Goal: Task Accomplishment & Management: Manage account settings

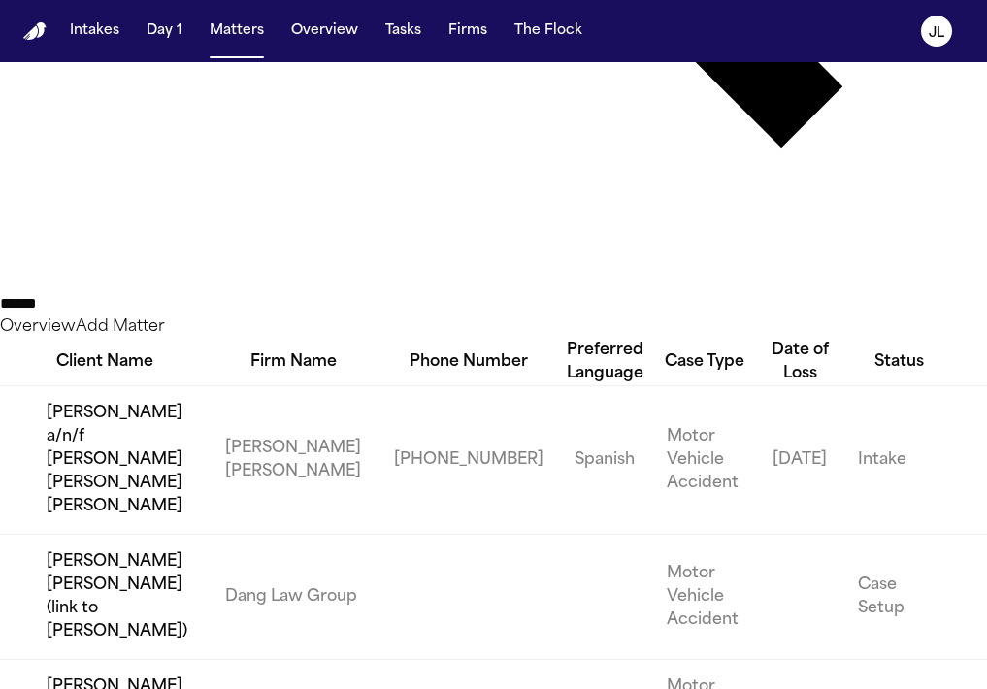
scroll to position [783, 0]
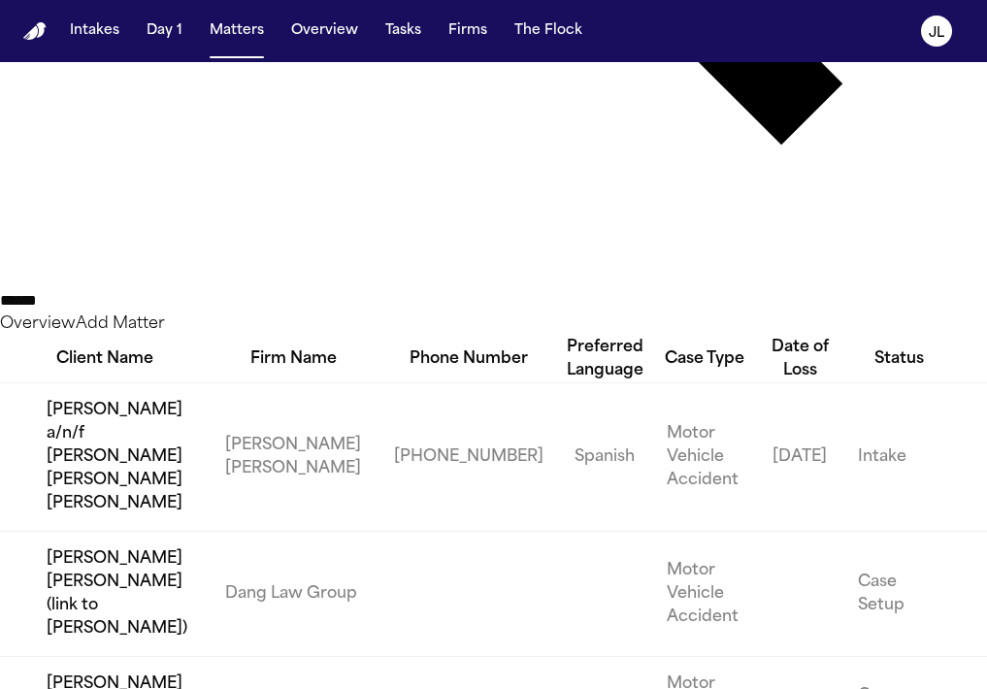
type input "******"
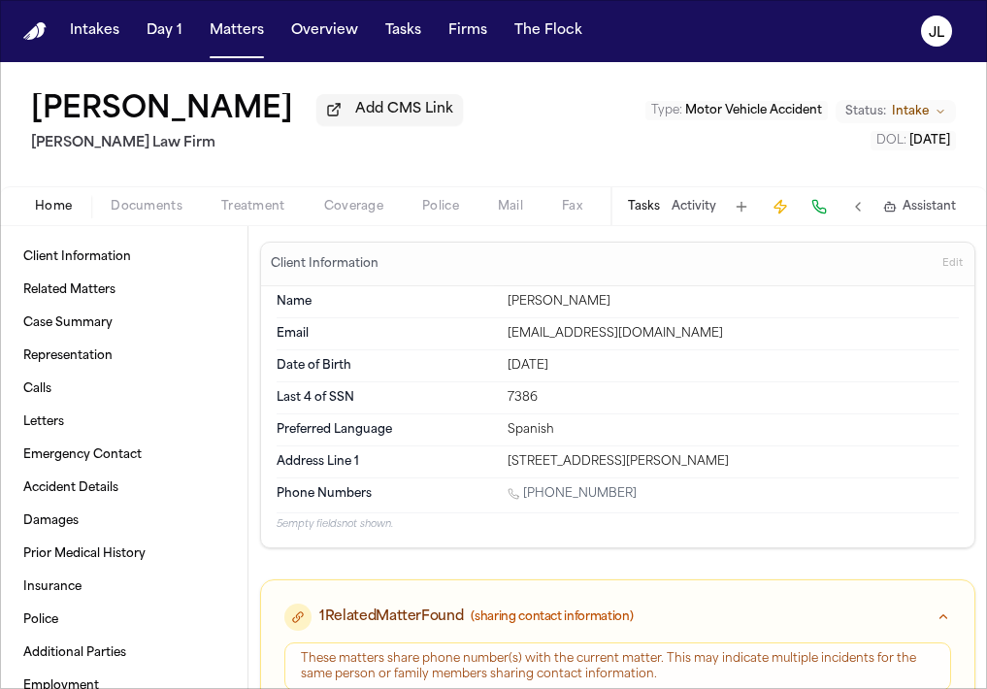
click at [352, 206] on span "Coverage" at bounding box center [353, 207] width 59 height 16
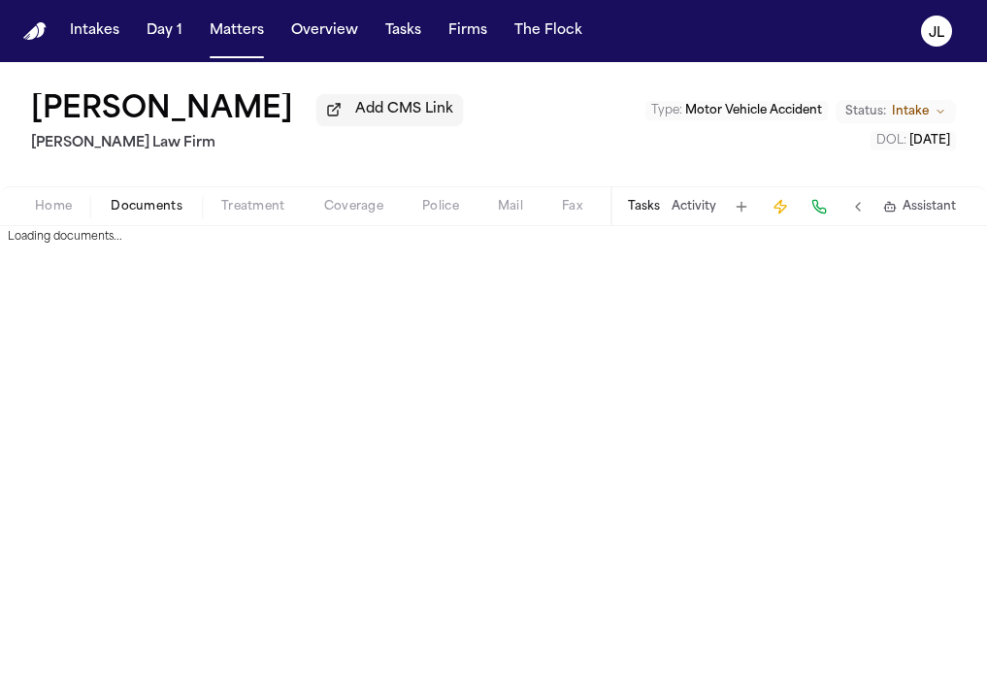
click at [117, 208] on span "Documents" at bounding box center [147, 207] width 72 height 16
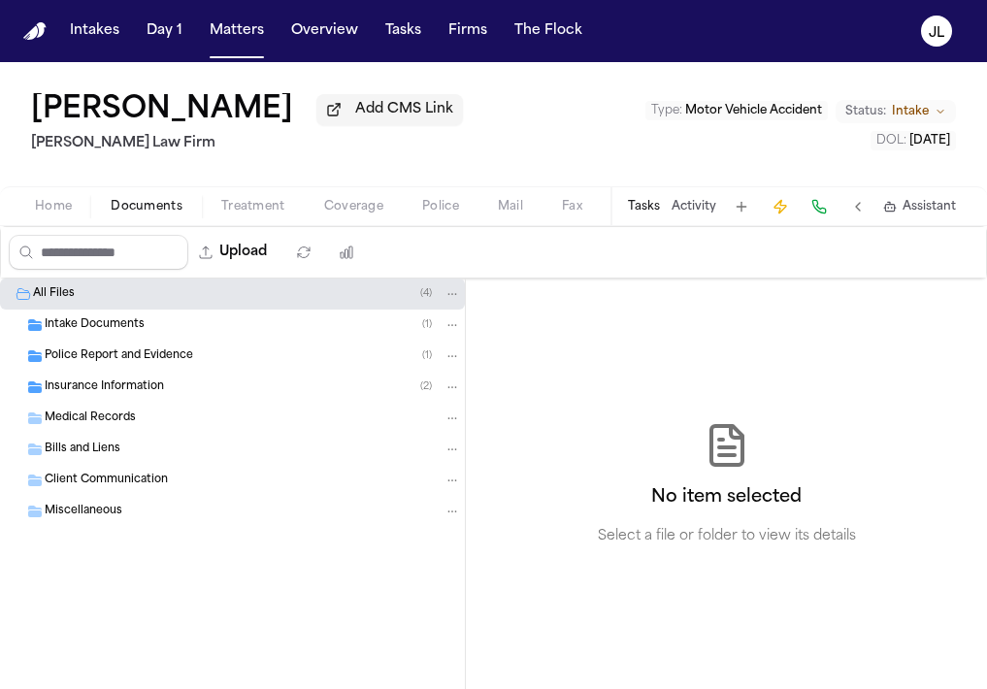
click at [107, 394] on span "Insurance Information" at bounding box center [104, 387] width 119 height 16
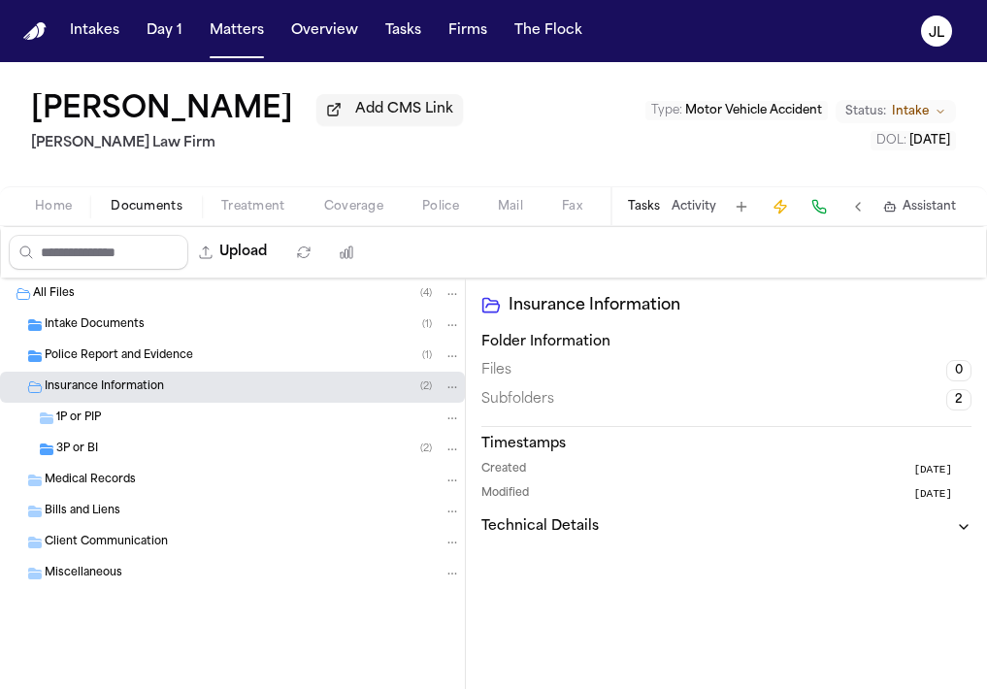
click at [107, 417] on div "1P or PIP" at bounding box center [258, 418] width 405 height 17
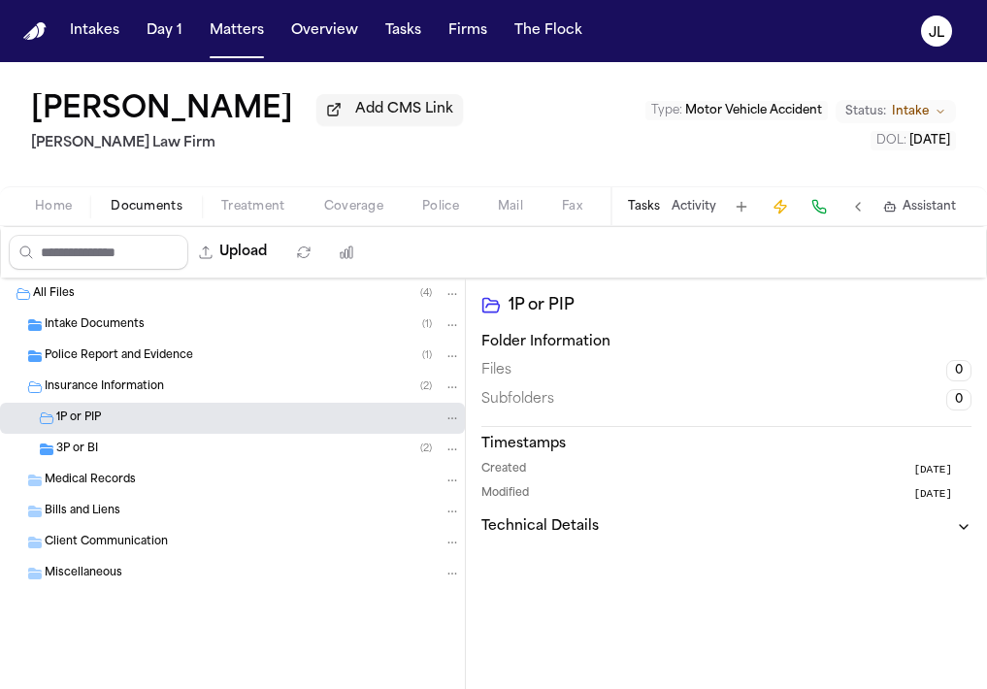
click at [106, 458] on div "3P or BI ( 2 )" at bounding box center [258, 449] width 405 height 17
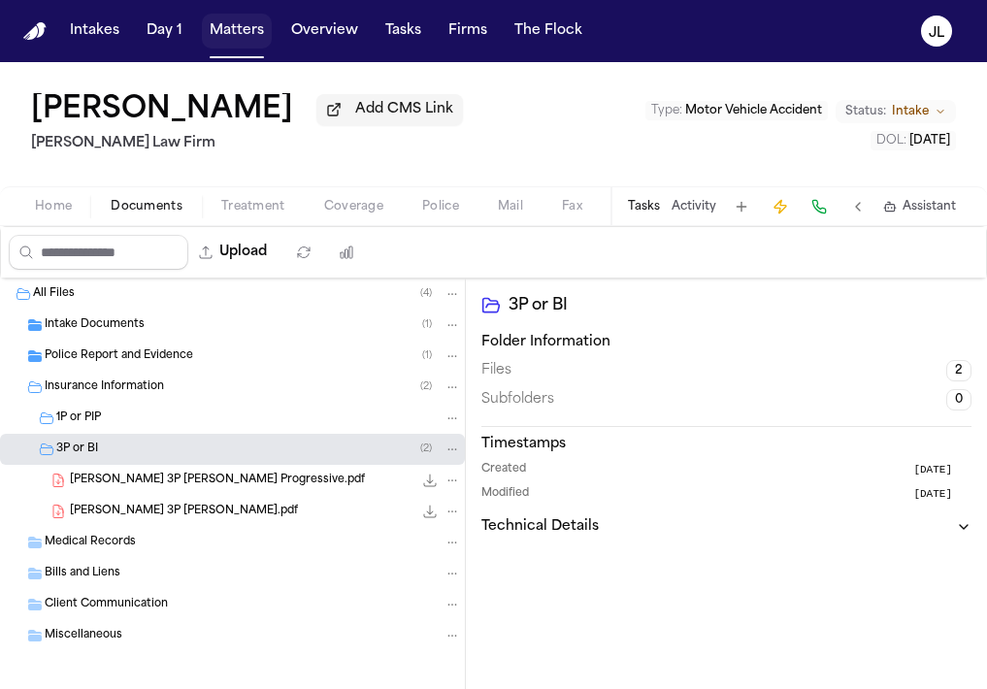
click at [241, 33] on button "Matters" at bounding box center [237, 31] width 70 height 35
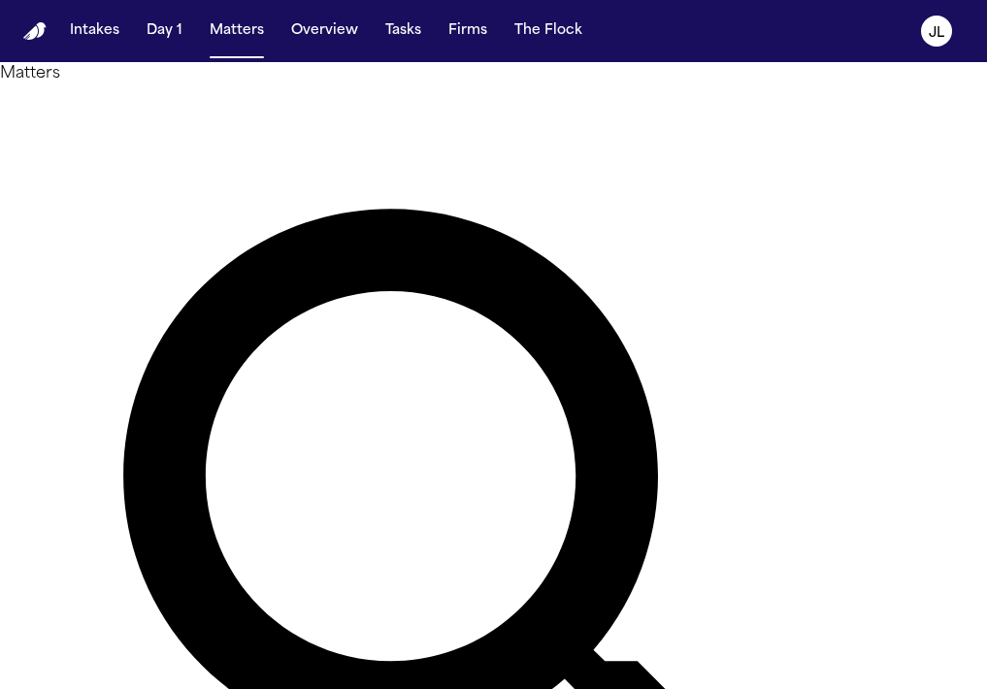
drag, startPoint x: 422, startPoint y: 98, endPoint x: 569, endPoint y: 151, distance: 156.0
type input "********"
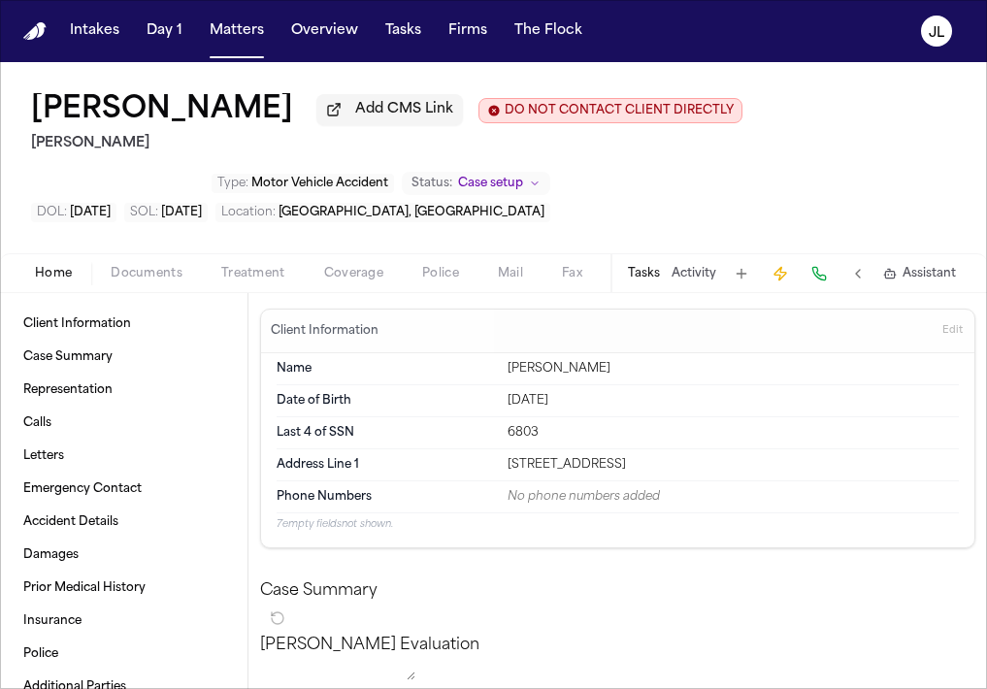
click at [130, 278] on span "Documents" at bounding box center [147, 274] width 72 height 16
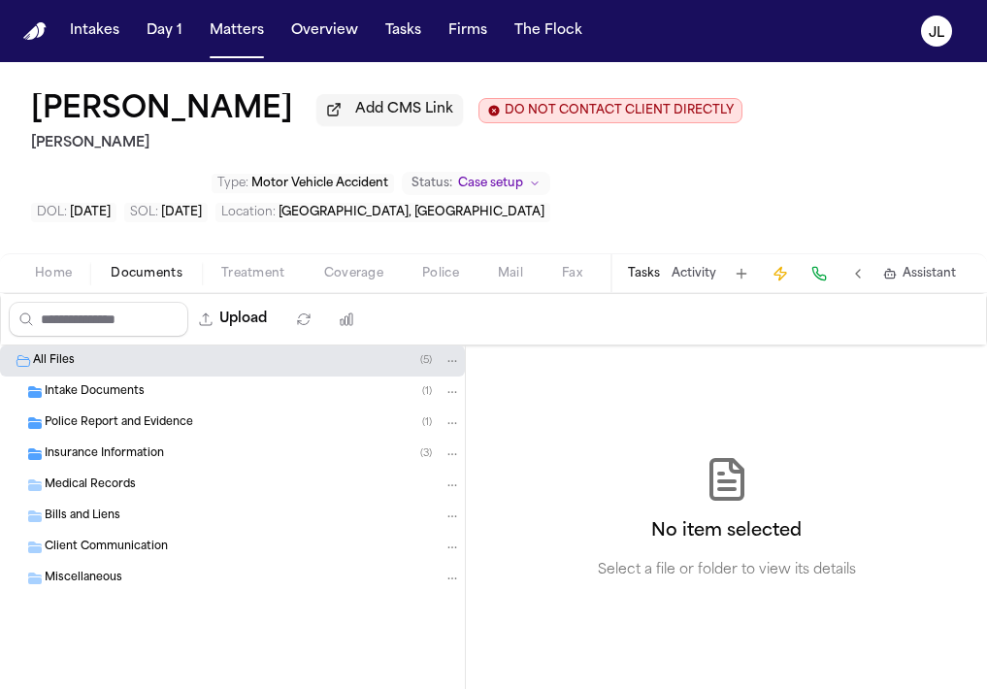
click at [150, 486] on div "Medical Records" at bounding box center [253, 485] width 416 height 17
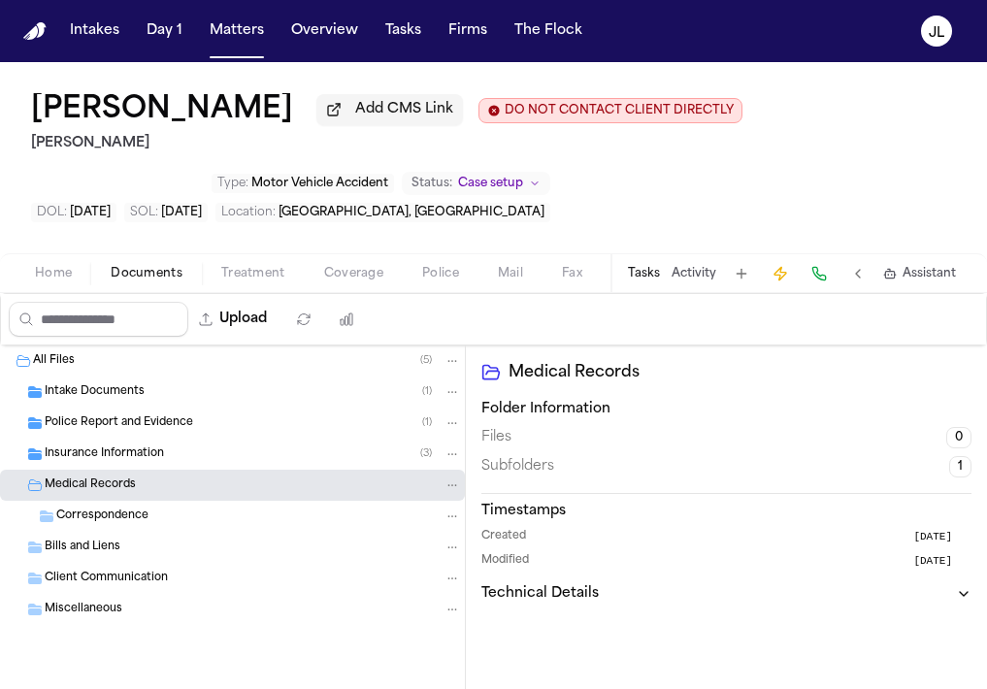
click at [150, 463] on span "Insurance Information" at bounding box center [104, 454] width 119 height 16
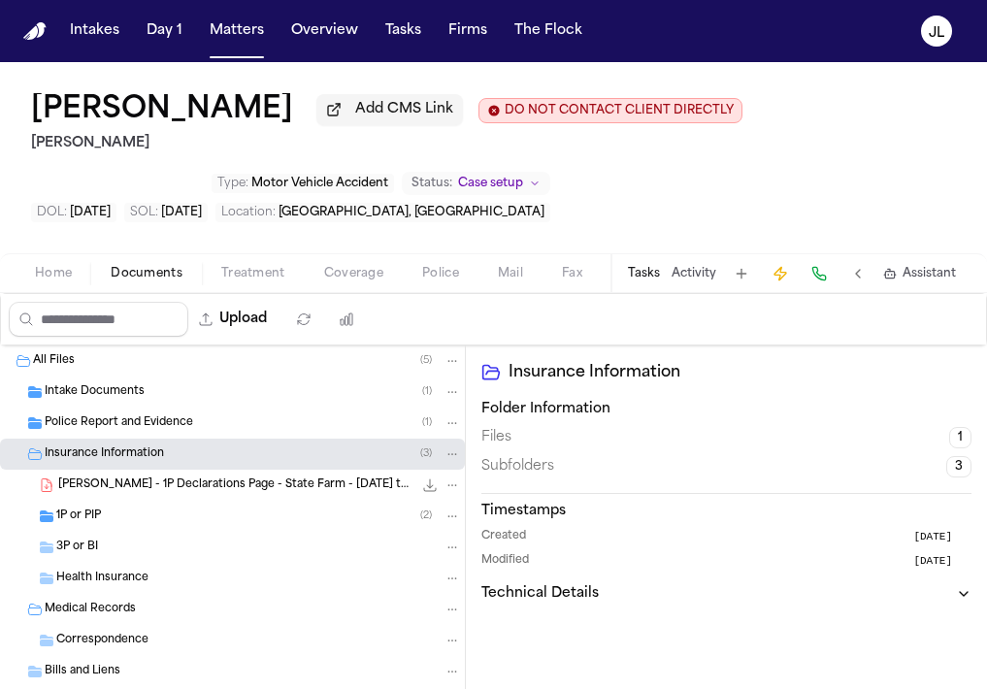
click at [150, 525] on div "1P or PIP ( 2 )" at bounding box center [258, 516] width 405 height 17
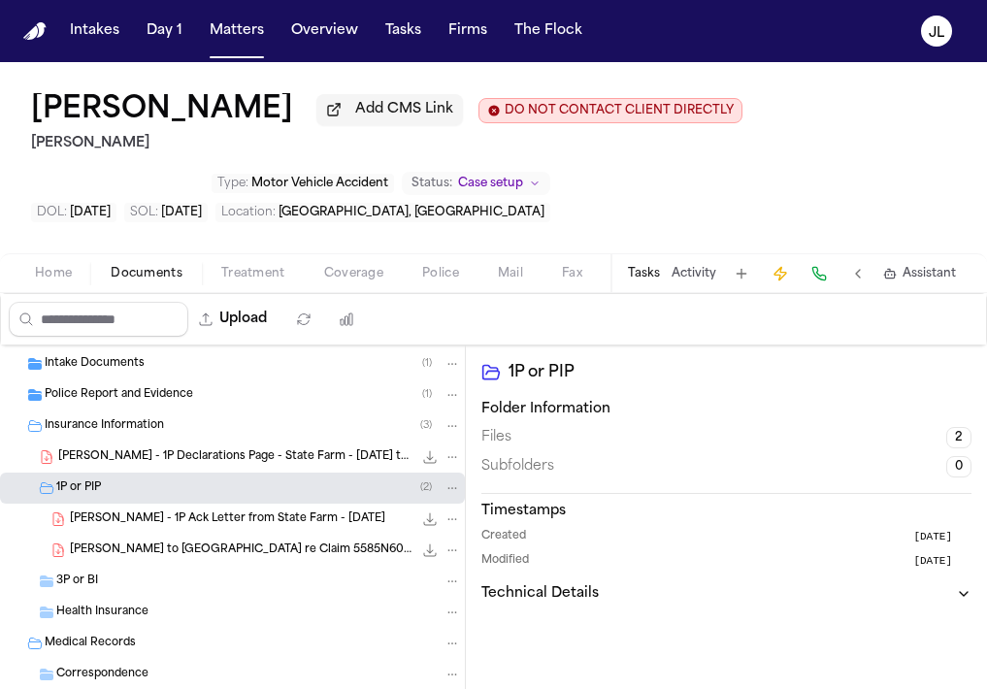
scroll to position [38, 0]
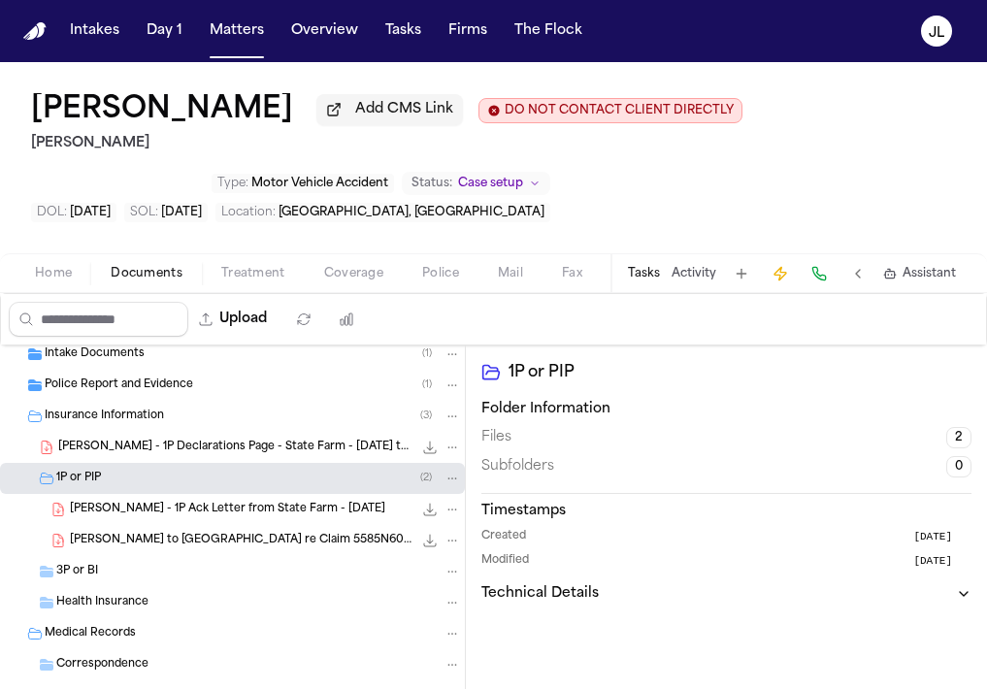
click at [134, 580] on div "3P or BI" at bounding box center [258, 571] width 405 height 17
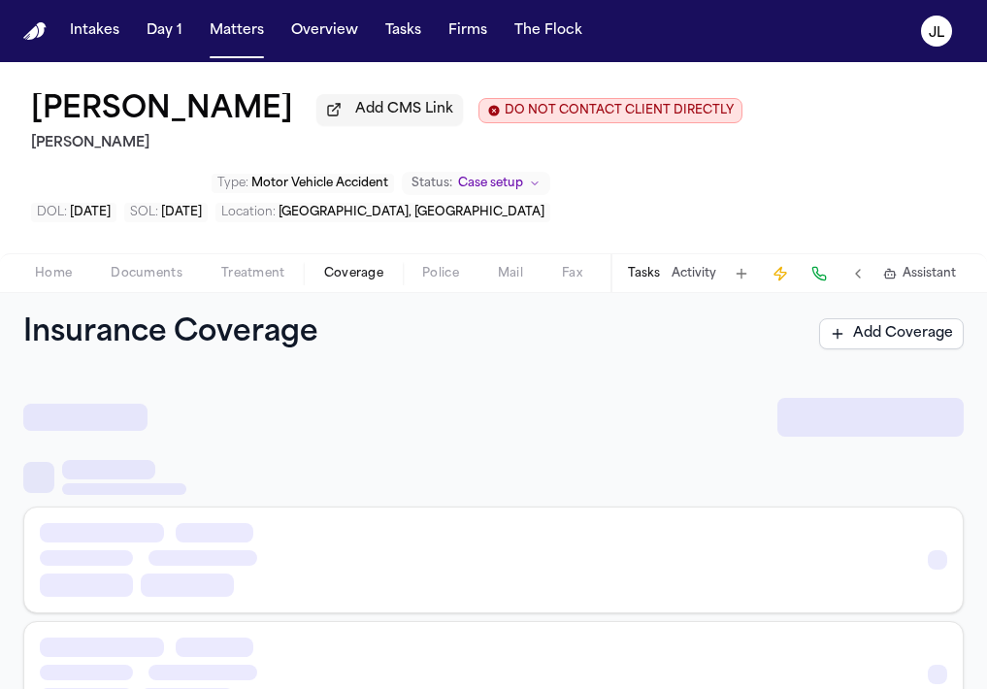
click at [360, 279] on span "Coverage" at bounding box center [353, 274] width 59 height 16
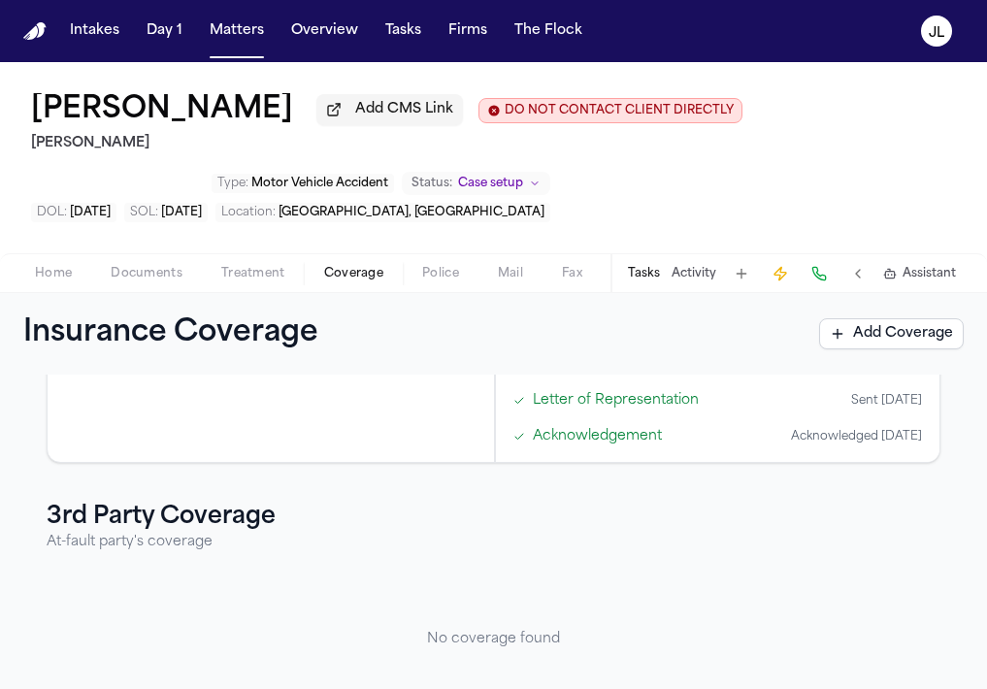
scroll to position [526, 0]
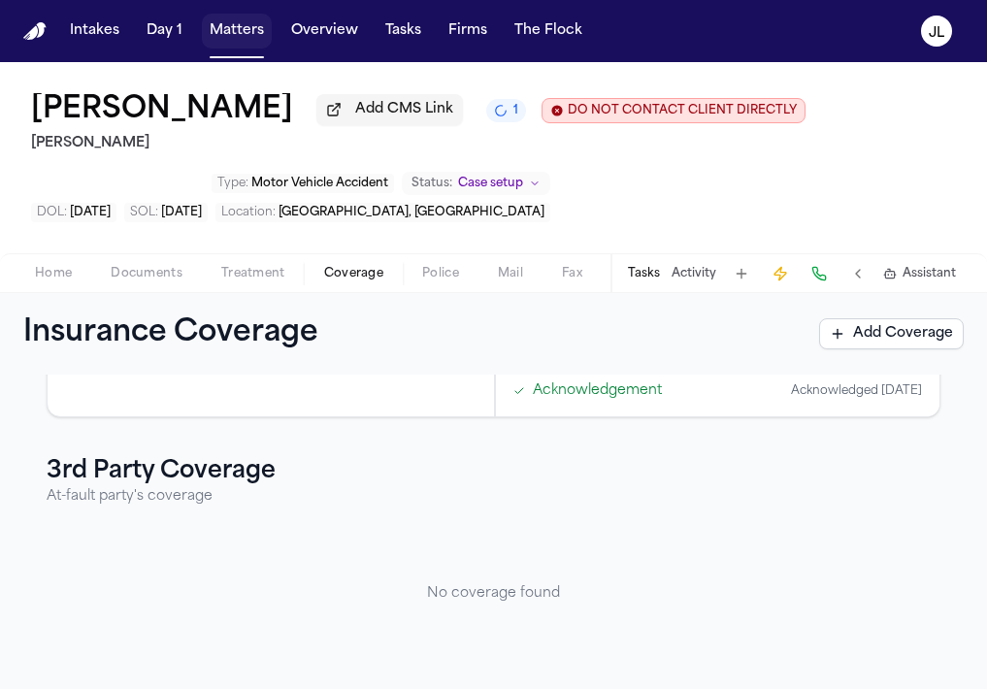
click at [236, 45] on button "Matters" at bounding box center [237, 31] width 70 height 35
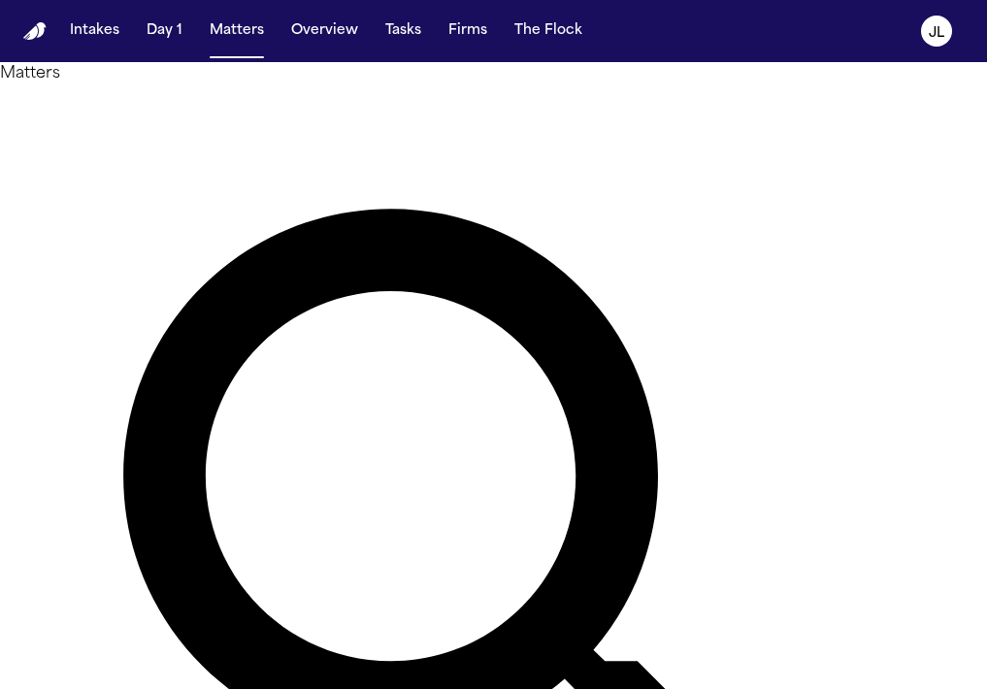
drag, startPoint x: 401, startPoint y: 126, endPoint x: 256, endPoint y: 123, distance: 144.6
click at [256, 125] on div "Matters ******** Overview Add Matter" at bounding box center [493, 590] width 987 height 1057
type input "**********"
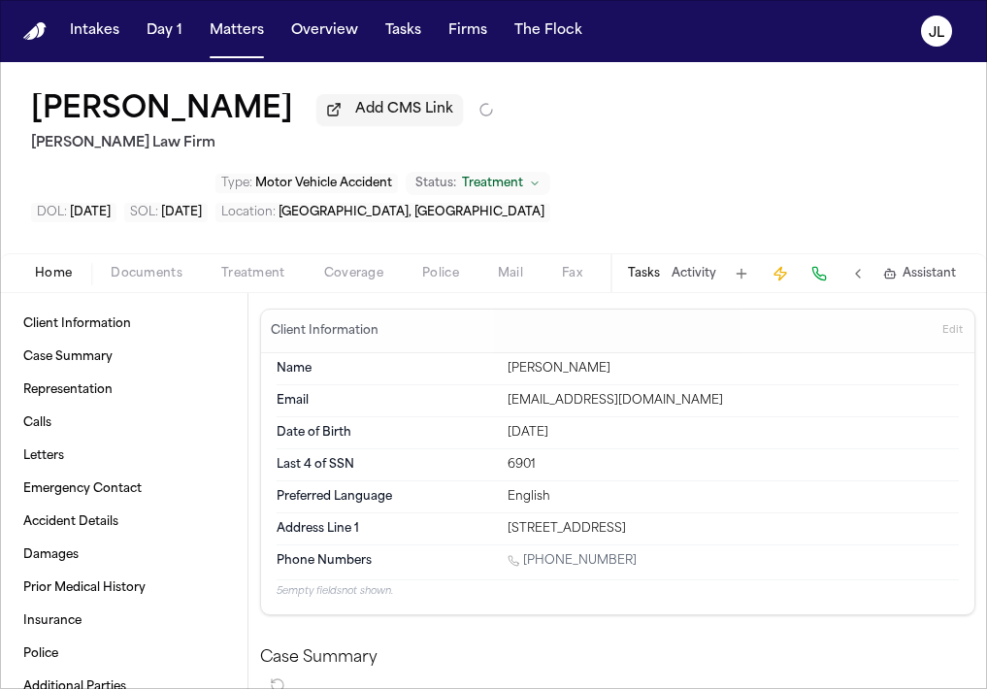
click at [145, 266] on span "Documents" at bounding box center [147, 274] width 72 height 16
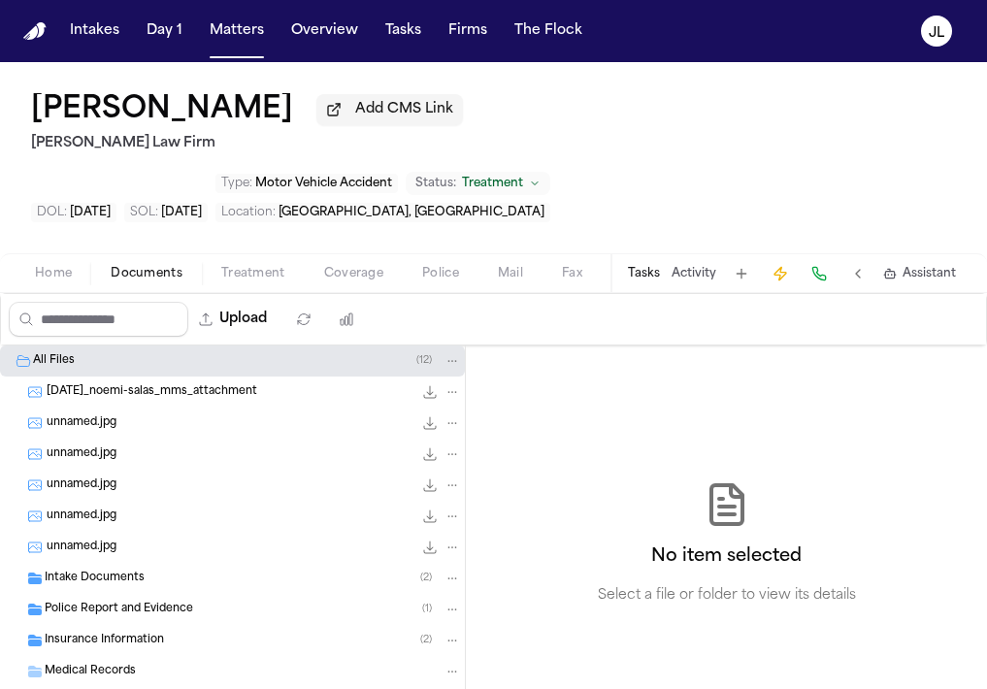
click at [117, 633] on span "Insurance Information" at bounding box center [104, 641] width 119 height 16
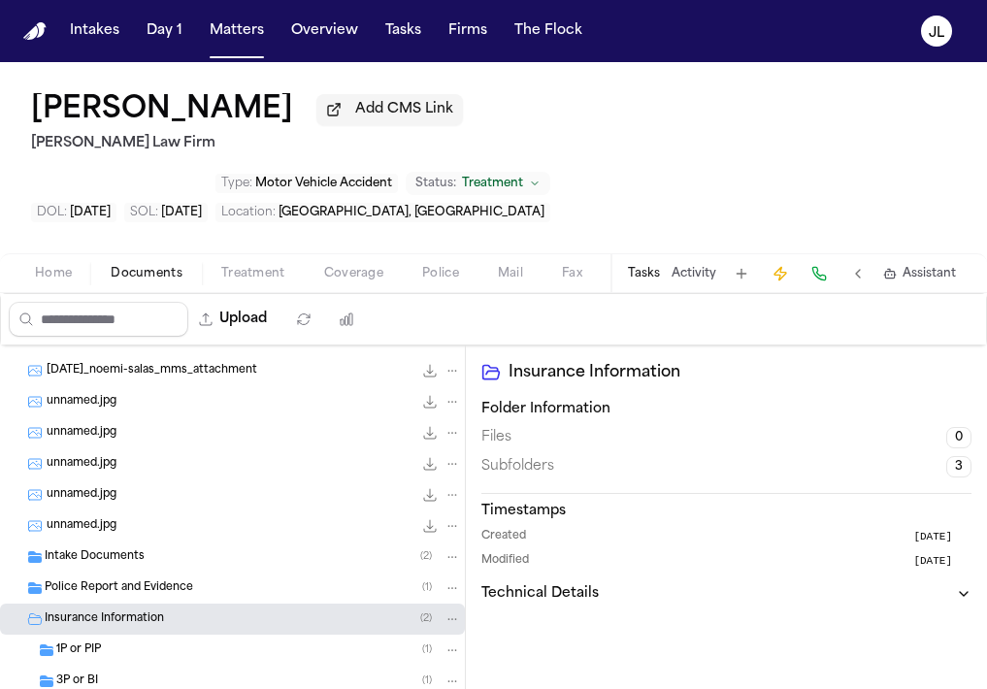
scroll to position [48, 0]
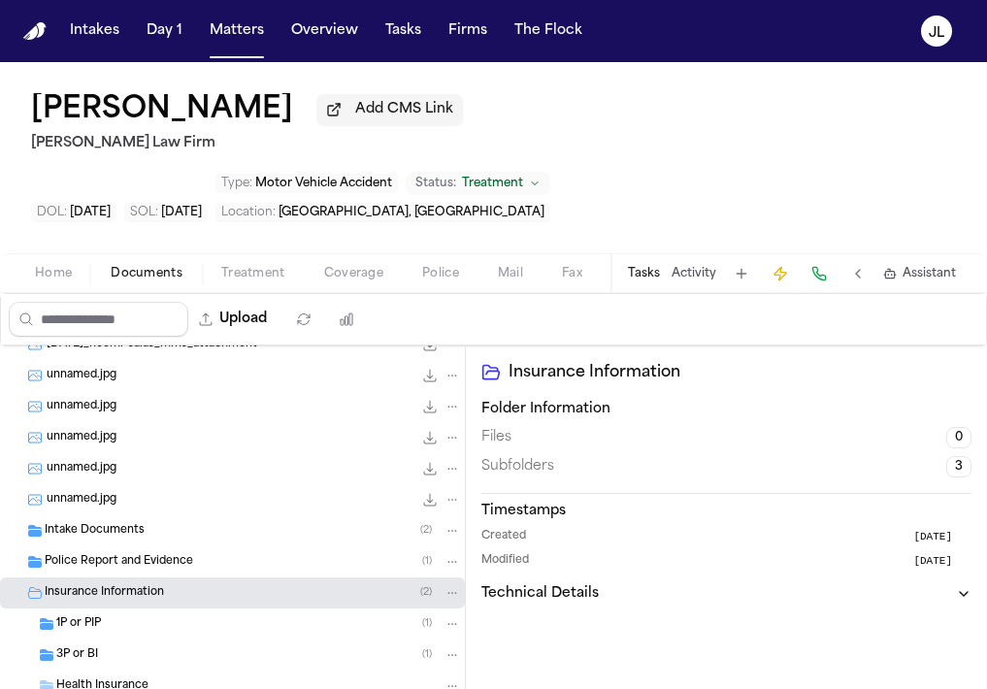
click at [114, 646] on div "3P or BI ( 1 )" at bounding box center [258, 654] width 405 height 17
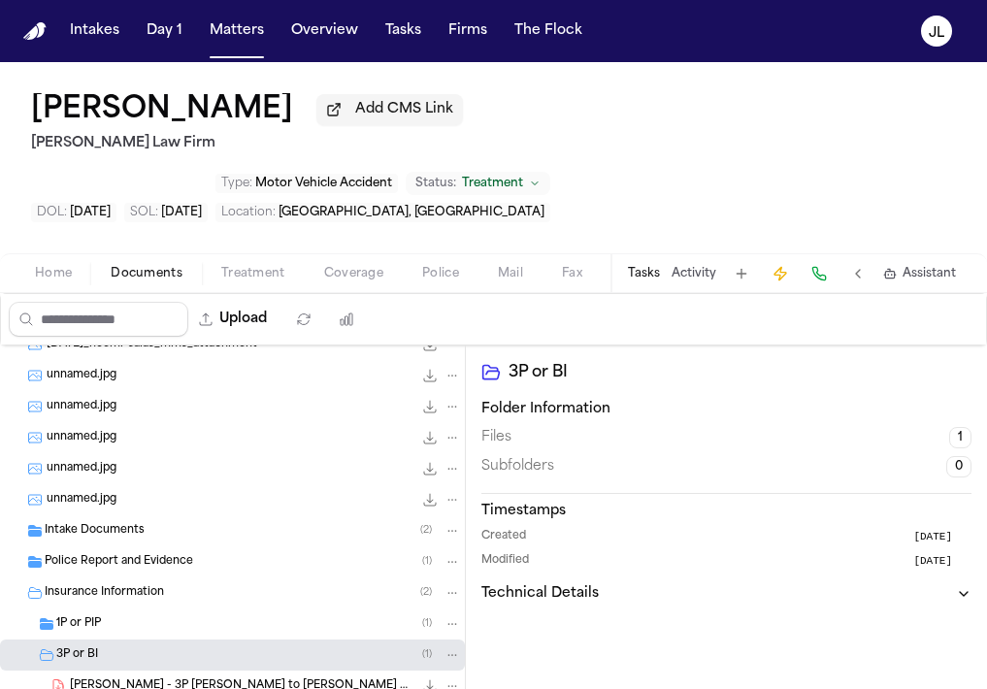
click at [114, 615] on div "1P or PIP ( 1 )" at bounding box center [258, 623] width 405 height 17
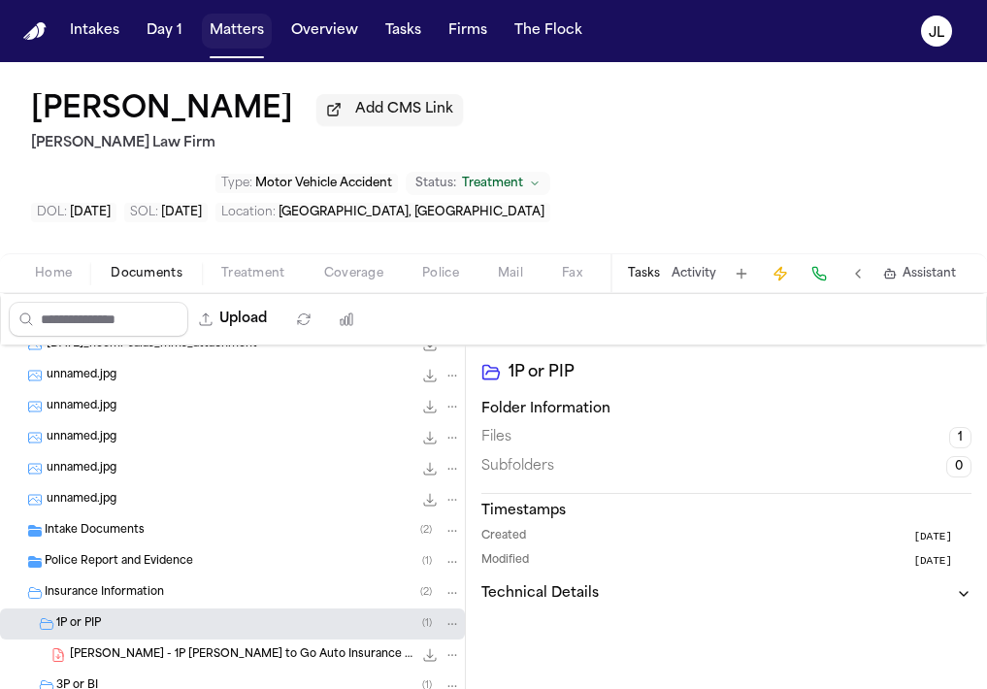
click at [238, 48] on button "Matters" at bounding box center [237, 31] width 70 height 35
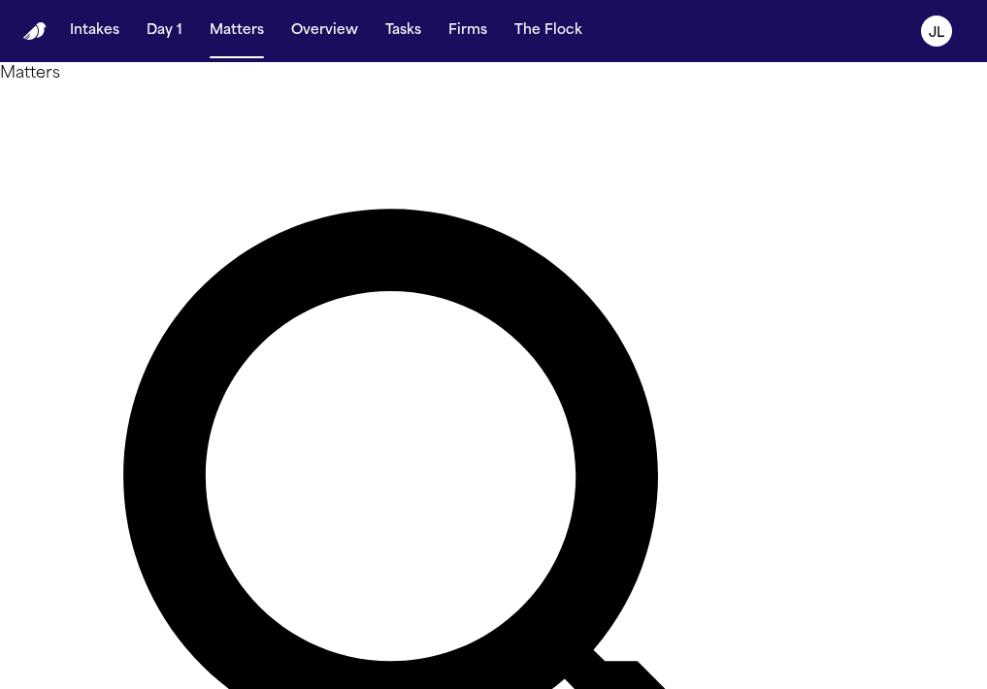
drag, startPoint x: 402, startPoint y: 119, endPoint x: 212, endPoint y: 119, distance: 190.2
click at [212, 119] on div "**********" at bounding box center [493, 590] width 987 height 1057
type input "*"
type input "******"
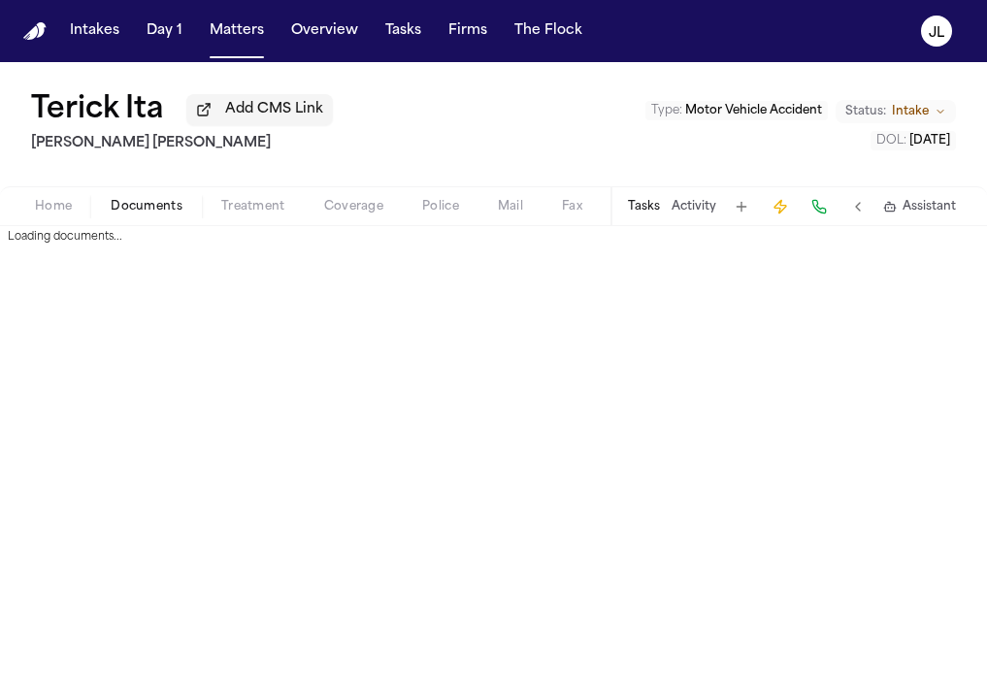
click at [162, 209] on span "Documents" at bounding box center [147, 207] width 72 height 16
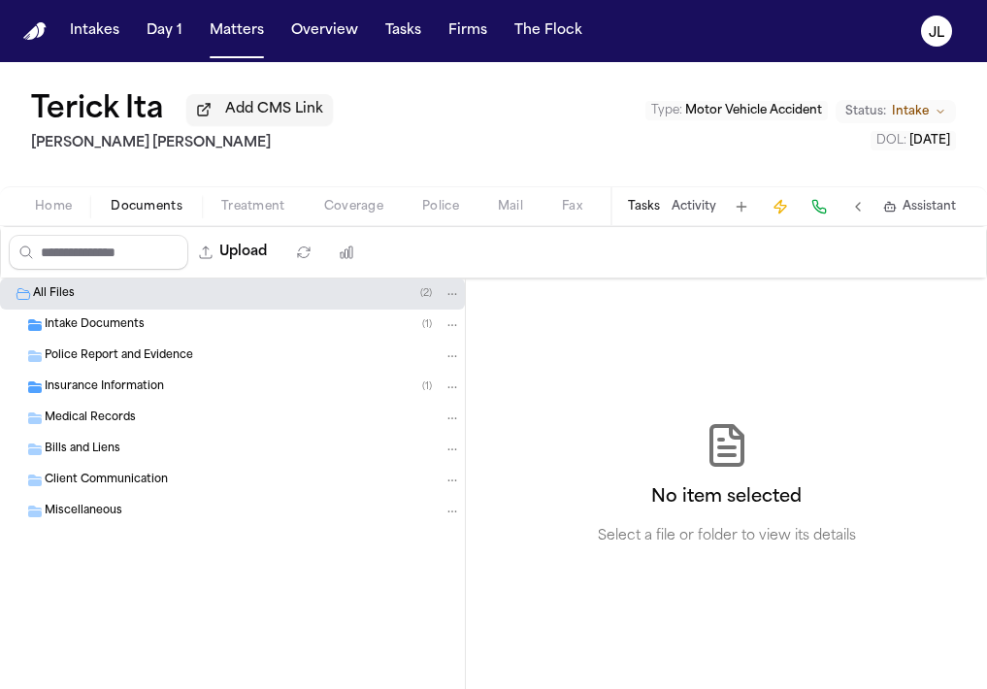
click at [131, 396] on span "Insurance Information" at bounding box center [104, 387] width 119 height 16
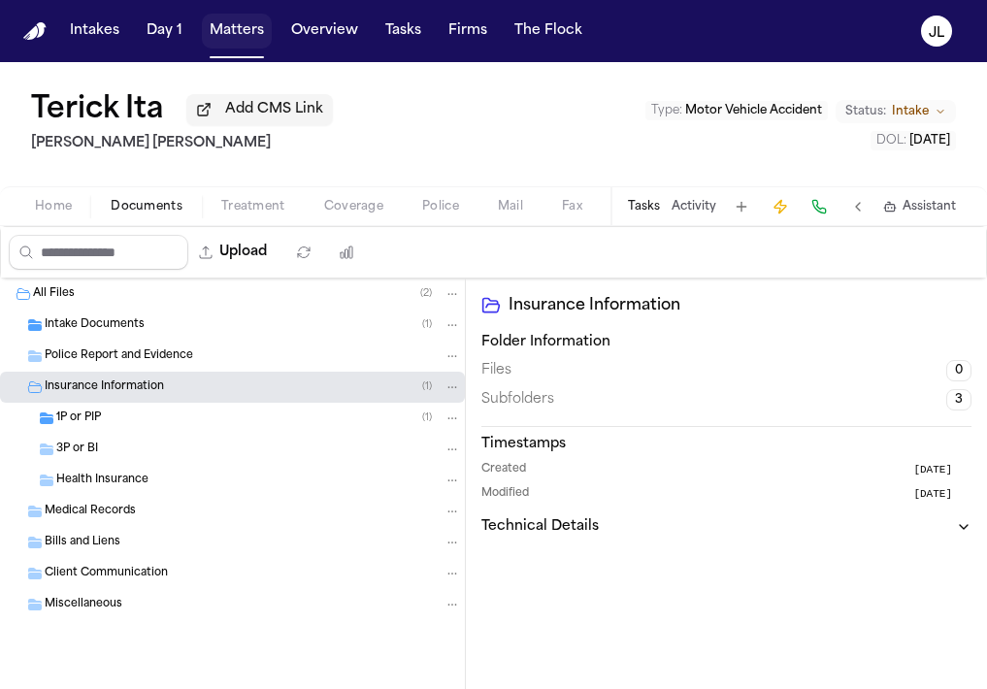
click at [233, 34] on button "Matters" at bounding box center [237, 31] width 70 height 35
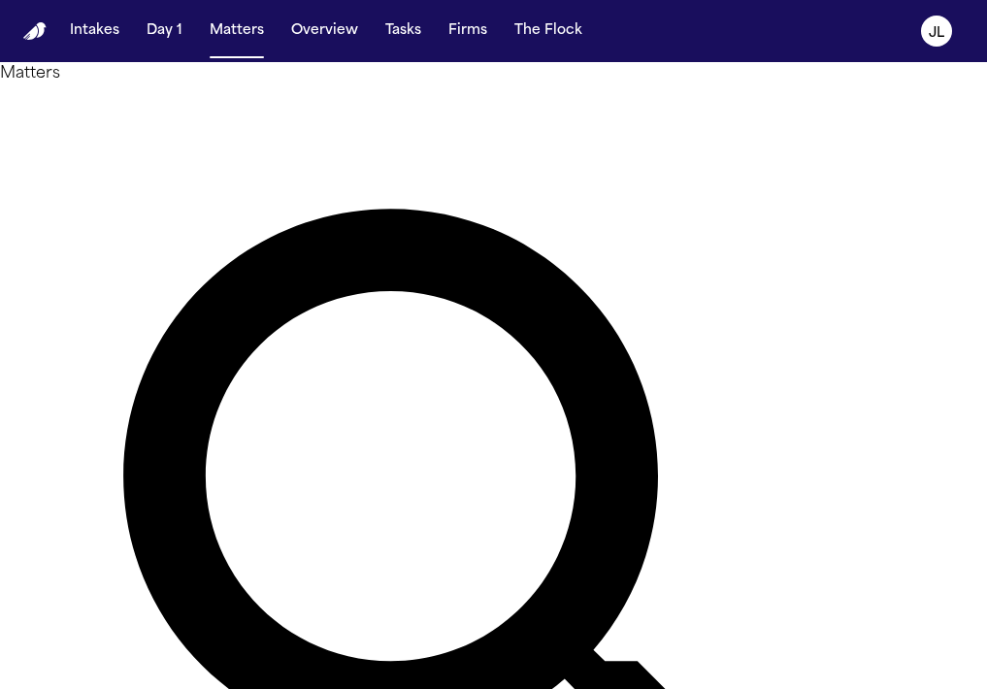
click at [367, 144] on div "****** Overview Add Matter" at bounding box center [493, 602] width 987 height 1034
drag, startPoint x: 360, startPoint y: 117, endPoint x: 254, endPoint y: 104, distance: 106.7
click at [254, 105] on div "Matters ****** Overview Add Matter" at bounding box center [493, 590] width 987 height 1057
type input "****"
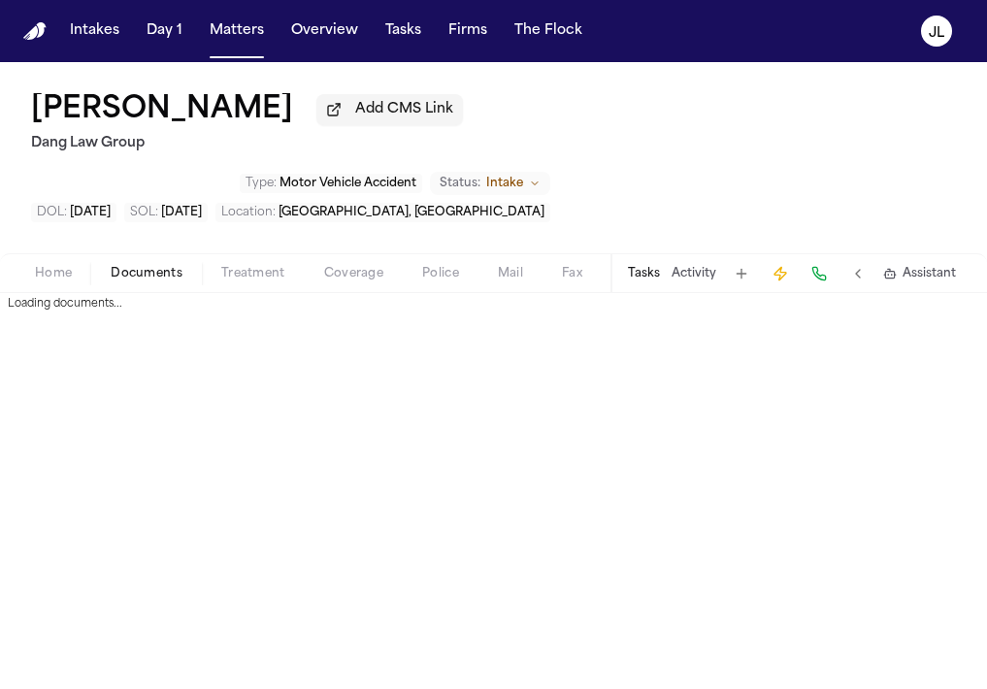
click at [162, 266] on span "Documents" at bounding box center [147, 274] width 72 height 16
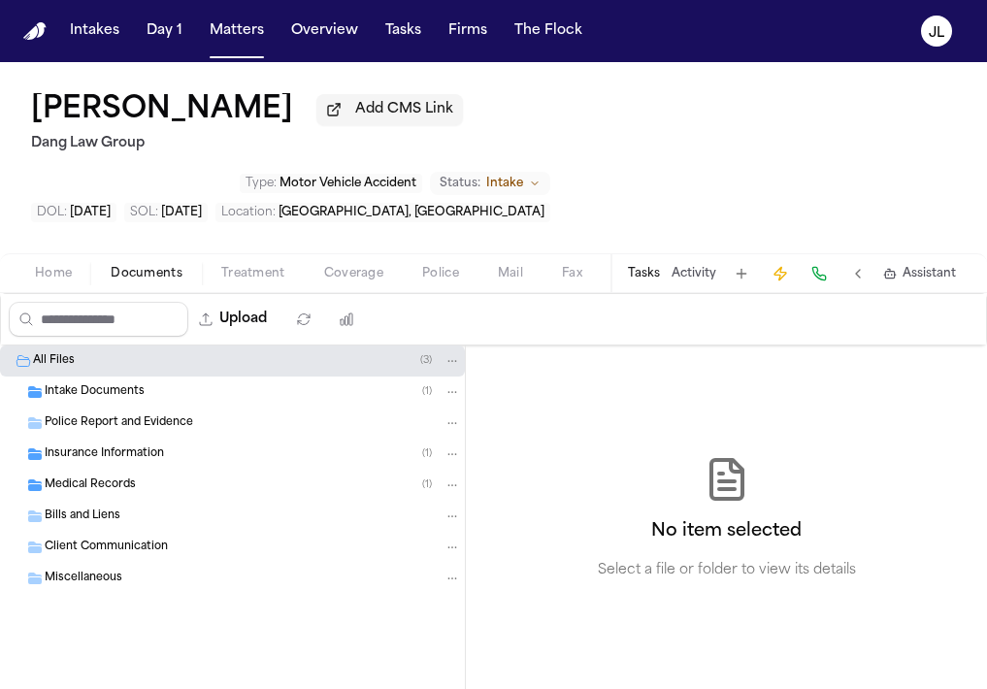
click at [133, 446] on span "Insurance Information" at bounding box center [104, 454] width 119 height 16
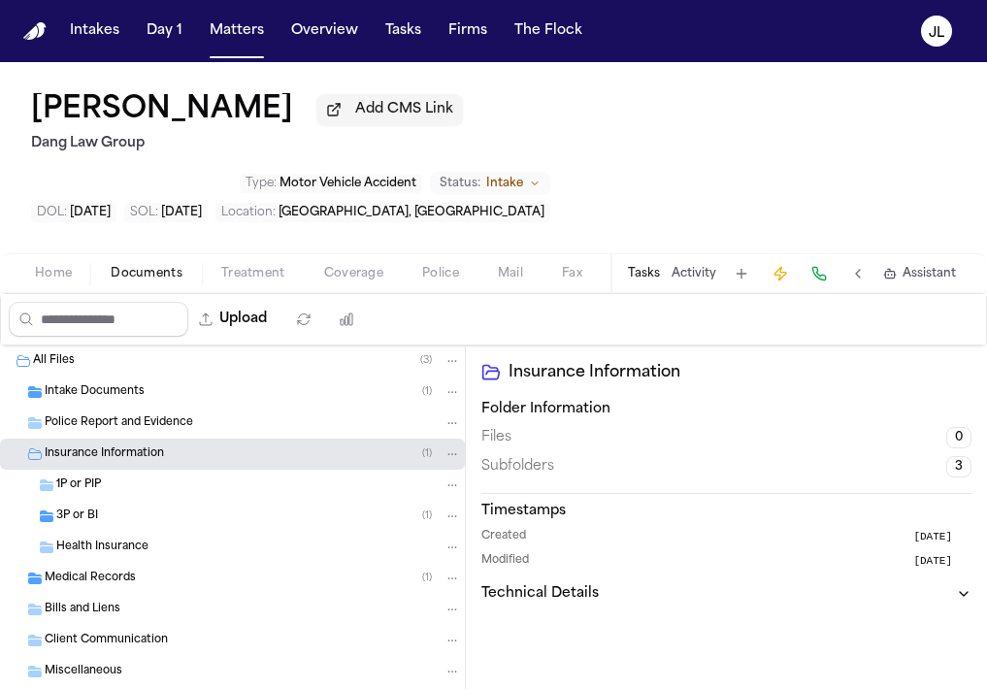
click at [127, 501] on div "3P or BI ( 1 )" at bounding box center [232, 516] width 465 height 31
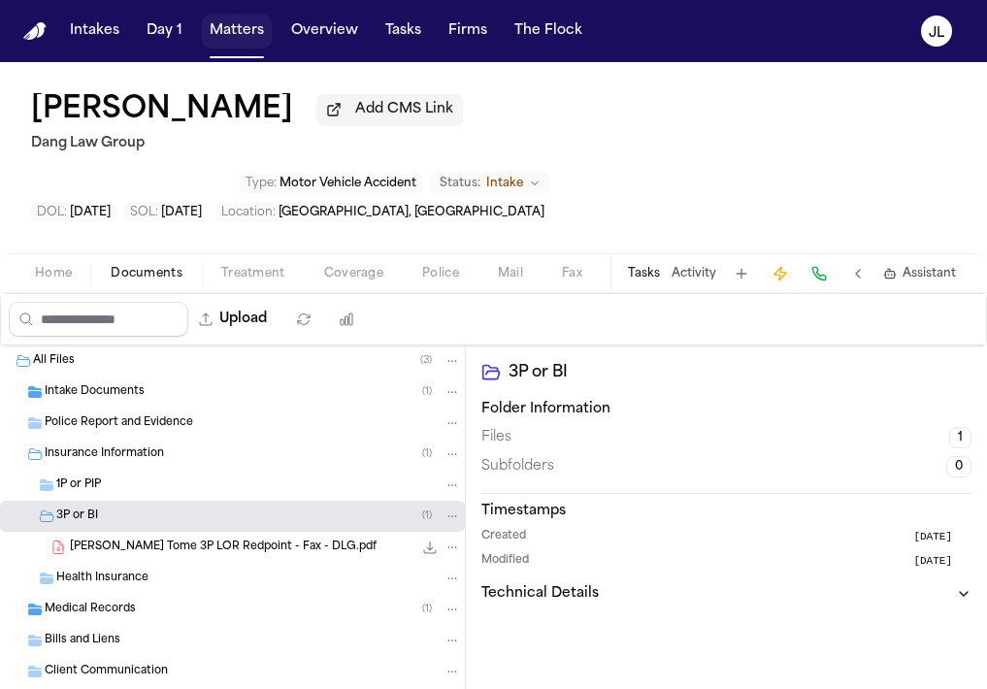
click at [237, 30] on button "Matters" at bounding box center [237, 31] width 70 height 35
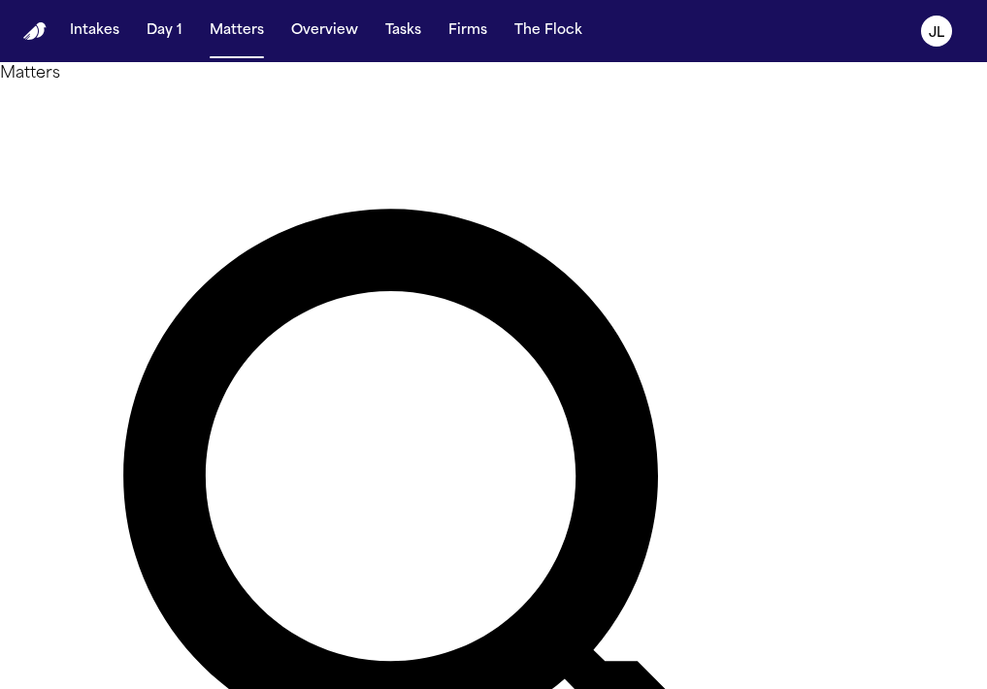
drag, startPoint x: 375, startPoint y: 121, endPoint x: 153, endPoint y: 113, distance: 221.5
click at [154, 114] on div "Matters **** Overview Add Matter" at bounding box center [493, 590] width 987 height 1057
type input "*****"
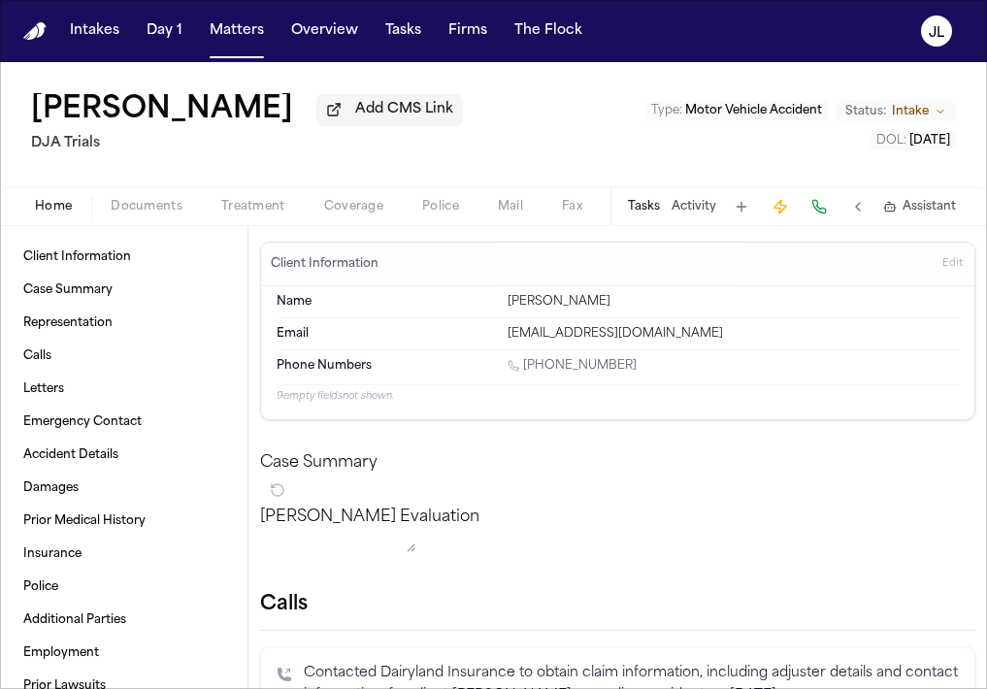
click at [147, 193] on div "Home Documents Treatment Coverage Police Mail Fax Demand Workspaces Artifacts T…" at bounding box center [493, 205] width 987 height 39
click at [143, 203] on span "Documents" at bounding box center [147, 207] width 72 height 16
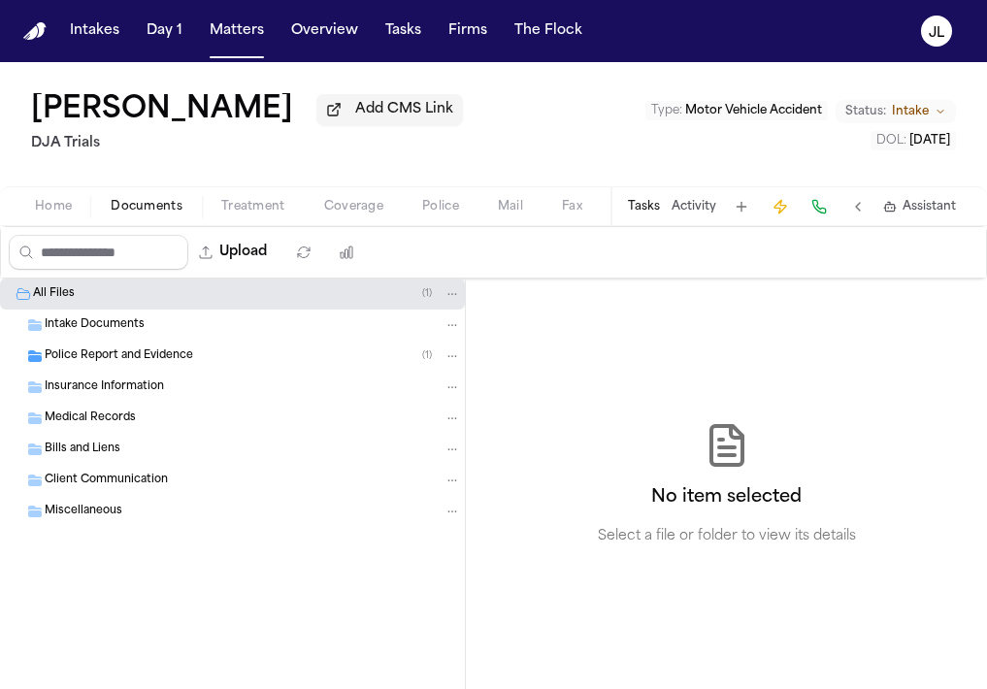
click at [114, 386] on span "Insurance Information" at bounding box center [104, 387] width 119 height 16
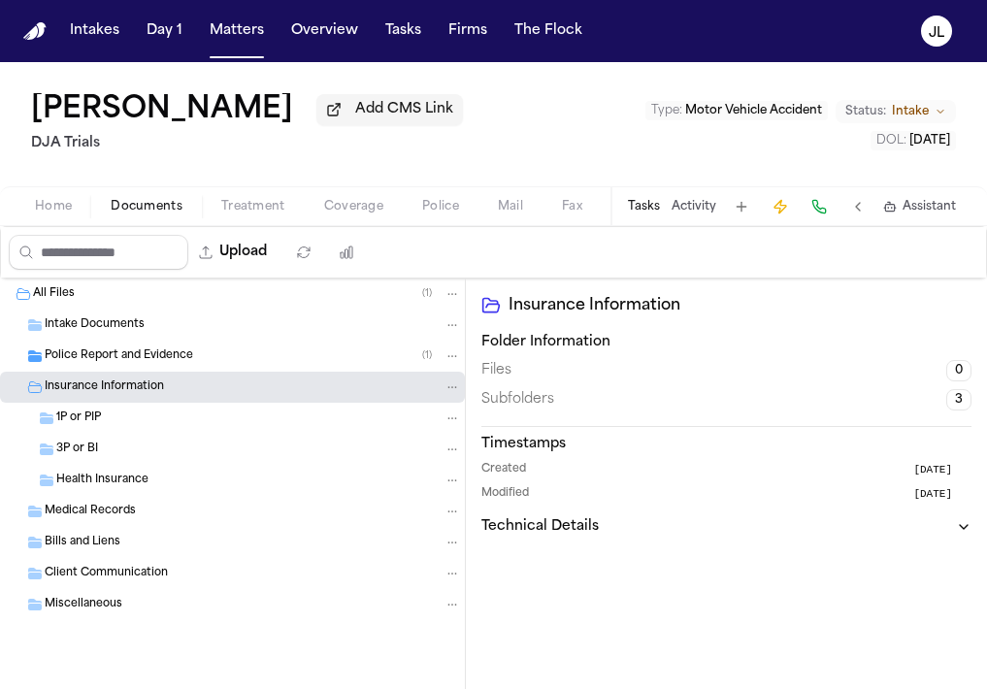
click at [112, 443] on div "3P or BI" at bounding box center [232, 449] width 465 height 31
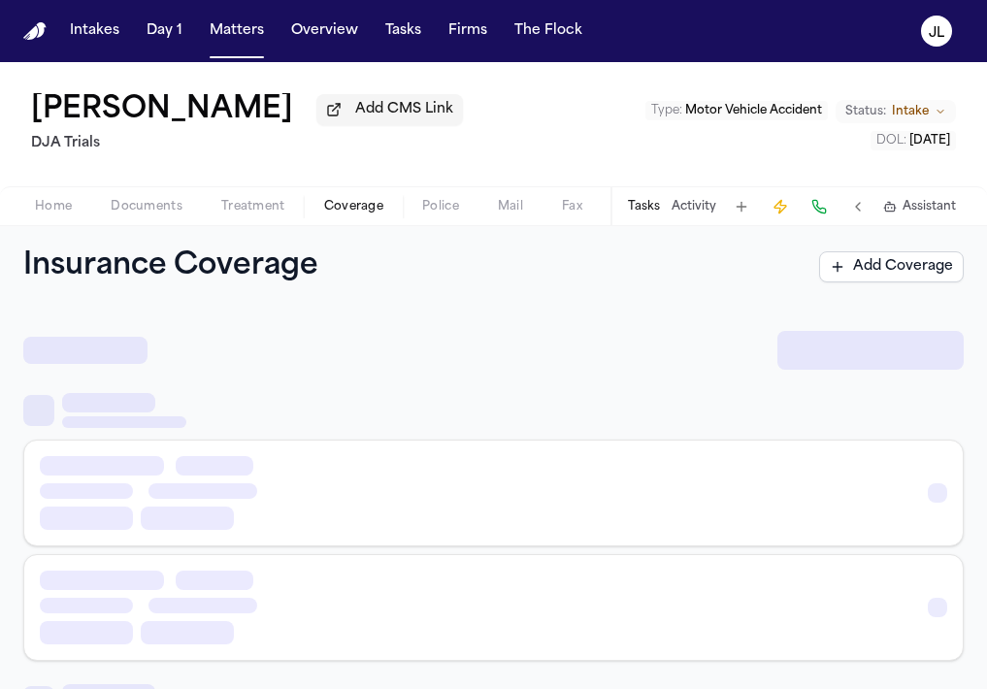
click at [344, 214] on span "Coverage" at bounding box center [353, 207] width 59 height 16
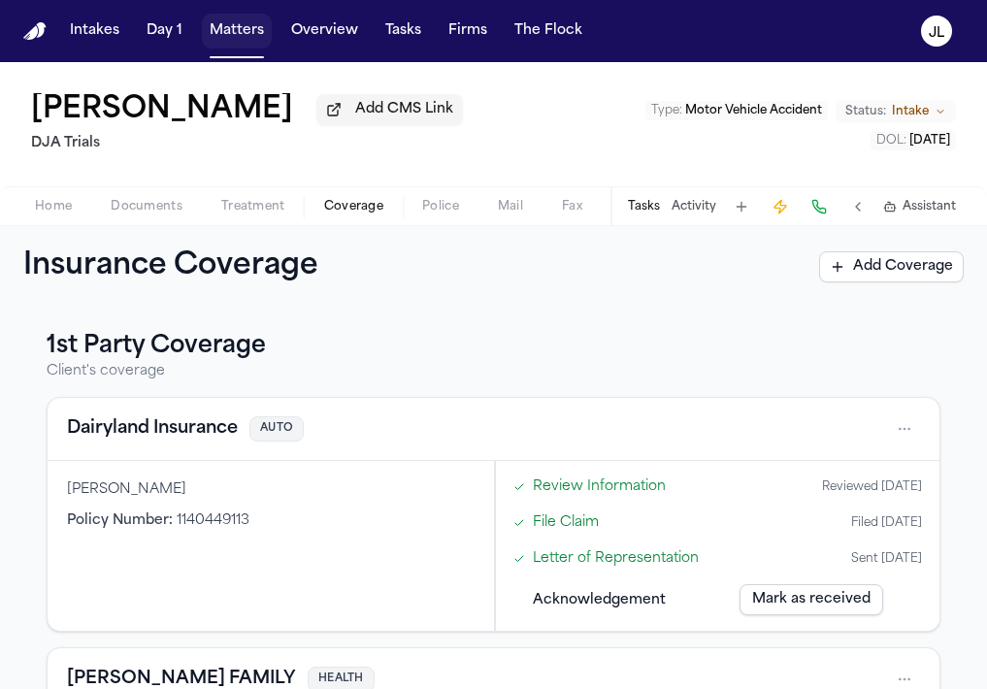
click at [241, 32] on button "Matters" at bounding box center [237, 31] width 70 height 35
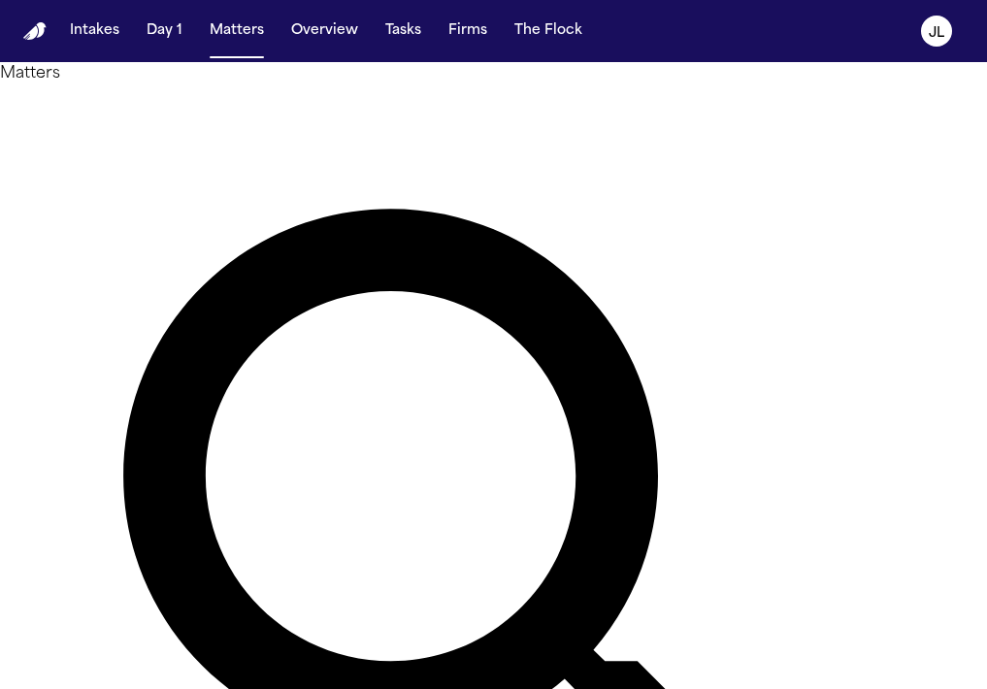
drag, startPoint x: 432, startPoint y: 137, endPoint x: 266, endPoint y: 112, distance: 167.9
click at [266, 112] on div "*****" at bounding box center [493, 590] width 987 height 1010
type input "****"
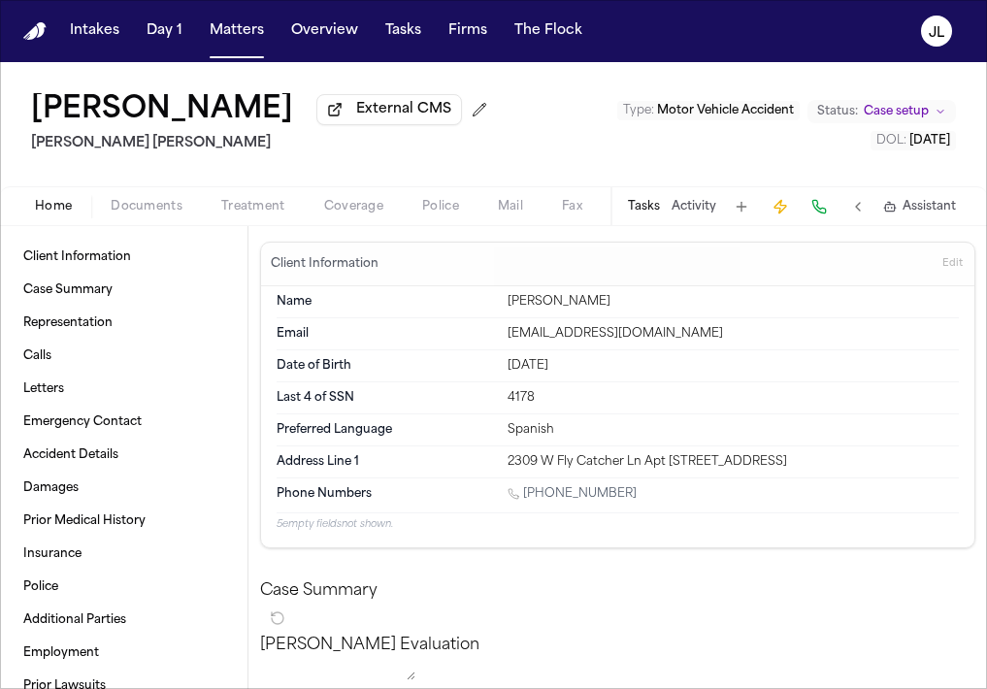
click at [169, 200] on span "Documents" at bounding box center [147, 207] width 72 height 16
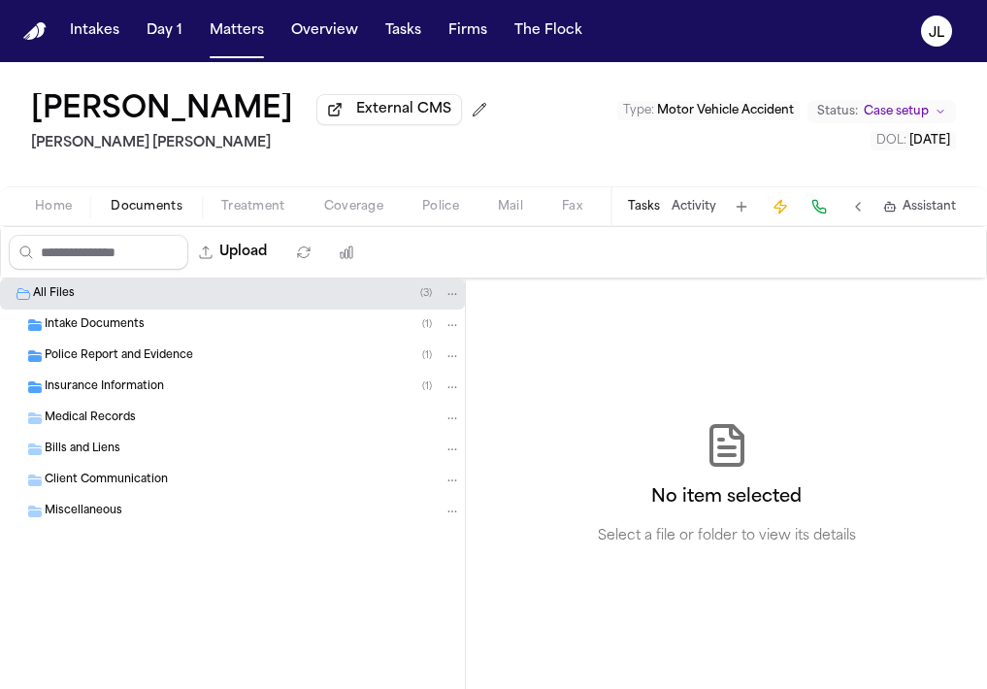
click at [148, 396] on span "Insurance Information" at bounding box center [104, 387] width 119 height 16
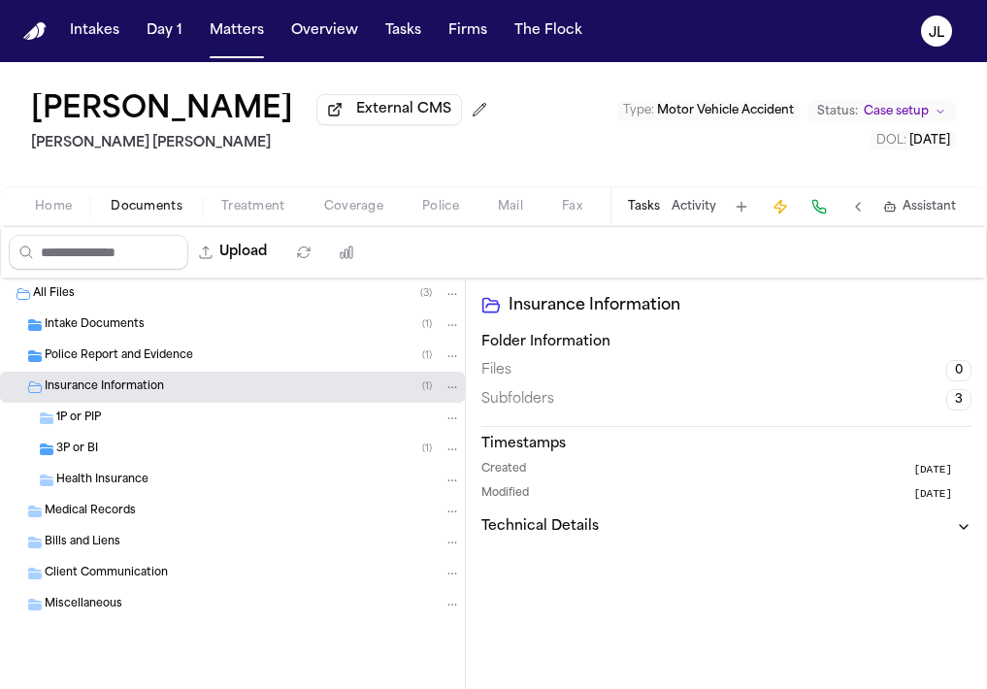
click at [149, 448] on div "3P or BI ( 1 )" at bounding box center [258, 449] width 405 height 17
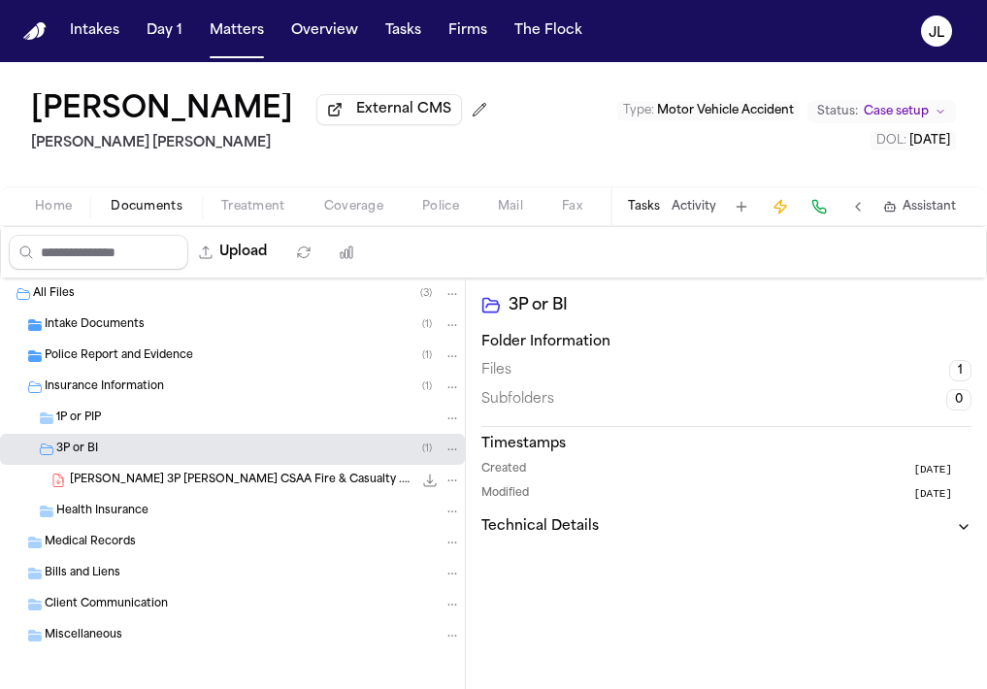
click at [148, 421] on div "1P or PIP" at bounding box center [258, 418] width 405 height 17
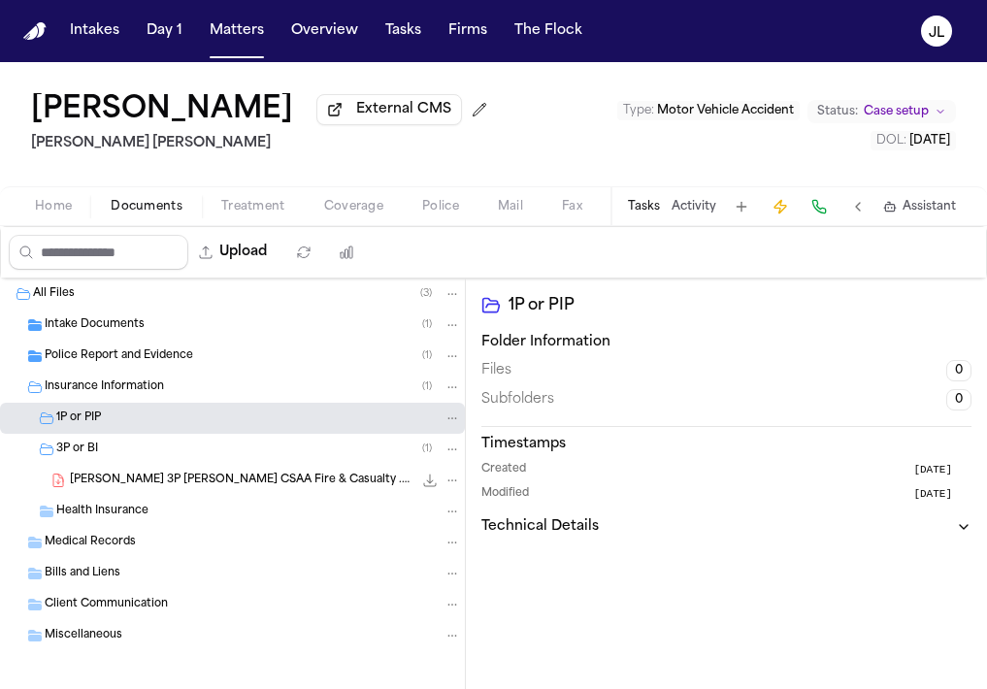
click at [352, 196] on div "Home Documents Treatment Coverage Police Mail Fax Demand Workspaces Artifacts T…" at bounding box center [493, 205] width 987 height 39
click at [352, 210] on span "Coverage" at bounding box center [353, 207] width 59 height 16
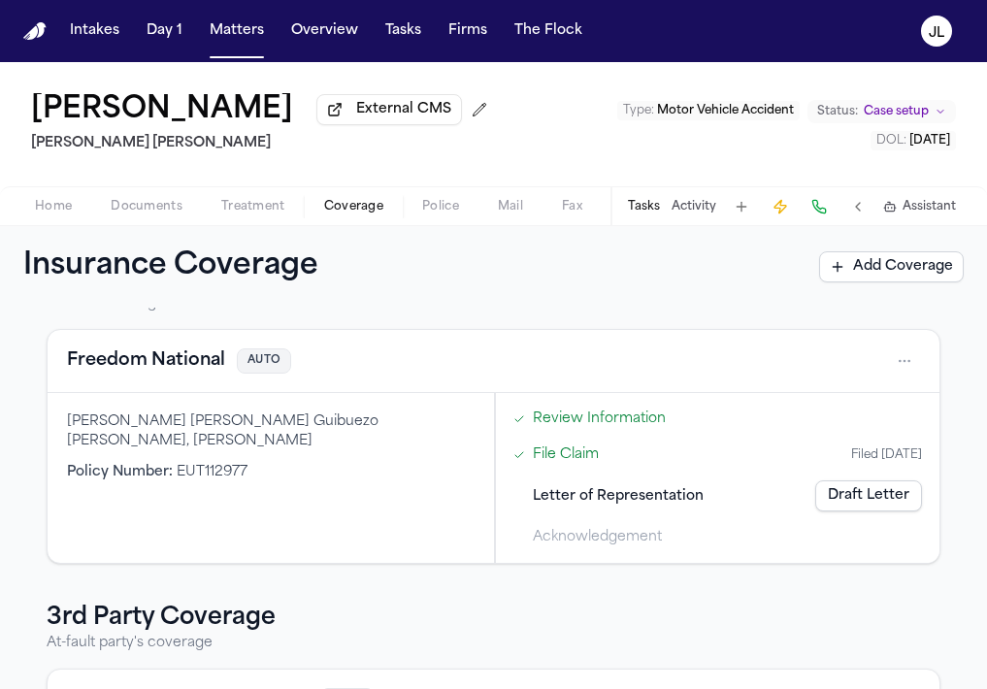
scroll to position [81, 0]
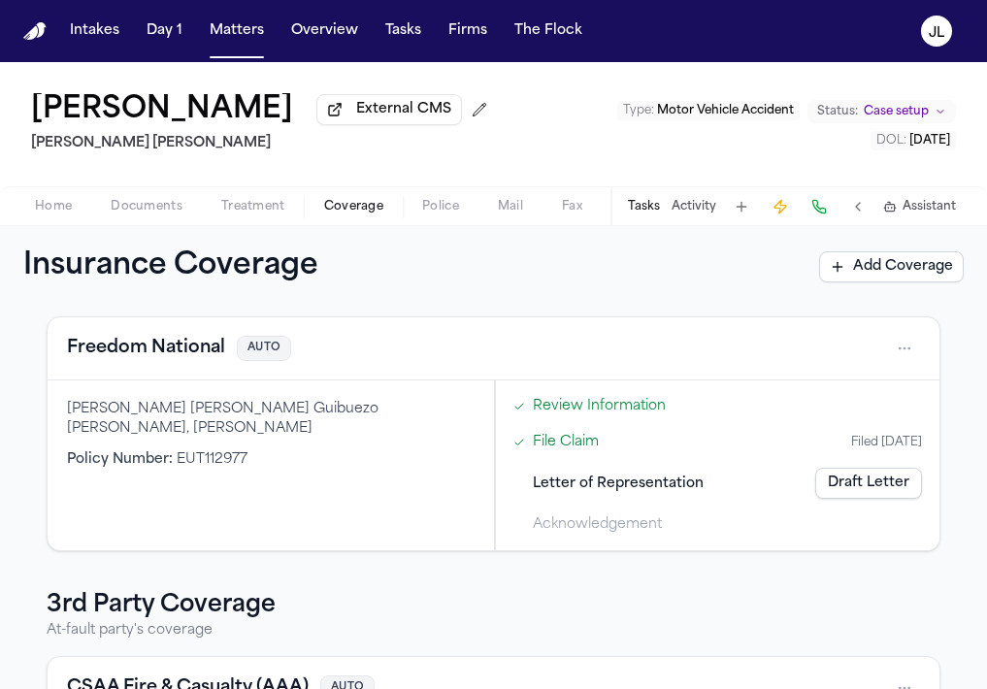
click at [158, 362] on button "Freedom National" at bounding box center [146, 348] width 158 height 27
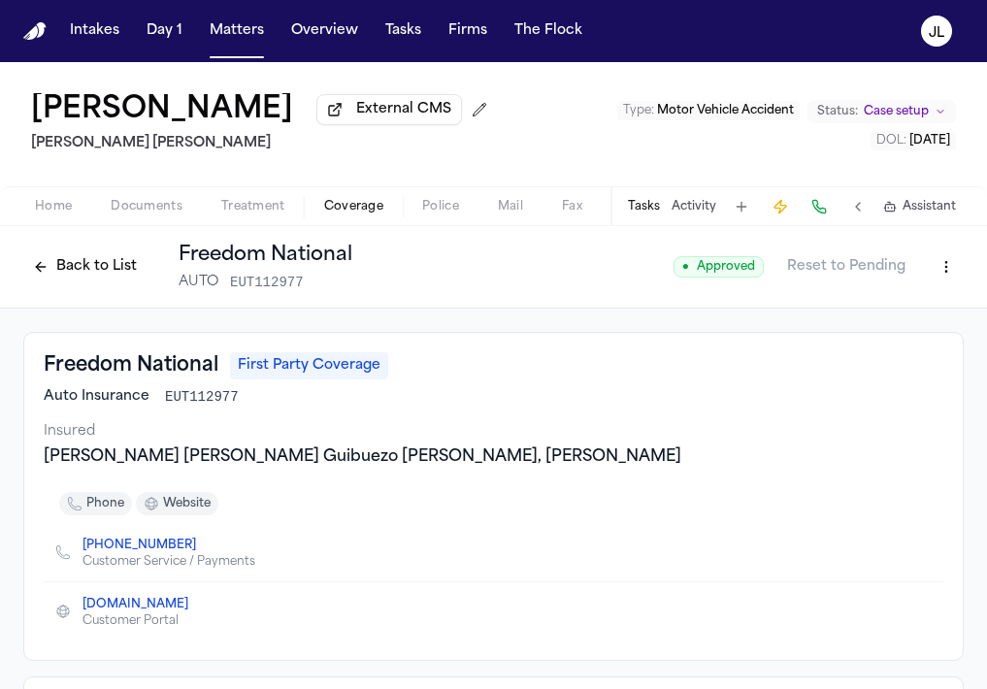
click at [125, 282] on button "Back to List" at bounding box center [84, 266] width 123 height 31
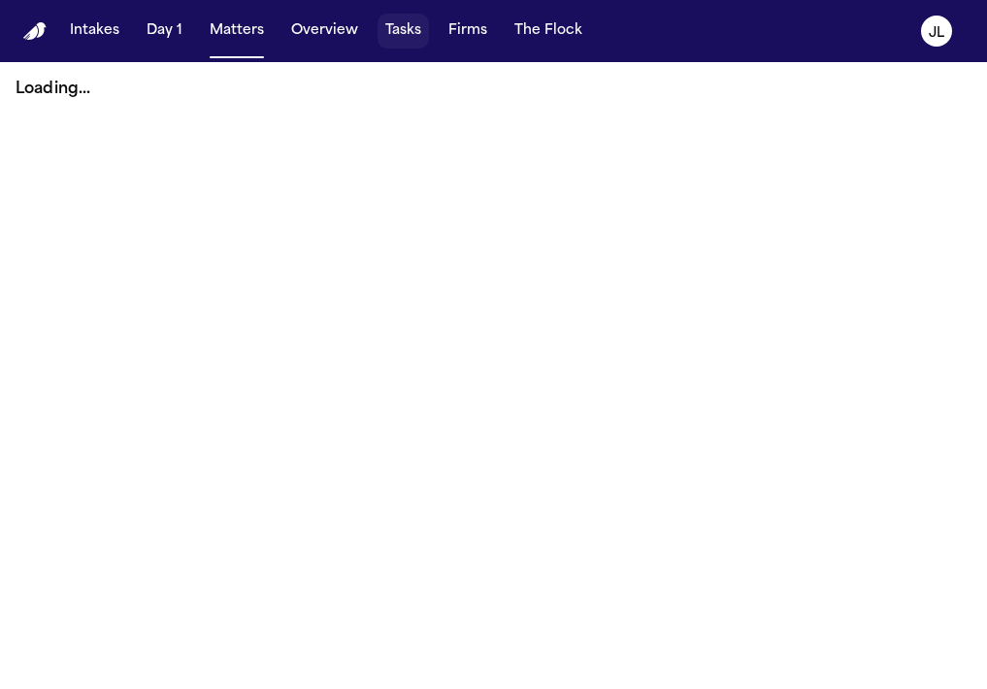
click at [413, 29] on button "Tasks" at bounding box center [403, 31] width 51 height 35
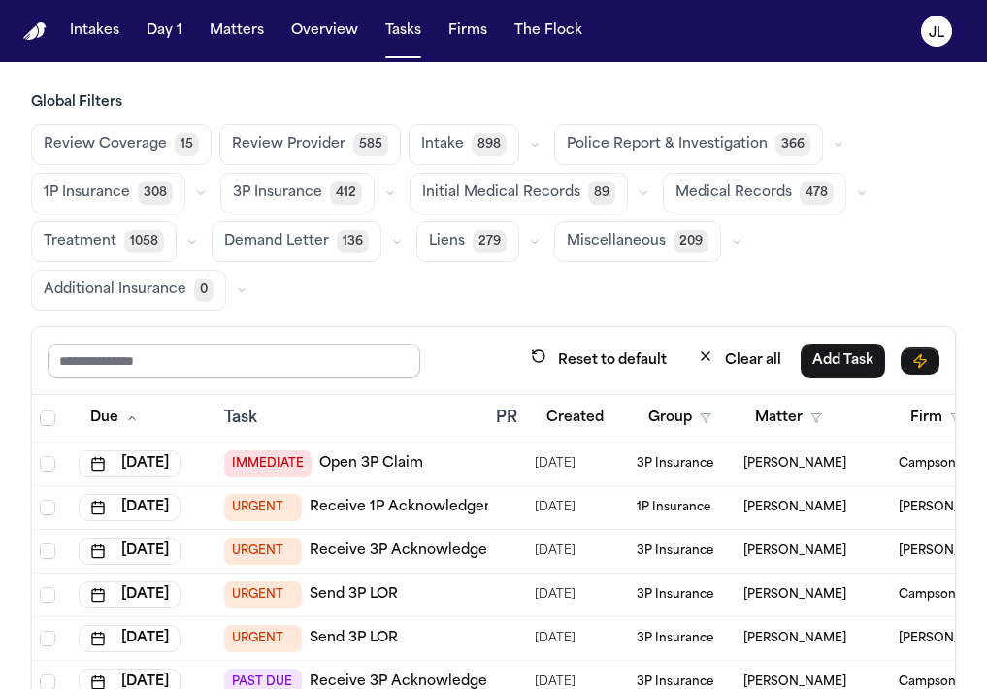
click at [349, 356] on input "text" at bounding box center [234, 361] width 373 height 35
type input "****"
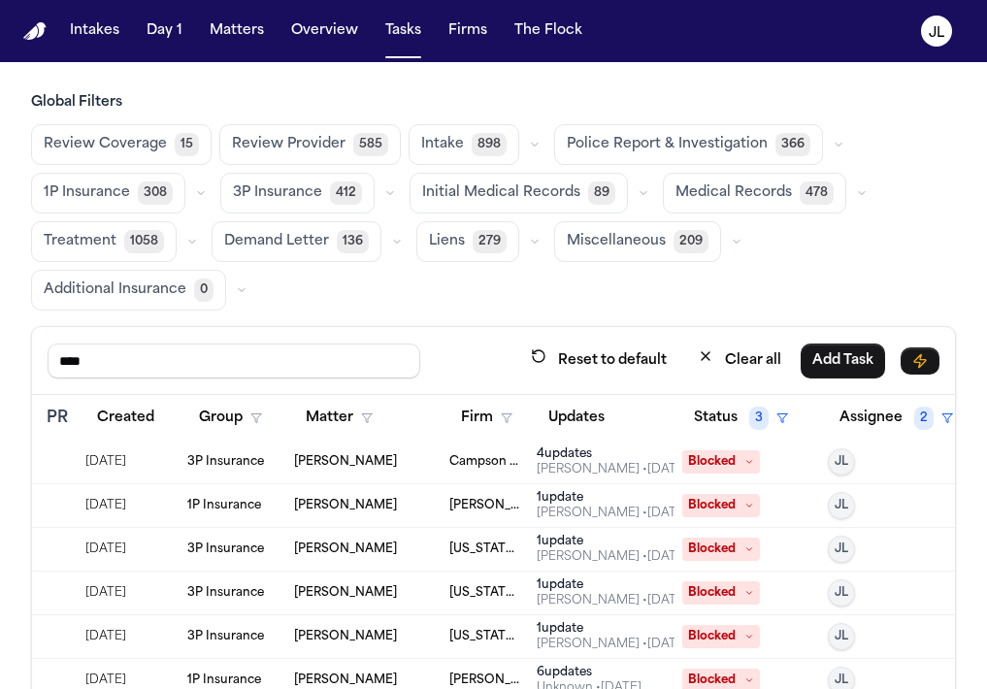
scroll to position [2, 458]
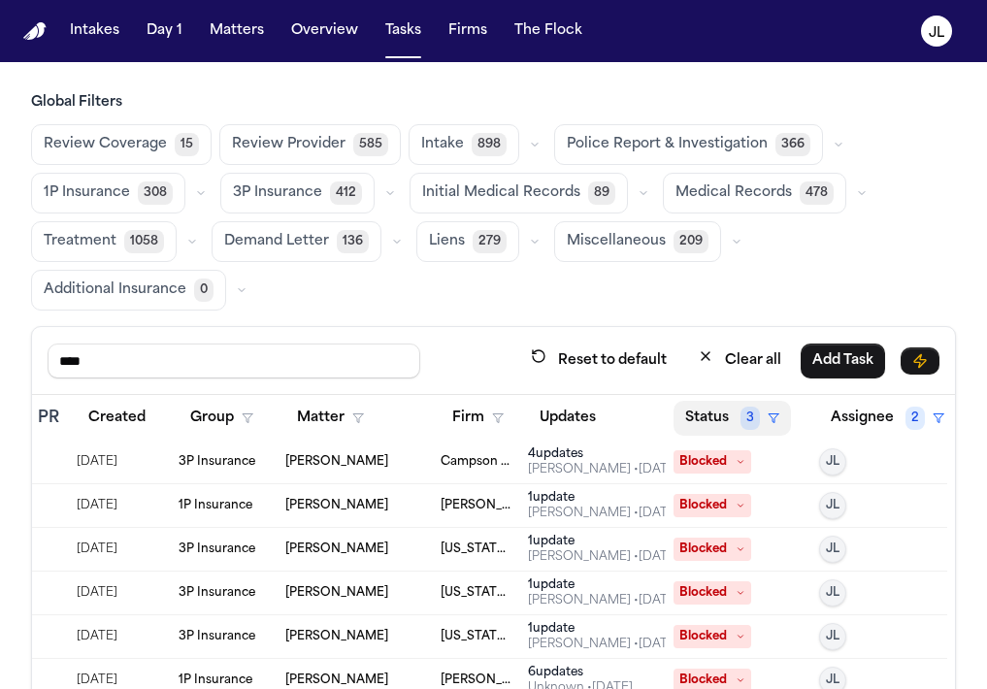
click at [714, 409] on button "Status 3" at bounding box center [732, 418] width 117 height 35
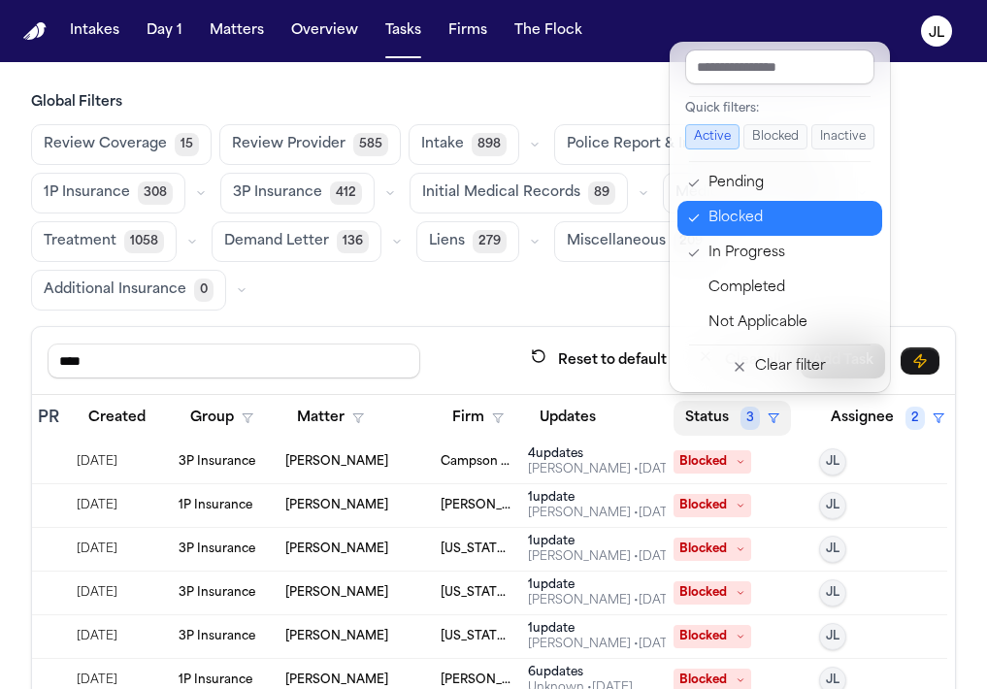
click at [744, 214] on div "Blocked" at bounding box center [789, 218] width 162 height 23
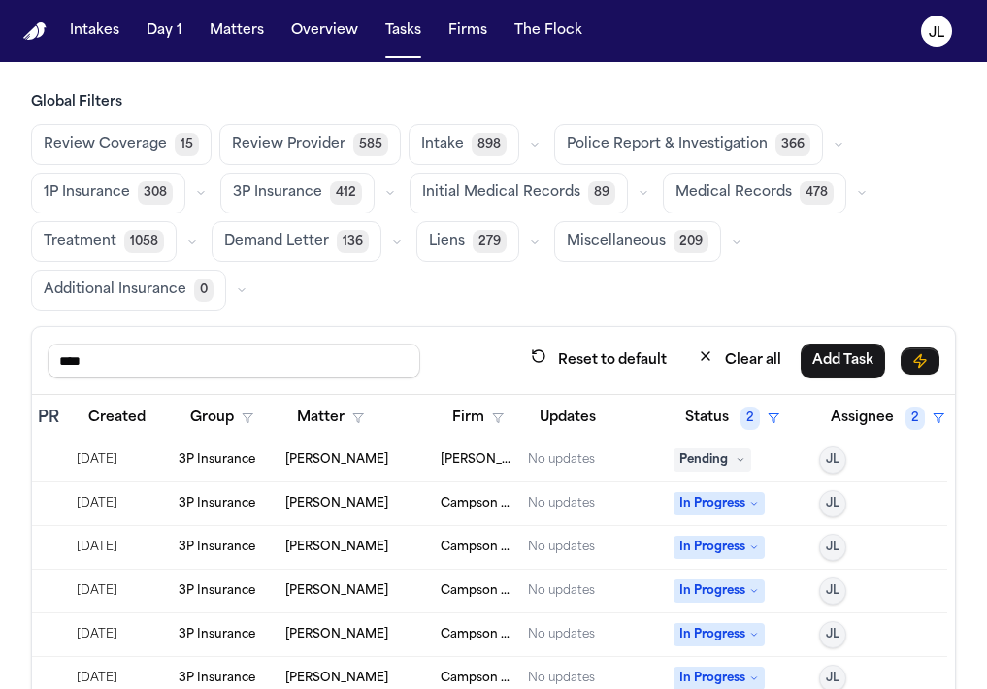
scroll to position [358, 458]
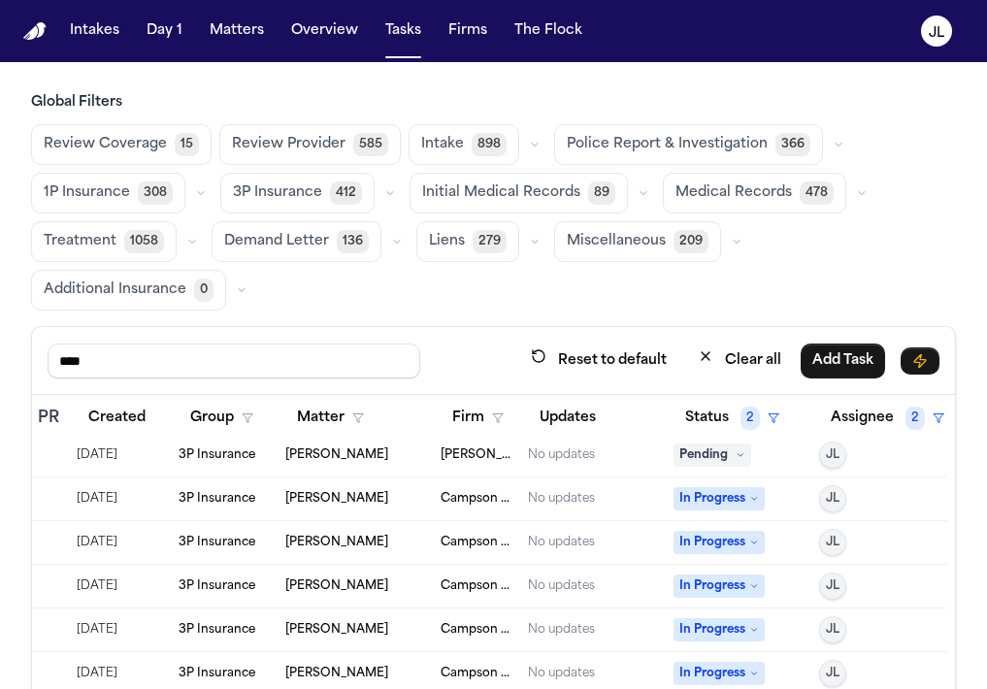
click at [737, 399] on th "Status 2" at bounding box center [739, 419] width 146 height 48
click at [720, 413] on button "Status 2" at bounding box center [732, 418] width 117 height 35
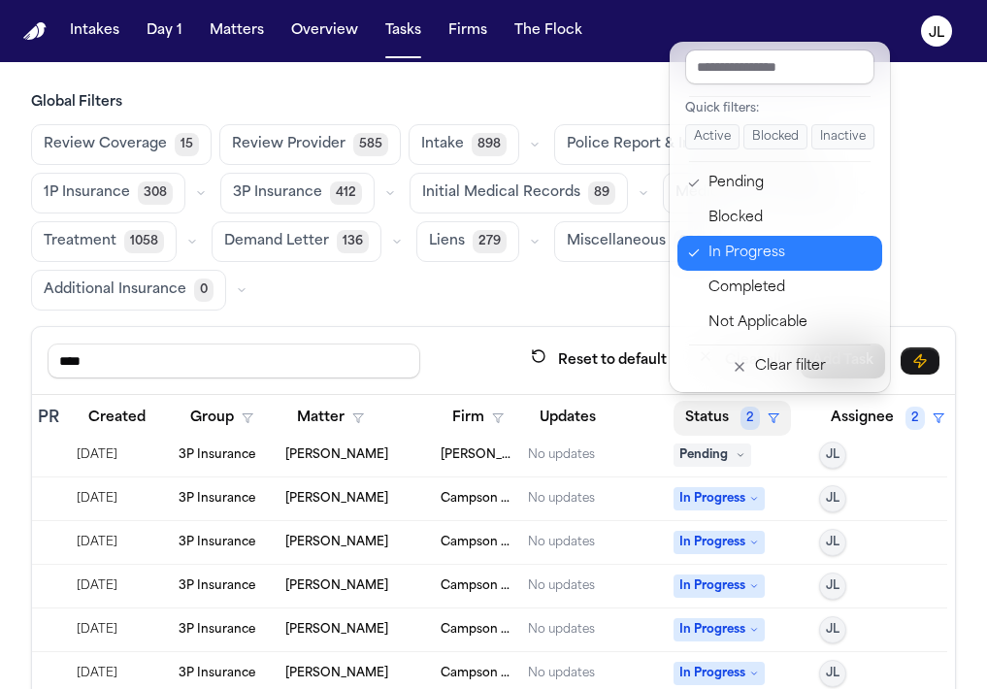
click at [743, 255] on div "In Progress" at bounding box center [789, 253] width 162 height 23
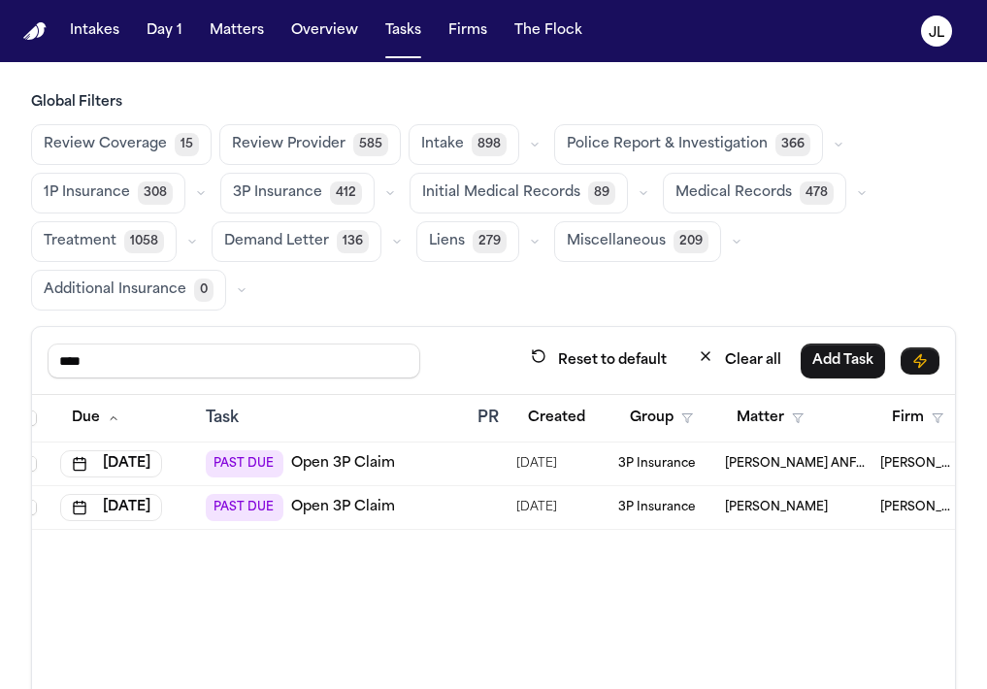
scroll to position [0, 458]
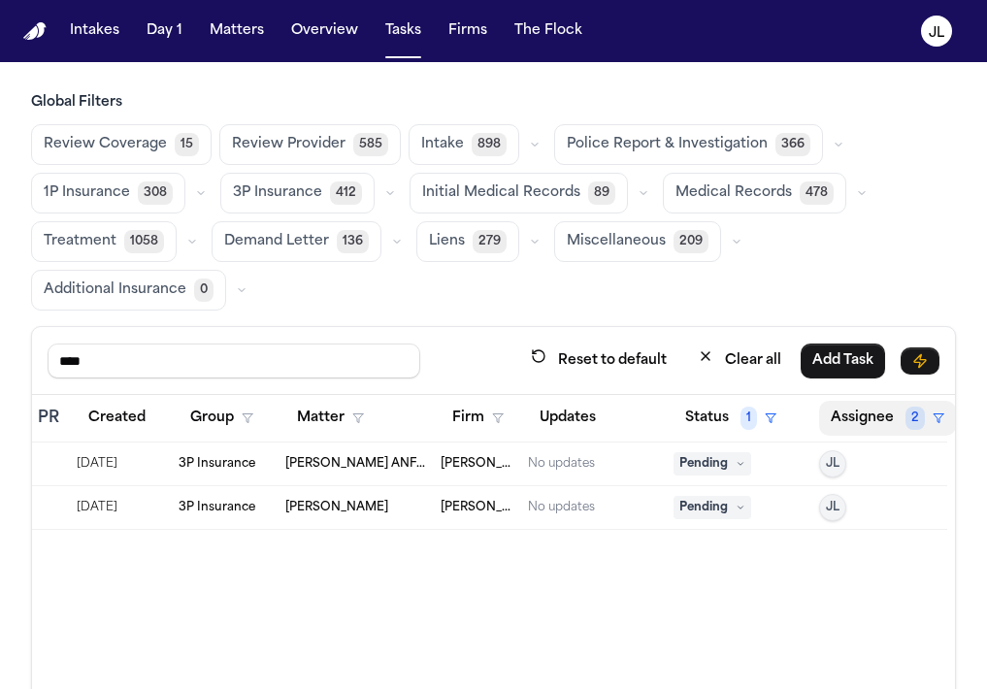
click at [906, 422] on span "2" at bounding box center [915, 418] width 19 height 23
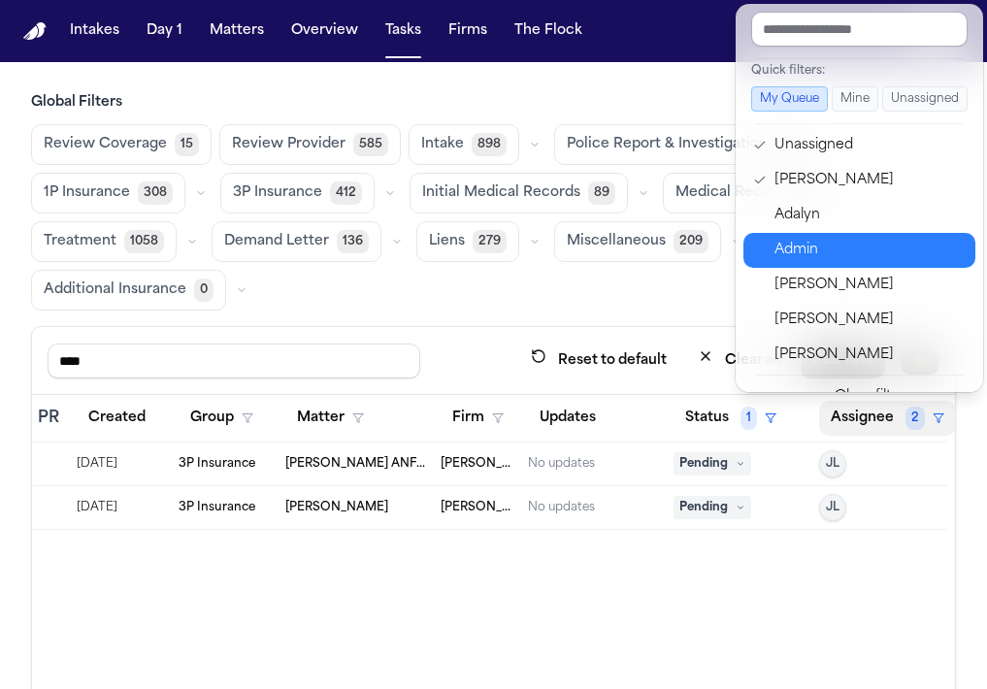
scroll to position [66, 0]
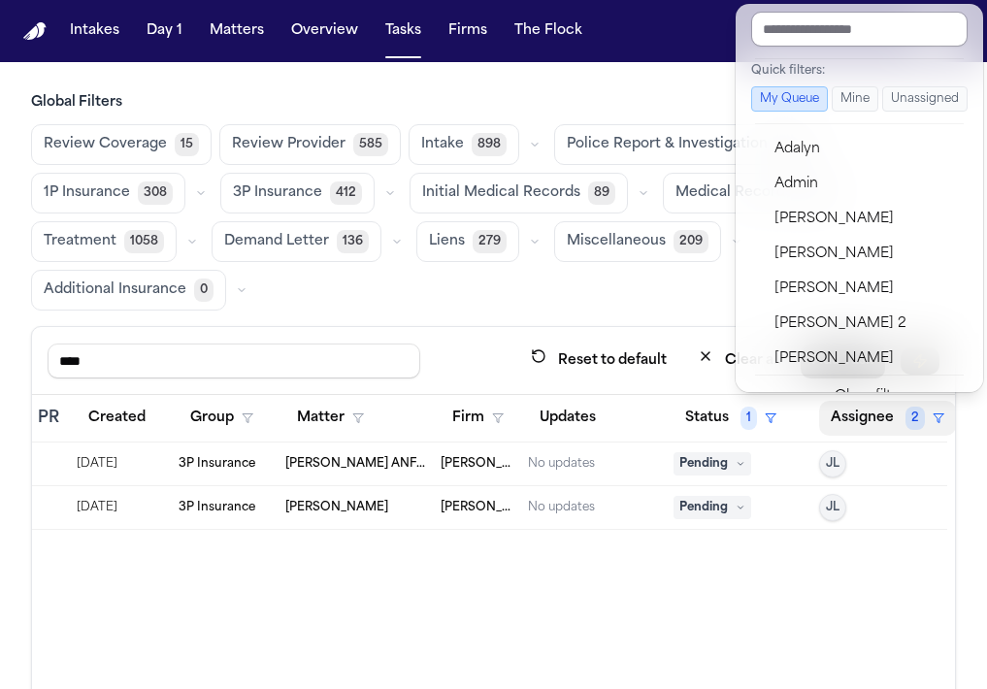
click at [811, 39] on input "text" at bounding box center [859, 29] width 216 height 35
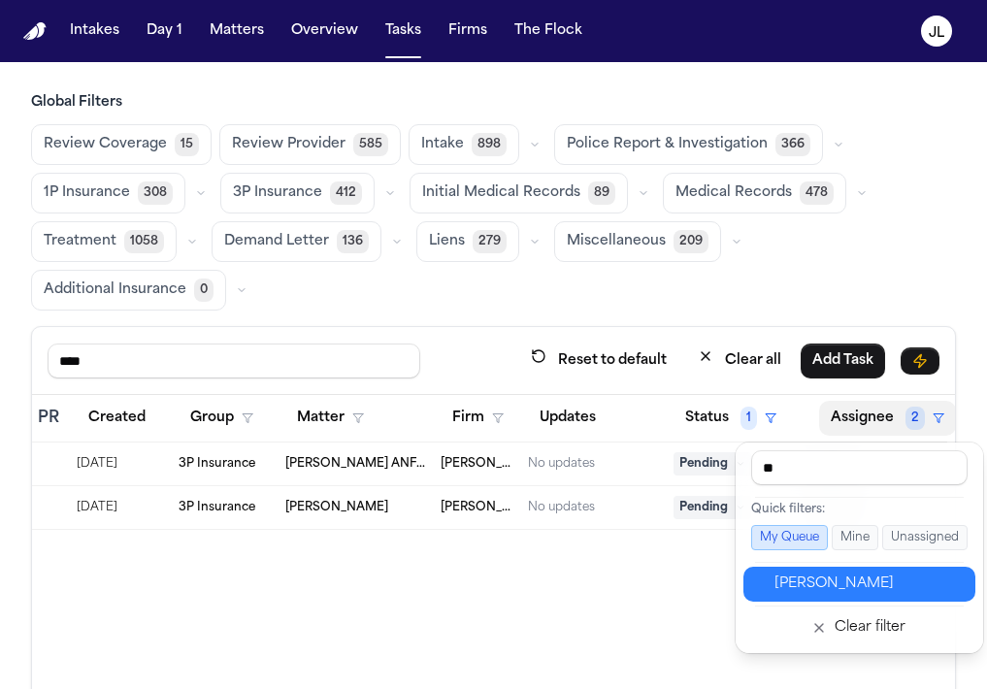
type input "***"
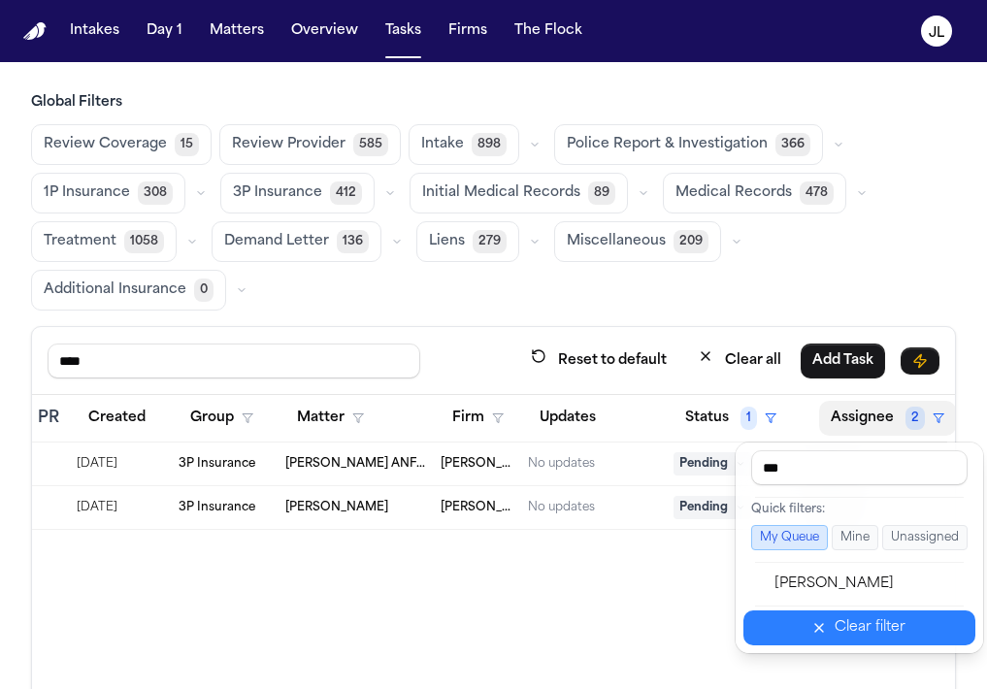
scroll to position [0, 450]
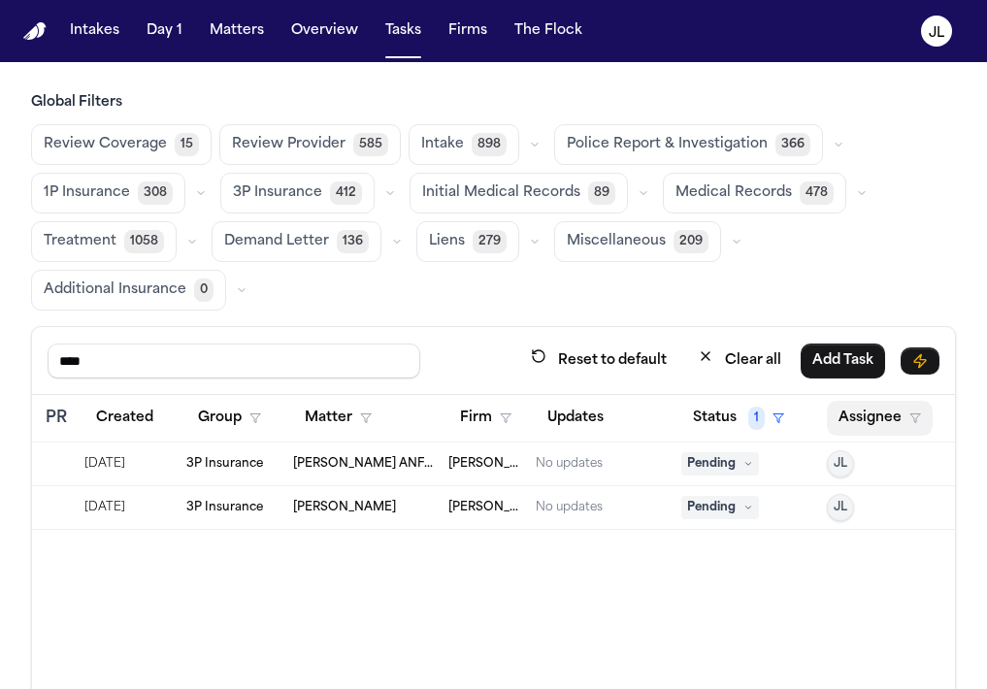
click at [865, 420] on button "Assignee" at bounding box center [880, 418] width 106 height 35
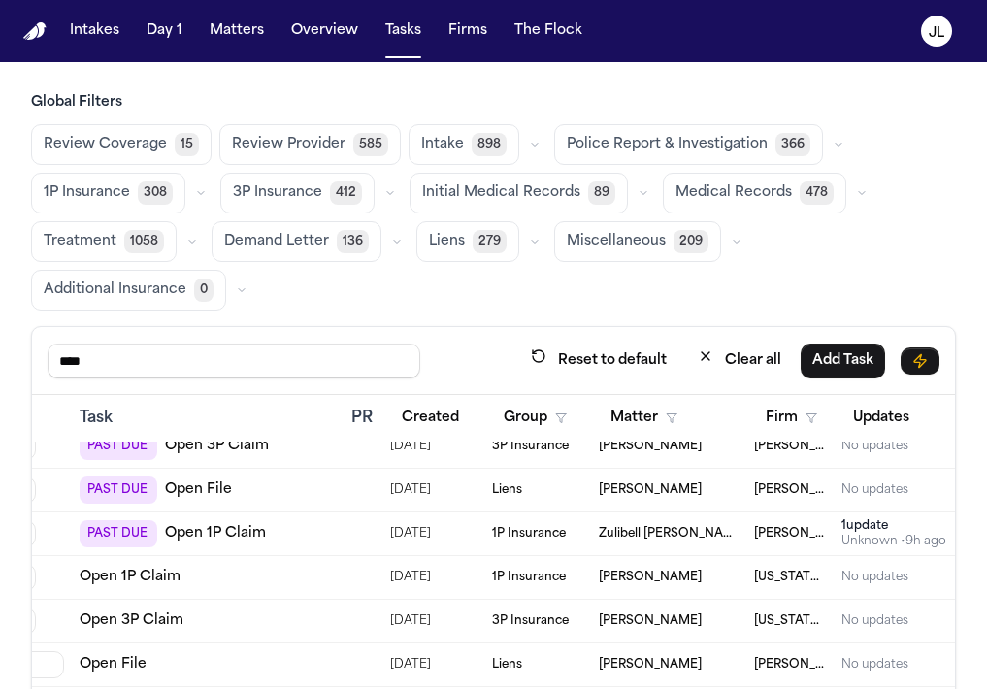
scroll to position [173, 145]
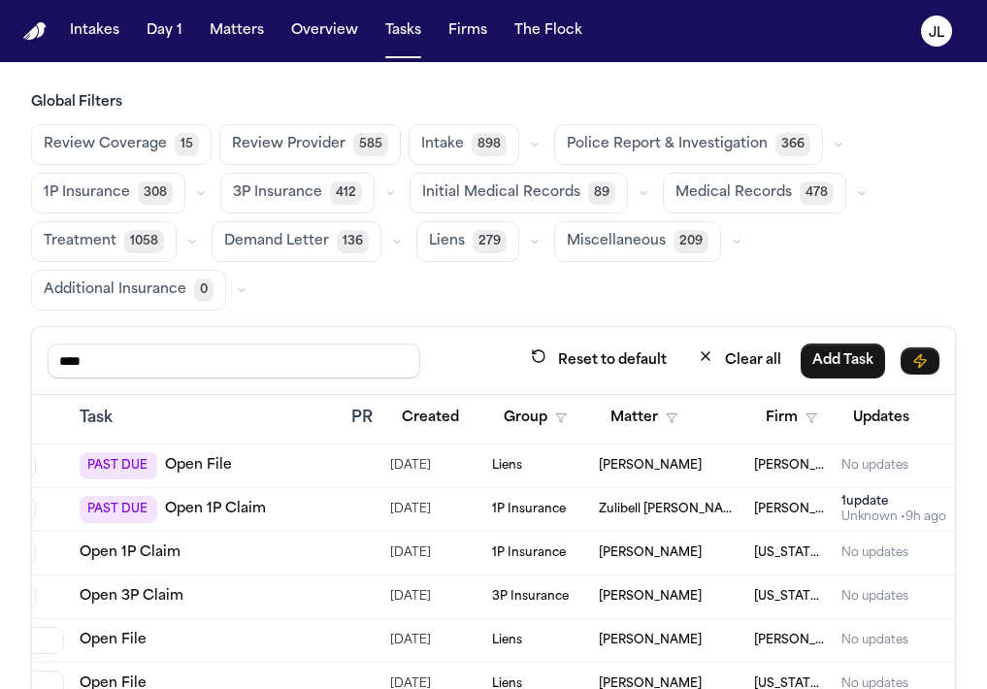
click at [147, 551] on link "Open 1P Claim" at bounding box center [130, 552] width 101 height 19
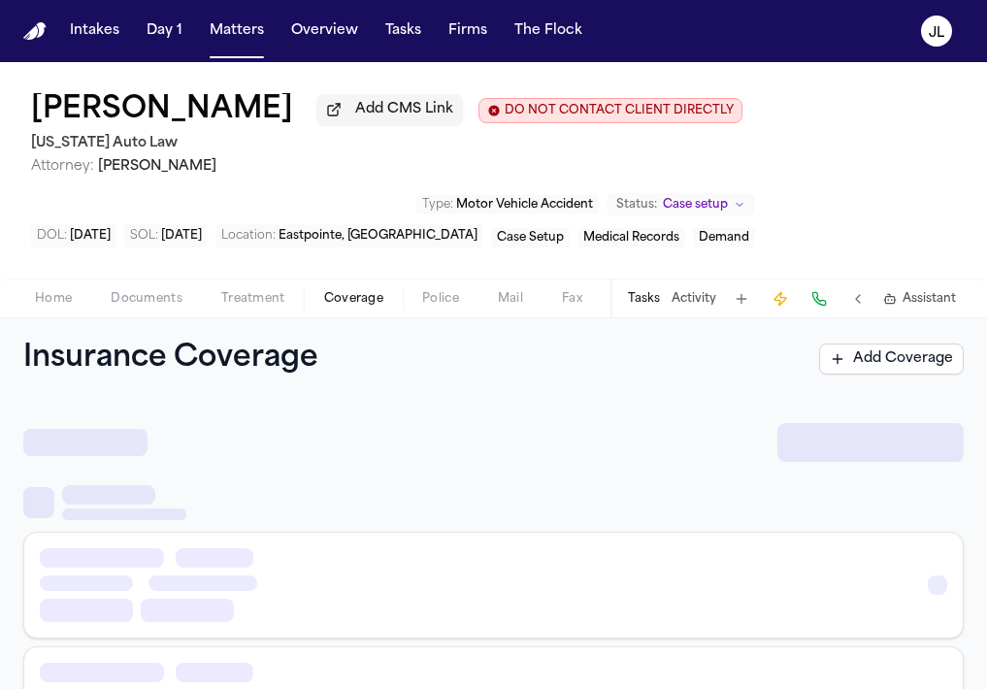
click at [315, 300] on button "Coverage" at bounding box center [354, 298] width 98 height 23
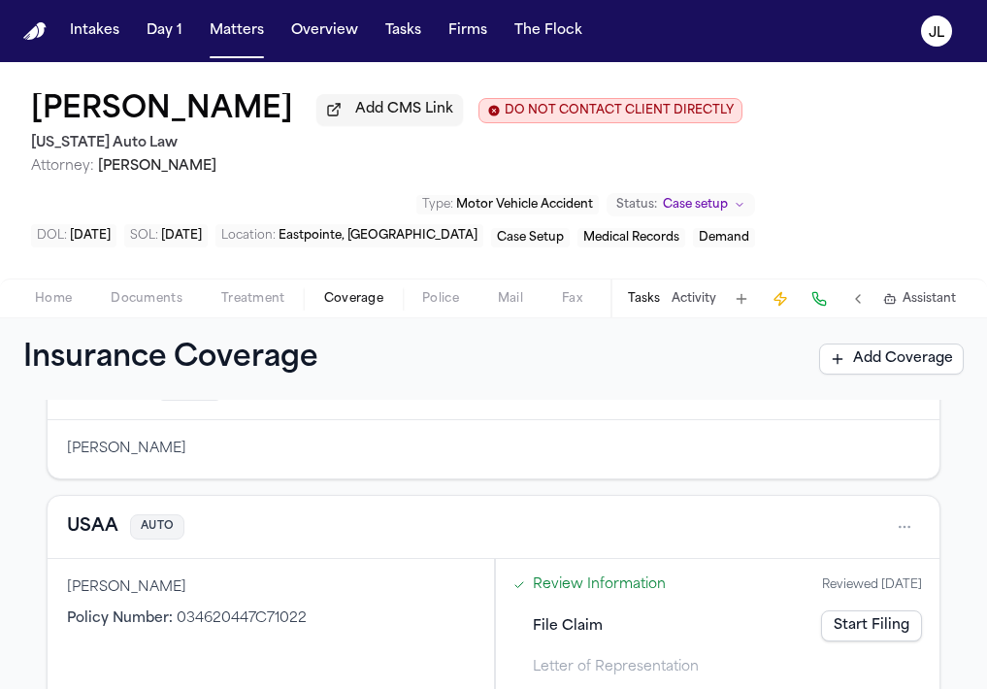
scroll to position [165, 0]
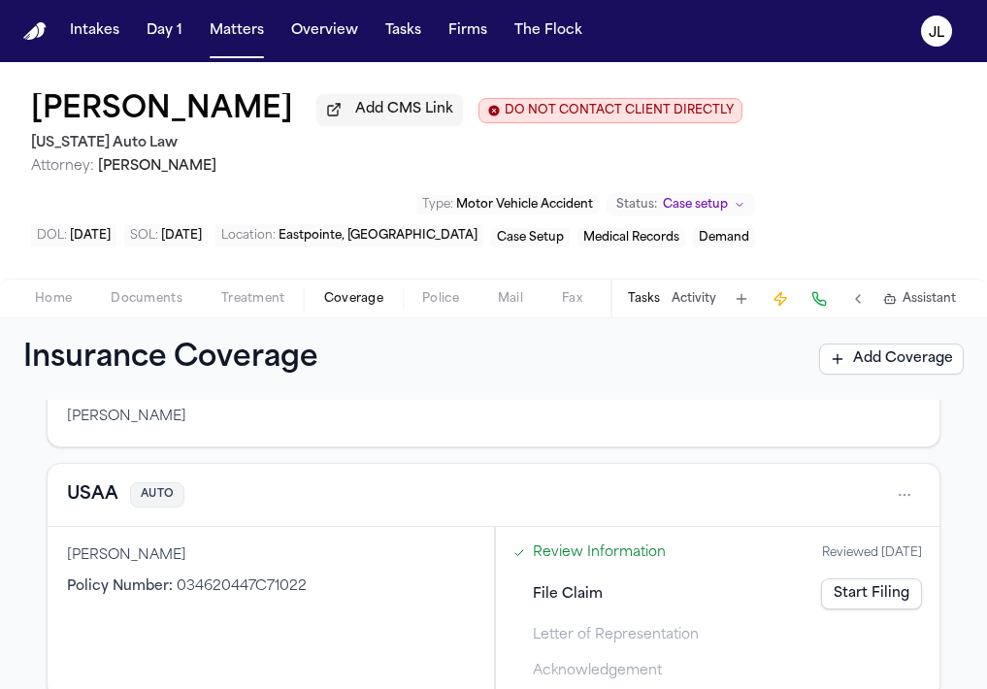
click at [111, 506] on button "USAA" at bounding box center [92, 494] width 51 height 27
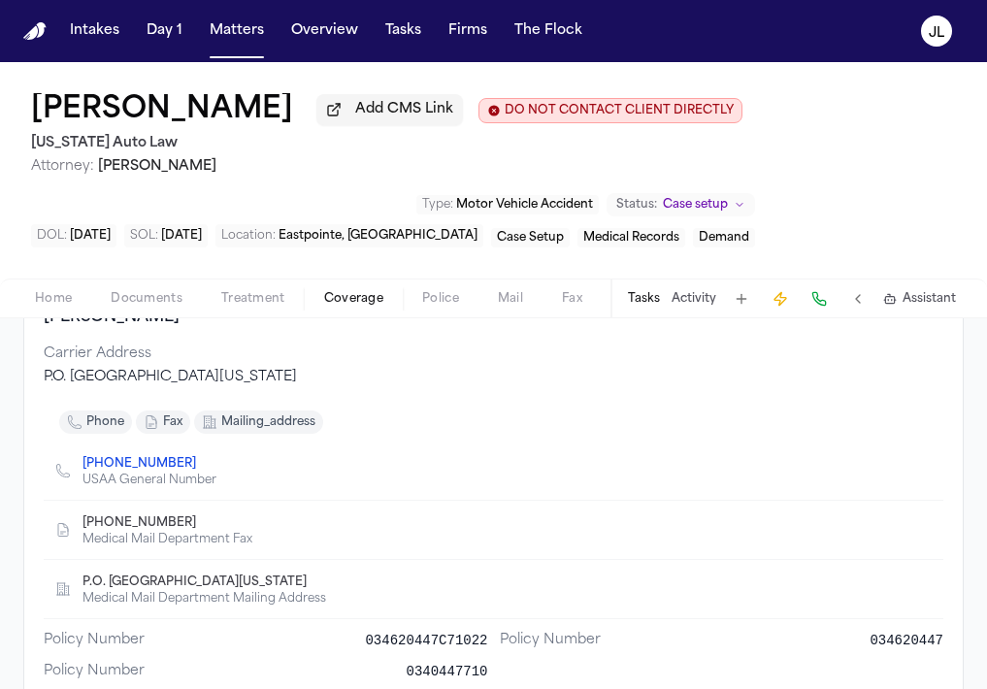
scroll to position [38, 0]
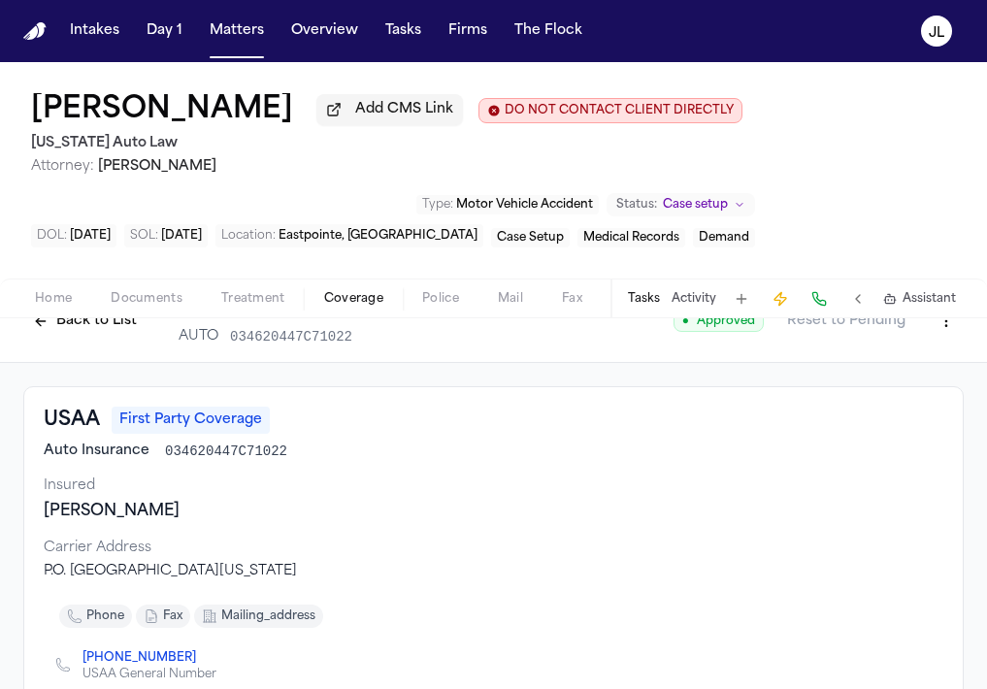
click at [87, 326] on button "Back to List" at bounding box center [84, 321] width 123 height 31
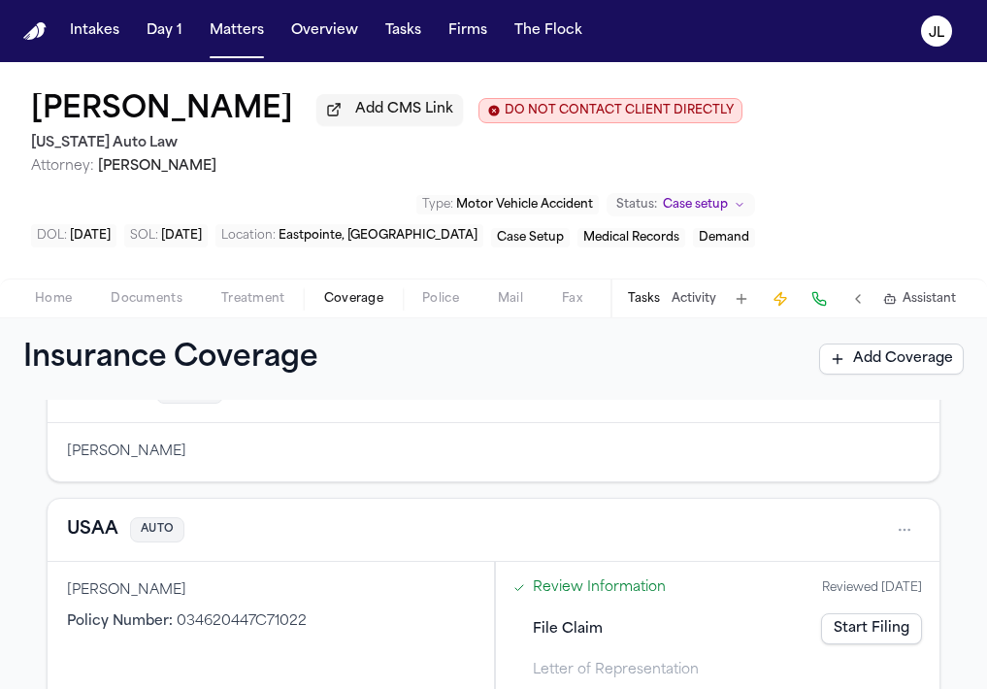
scroll to position [158, 0]
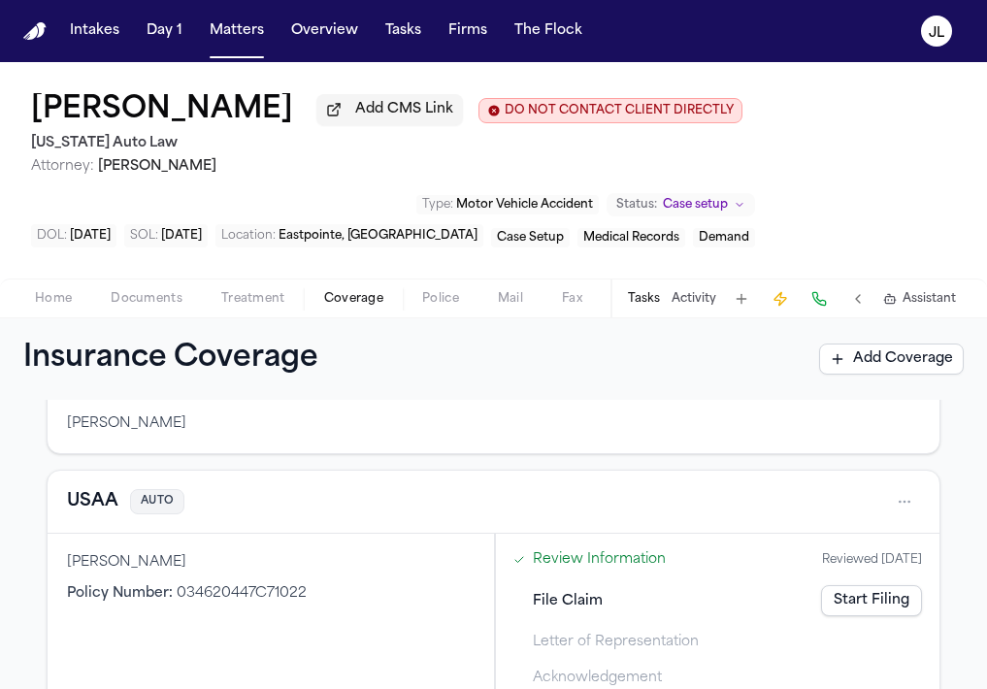
click at [857, 608] on link "Start Filing" at bounding box center [871, 600] width 101 height 31
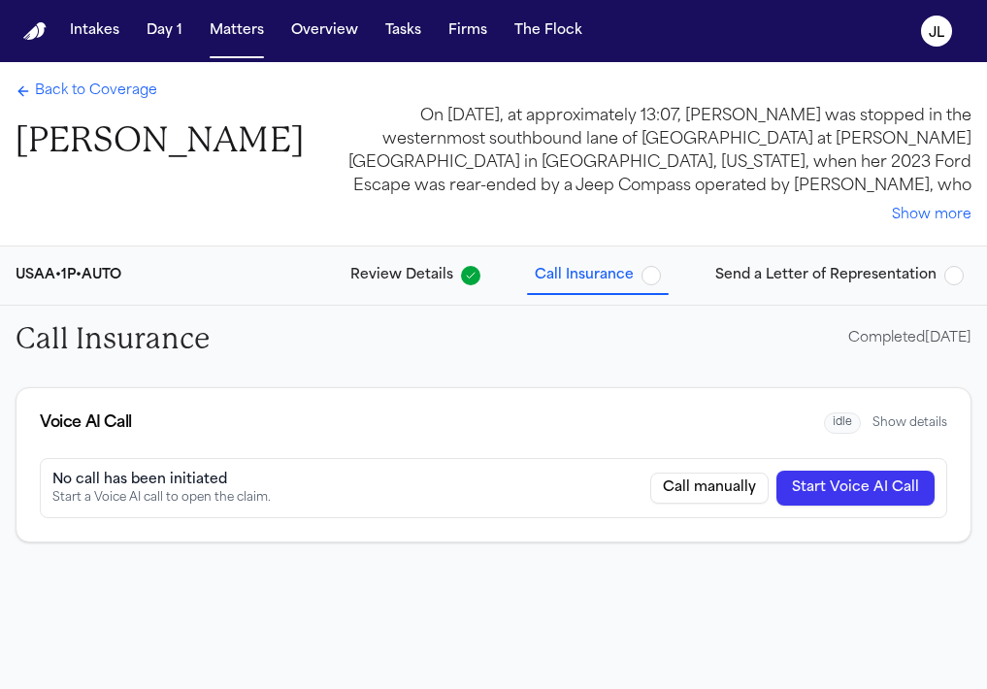
click at [618, 282] on span "Call Insurance" at bounding box center [584, 275] width 99 height 19
click at [762, 287] on button "Send a Letter of Representation" at bounding box center [840, 275] width 264 height 35
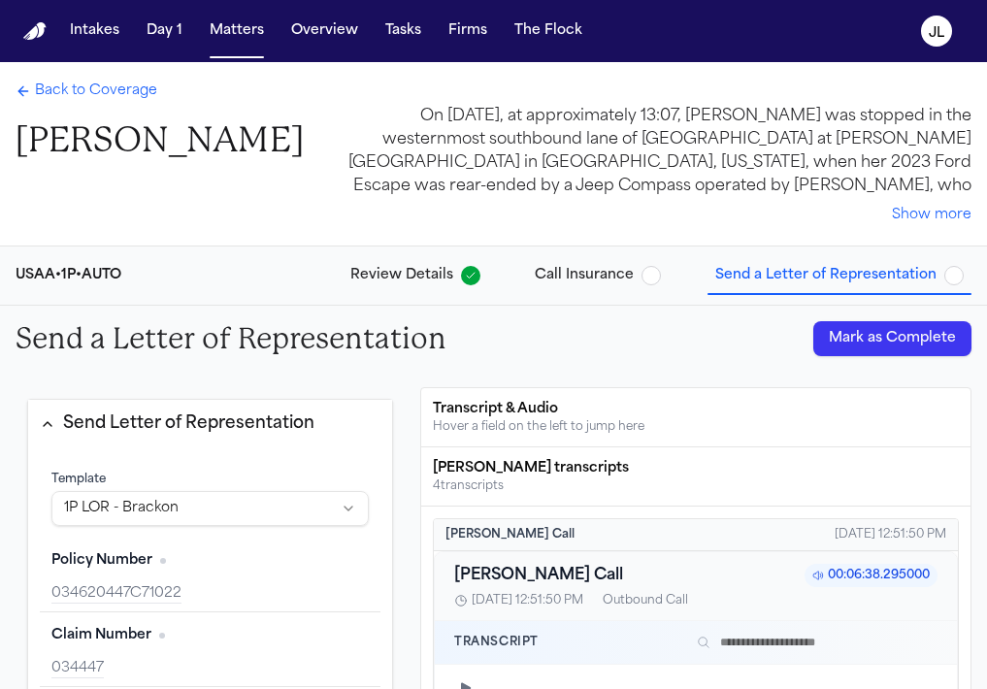
click at [569, 285] on span "Call Insurance" at bounding box center [584, 275] width 99 height 19
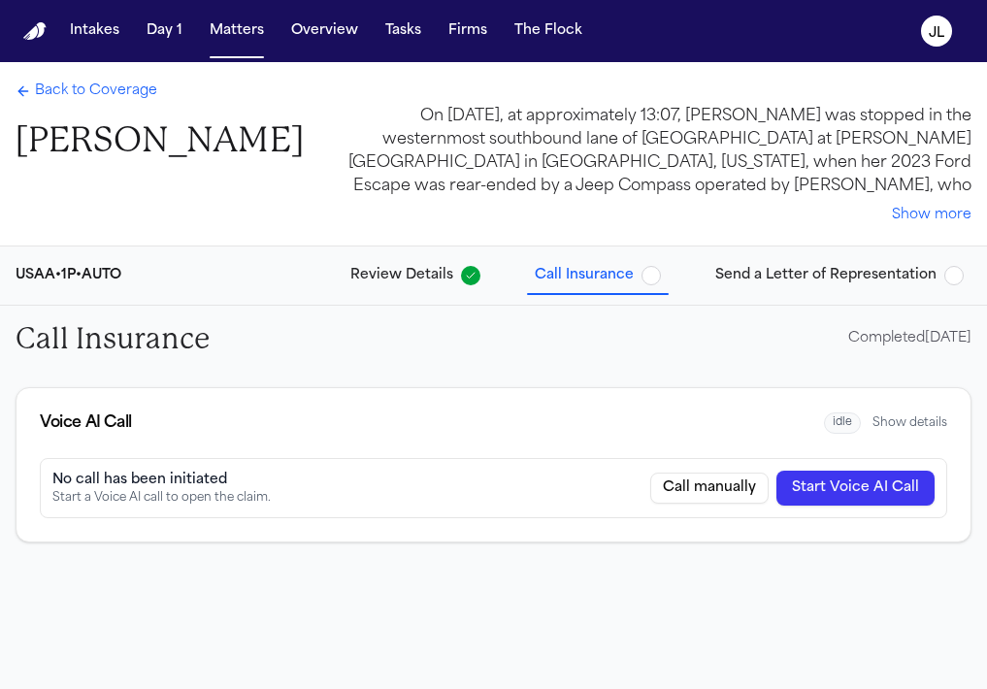
click at [54, 105] on div "Back to Coverage Kimberly Osborne" at bounding box center [160, 122] width 288 height 81
click at [54, 101] on span "Back to Coverage" at bounding box center [96, 91] width 122 height 19
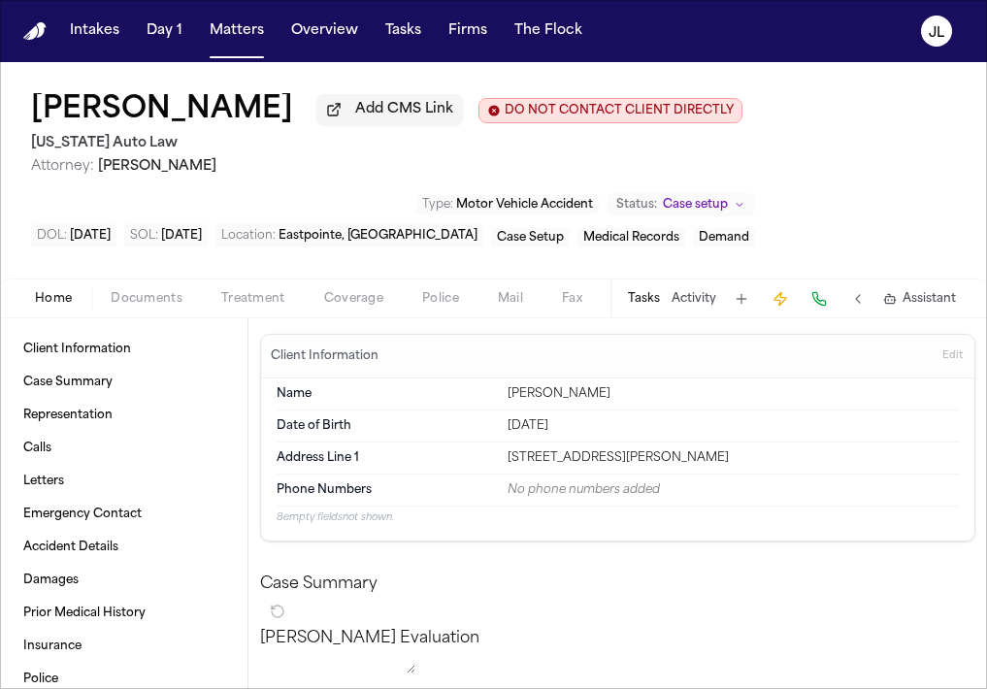
click at [80, 305] on button "Home" at bounding box center [54, 298] width 76 height 23
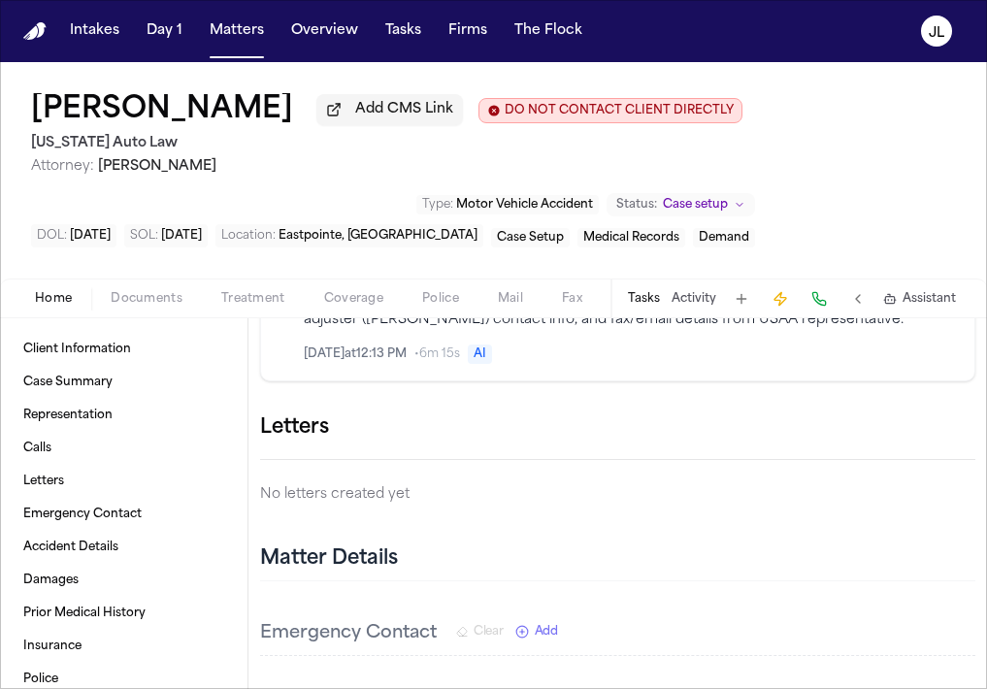
scroll to position [1183, 0]
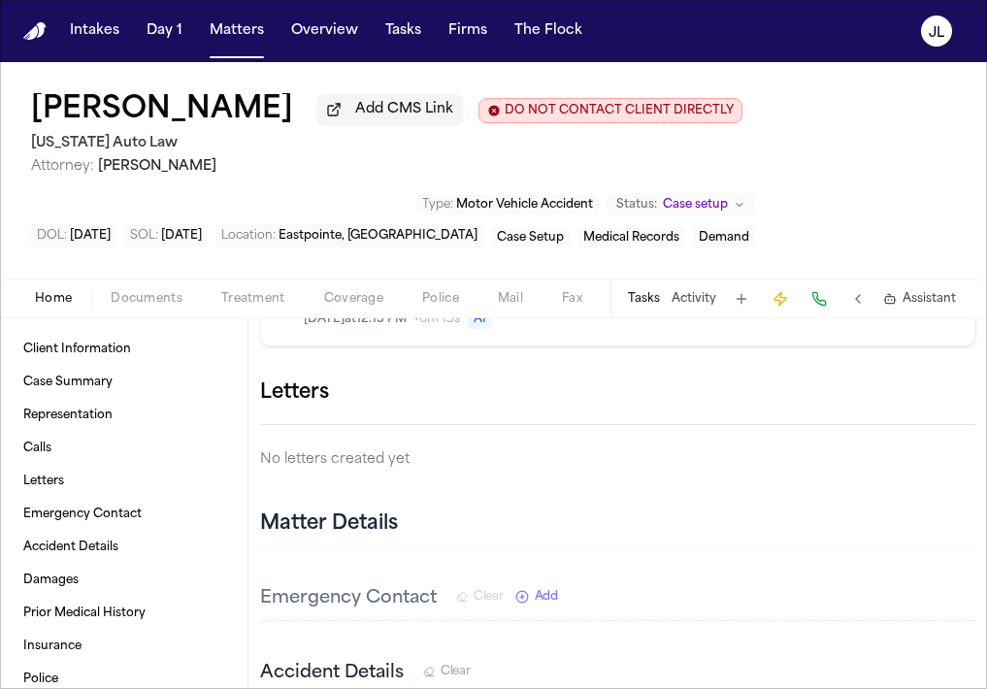
click at [975, 393] on icon "button" at bounding box center [975, 393] width 0 height 0
click at [926, 688] on div at bounding box center [493, 689] width 987 height 0
click at [244, 36] on button "Matters" at bounding box center [237, 31] width 70 height 35
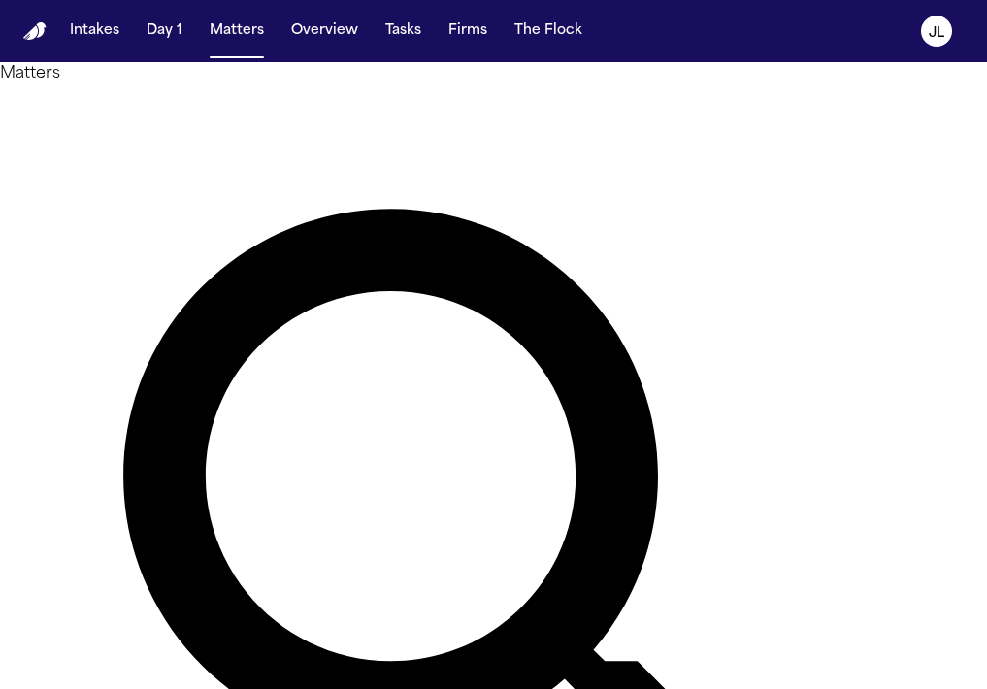
click at [408, 14] on button "Tasks" at bounding box center [403, 31] width 51 height 35
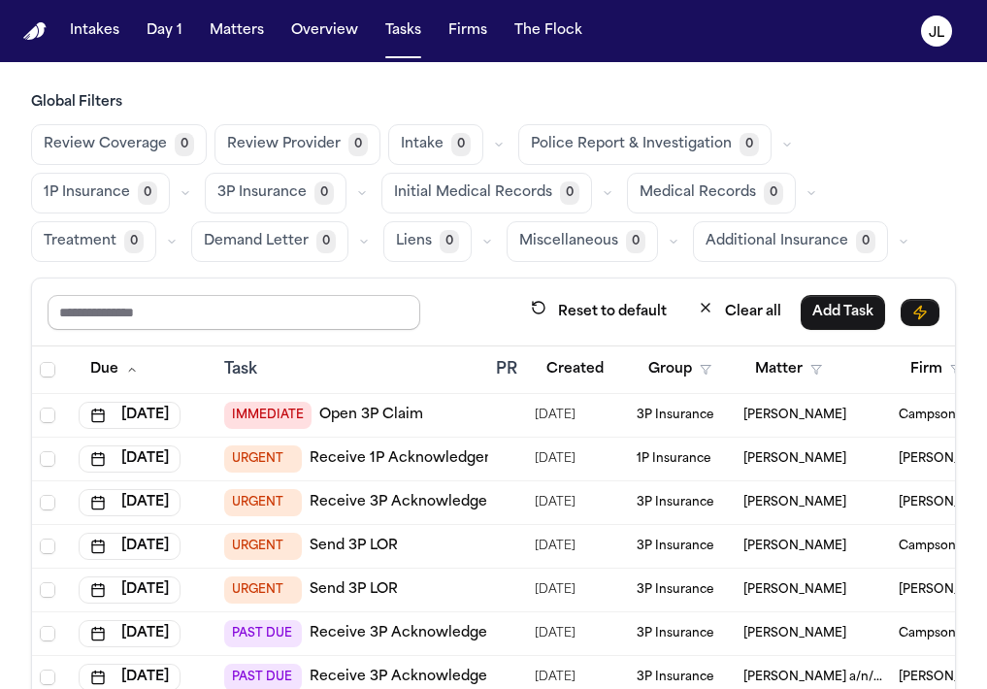
click at [283, 316] on input "text" at bounding box center [234, 312] width 373 height 35
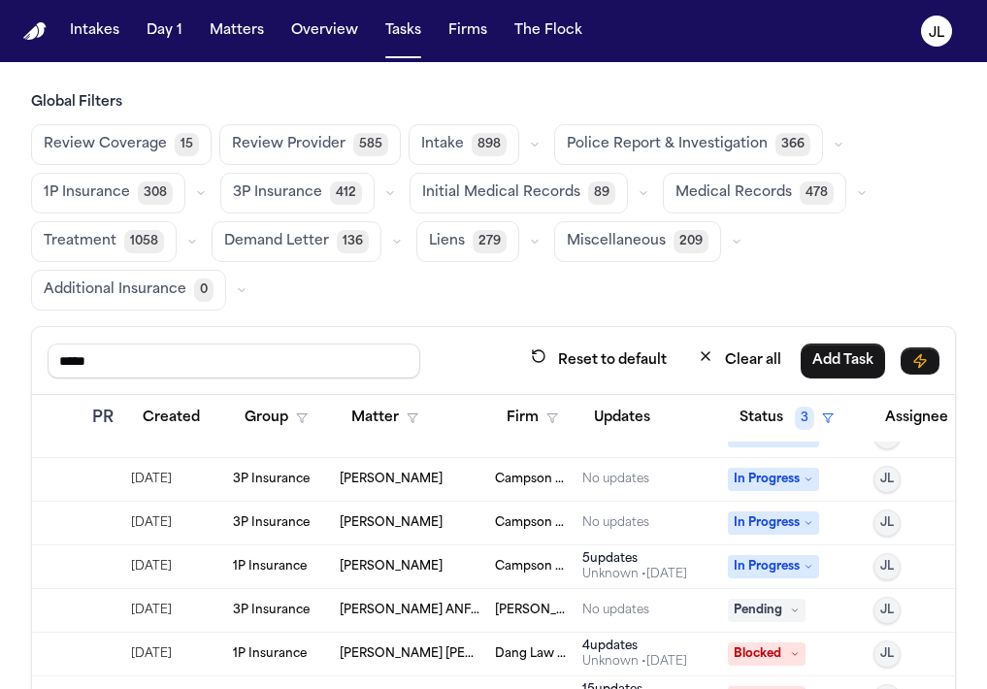
scroll to position [465, 436]
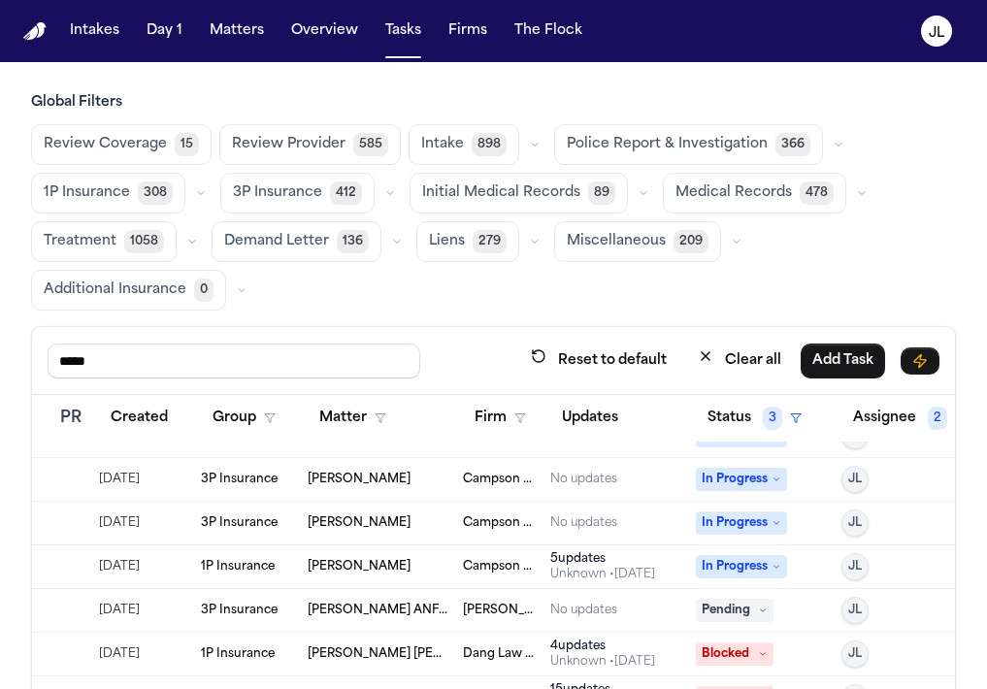
type input "****"
click at [725, 430] on span "In Progress" at bounding box center [741, 435] width 91 height 23
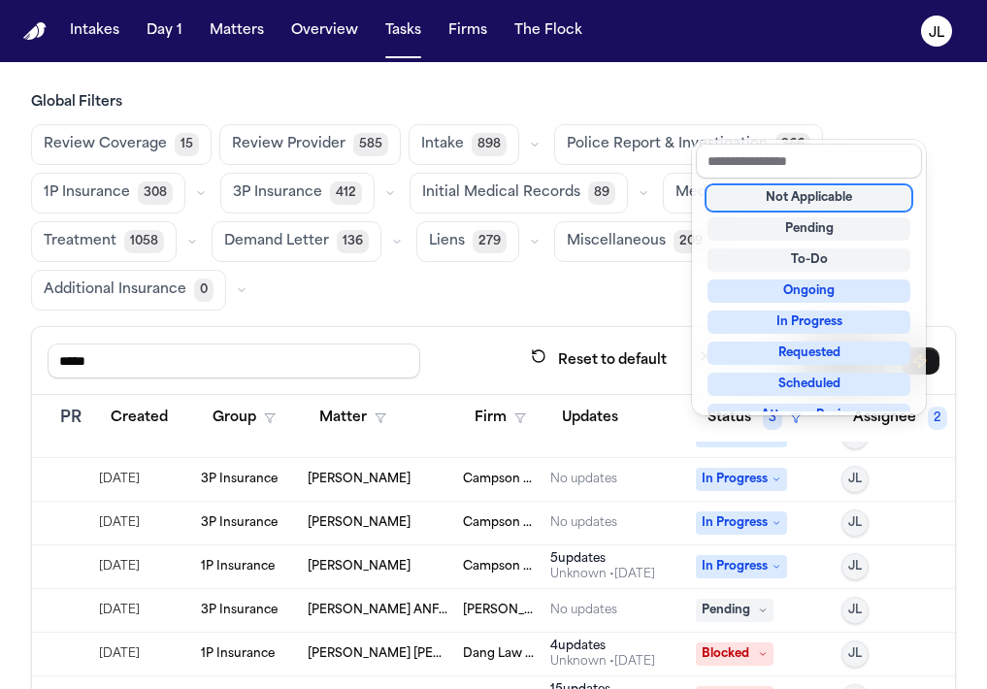
click at [623, 429] on table "Due Task PR Created Group Matter Firm Updates Status 3 Assignee 2 Jul 14, 2025 …" at bounding box center [282, 674] width 1373 height 1489
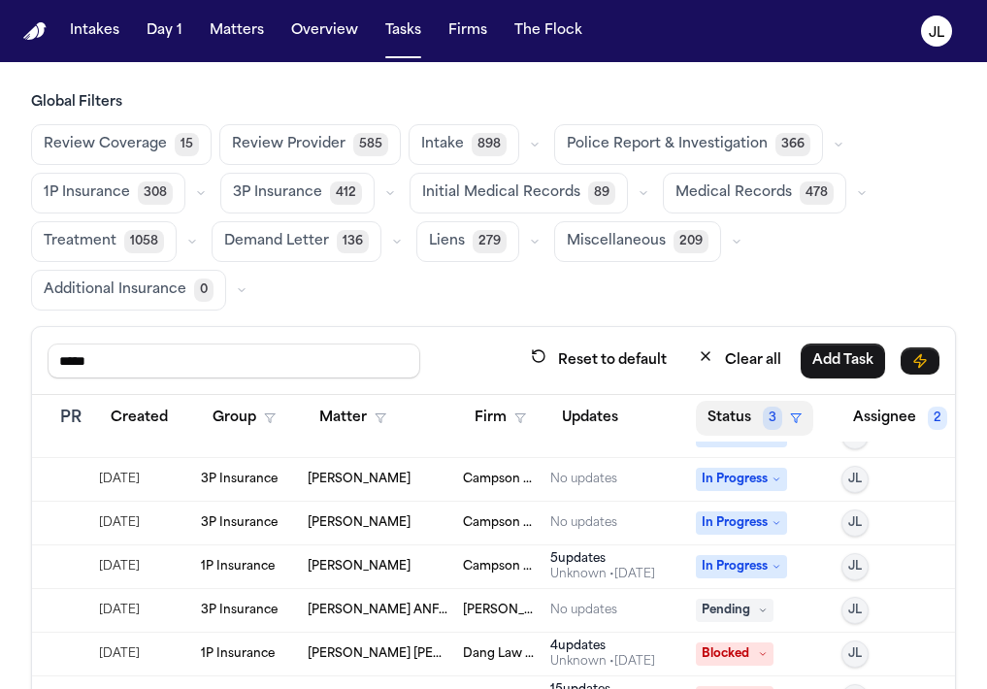
click at [752, 411] on button "Status 3" at bounding box center [754, 418] width 117 height 35
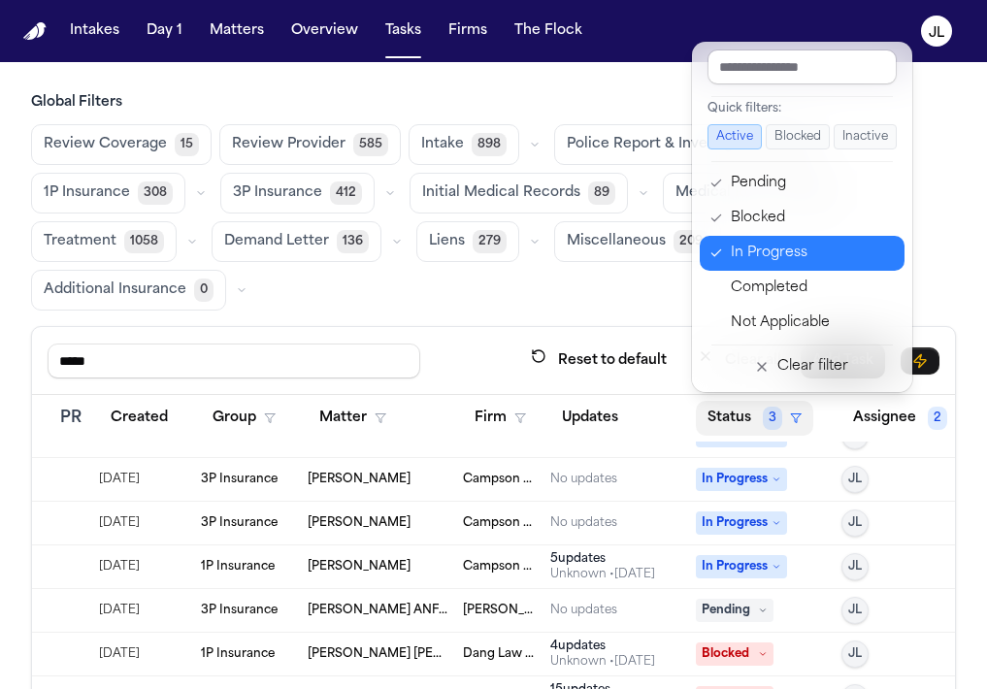
click at [749, 244] on div "In Progress" at bounding box center [812, 253] width 162 height 23
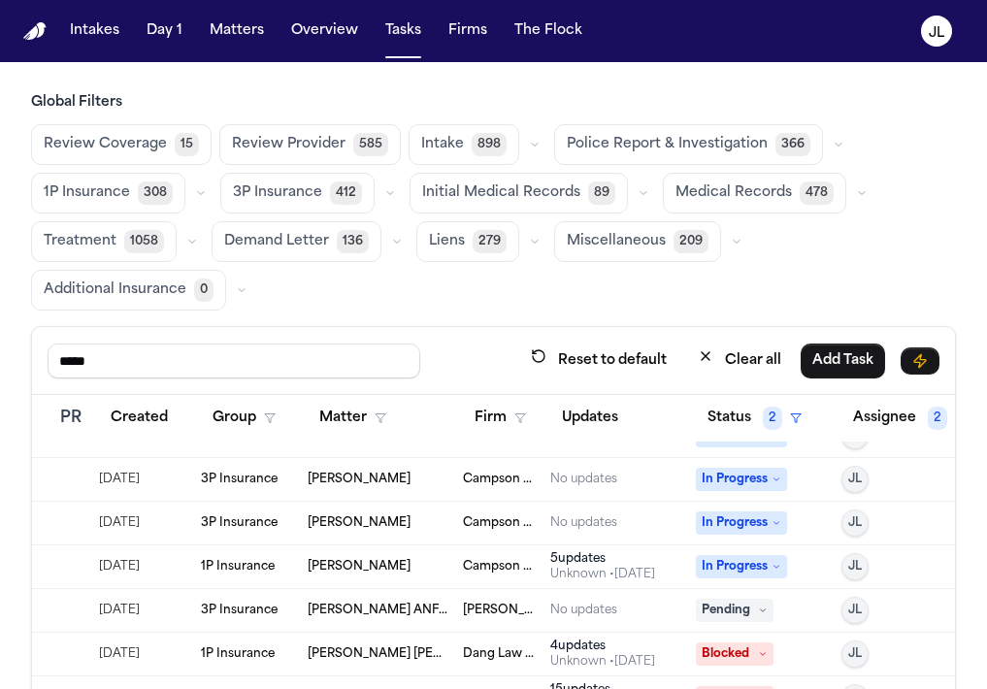
click at [740, 367] on button "Clear all" at bounding box center [739, 361] width 107 height 36
click at [740, 404] on button "Status" at bounding box center [739, 418] width 86 height 35
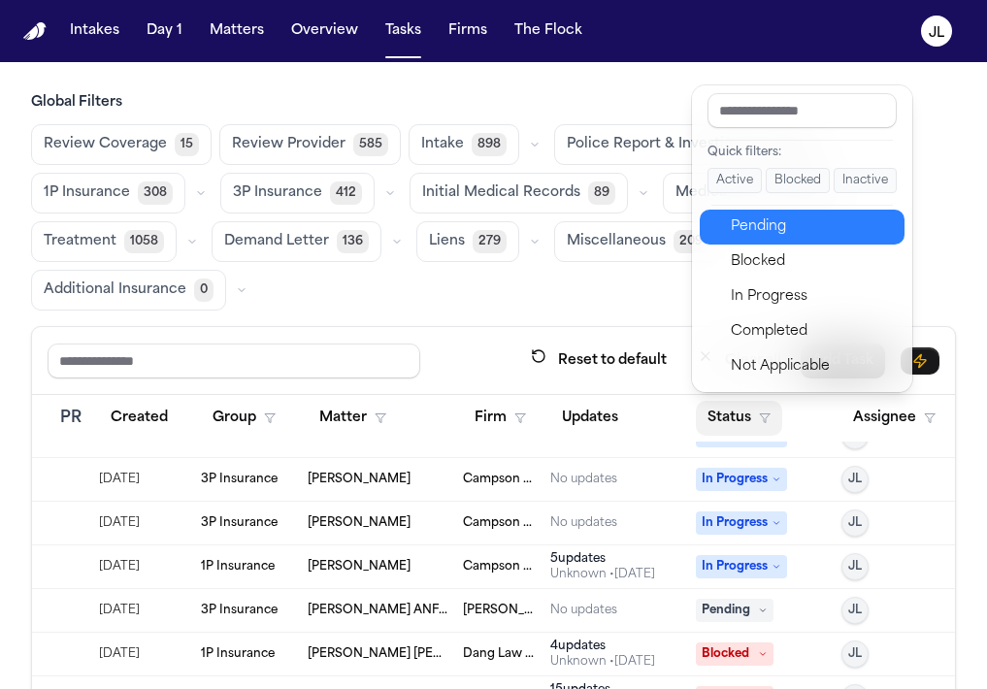
click at [755, 239] on button "Pending" at bounding box center [802, 227] width 205 height 35
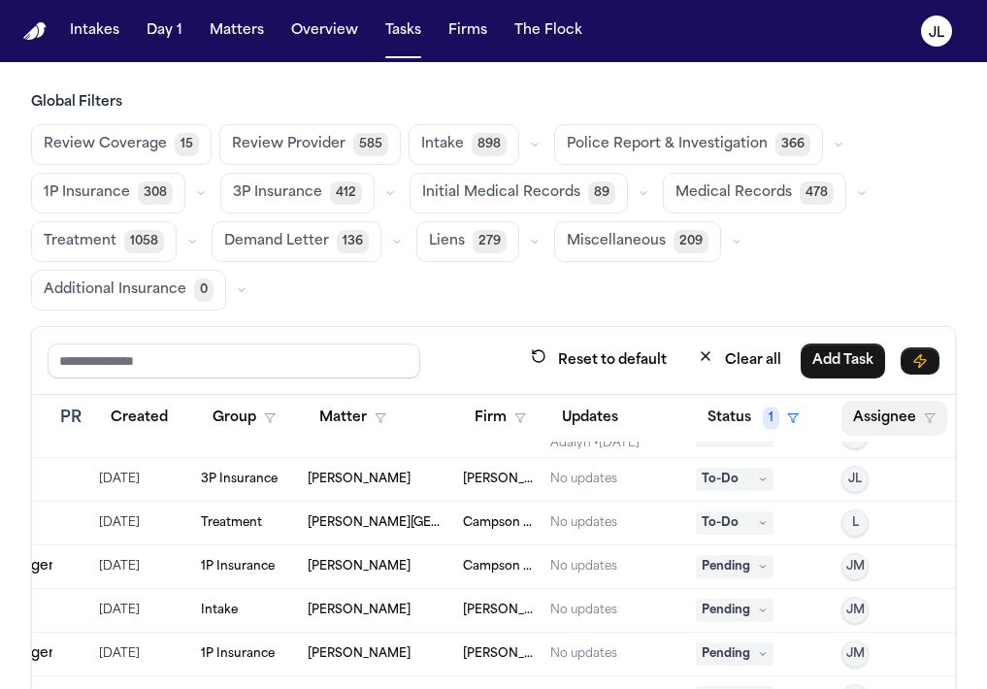
click at [865, 420] on button "Assignee" at bounding box center [894, 418] width 106 height 35
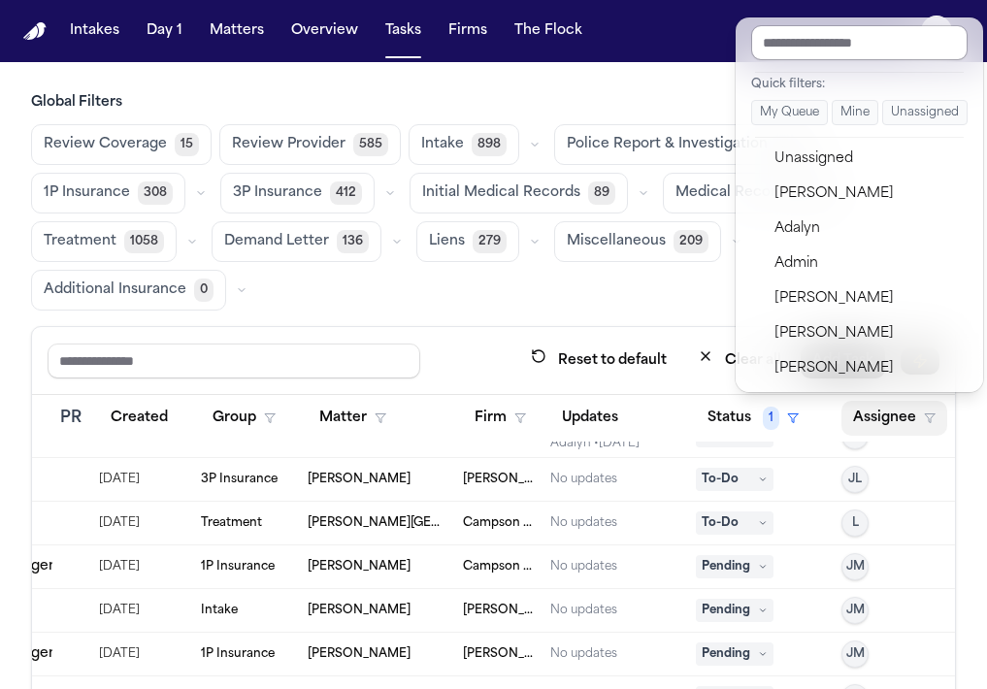
click at [845, 45] on input "text" at bounding box center [859, 42] width 216 height 35
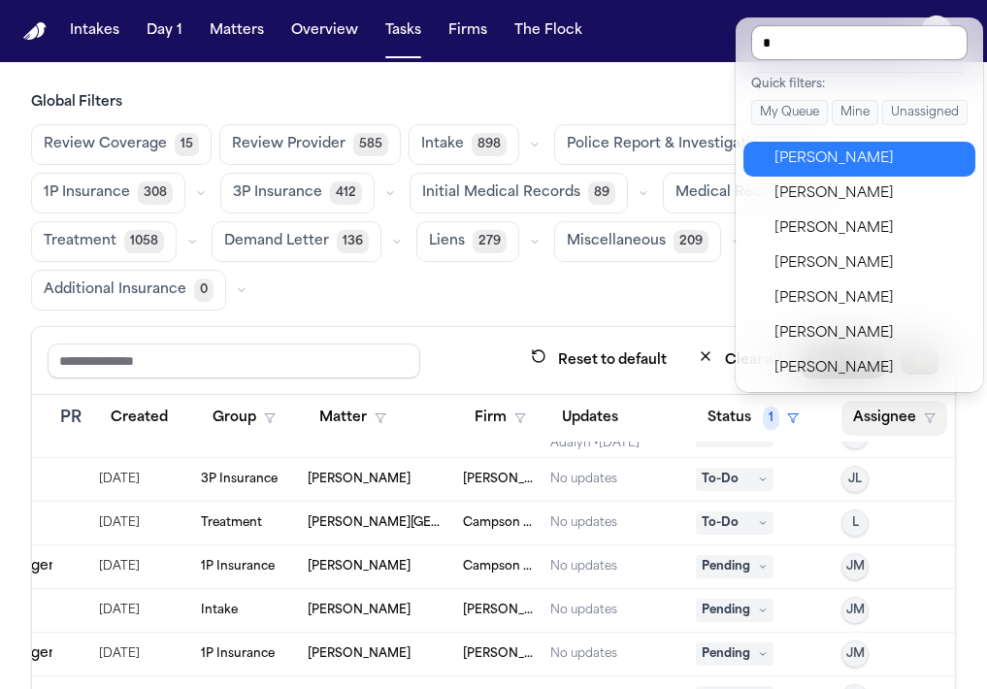
type input "**"
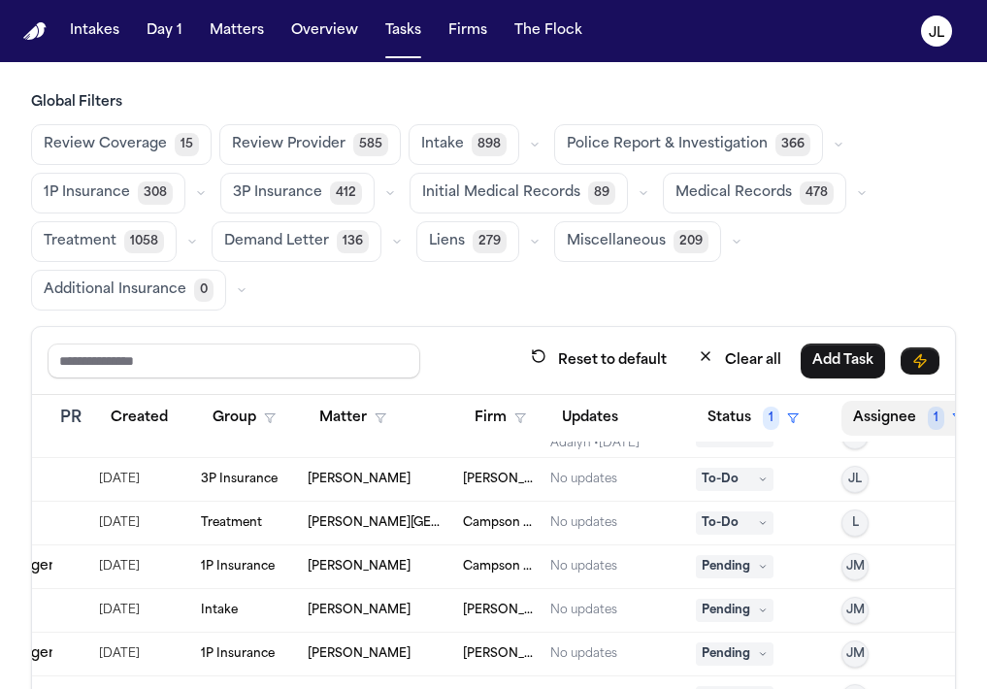
click at [883, 414] on button "Assignee 1" at bounding box center [908, 418] width 134 height 35
click at [878, 416] on button "Assignee 1" at bounding box center [908, 418] width 134 height 35
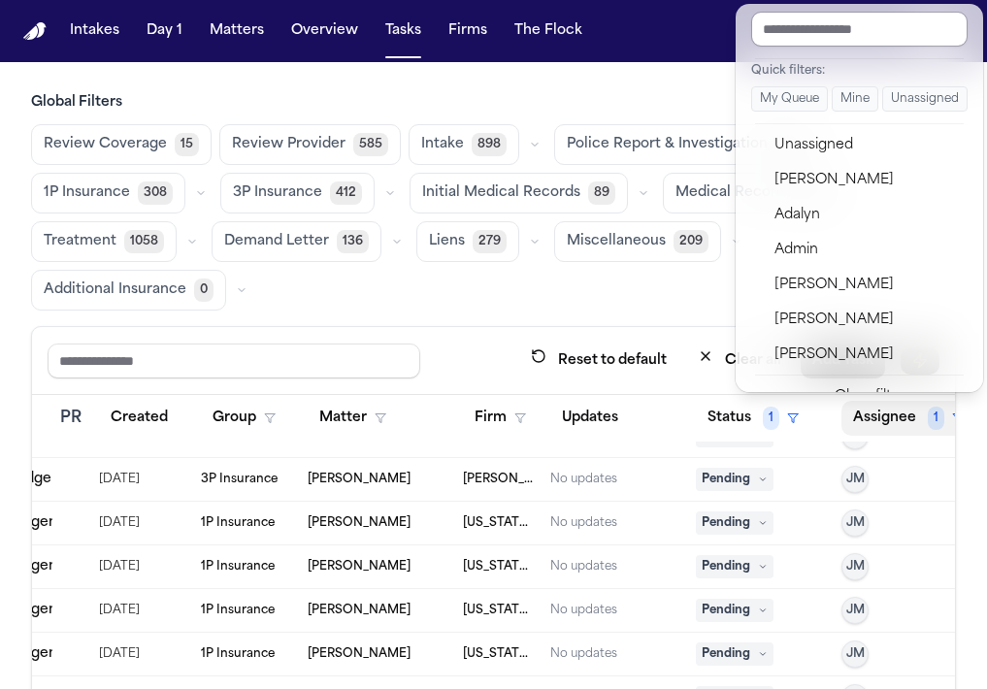
click at [813, 15] on input "text" at bounding box center [859, 29] width 216 height 35
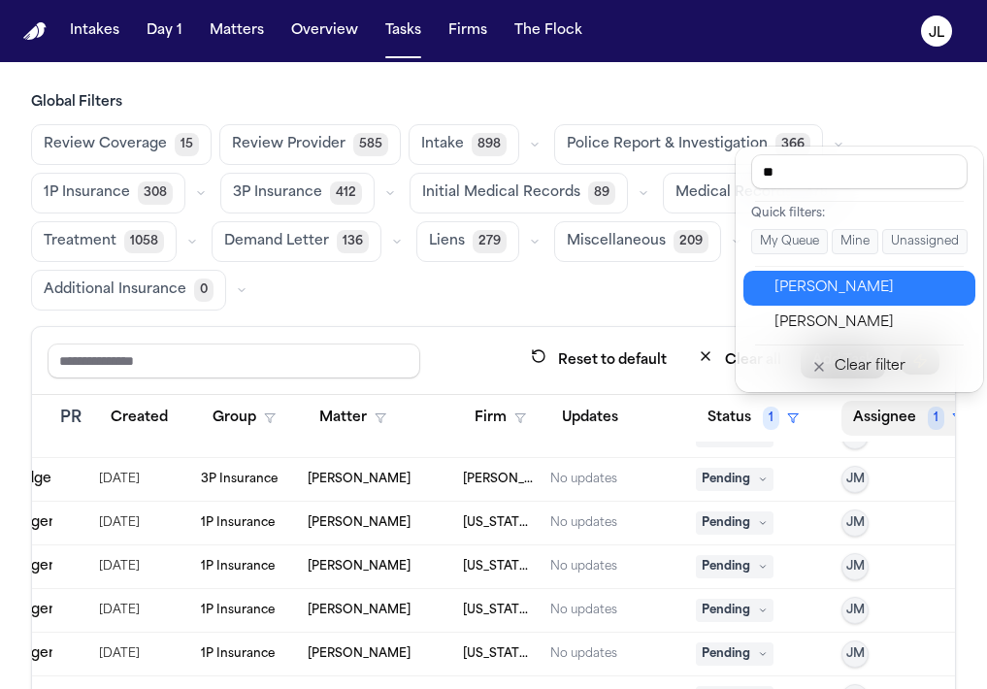
type input "**"
click at [821, 281] on div "Julie Lopez" at bounding box center [868, 288] width 189 height 23
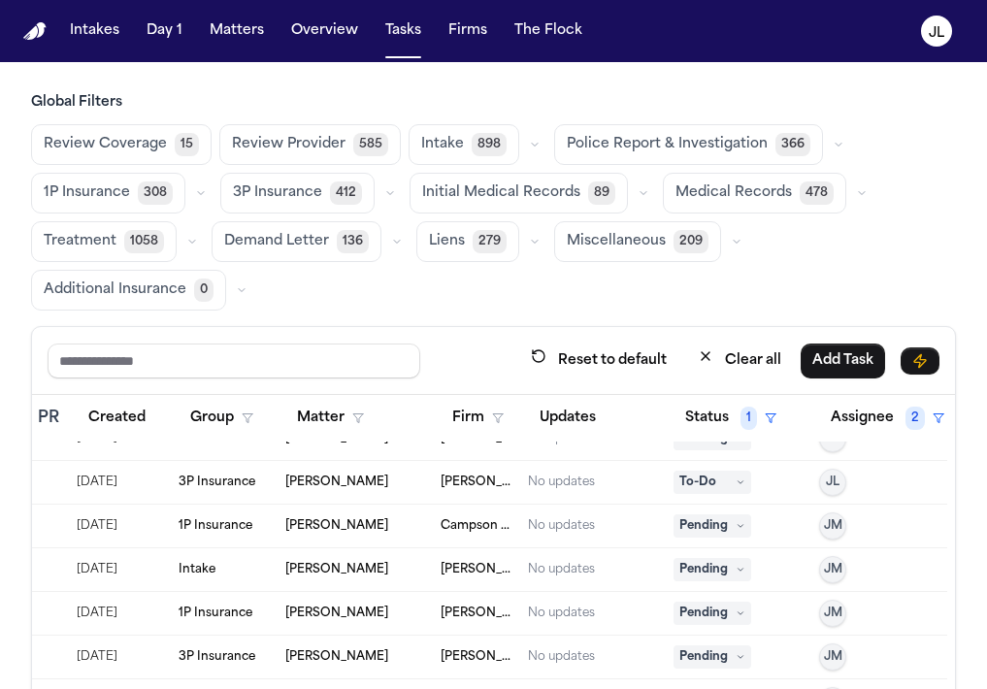
scroll to position [0, 458]
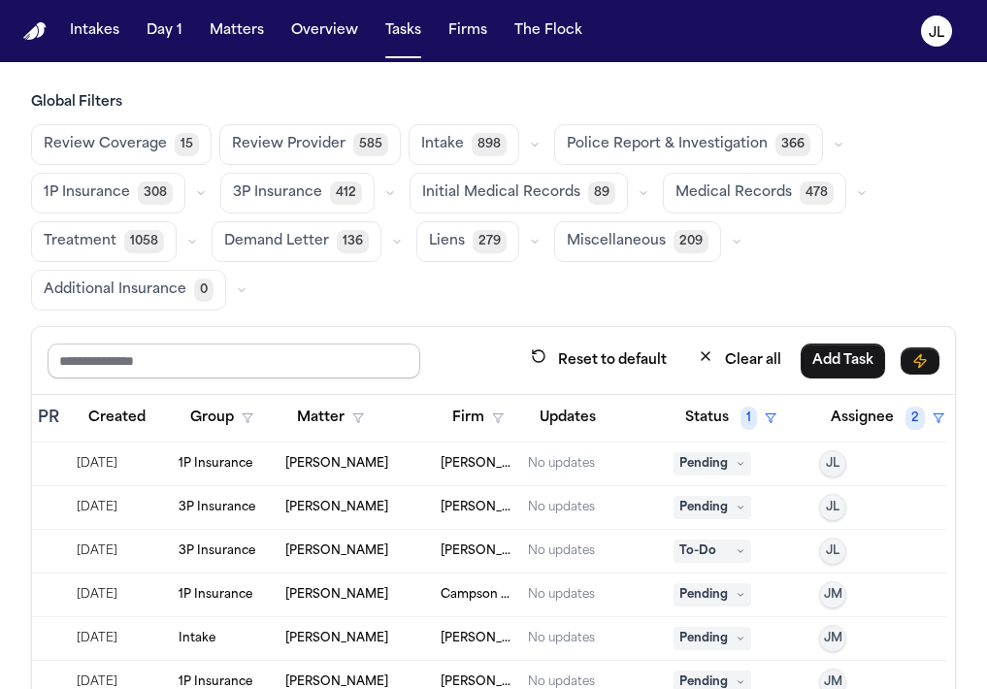
click at [313, 376] on input "text" at bounding box center [234, 361] width 373 height 35
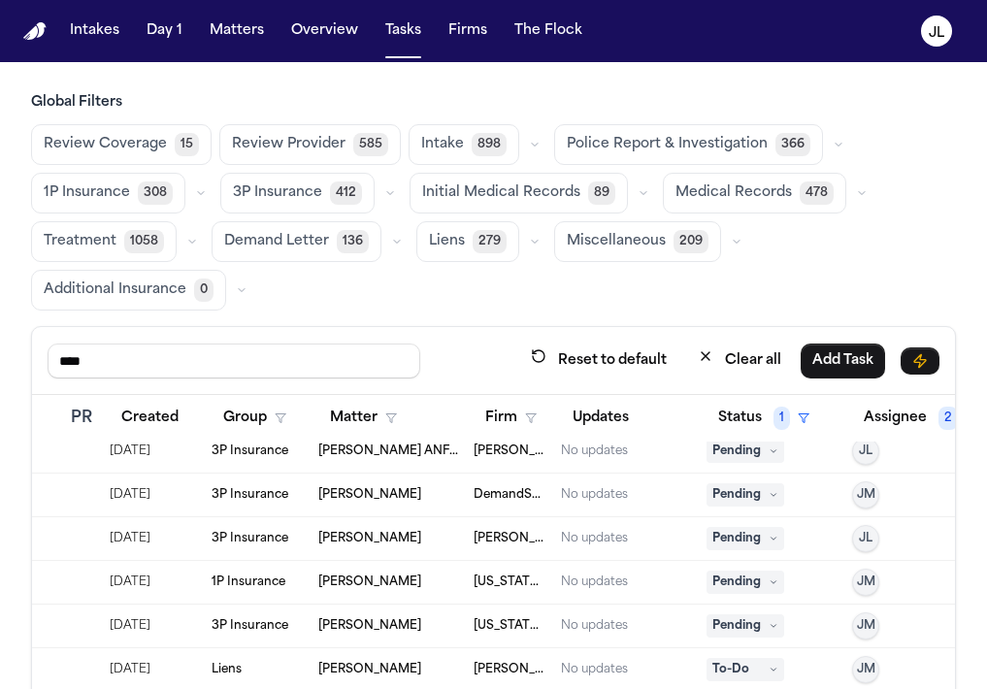
scroll to position [56, 426]
type input "****"
click at [745, 499] on span "Pending" at bounding box center [745, 494] width 78 height 23
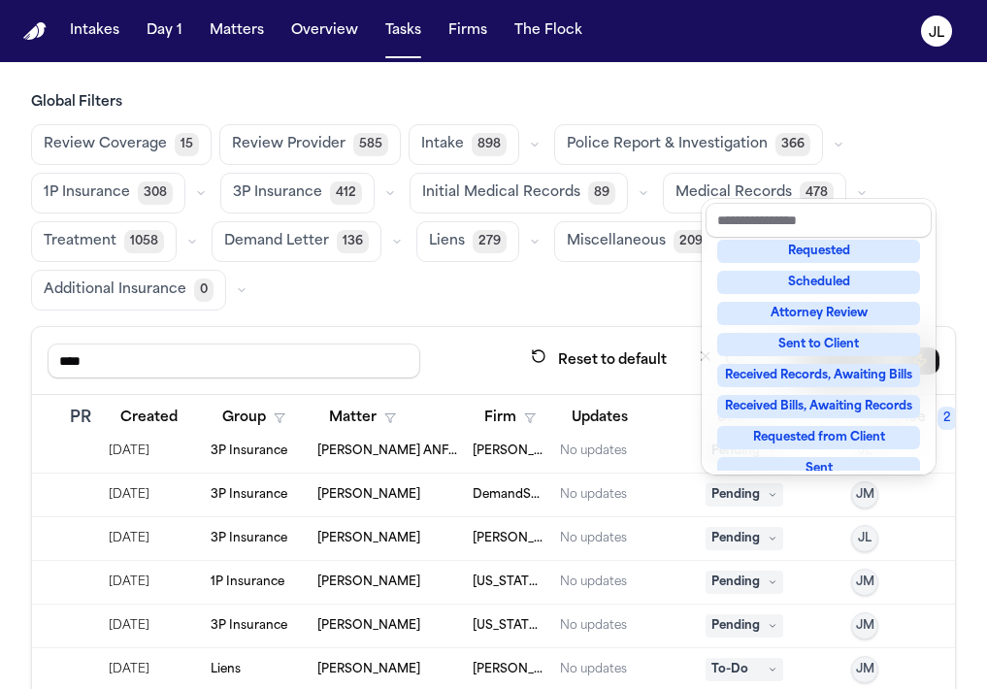
scroll to position [0, 0]
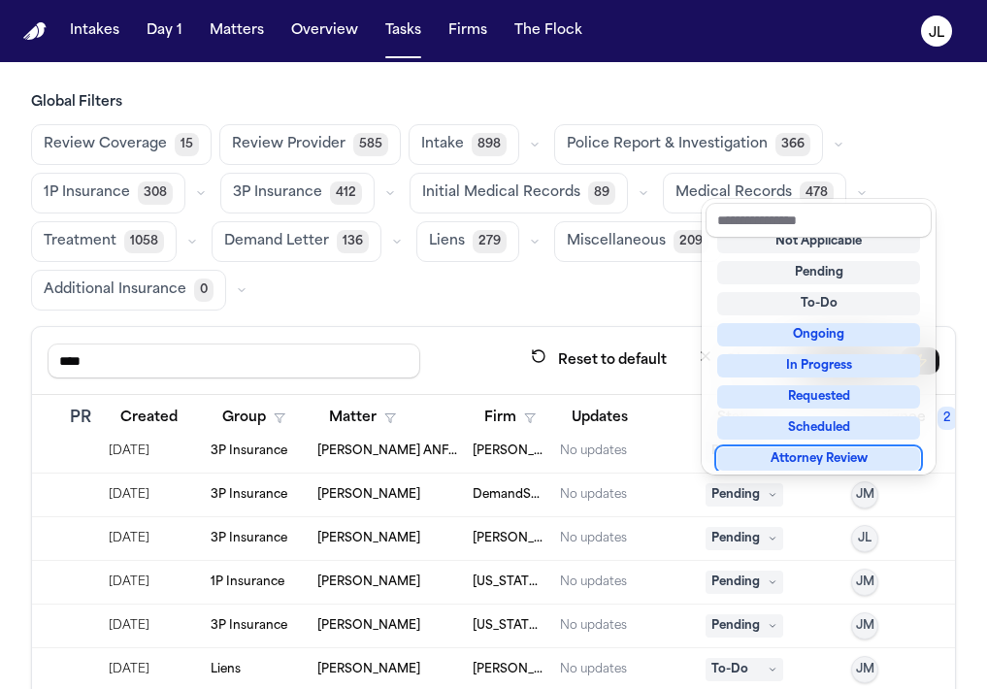
click at [842, 469] on div "Attorney Review" at bounding box center [818, 458] width 203 height 23
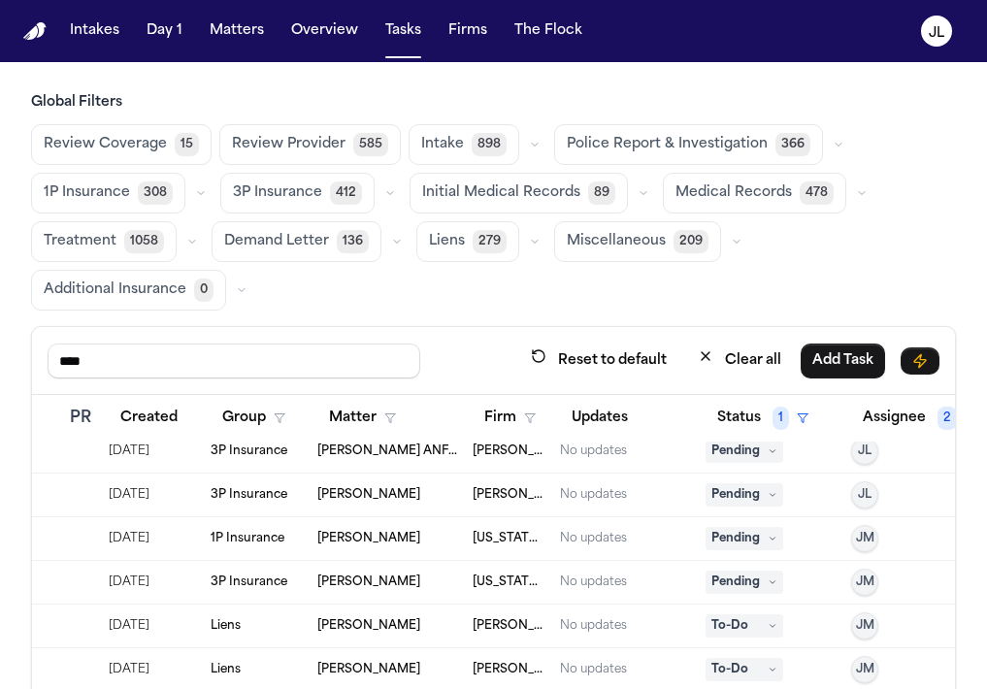
click at [865, 491] on span "JL" at bounding box center [865, 495] width 14 height 16
click at [758, 273] on div "Review Coverage 15 Review Provider 585 Intake 898 Police Report & Investigation…" at bounding box center [493, 217] width 925 height 186
click at [774, 419] on span "1" at bounding box center [781, 418] width 16 height 23
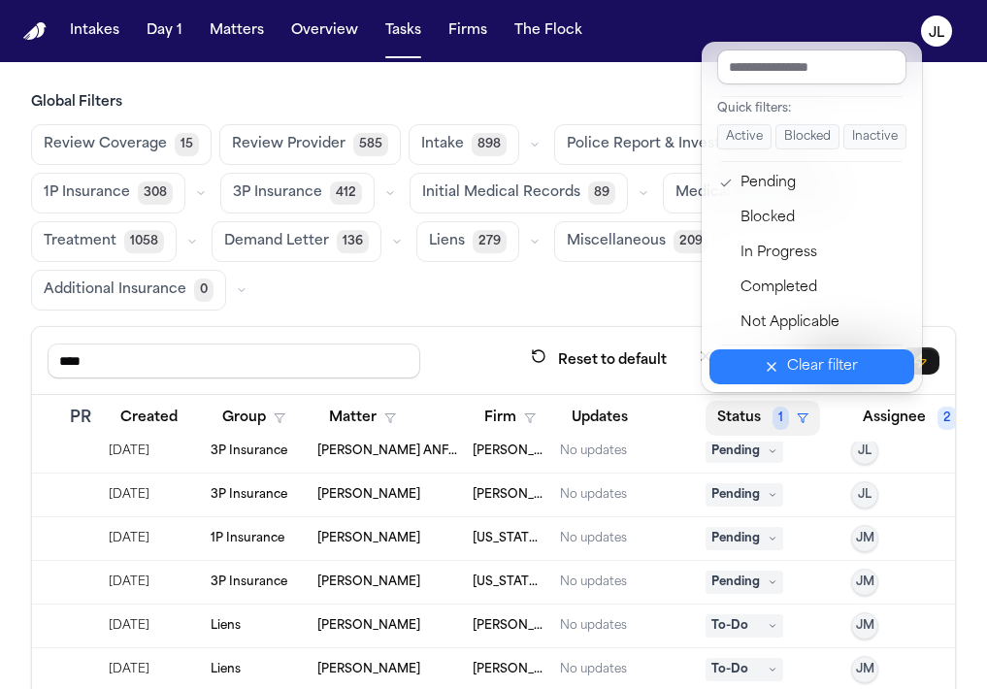
click at [776, 351] on button "Clear filter" at bounding box center [811, 366] width 205 height 35
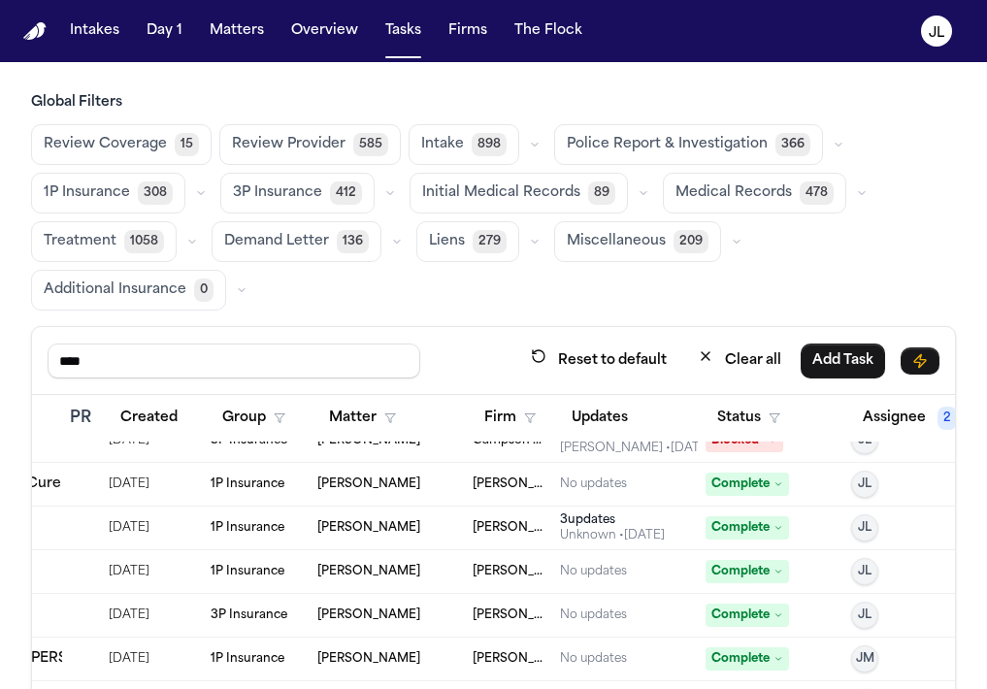
scroll to position [0, 426]
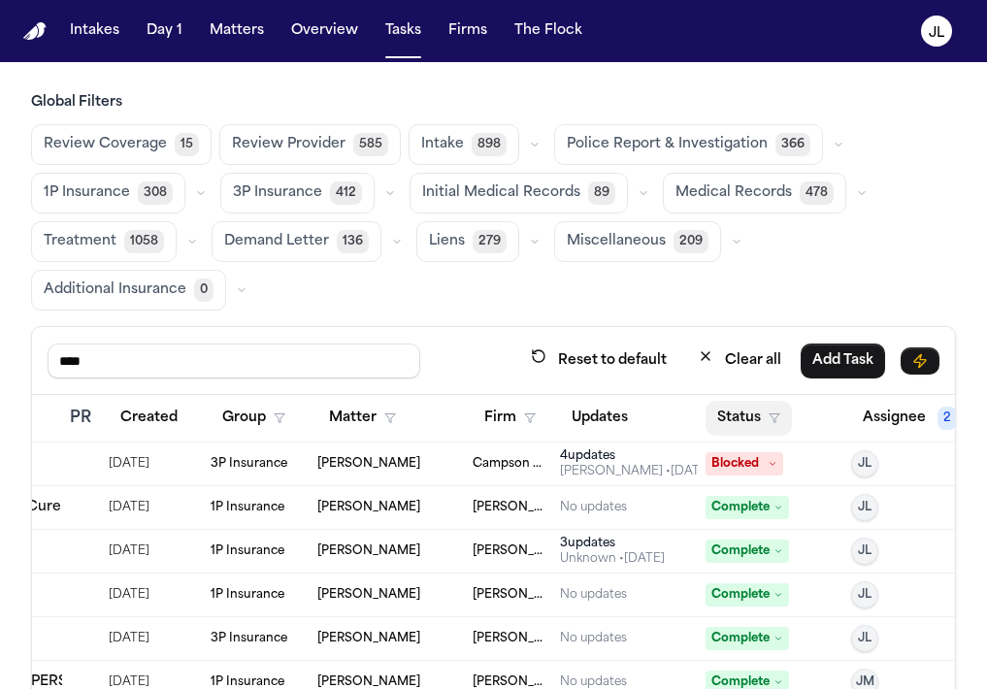
click at [747, 421] on button "Status" at bounding box center [749, 418] width 86 height 35
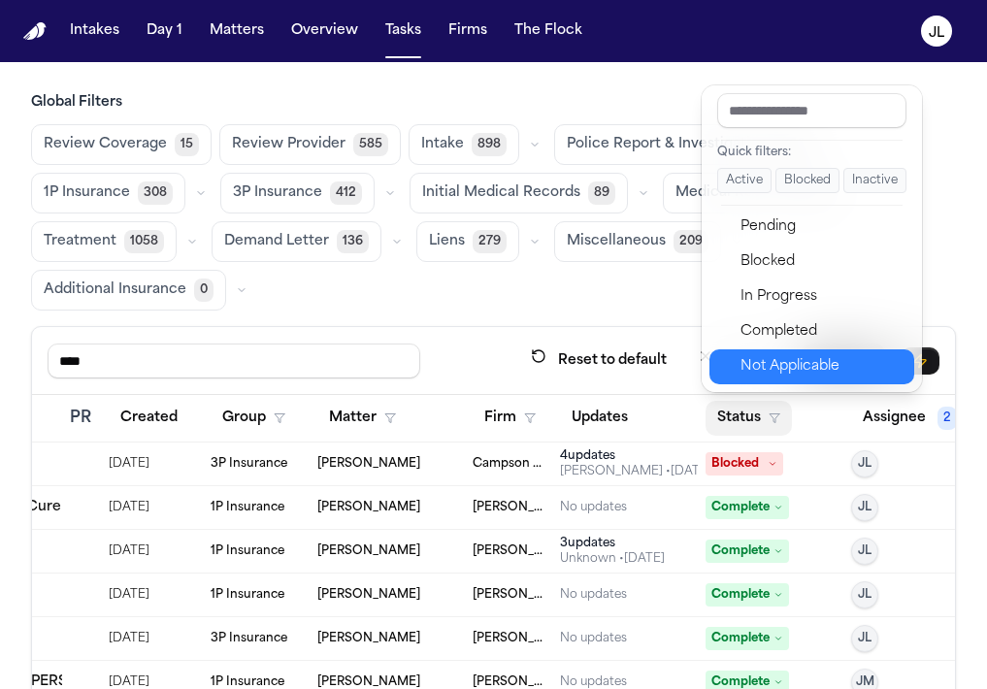
click at [770, 363] on div "Not Applicable" at bounding box center [822, 366] width 162 height 23
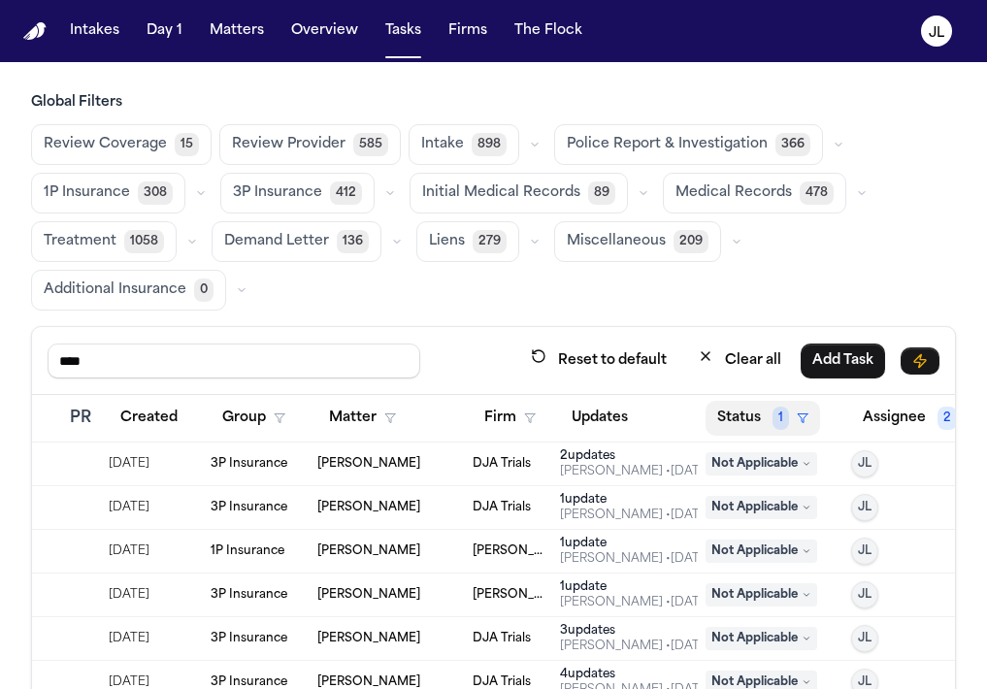
click at [762, 421] on button "Status 1" at bounding box center [763, 418] width 115 height 35
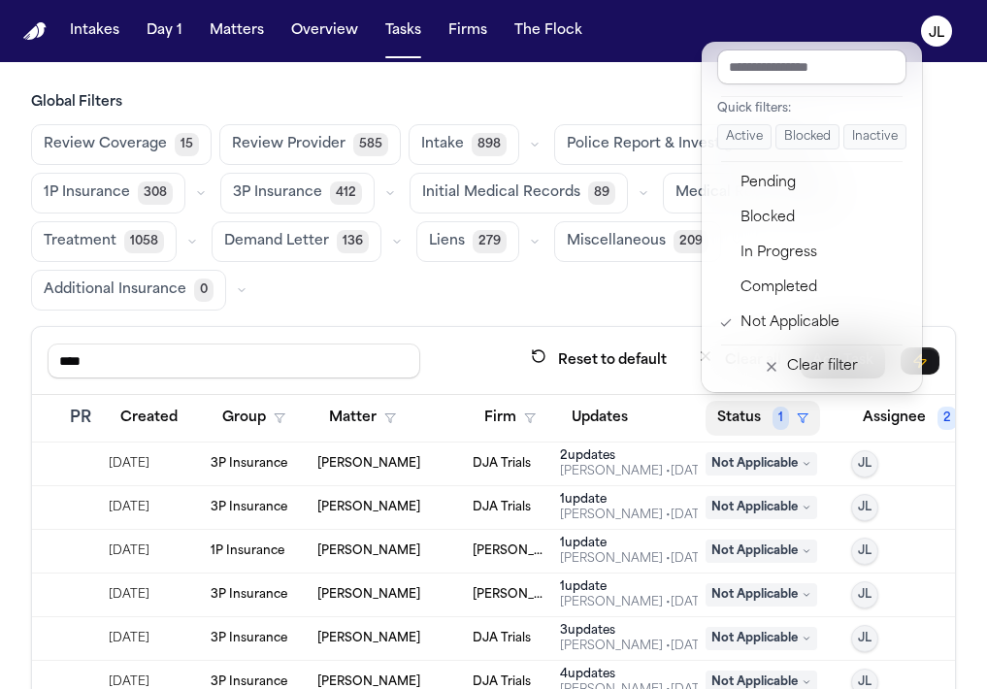
click at [762, 421] on button "Status 1" at bounding box center [763, 418] width 115 height 35
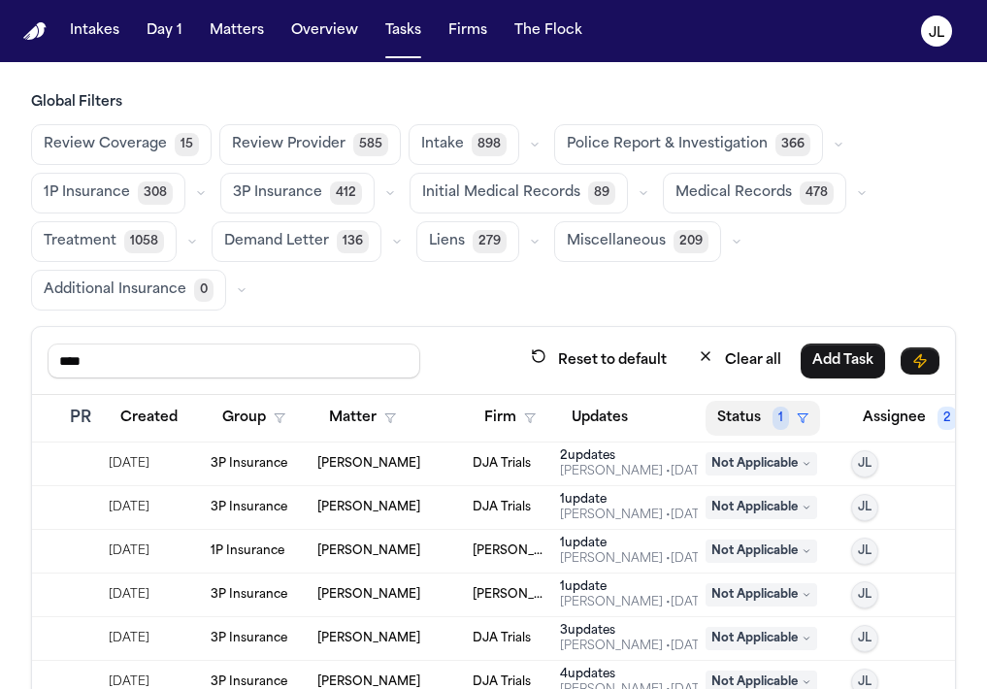
click at [762, 421] on button "Status 1" at bounding box center [763, 418] width 115 height 35
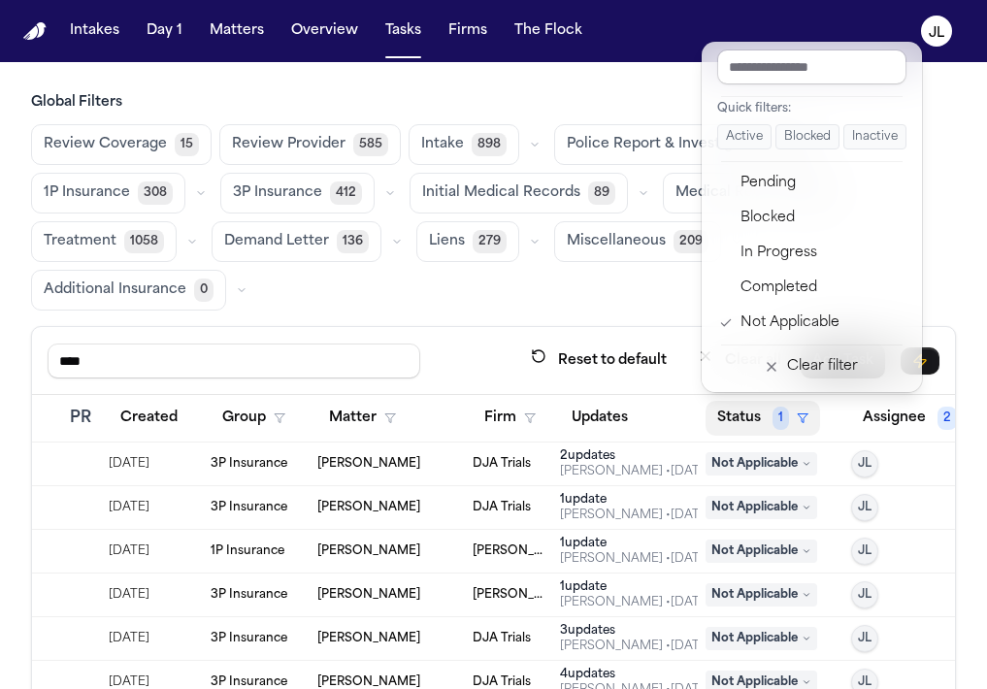
click at [775, 386] on div "Quick filters: Active Blocked Inactive Pending Blocked In Progress Completed No…" at bounding box center [812, 217] width 220 height 350
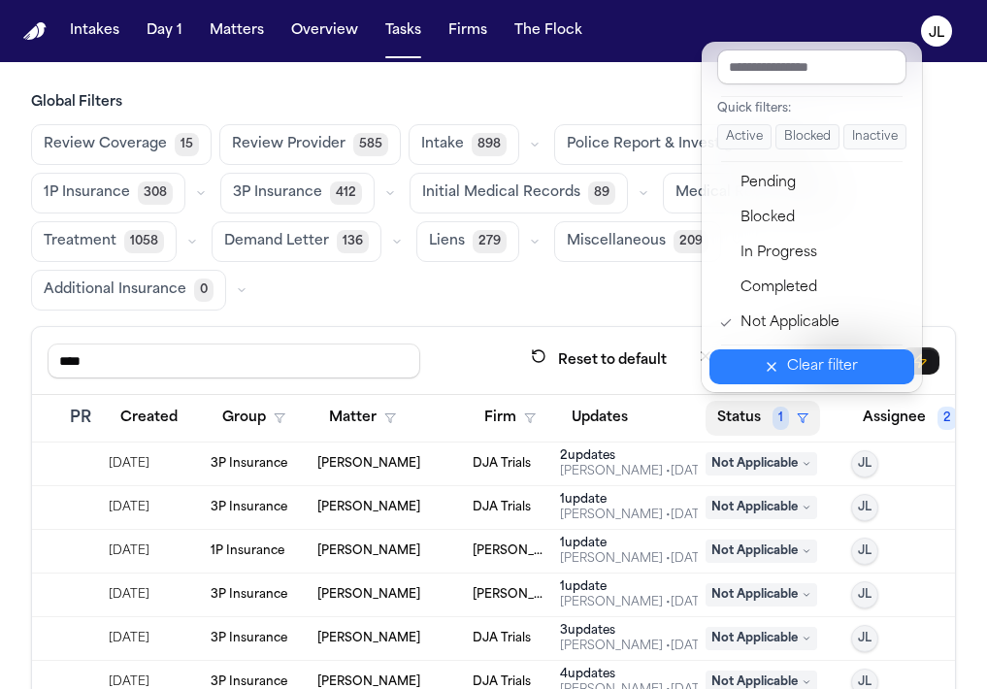
click at [775, 370] on icon "button" at bounding box center [772, 367] width 8 height 8
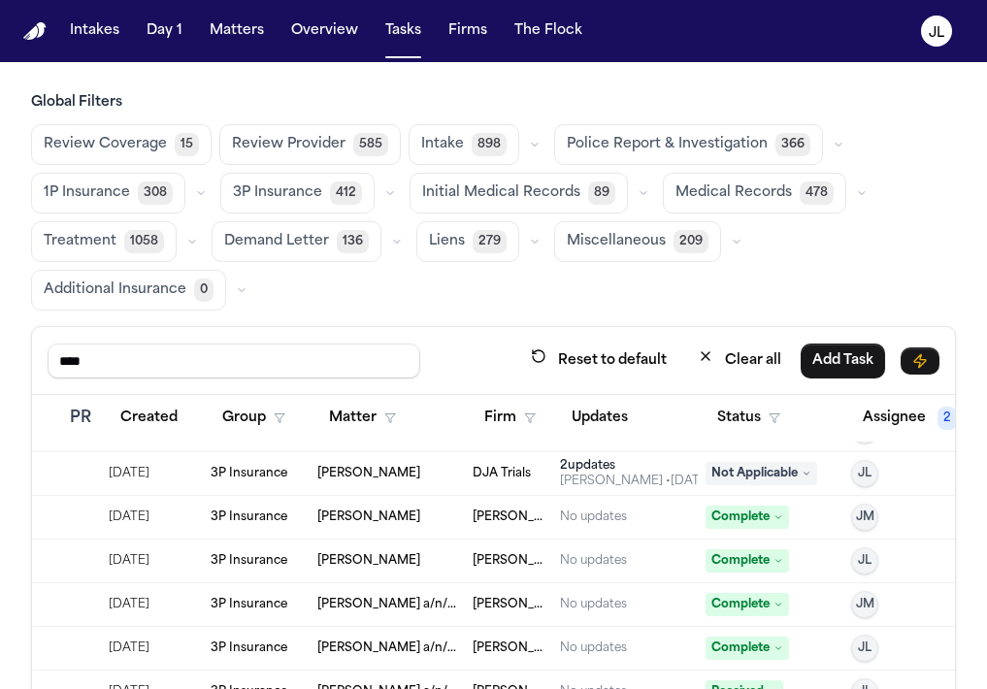
scroll to position [1128, 426]
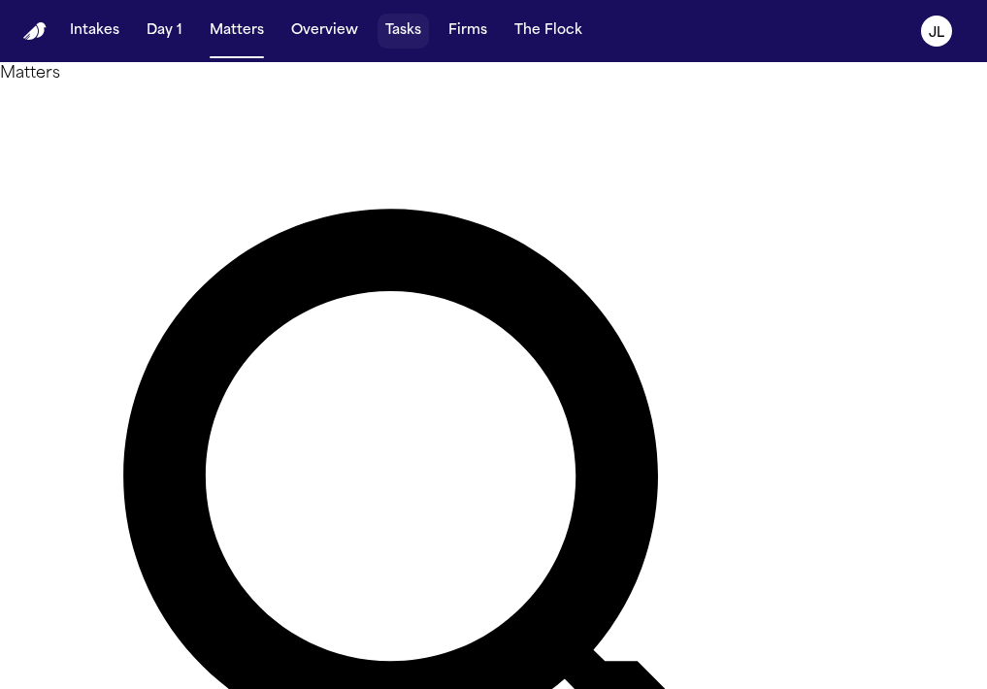
click at [397, 26] on button "Tasks" at bounding box center [403, 31] width 51 height 35
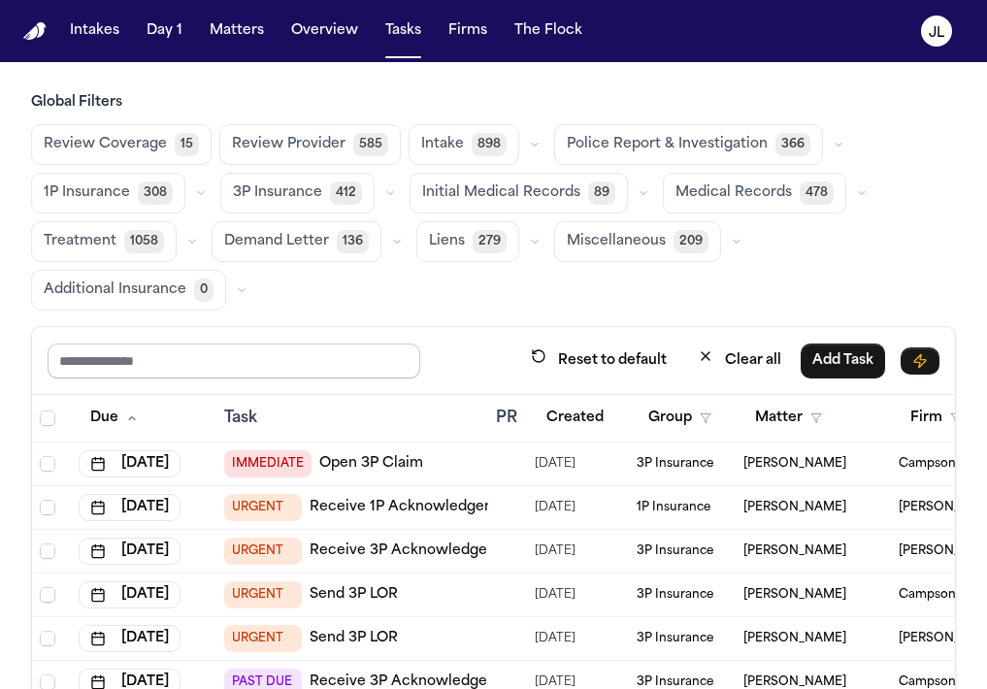
click at [304, 347] on input "text" at bounding box center [234, 361] width 373 height 35
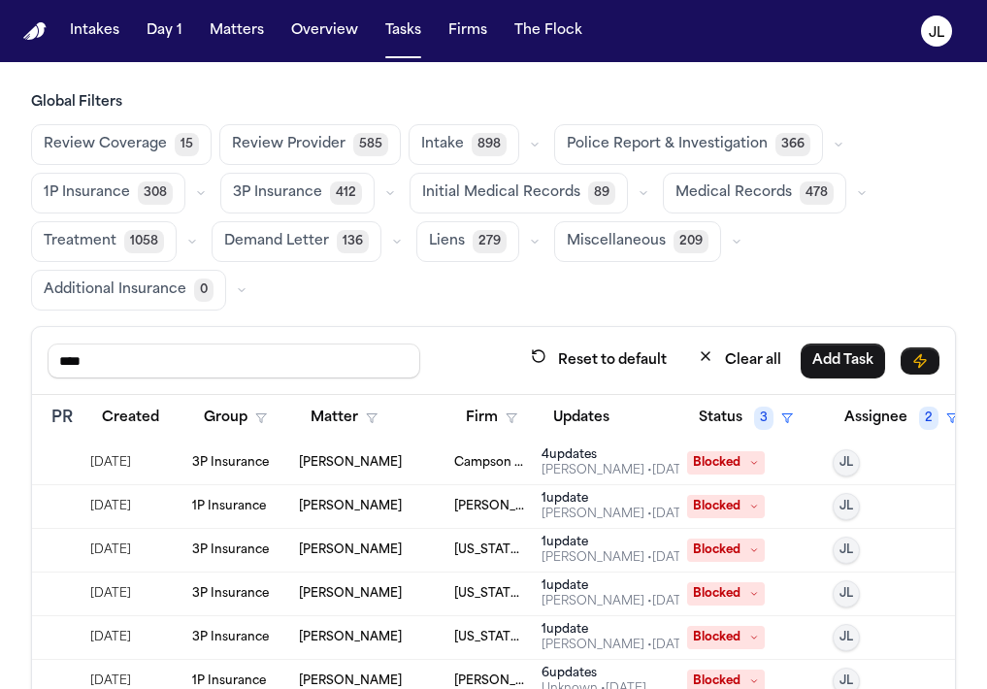
scroll to position [1, 458]
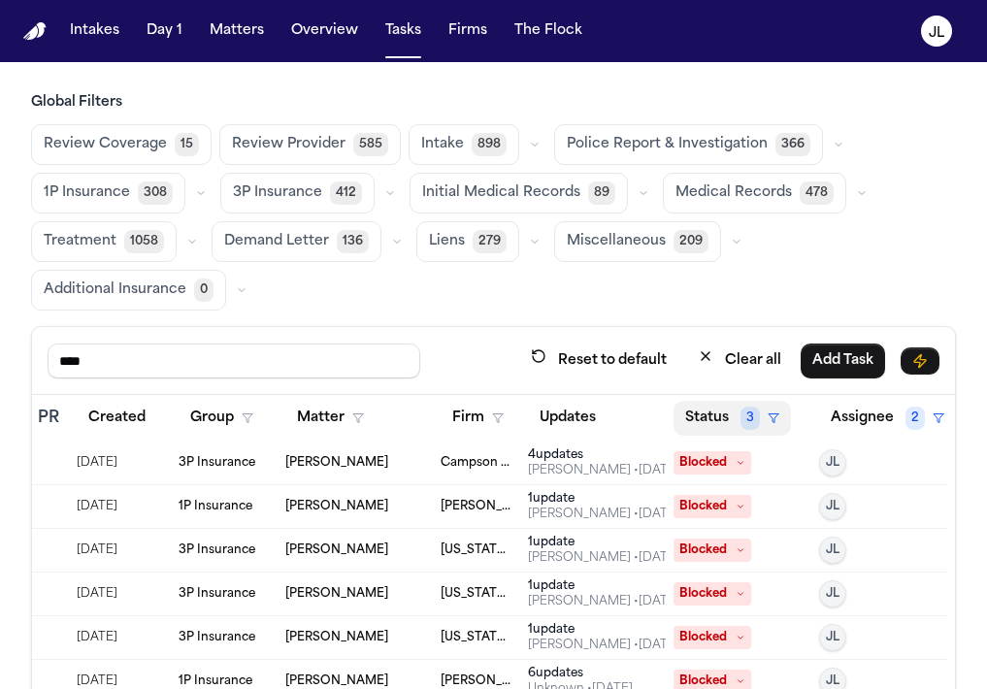
type input "****"
click at [708, 420] on button "Status 3" at bounding box center [732, 418] width 117 height 35
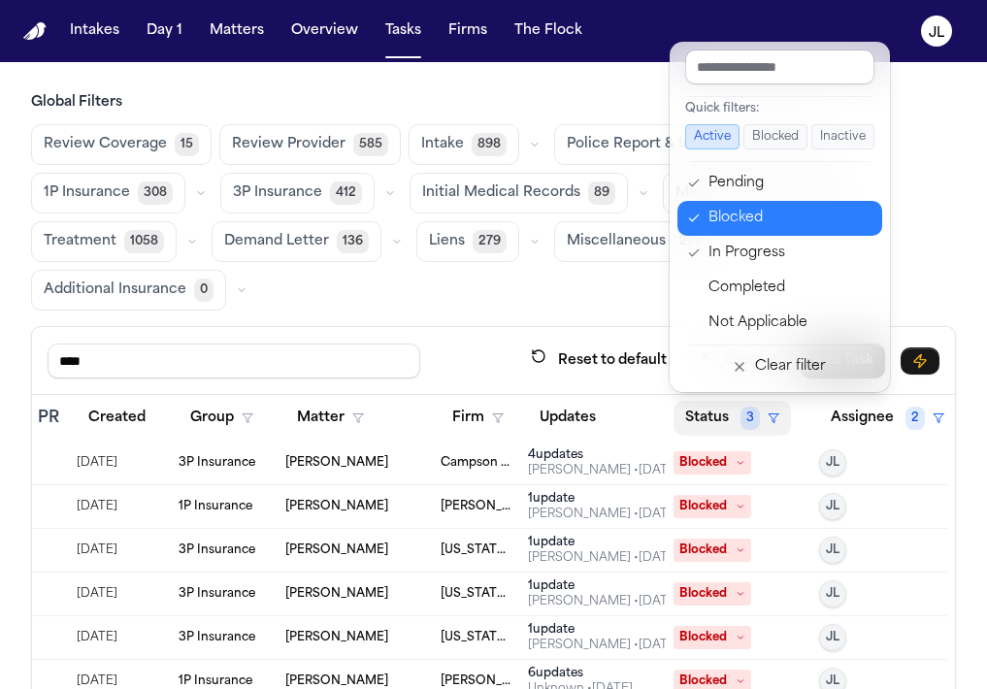
click at [722, 207] on div "Blocked" at bounding box center [789, 218] width 162 height 23
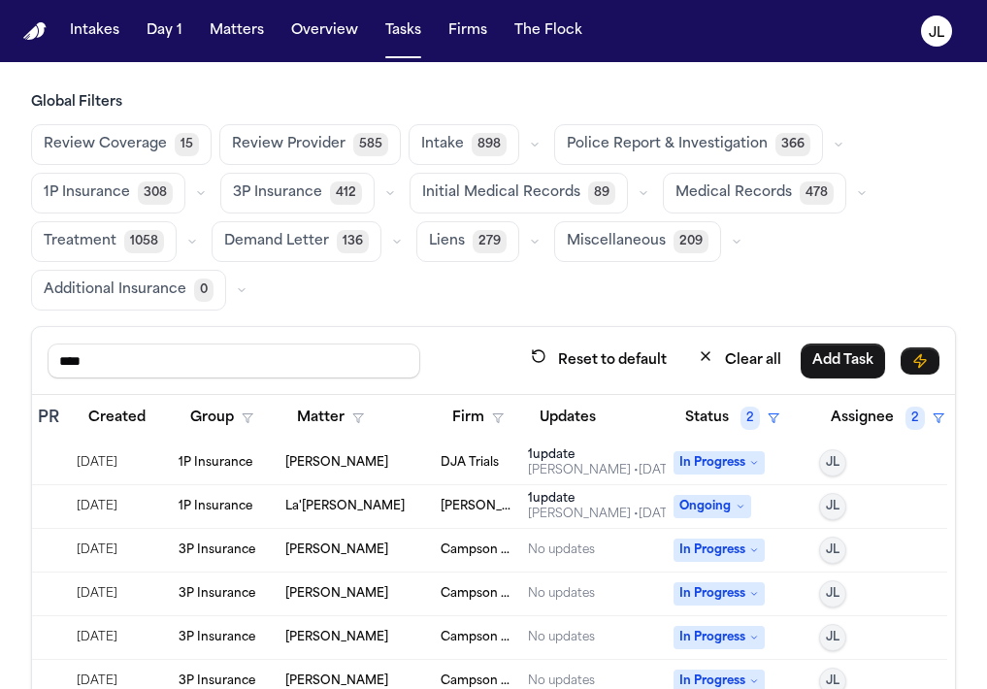
click at [732, 462] on span "In Progress" at bounding box center [719, 462] width 91 height 23
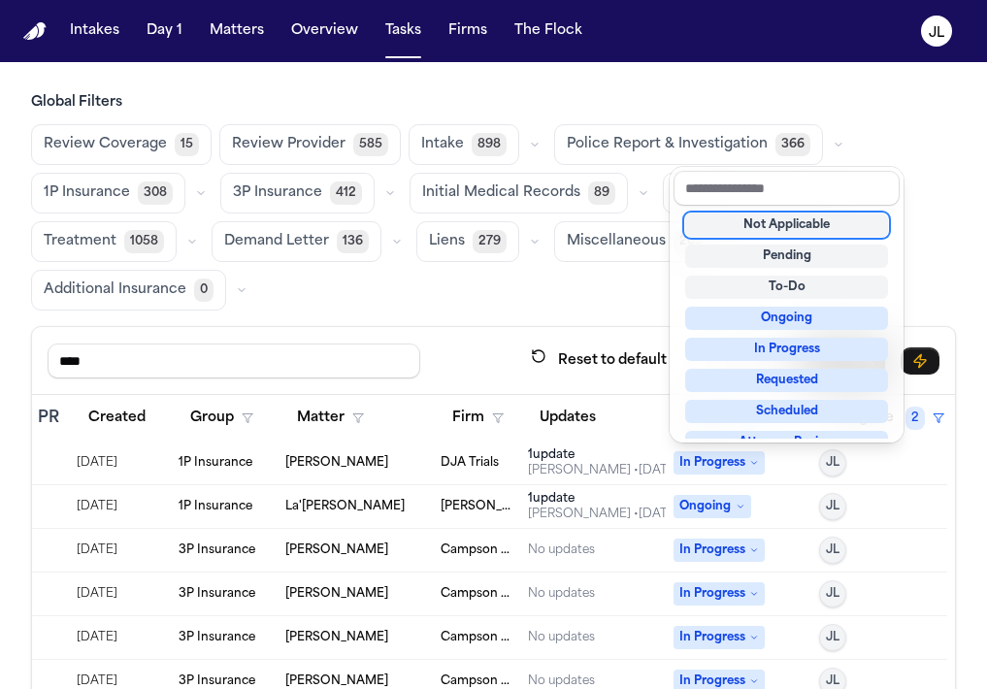
click at [732, 462] on span "In Progress" at bounding box center [719, 462] width 91 height 23
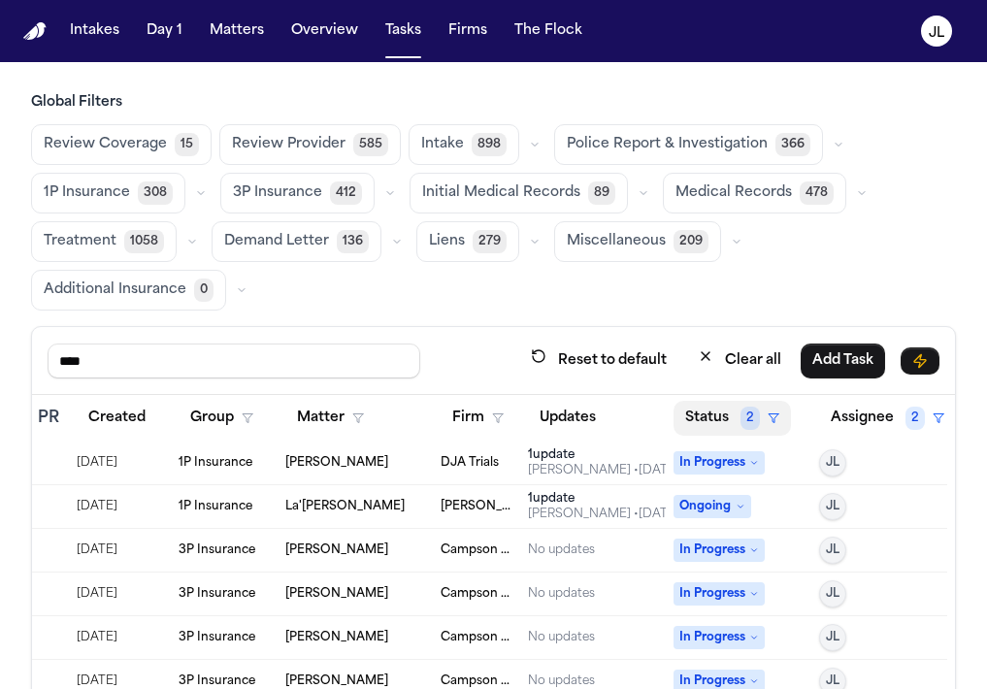
click at [728, 423] on button "Status 2" at bounding box center [732, 418] width 117 height 35
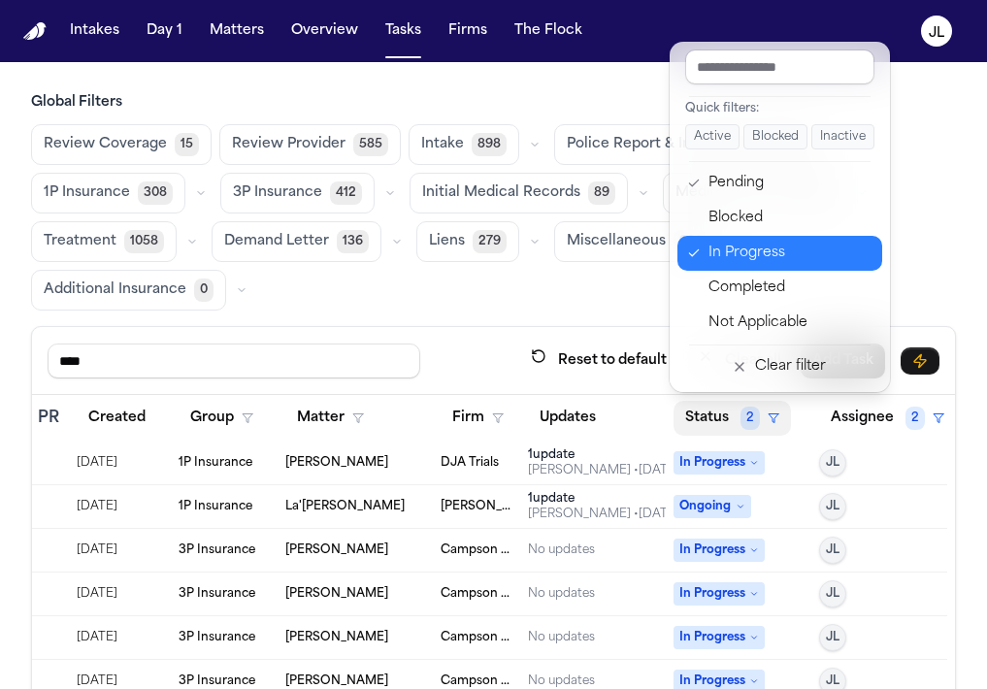
click at [733, 245] on div "In Progress" at bounding box center [789, 253] width 162 height 23
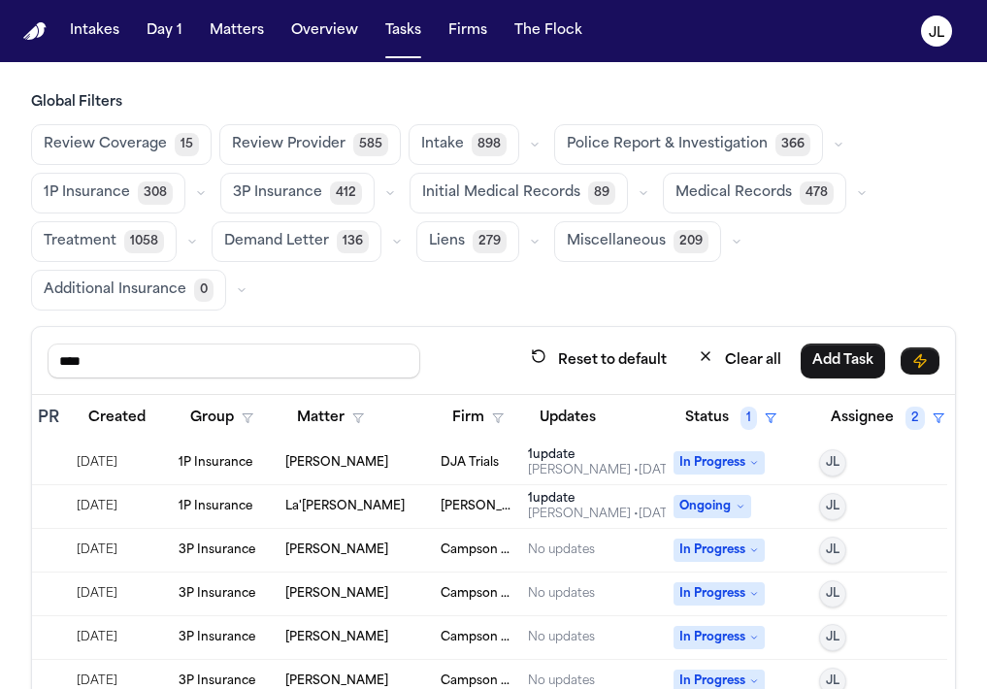
scroll to position [0, 458]
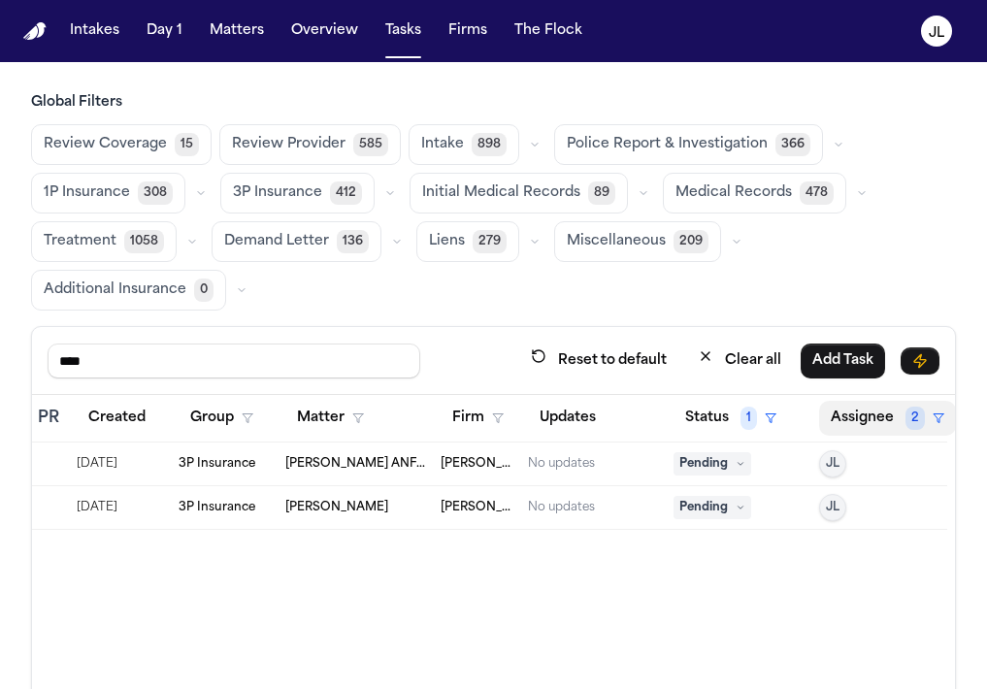
click at [863, 417] on button "Assignee 2" at bounding box center [887, 418] width 137 height 35
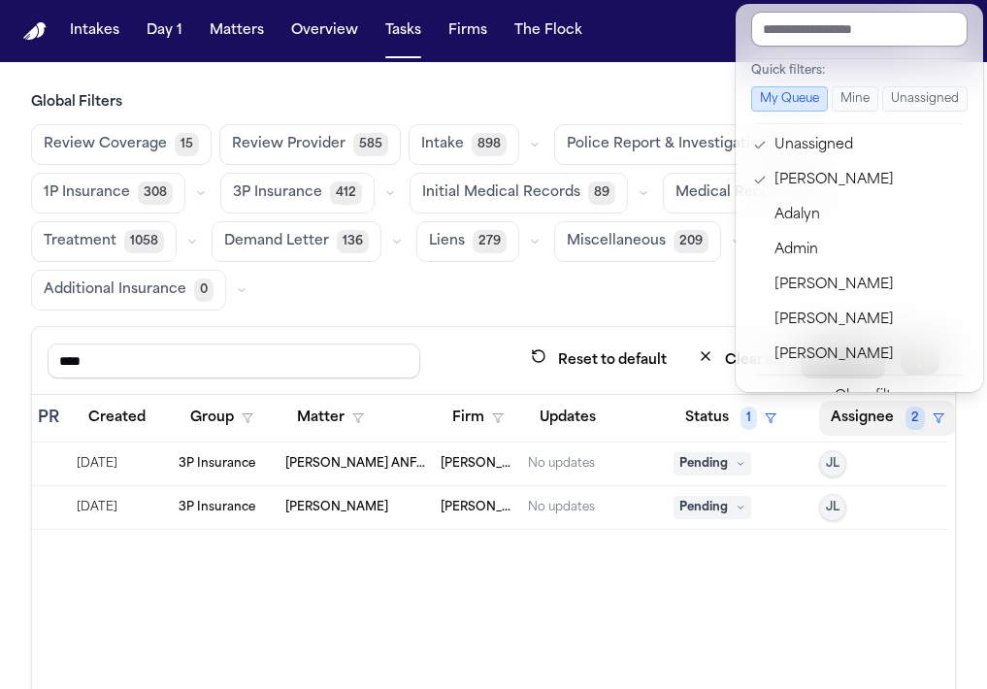
click at [827, 28] on input "text" at bounding box center [859, 29] width 216 height 35
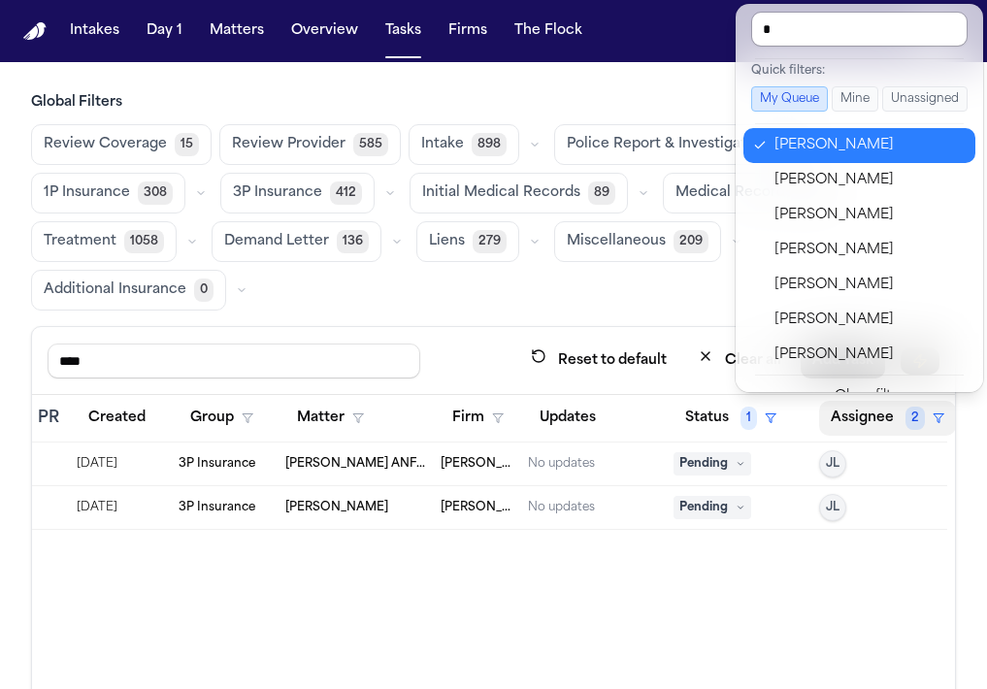
type input "**"
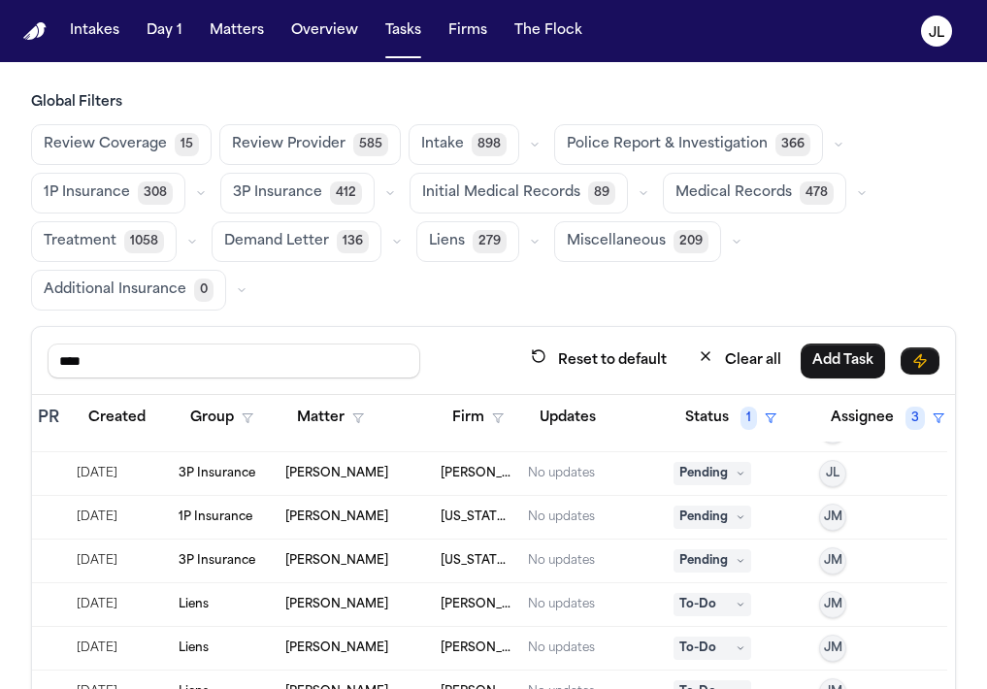
scroll to position [86, 458]
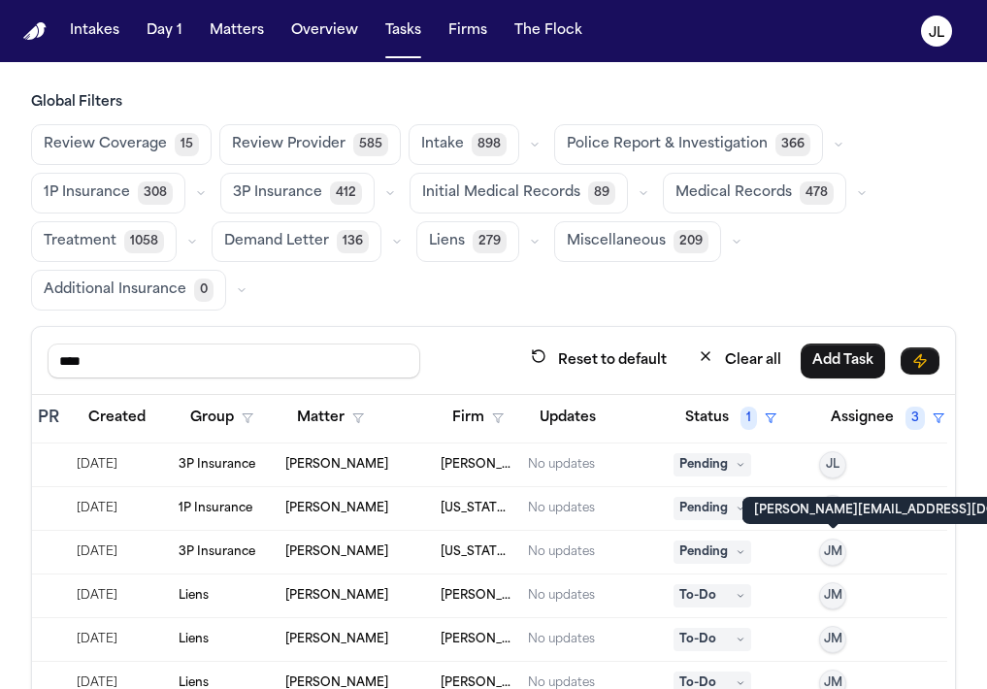
click at [843, 555] on button "JM" at bounding box center [832, 552] width 27 height 27
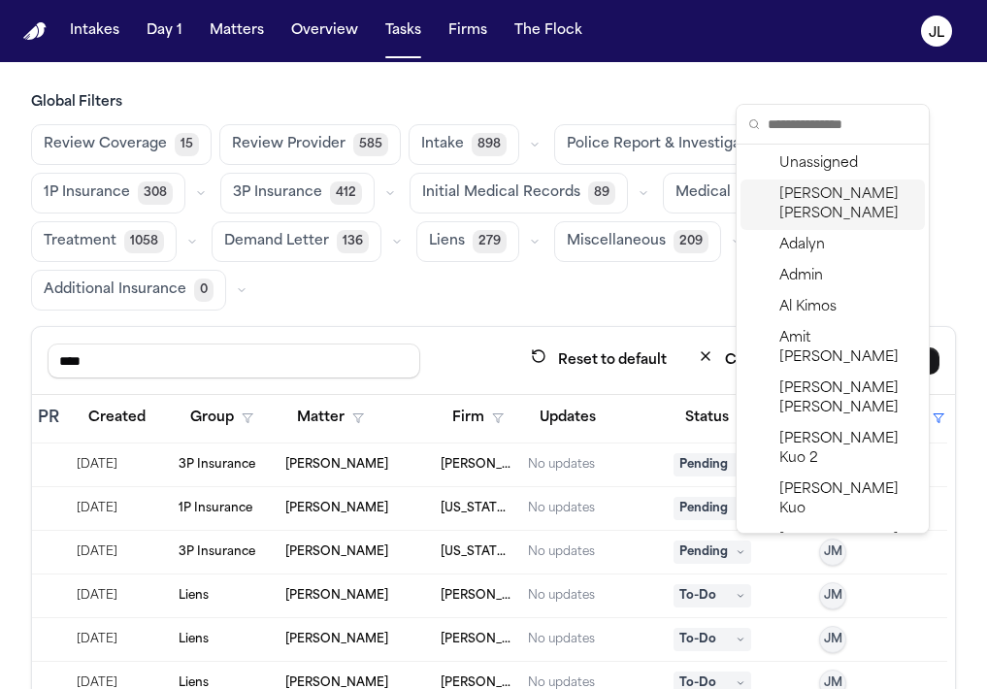
click at [811, 199] on span "Julie Lopez" at bounding box center [848, 204] width 138 height 39
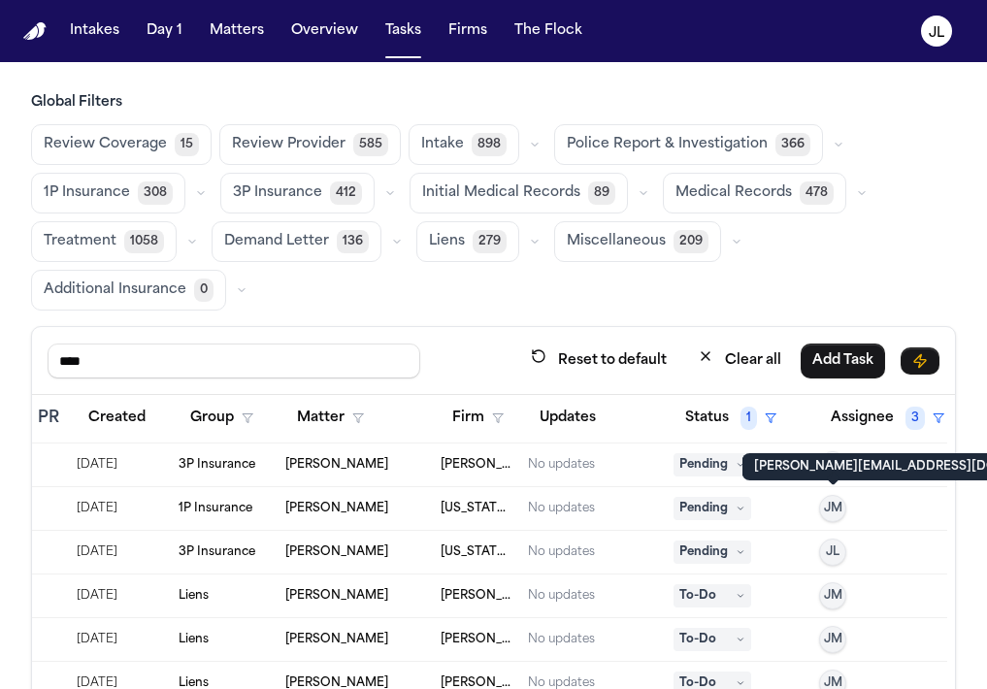
click at [840, 501] on span "JM" at bounding box center [833, 509] width 18 height 16
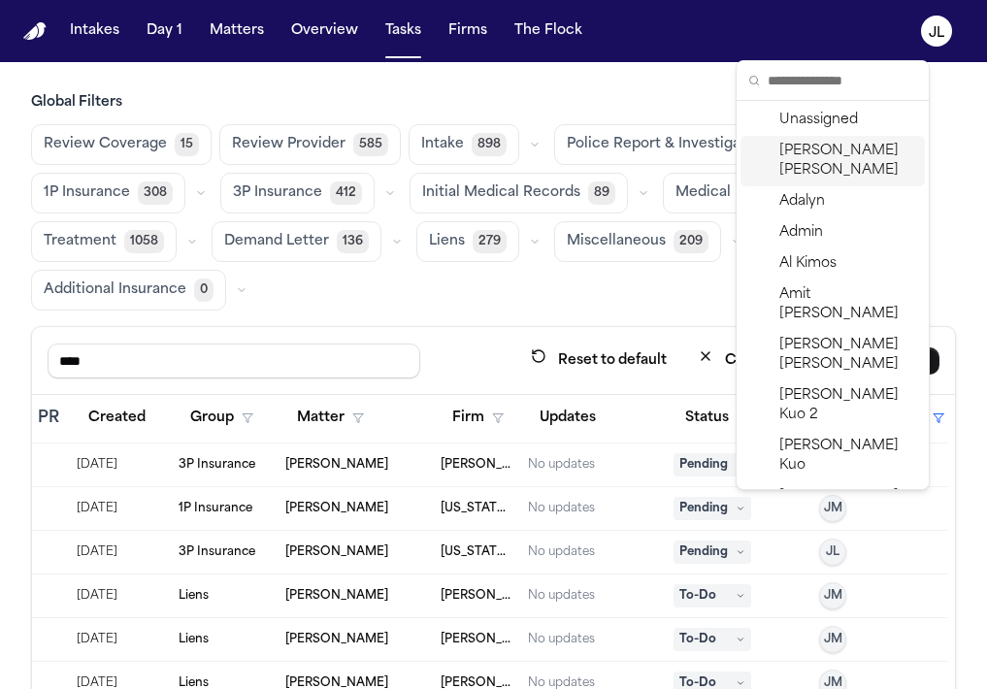
click at [839, 146] on span "Julie Lopez" at bounding box center [848, 161] width 138 height 39
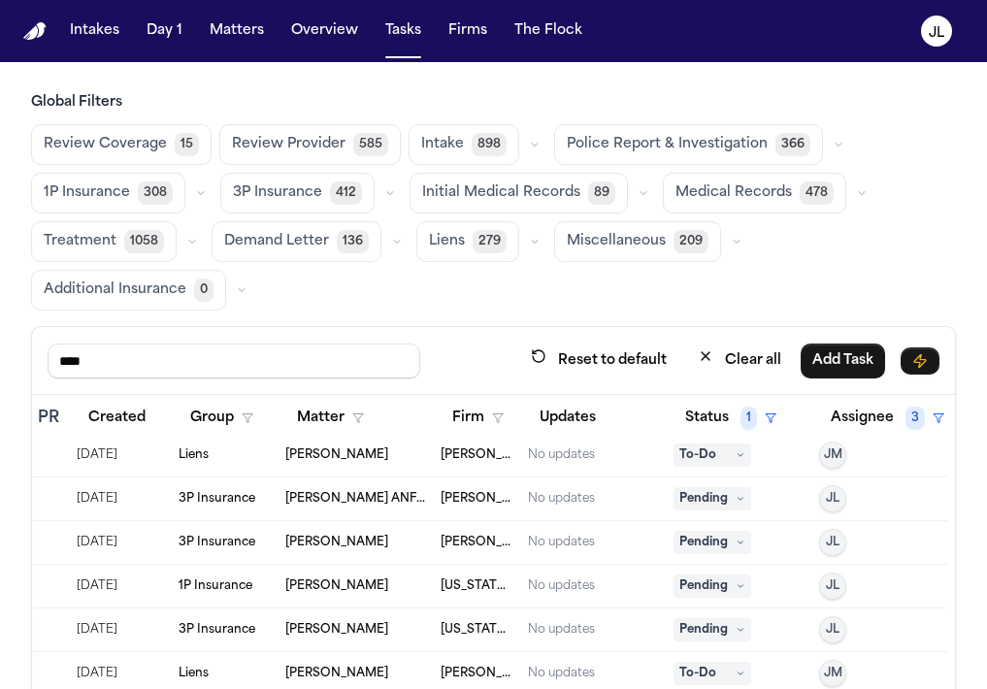
scroll to position [0, 458]
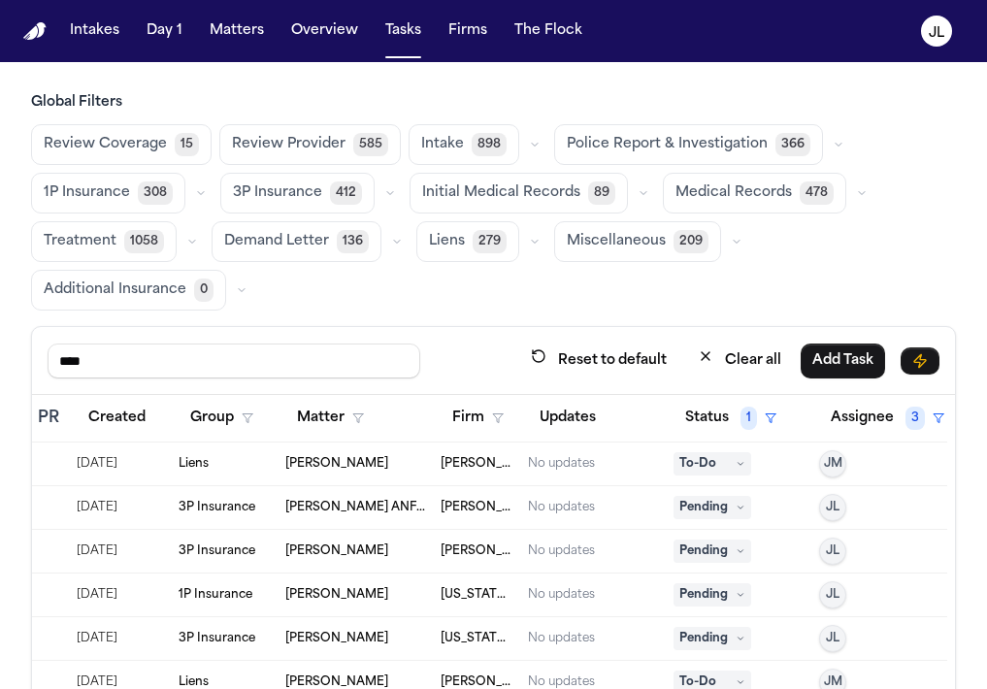
drag, startPoint x: 330, startPoint y: 373, endPoint x: 82, endPoint y: 316, distance: 254.8
click at [82, 314] on div "Global Filters Review Coverage 15 Review Provider 585 Intake 898 Police Report …" at bounding box center [493, 482] width 925 height 778
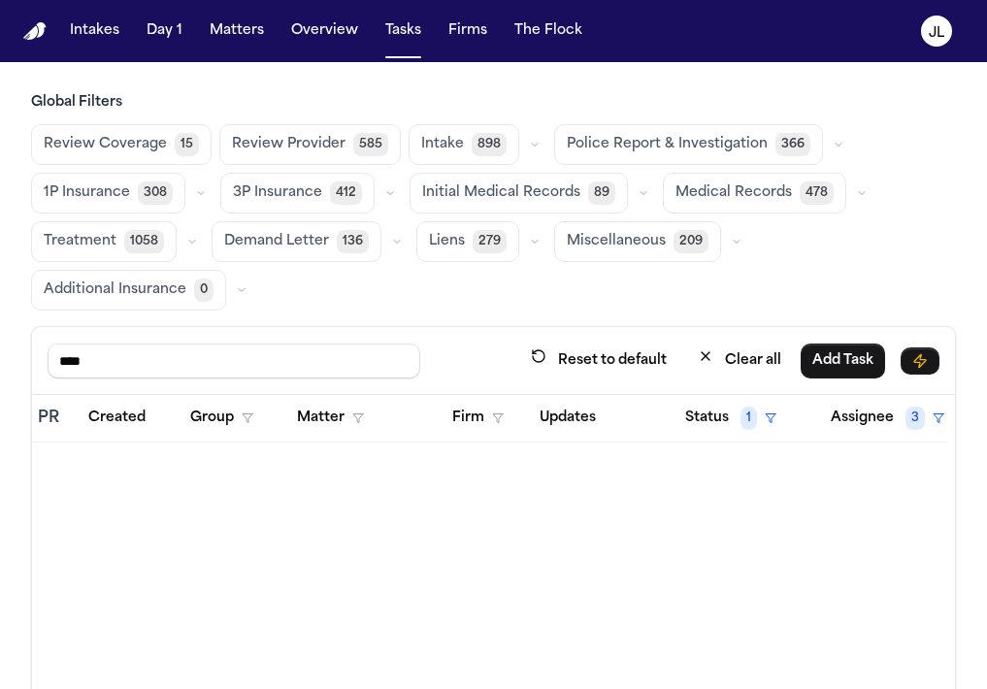
type input "****"
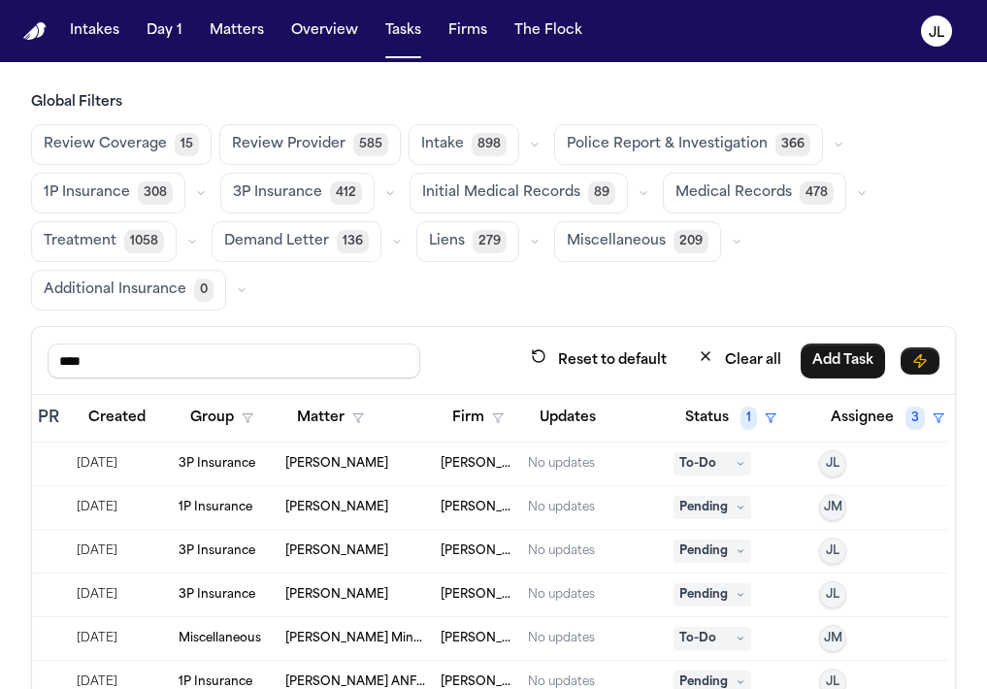
click at [708, 553] on span "Pending" at bounding box center [713, 551] width 78 height 23
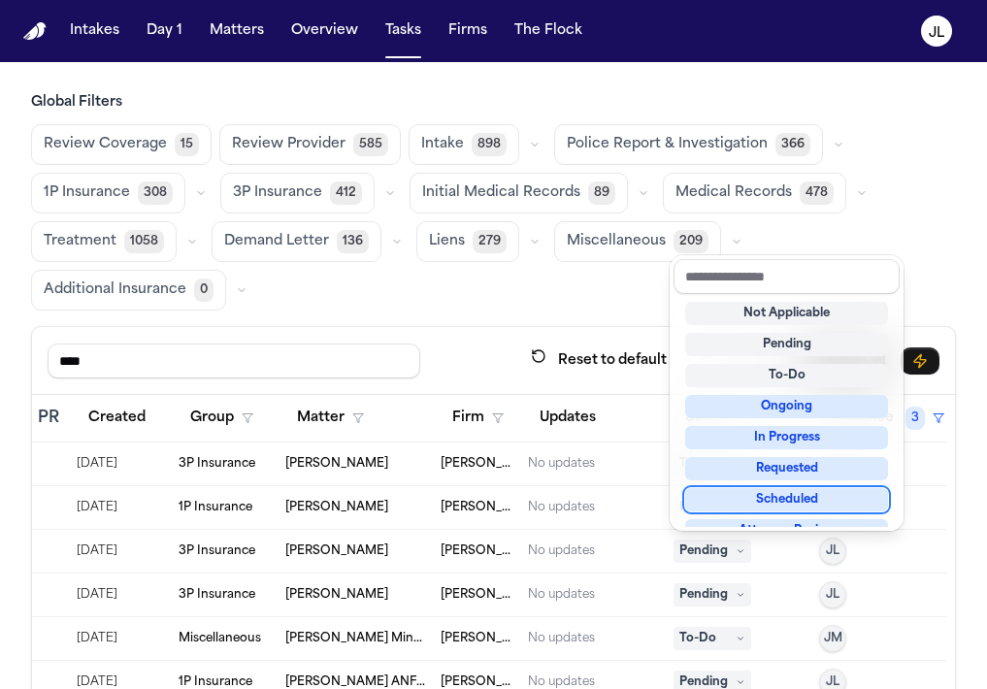
scroll to position [303, 0]
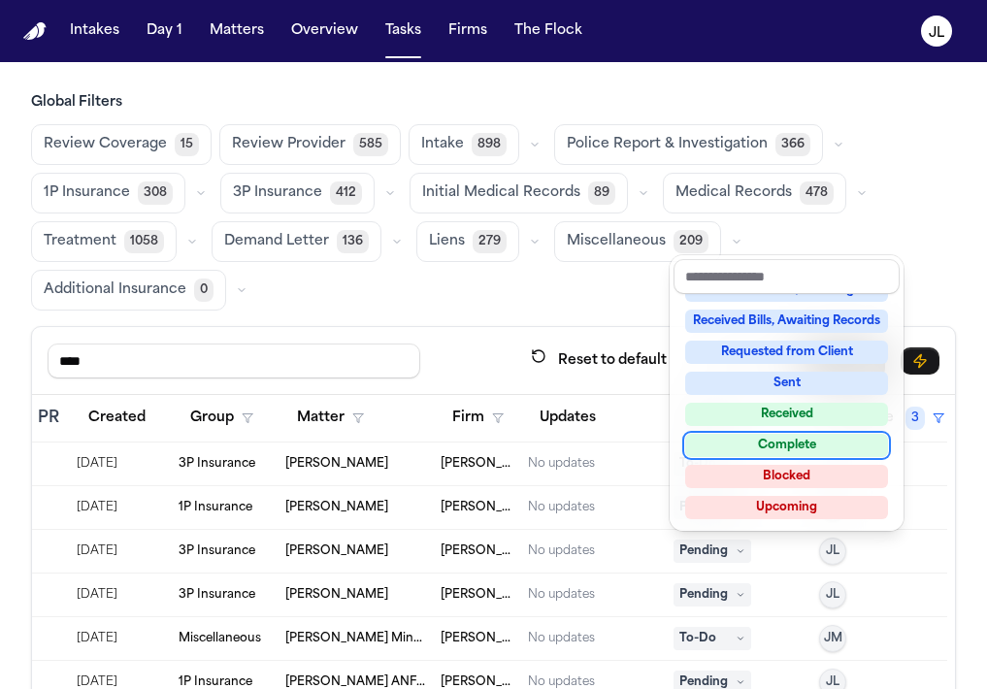
click at [745, 440] on div "Complete" at bounding box center [786, 445] width 203 height 23
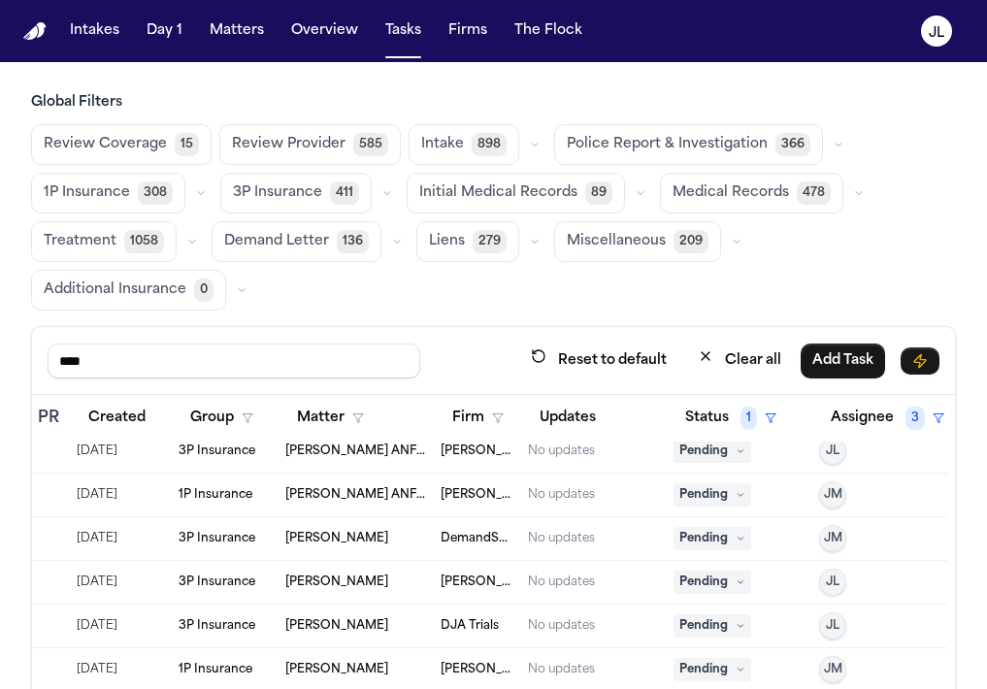
scroll to position [238, 458]
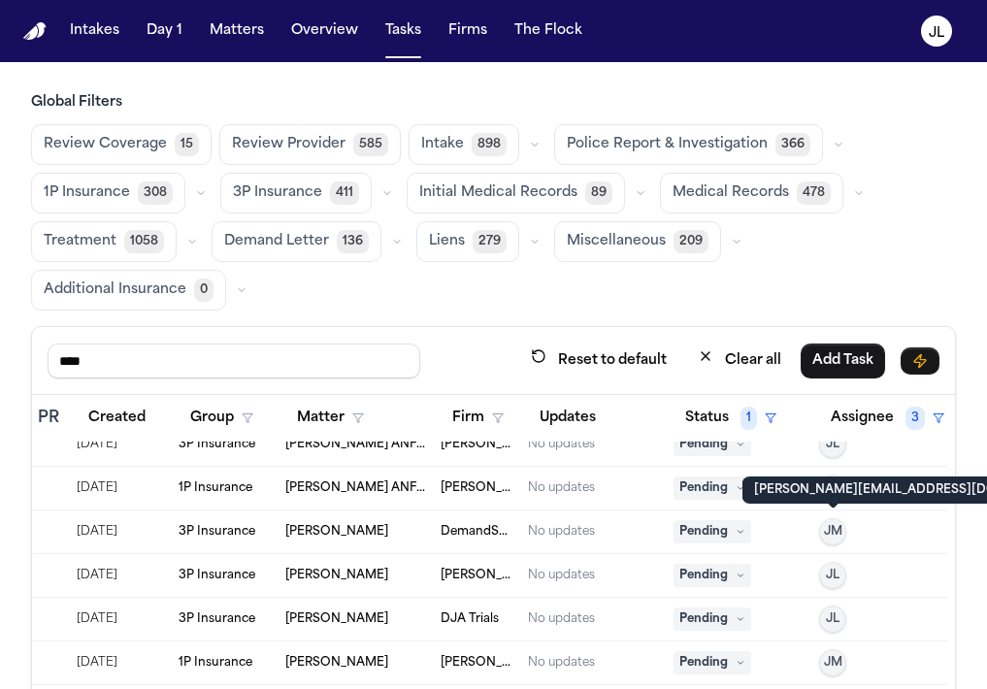
click at [836, 539] on span "JM" at bounding box center [833, 532] width 18 height 16
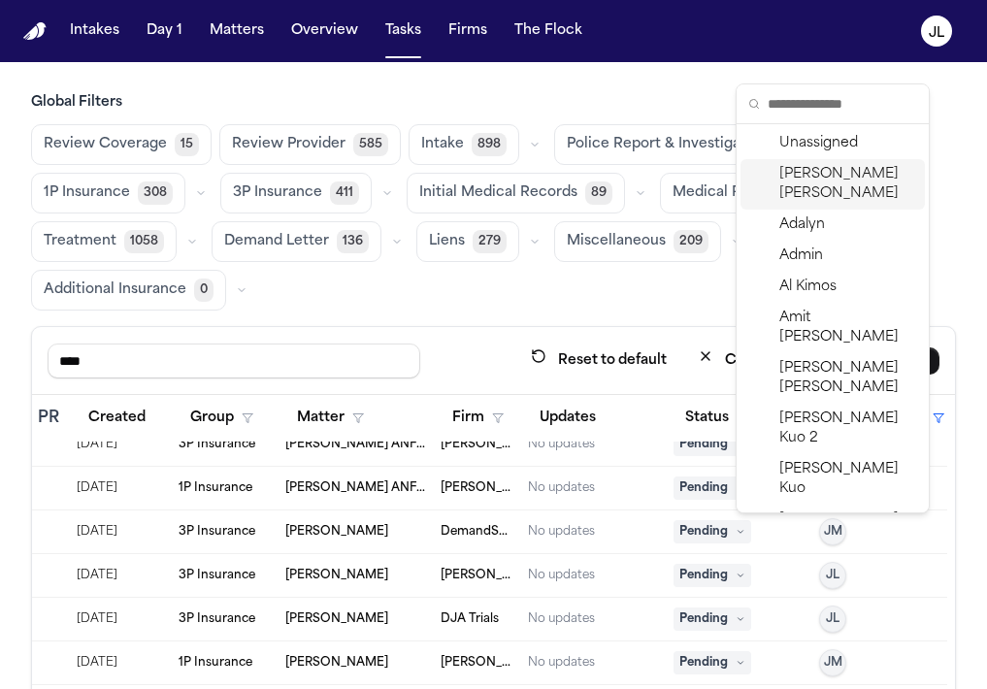
click at [818, 180] on span "Julie Lopez" at bounding box center [848, 184] width 138 height 39
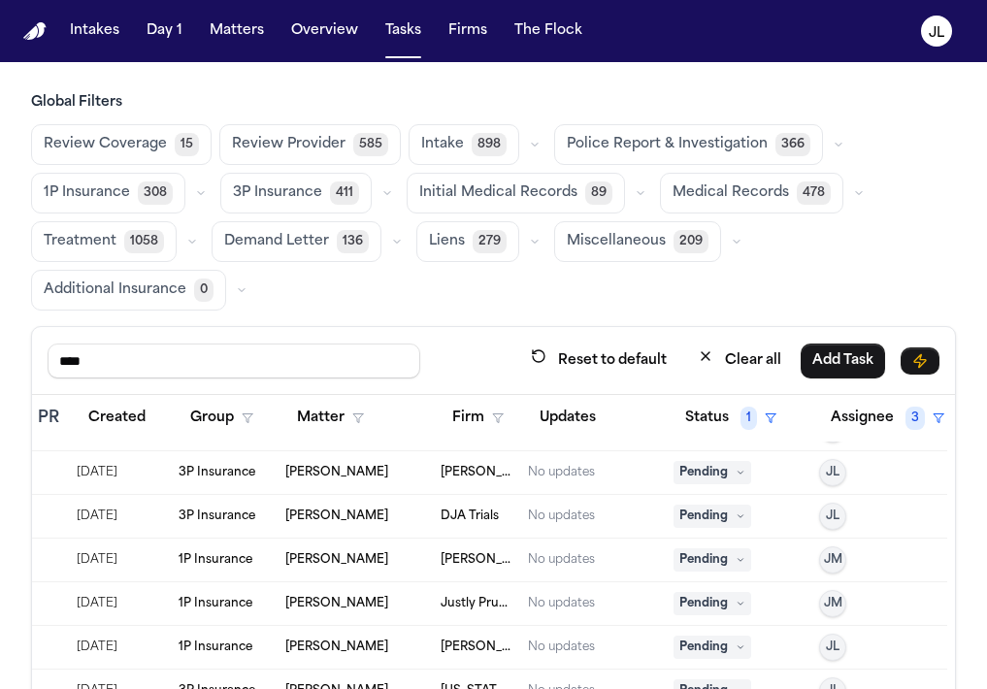
scroll to position [342, 458]
click at [727, 515] on span "Pending" at bounding box center [713, 515] width 78 height 23
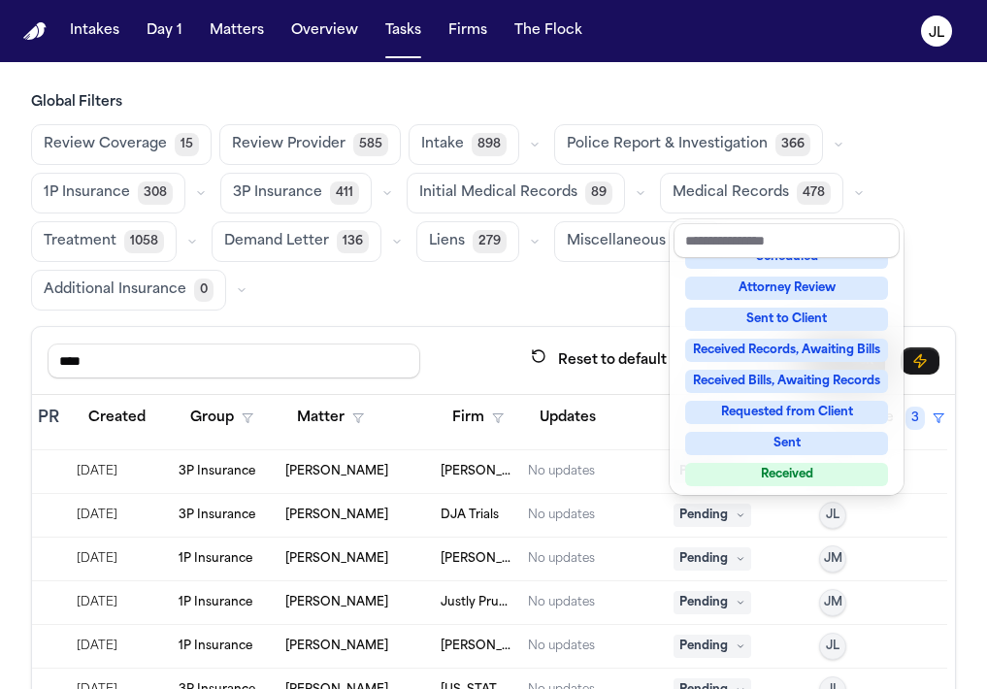
scroll to position [303, 0]
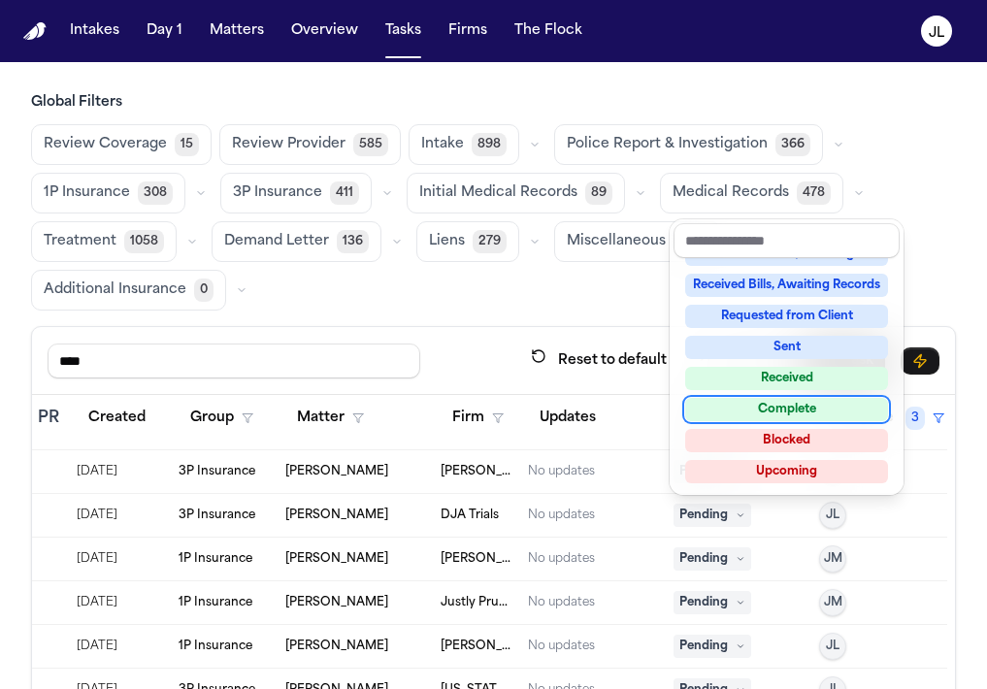
click at [770, 411] on div "Complete" at bounding box center [786, 409] width 203 height 23
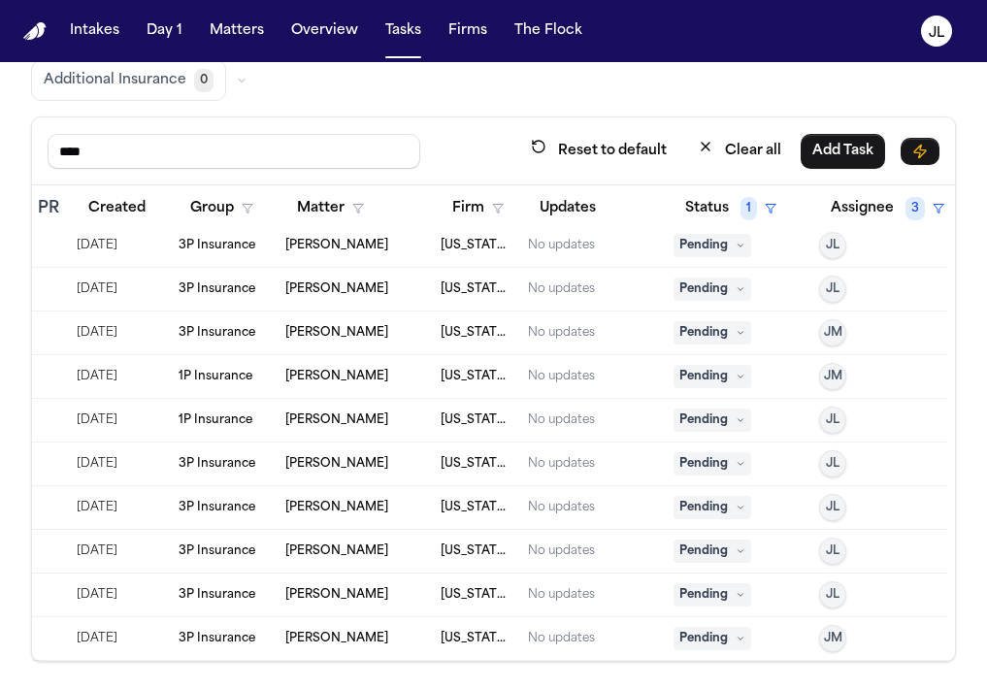
scroll to position [213, 0]
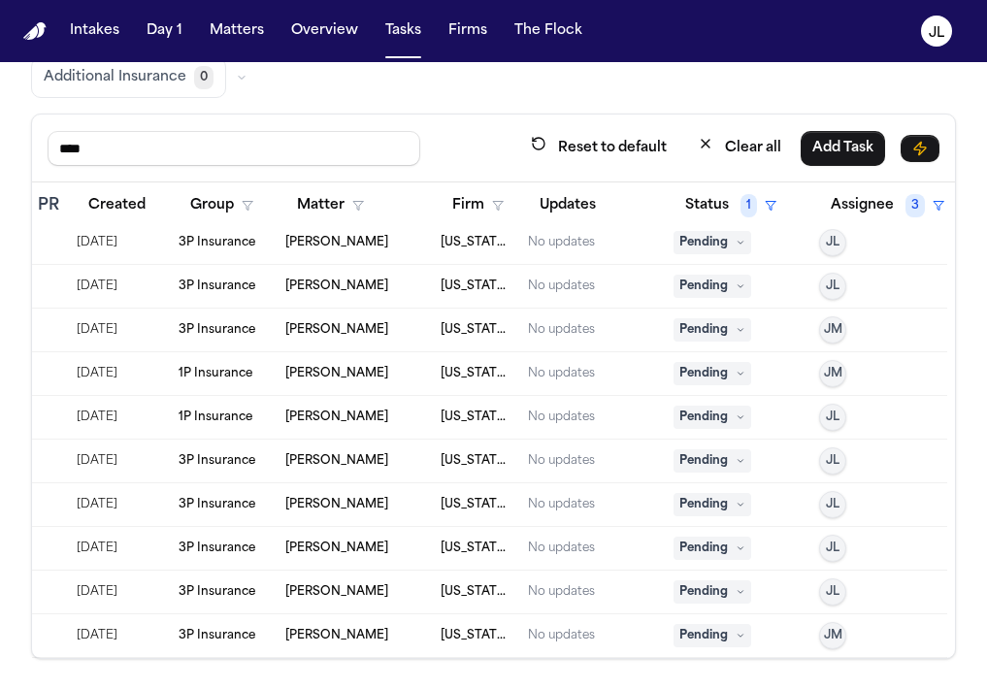
click at [832, 634] on span "JM" at bounding box center [833, 636] width 18 height 16
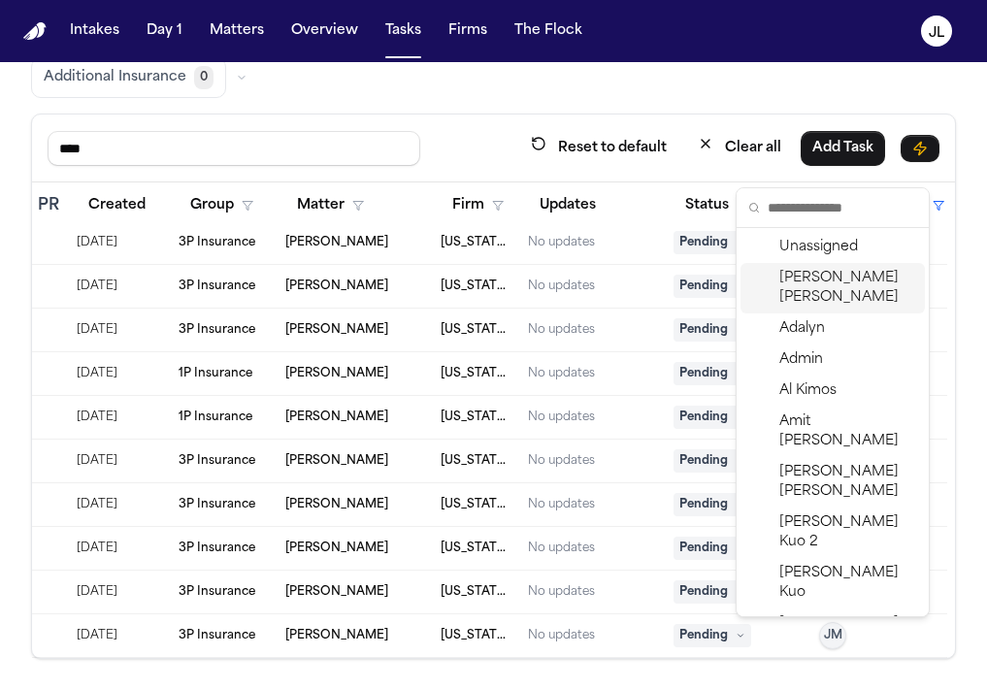
click at [831, 285] on span "Julie Lopez" at bounding box center [848, 288] width 138 height 39
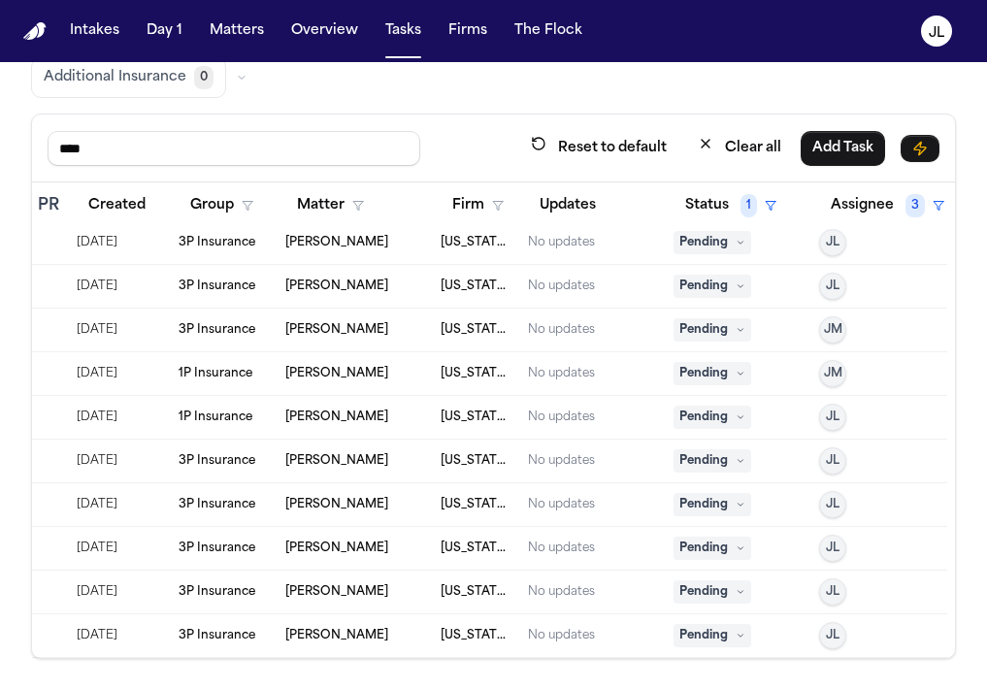
click at [840, 370] on span "JM" at bounding box center [833, 374] width 18 height 16
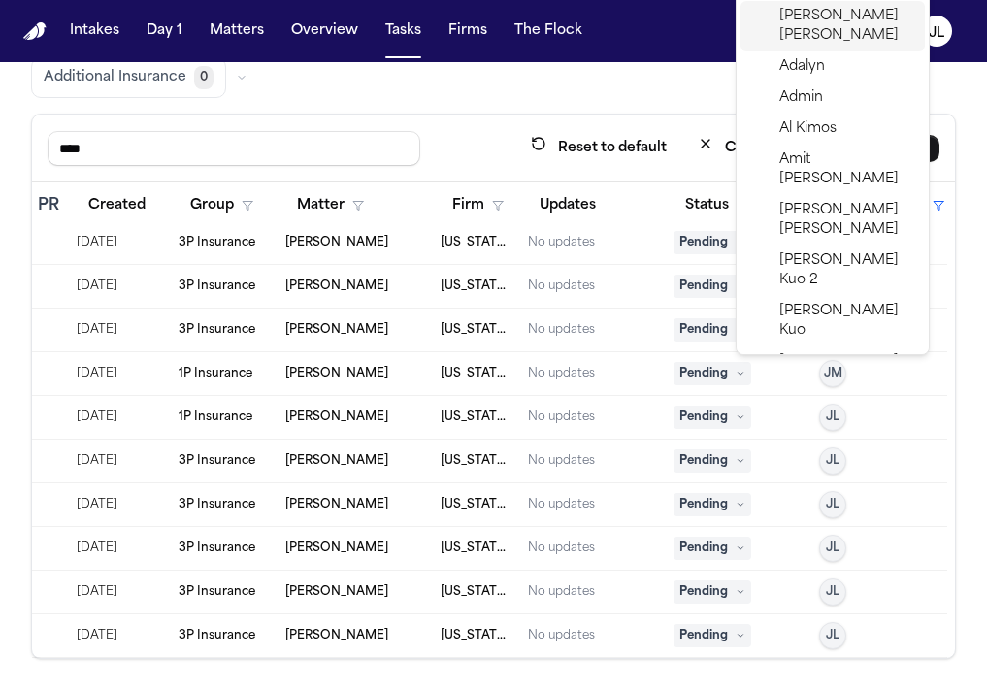
click at [824, 9] on span "Julie Lopez" at bounding box center [848, 26] width 138 height 39
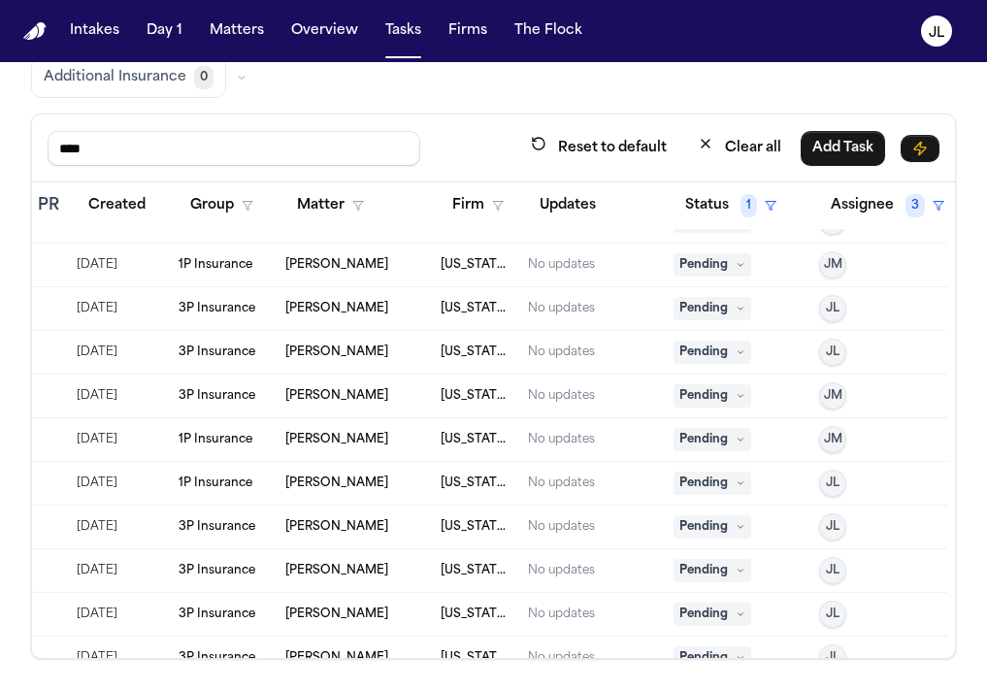
scroll to position [794, 458]
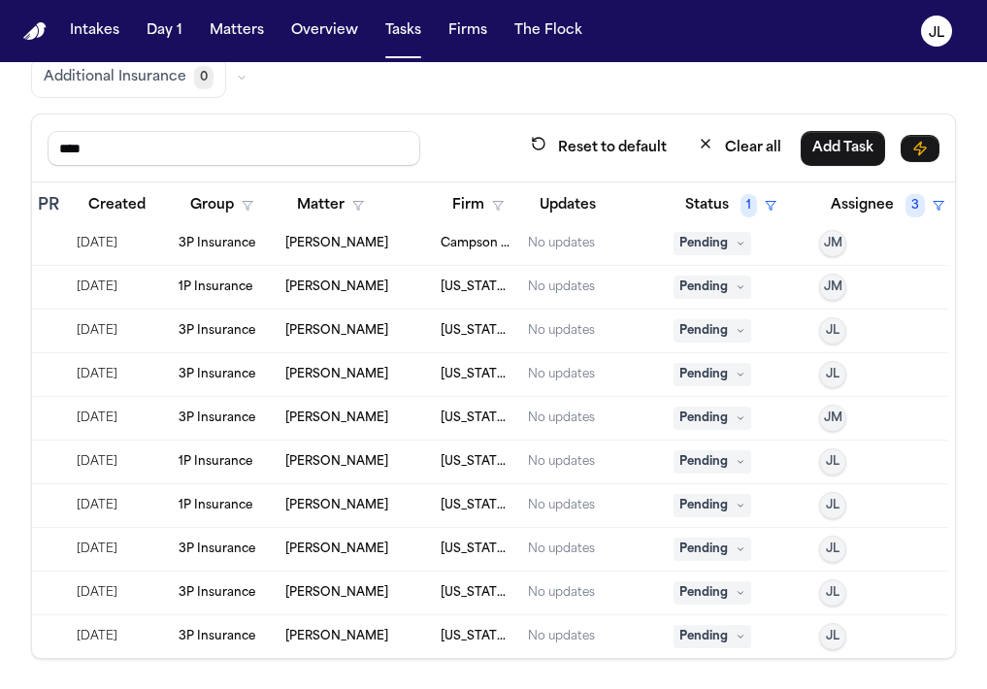
click at [839, 419] on span "JM" at bounding box center [833, 419] width 18 height 16
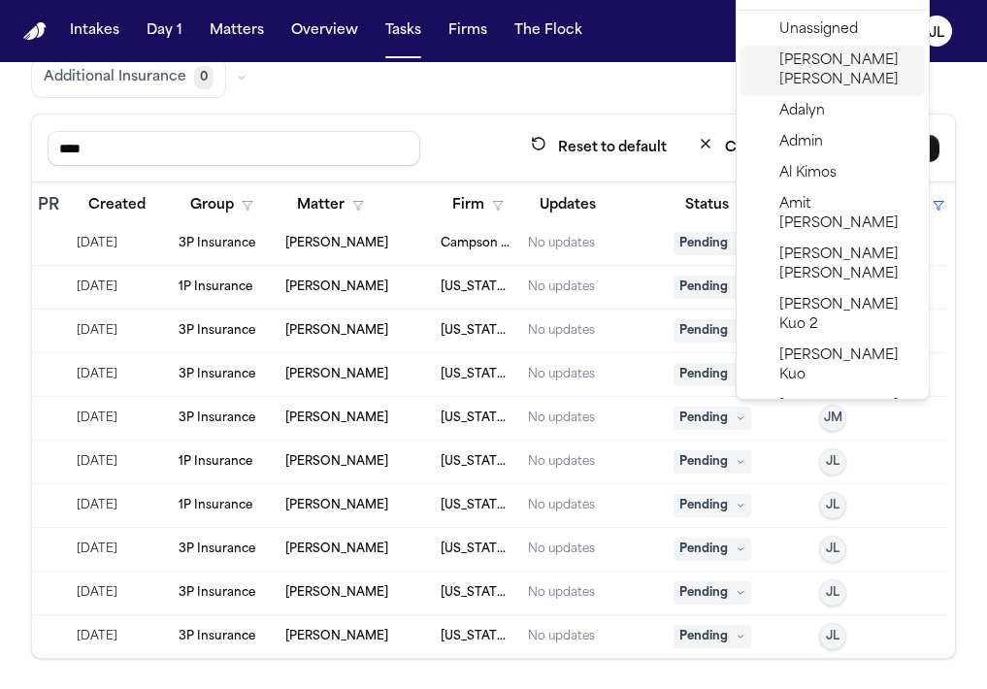
click at [806, 66] on span "Julie Lopez" at bounding box center [848, 70] width 138 height 39
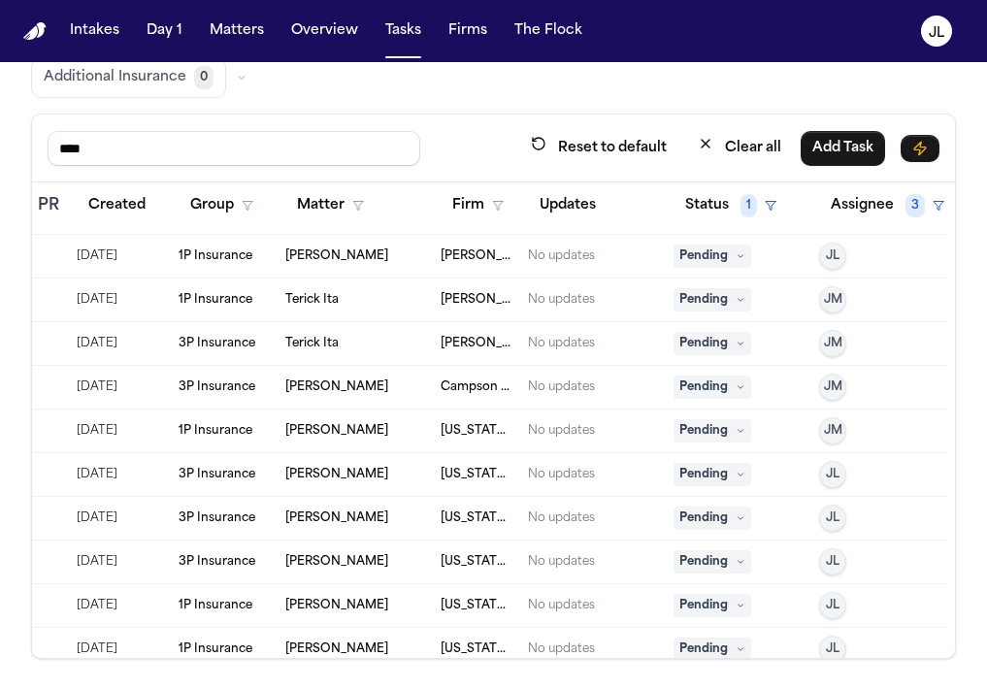
scroll to position [621, 458]
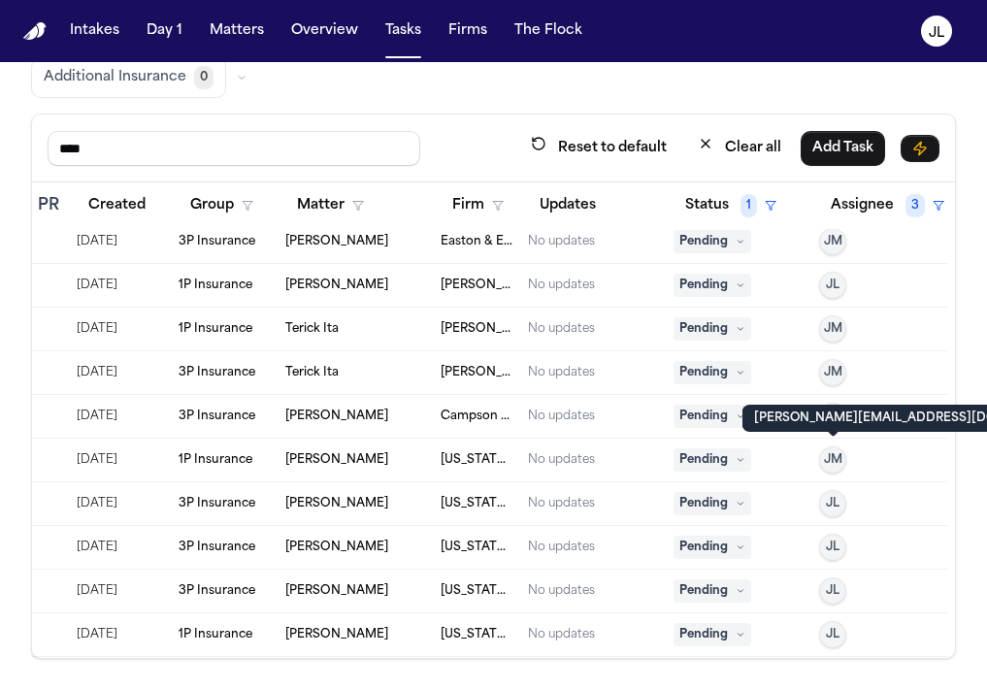
click at [833, 457] on span "JM" at bounding box center [833, 460] width 18 height 16
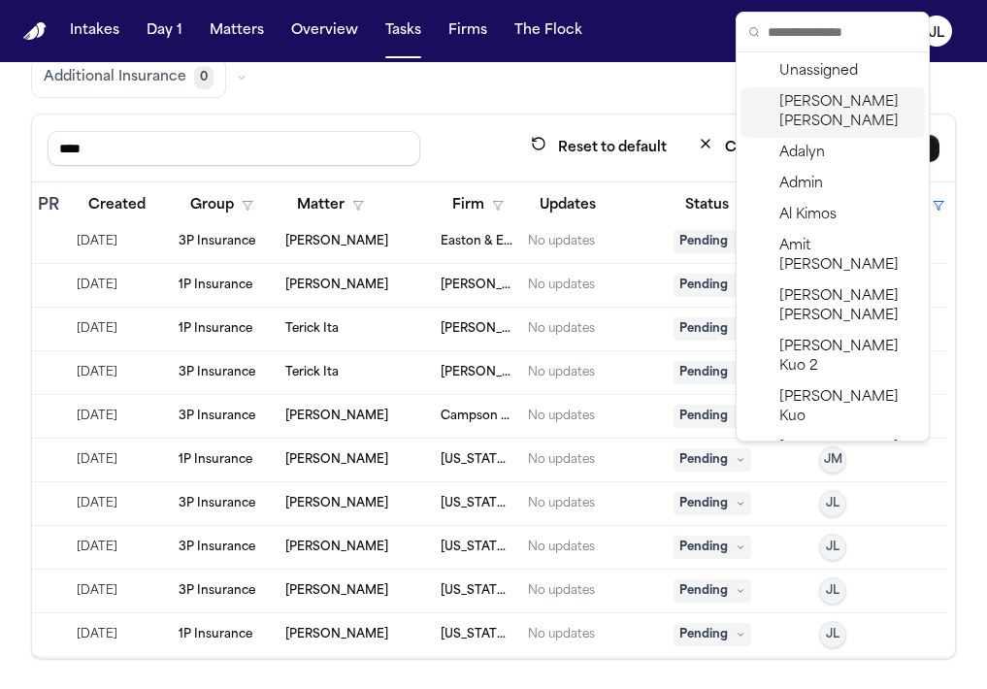
click at [797, 108] on span "Julie Lopez" at bounding box center [848, 112] width 138 height 39
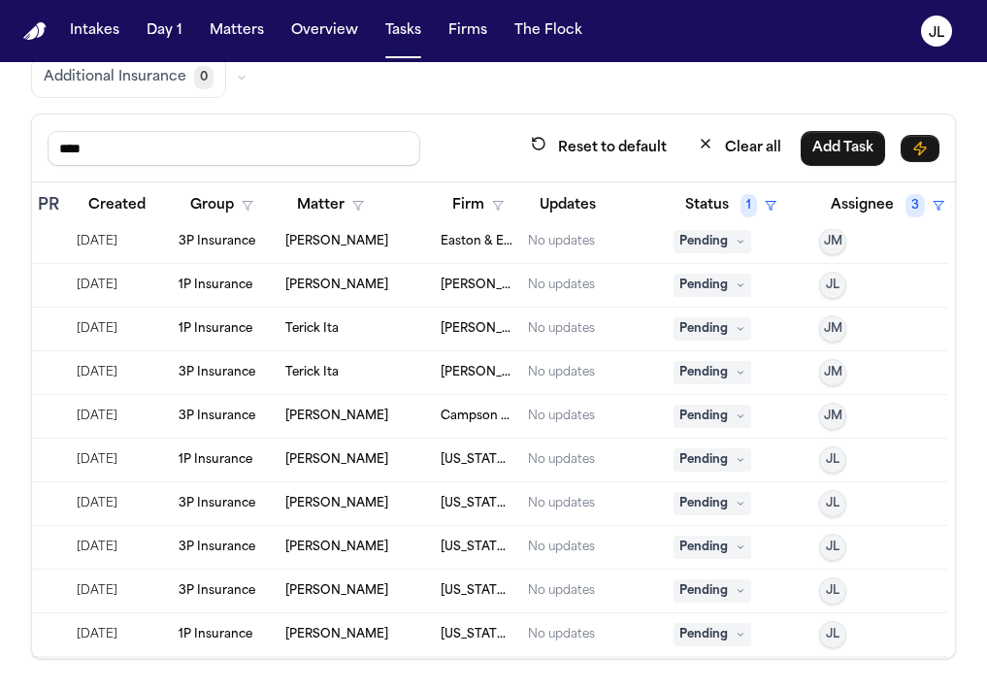
click at [838, 424] on button "JM" at bounding box center [832, 416] width 27 height 27
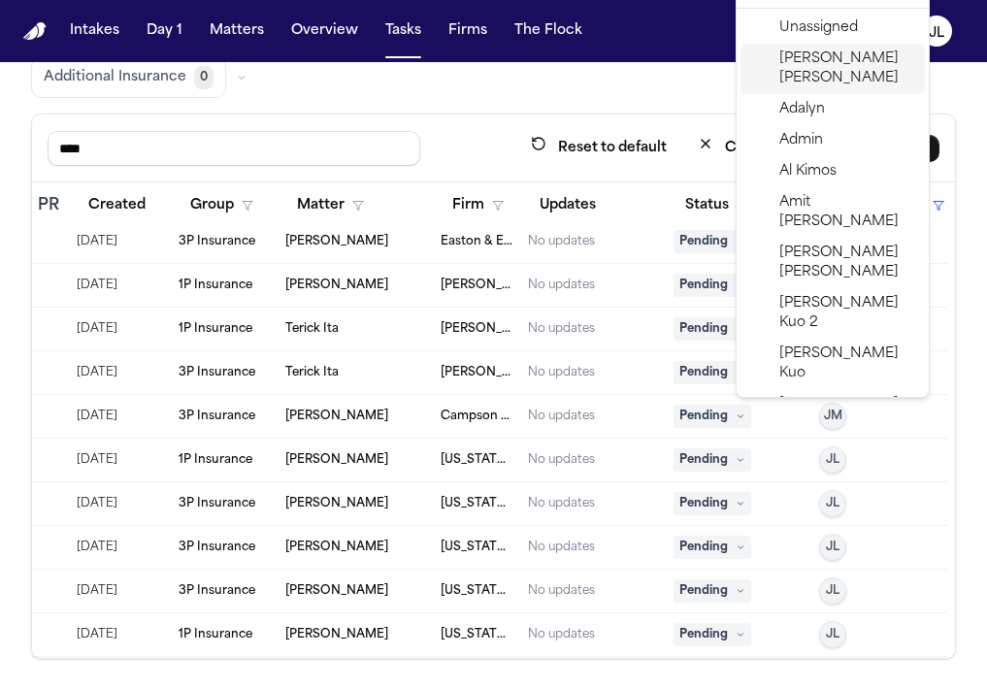
click at [807, 52] on span "Julie Lopez" at bounding box center [848, 68] width 138 height 39
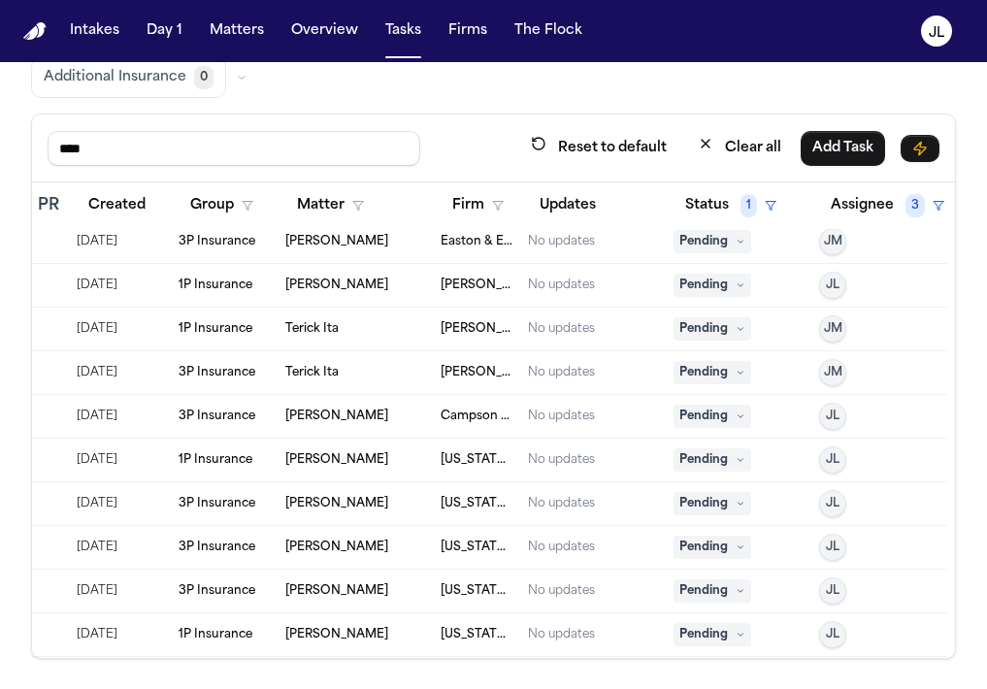
click at [756, 410] on div "Pending" at bounding box center [739, 416] width 130 height 23
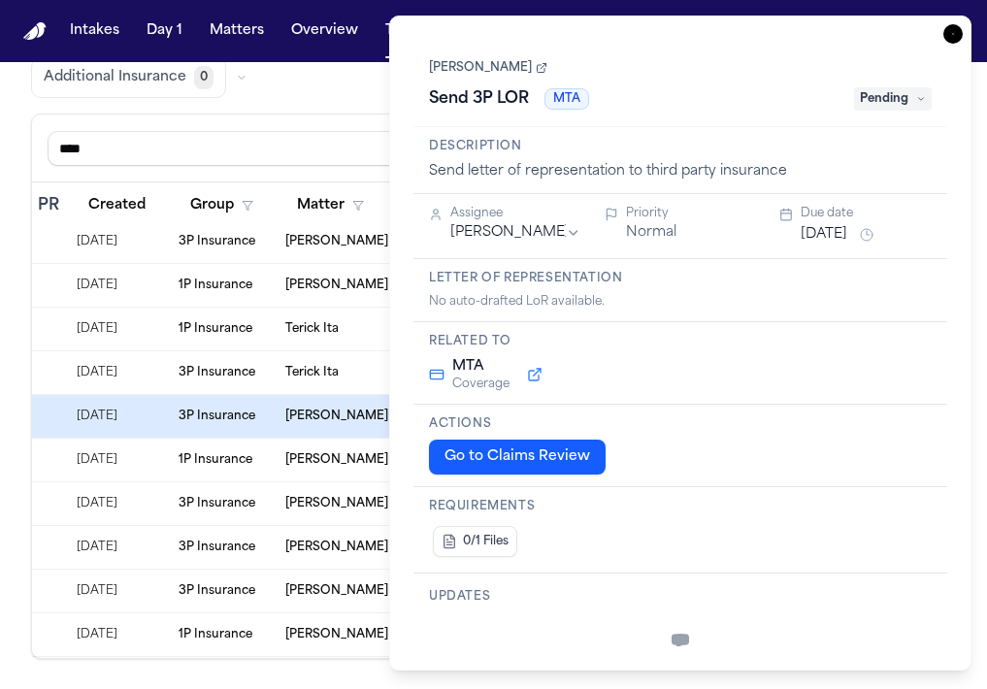
click at [947, 38] on icon "button" at bounding box center [952, 33] width 19 height 19
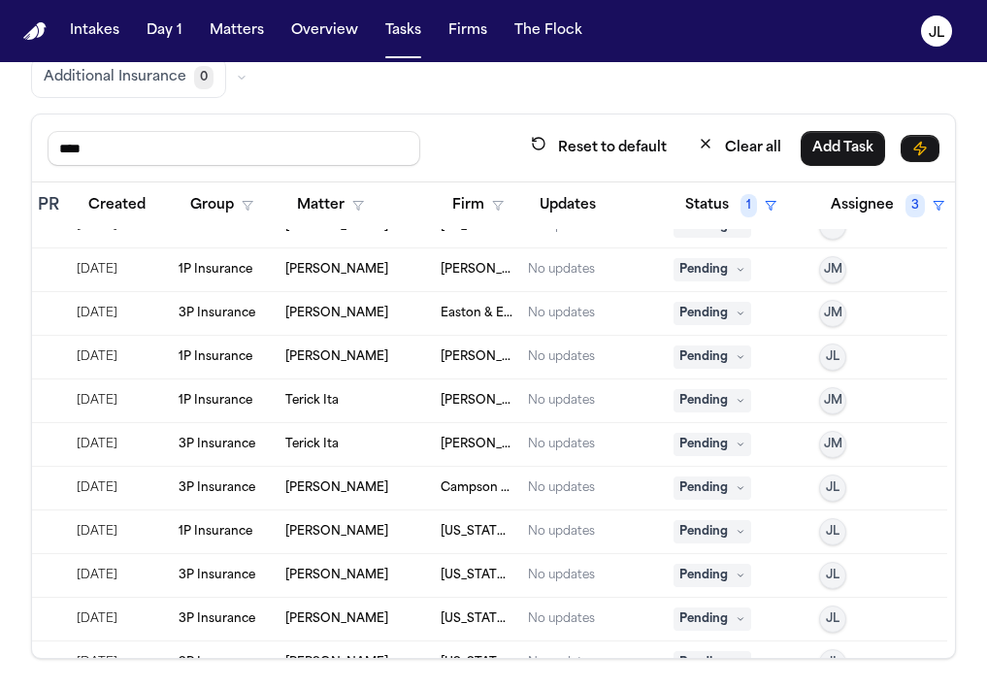
scroll to position [541, 458]
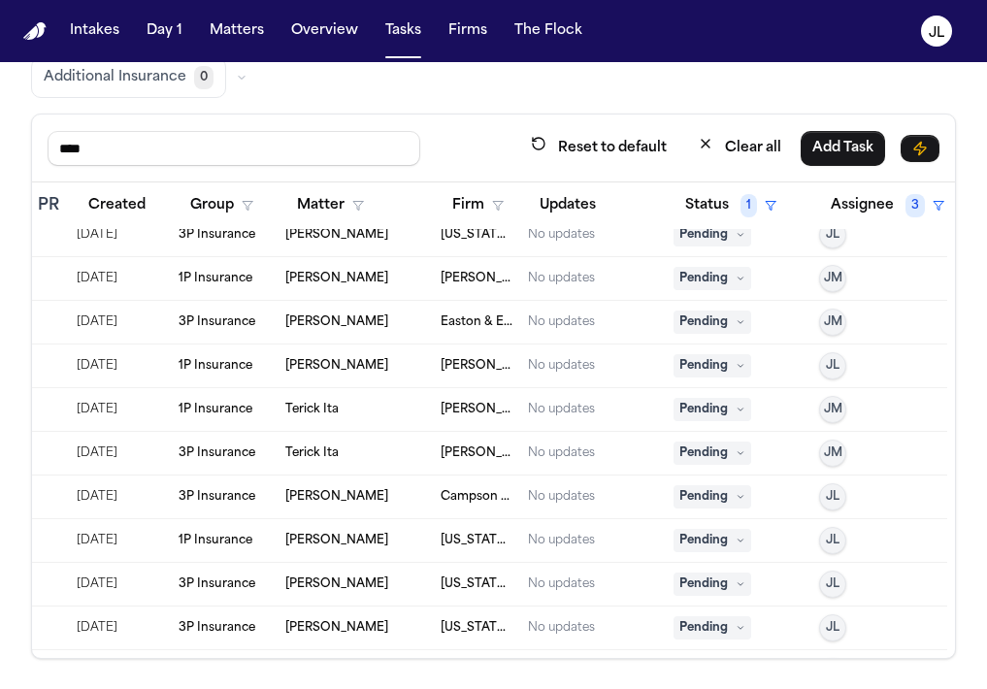
click at [836, 445] on span "JM" at bounding box center [833, 453] width 18 height 16
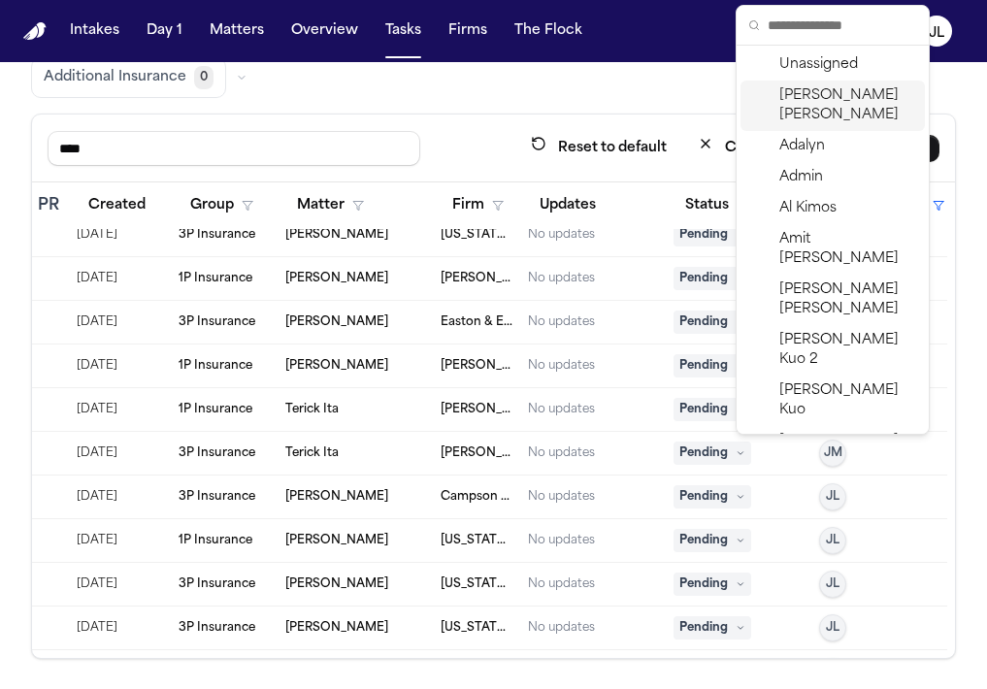
click at [819, 87] on span "Julie Lopez" at bounding box center [848, 105] width 138 height 39
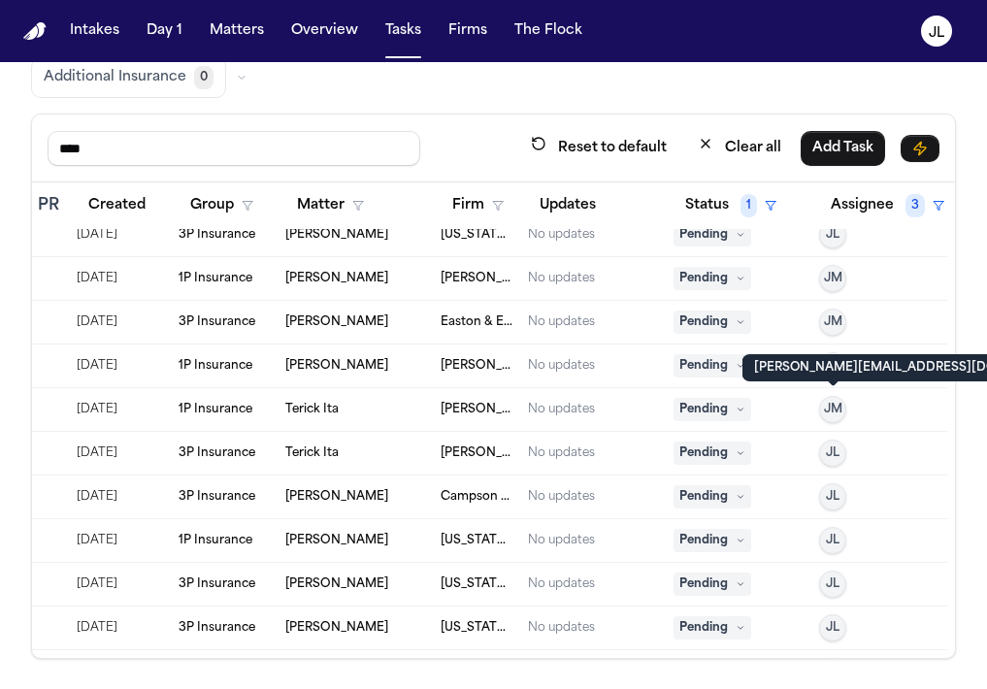
click at [840, 404] on span "JM" at bounding box center [833, 410] width 18 height 16
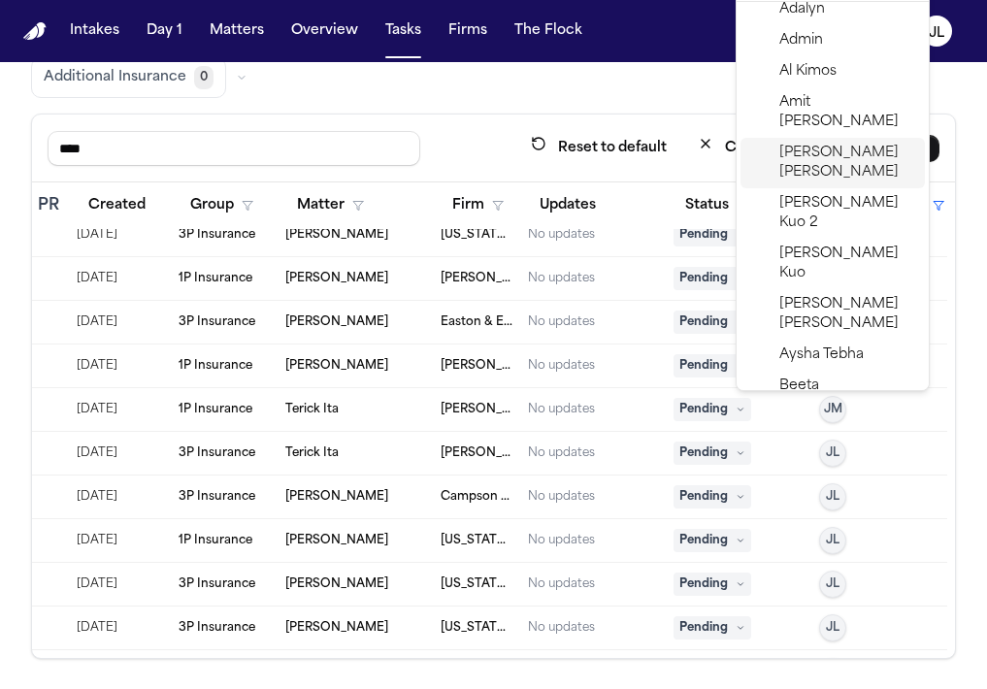
scroll to position [0, 0]
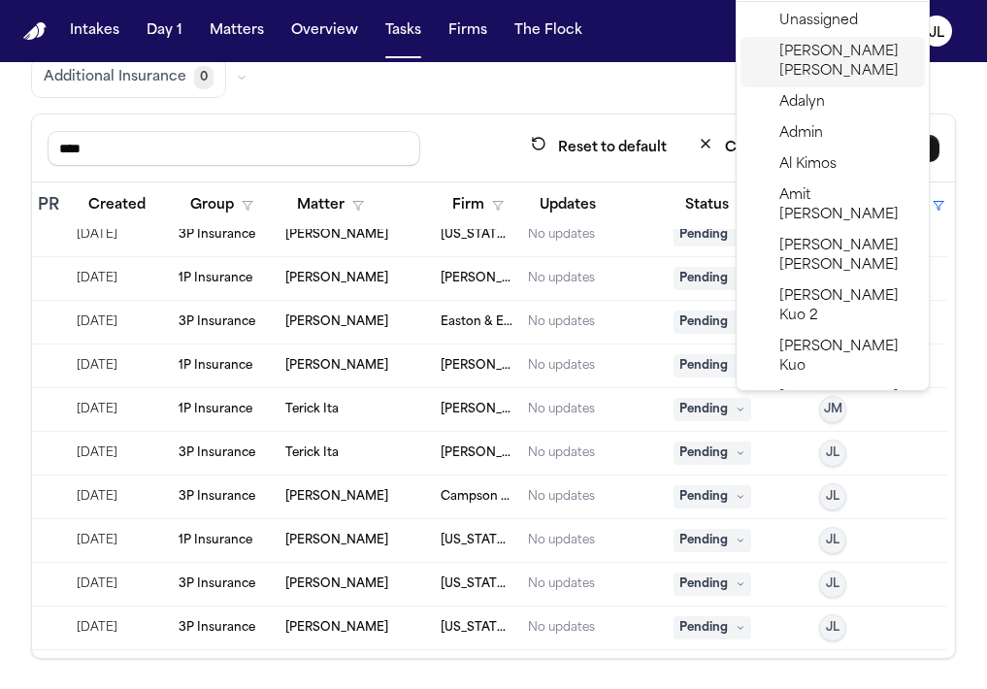
click at [812, 45] on span "Julie Lopez" at bounding box center [848, 62] width 138 height 39
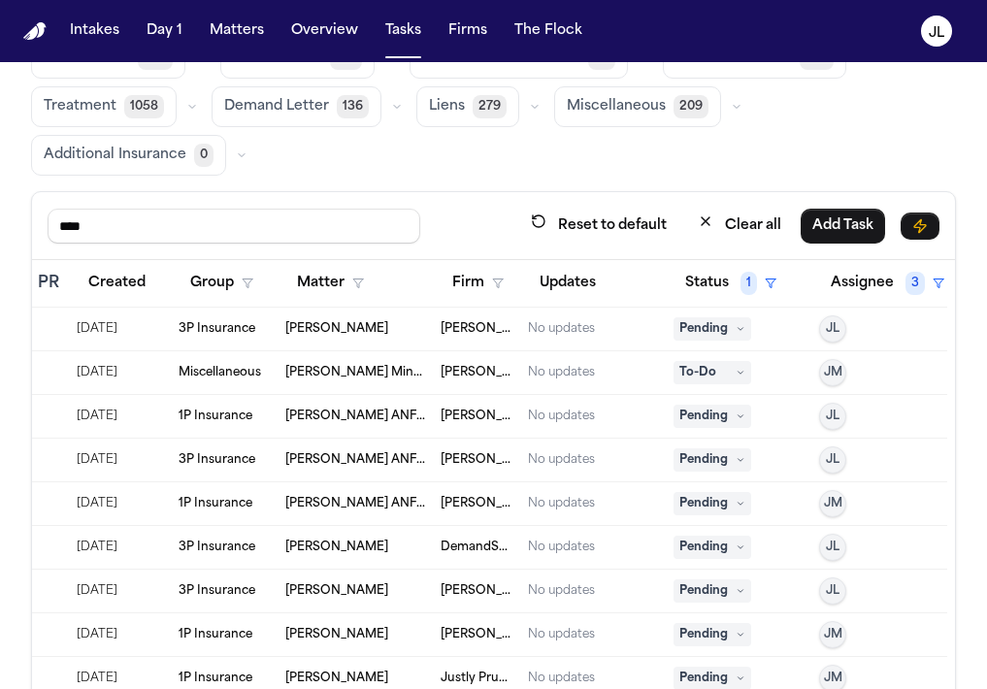
scroll to position [96, 458]
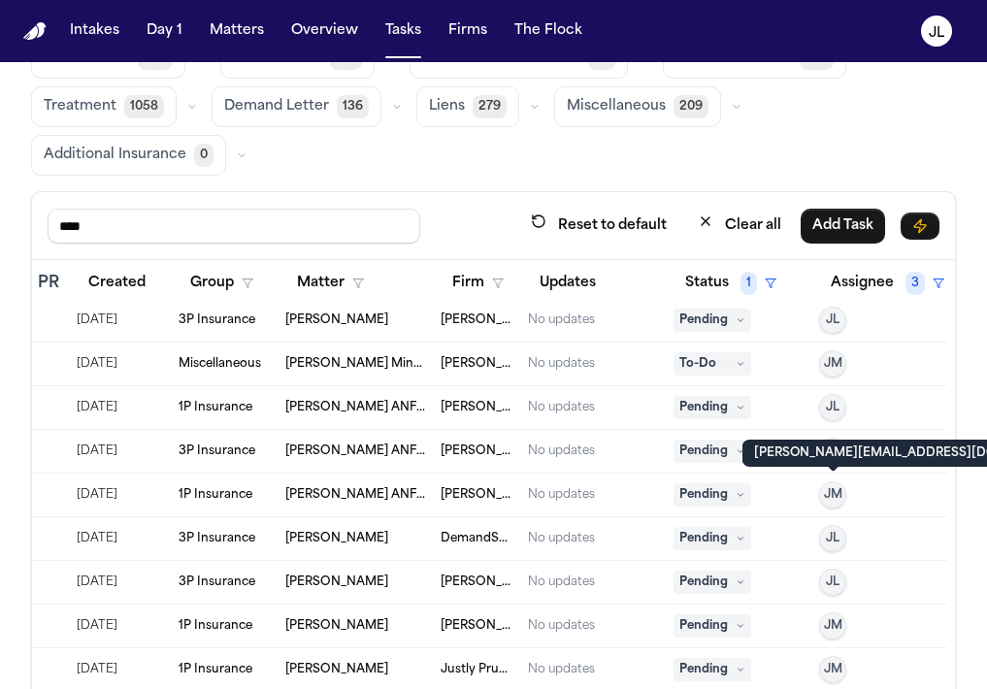
click at [840, 488] on span "JM" at bounding box center [833, 495] width 18 height 16
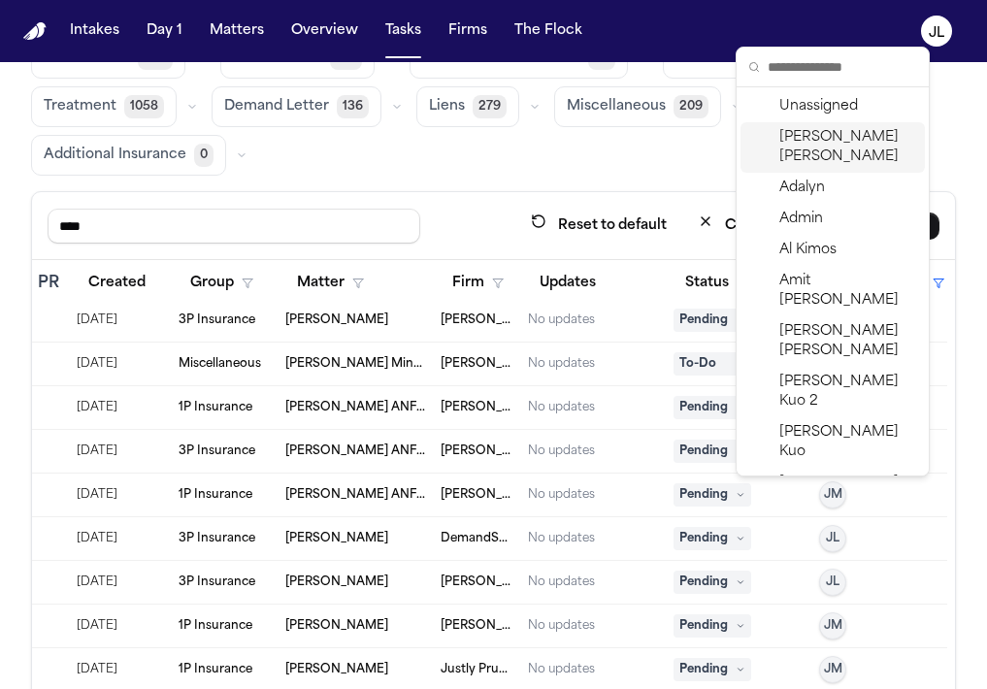
click at [823, 143] on span "Julie Lopez" at bounding box center [848, 147] width 138 height 39
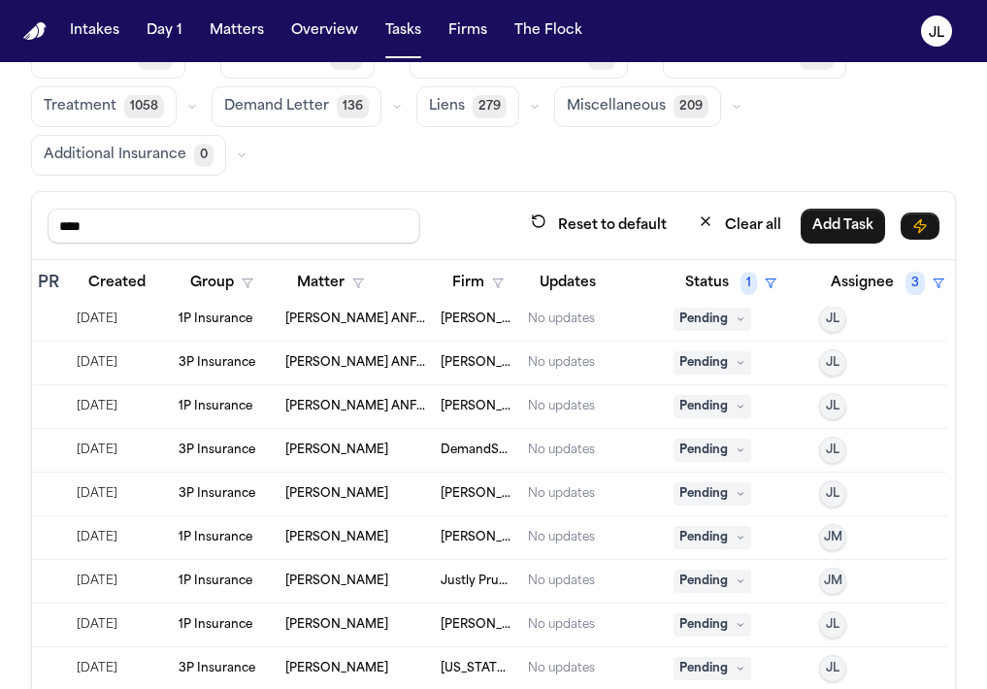
scroll to position [190, 458]
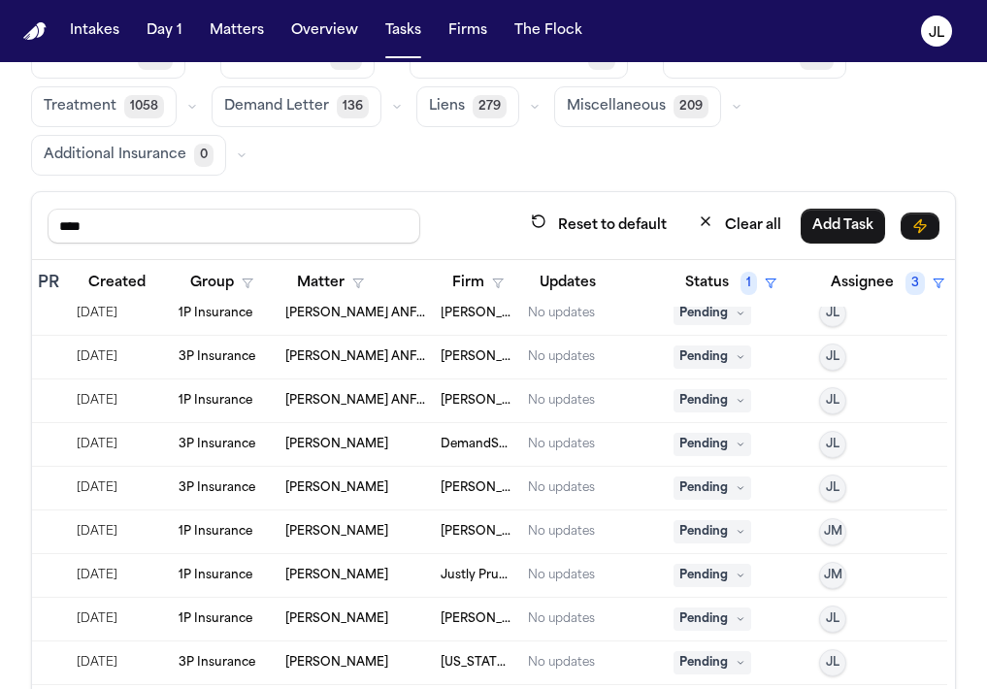
click at [834, 525] on span "JM" at bounding box center [833, 532] width 18 height 16
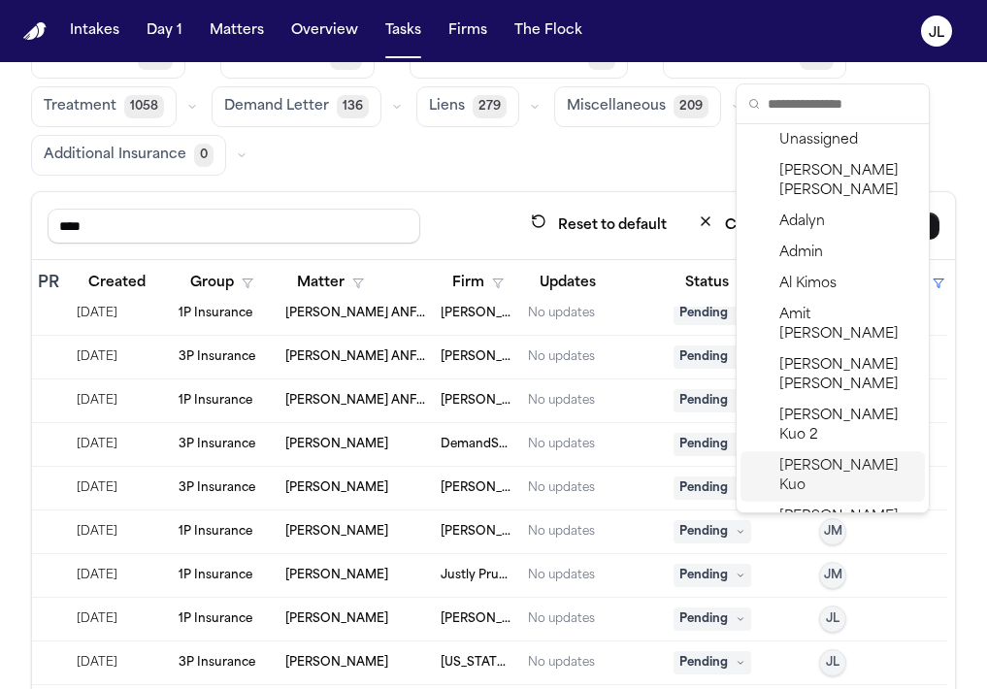
scroll to position [4, 0]
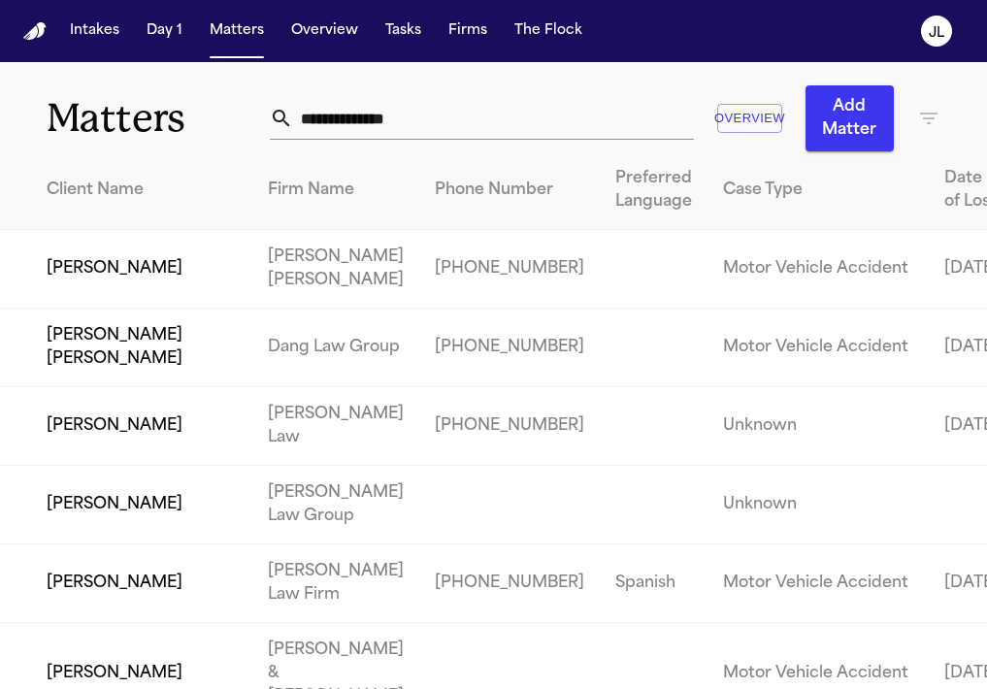
click at [365, 129] on input "text" at bounding box center [493, 118] width 401 height 43
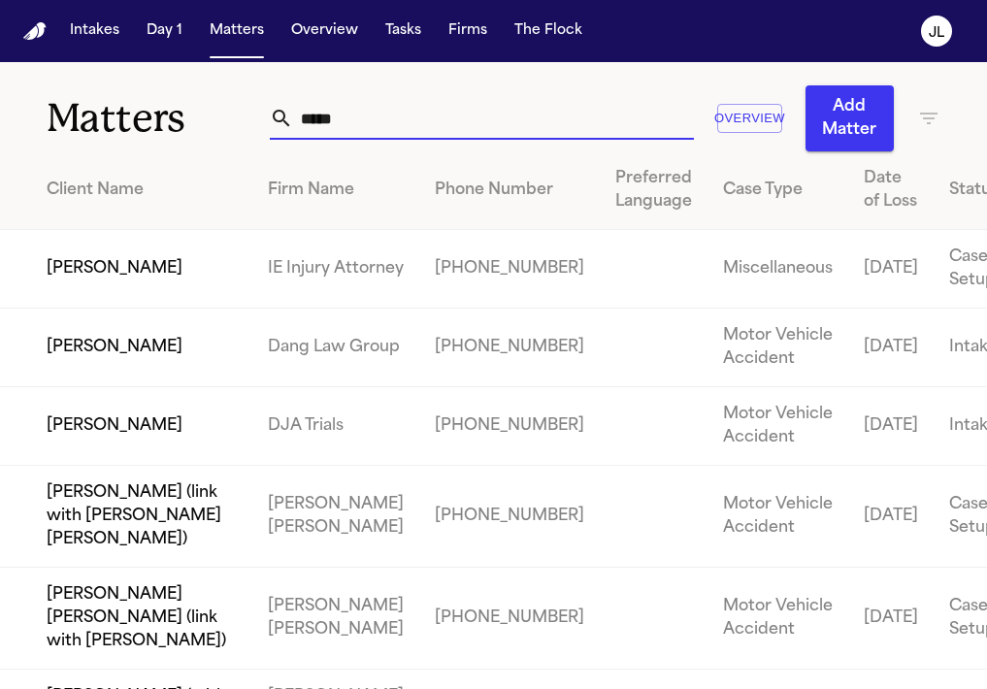
type input "*****"
click at [109, 461] on td "[PERSON_NAME]" at bounding box center [126, 426] width 252 height 79
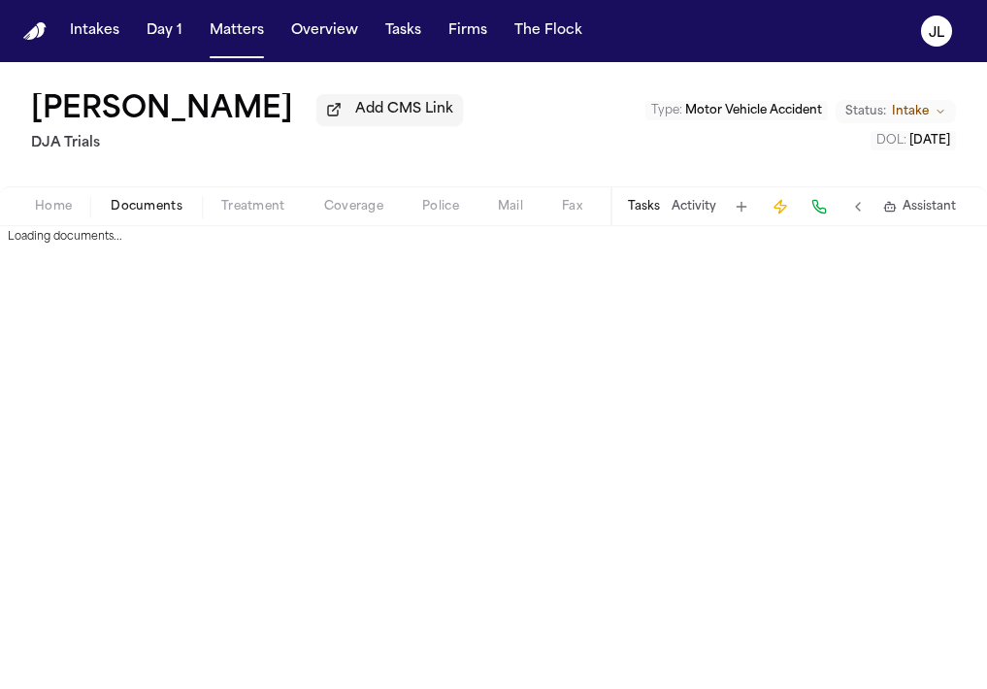
click at [150, 214] on span "Documents" at bounding box center [147, 207] width 72 height 16
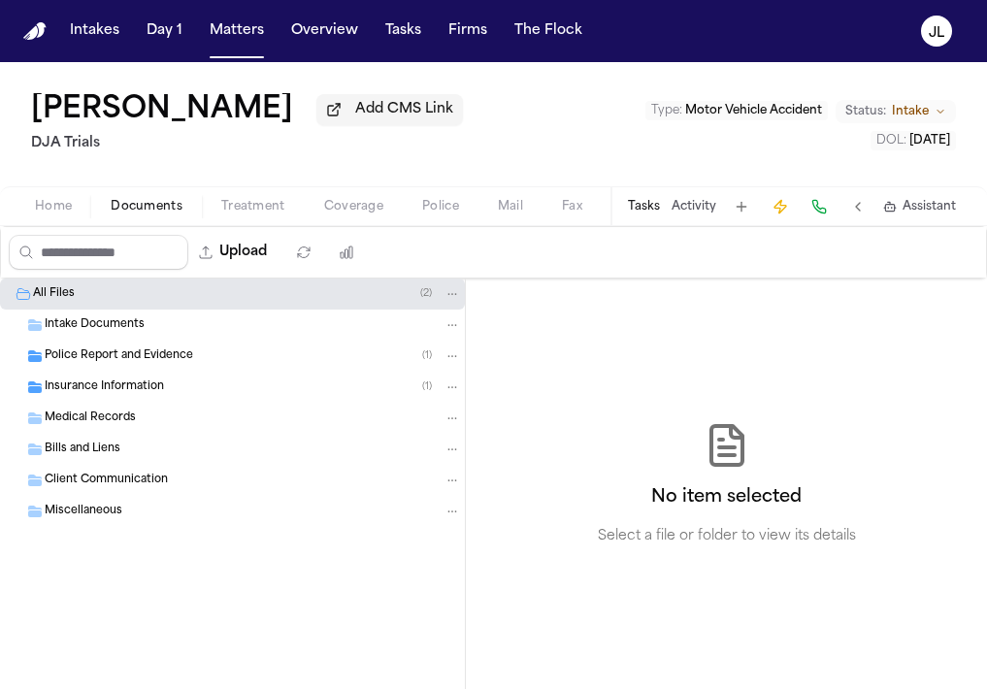
click at [160, 396] on span "Insurance Information" at bounding box center [104, 387] width 119 height 16
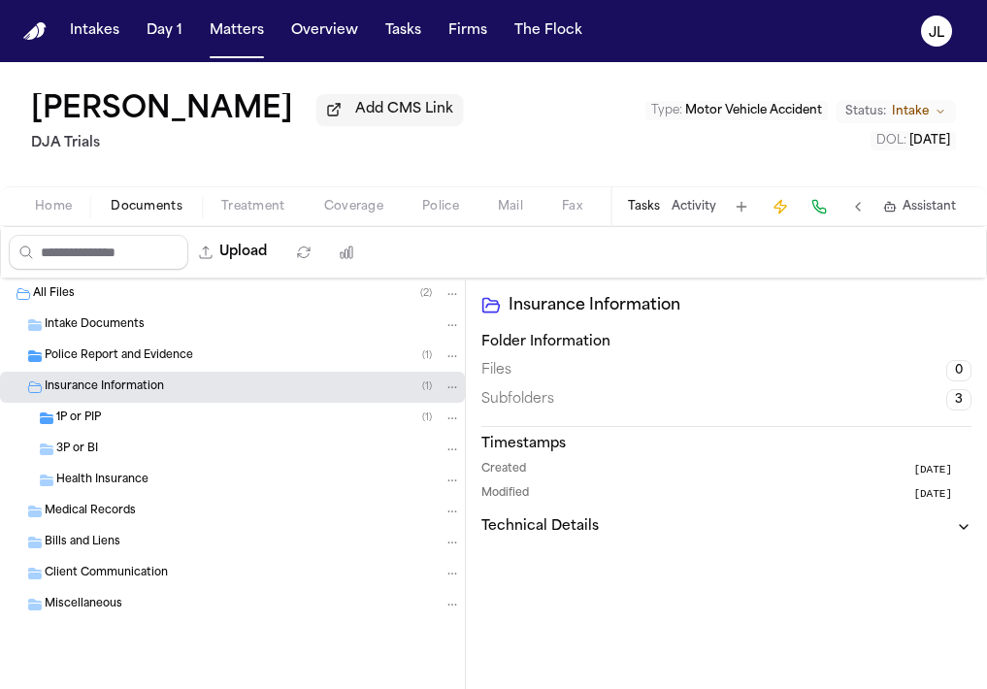
click at [162, 413] on div "1P or PIP ( 1 )" at bounding box center [258, 418] width 405 height 17
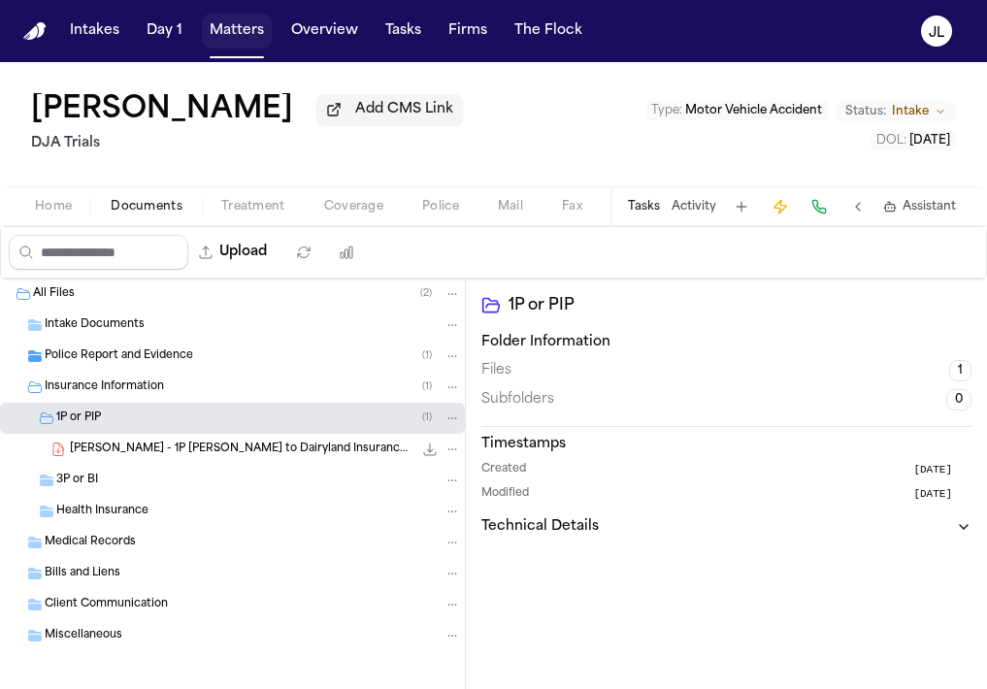
click at [250, 33] on button "Matters" at bounding box center [237, 31] width 70 height 35
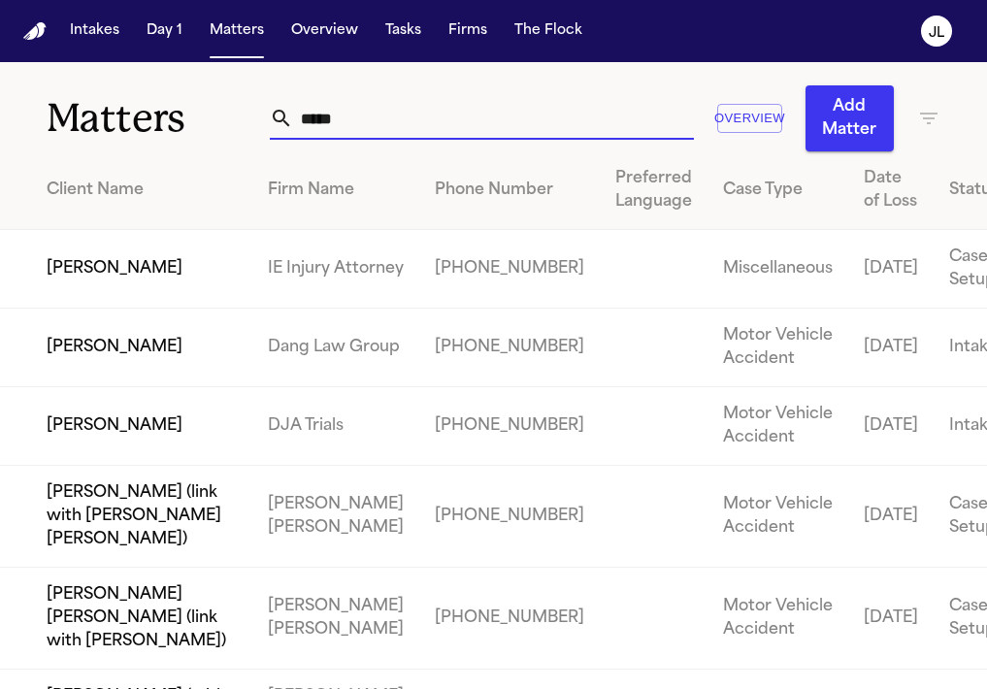
drag, startPoint x: 405, startPoint y: 120, endPoint x: 197, endPoint y: 115, distance: 207.7
click at [197, 115] on div "Matters ***** Overview Add Matter" at bounding box center [493, 106] width 987 height 89
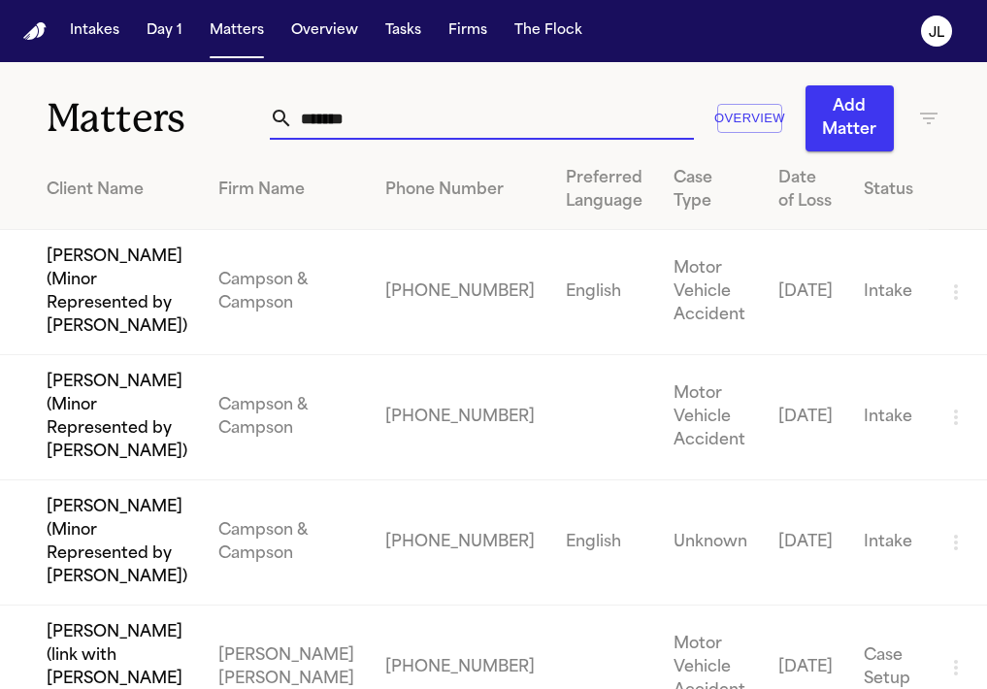
drag, startPoint x: 337, startPoint y: 117, endPoint x: 148, endPoint y: 107, distance: 189.6
click at [148, 110] on div "Matters ****** Overview Add Matter" at bounding box center [493, 106] width 987 height 89
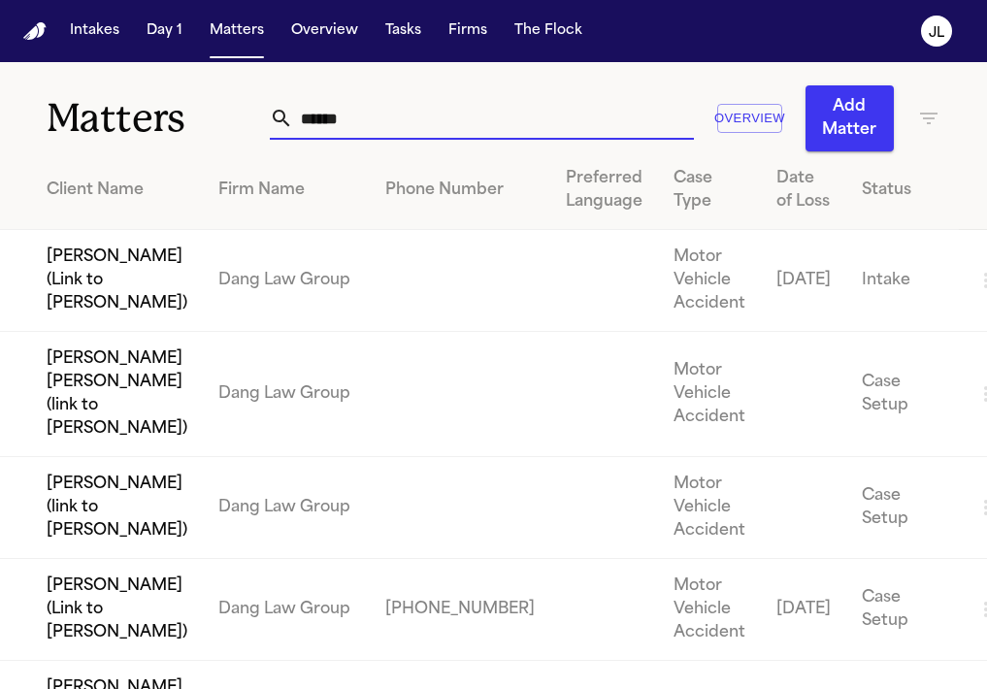
click at [310, 121] on input "******" at bounding box center [493, 118] width 401 height 43
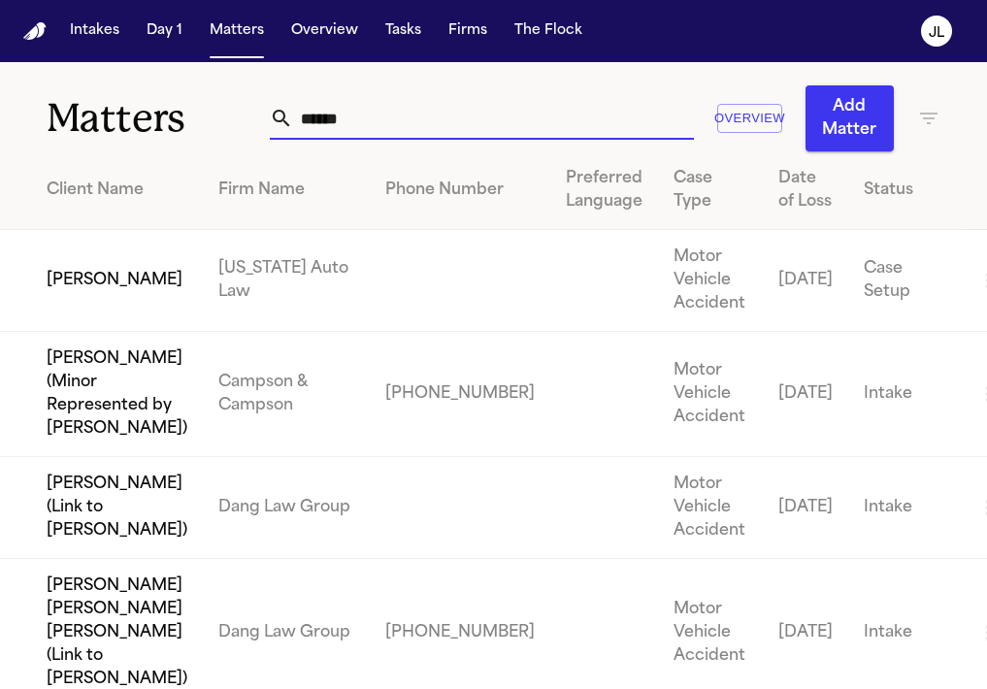
type input "******"
click at [65, 308] on td "[PERSON_NAME]" at bounding box center [101, 281] width 203 height 102
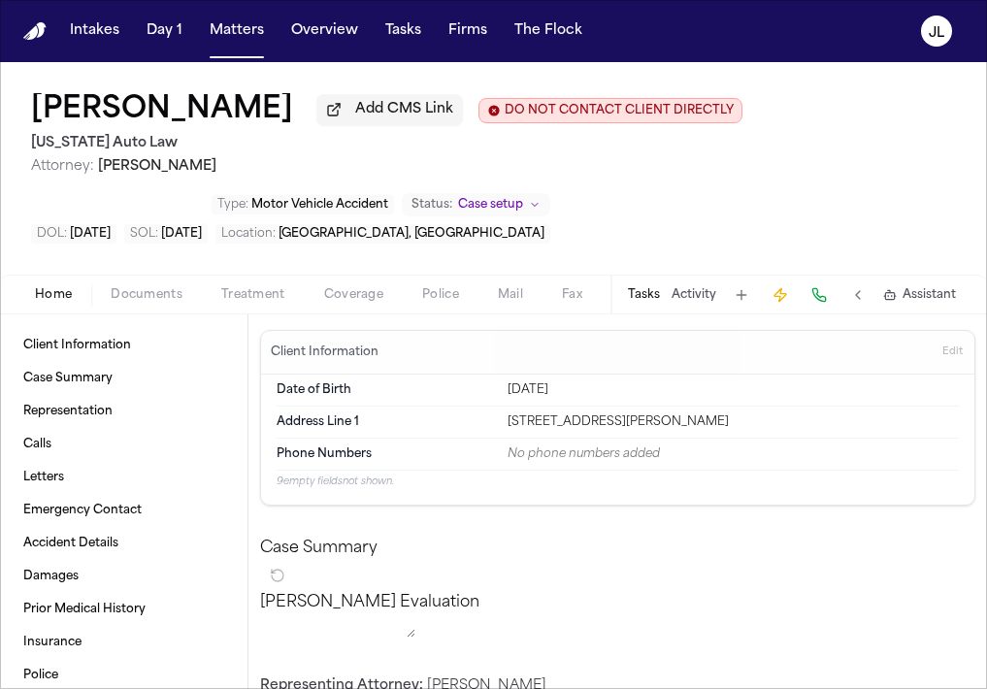
click at [367, 300] on span "Coverage" at bounding box center [353, 295] width 59 height 16
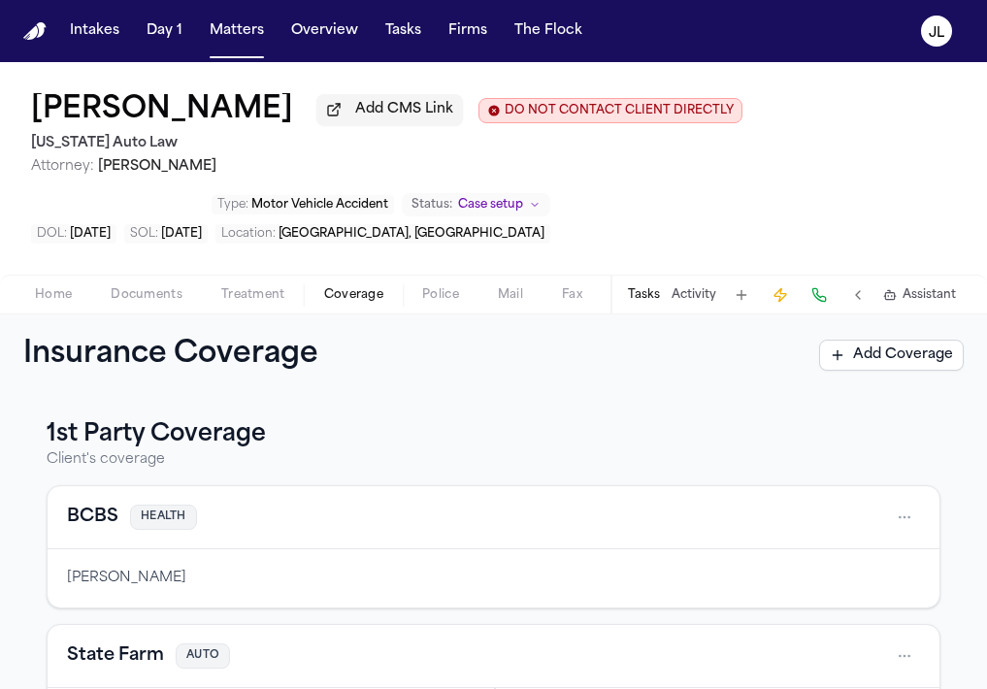
click at [138, 298] on span "Documents" at bounding box center [147, 295] width 72 height 16
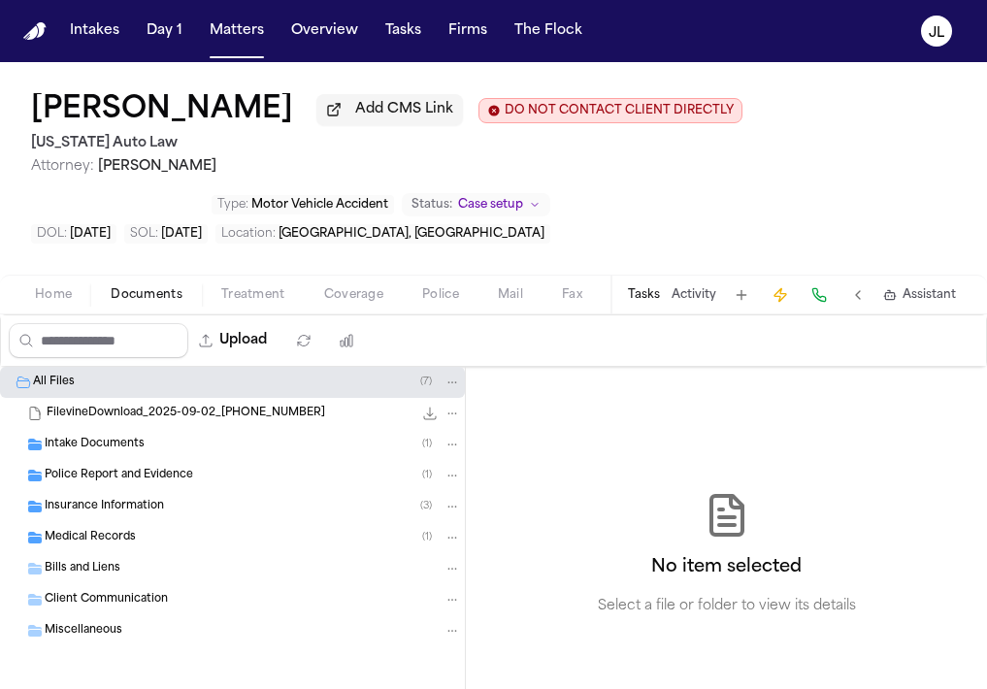
click at [125, 513] on span "Insurance Information" at bounding box center [104, 507] width 119 height 16
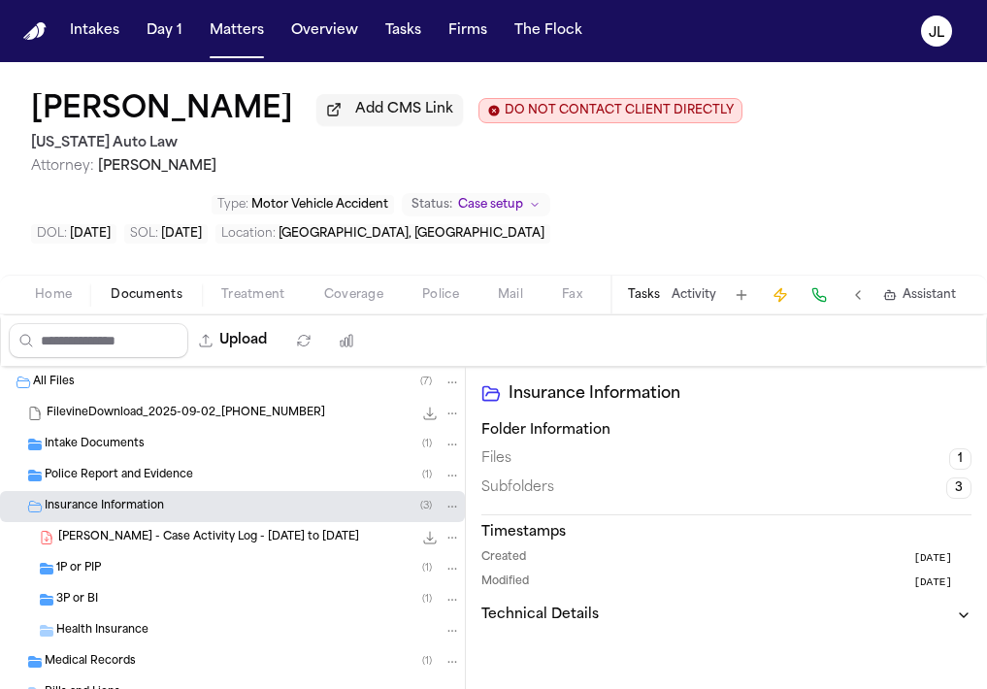
click at [125, 577] on div "1P or PIP ( 1 )" at bounding box center [258, 568] width 405 height 17
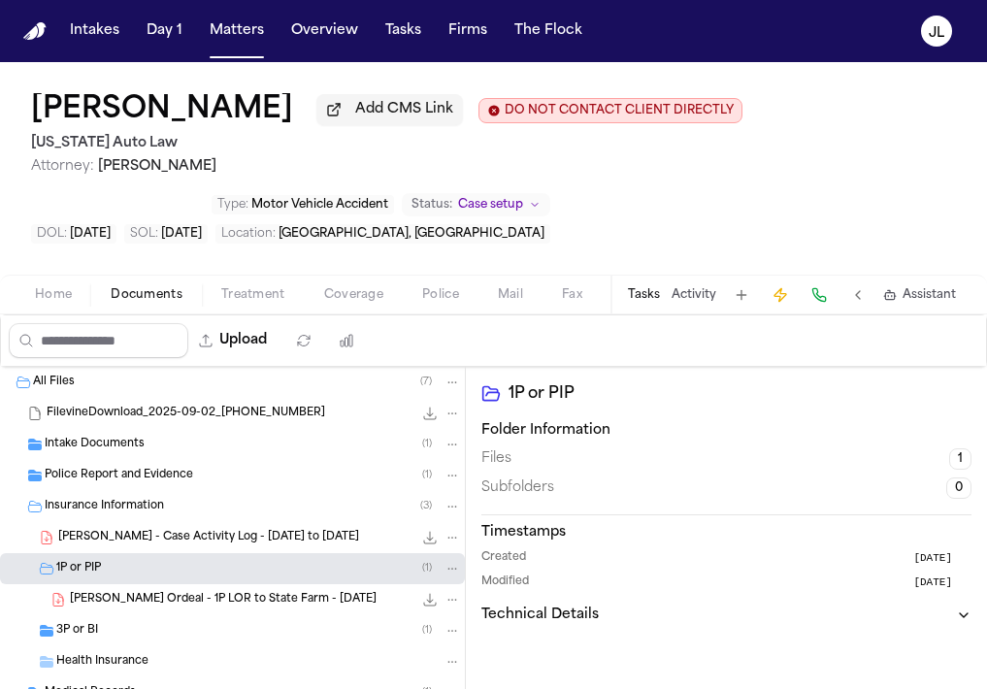
click at [114, 633] on div "3P or BI ( 1 )" at bounding box center [258, 630] width 405 height 17
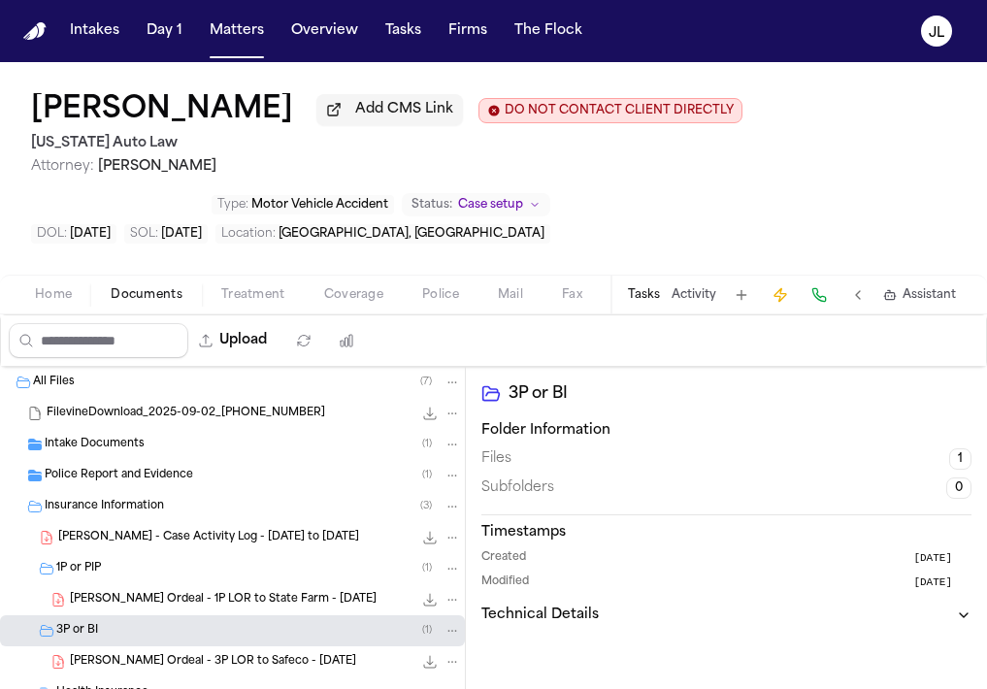
click at [272, 609] on span "[PERSON_NAME] Ordeal - 1P LOR to State Farm - [DATE]" at bounding box center [223, 600] width 307 height 16
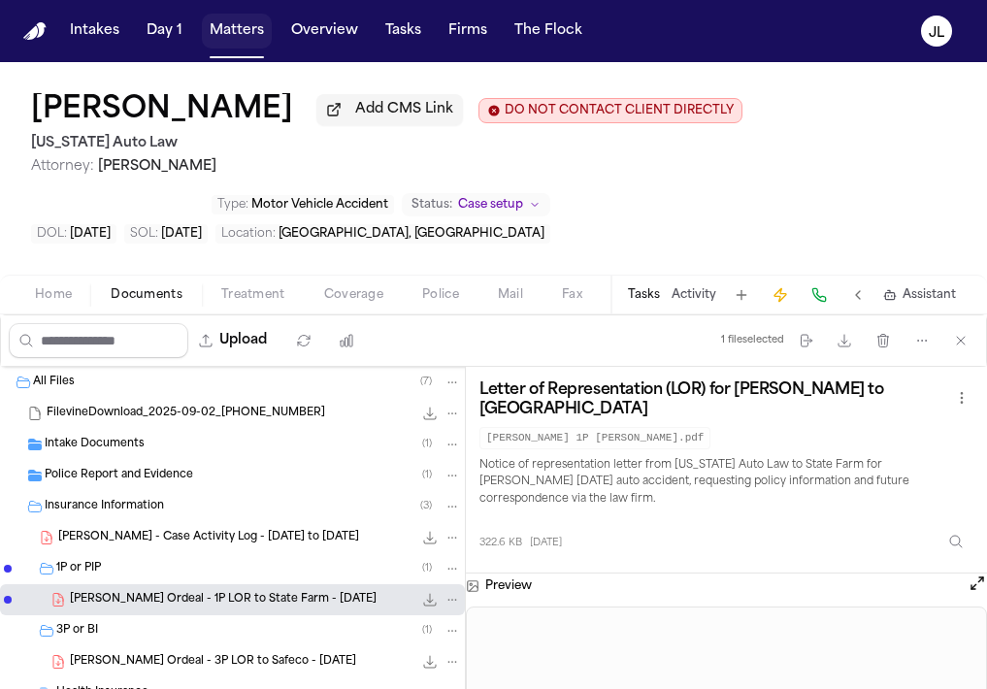
click at [249, 23] on button "Matters" at bounding box center [237, 31] width 70 height 35
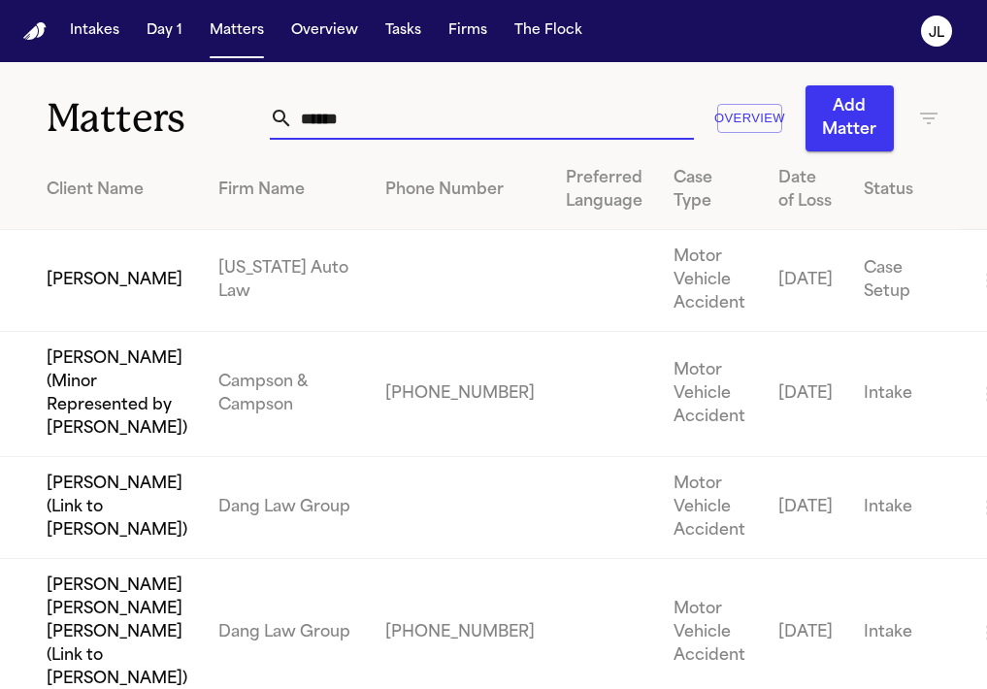
drag, startPoint x: 382, startPoint y: 109, endPoint x: 219, endPoint y: 101, distance: 163.2
click at [221, 104] on div "Matters ****** Overview Add Matter" at bounding box center [493, 106] width 987 height 89
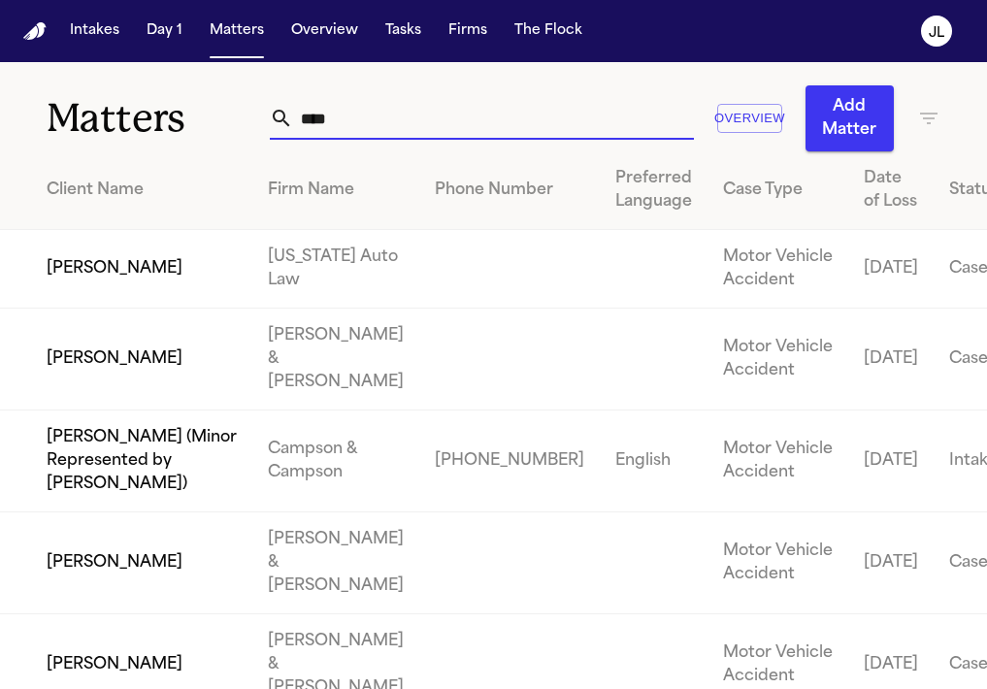
type input "****"
click at [111, 287] on td "[PERSON_NAME]" at bounding box center [126, 269] width 252 height 79
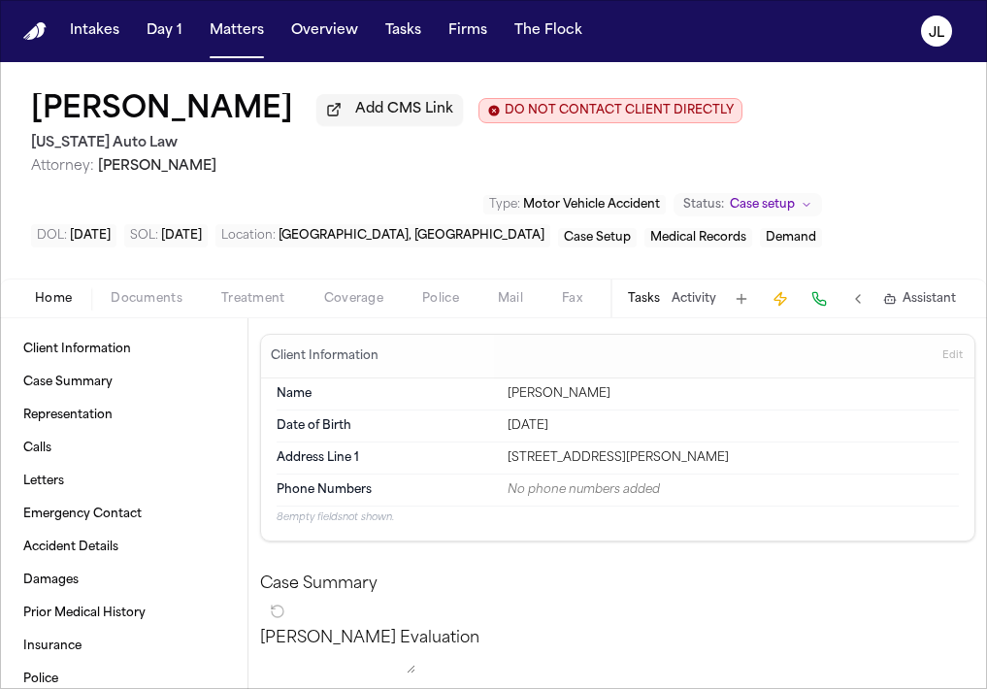
click at [150, 291] on div "Home Documents Treatment Coverage Police Mail Fax Demand Workspaces Artifacts T…" at bounding box center [493, 298] width 987 height 39
click at [150, 300] on span "Documents" at bounding box center [147, 299] width 72 height 16
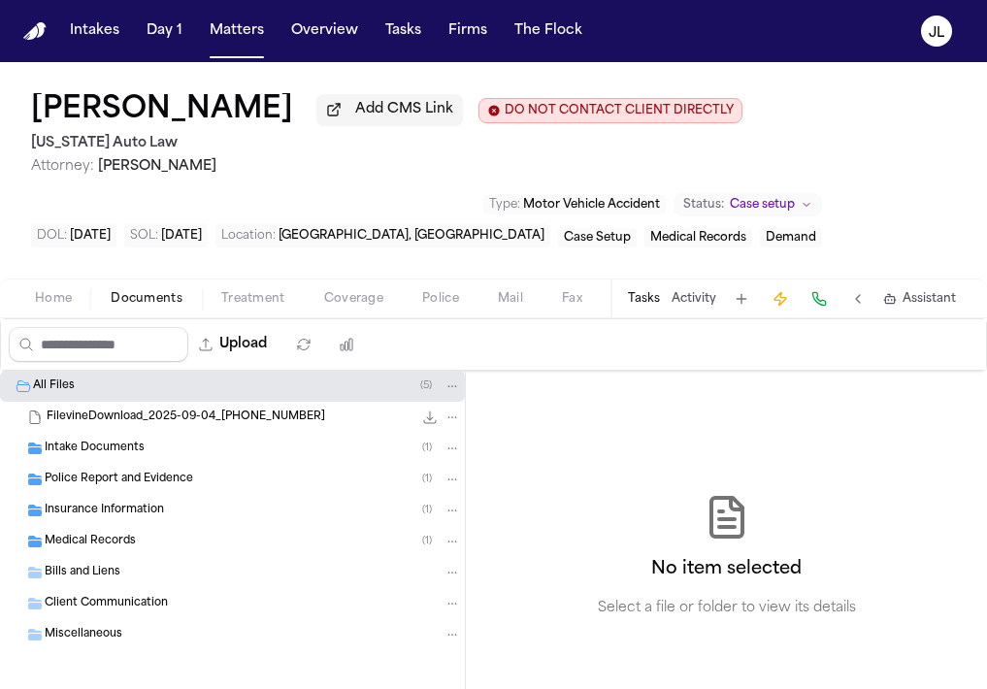
click at [204, 477] on div "Police Report and Evidence ( 1 )" at bounding box center [253, 479] width 416 height 17
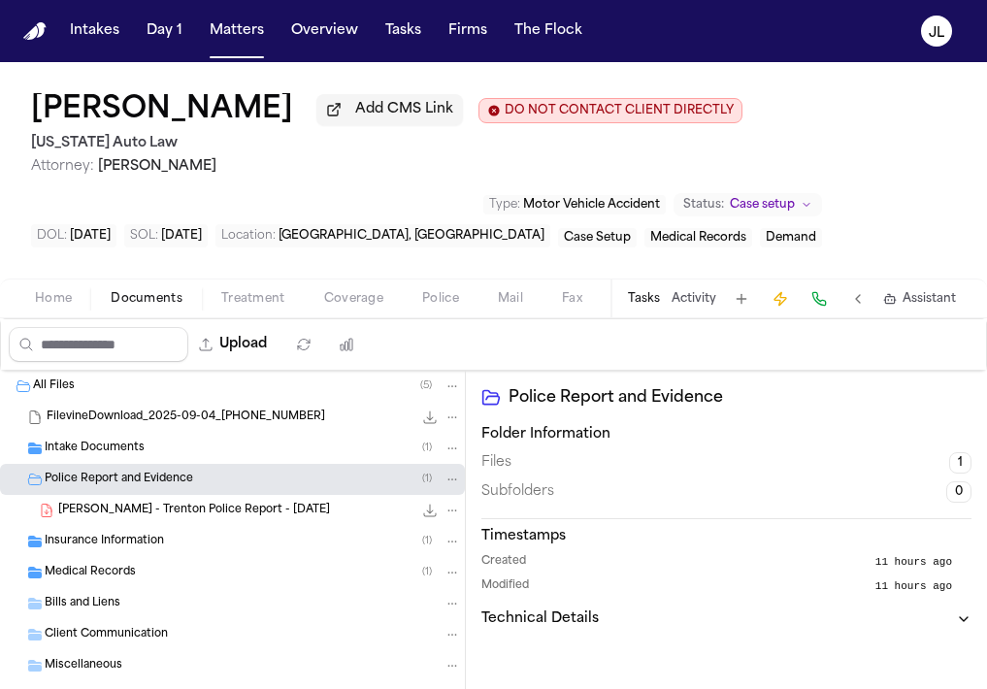
click at [435, 517] on icon "File: J. Hart - Trenton Police Report - 8.8.25" at bounding box center [430, 511] width 13 height 13
click at [168, 546] on div "Insurance Information ( 1 )" at bounding box center [253, 541] width 416 height 17
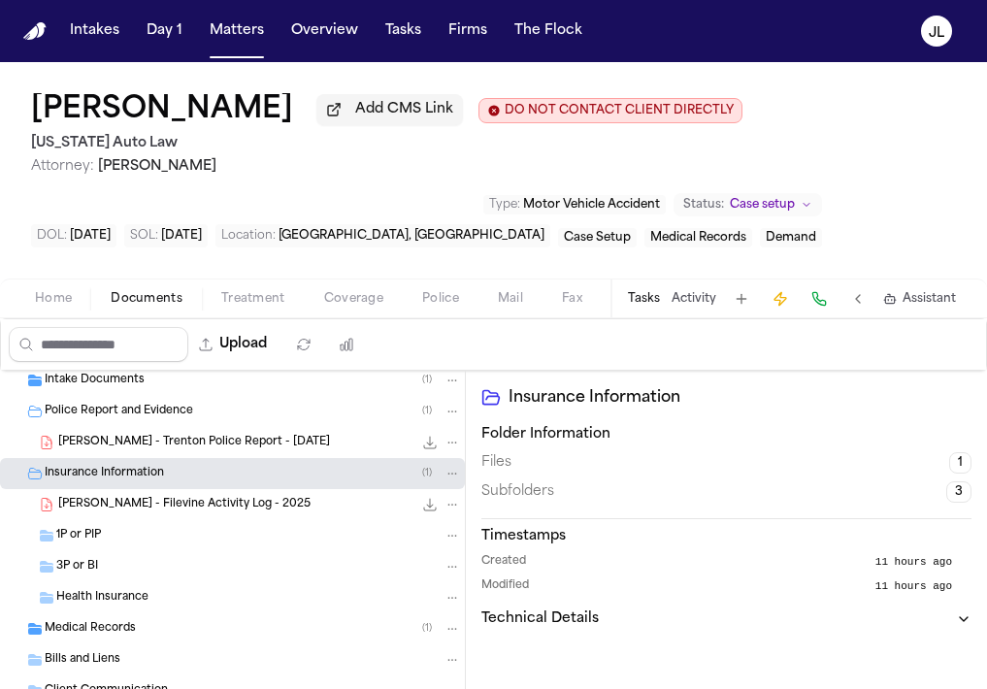
scroll to position [69, 0]
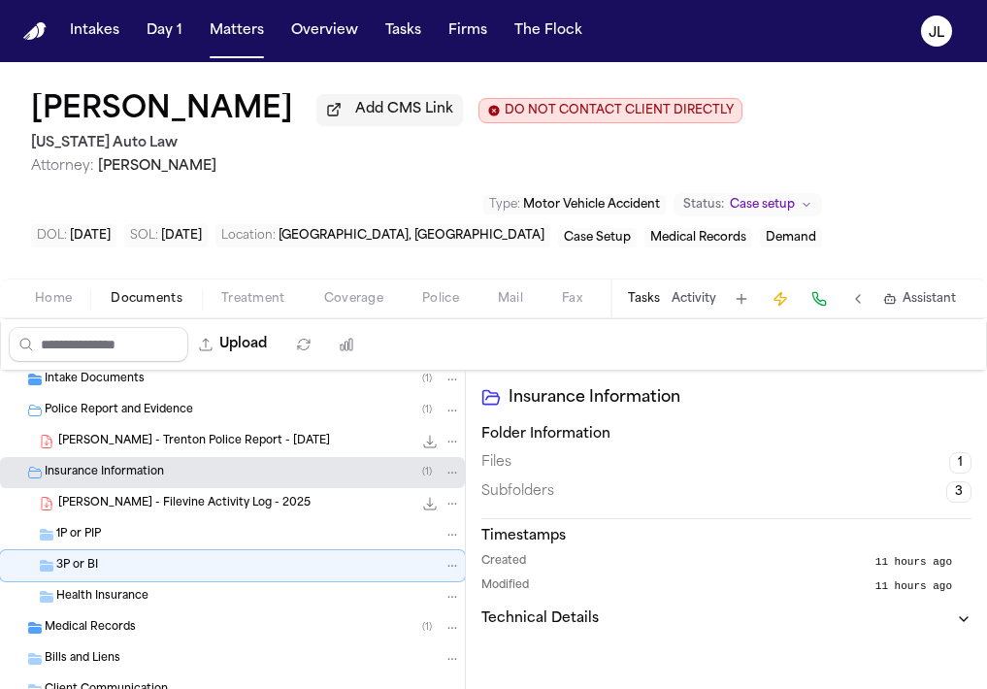
click at [142, 512] on span "J. Hart - Filevine Activity Log - 2025" at bounding box center [184, 504] width 252 height 16
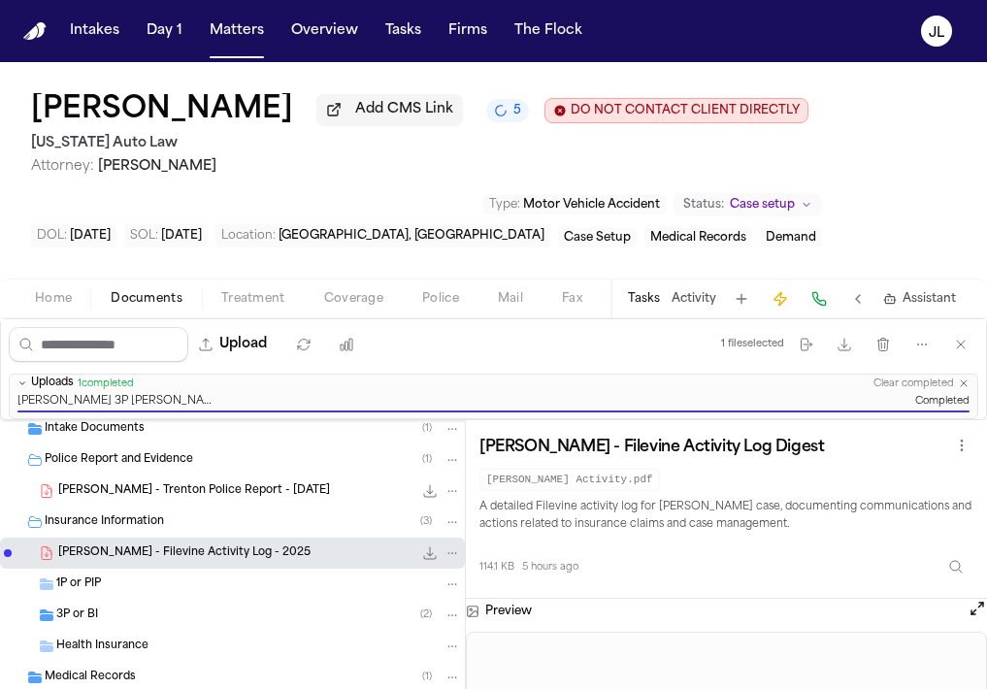
click at [249, 624] on div "3P or BI ( 2 )" at bounding box center [258, 615] width 405 height 17
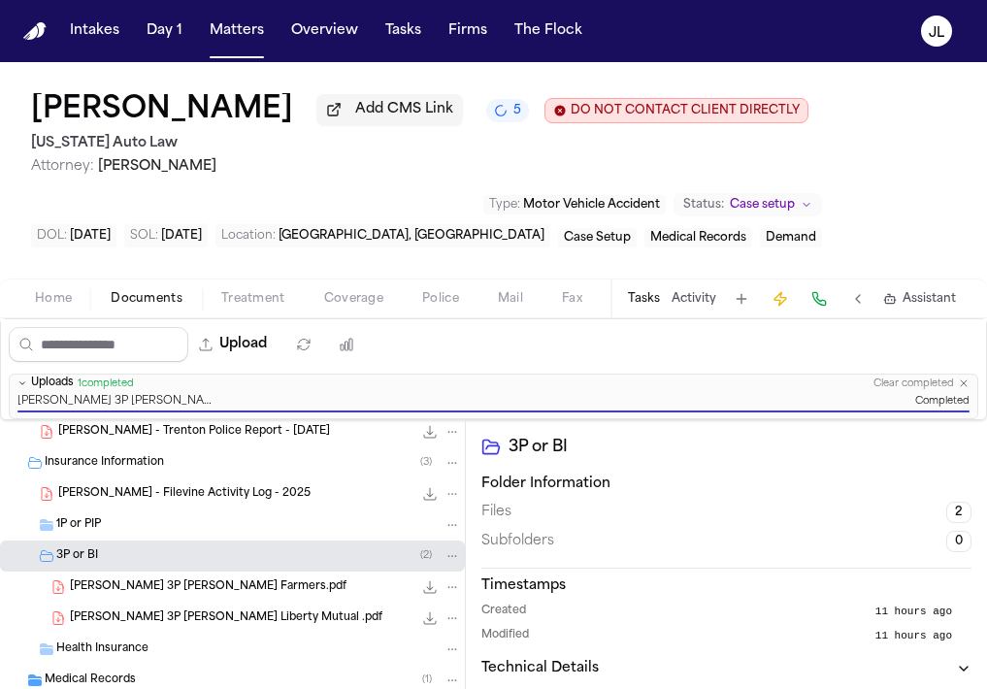
scroll to position [146, 0]
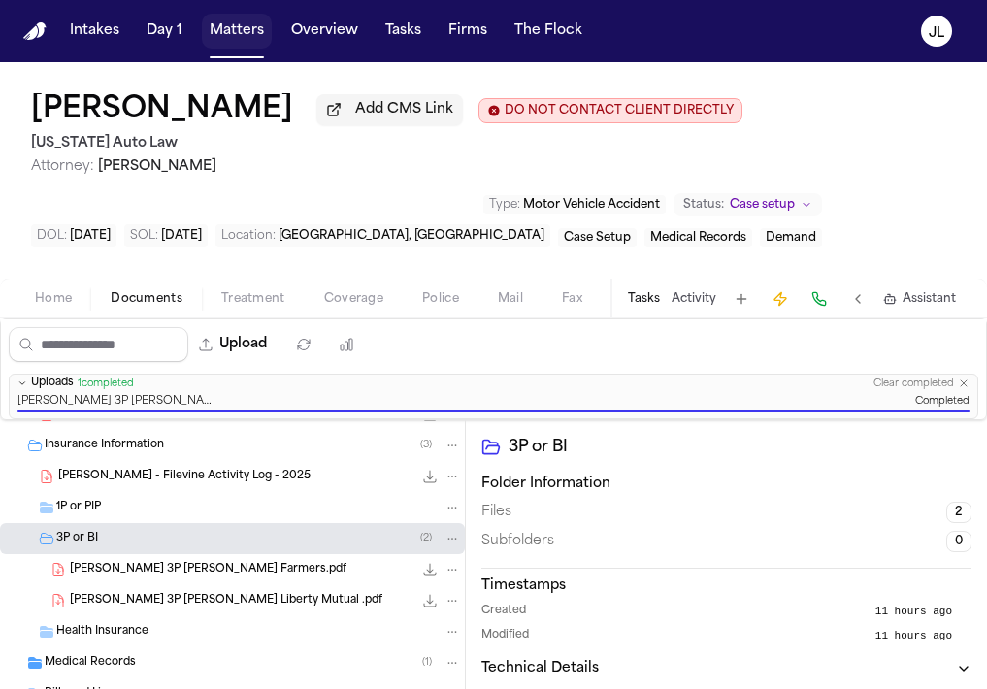
click at [232, 38] on button "Matters" at bounding box center [237, 31] width 70 height 35
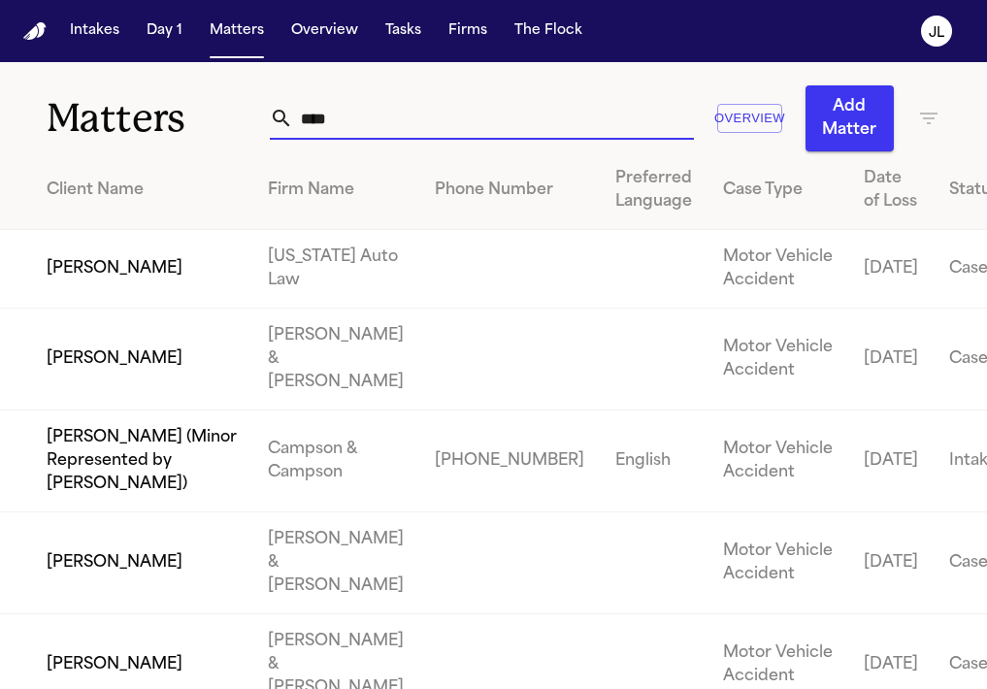
drag, startPoint x: 397, startPoint y: 122, endPoint x: 217, endPoint y: 122, distance: 179.5
click at [217, 122] on div "Matters **** Overview Add Matter" at bounding box center [493, 106] width 987 height 89
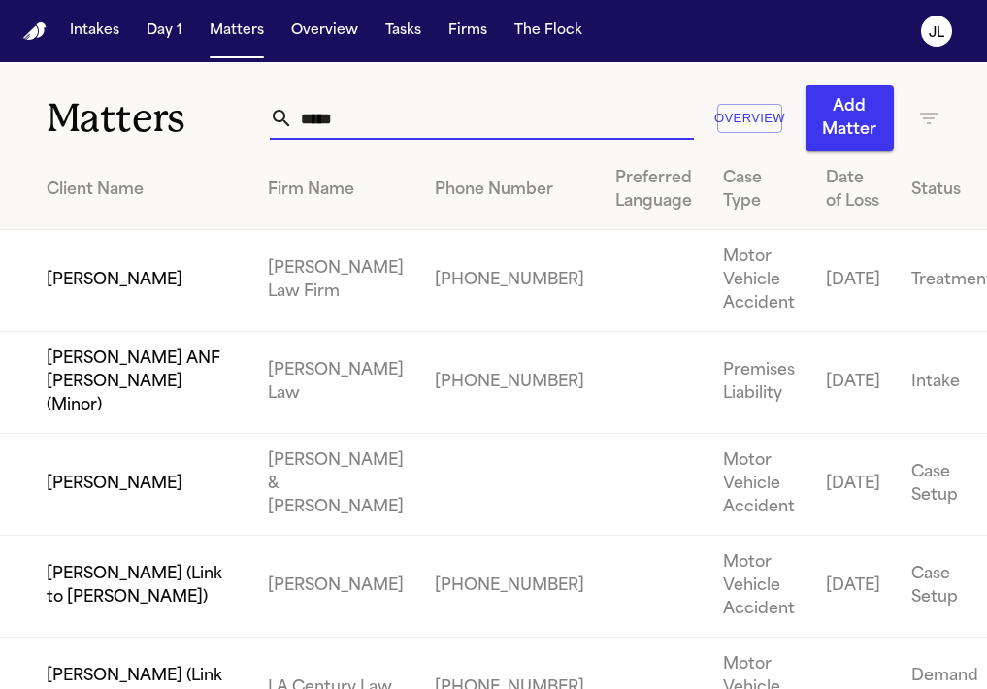
type input "*****"
click at [104, 290] on td "John Clark" at bounding box center [126, 281] width 252 height 102
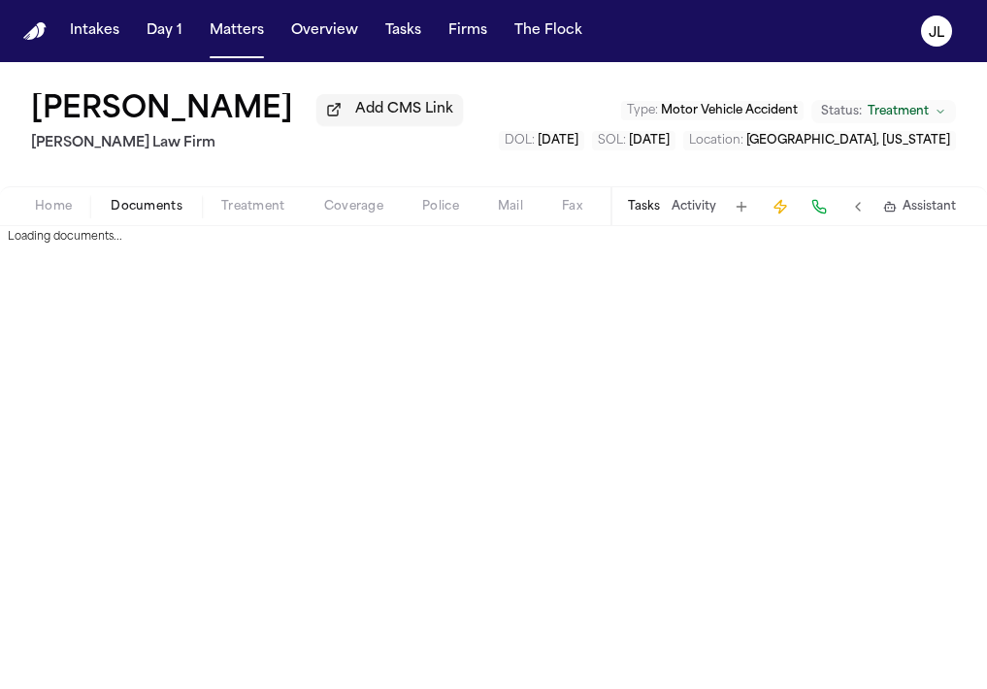
click at [153, 199] on button "Documents" at bounding box center [146, 206] width 111 height 23
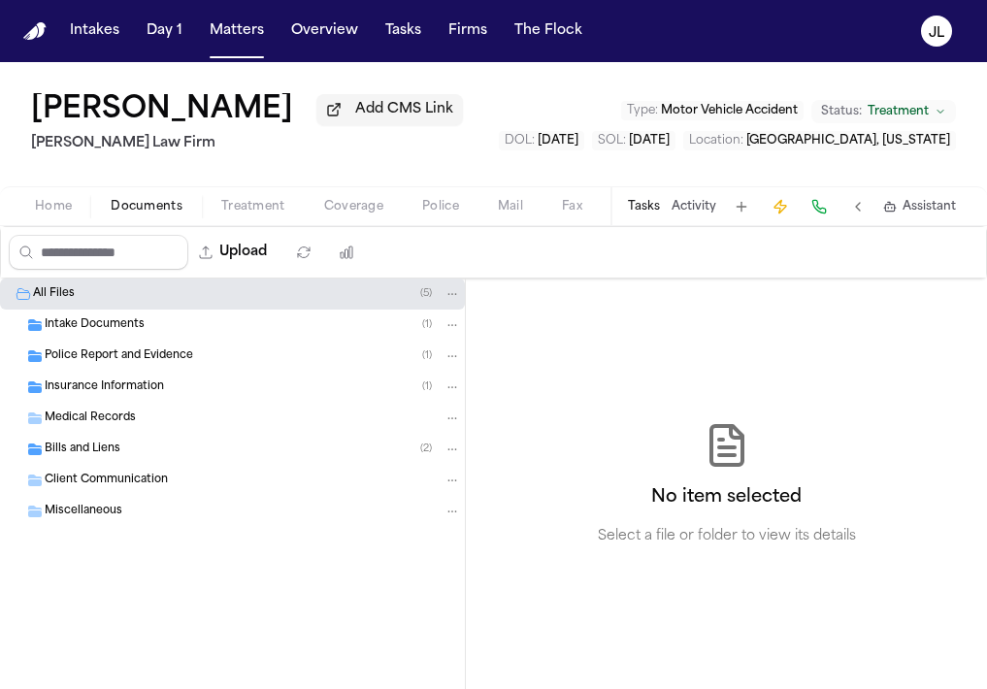
click at [148, 396] on div "Insurance Information ( 1 )" at bounding box center [253, 387] width 416 height 17
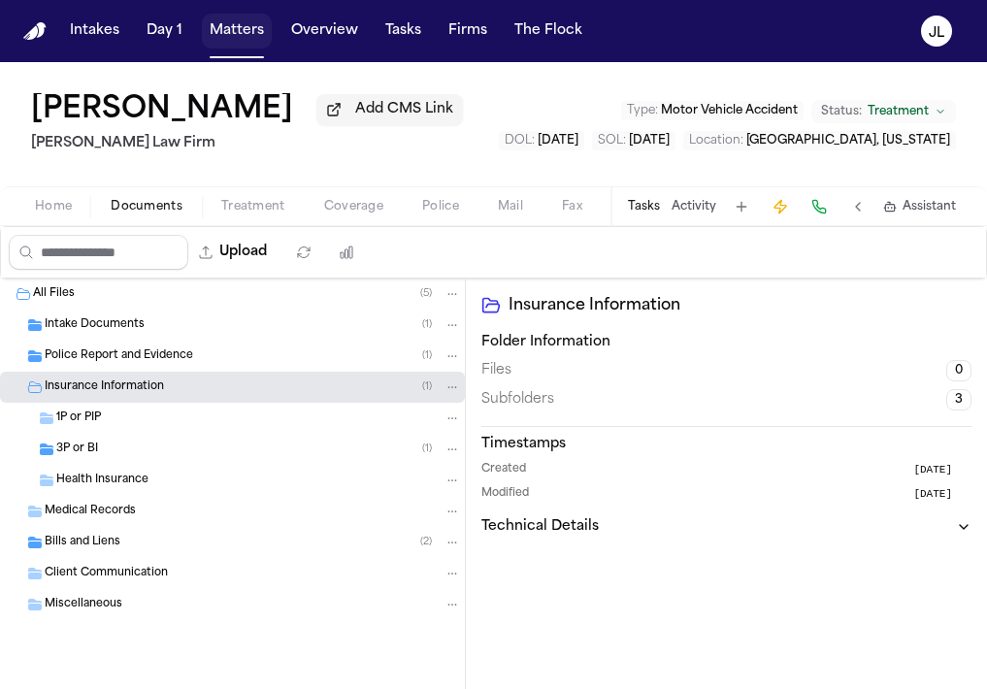
click at [243, 30] on button "Matters" at bounding box center [237, 31] width 70 height 35
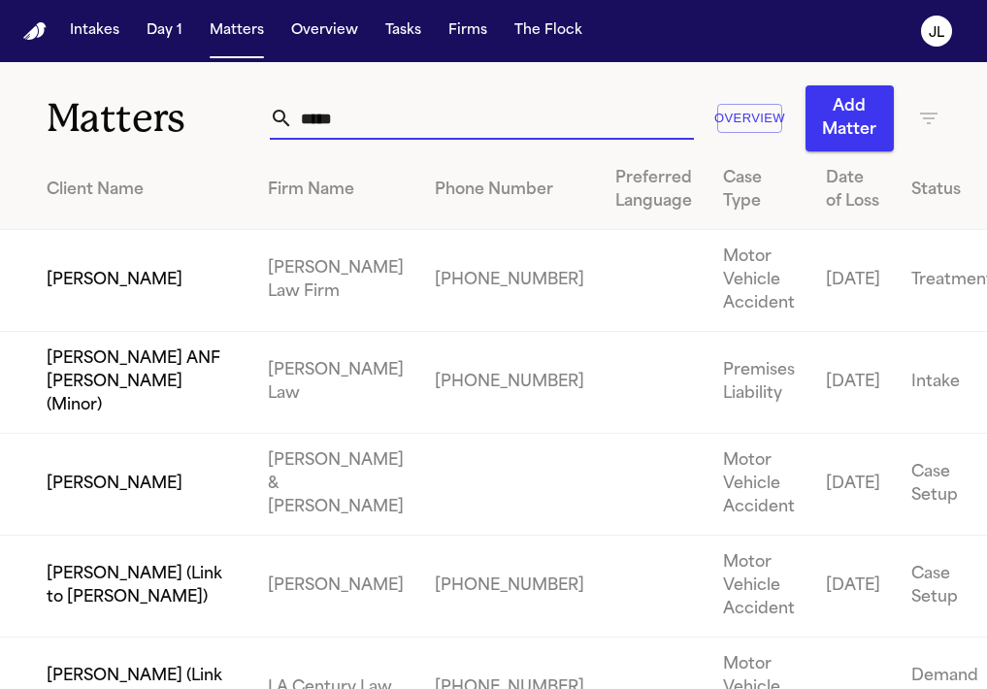
drag, startPoint x: 412, startPoint y: 131, endPoint x: 181, endPoint y: 128, distance: 230.0
click at [181, 128] on div "Matters ***** Overview Add Matter" at bounding box center [493, 106] width 987 height 89
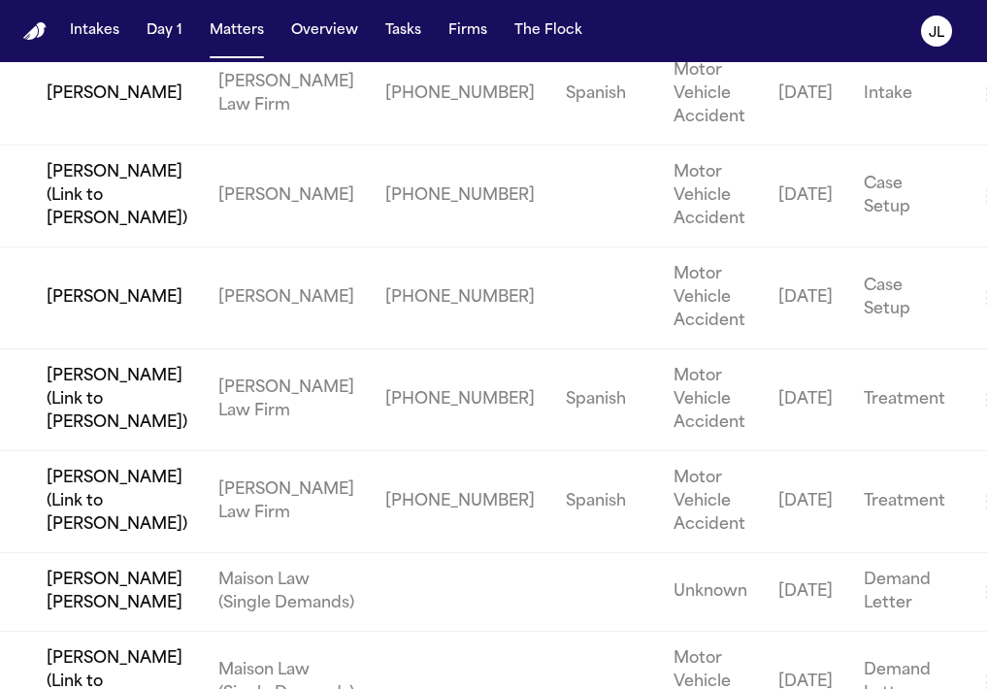
scroll to position [989, 0]
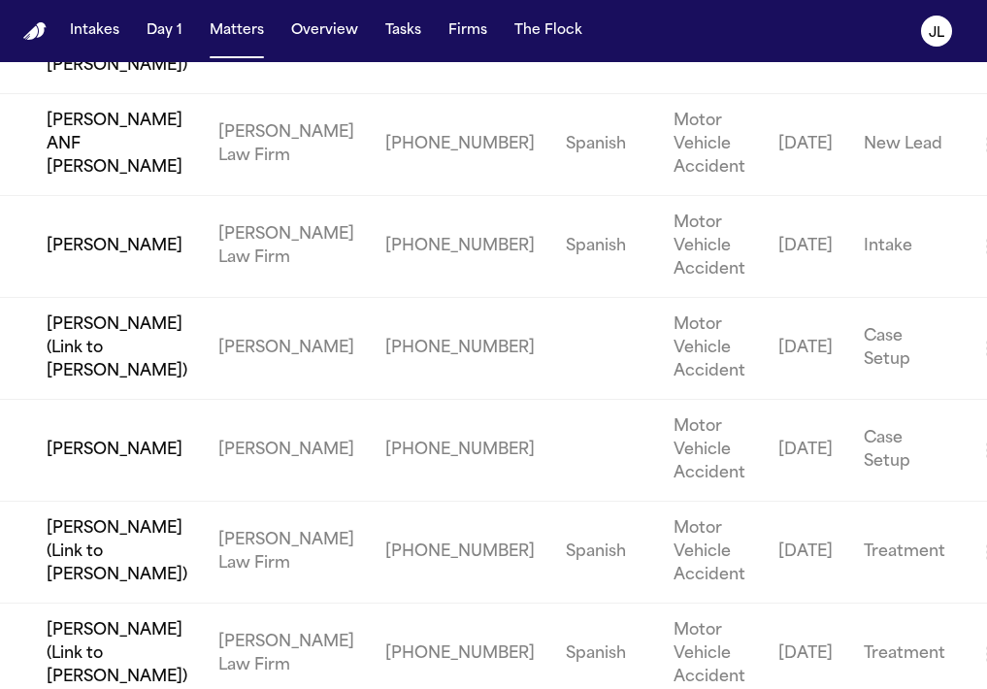
type input "******"
click at [133, 270] on td "Alejandra Aguero" at bounding box center [101, 247] width 203 height 102
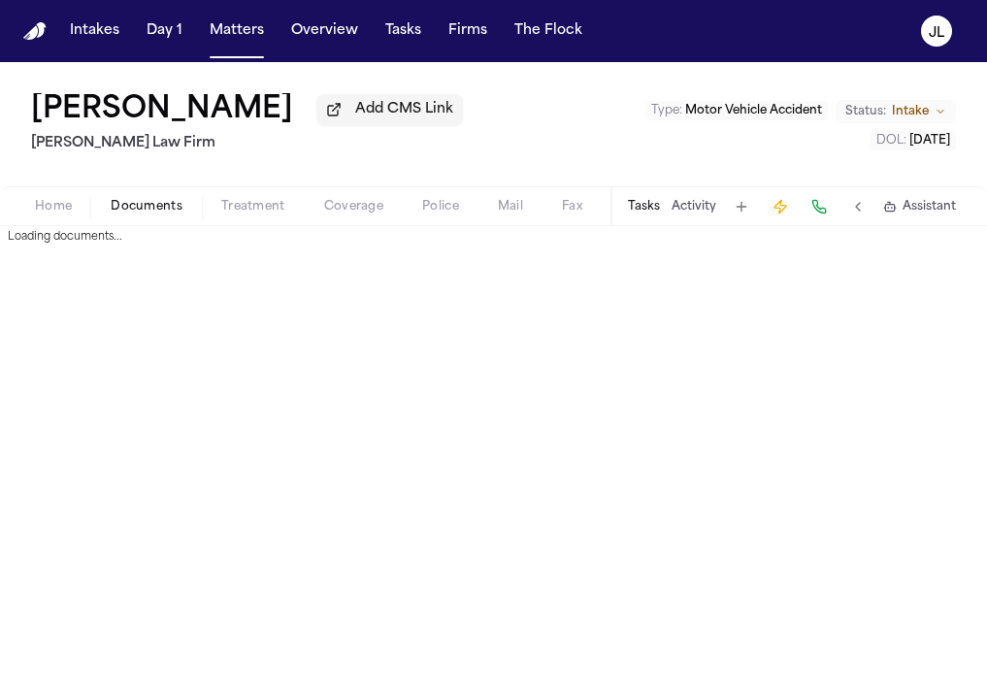
click at [170, 199] on button "Documents" at bounding box center [146, 206] width 111 height 23
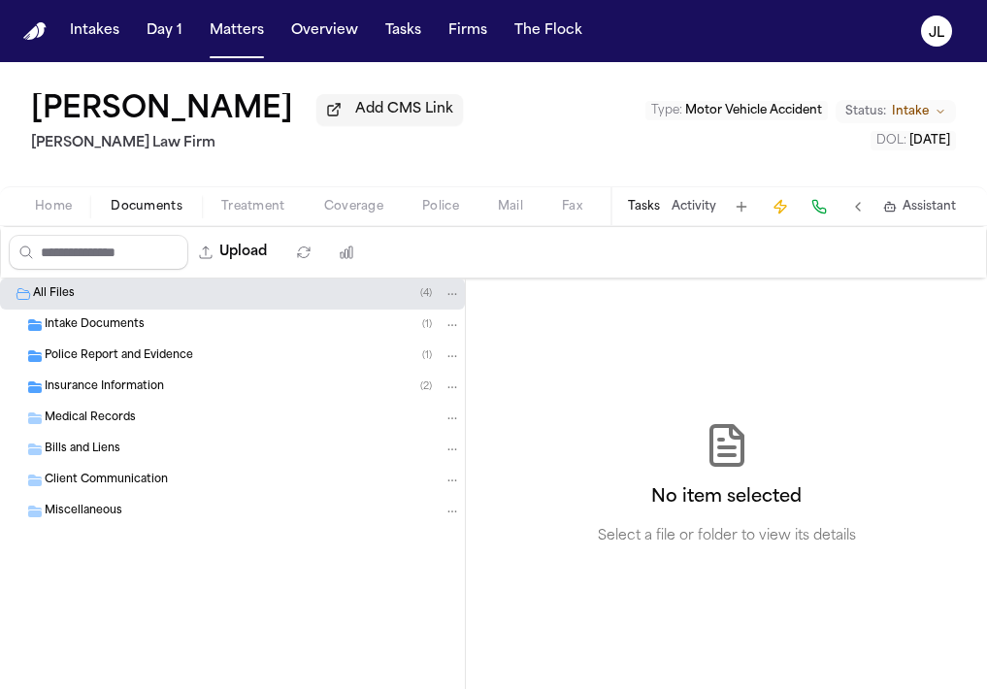
click at [136, 389] on span "Insurance Information" at bounding box center [104, 387] width 119 height 16
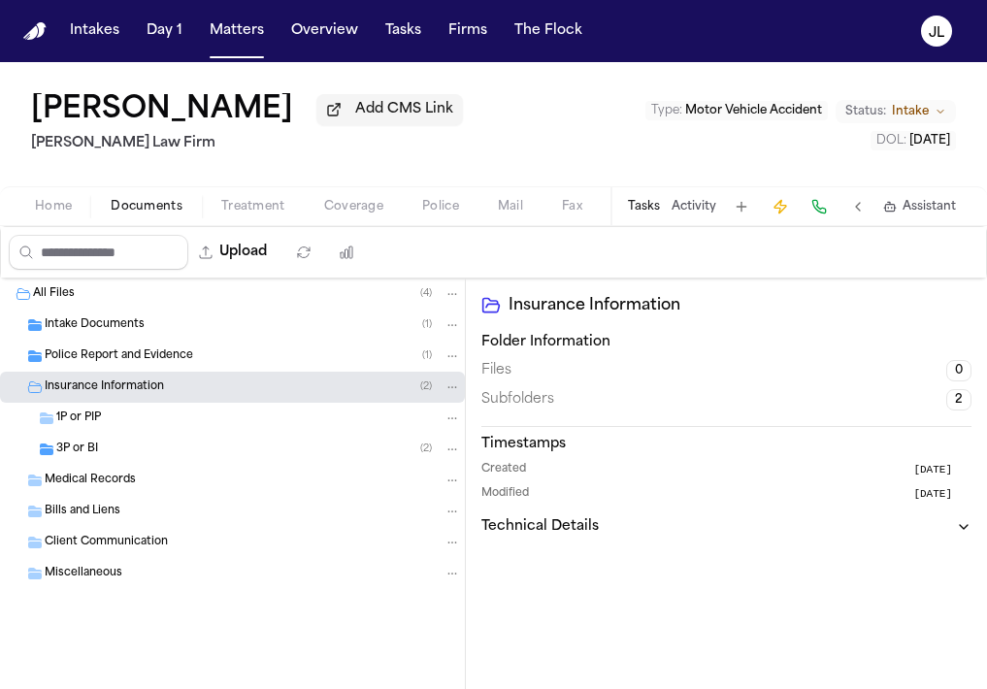
click at [113, 446] on div "3P or BI ( 2 )" at bounding box center [258, 449] width 405 height 17
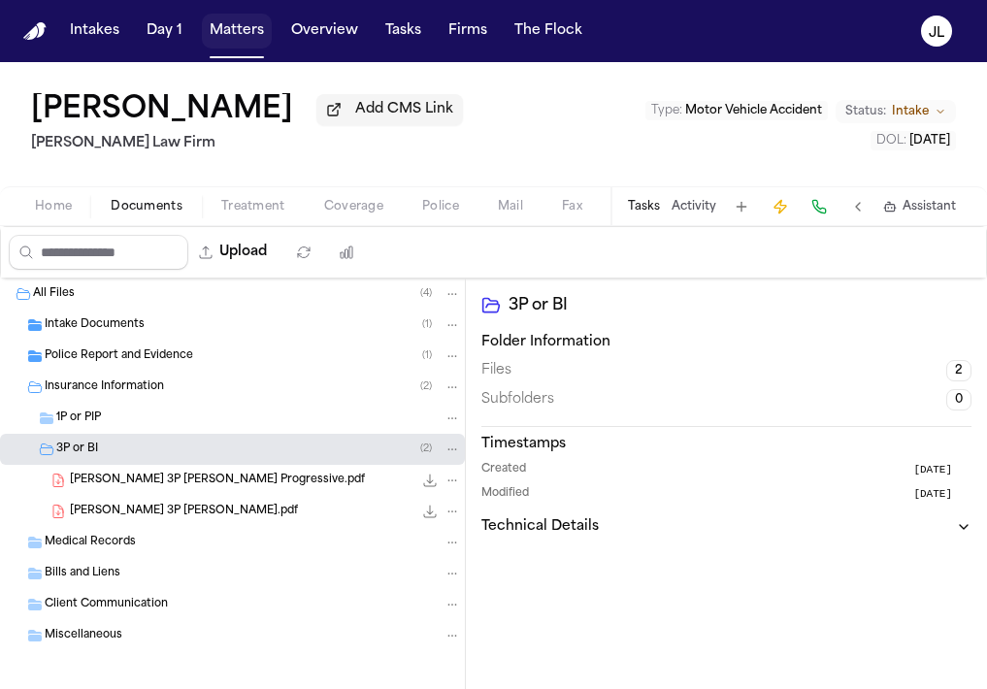
click at [224, 39] on button "Matters" at bounding box center [237, 31] width 70 height 35
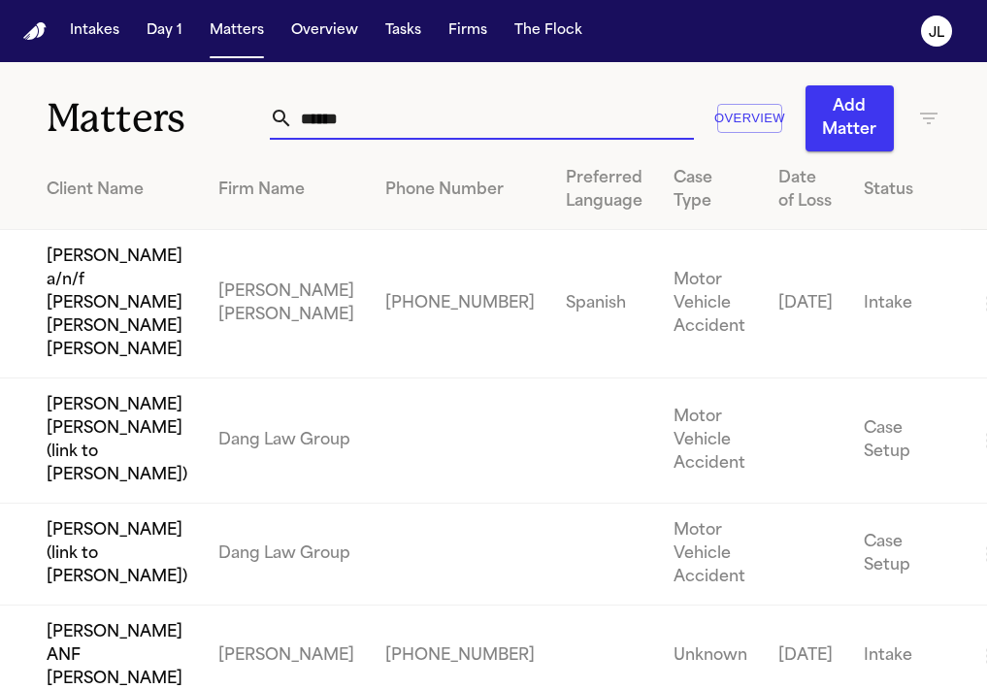
click at [427, 106] on input "******" at bounding box center [493, 118] width 401 height 43
drag, startPoint x: 427, startPoint y: 106, endPoint x: 275, endPoint y: 106, distance: 152.4
click at [275, 106] on div "******" at bounding box center [482, 118] width 424 height 43
paste input "*******"
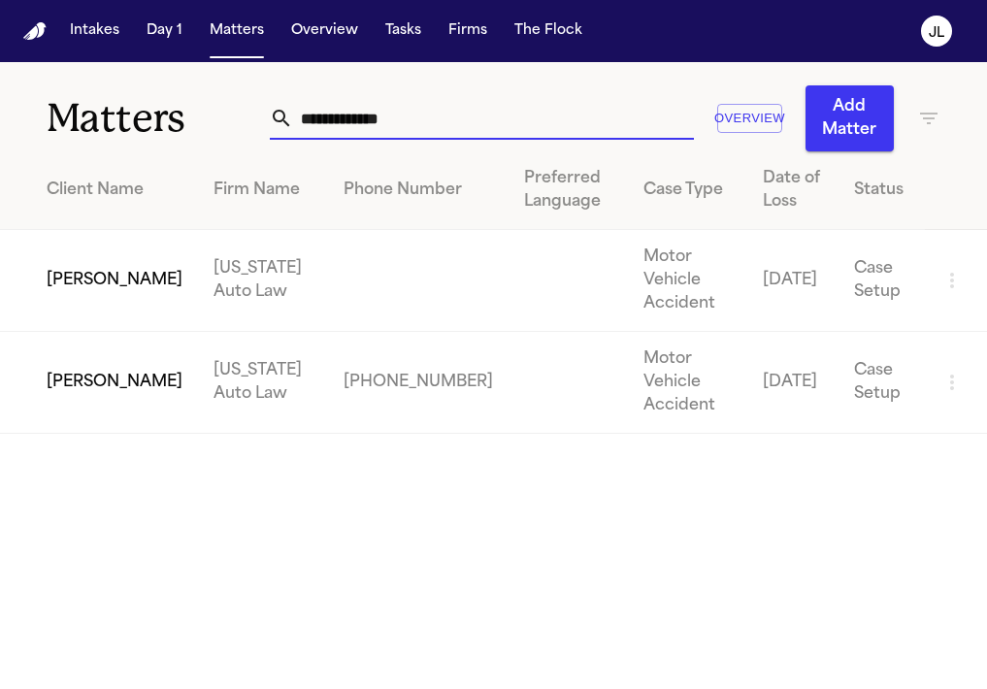
type input "**********"
click at [118, 358] on td "DaShawn Woods" at bounding box center [99, 383] width 198 height 102
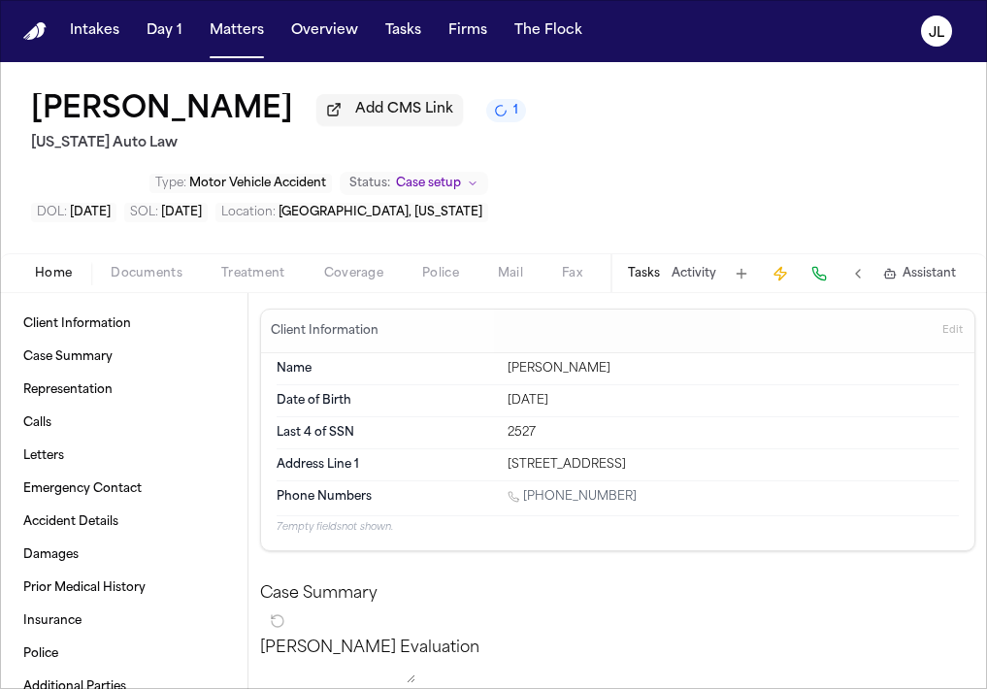
click at [151, 253] on div "Home Documents Treatment Coverage Police Mail Fax Demand Workspaces Artifacts T…" at bounding box center [493, 272] width 987 height 39
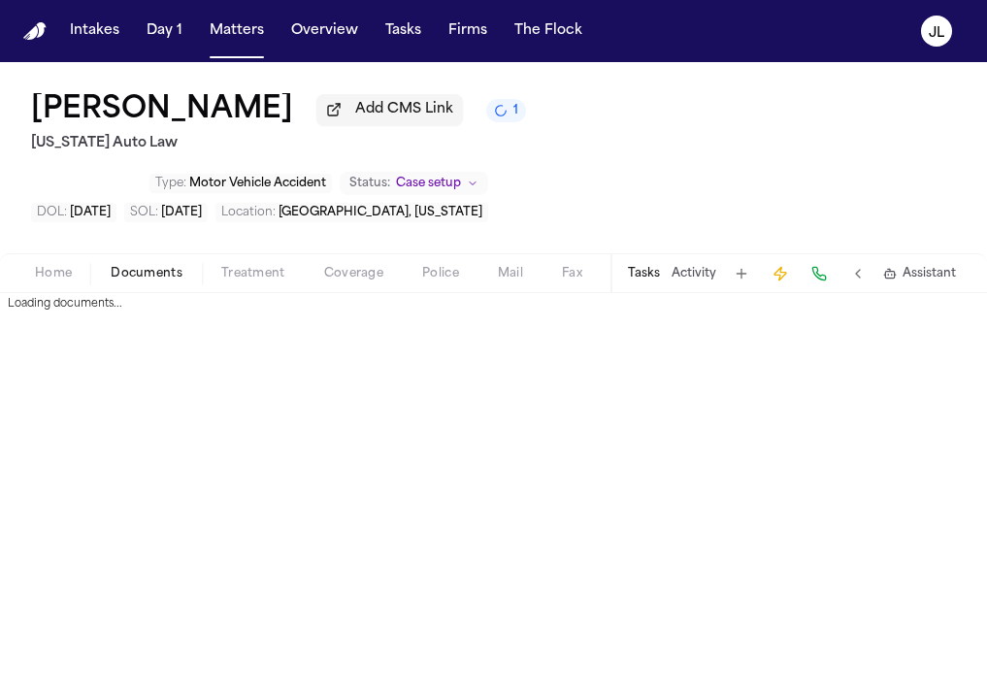
click at [151, 266] on span "Documents" at bounding box center [147, 274] width 72 height 16
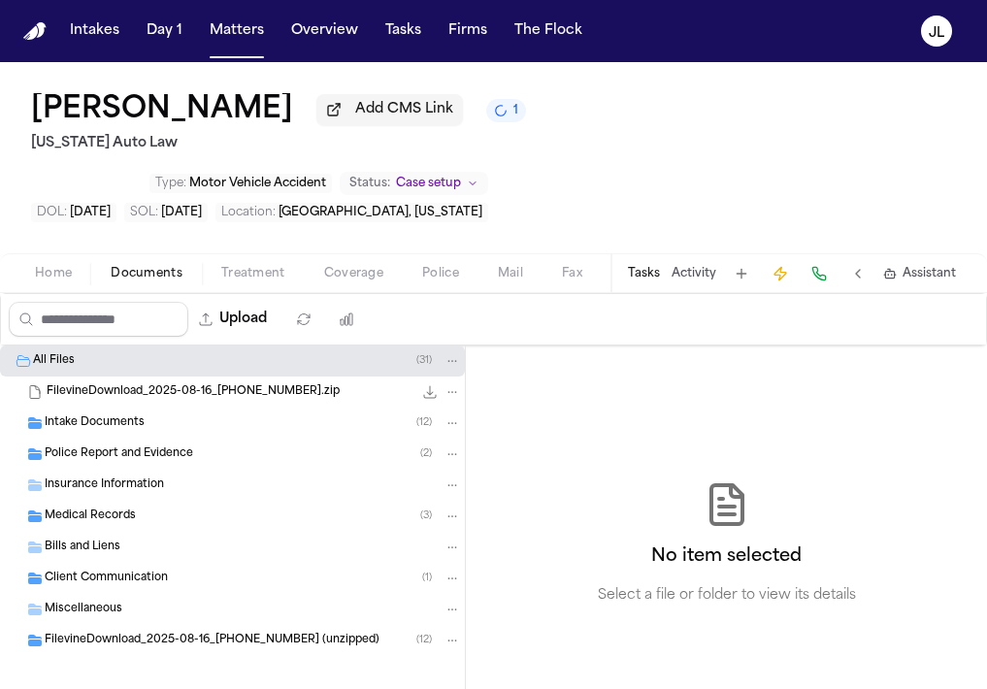
click at [144, 470] on div "Insurance Information" at bounding box center [232, 485] width 465 height 31
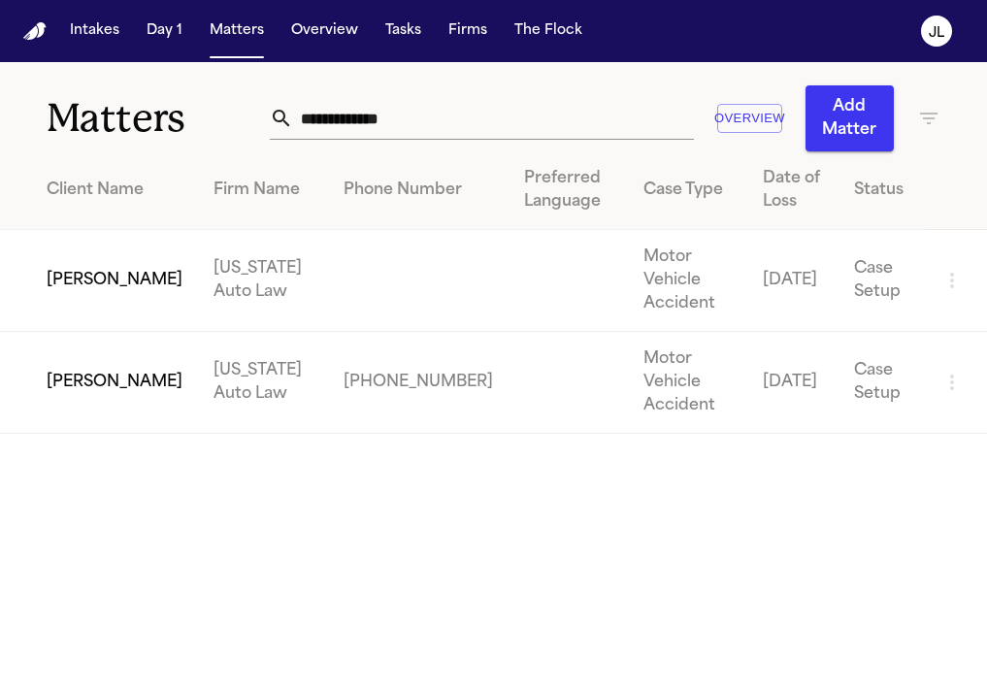
click at [64, 271] on td "DaShawn Woods" at bounding box center [99, 281] width 198 height 102
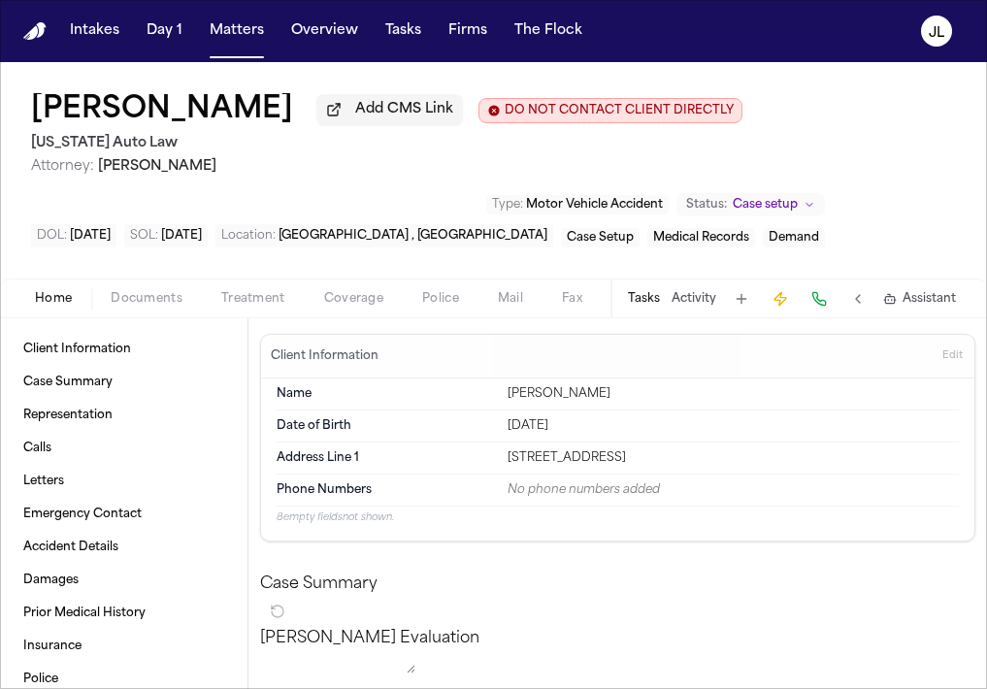
click at [153, 307] on span "Documents" at bounding box center [147, 299] width 72 height 16
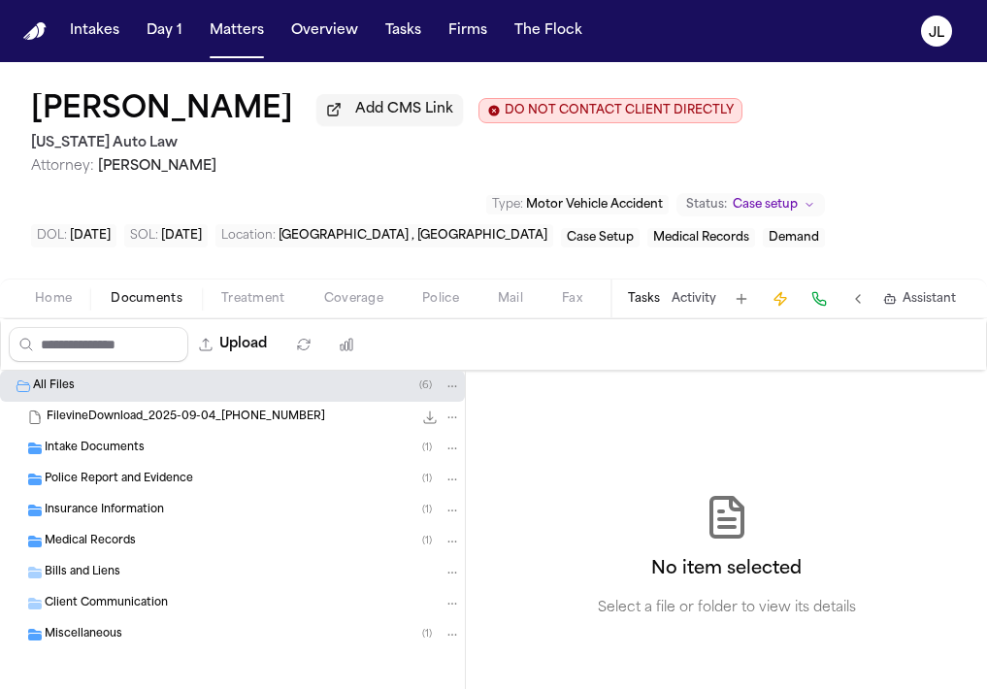
click at [113, 509] on span "Insurance Information" at bounding box center [104, 511] width 119 height 16
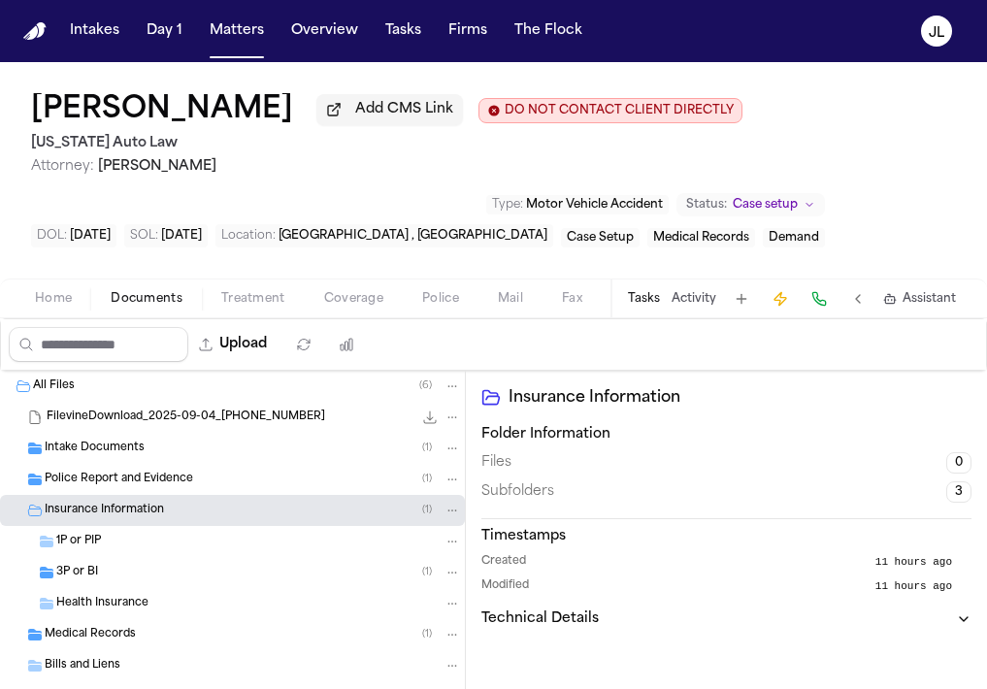
click at [110, 581] on div "3P or BI ( 1 )" at bounding box center [258, 572] width 405 height 17
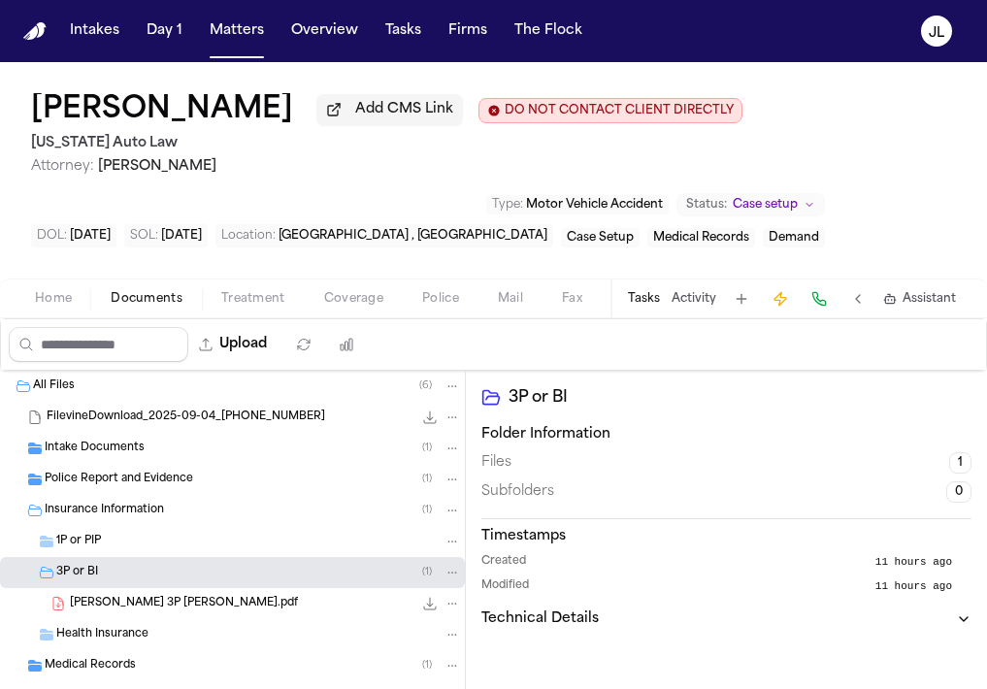
click at [169, 488] on span "Police Report and Evidence" at bounding box center [119, 480] width 148 height 16
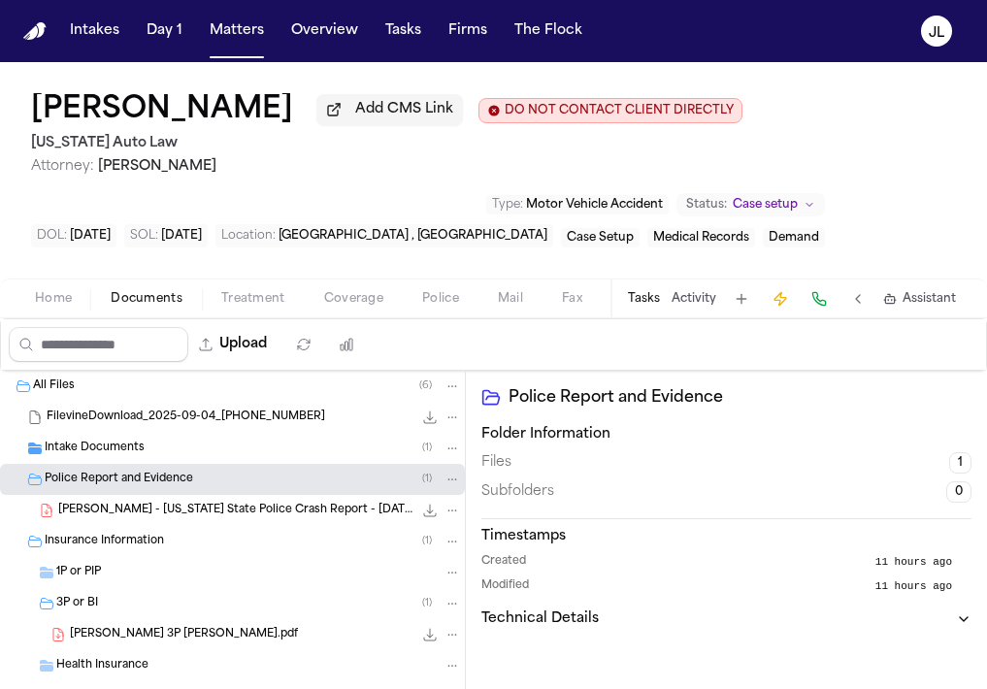
click at [432, 512] on icon "File: D. Woods - Michigan State Police Crash Report - 5.9.15" at bounding box center [430, 511] width 16 height 16
click at [176, 603] on div "3P or BI ( 1 )" at bounding box center [258, 603] width 405 height 17
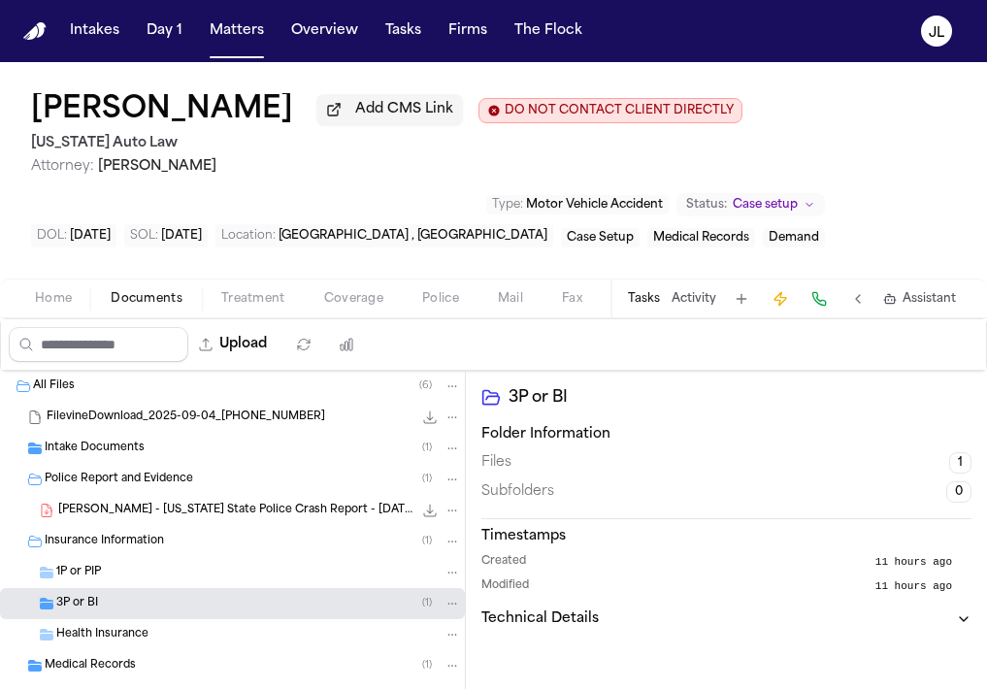
click at [176, 603] on div "3P or BI ( 1 )" at bounding box center [258, 603] width 405 height 17
click at [246, 19] on button "Matters" at bounding box center [237, 31] width 70 height 35
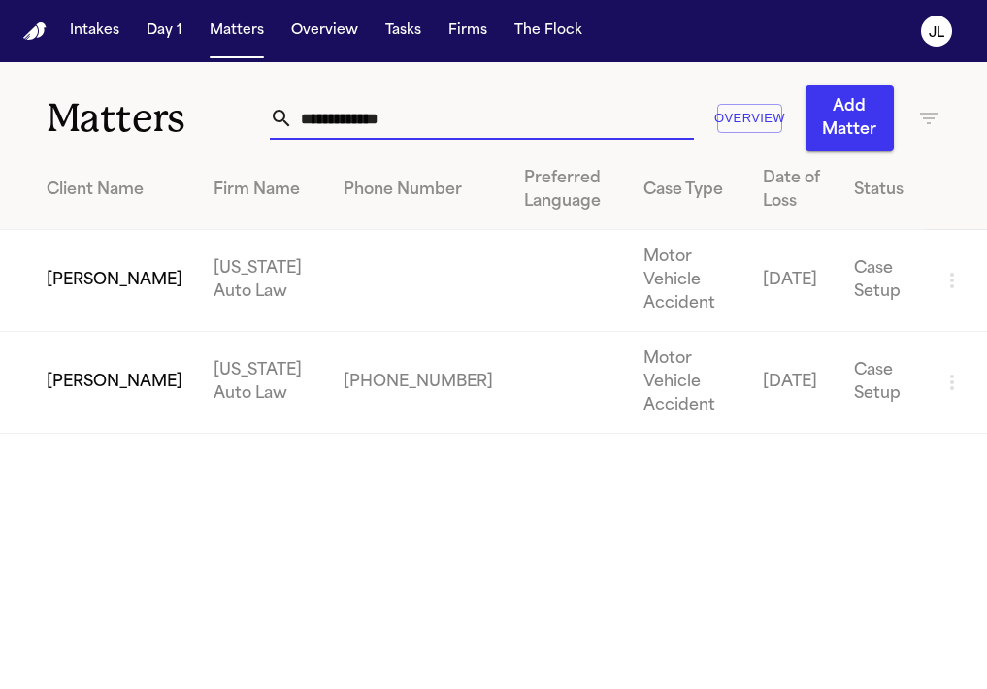
drag, startPoint x: 441, startPoint y: 113, endPoint x: 207, endPoint y: 104, distance: 234.1
click at [207, 106] on div "**********" at bounding box center [493, 106] width 987 height 89
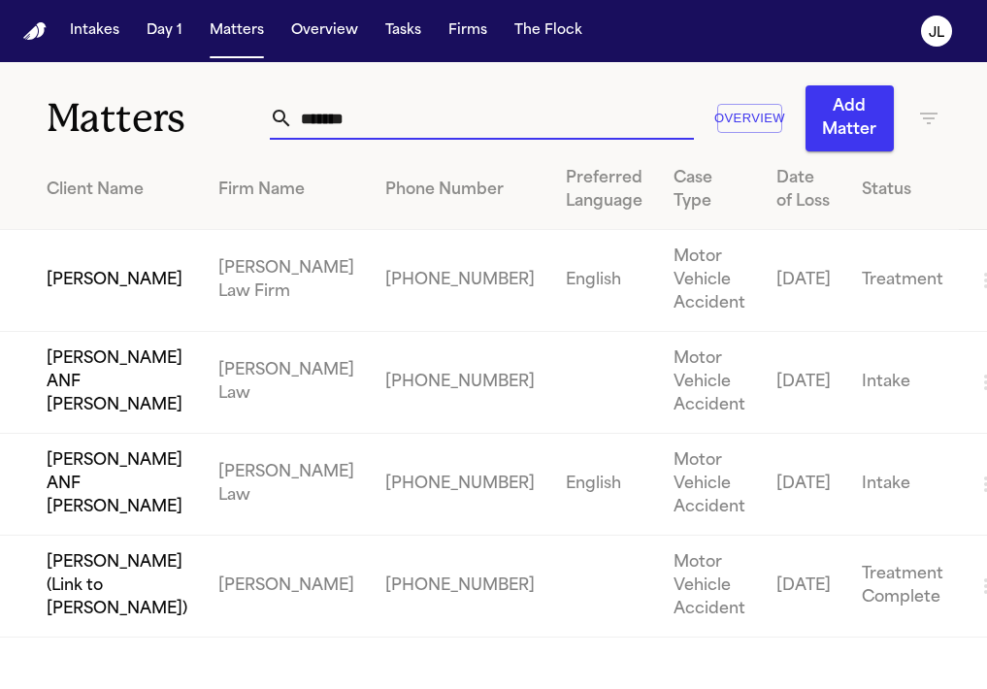
type input "*******"
click at [82, 263] on td "Noemi Salas" at bounding box center [101, 281] width 203 height 102
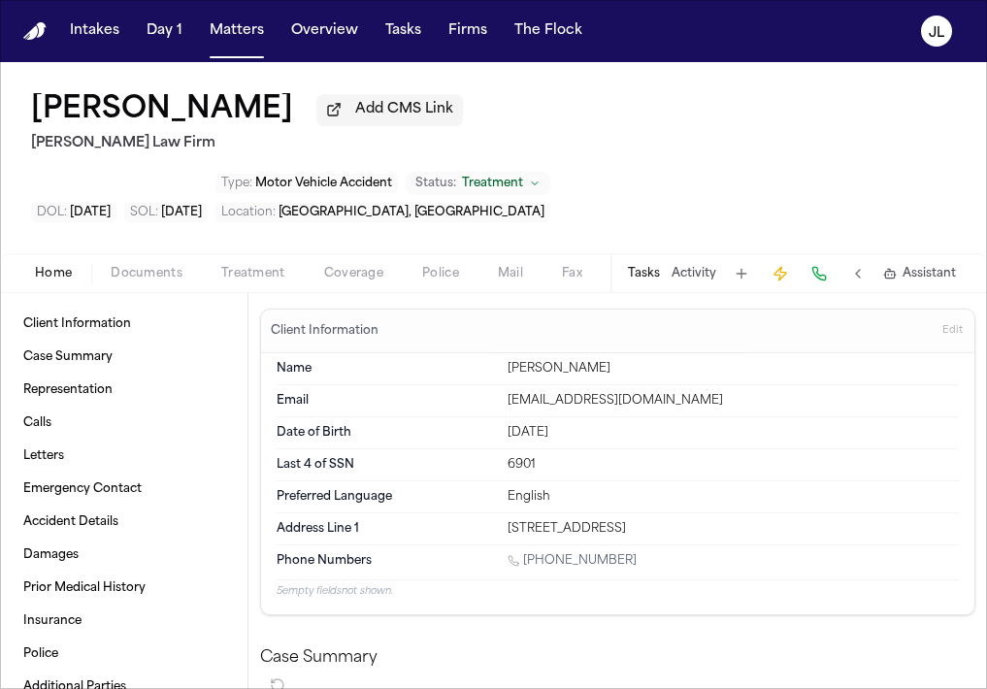
click at [147, 266] on span "Documents" at bounding box center [147, 274] width 72 height 16
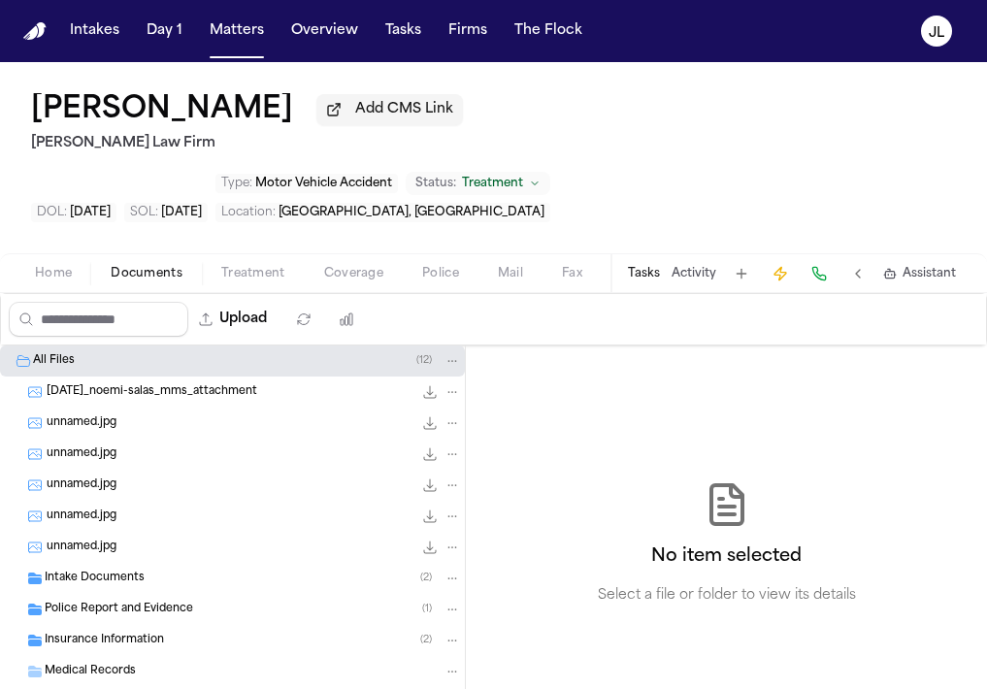
click at [152, 602] on span "Police Report and Evidence" at bounding box center [119, 610] width 148 height 16
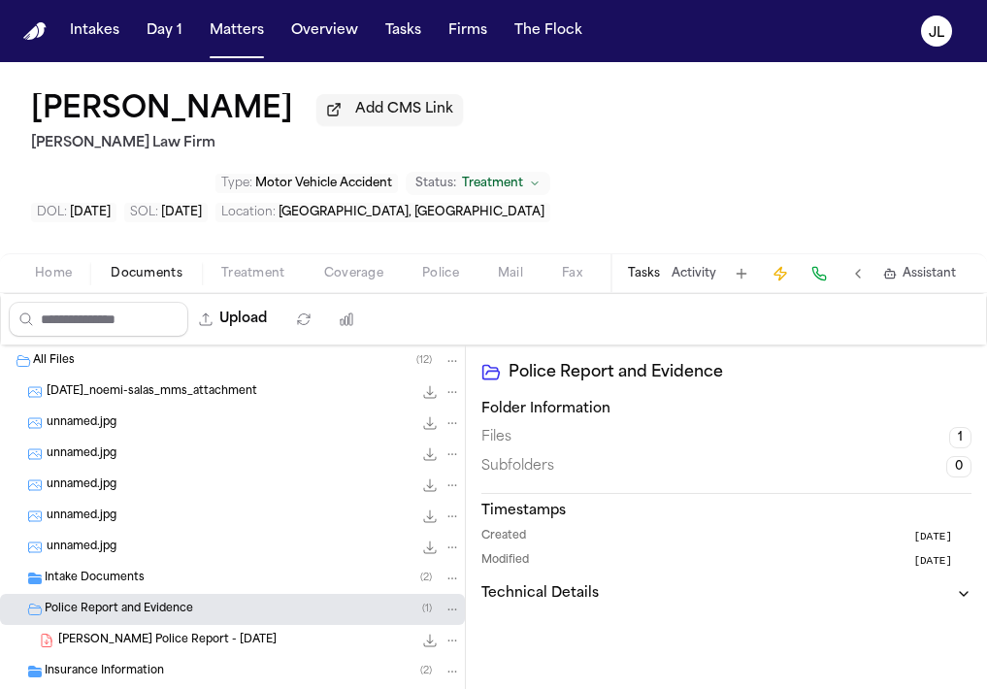
click at [434, 633] on icon "File: N. Salas - Temple Police Report - 8.28.25" at bounding box center [430, 641] width 16 height 16
click at [176, 656] on div "Insurance Information ( 2 )" at bounding box center [232, 671] width 465 height 31
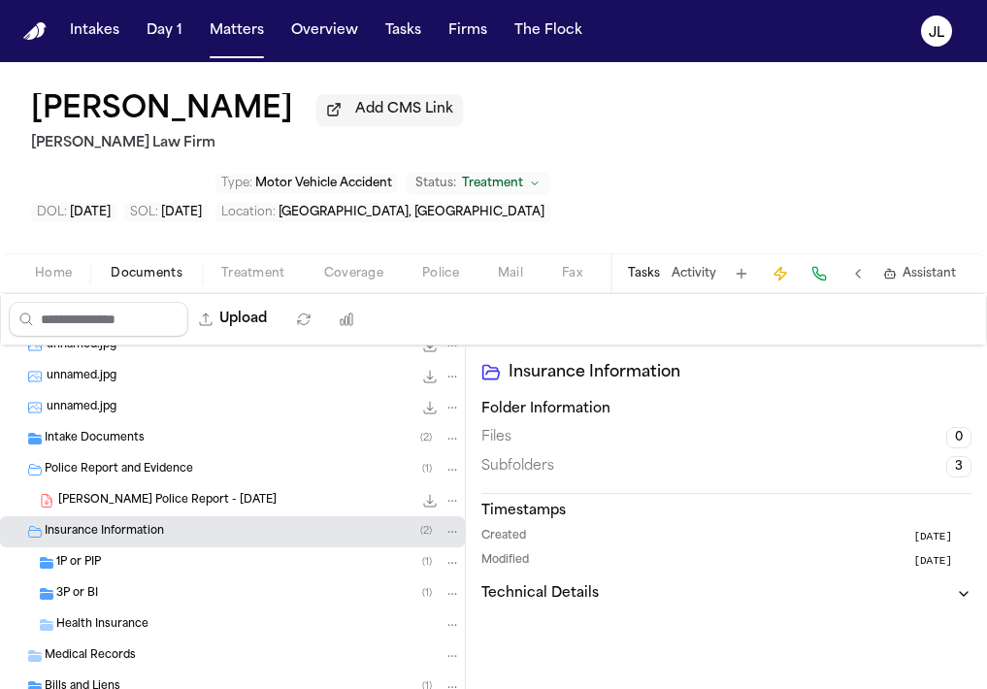
scroll to position [142, 0]
click at [171, 583] on div "3P or BI ( 1 )" at bounding box center [258, 591] width 405 height 17
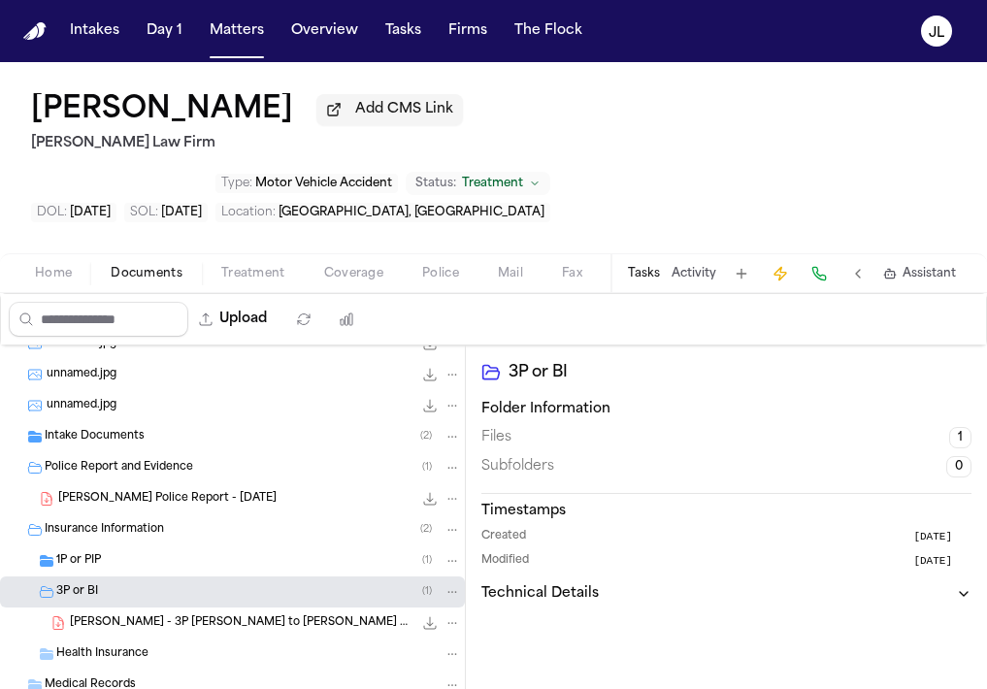
click at [170, 552] on div "1P or PIP ( 1 )" at bounding box center [258, 560] width 405 height 17
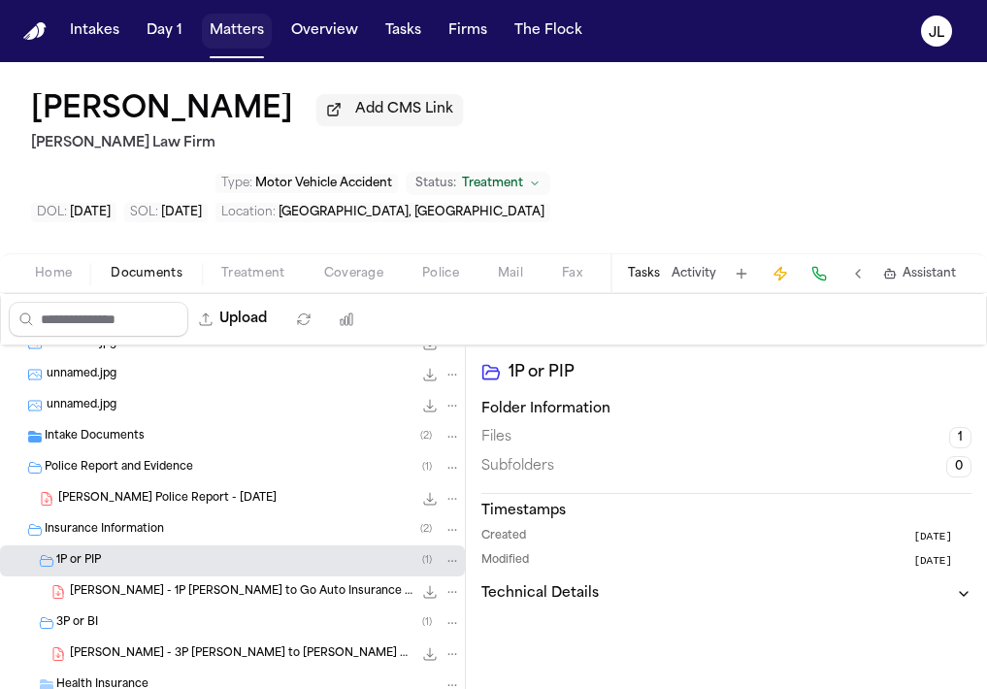
click at [238, 15] on button "Matters" at bounding box center [237, 31] width 70 height 35
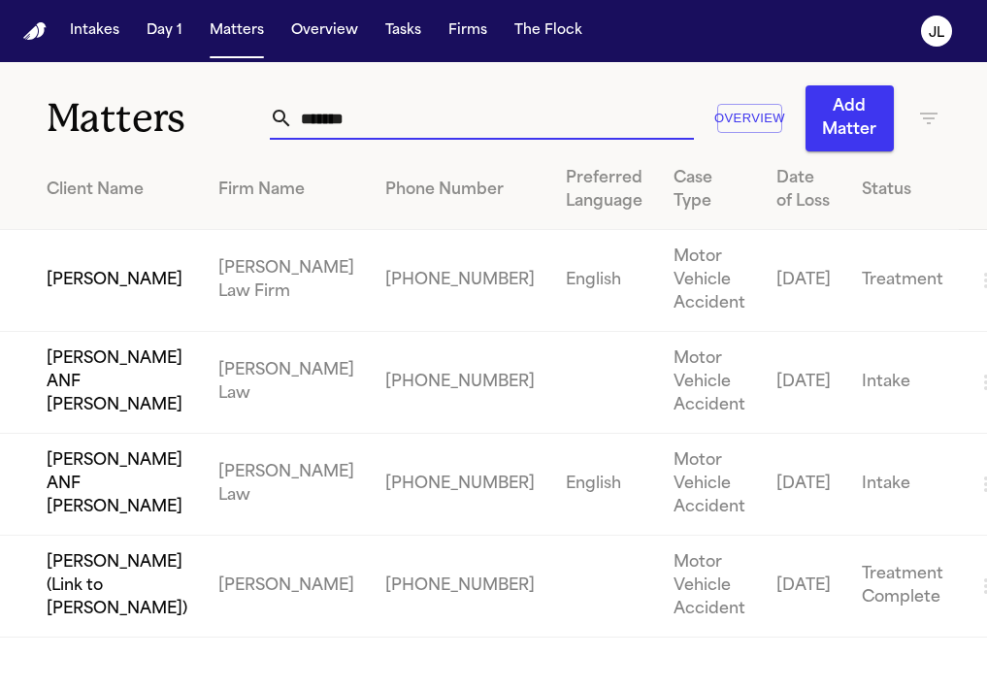
drag, startPoint x: 473, startPoint y: 137, endPoint x: 237, endPoint y: 111, distance: 237.3
click at [237, 115] on div "Matters ******* Overview Add Matter" at bounding box center [493, 106] width 987 height 89
type input "*"
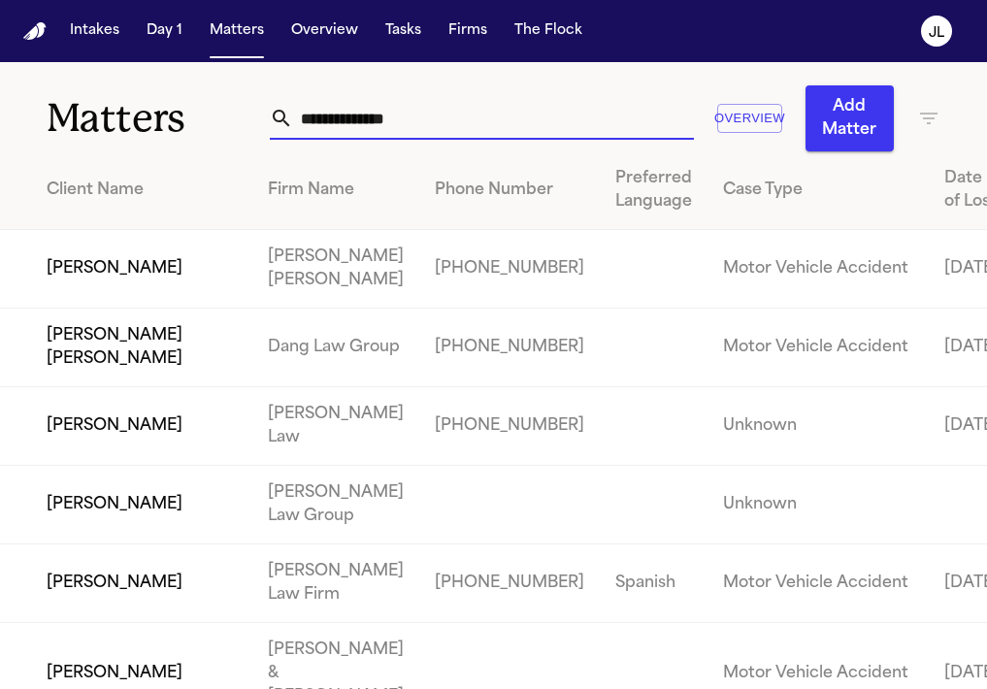
type input "*"
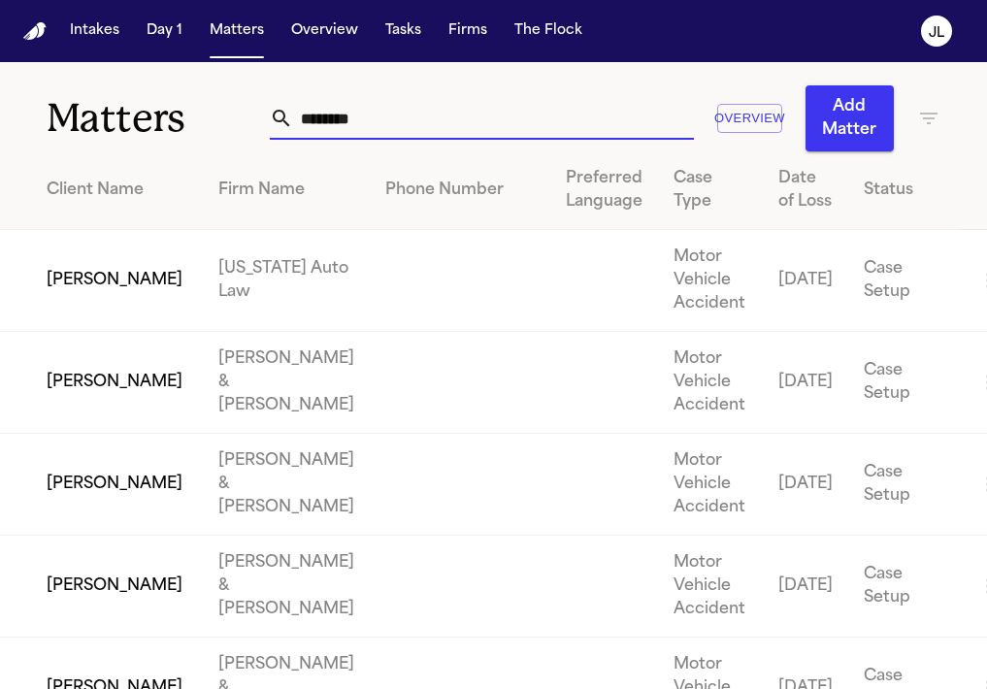
type input "********"
click at [94, 264] on td "Kenneth Williamson" at bounding box center [101, 281] width 203 height 102
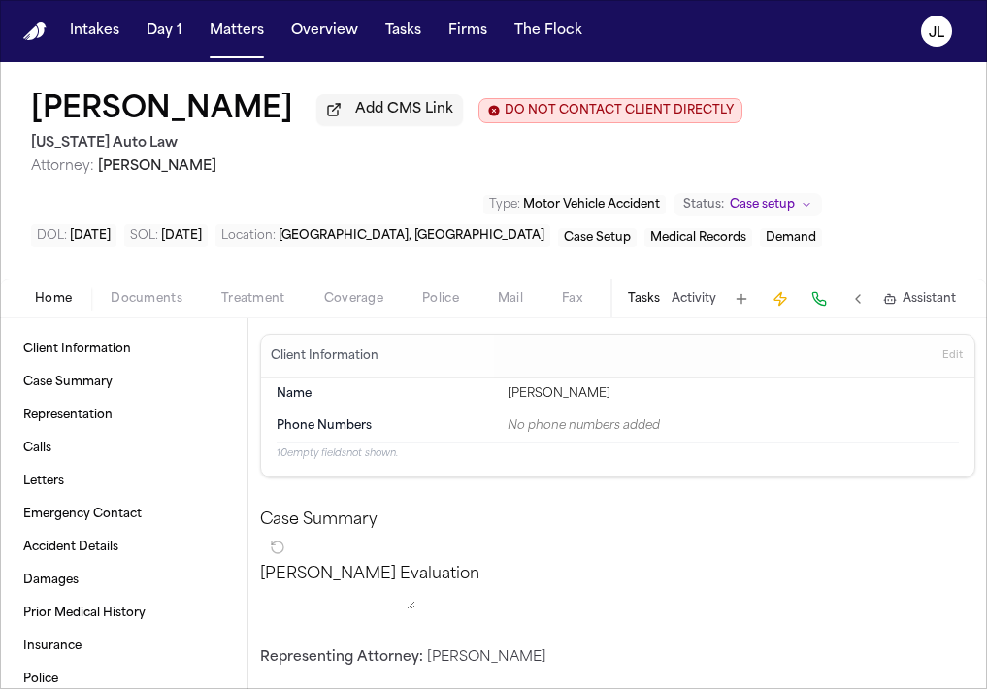
click at [138, 307] on span "Documents" at bounding box center [147, 299] width 72 height 16
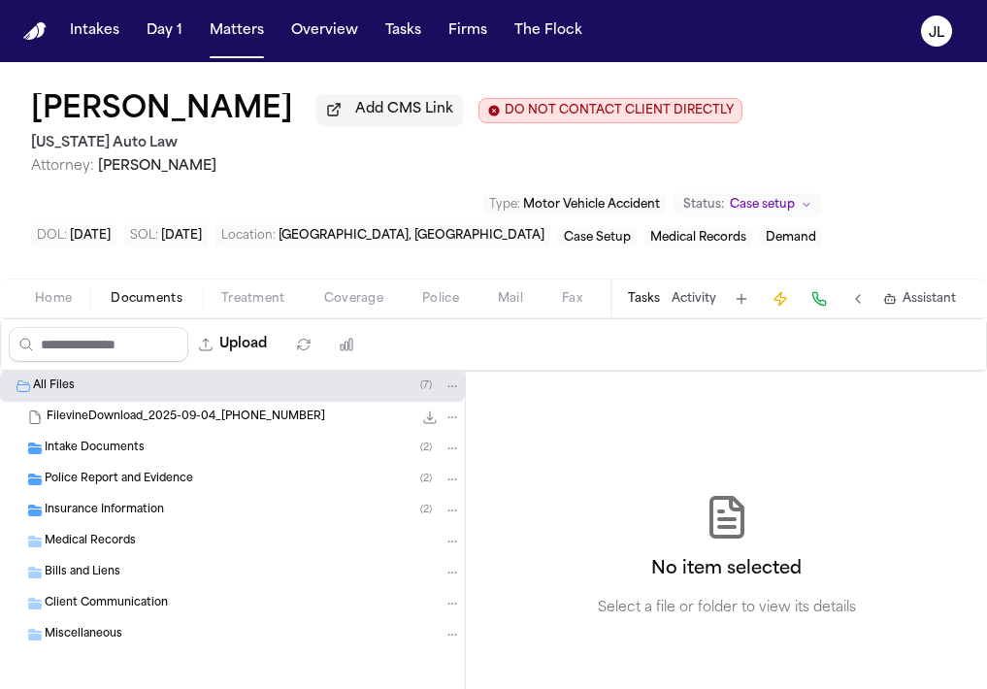
click at [146, 510] on span "Insurance Information" at bounding box center [104, 511] width 119 height 16
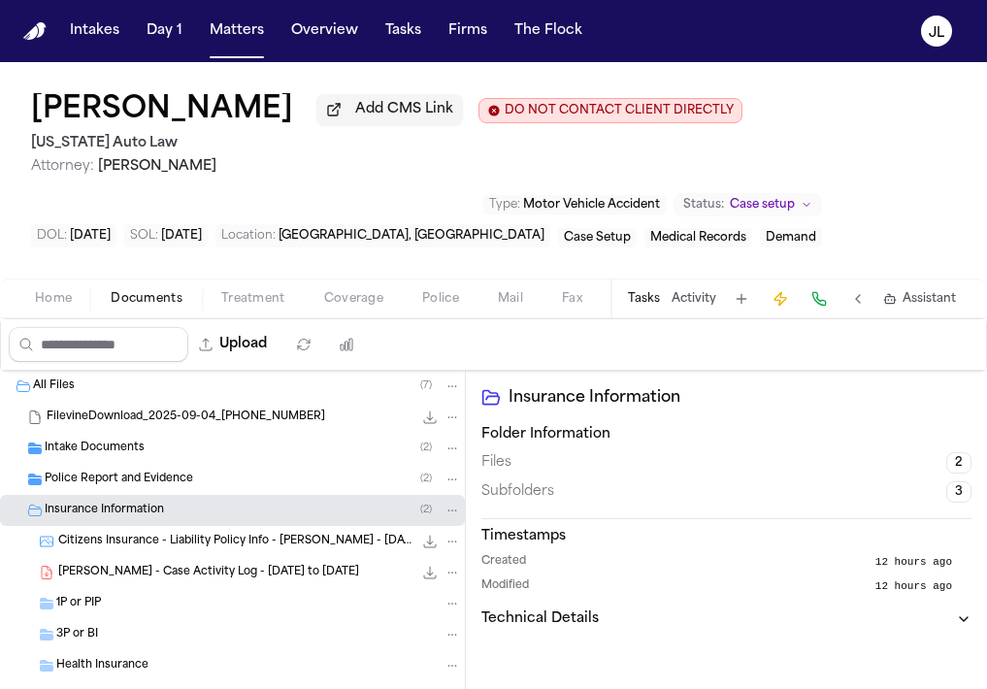
click at [149, 640] on div "3P or BI" at bounding box center [258, 634] width 405 height 17
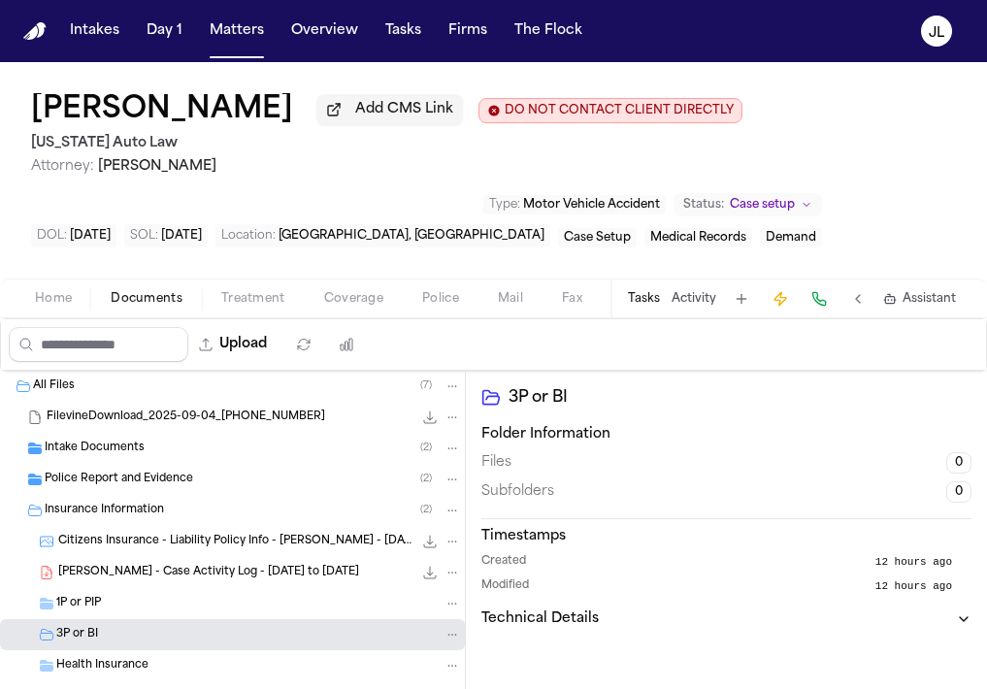
click at [150, 602] on div "1P or PIP" at bounding box center [258, 603] width 405 height 17
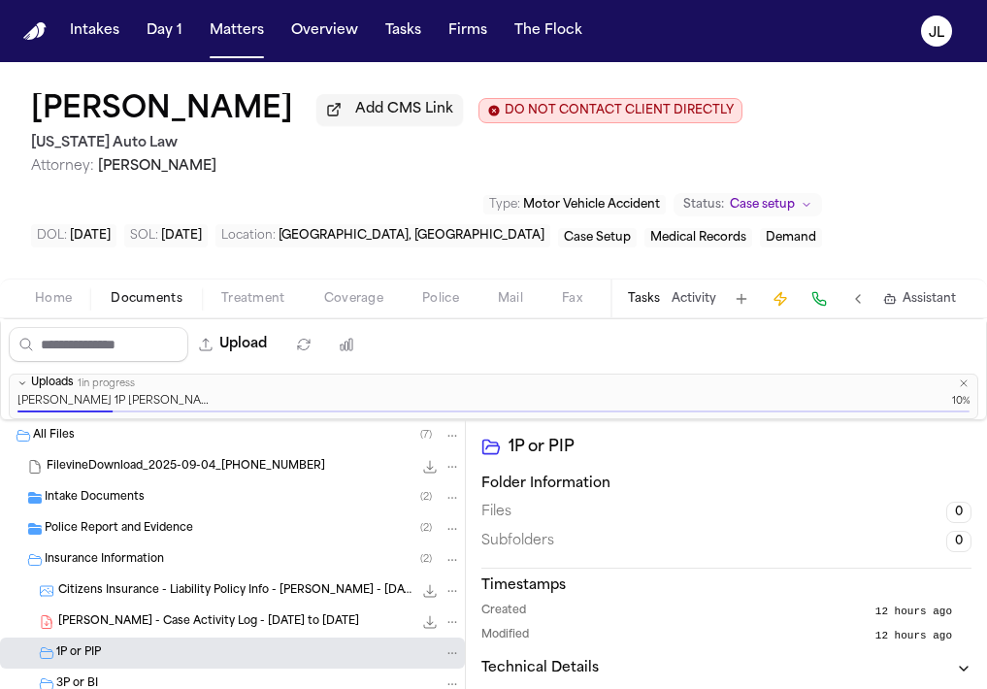
click at [240, 544] on div "Police Report and Evidence ( 2 )" at bounding box center [232, 528] width 465 height 31
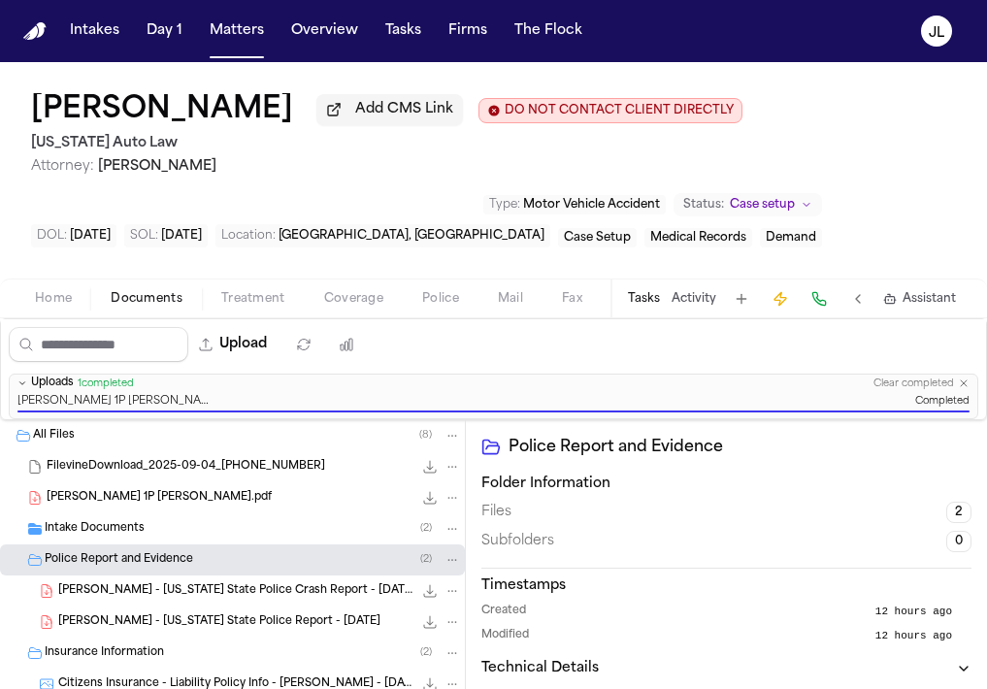
click at [163, 507] on span "K. Williamson 1P LOR SF.pdf" at bounding box center [159, 498] width 225 height 16
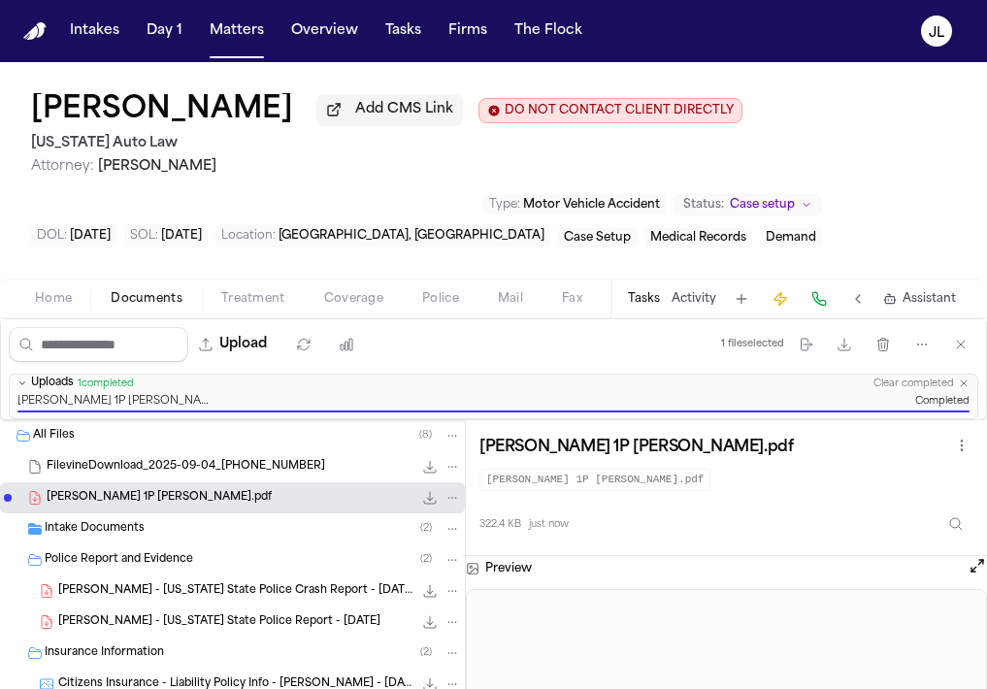
click at [454, 499] on icon "File: K. Williamson 1P LOR SF.pdf" at bounding box center [452, 498] width 9 height 2
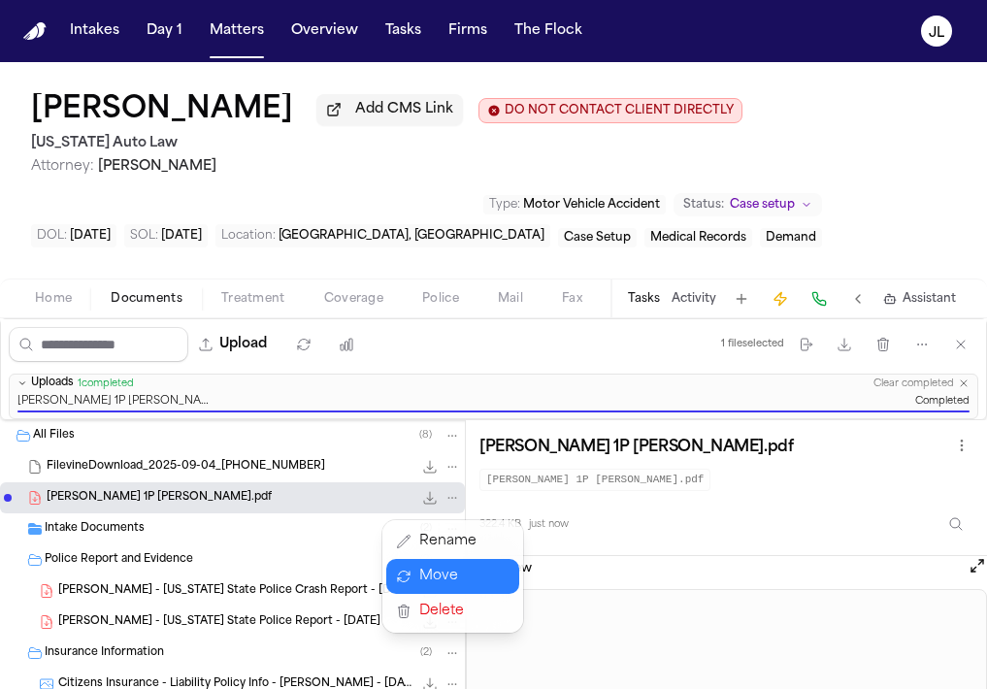
click at [437, 579] on button "Move" at bounding box center [452, 576] width 133 height 35
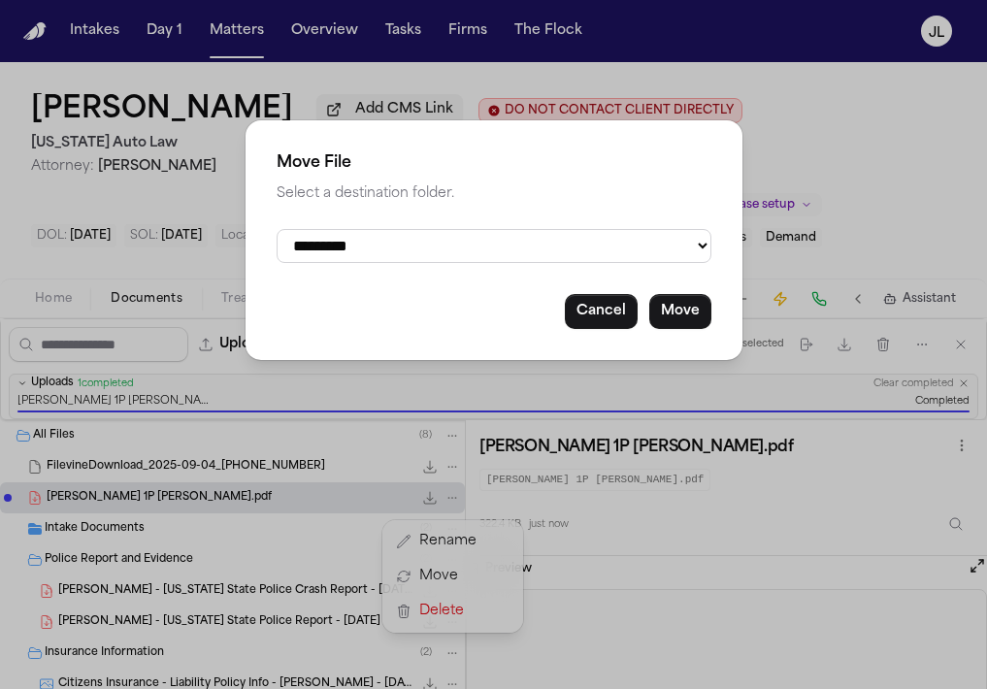
click at [467, 248] on select "**********" at bounding box center [494, 246] width 435 height 34
select select "**********"
click at [277, 229] on select "**********" at bounding box center [494, 246] width 435 height 34
click at [667, 312] on button "Move" at bounding box center [680, 311] width 62 height 35
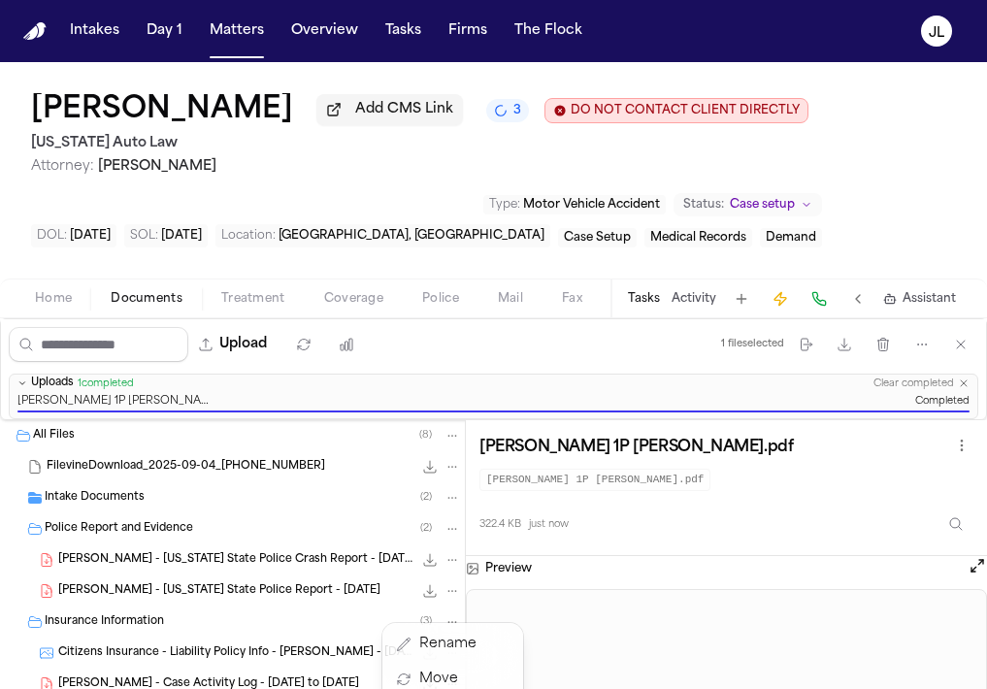
click at [342, 309] on div "Kenneth Williamson Add CMS Link 3 DO NOT CONTACT CLIENT DIRECTLY DO NOT CONTACT…" at bounding box center [493, 375] width 987 height 627
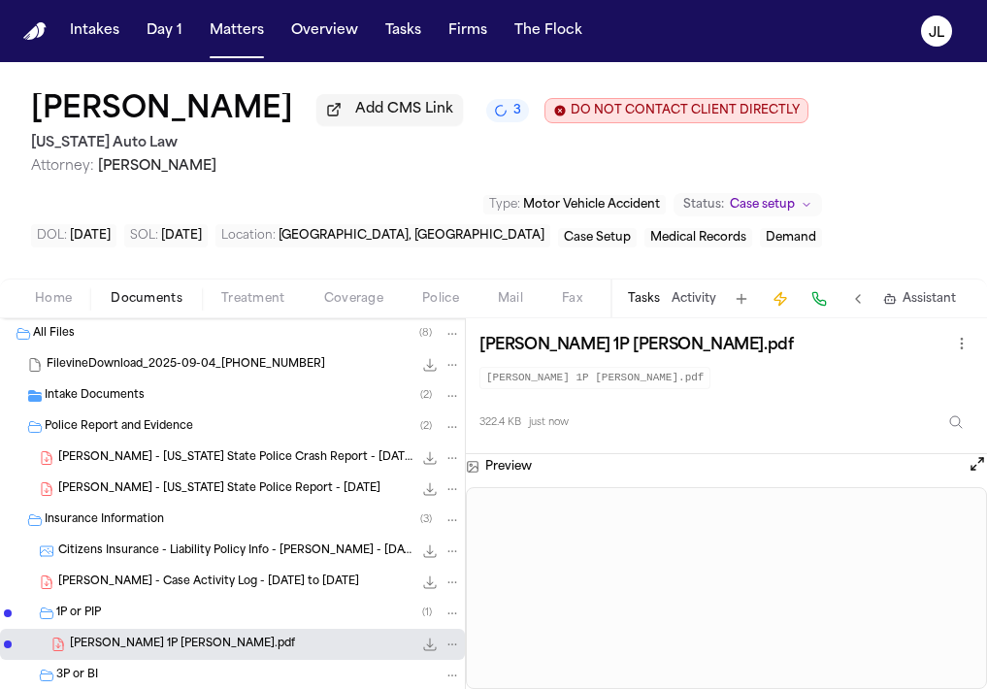
click at [342, 307] on span "Coverage" at bounding box center [353, 299] width 59 height 16
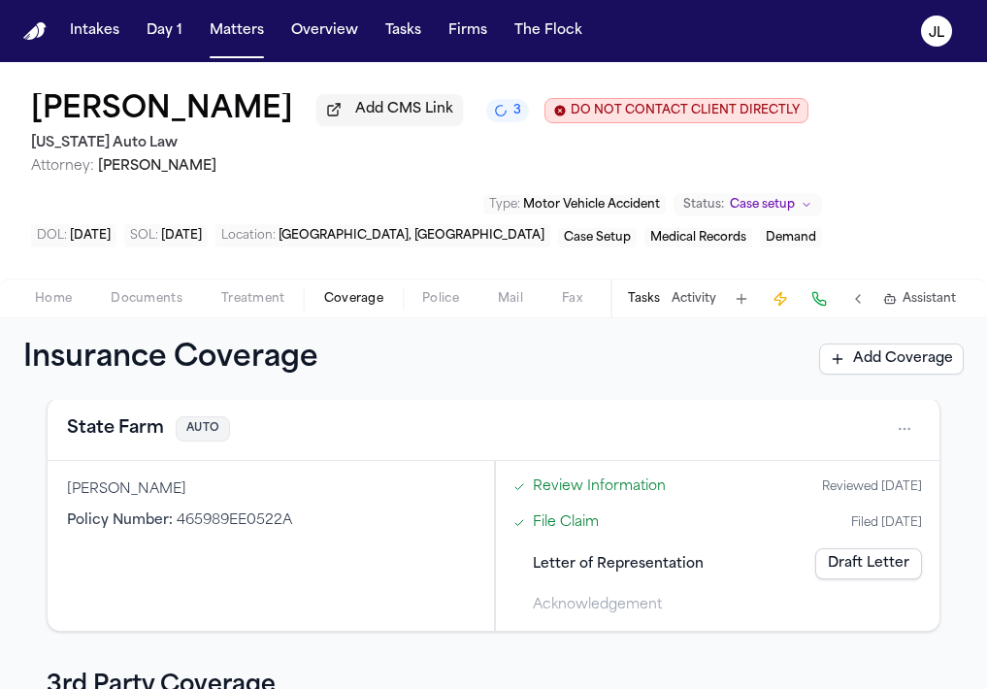
scroll to position [230, 0]
click at [878, 574] on link "Draft Letter" at bounding box center [868, 564] width 107 height 31
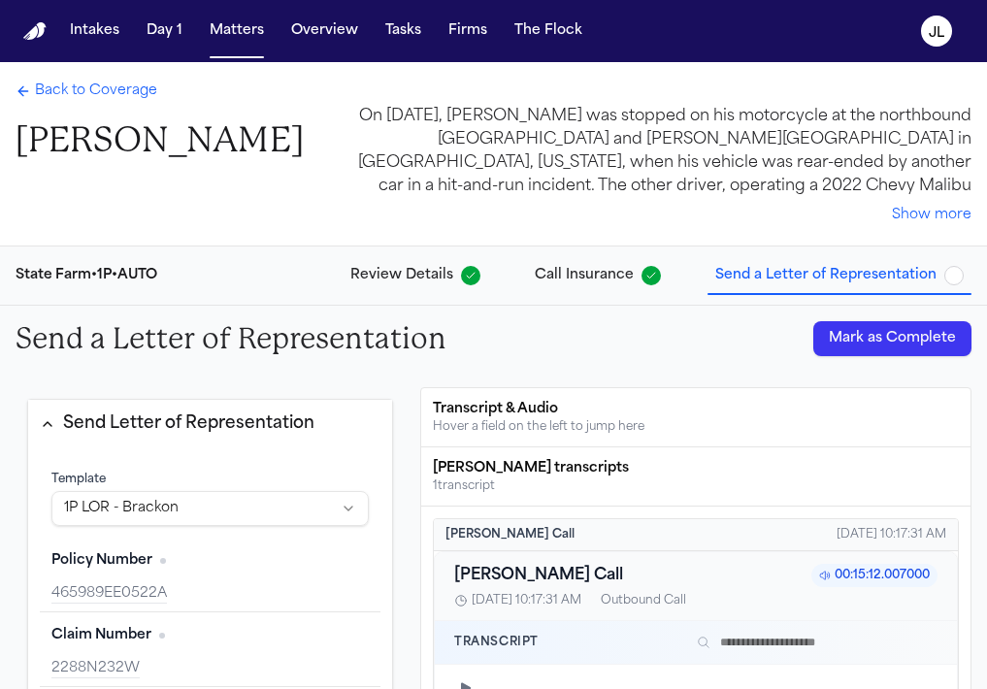
click at [899, 324] on button "Mark as Complete" at bounding box center [892, 338] width 158 height 35
click at [102, 93] on span "Back to Coverage" at bounding box center [96, 91] width 122 height 19
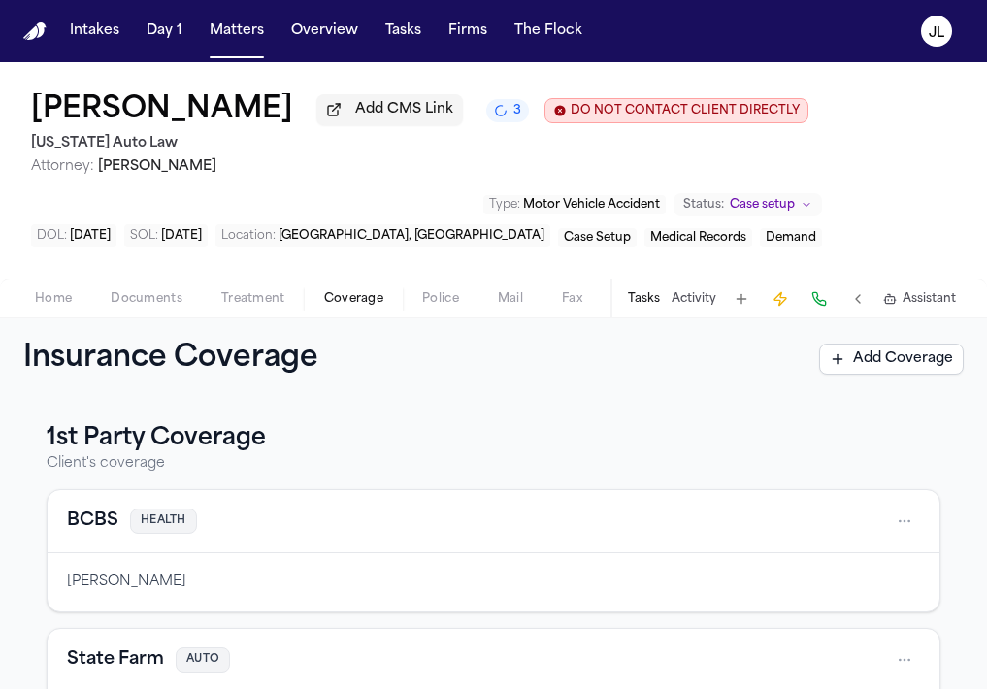
click at [167, 297] on span "Documents" at bounding box center [147, 299] width 72 height 16
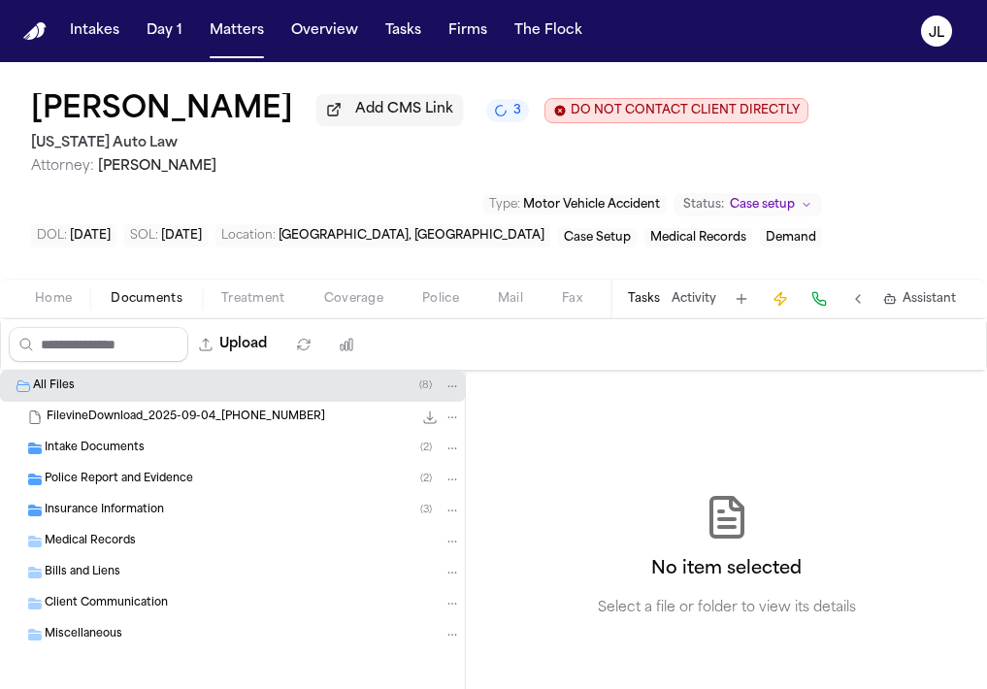
click at [138, 515] on span "Insurance Information" at bounding box center [104, 511] width 119 height 16
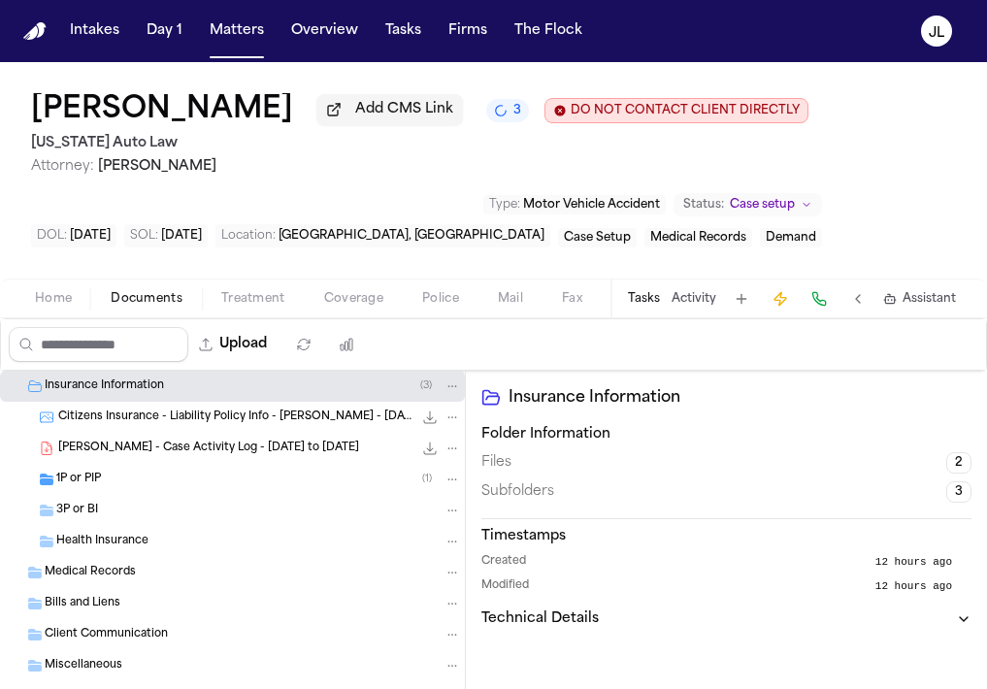
scroll to position [128, 0]
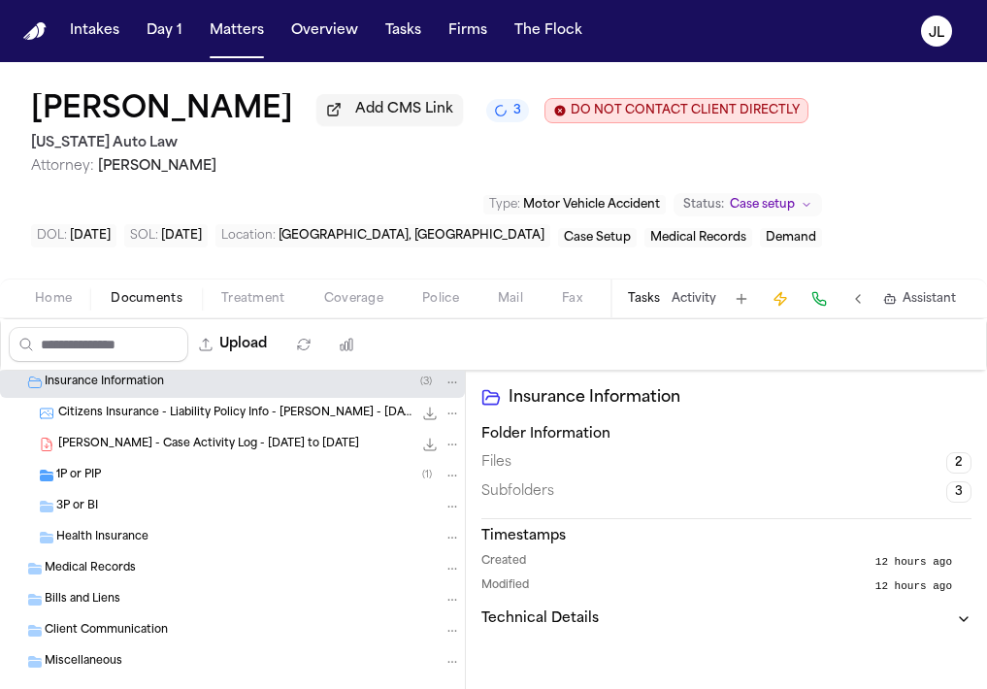
click at [127, 484] on div "1P or PIP ( 1 )" at bounding box center [258, 475] width 405 height 17
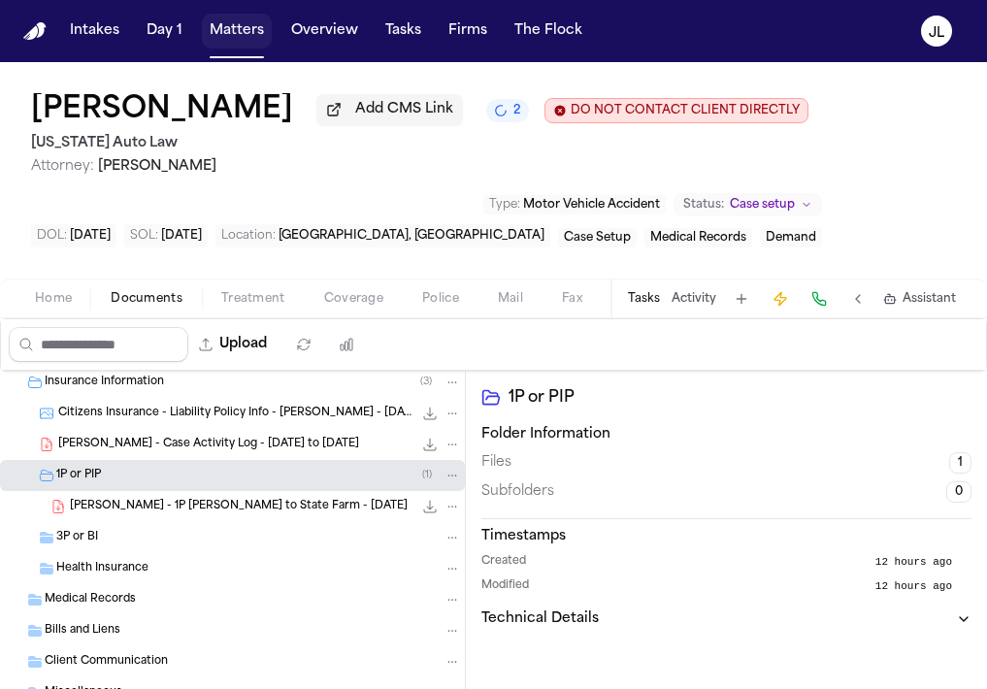
click at [216, 46] on button "Matters" at bounding box center [237, 31] width 70 height 35
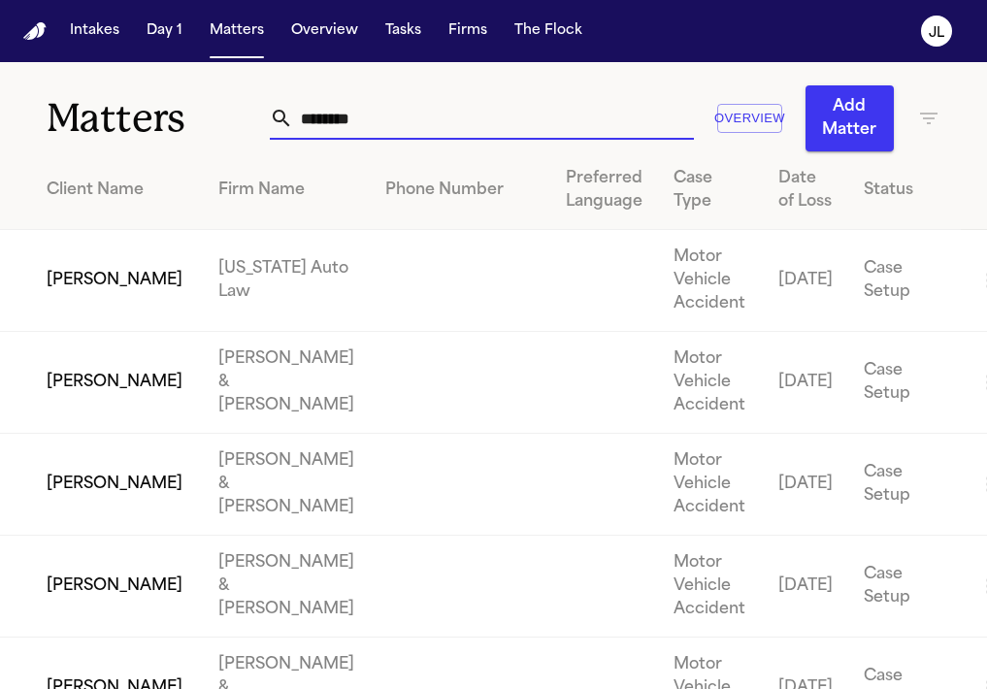
drag, startPoint x: 388, startPoint y: 134, endPoint x: 243, endPoint y: 121, distance: 146.1
click at [243, 121] on div "Matters ******** Overview Add Matter" at bounding box center [493, 106] width 987 height 89
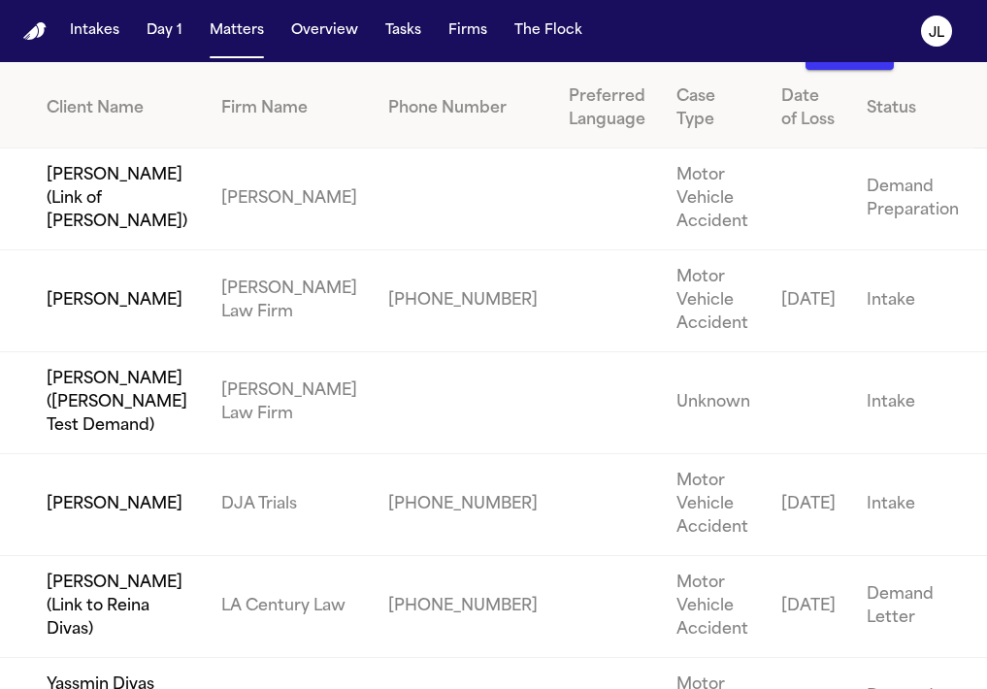
scroll to position [95, 0]
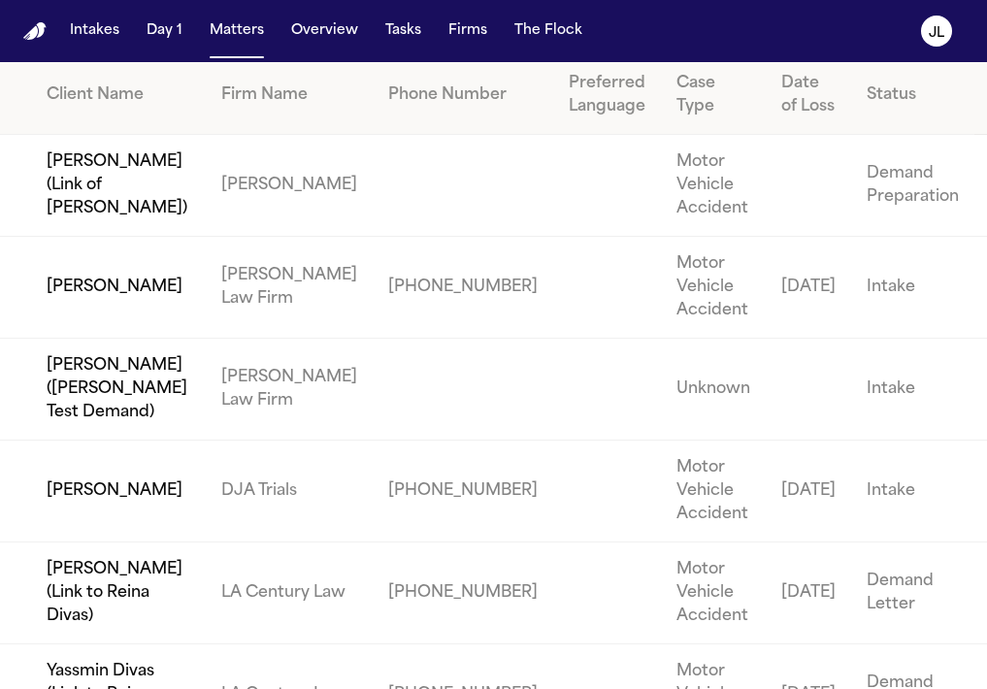
type input "*****"
click at [124, 534] on td "Fernando Silva" at bounding box center [103, 492] width 206 height 102
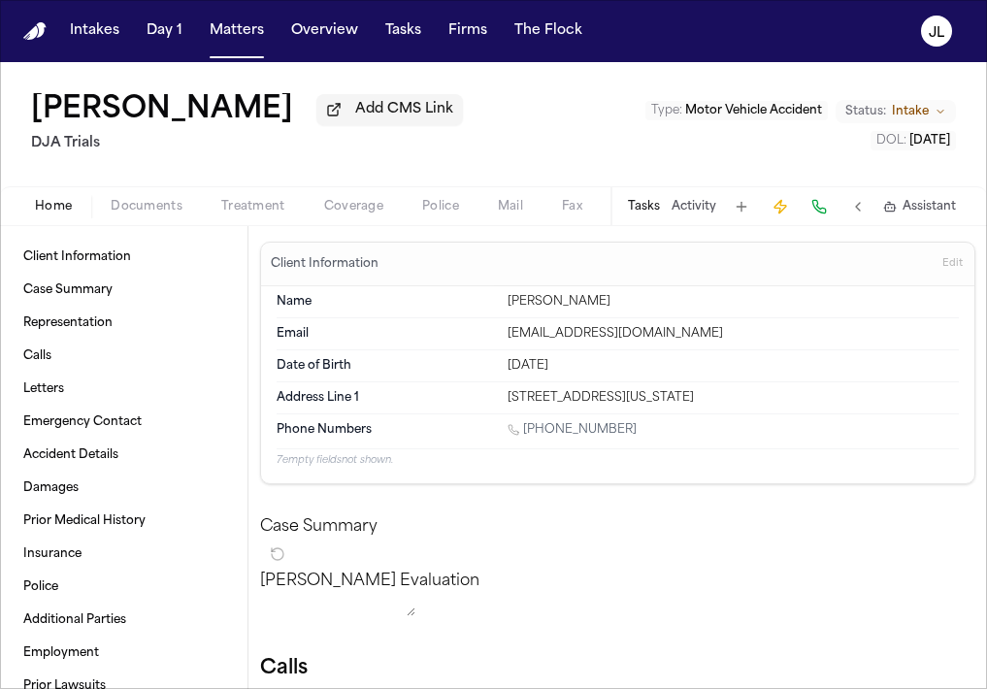
click at [351, 213] on span "Coverage" at bounding box center [353, 207] width 59 height 16
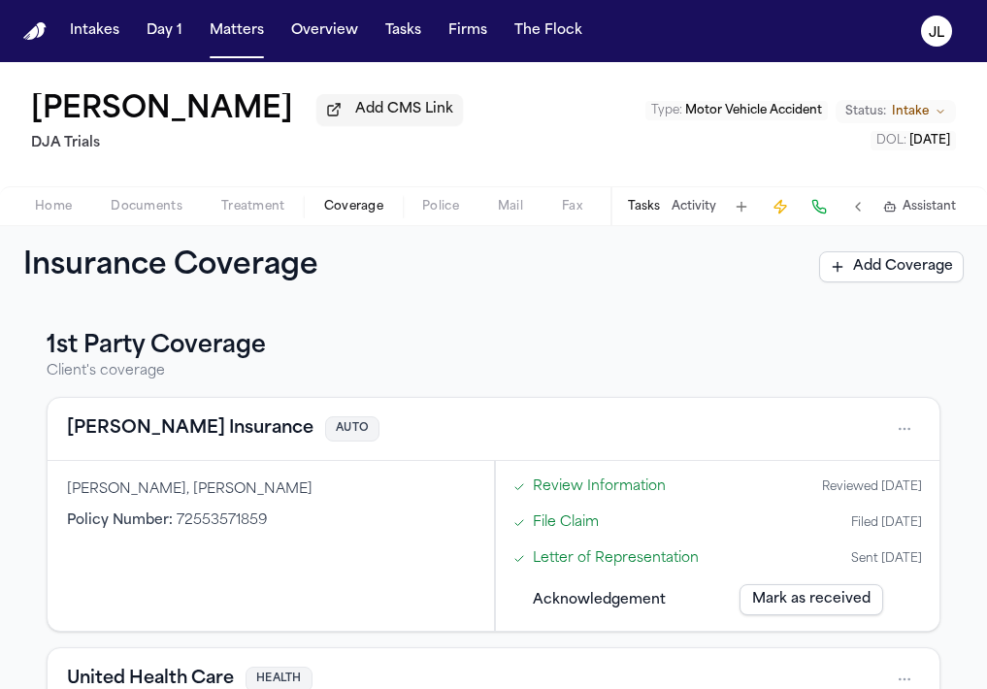
click at [148, 225] on div "Home Documents Treatment Coverage Police Mail Fax Demand Workspaces Artifacts T…" at bounding box center [493, 205] width 987 height 39
click at [146, 214] on span "Documents" at bounding box center [147, 207] width 72 height 16
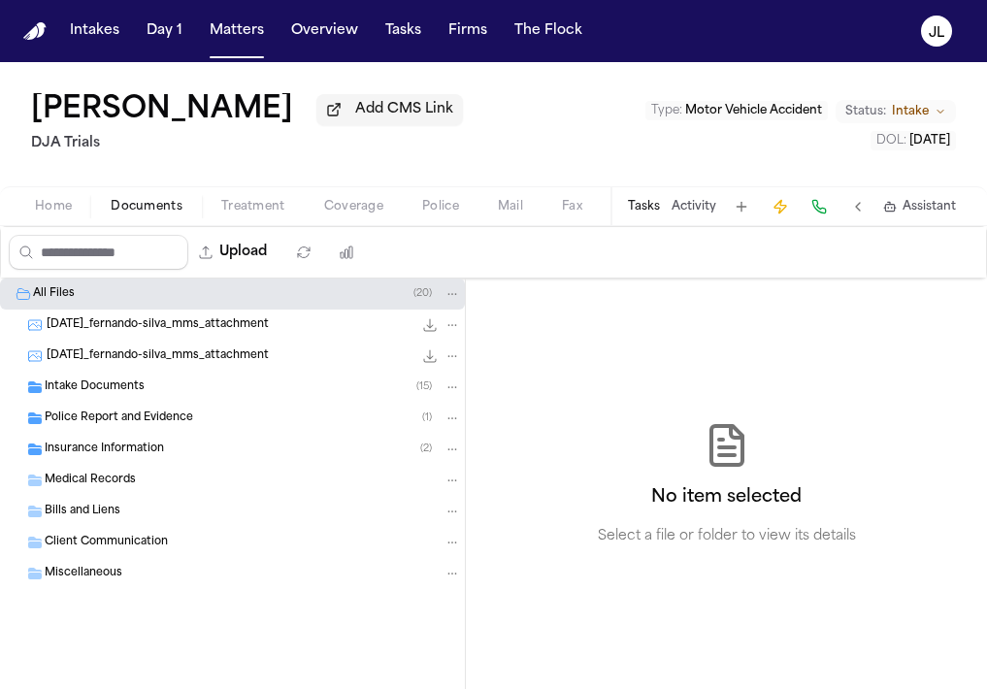
click at [113, 449] on span "Insurance Information" at bounding box center [104, 450] width 119 height 16
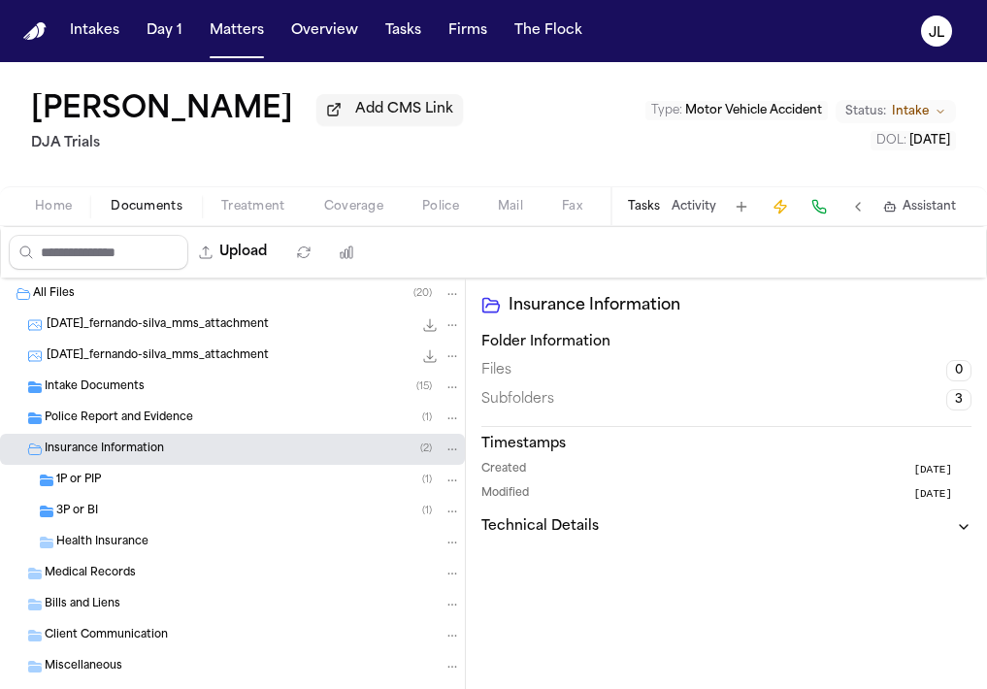
click at [151, 516] on div "3P or BI ( 1 )" at bounding box center [258, 511] width 405 height 17
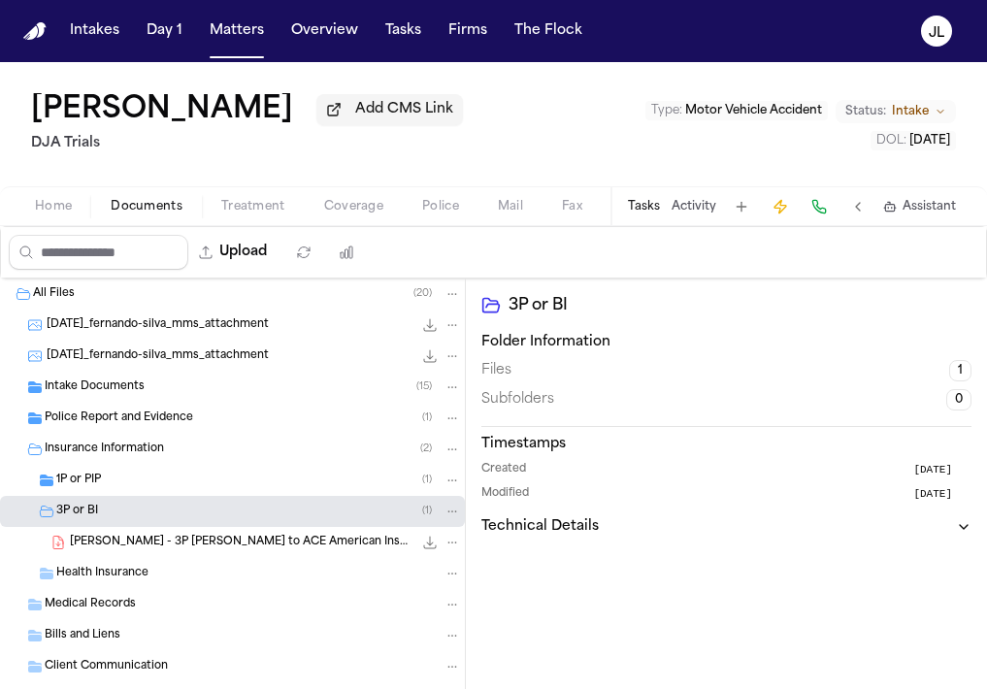
click at [149, 495] on div "1P or PIP ( 1 )" at bounding box center [232, 480] width 465 height 31
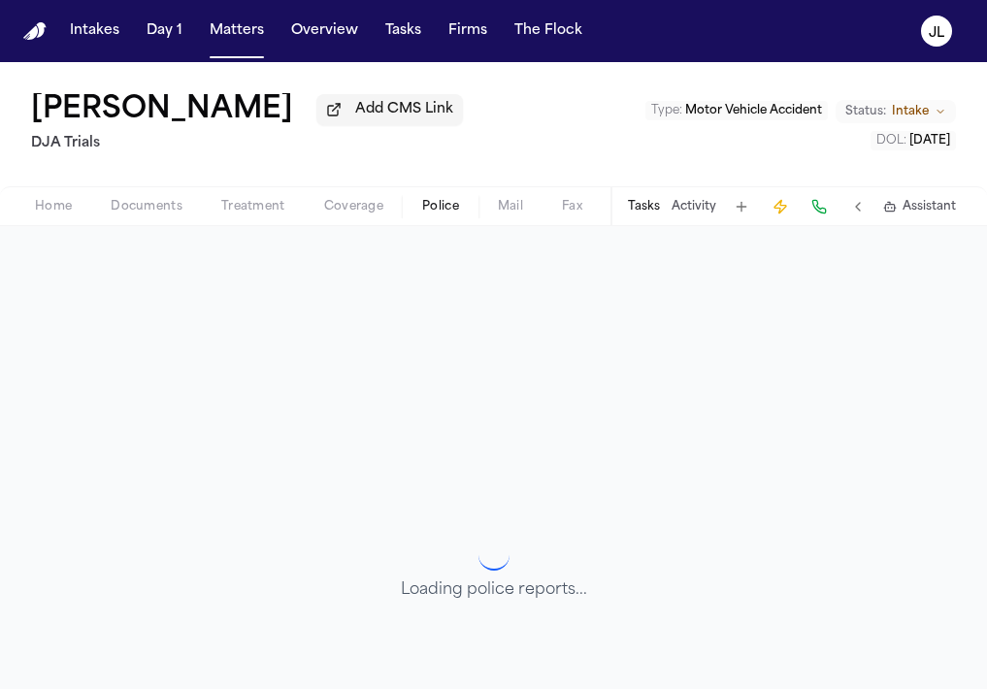
click at [412, 216] on button "Police" at bounding box center [441, 206] width 76 height 23
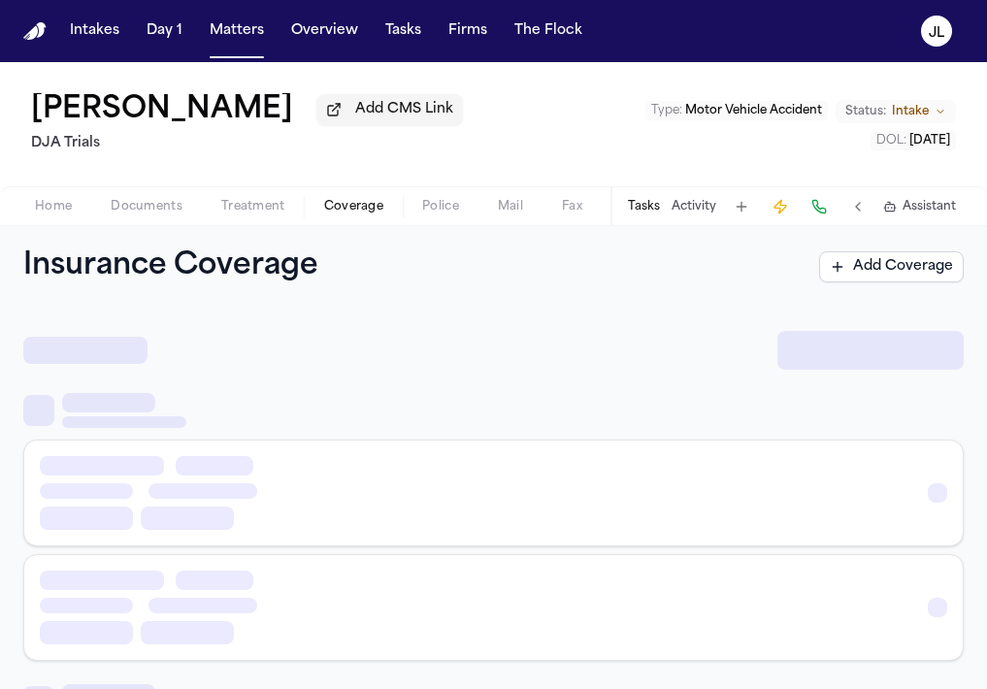
click at [389, 214] on button "Coverage" at bounding box center [354, 206] width 98 height 23
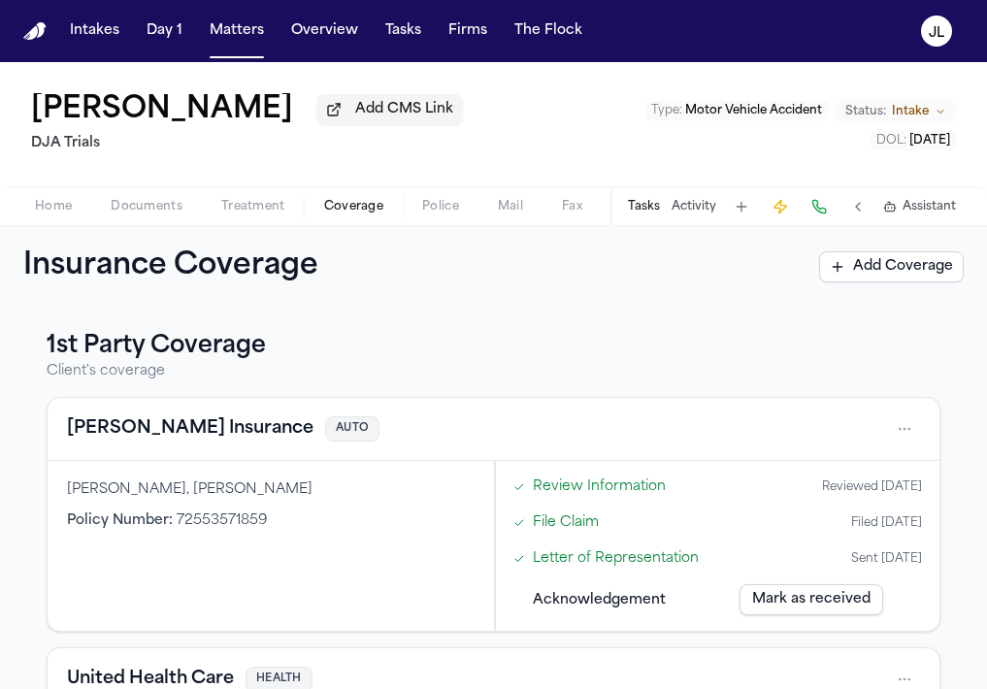
click at [172, 210] on span "Documents" at bounding box center [147, 207] width 72 height 16
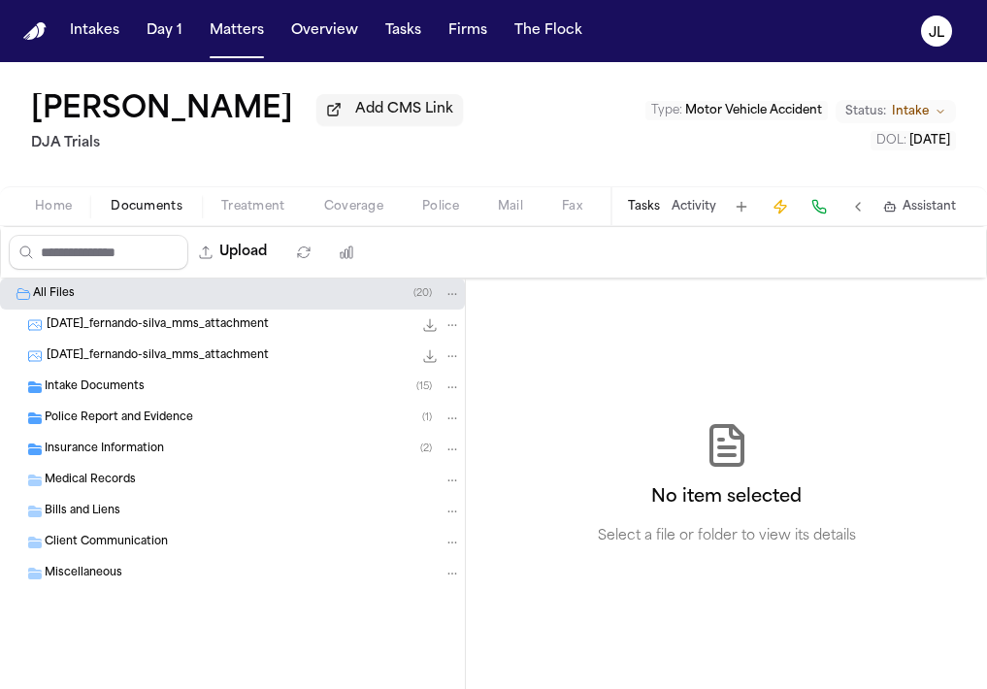
click at [165, 442] on div "Insurance Information ( 2 )" at bounding box center [232, 449] width 465 height 31
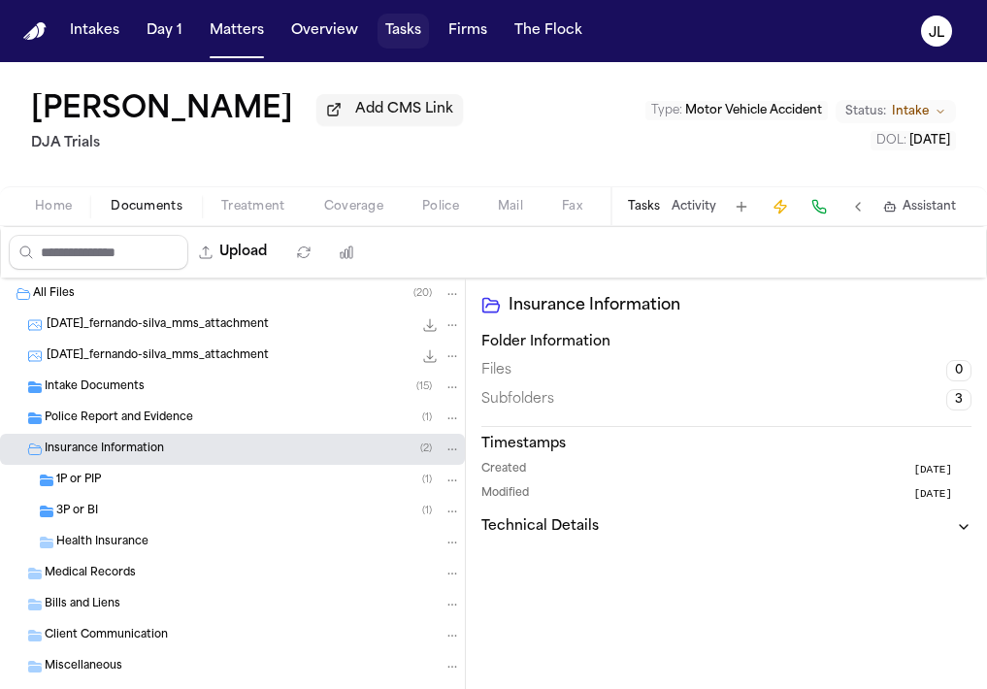
click at [387, 32] on button "Tasks" at bounding box center [403, 31] width 51 height 35
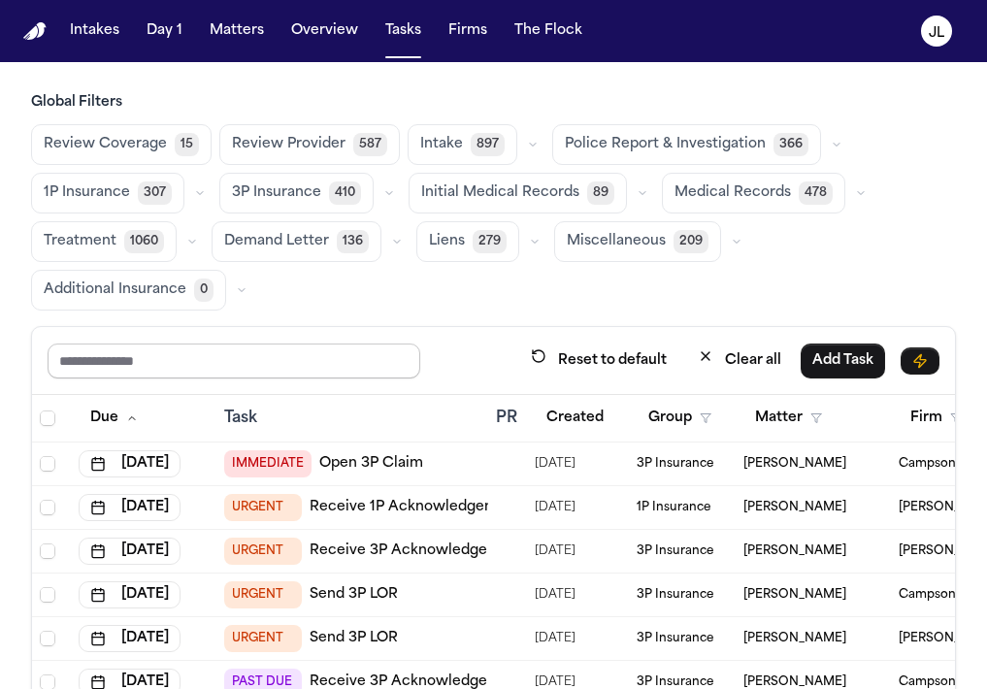
click at [224, 351] on input "text" at bounding box center [234, 361] width 373 height 35
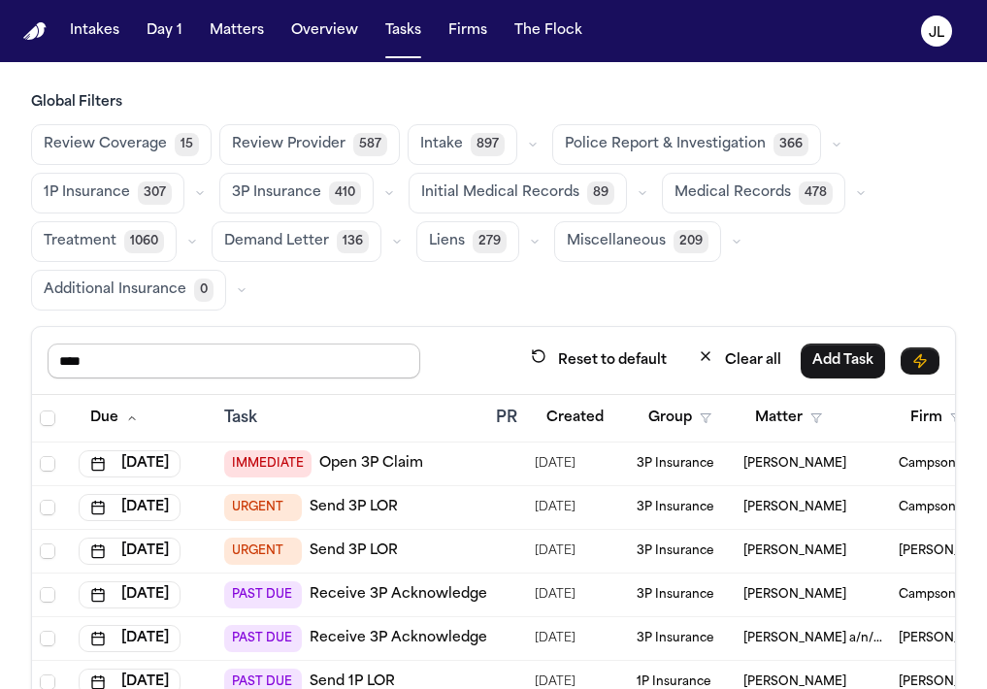
type input "****"
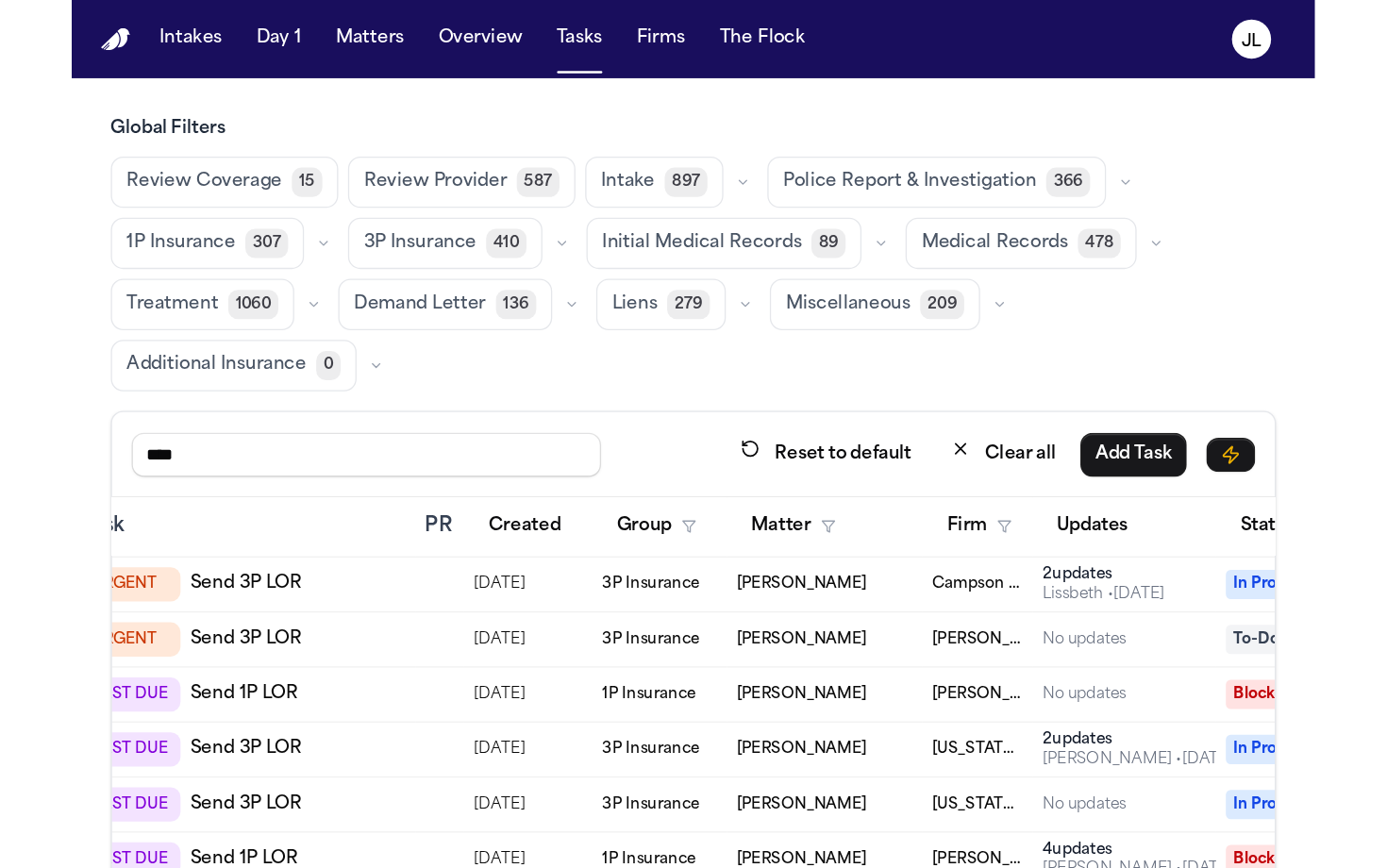
scroll to position [0, 271]
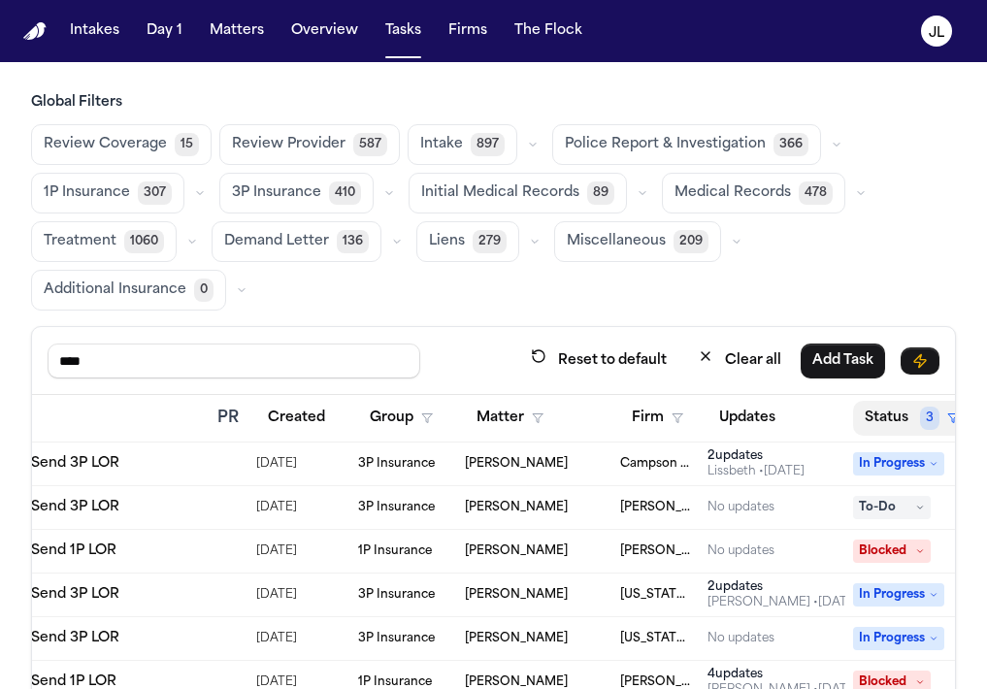
click at [882, 421] on button "Status 3" at bounding box center [911, 418] width 117 height 35
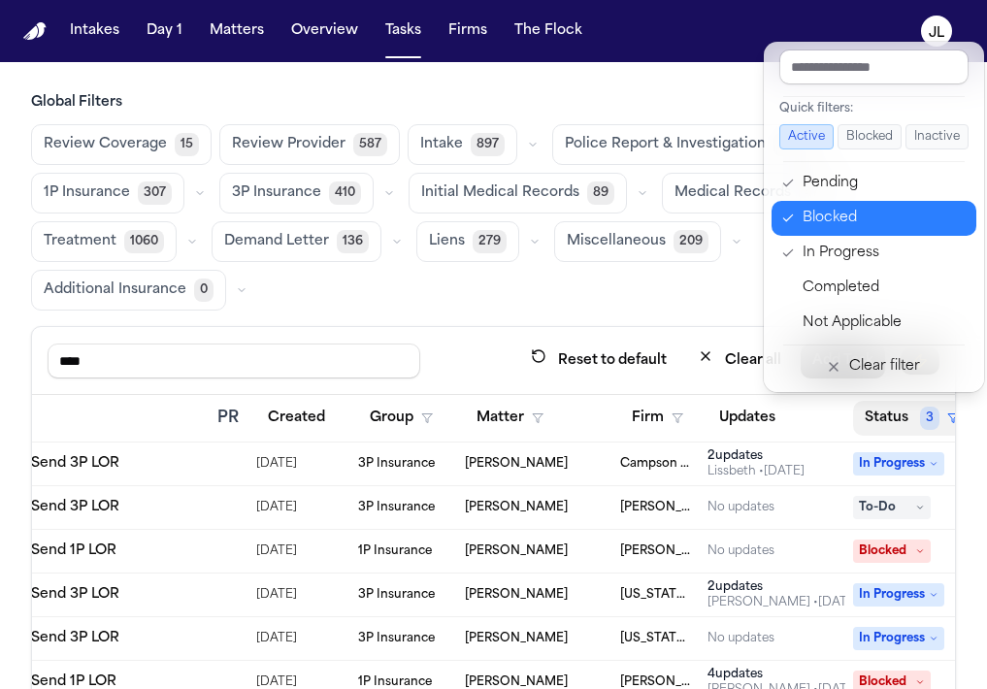
click at [855, 213] on div "Blocked" at bounding box center [884, 218] width 162 height 23
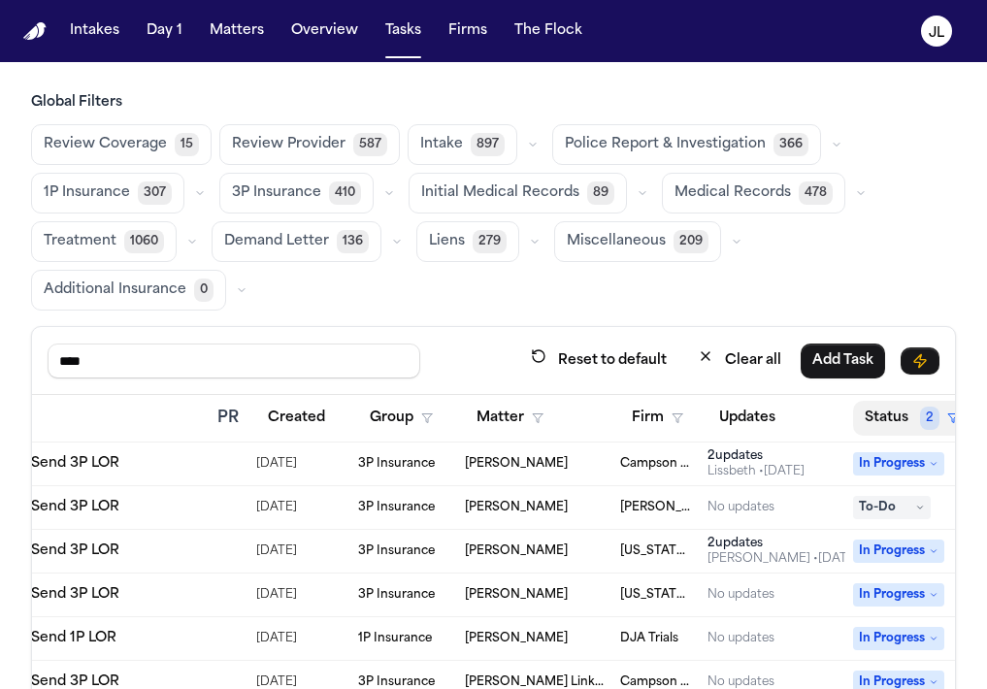
click at [908, 417] on button "Status 2" at bounding box center [911, 418] width 117 height 35
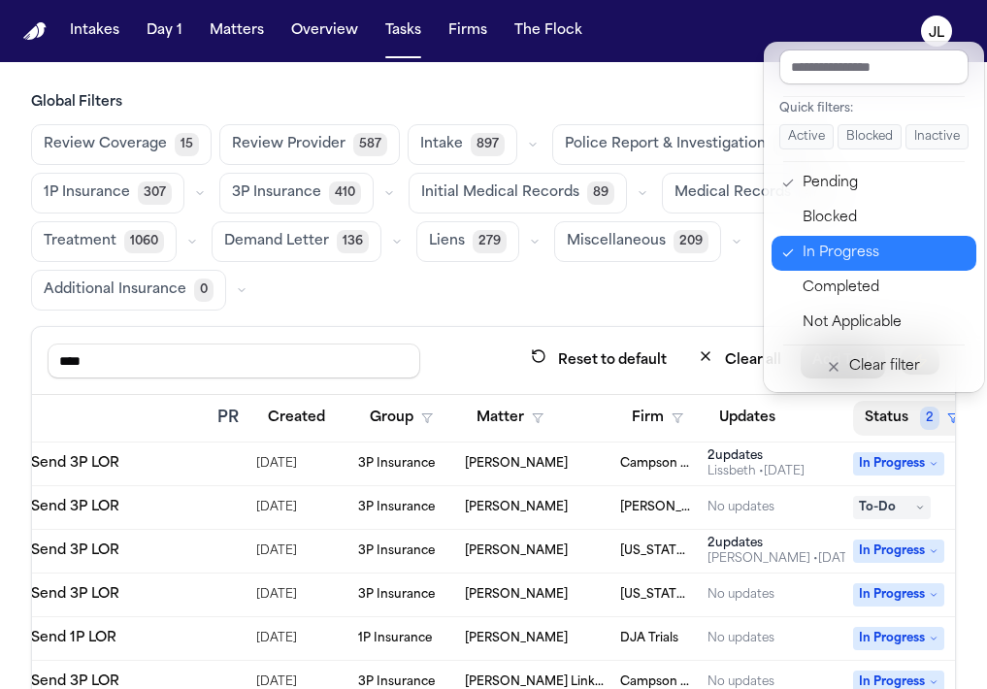
click at [893, 259] on div "In Progress" at bounding box center [884, 253] width 162 height 23
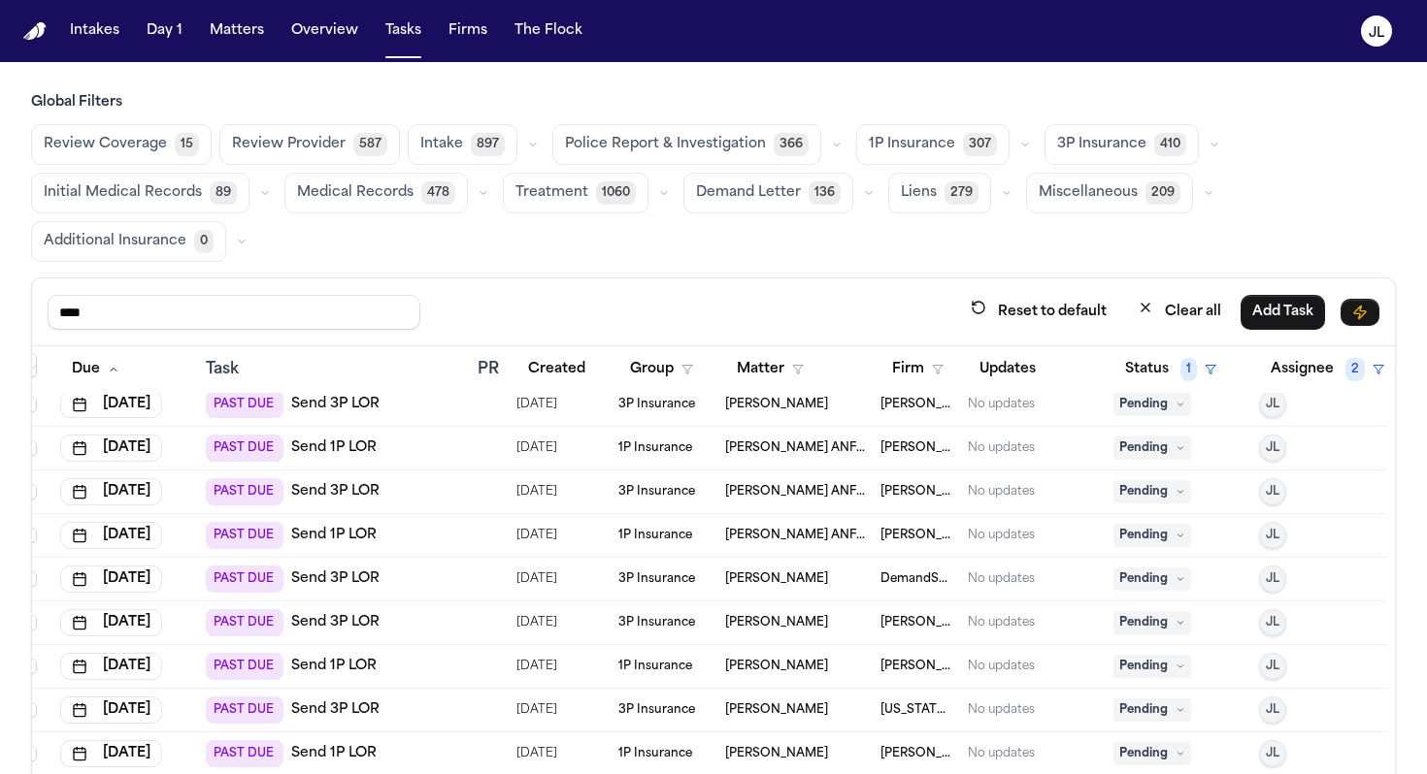
scroll to position [0, 18]
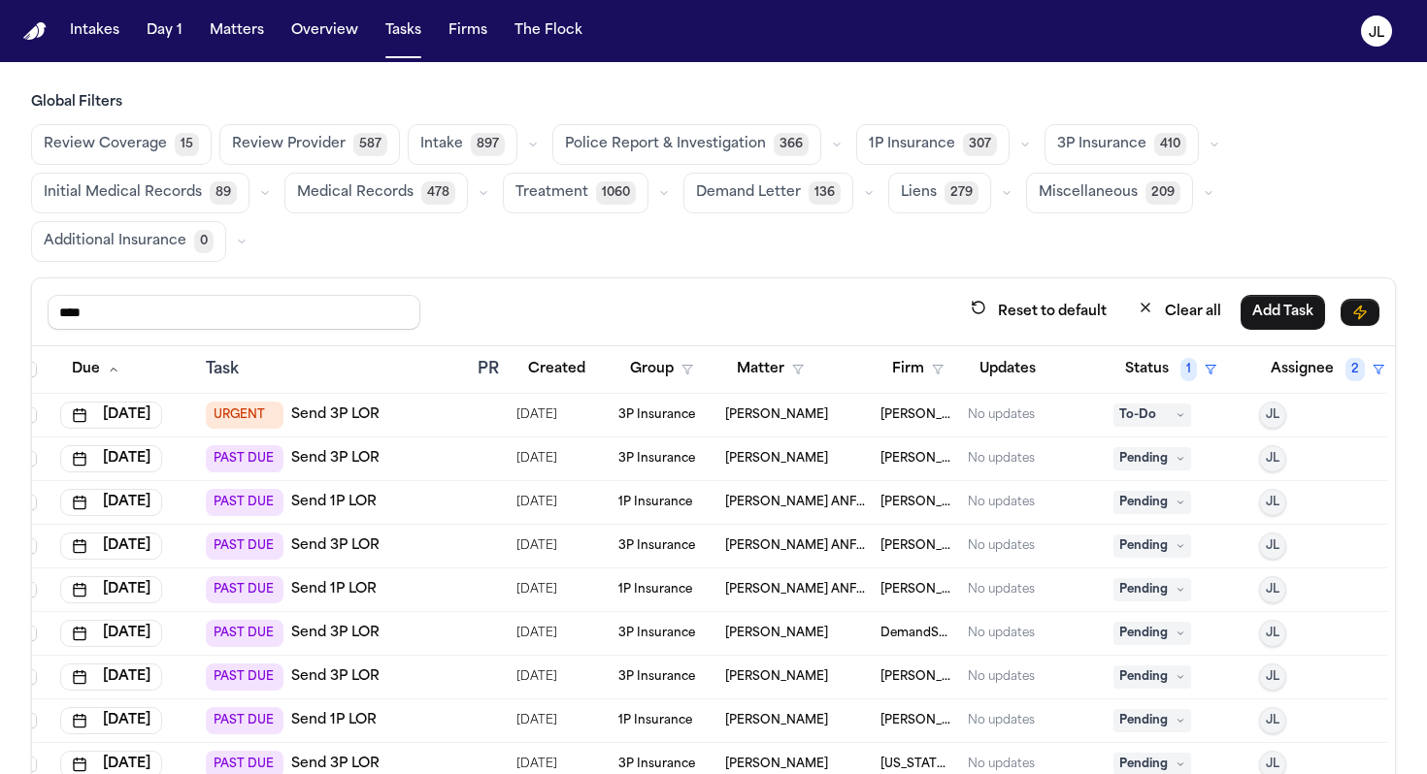
click at [986, 455] on span "Pending" at bounding box center [1152, 458] width 78 height 23
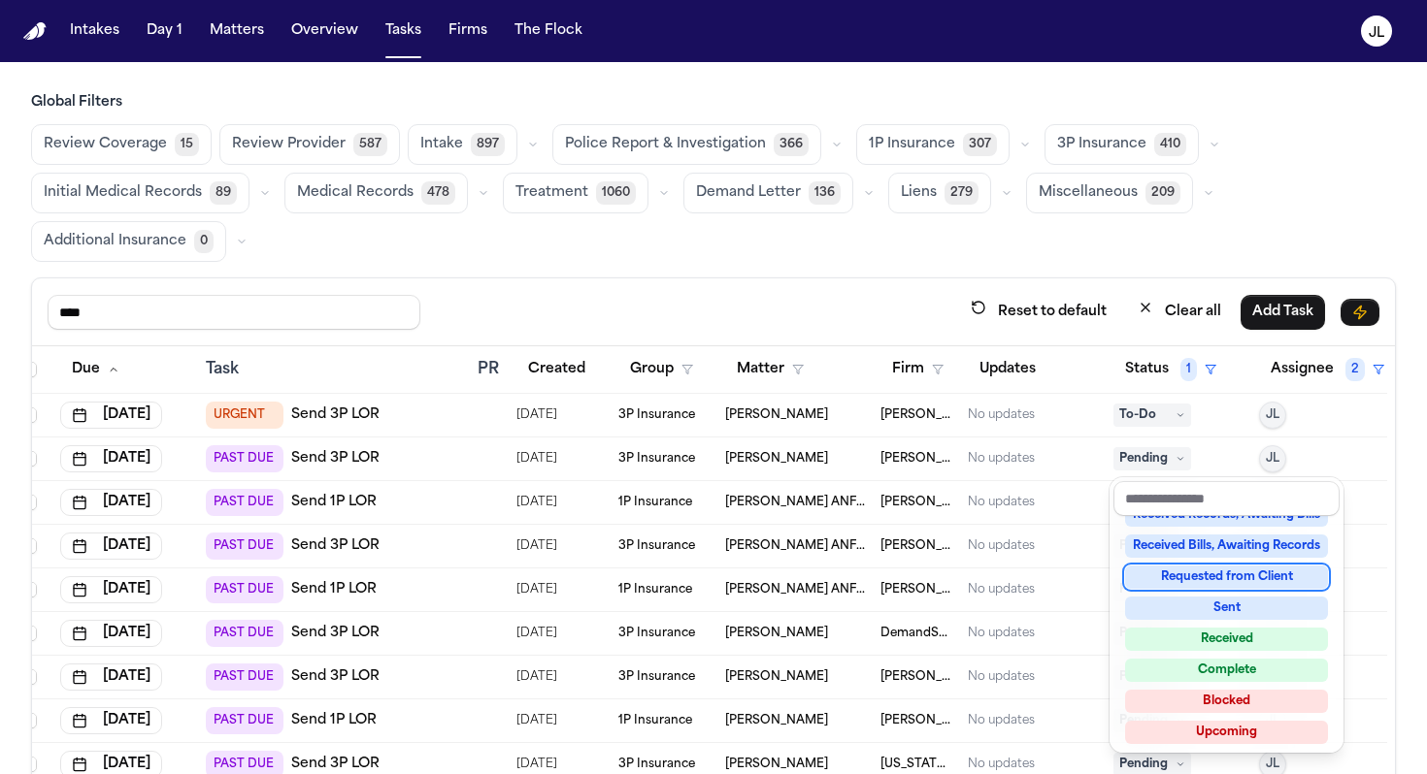
scroll to position [303, 0]
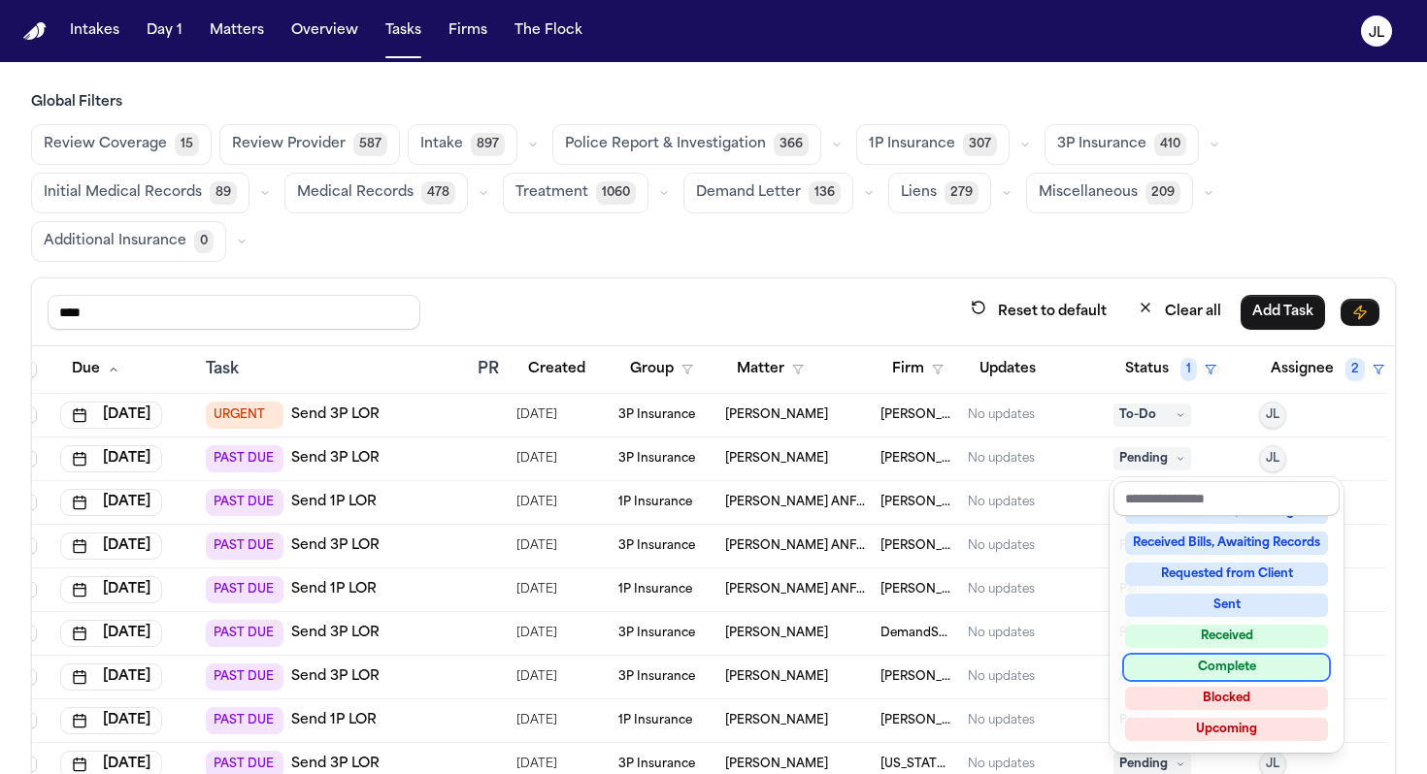
click at [986, 676] on div "Complete" at bounding box center [1226, 667] width 203 height 23
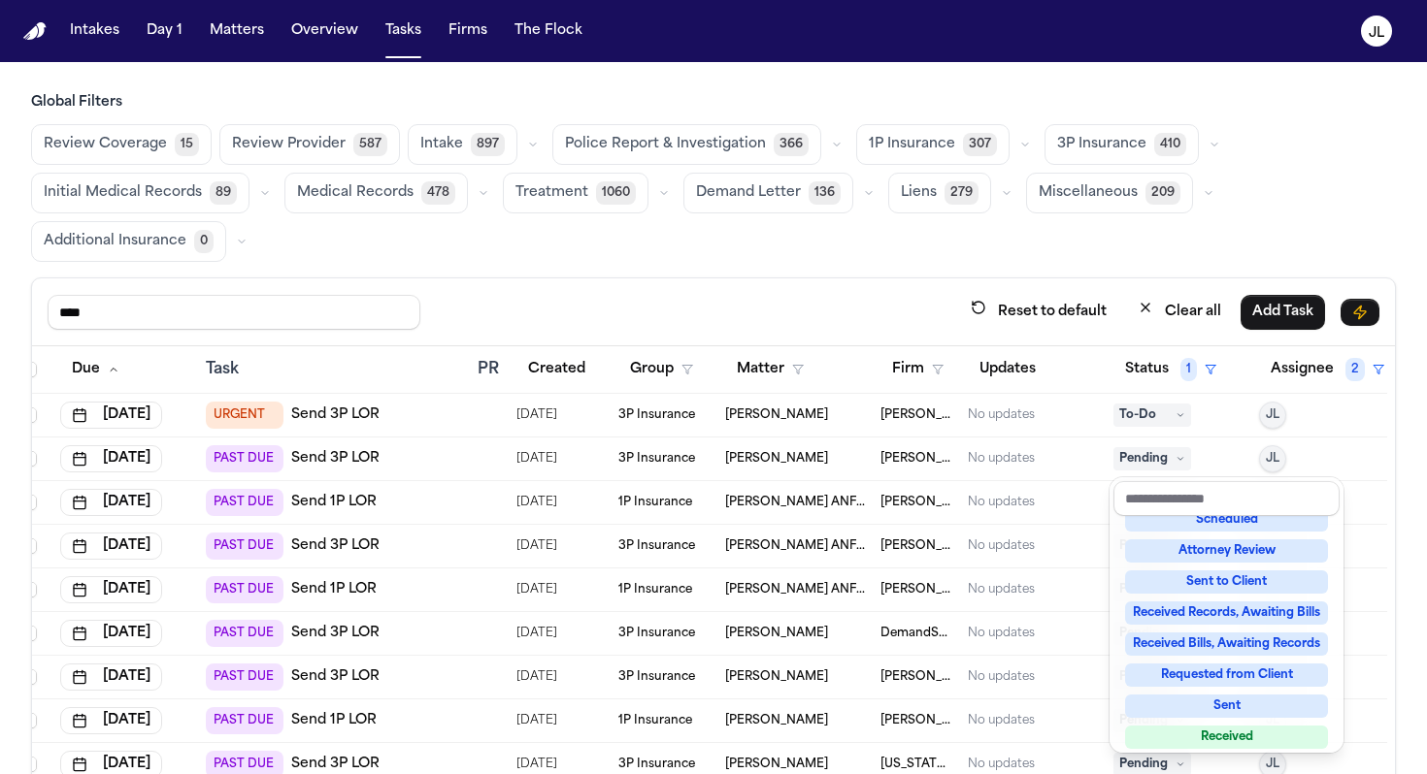
scroll to position [29, 0]
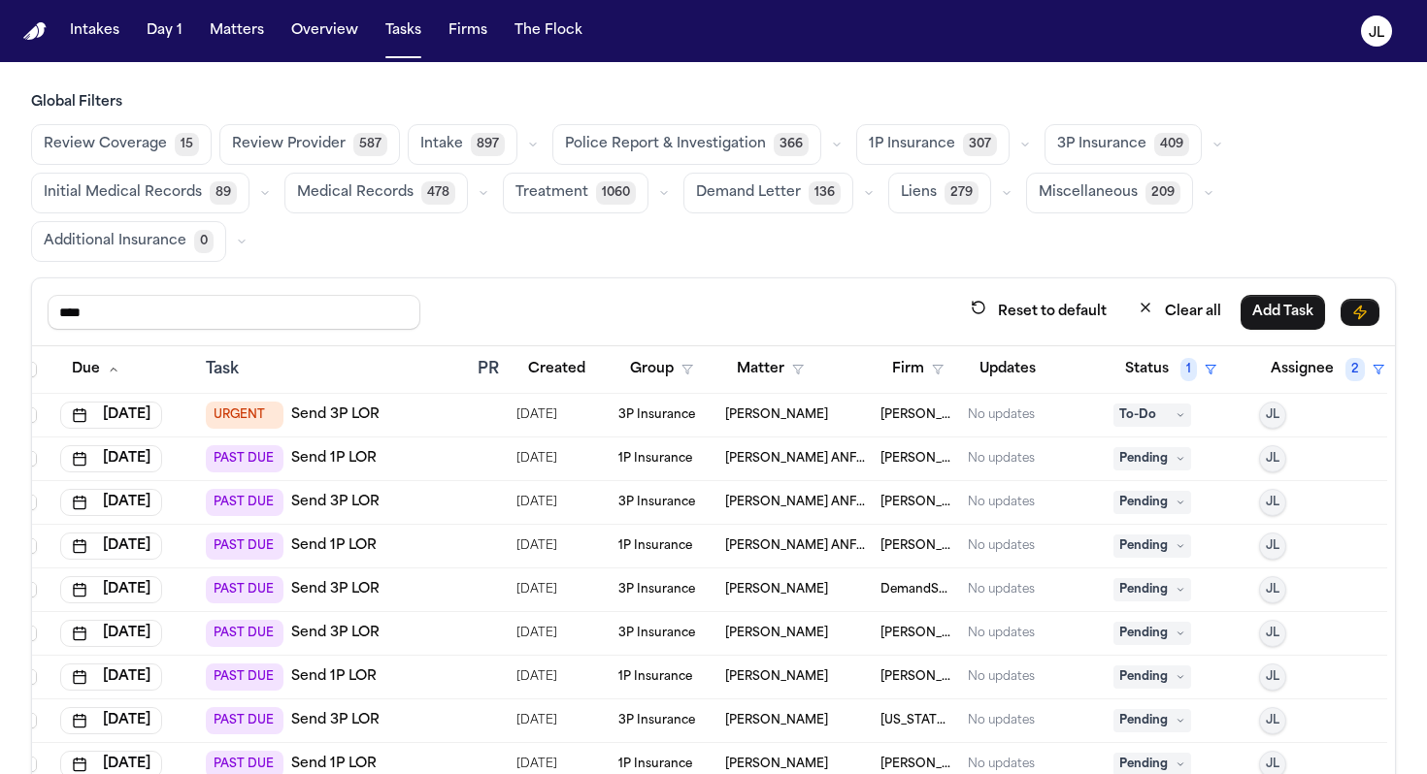
click at [986, 420] on span "To-Do" at bounding box center [1152, 415] width 78 height 23
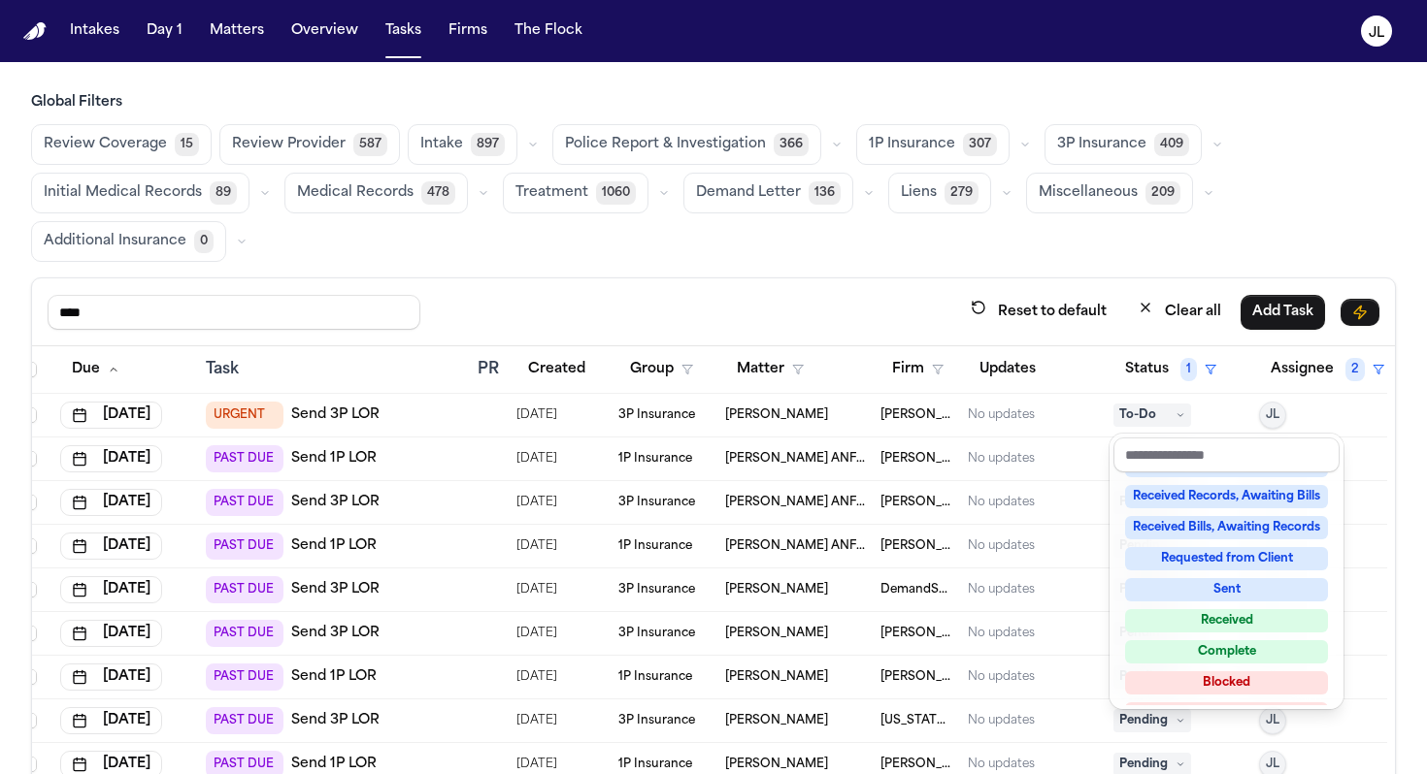
scroll to position [278, 0]
click at [986, 407] on span "To-Do" at bounding box center [1152, 415] width 78 height 23
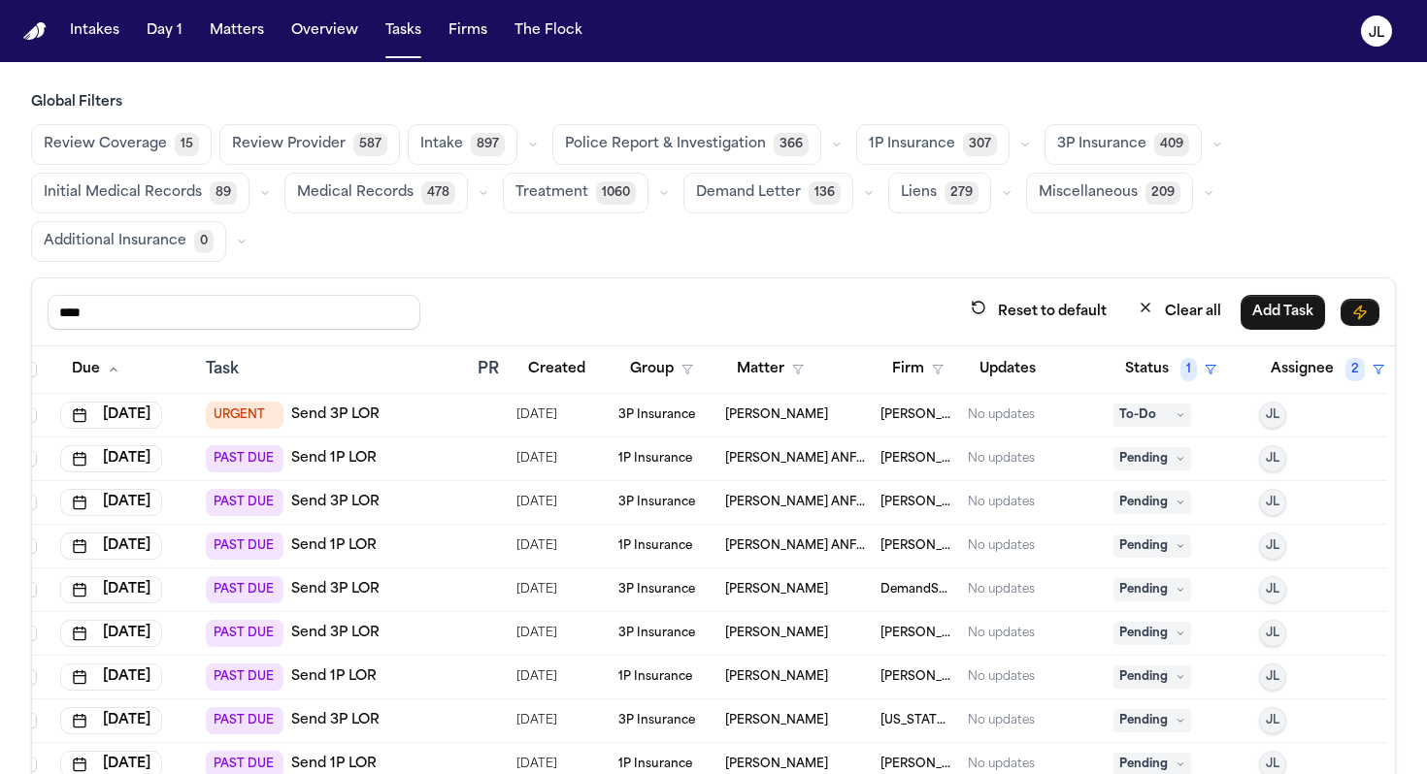
click at [986, 427] on td "To-Do" at bounding box center [1178, 416] width 146 height 44
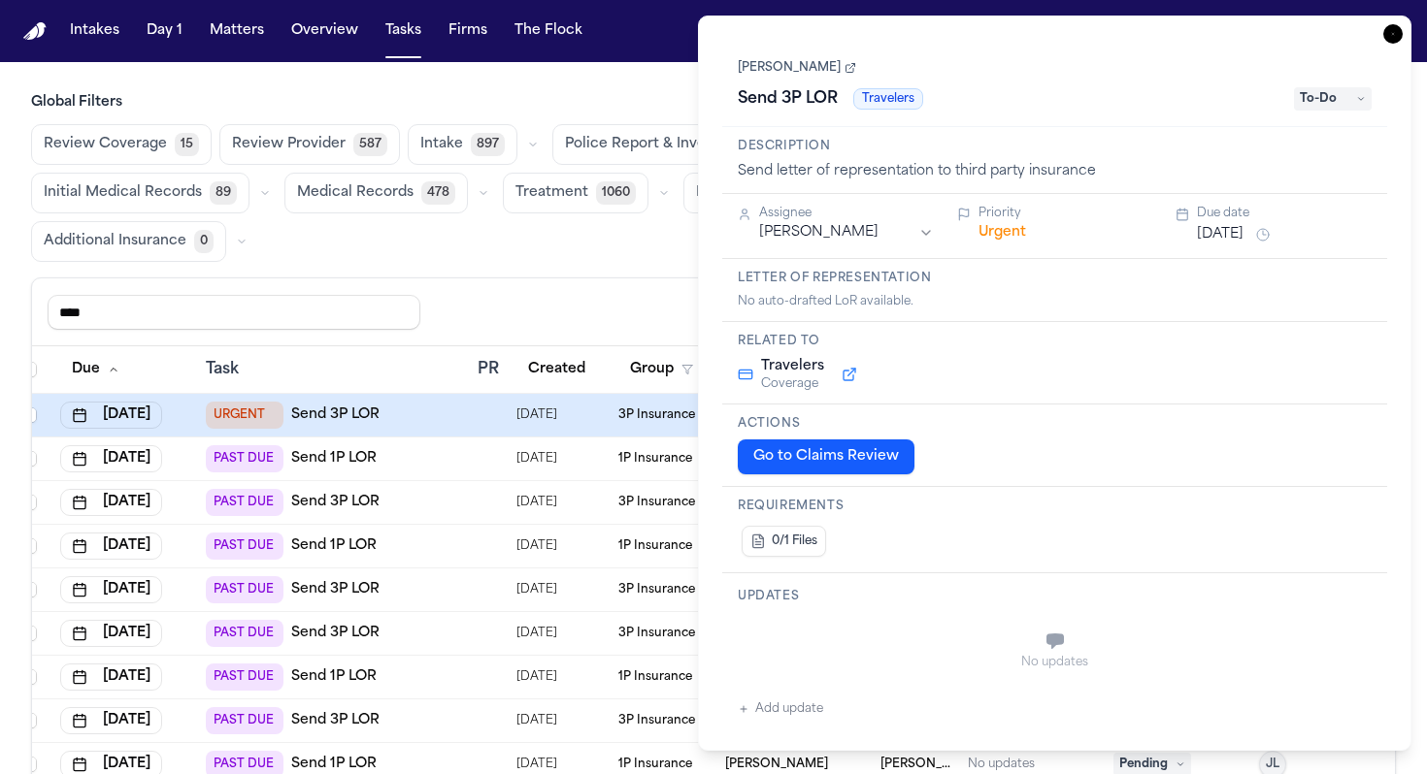
click at [798, 688] on button "Add update" at bounding box center [780, 709] width 85 height 23
click at [789, 657] on textarea "Add your update" at bounding box center [1066, 643] width 595 height 39
type textarea "**********"
click at [986, 102] on span "To-Do" at bounding box center [1333, 98] width 78 height 23
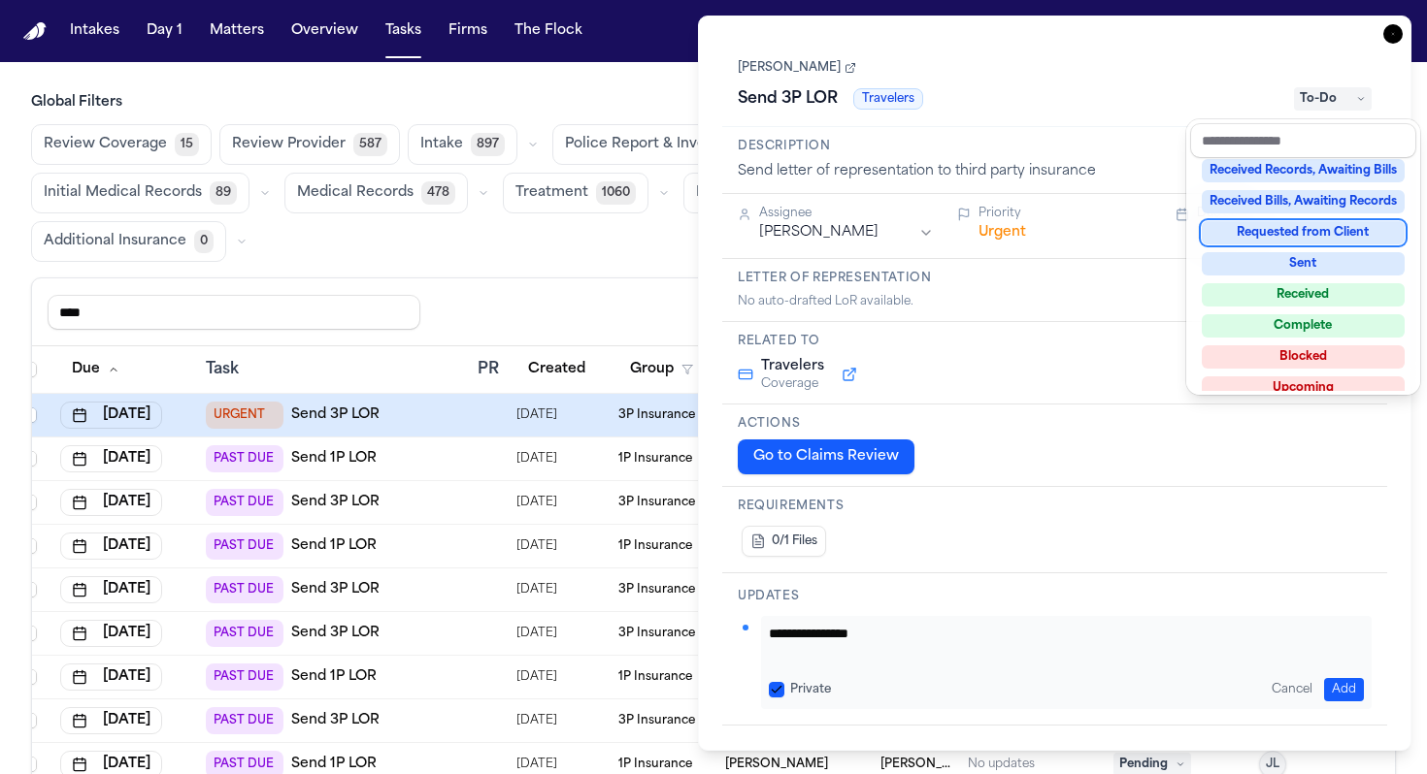
scroll to position [303, 0]
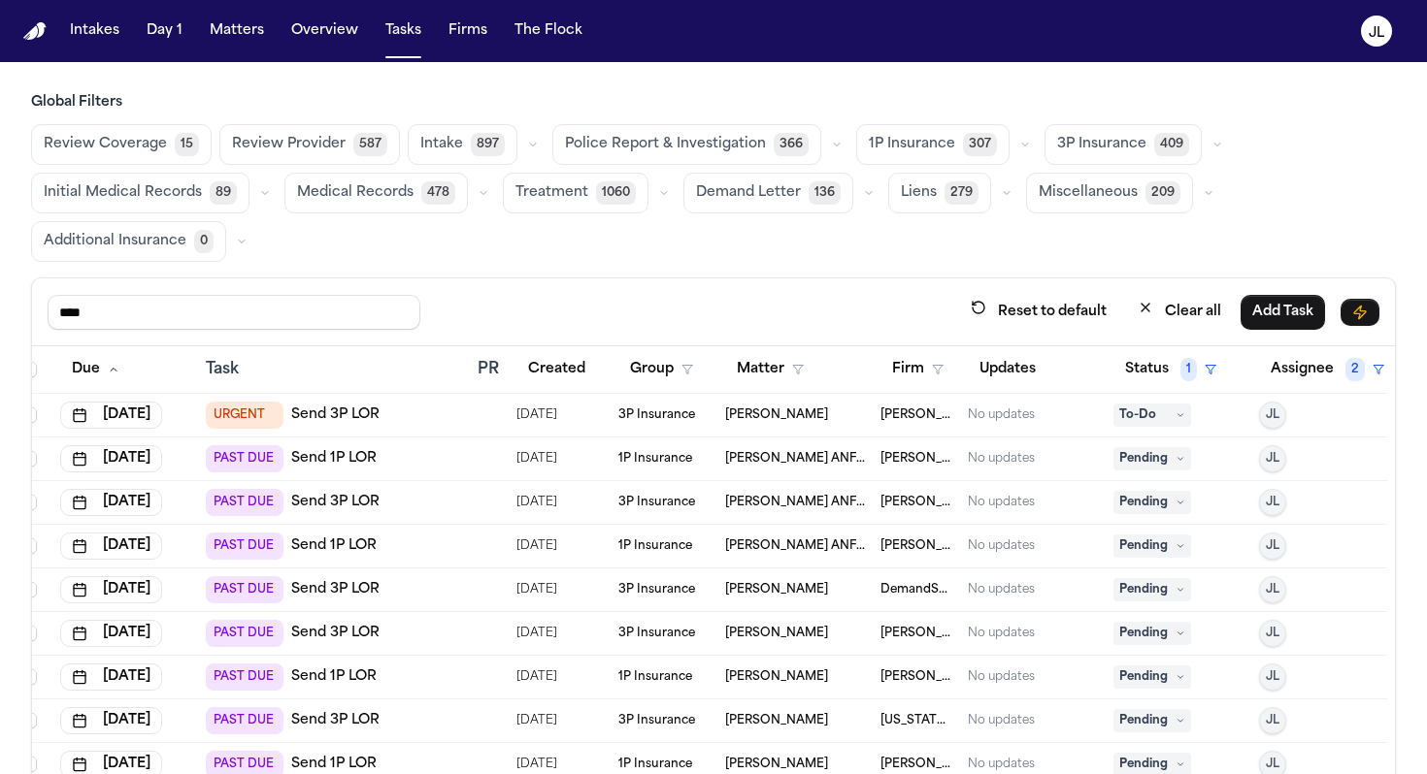
click at [986, 406] on span "To-Do" at bounding box center [1152, 415] width 78 height 23
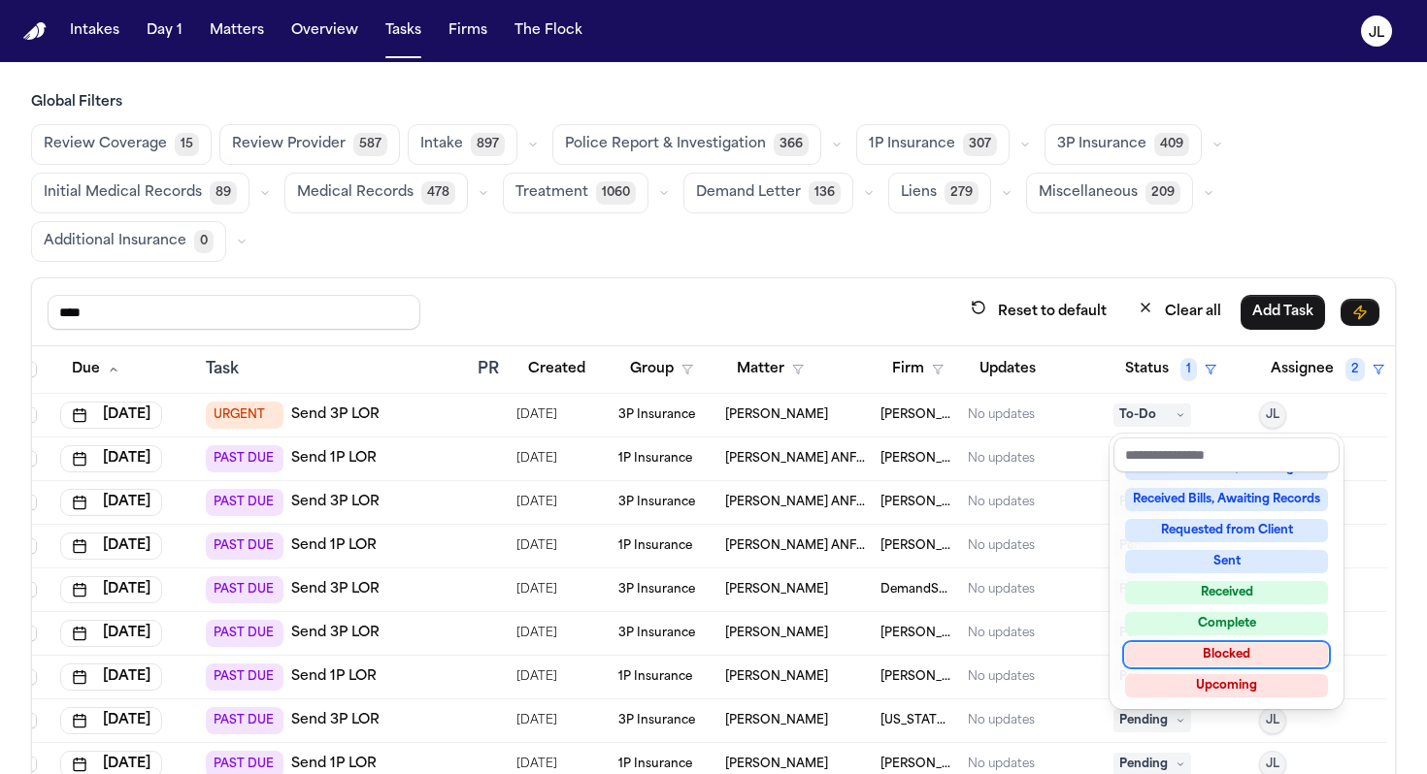
click at [986, 652] on div "Blocked" at bounding box center [1226, 654] width 203 height 23
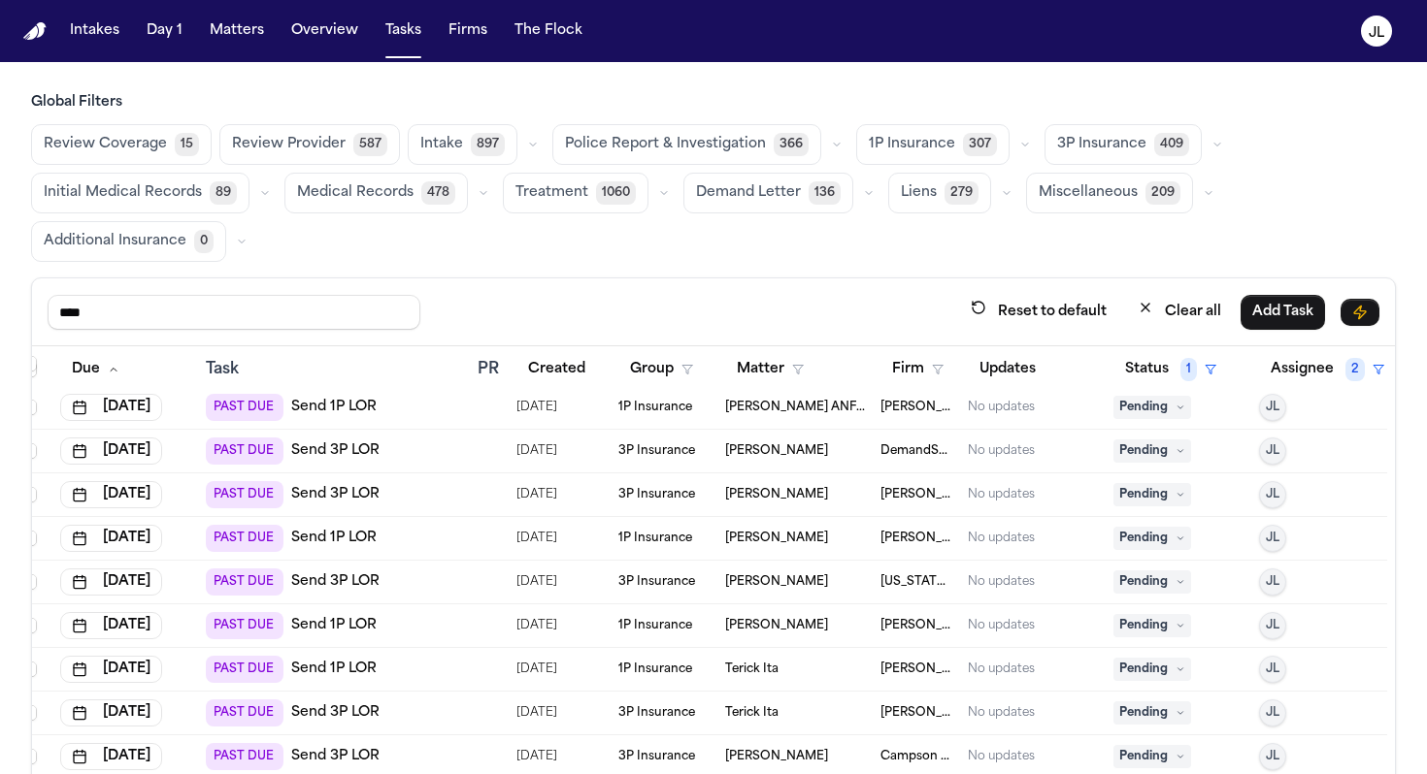
scroll to position [98, 18]
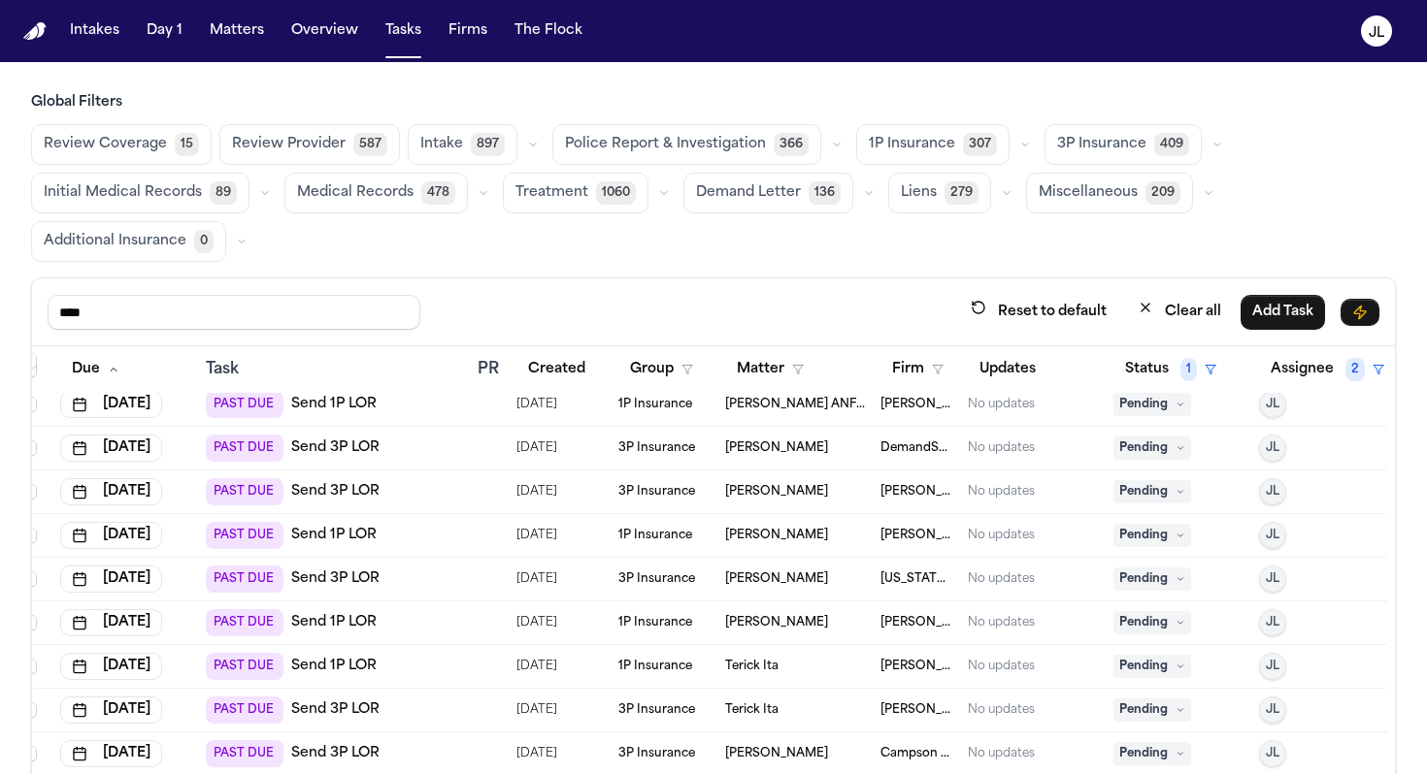
click at [986, 581] on span "Pending" at bounding box center [1152, 579] width 78 height 23
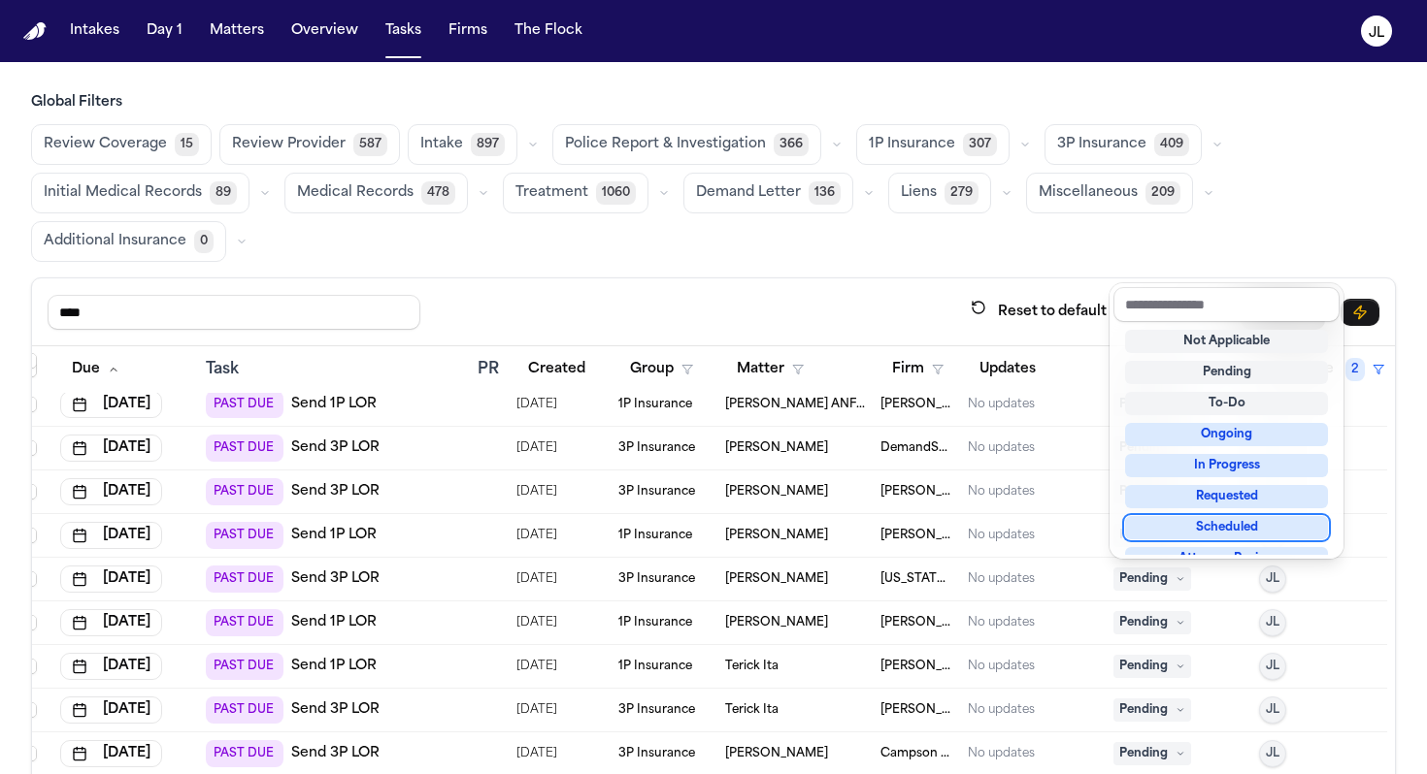
scroll to position [303, 0]
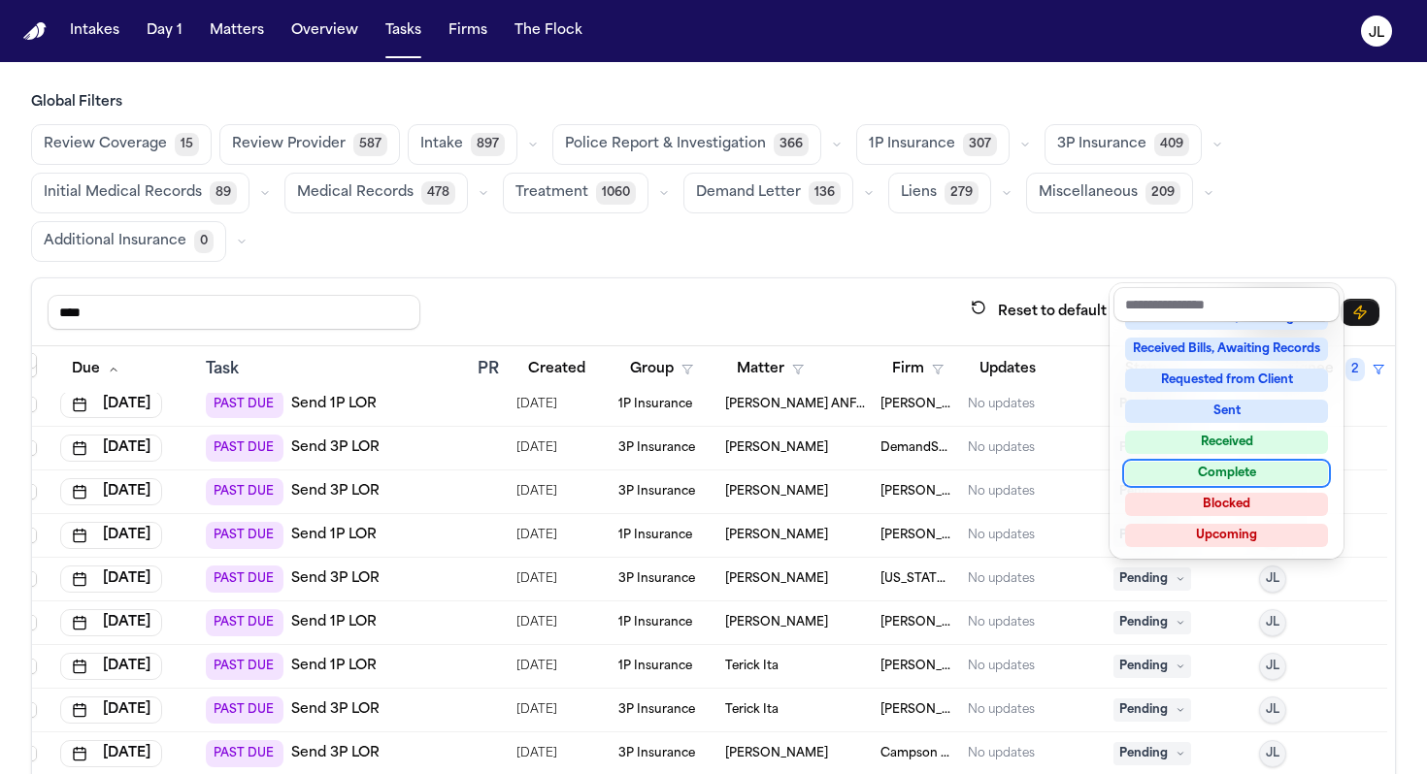
click at [986, 473] on div "Complete" at bounding box center [1226, 473] width 203 height 23
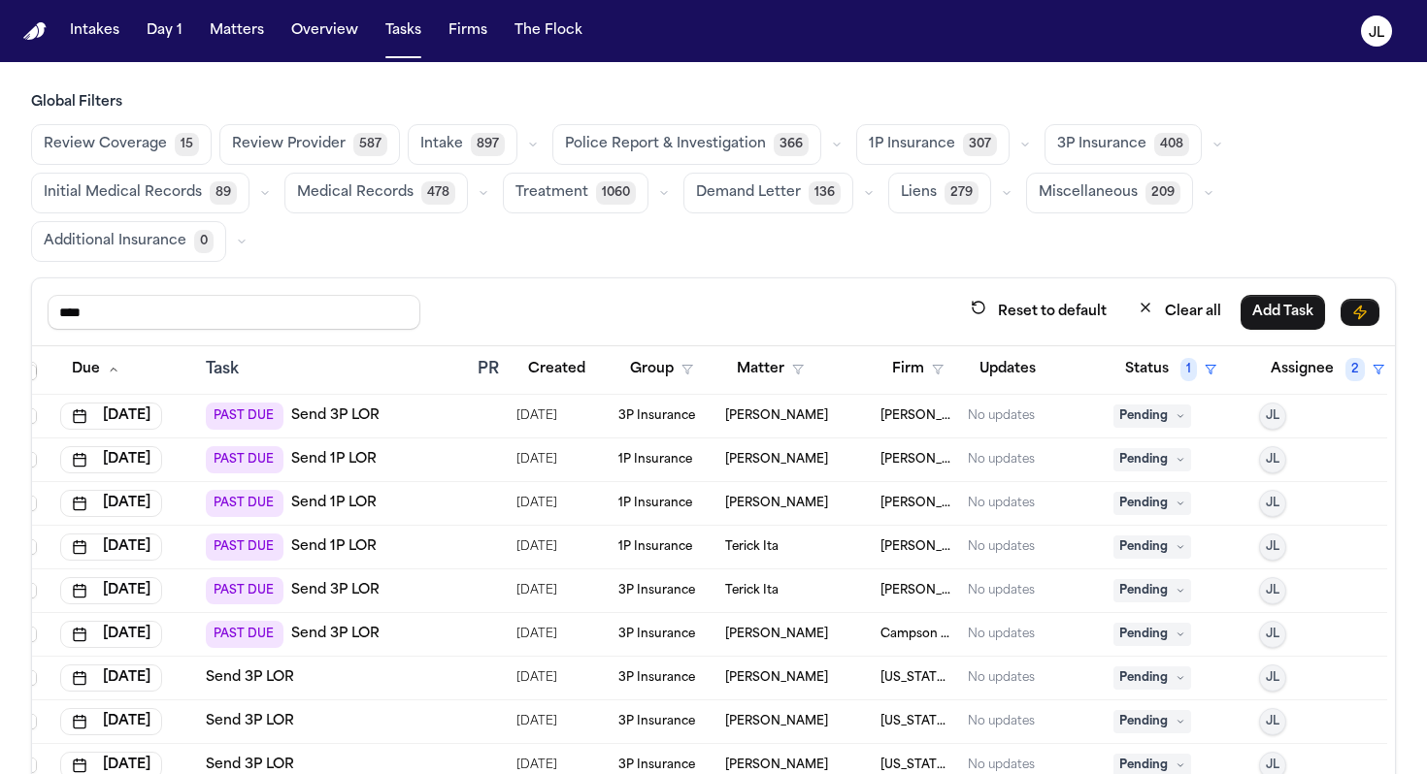
scroll to position [176, 18]
click at [986, 540] on span "Pending" at bounding box center [1152, 545] width 78 height 23
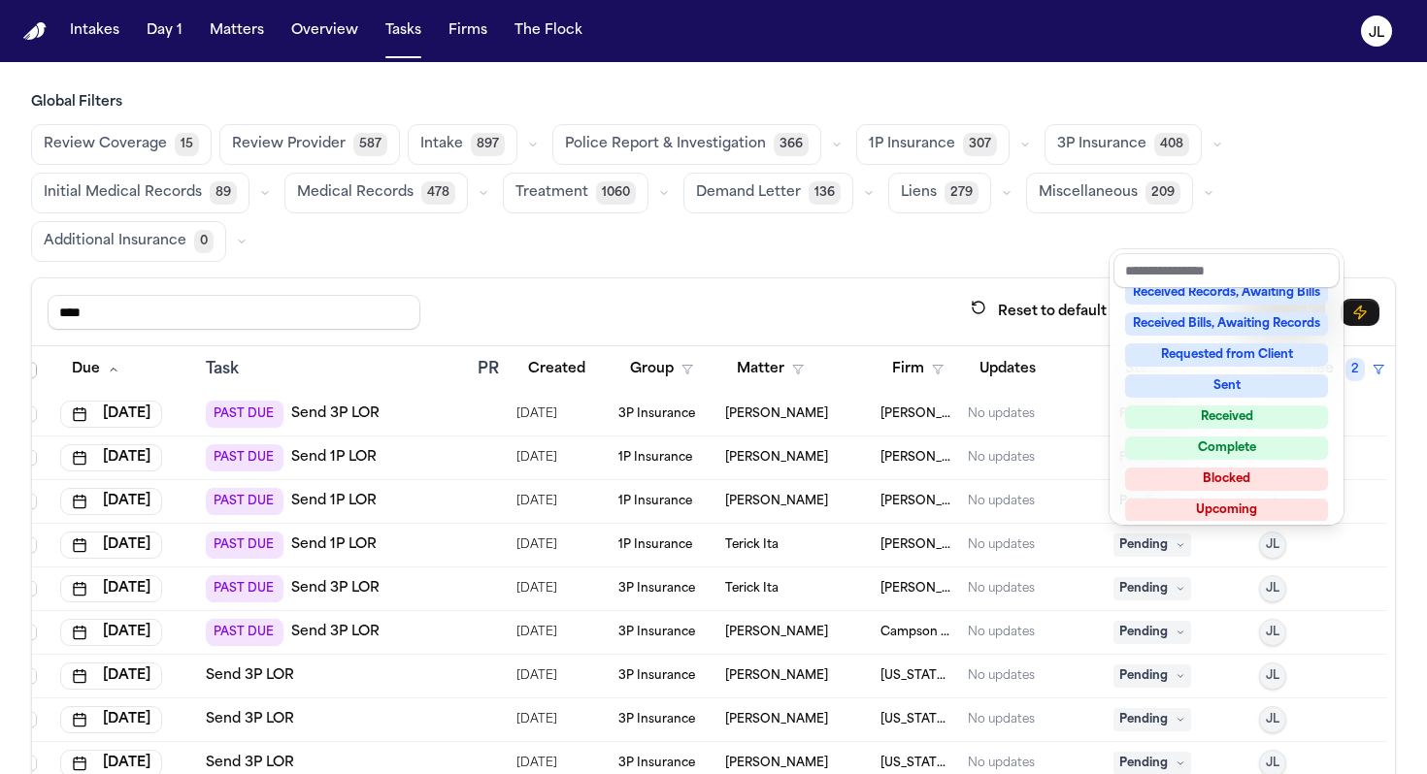
scroll to position [303, 0]
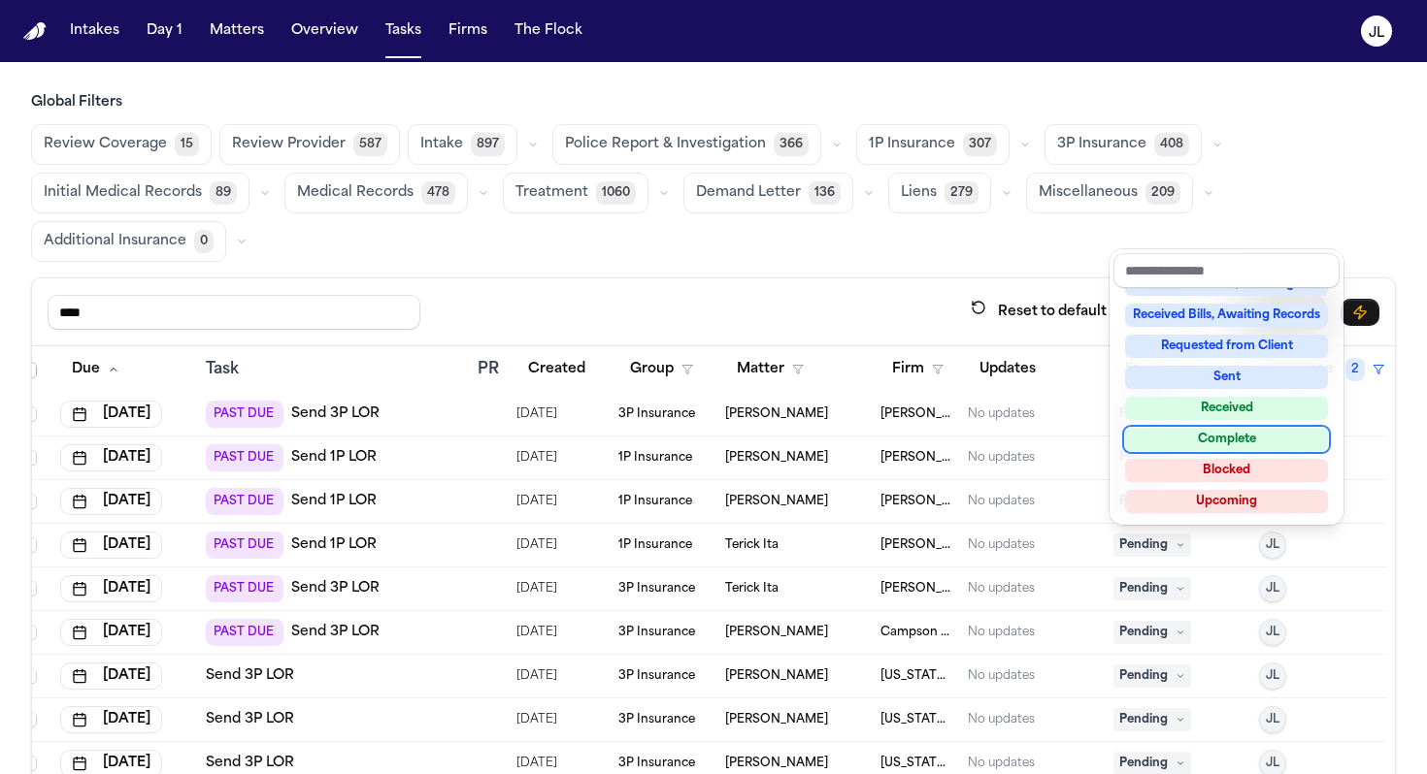
click at [986, 445] on div "Complete" at bounding box center [1226, 439] width 203 height 23
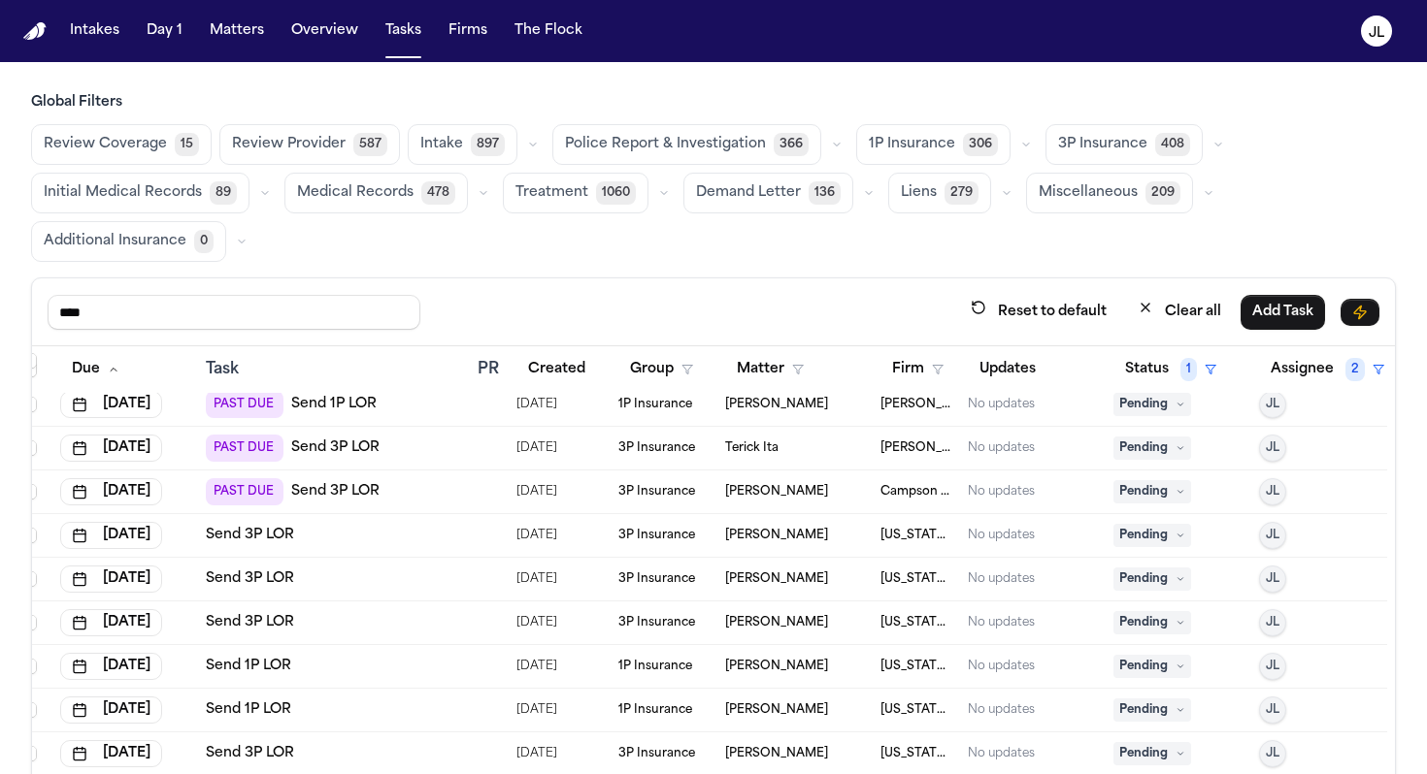
scroll to position [316, 18]
click at [986, 532] on span "Pending" at bounding box center [1152, 535] width 78 height 23
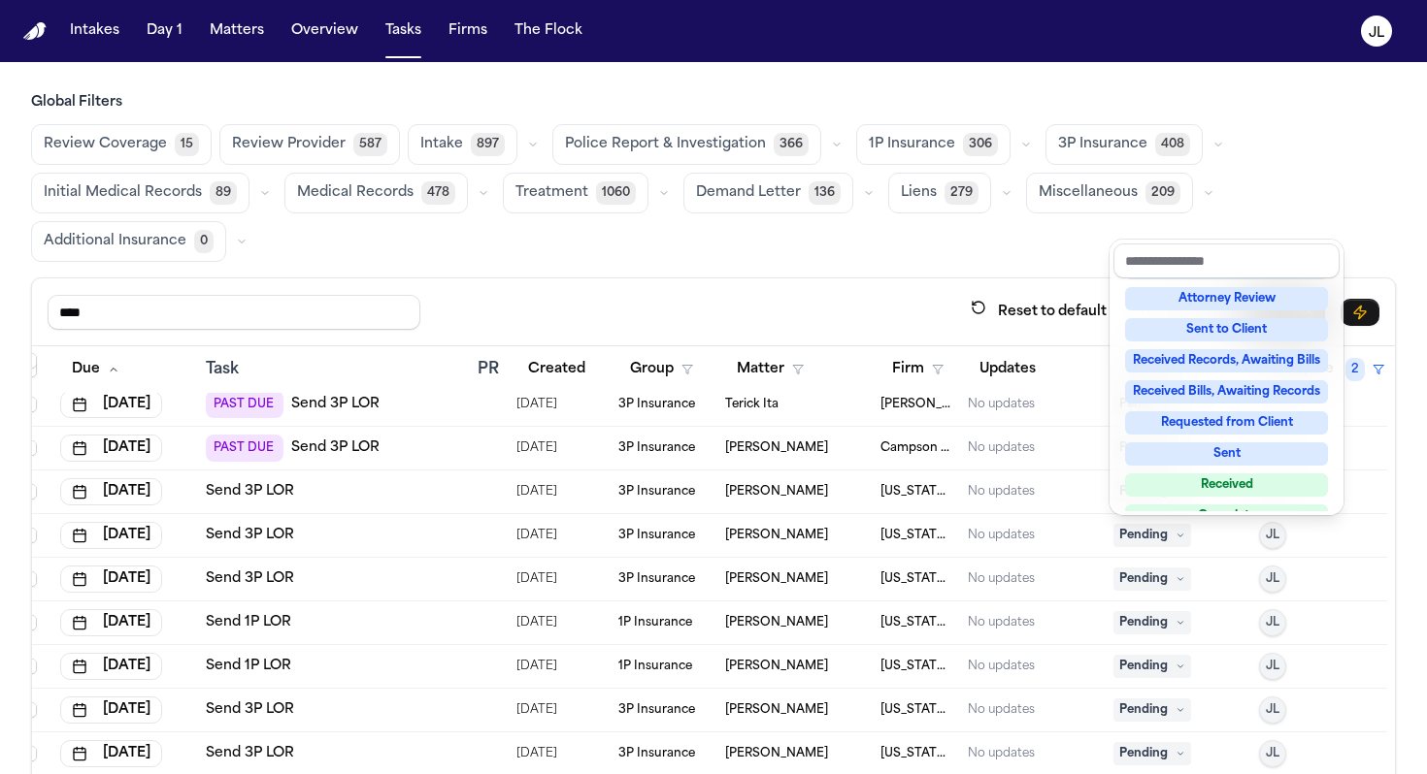
scroll to position [303, 0]
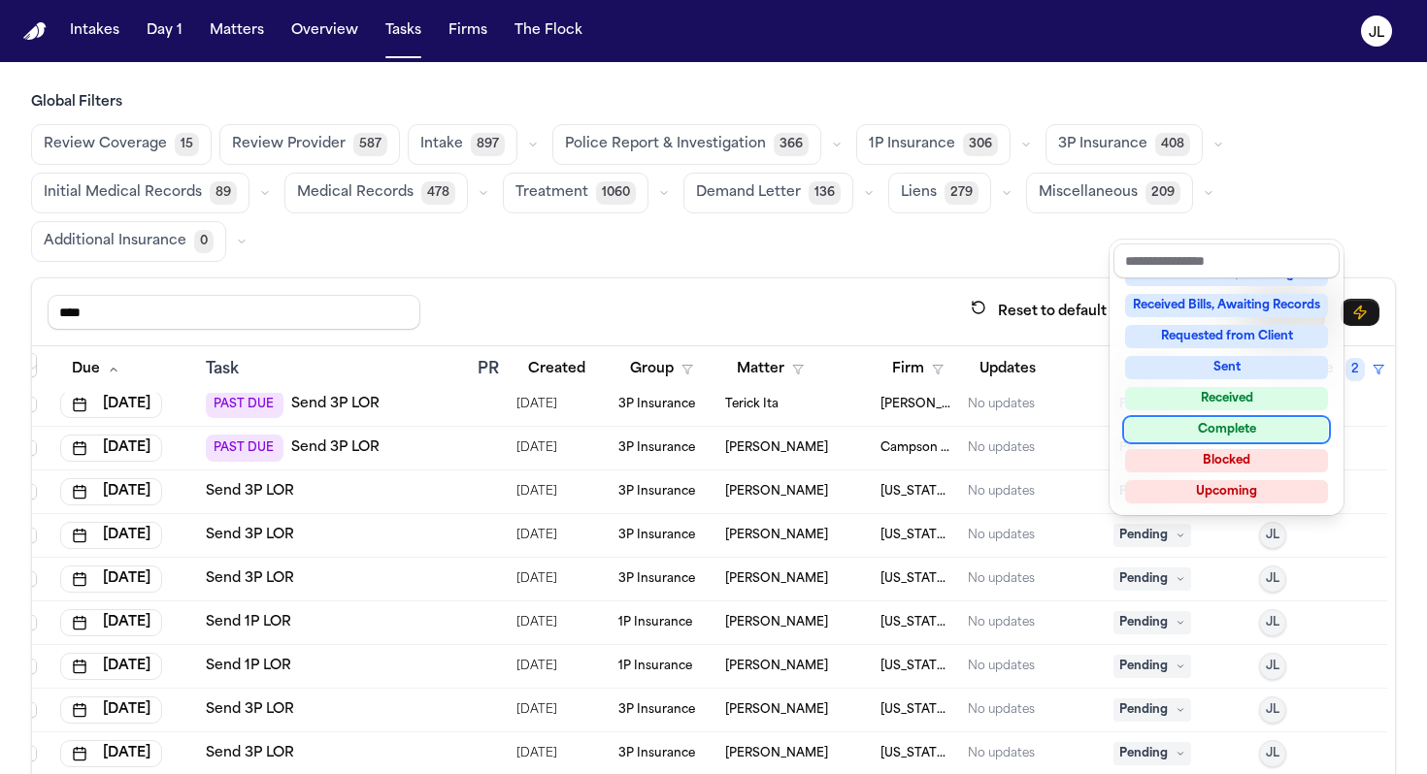
click at [986, 428] on div "Complete" at bounding box center [1226, 429] width 203 height 23
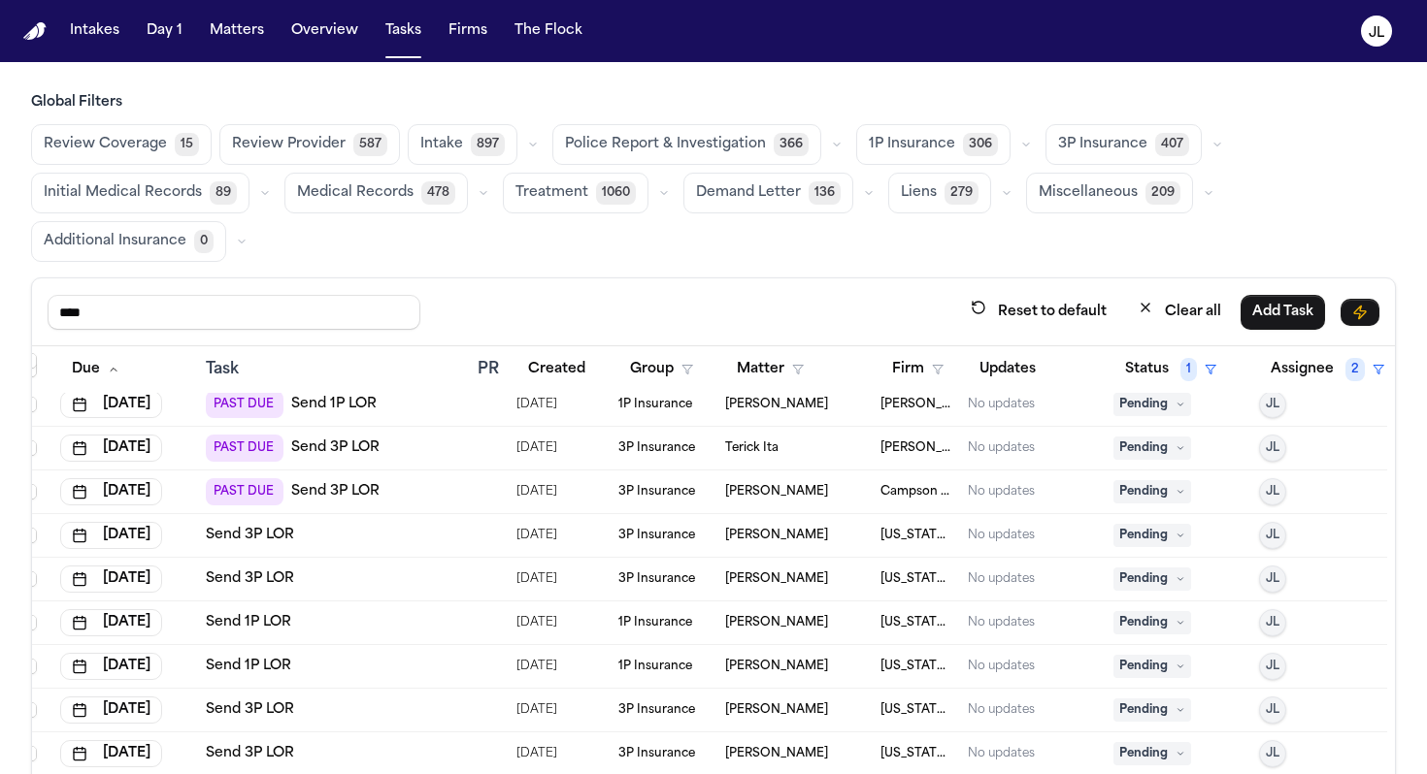
scroll to position [273, 18]
click at [986, 583] on span "Pending" at bounding box center [1152, 579] width 78 height 23
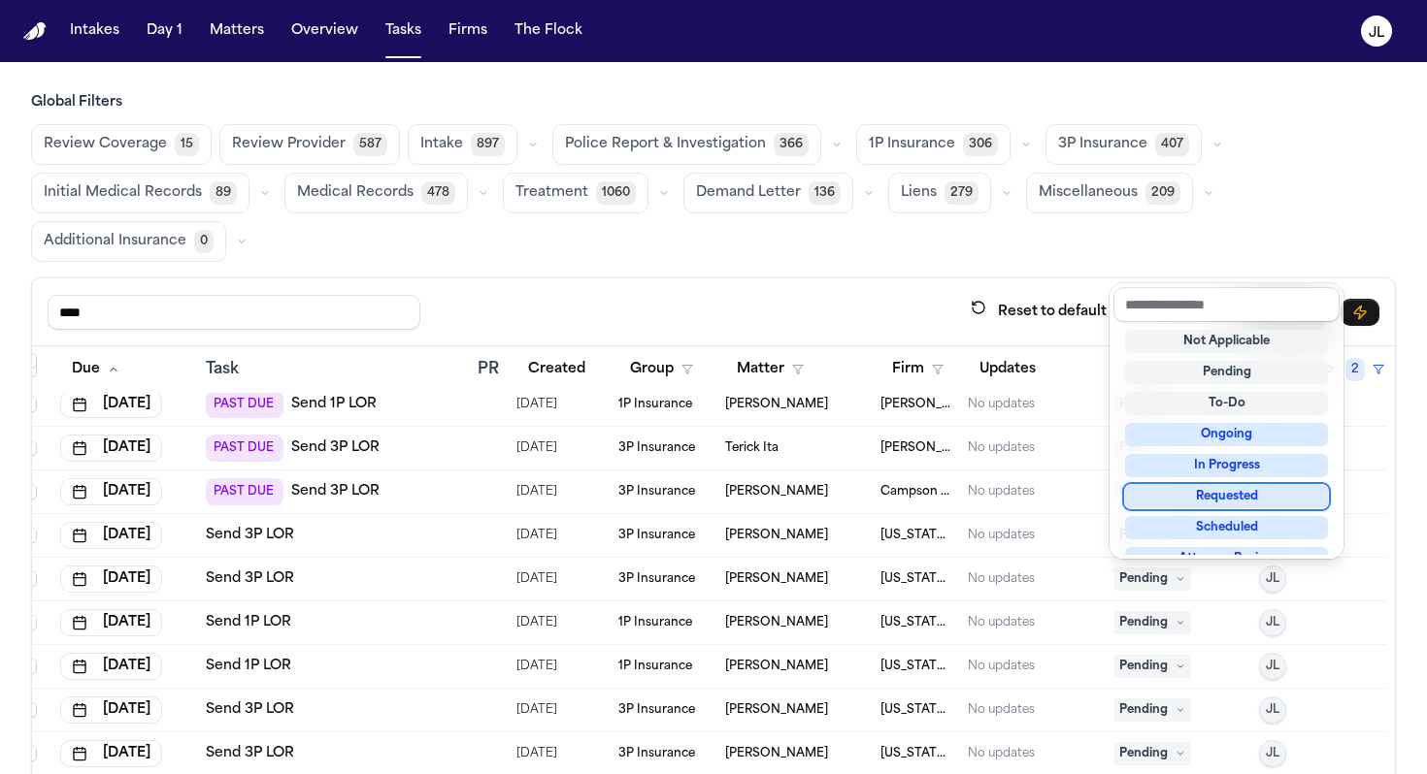
scroll to position [303, 0]
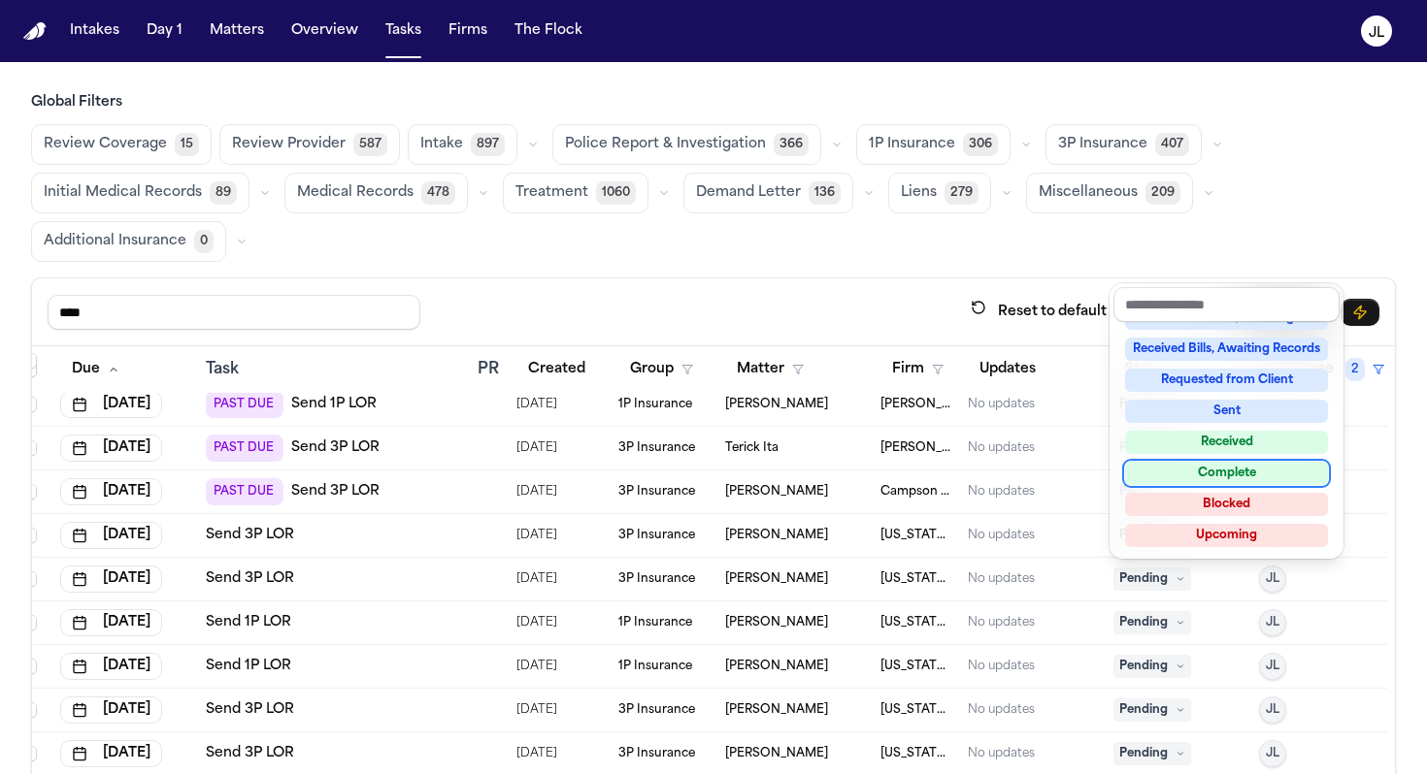
click at [986, 478] on div "Complete" at bounding box center [1226, 473] width 203 height 23
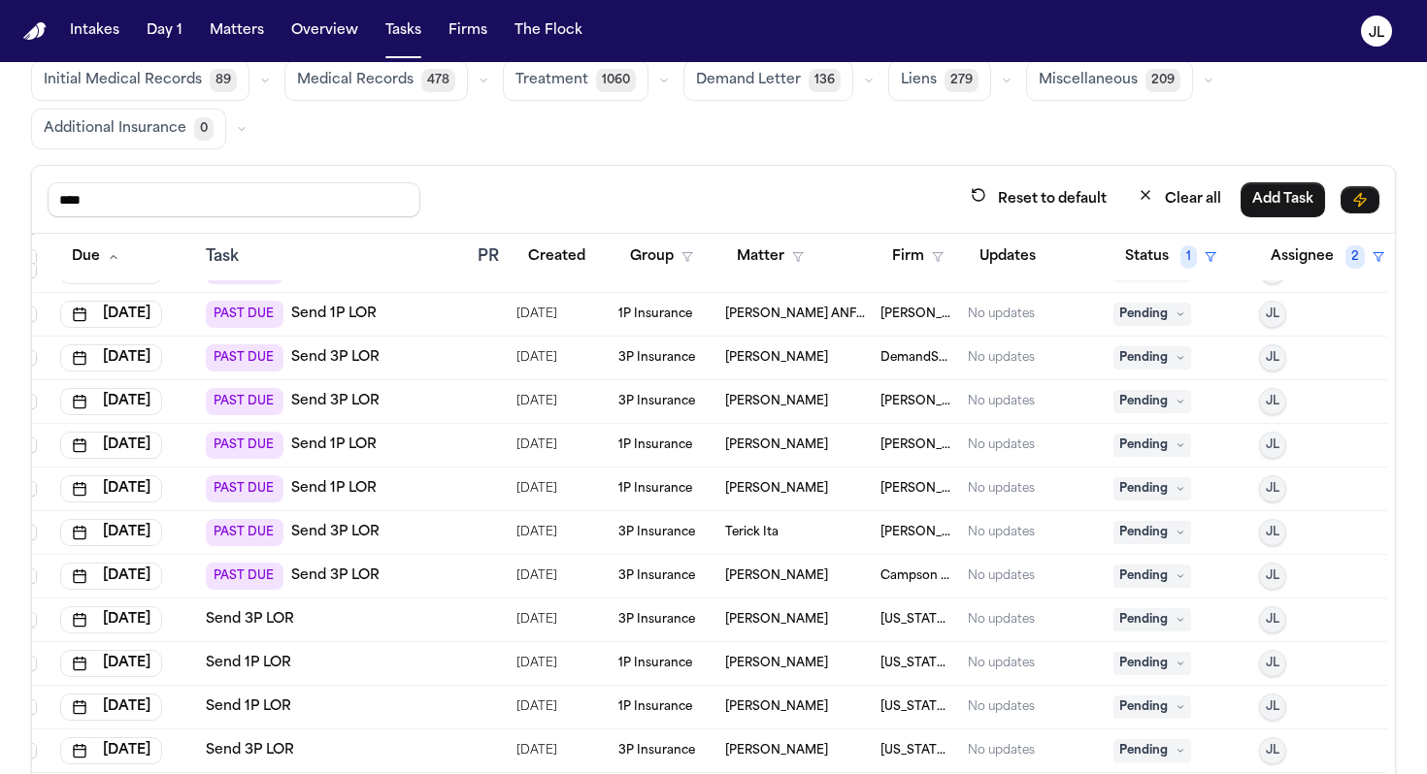
scroll to position [82, 18]
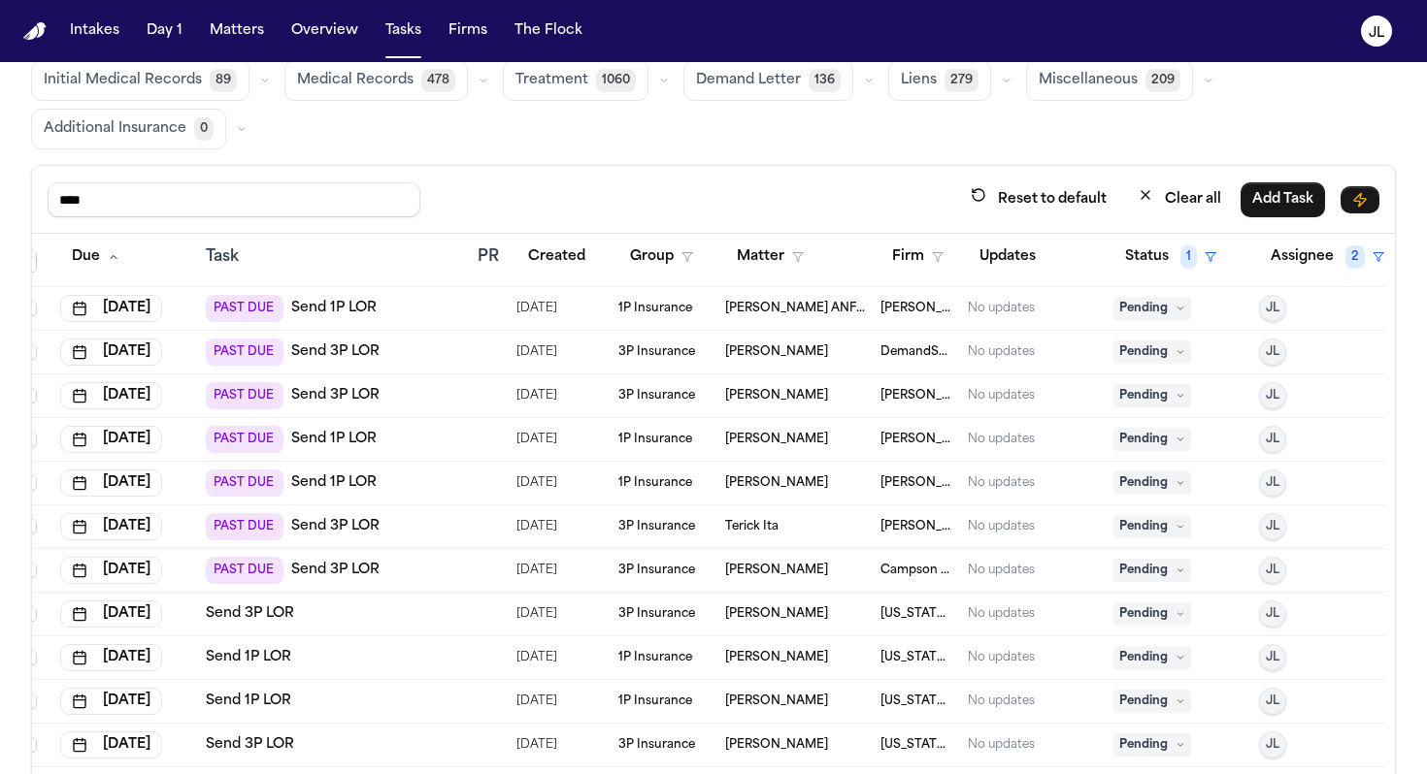
click at [986, 572] on span "Pending" at bounding box center [1152, 570] width 78 height 23
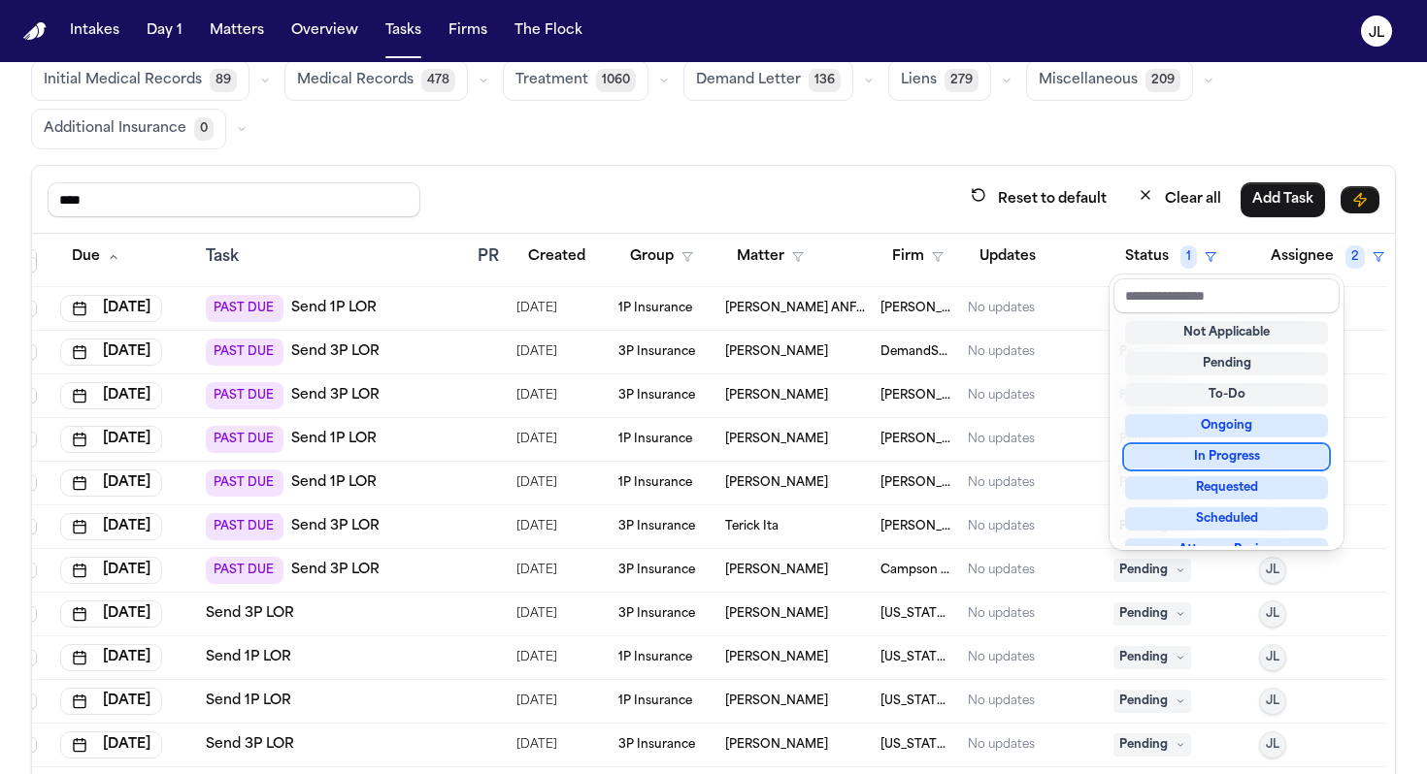
click at [986, 465] on div "In Progress" at bounding box center [1226, 456] width 203 height 23
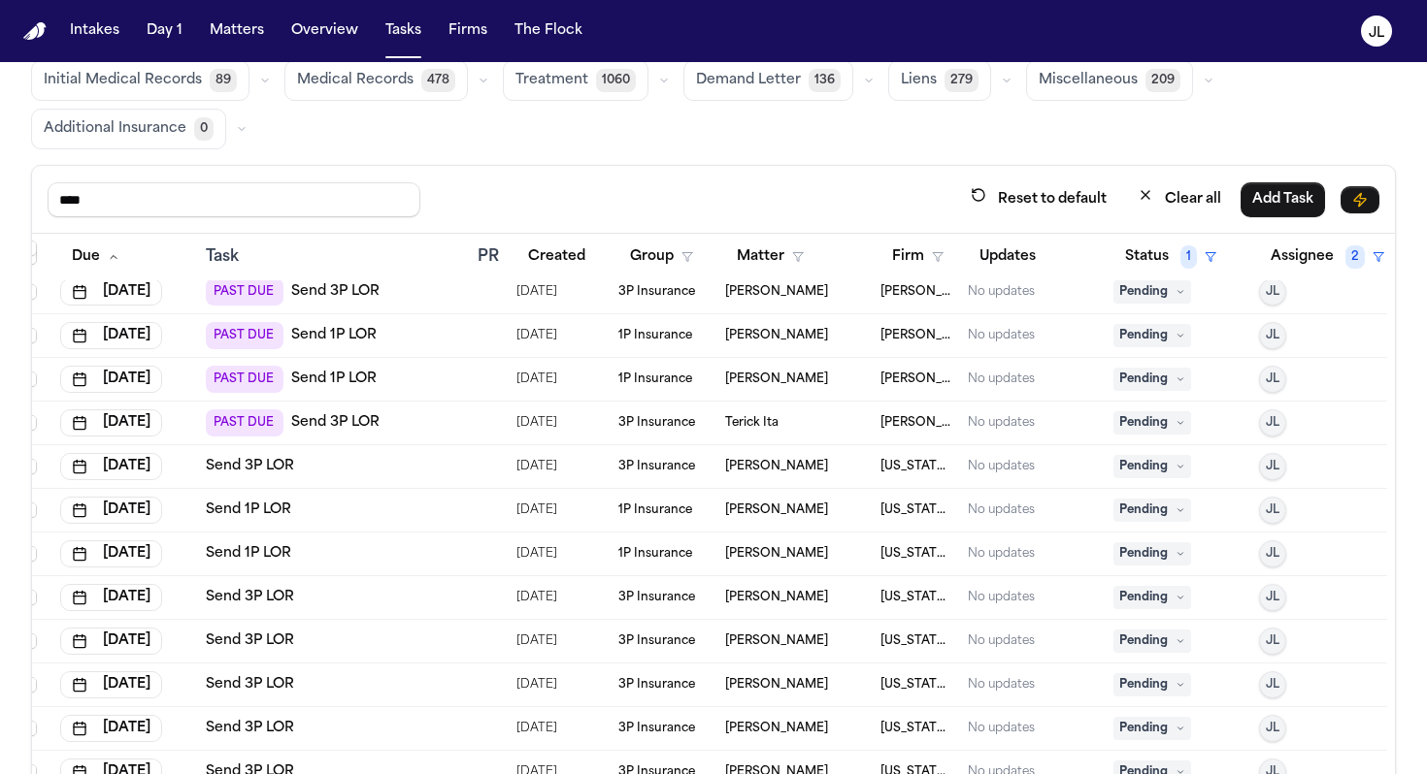
scroll to position [164, 0]
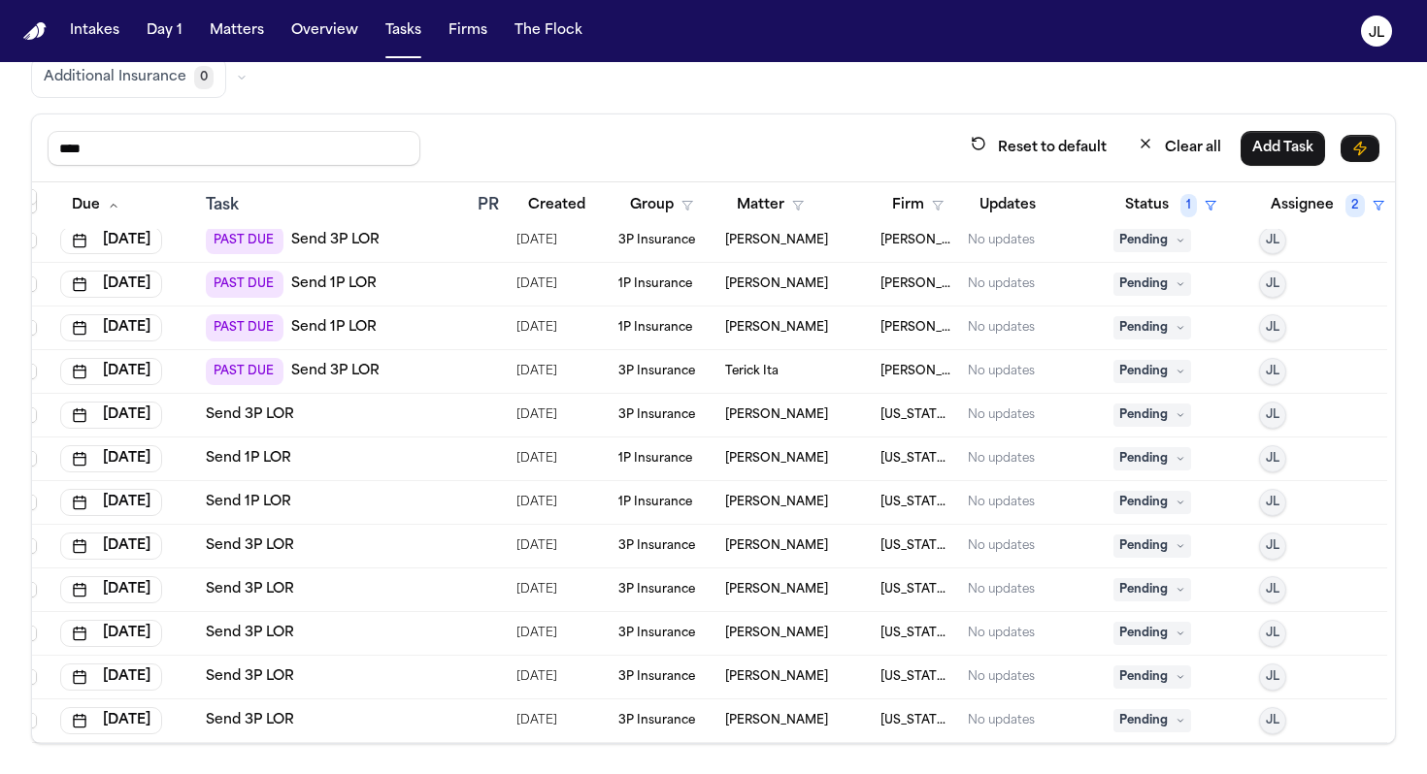
click at [280, 688] on link "Send 3P LOR" at bounding box center [250, 720] width 88 height 19
click at [986, 688] on span "Pending" at bounding box center [1152, 720] width 78 height 23
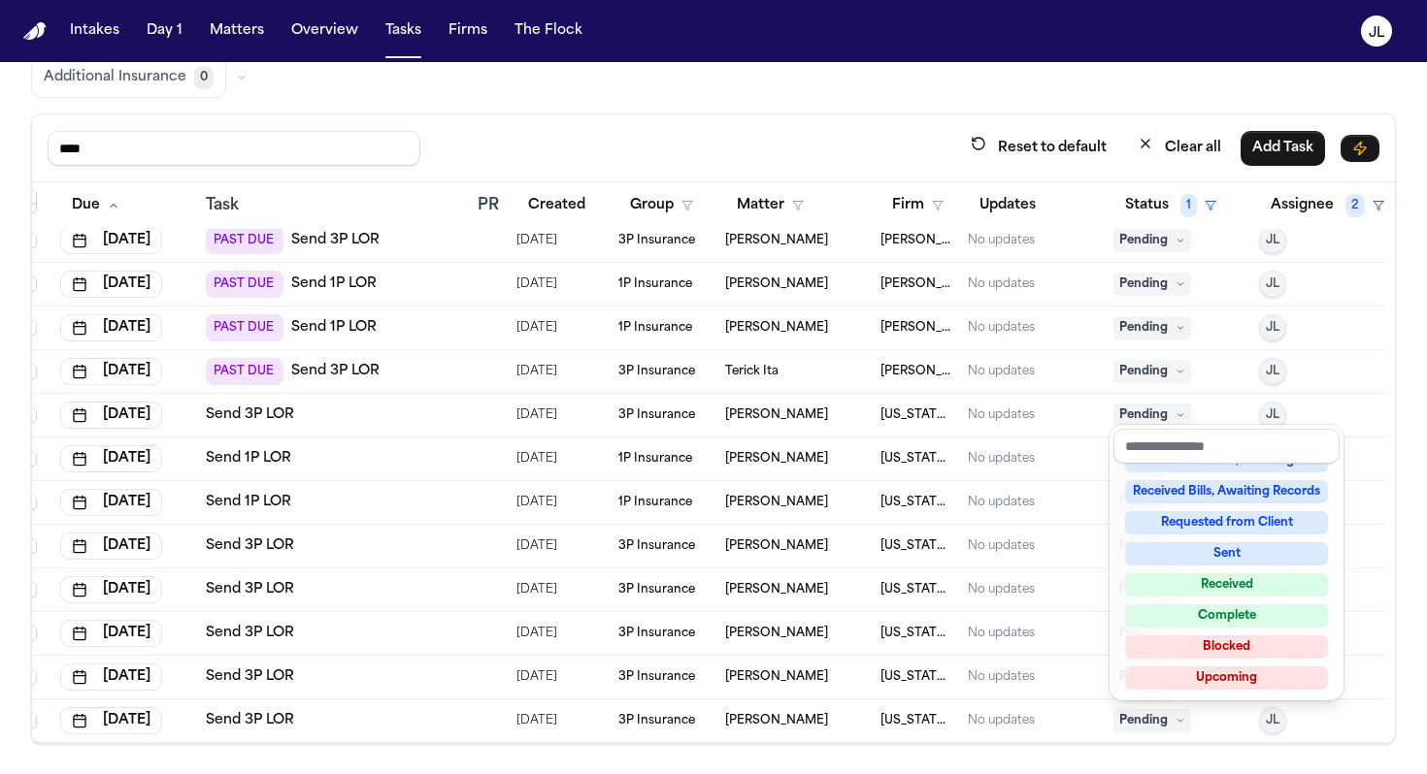
scroll to position [303, 0]
click at [986, 607] on div "Complete" at bounding box center [1226, 615] width 203 height 23
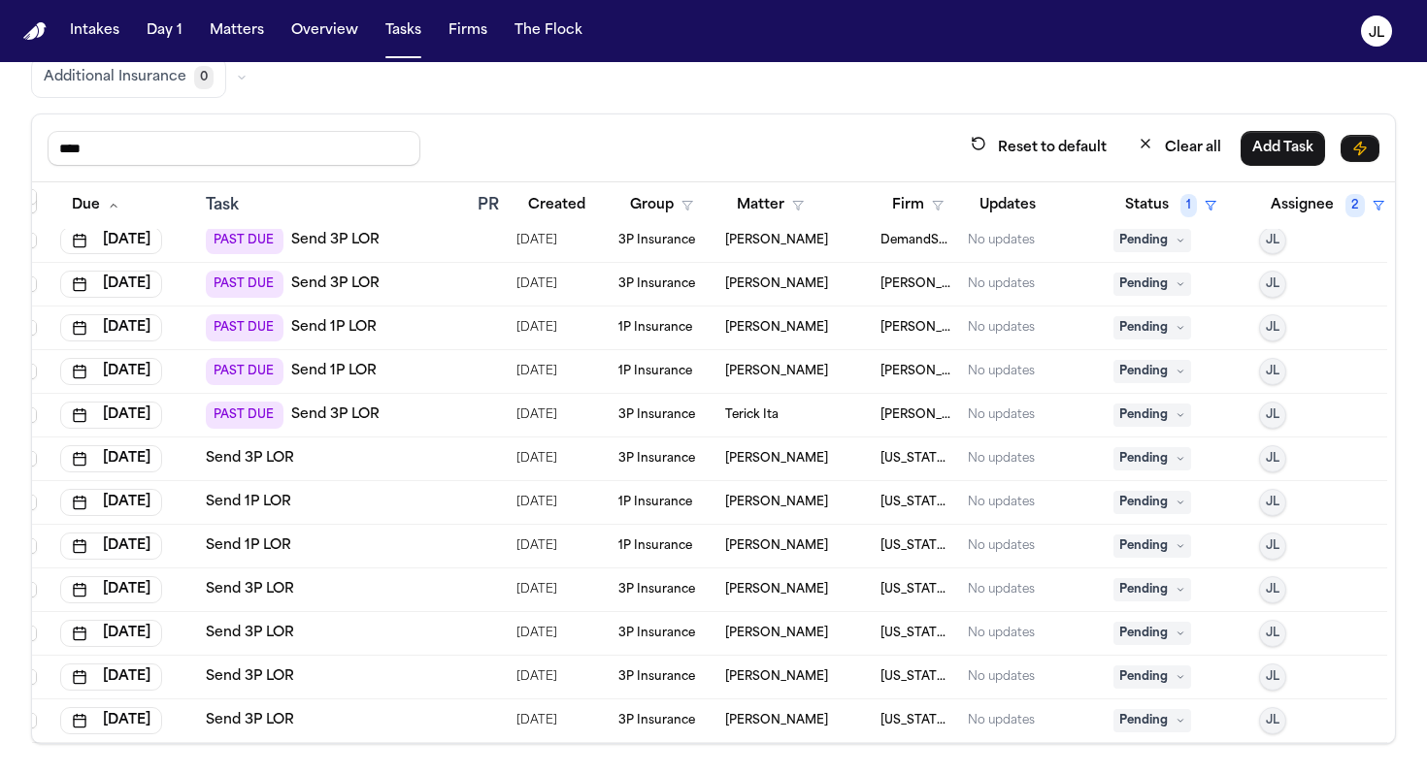
scroll to position [142, 18]
click at [283, 499] on link "Send 1P LOR" at bounding box center [248, 502] width 85 height 19
click at [274, 455] on link "Send 3P LOR" at bounding box center [250, 458] width 88 height 19
click at [986, 448] on span "Pending" at bounding box center [1152, 458] width 78 height 23
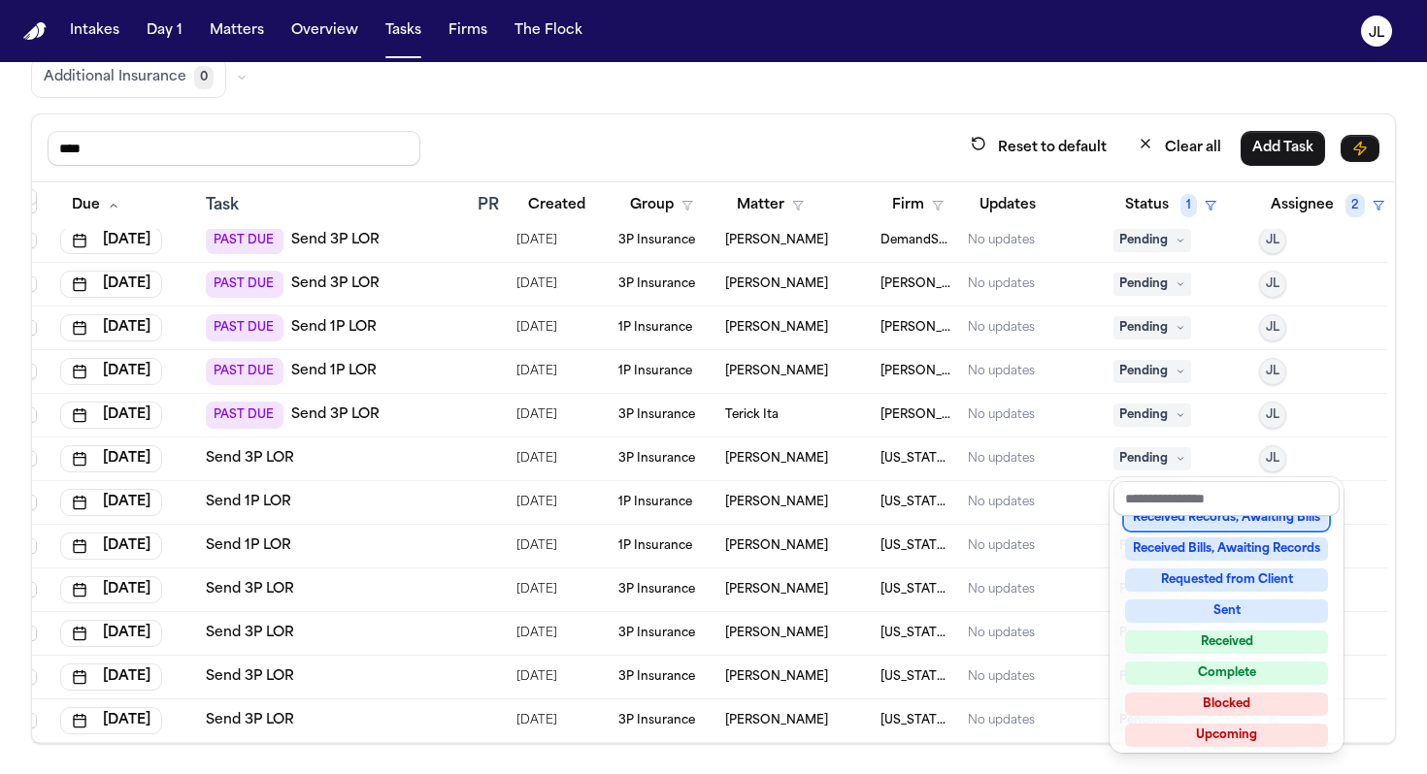
scroll to position [303, 0]
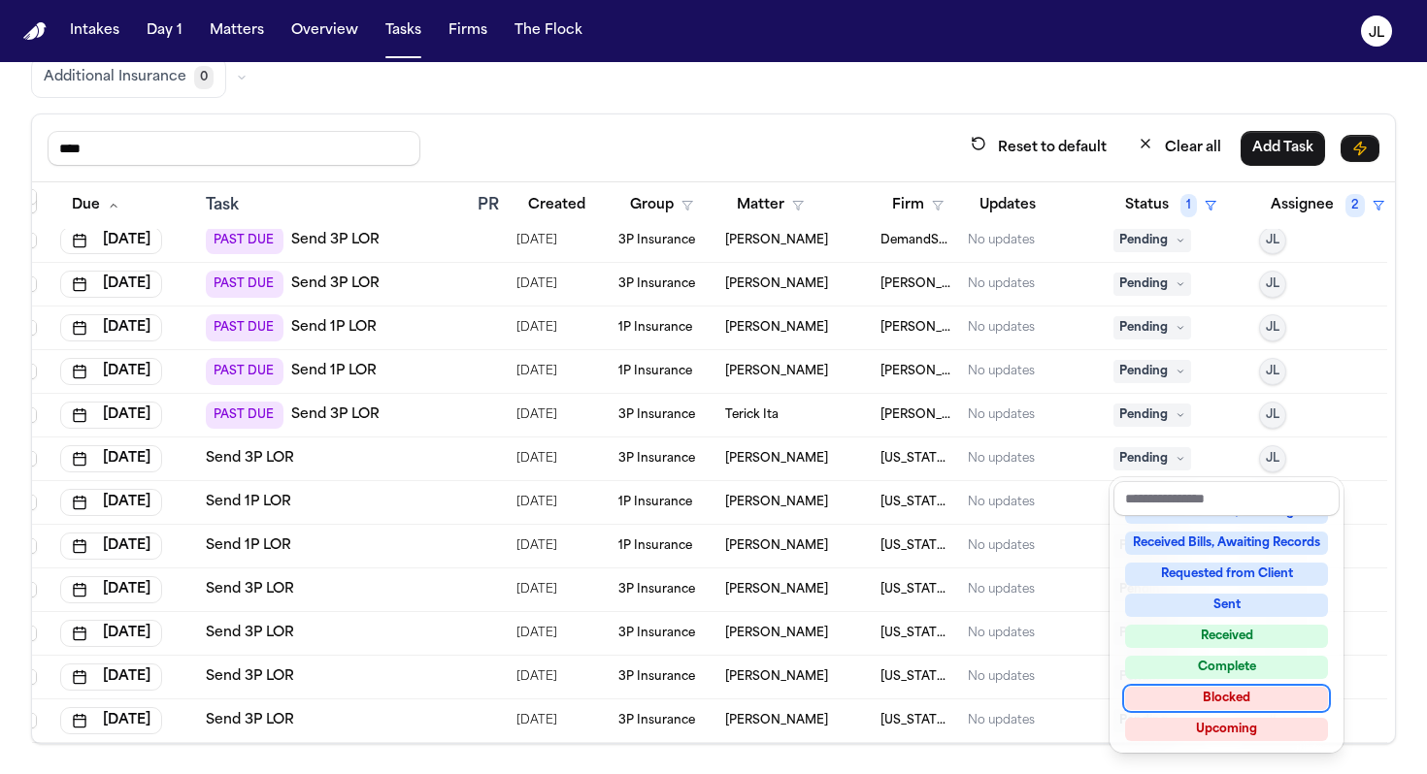
click at [986, 688] on div "Blocked" at bounding box center [1226, 698] width 203 height 23
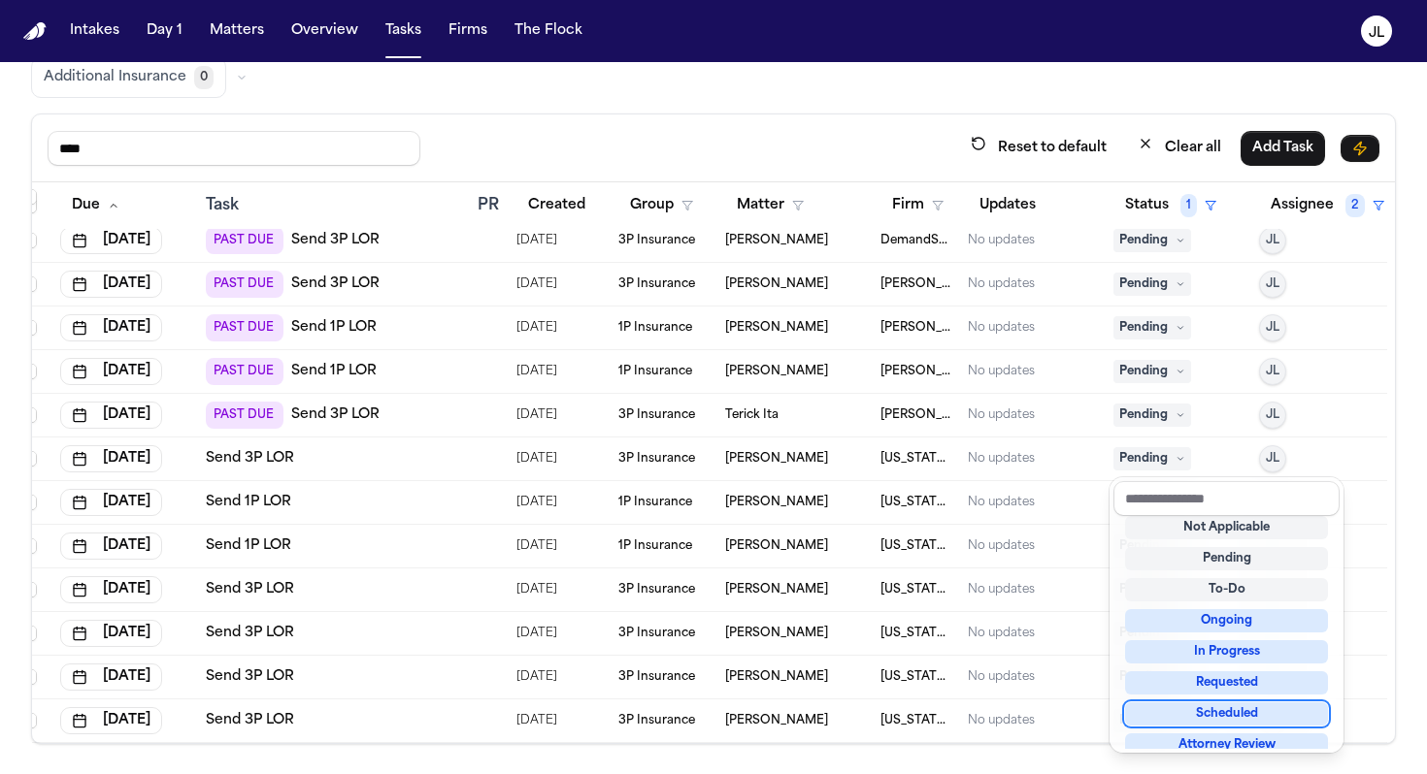
scroll to position [98, 18]
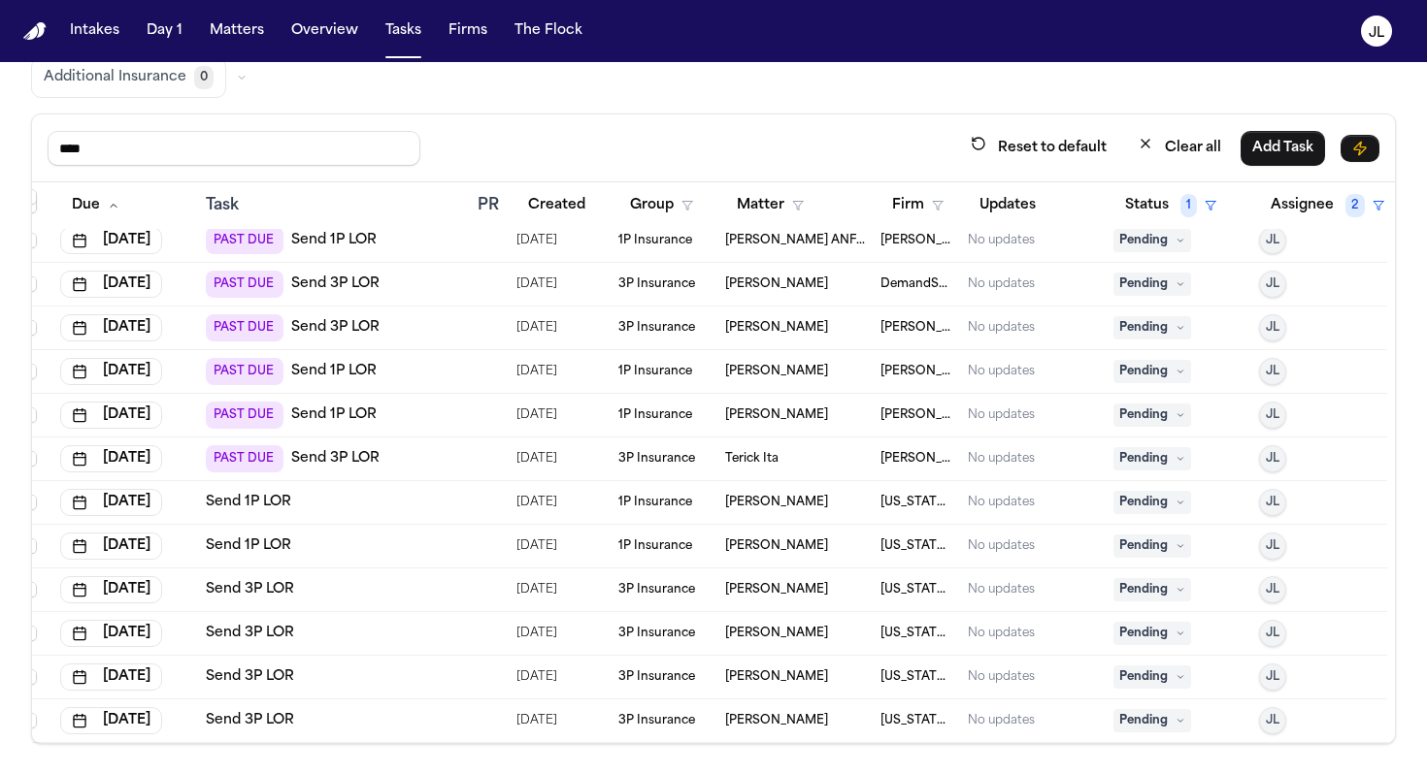
click at [359, 413] on link "Send 1P LOR" at bounding box center [333, 415] width 85 height 19
click at [357, 450] on link "Send 3P LOR" at bounding box center [335, 458] width 88 height 19
click at [986, 459] on span "Pending" at bounding box center [1152, 458] width 78 height 23
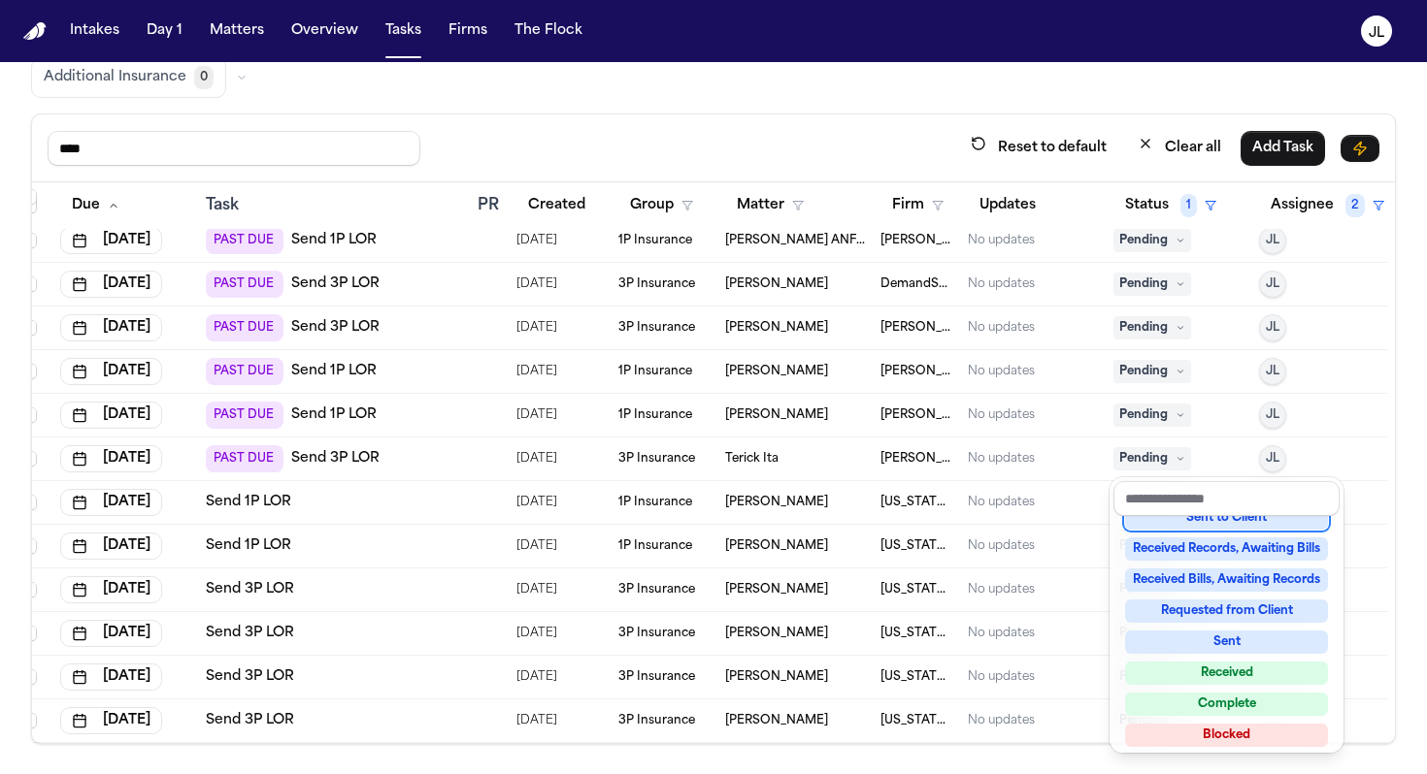
scroll to position [303, 0]
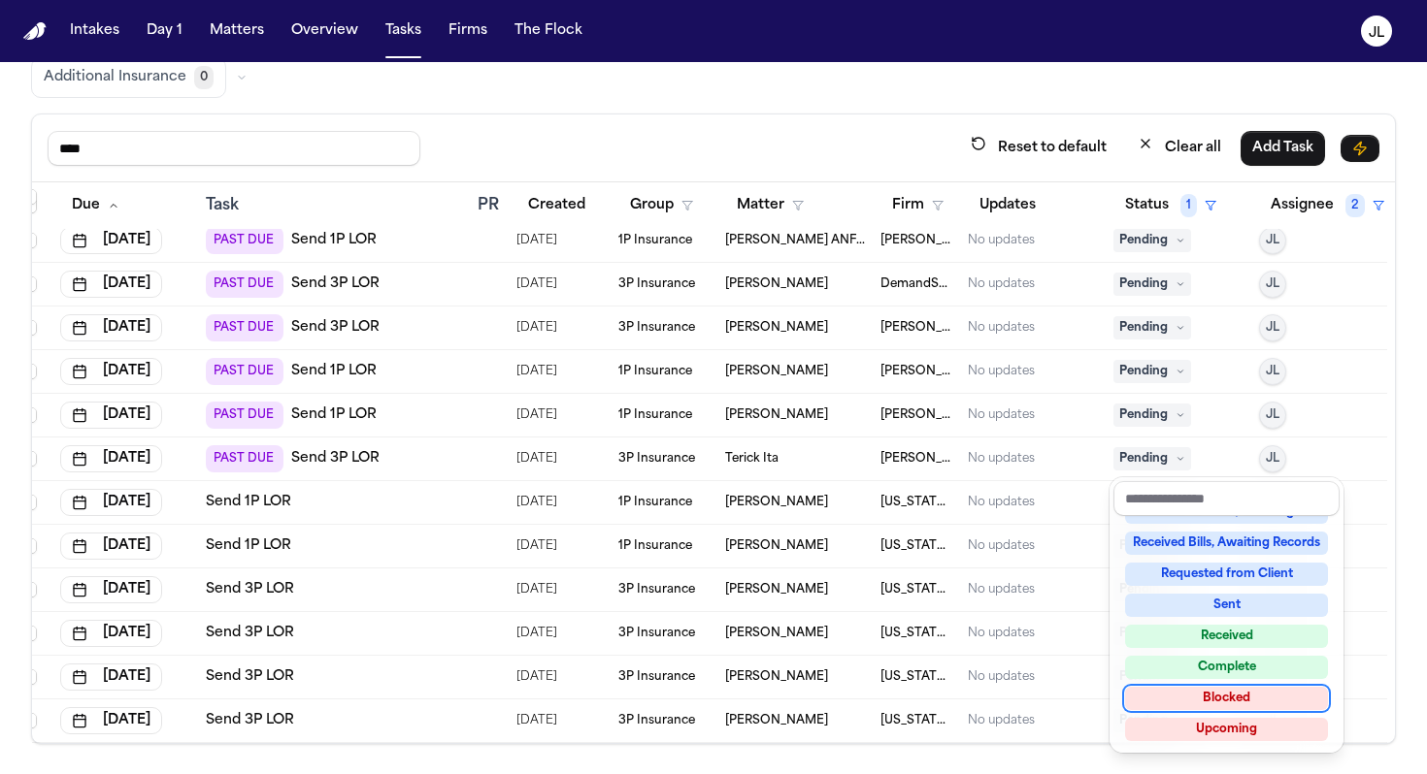
click at [986, 688] on div "Blocked" at bounding box center [1226, 698] width 203 height 23
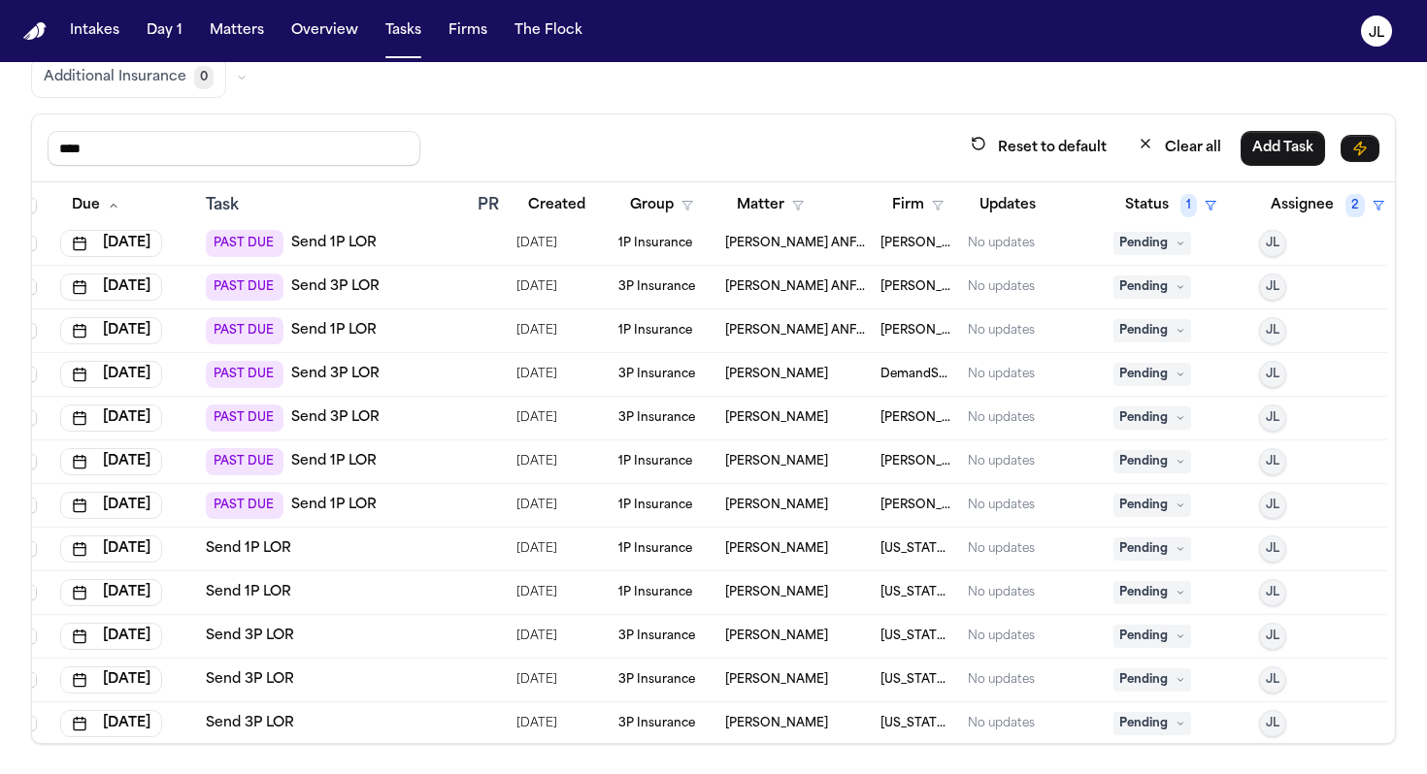
scroll to position [0, 18]
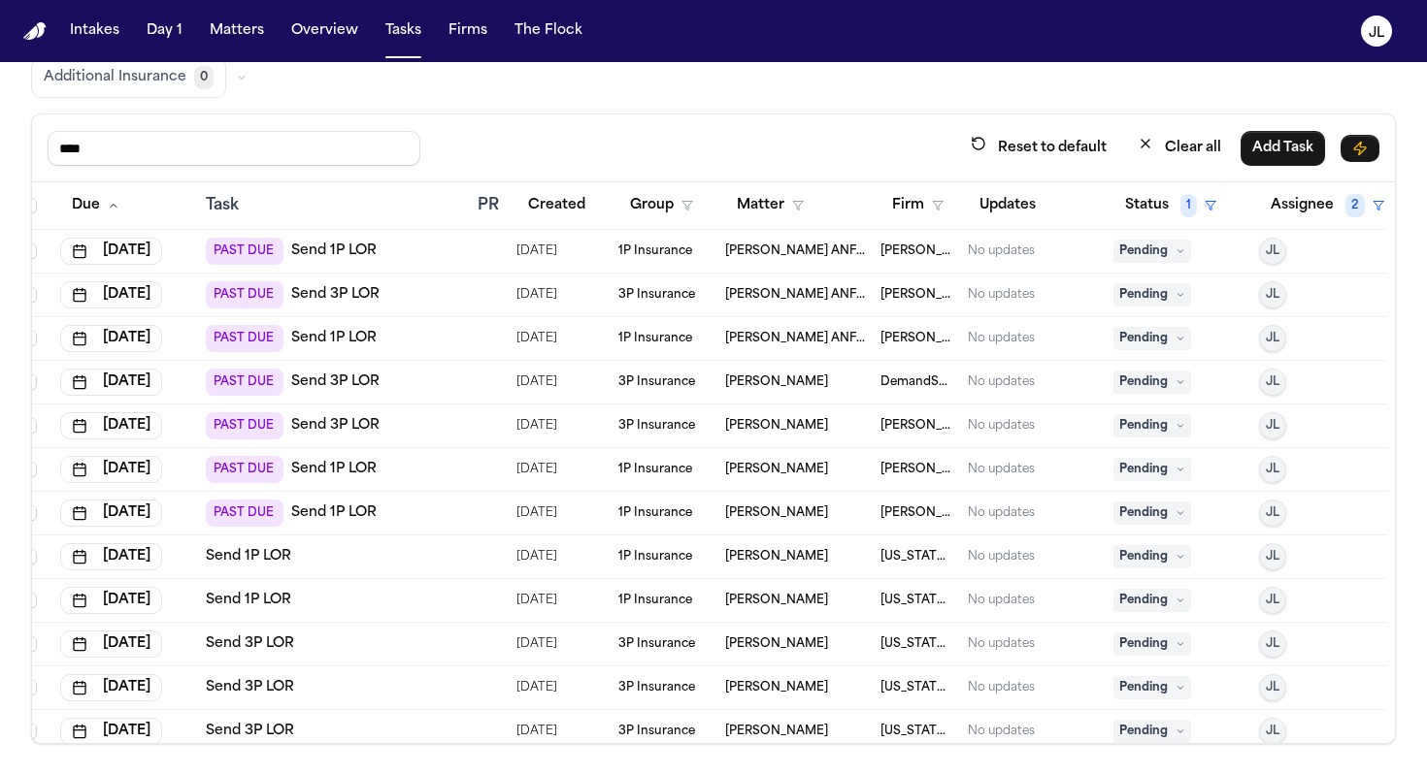
click at [986, 477] on span "Pending" at bounding box center [1152, 469] width 78 height 23
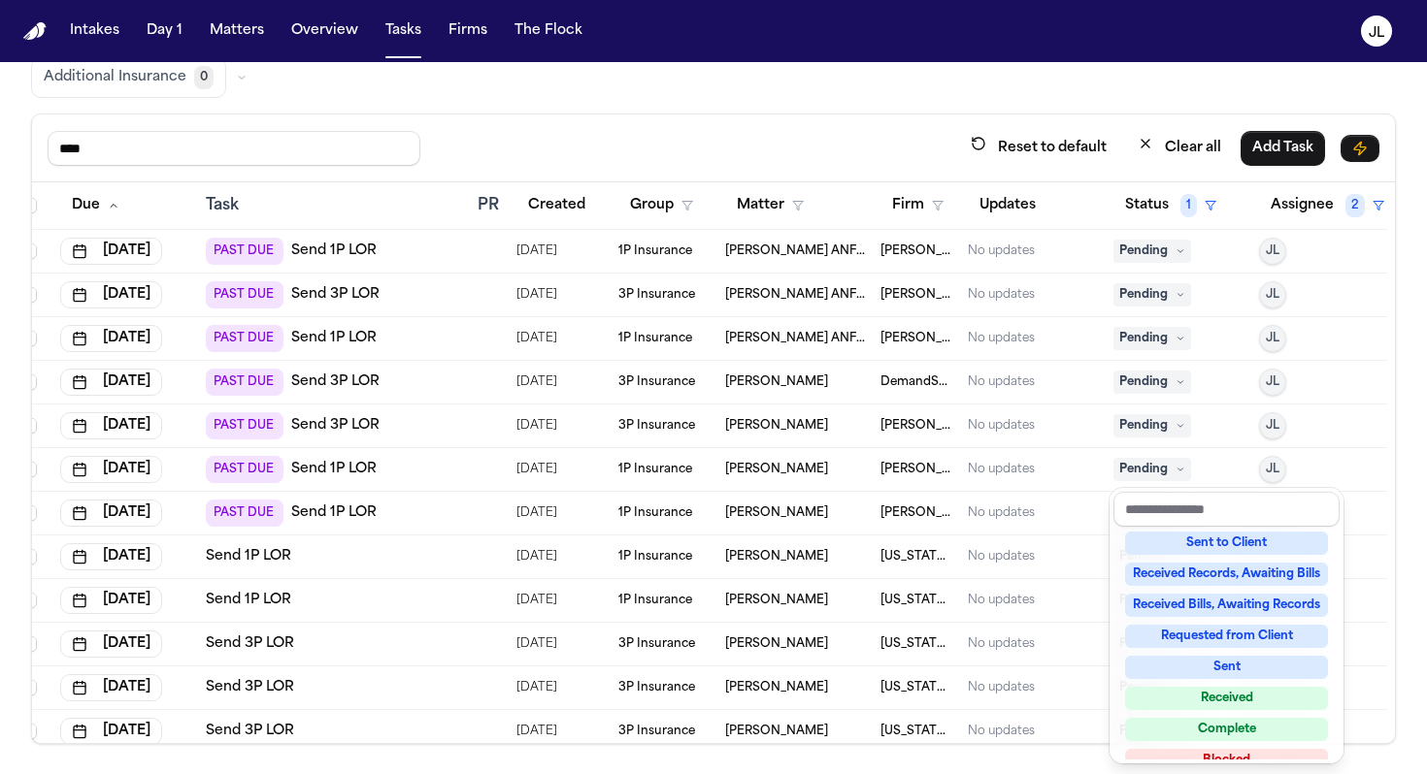
scroll to position [303, 0]
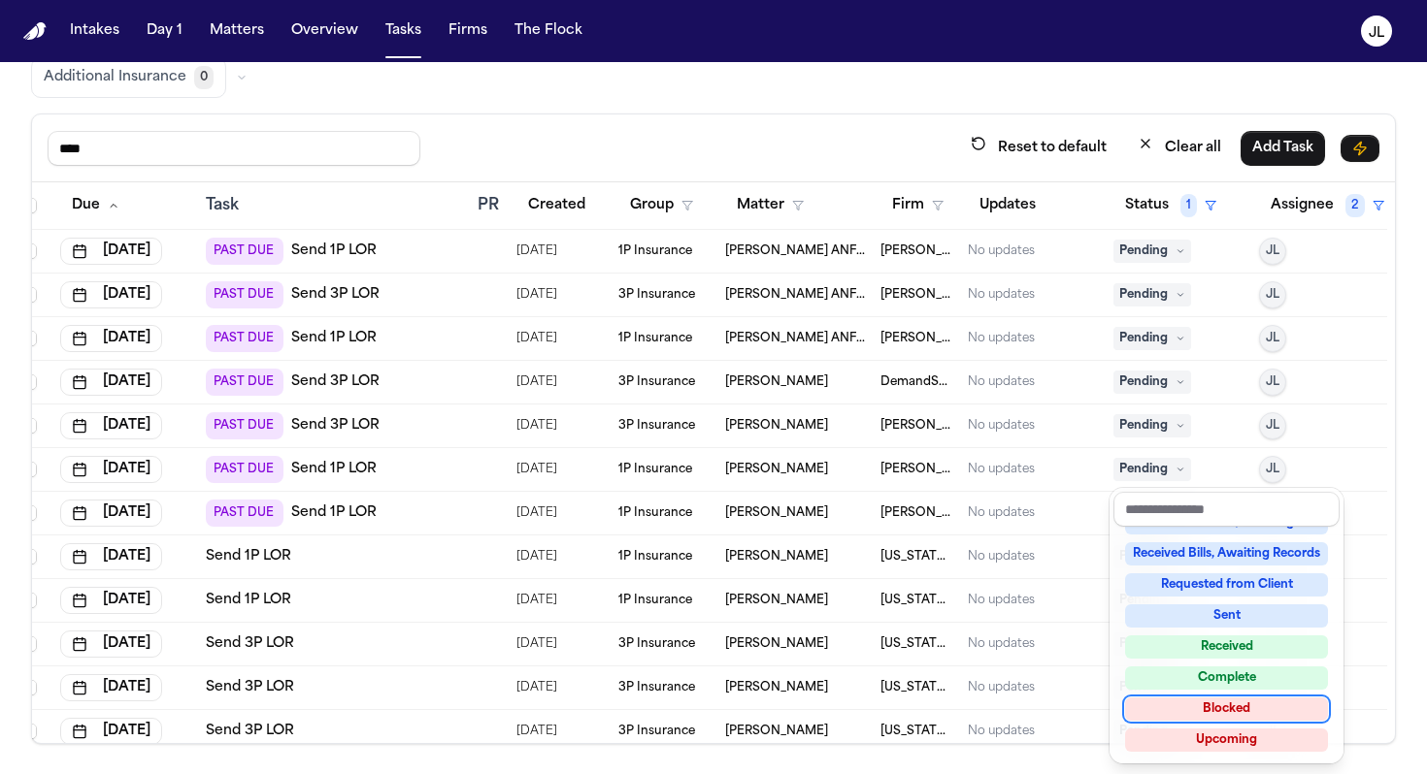
click at [986, 688] on div "Blocked" at bounding box center [1226, 709] width 203 height 23
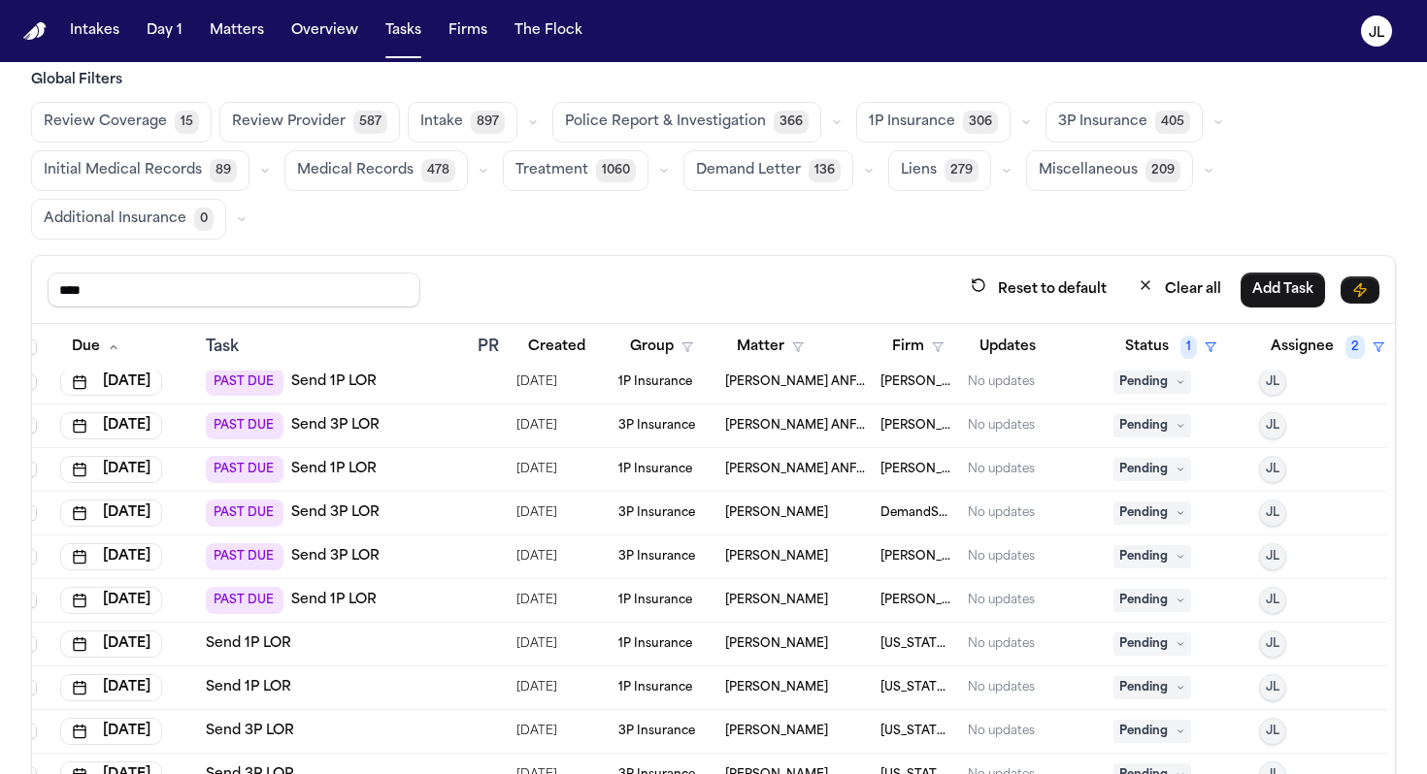
scroll to position [0, 0]
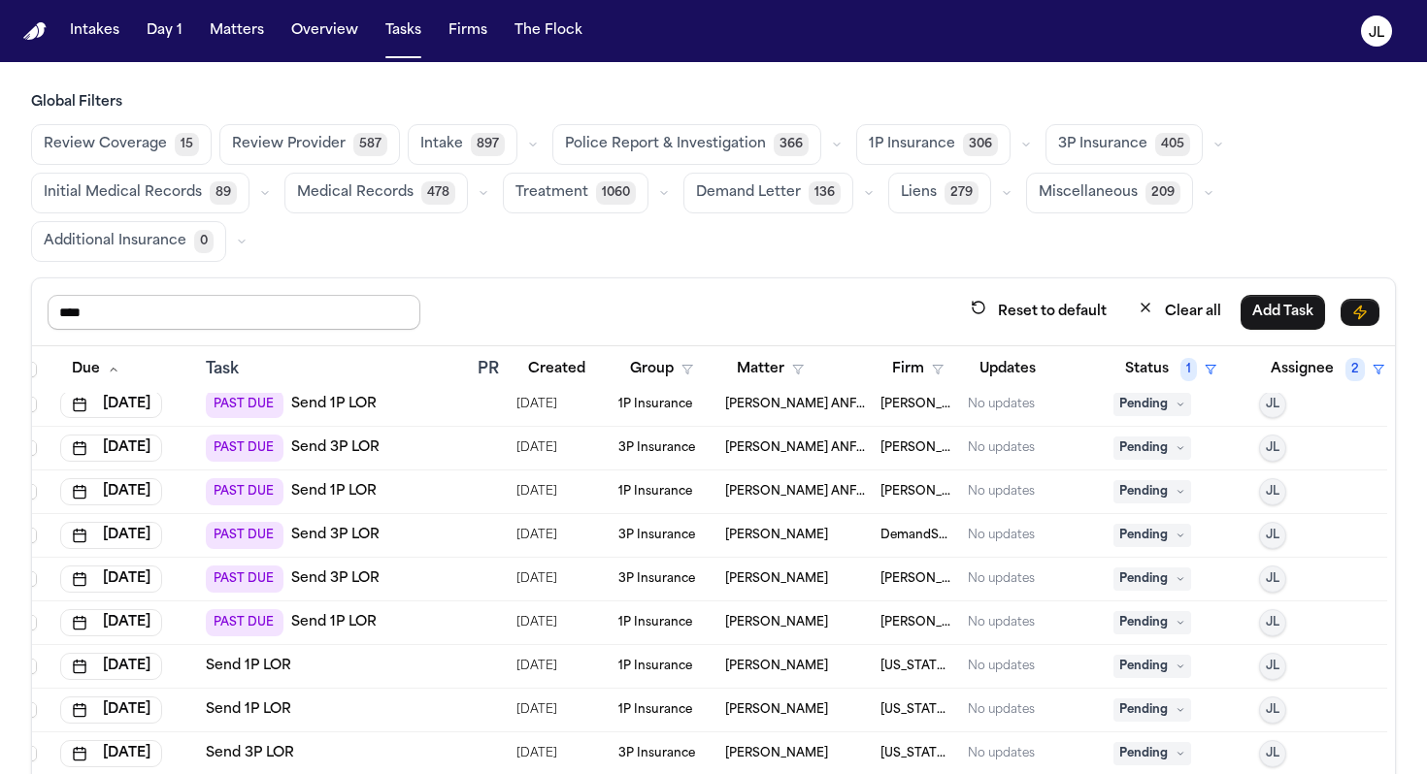
drag, startPoint x: 186, startPoint y: 296, endPoint x: 229, endPoint y: 313, distance: 46.1
click at [229, 313] on input "****" at bounding box center [234, 312] width 373 height 35
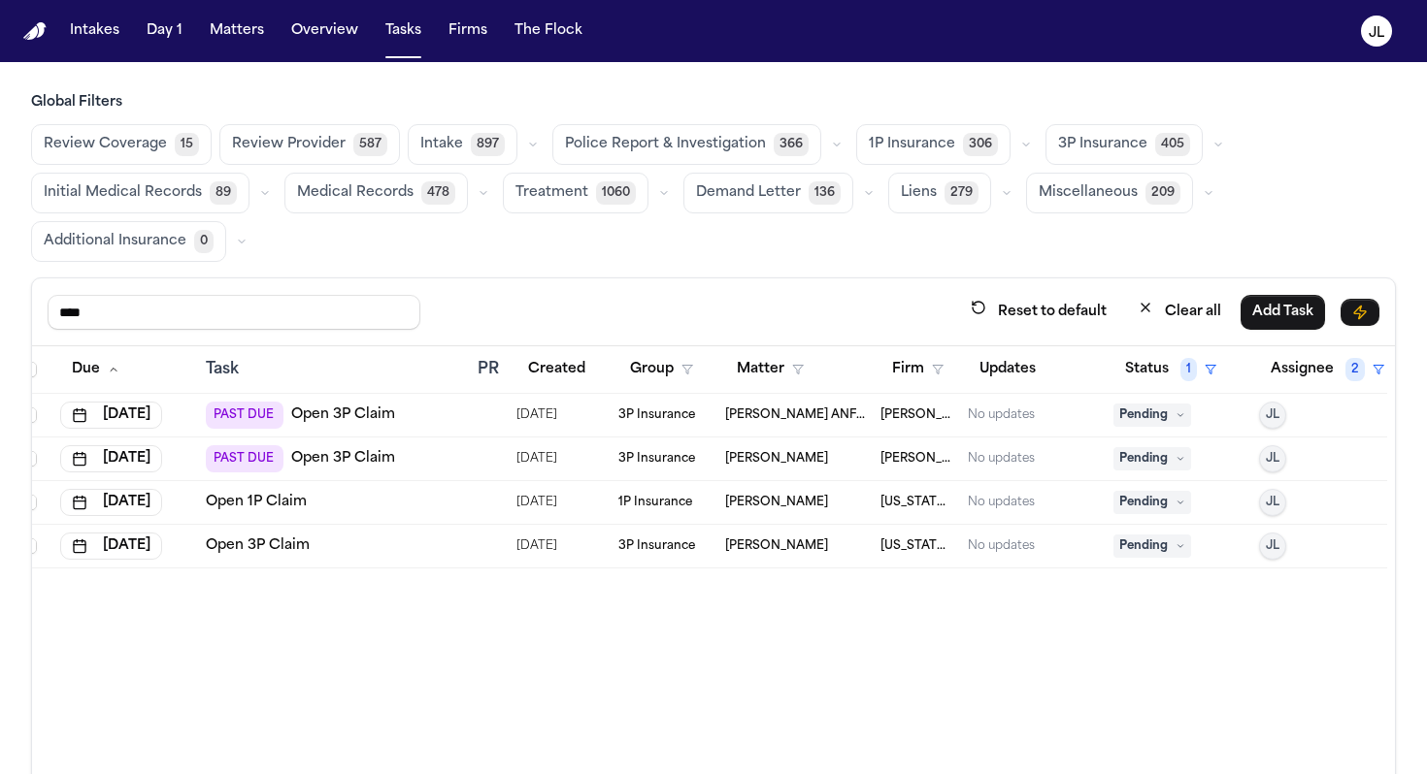
drag, startPoint x: 94, startPoint y: 314, endPoint x: 0, endPoint y: 304, distance: 94.7
click at [2, 311] on div "Global Filters Review Coverage 15 Review Provider 587 Intake 897 Police Report …" at bounding box center [713, 500] width 1427 height 815
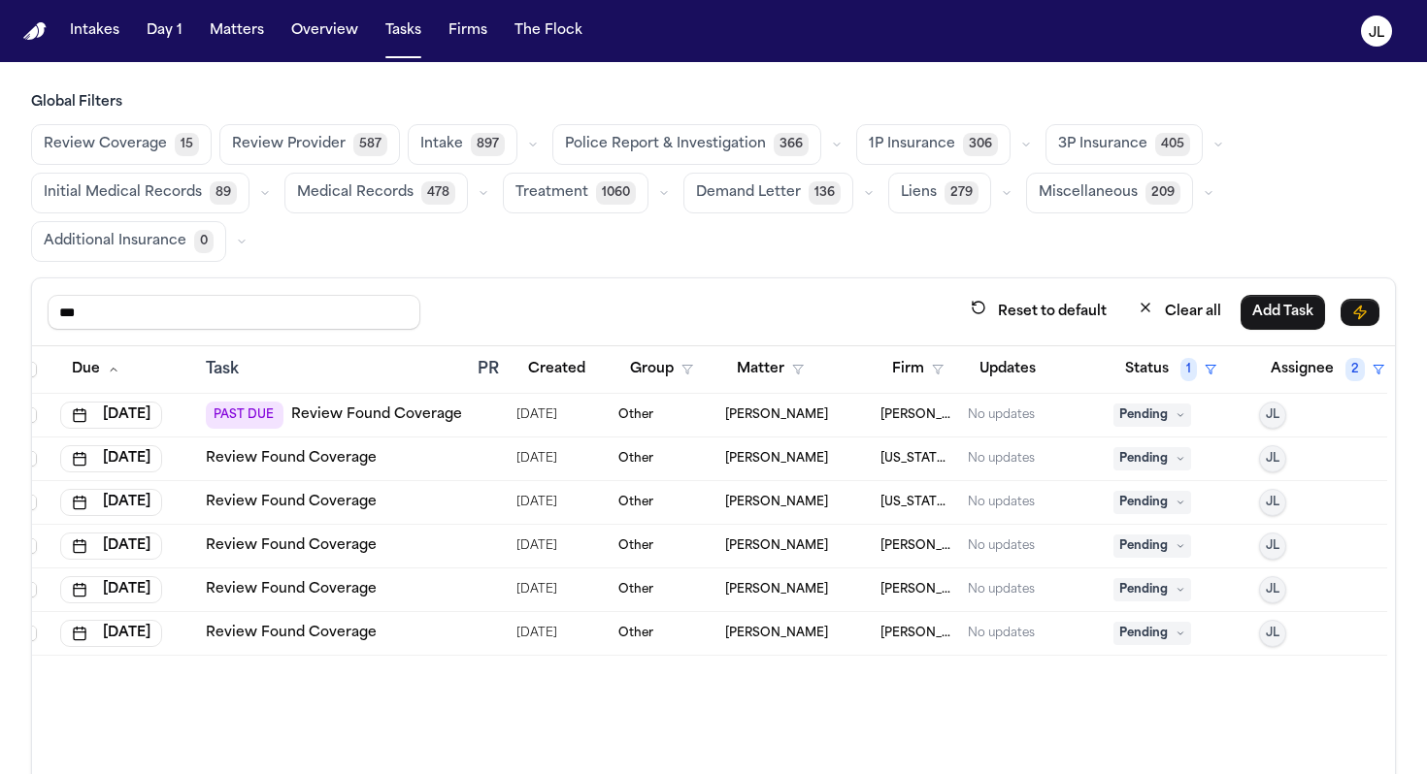
type input "***"
click at [986, 368] on button "Assignee 2" at bounding box center [1327, 369] width 137 height 35
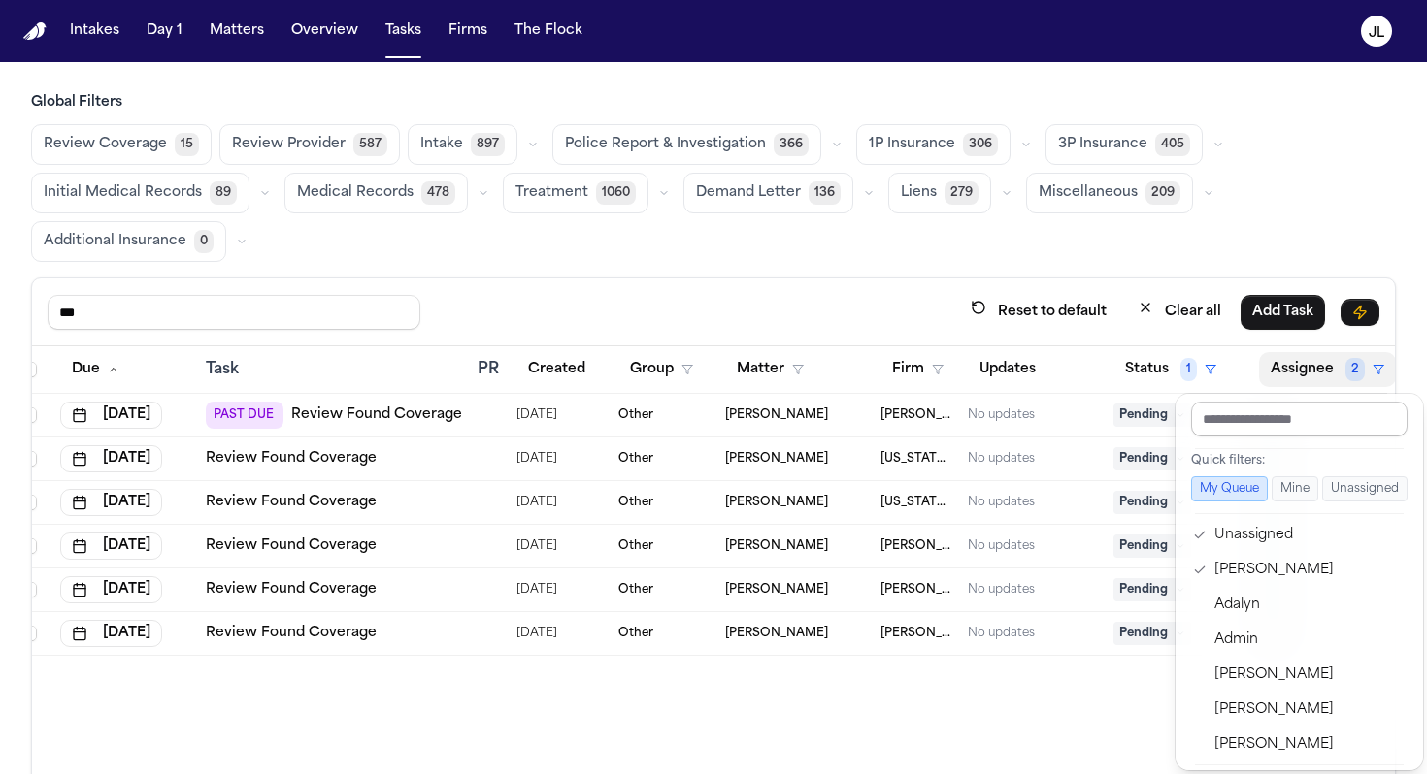
click at [986, 416] on input "text" at bounding box center [1299, 419] width 216 height 35
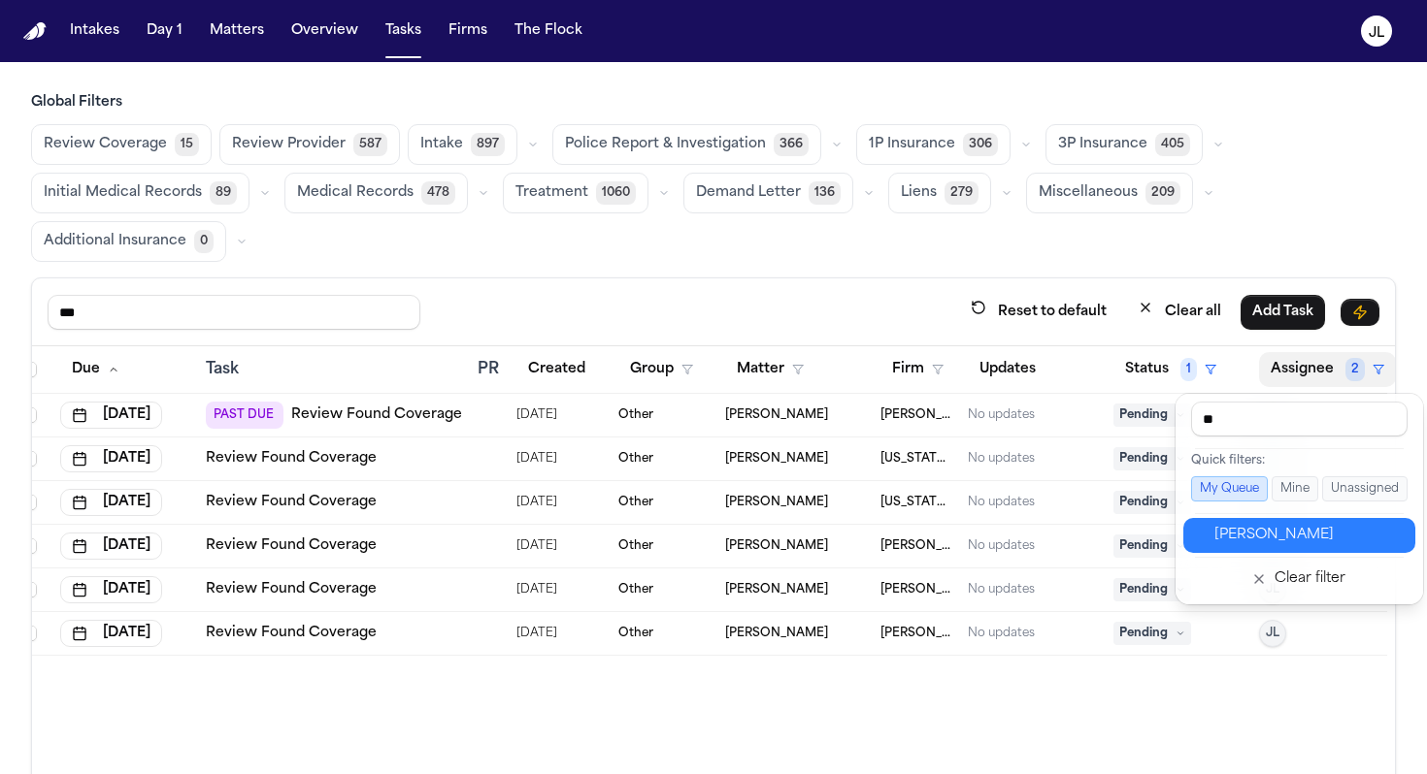
type input "**"
click at [986, 545] on div "Jacqueline Maldonado" at bounding box center [1308, 535] width 189 height 23
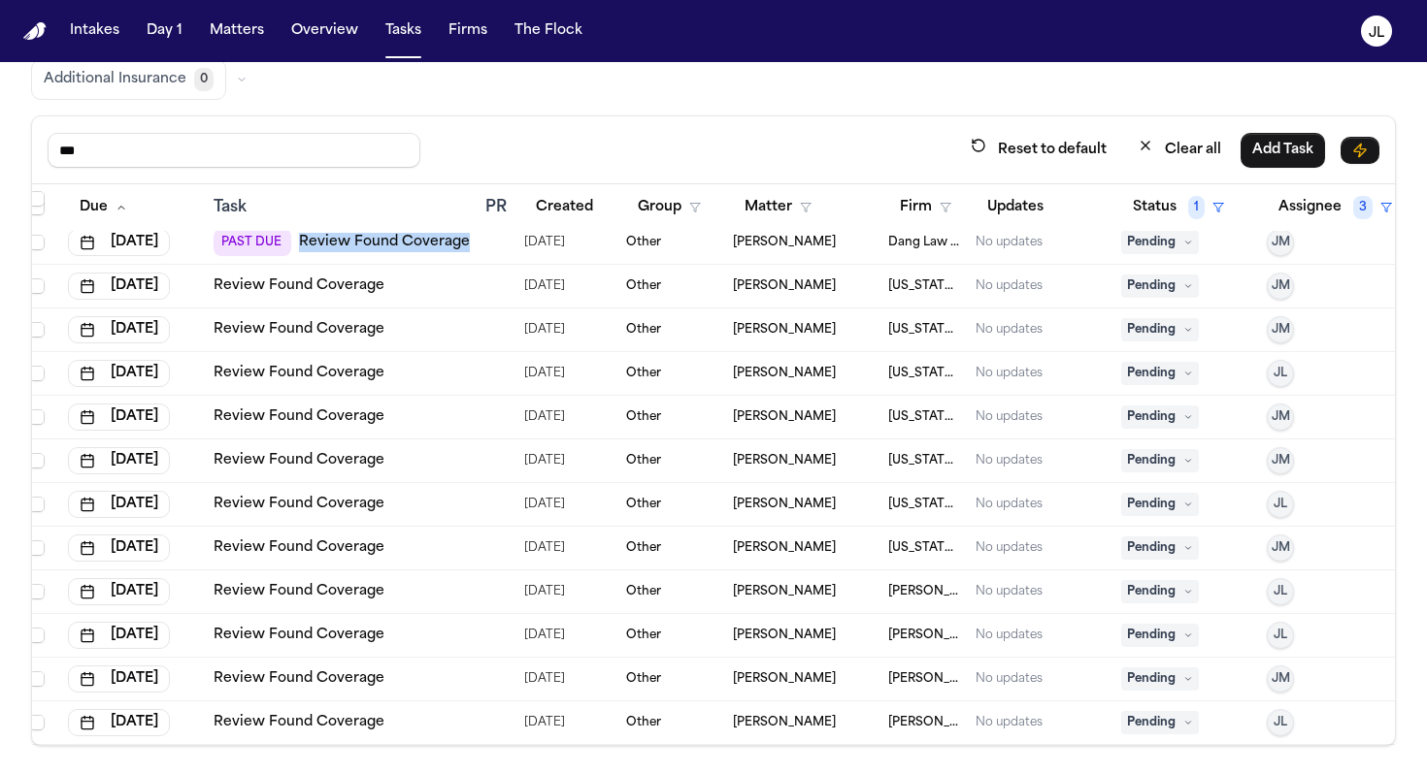
scroll to position [164, 0]
click at [357, 414] on link "Review Found Coverage" at bounding box center [299, 415] width 171 height 19
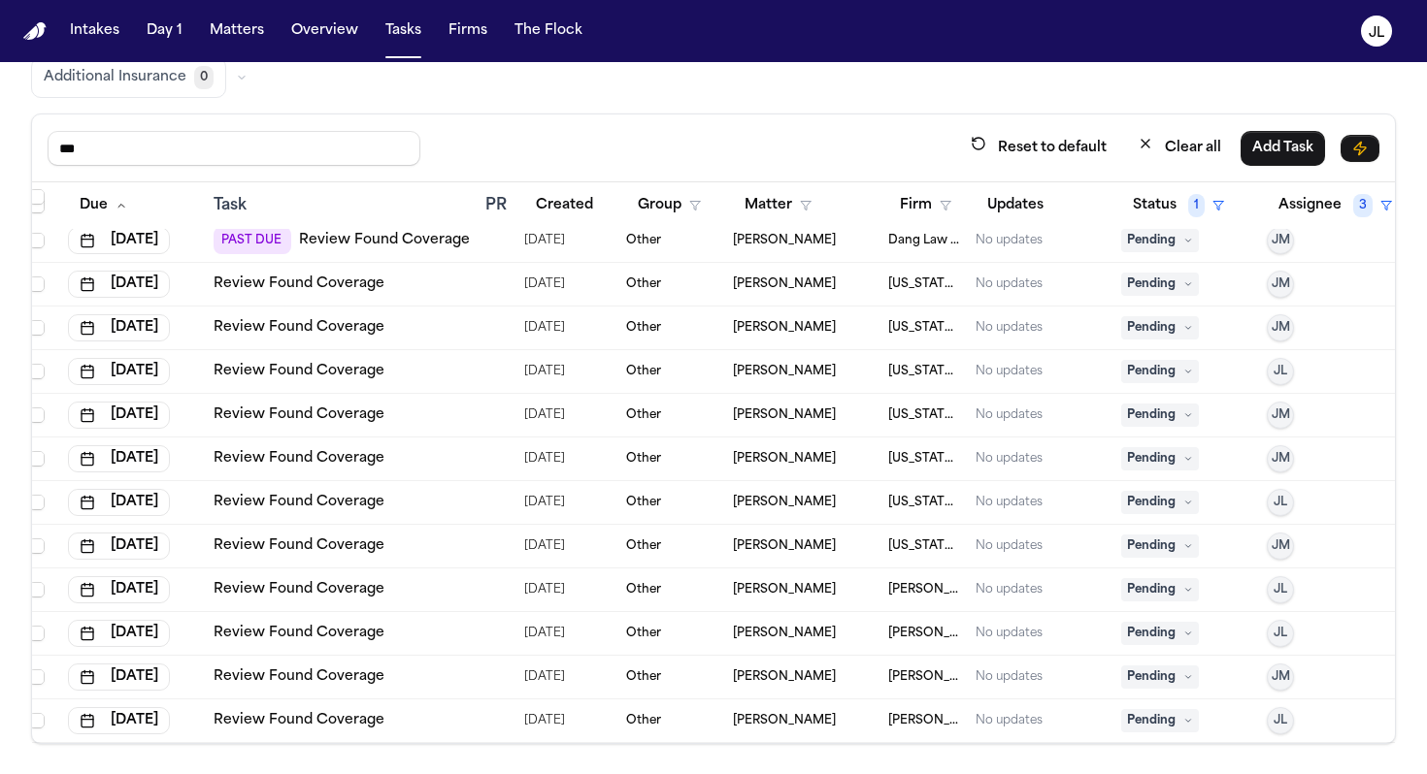
click at [986, 405] on span "Pending" at bounding box center [1160, 415] width 78 height 23
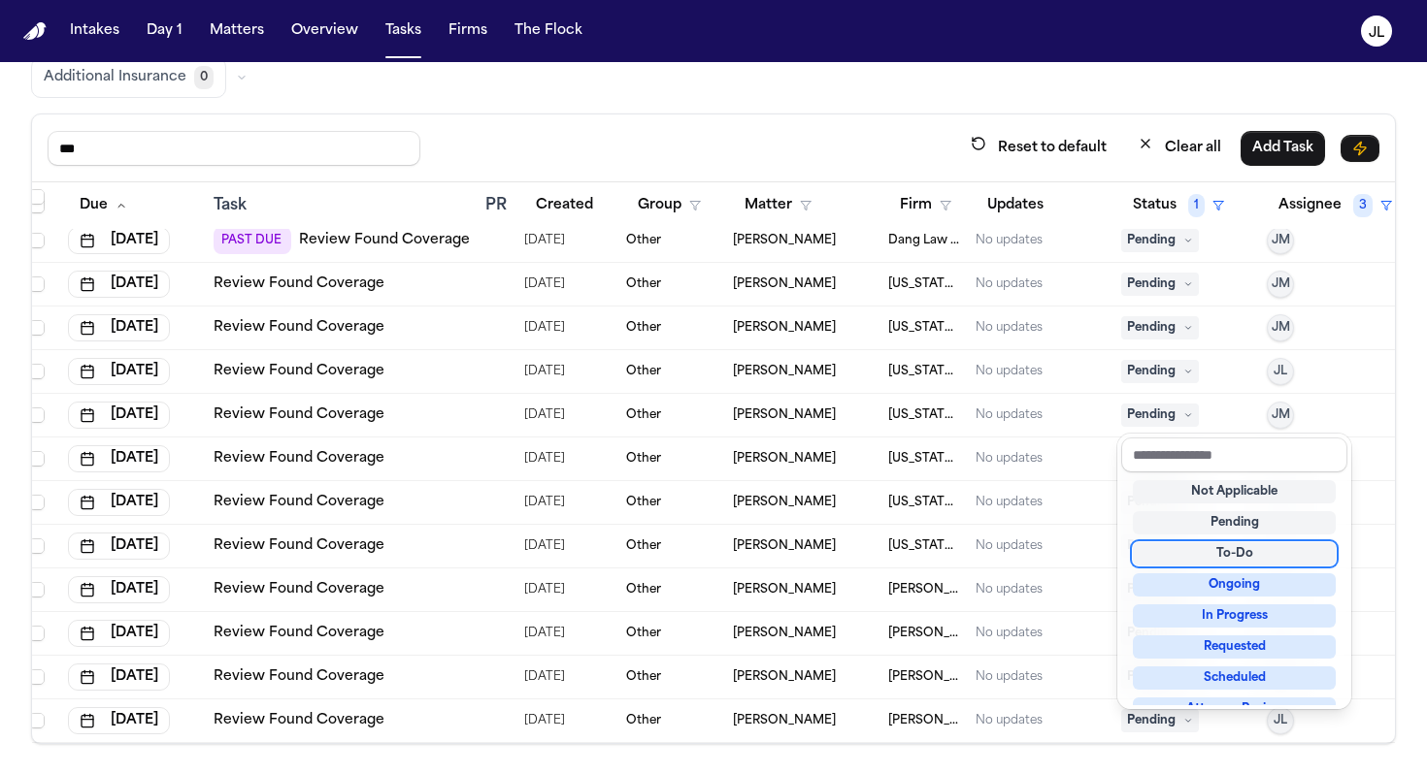
scroll to position [303, 0]
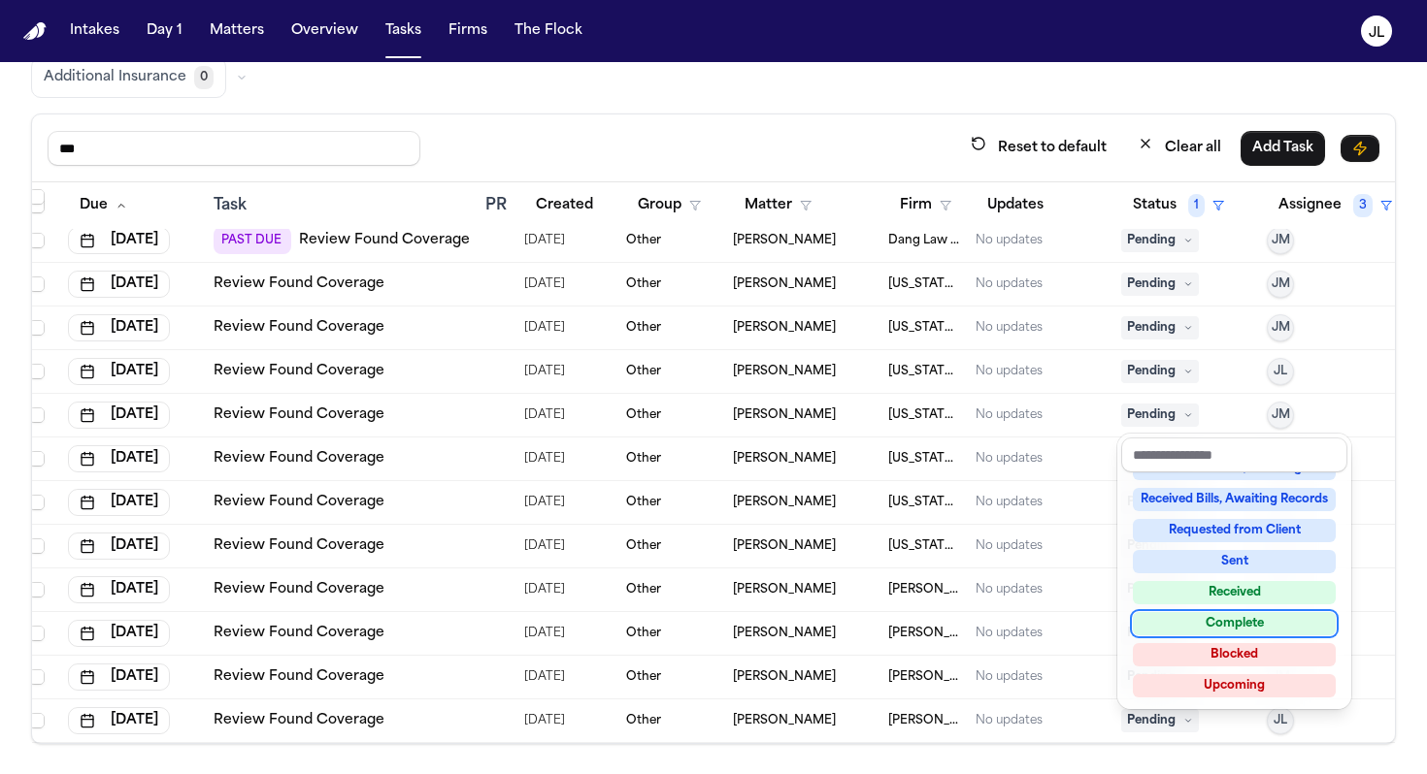
click at [986, 618] on div "Complete" at bounding box center [1234, 623] width 203 height 23
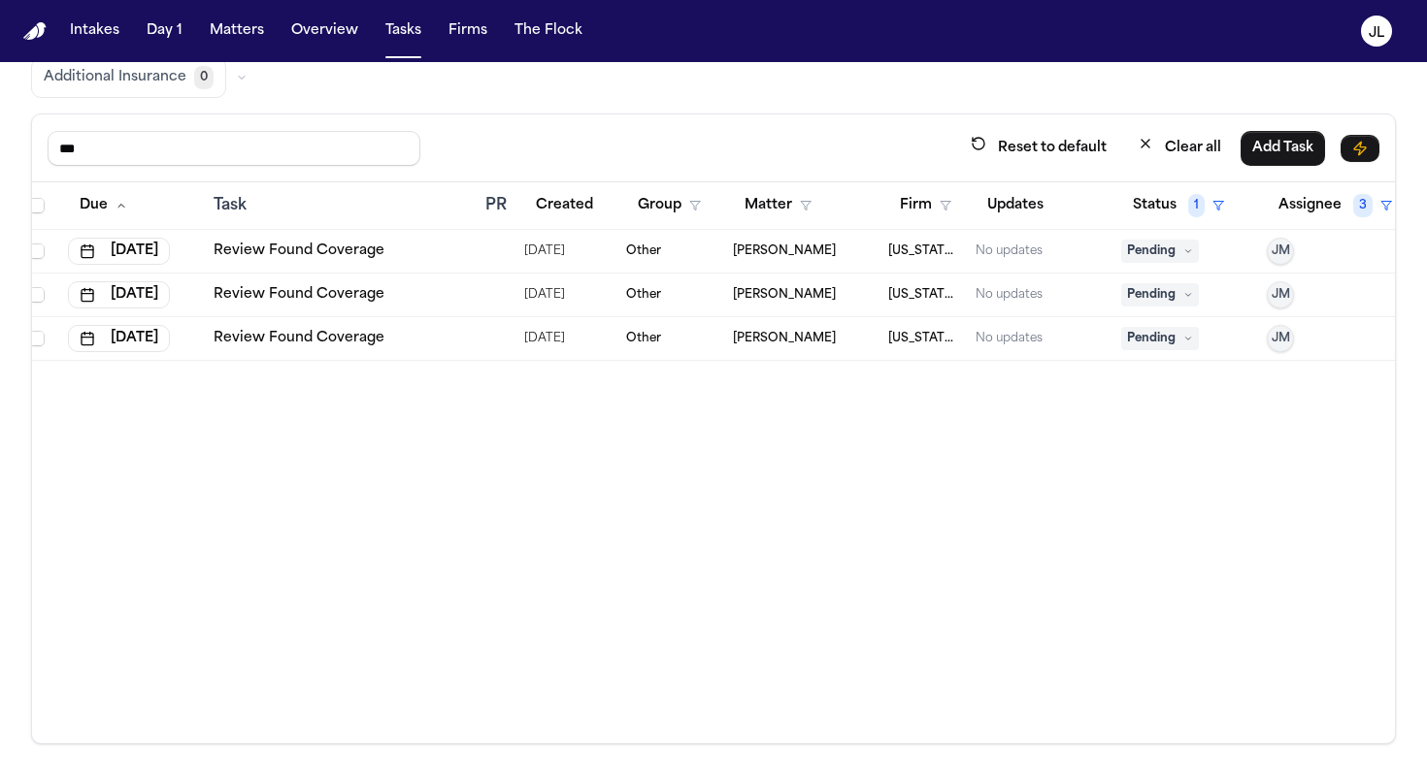
scroll to position [0, 11]
click at [986, 301] on span "Pending" at bounding box center [1160, 294] width 78 height 23
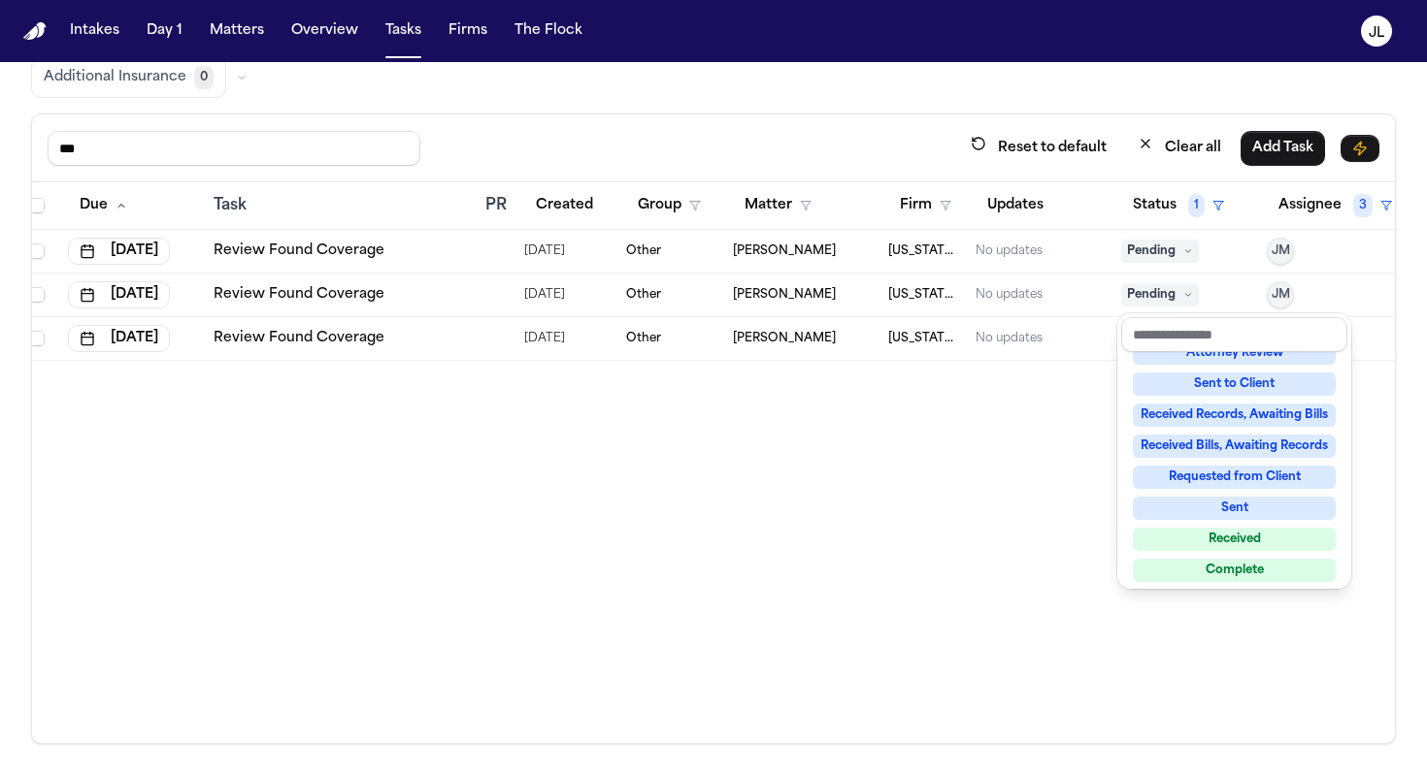
scroll to position [303, 0]
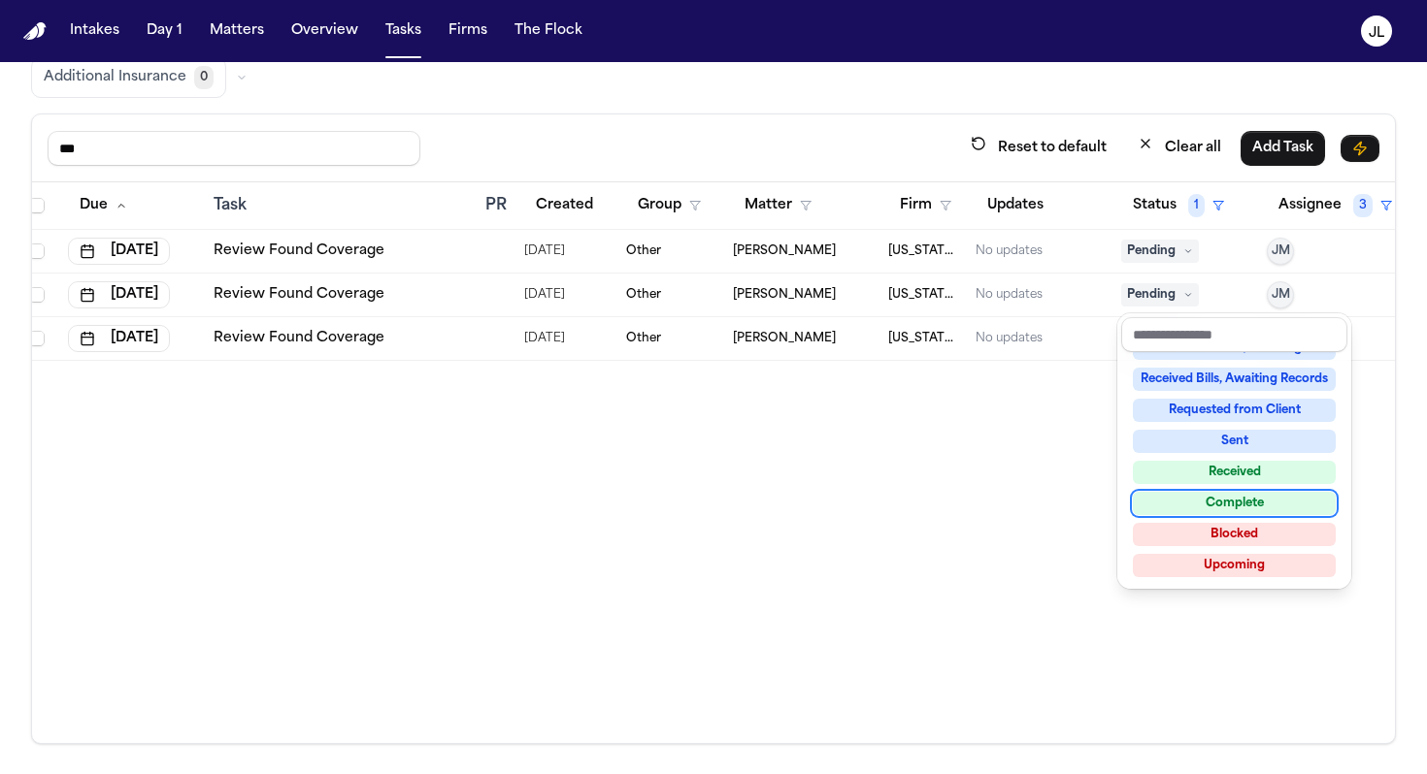
click at [986, 498] on div "Complete" at bounding box center [1234, 503] width 203 height 23
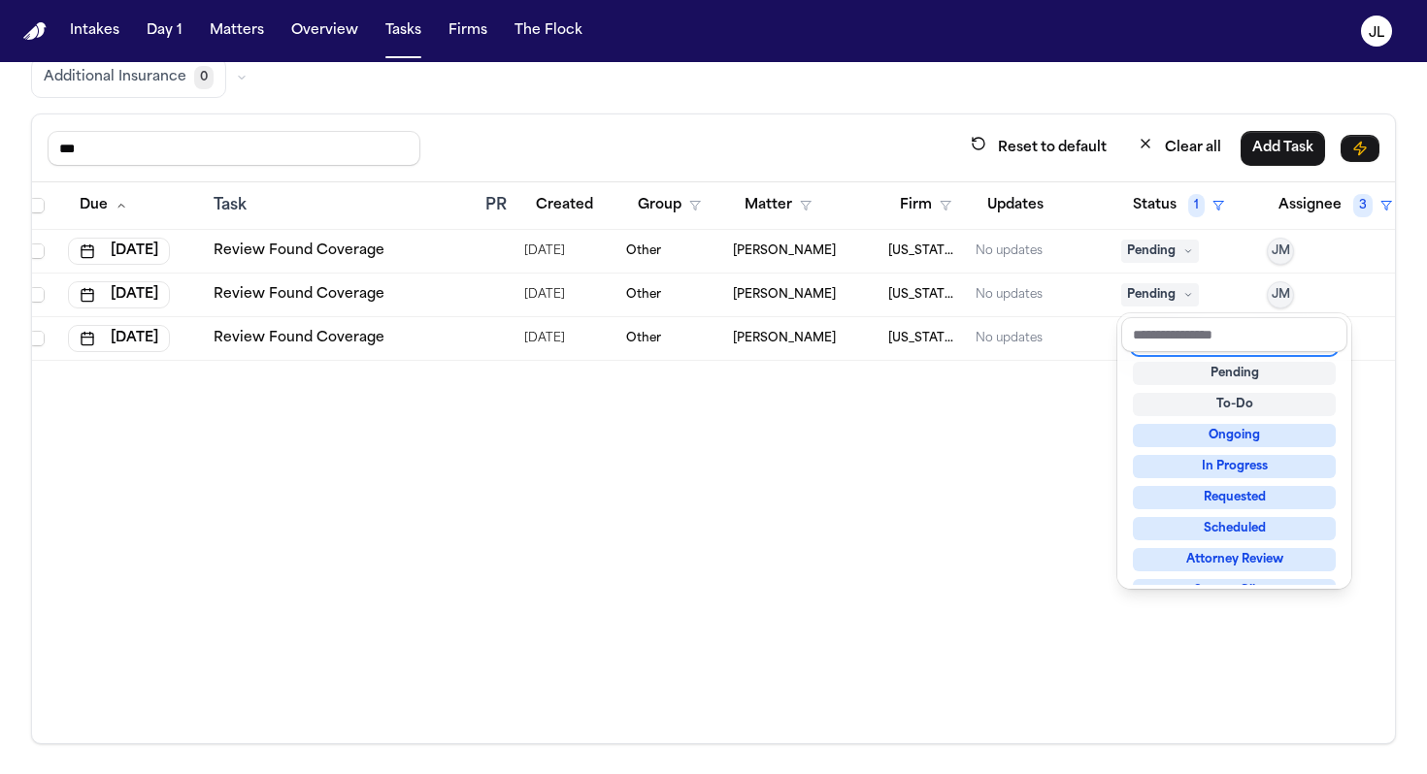
scroll to position [8, 0]
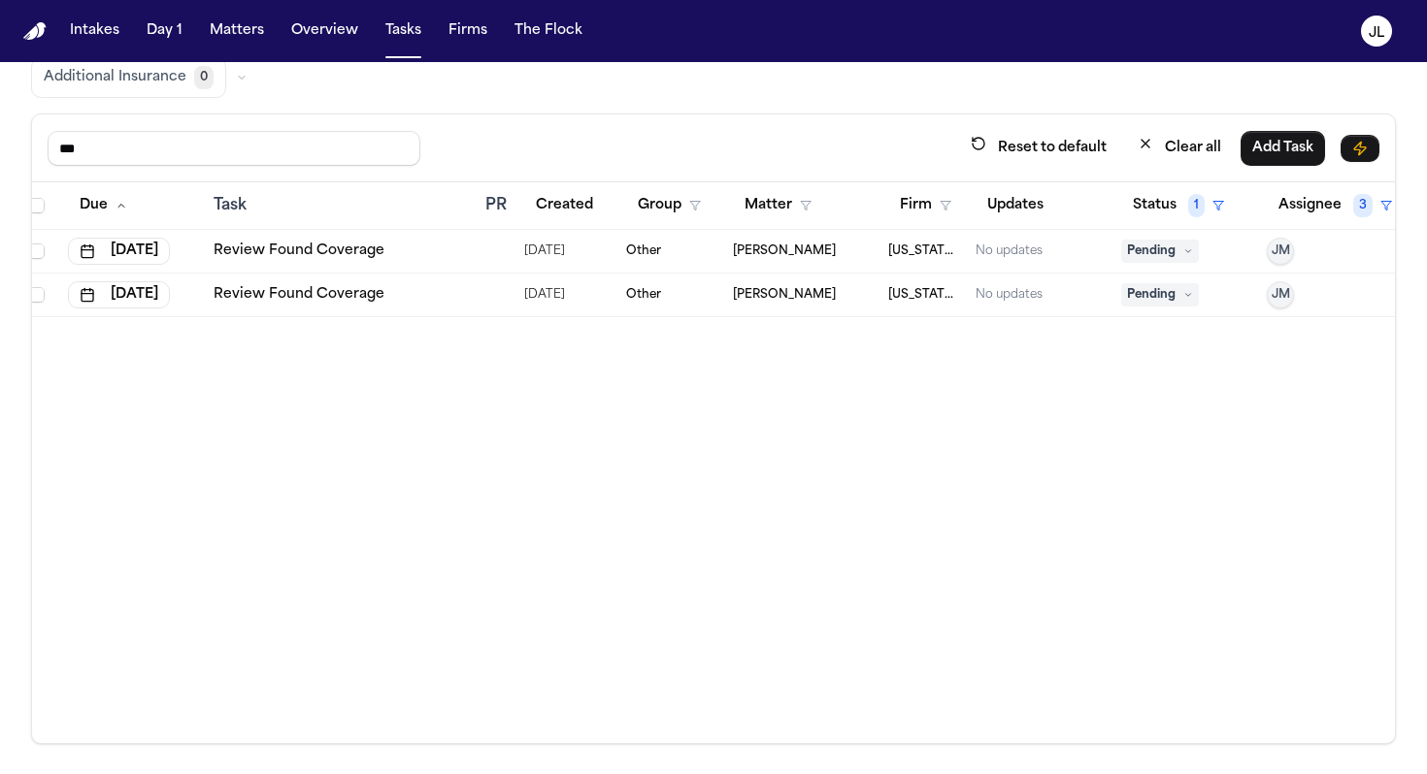
click at [986, 245] on span "Pending" at bounding box center [1160, 251] width 78 height 23
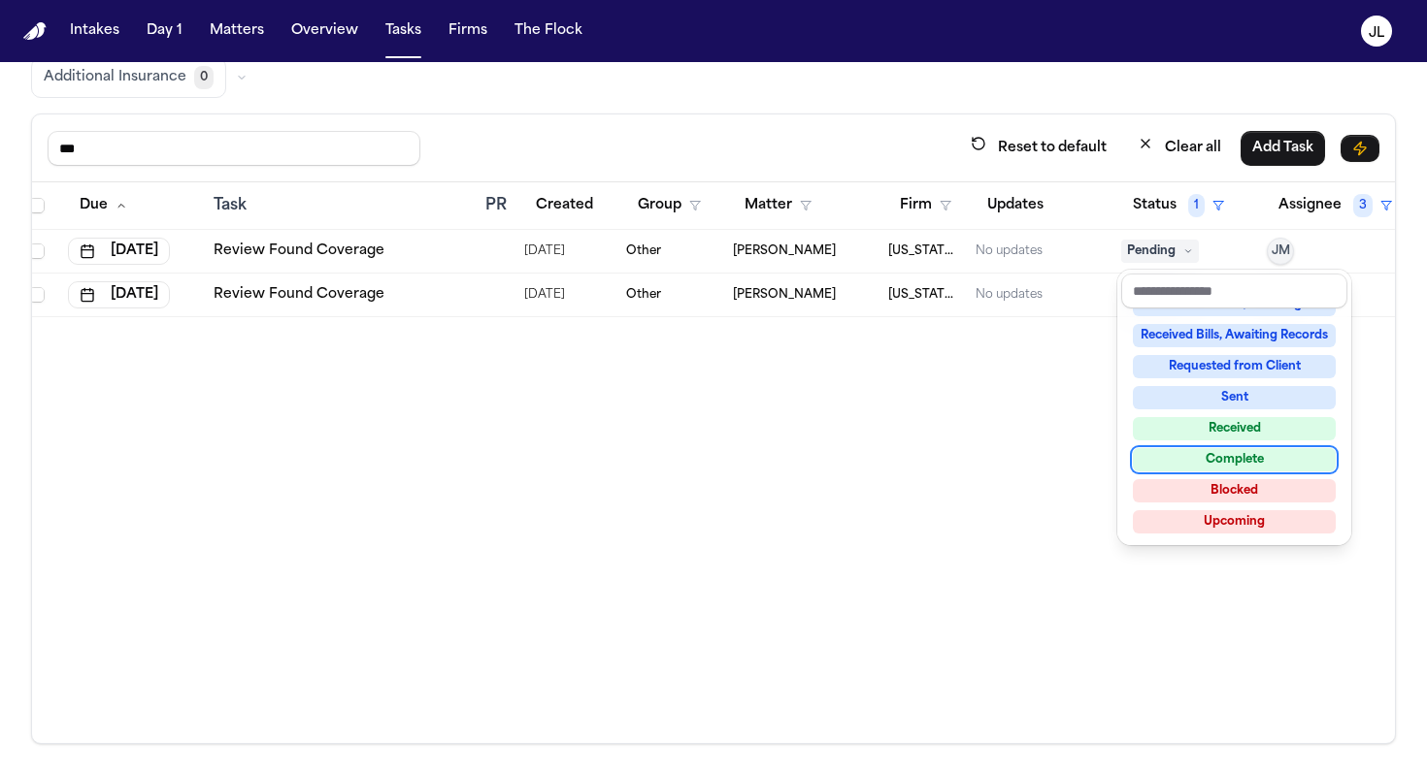
click at [986, 467] on div "Complete" at bounding box center [1234, 459] width 203 height 23
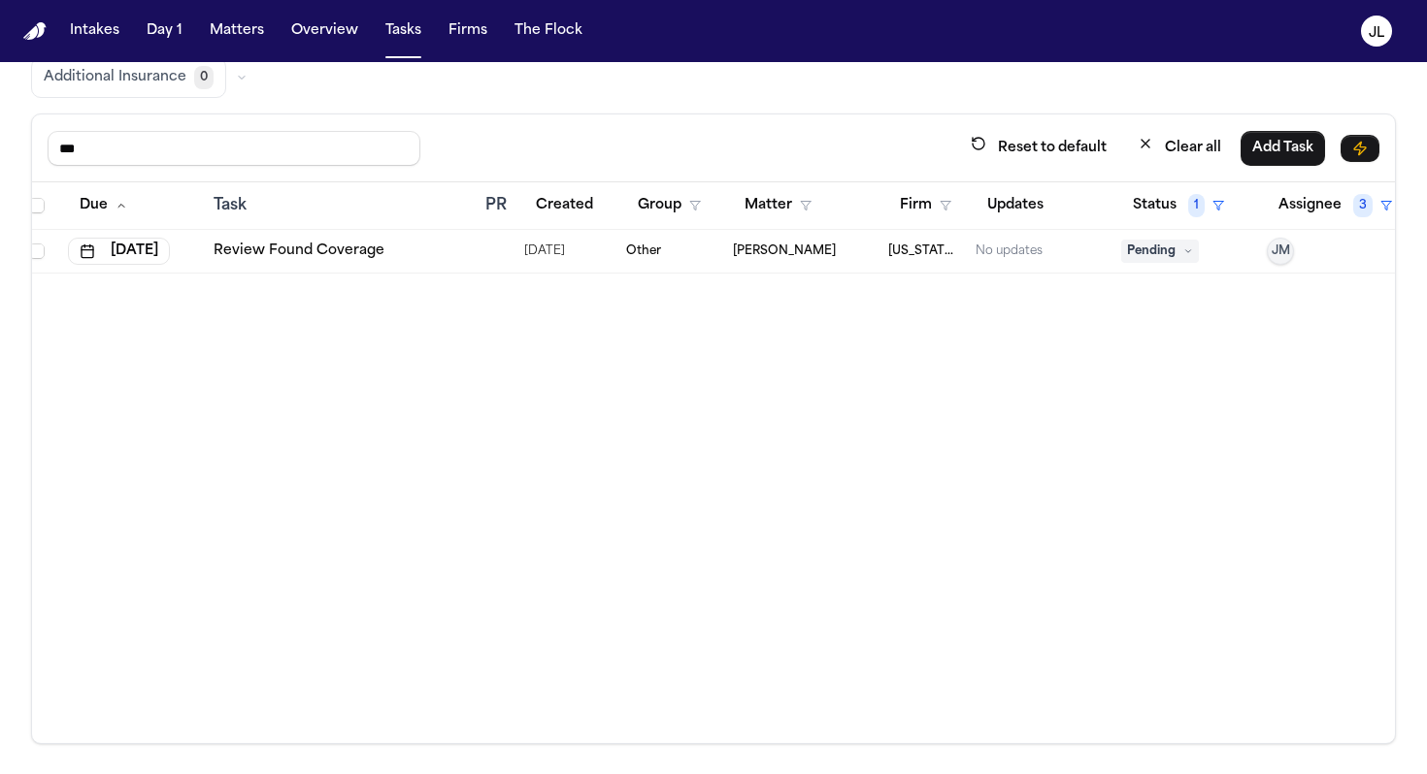
click at [986, 247] on span "Pending" at bounding box center [1160, 251] width 78 height 23
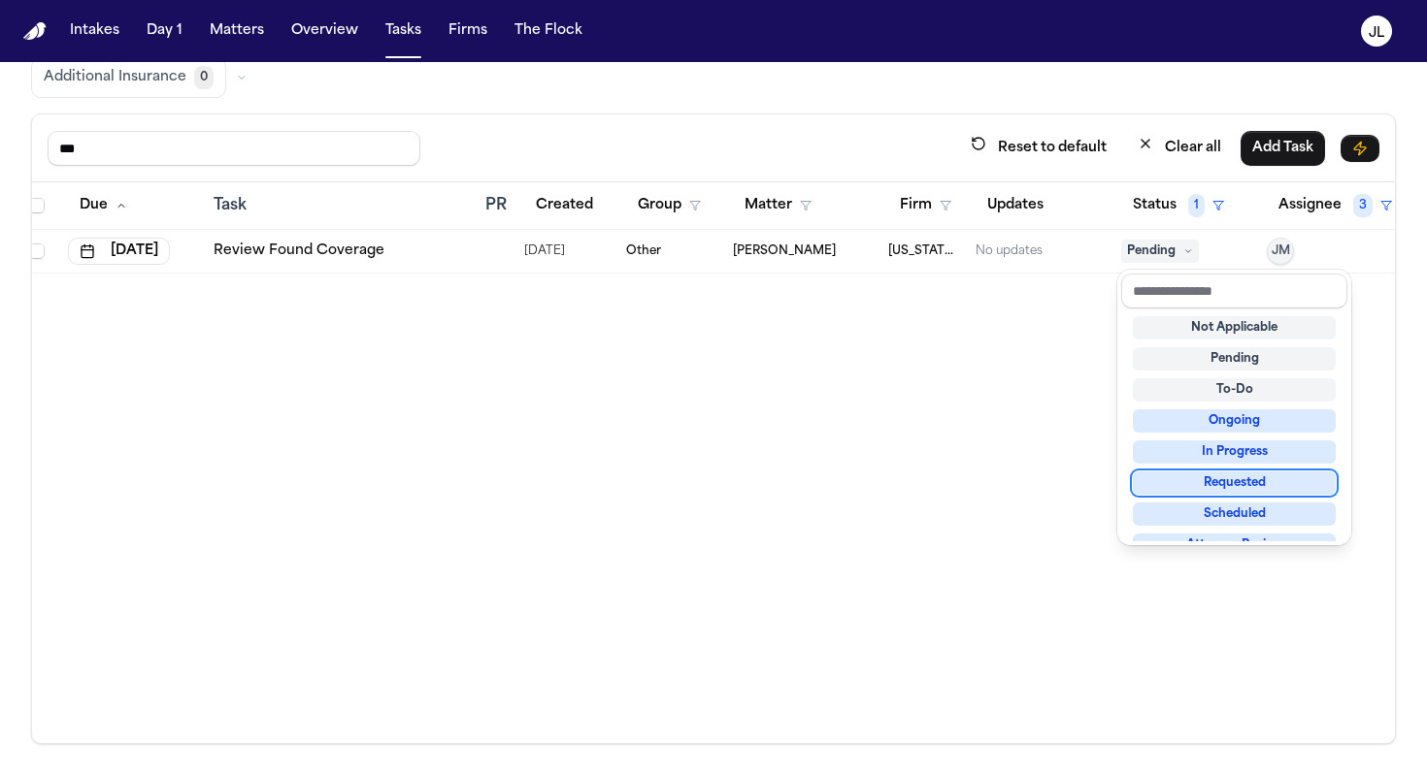
scroll to position [303, 0]
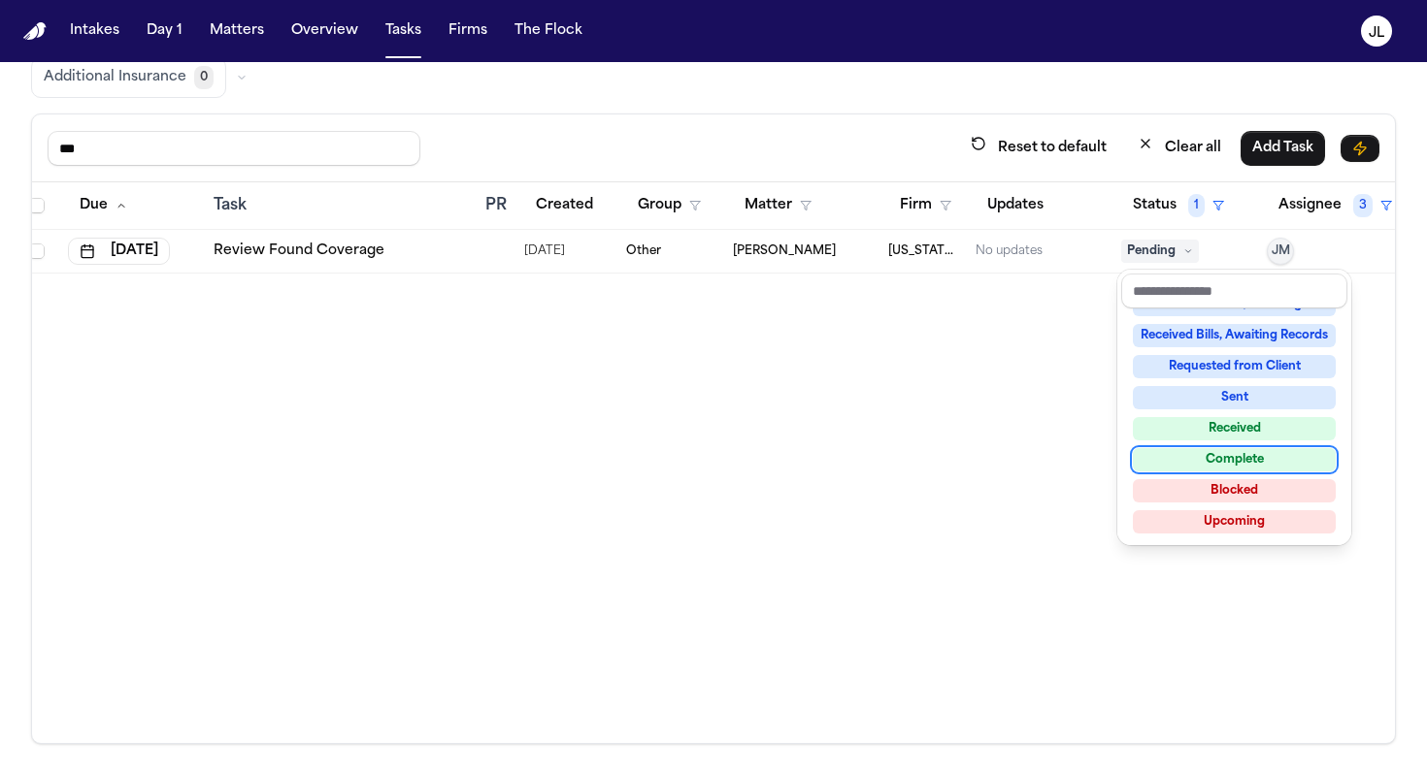
click at [986, 457] on div "Complete" at bounding box center [1234, 459] width 203 height 23
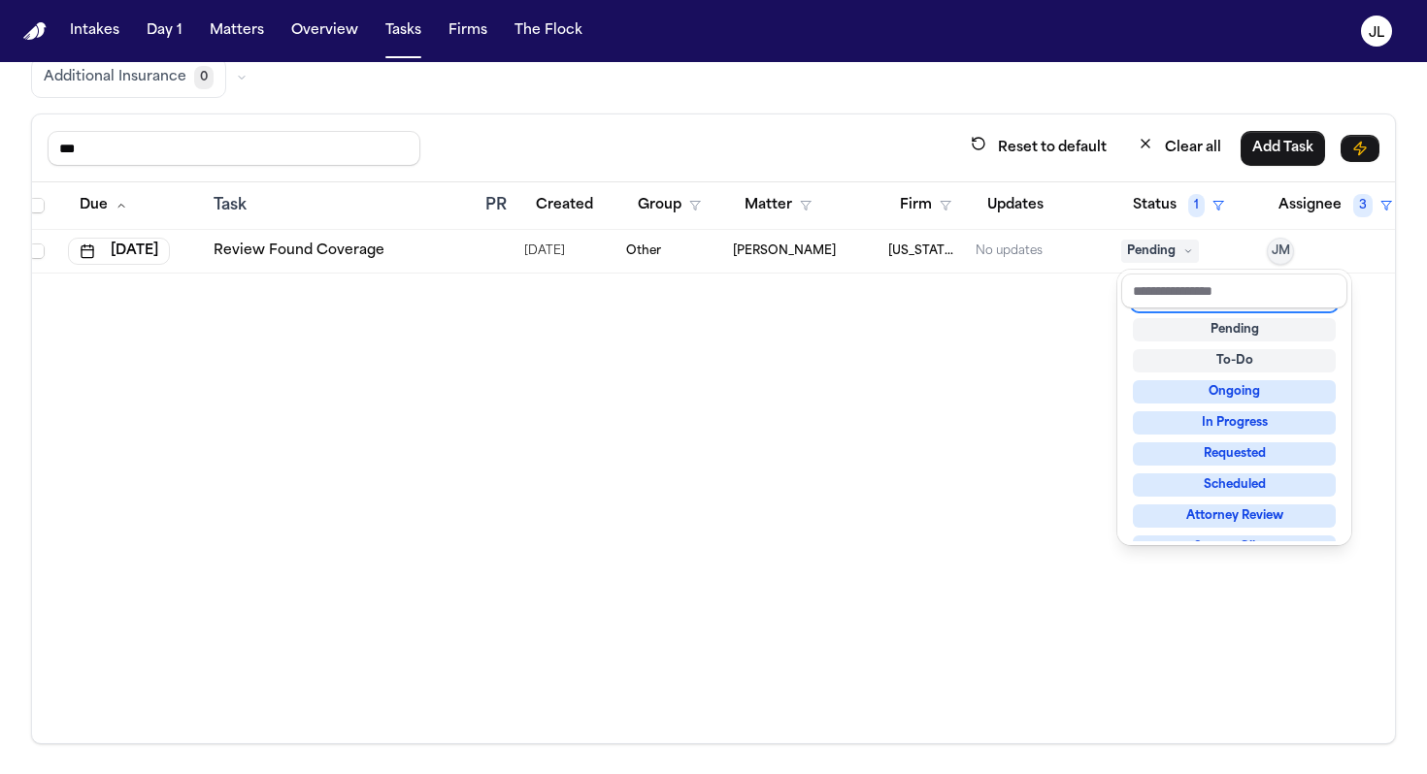
scroll to position [0, 0]
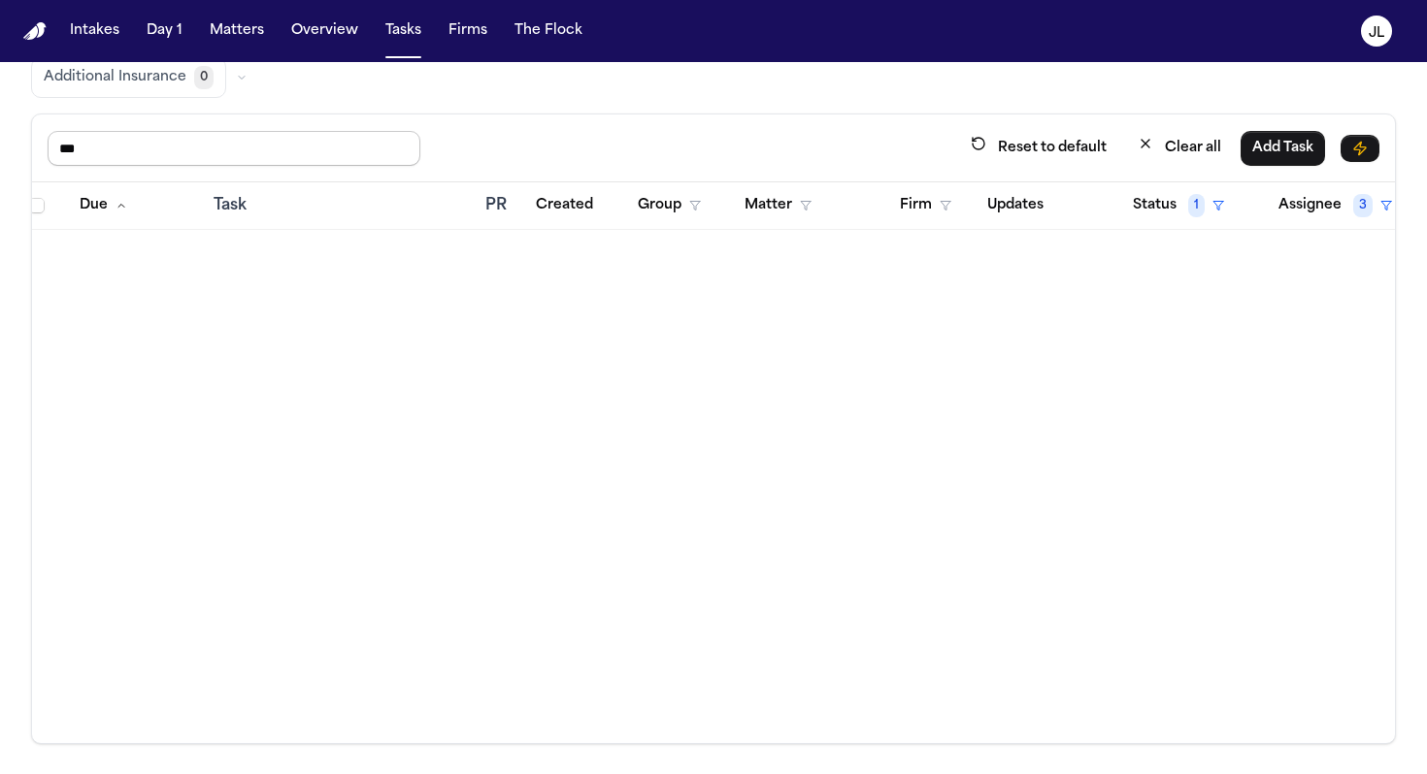
click at [278, 137] on input "***" at bounding box center [234, 148] width 373 height 35
type input "*"
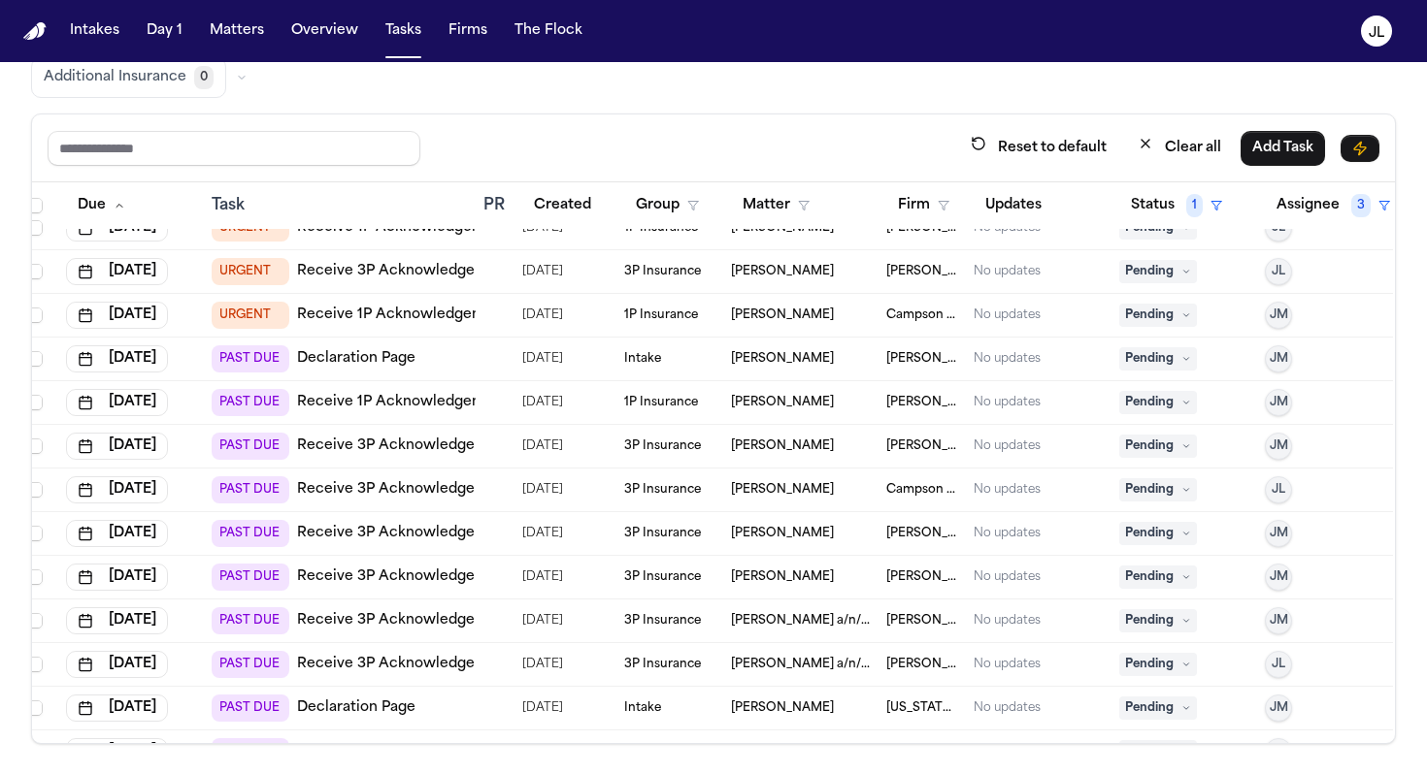
scroll to position [0, 13]
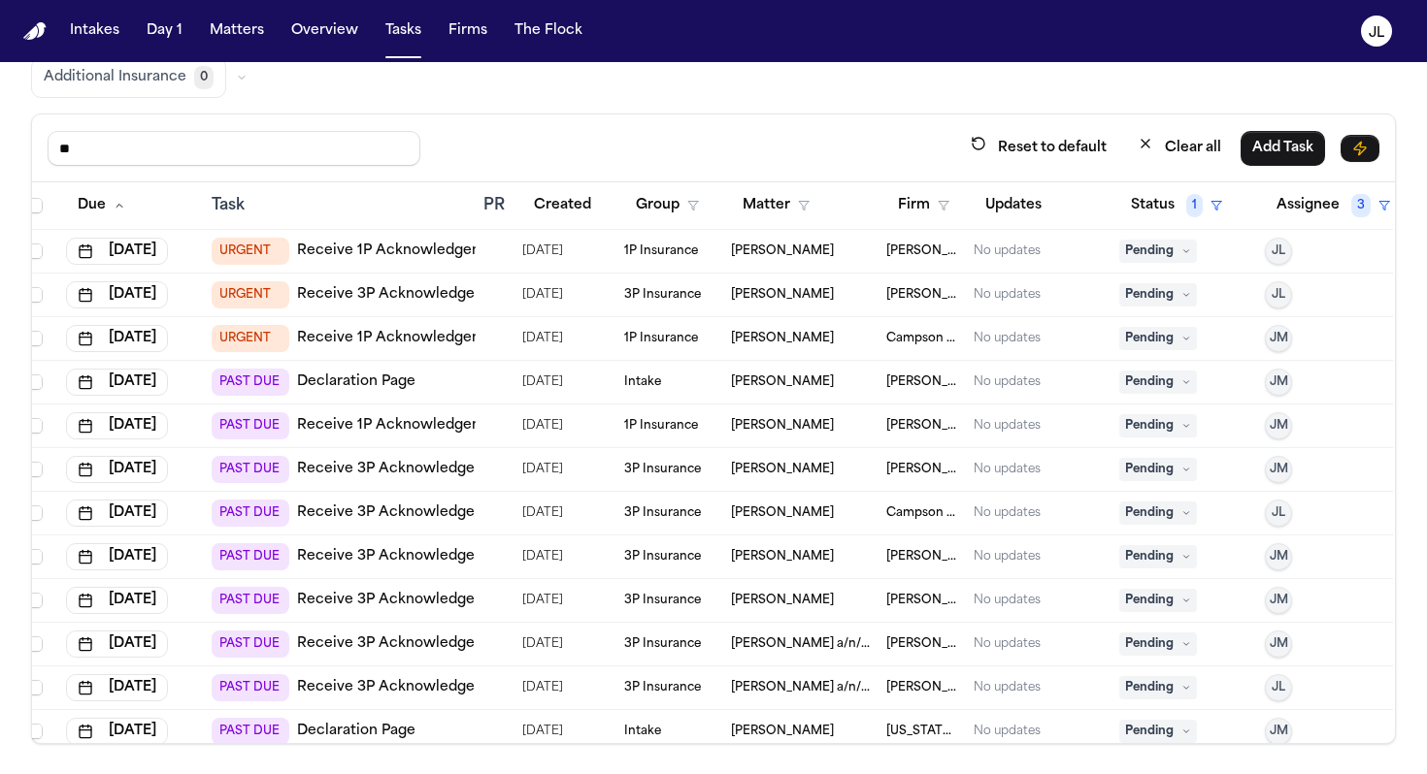
type input "***"
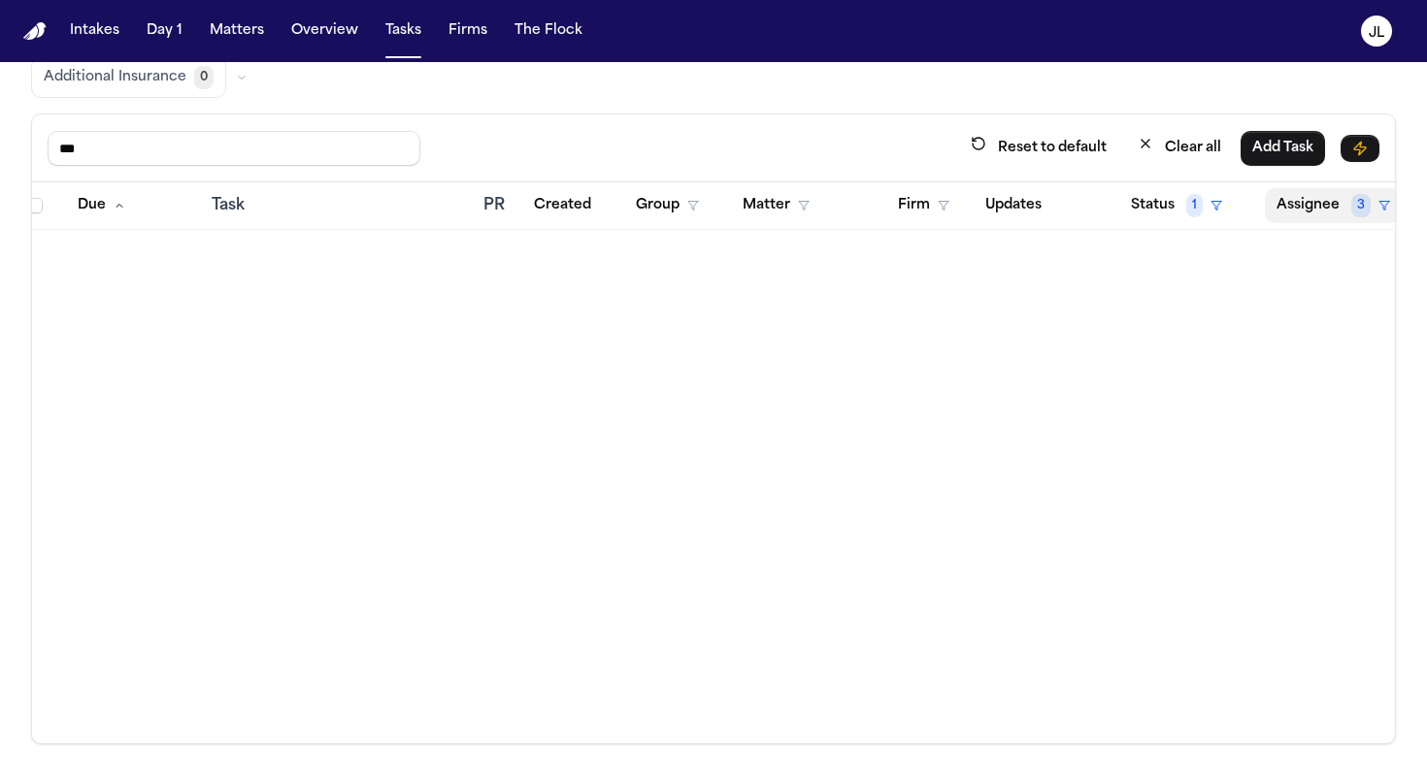
click at [986, 218] on button "Assignee 3" at bounding box center [1333, 205] width 137 height 35
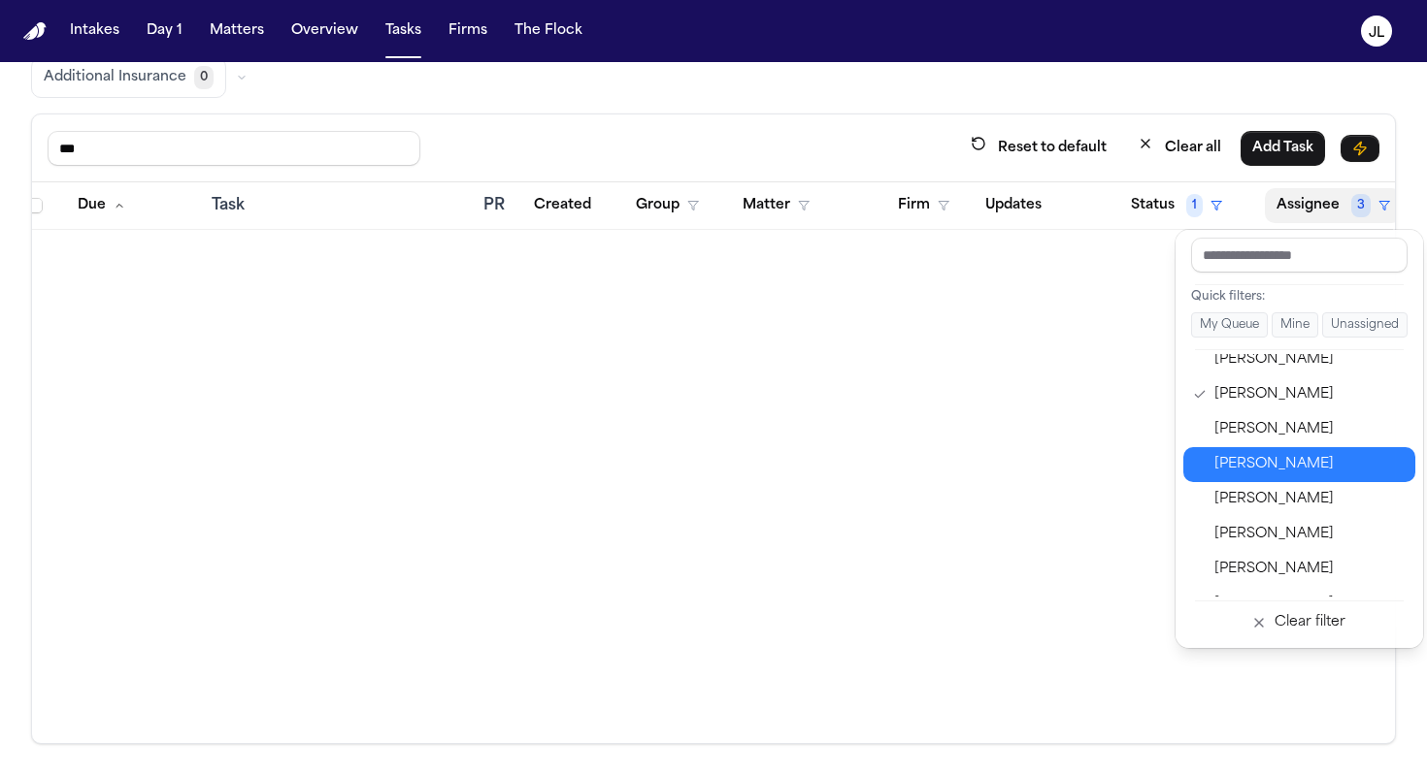
scroll to position [883, 0]
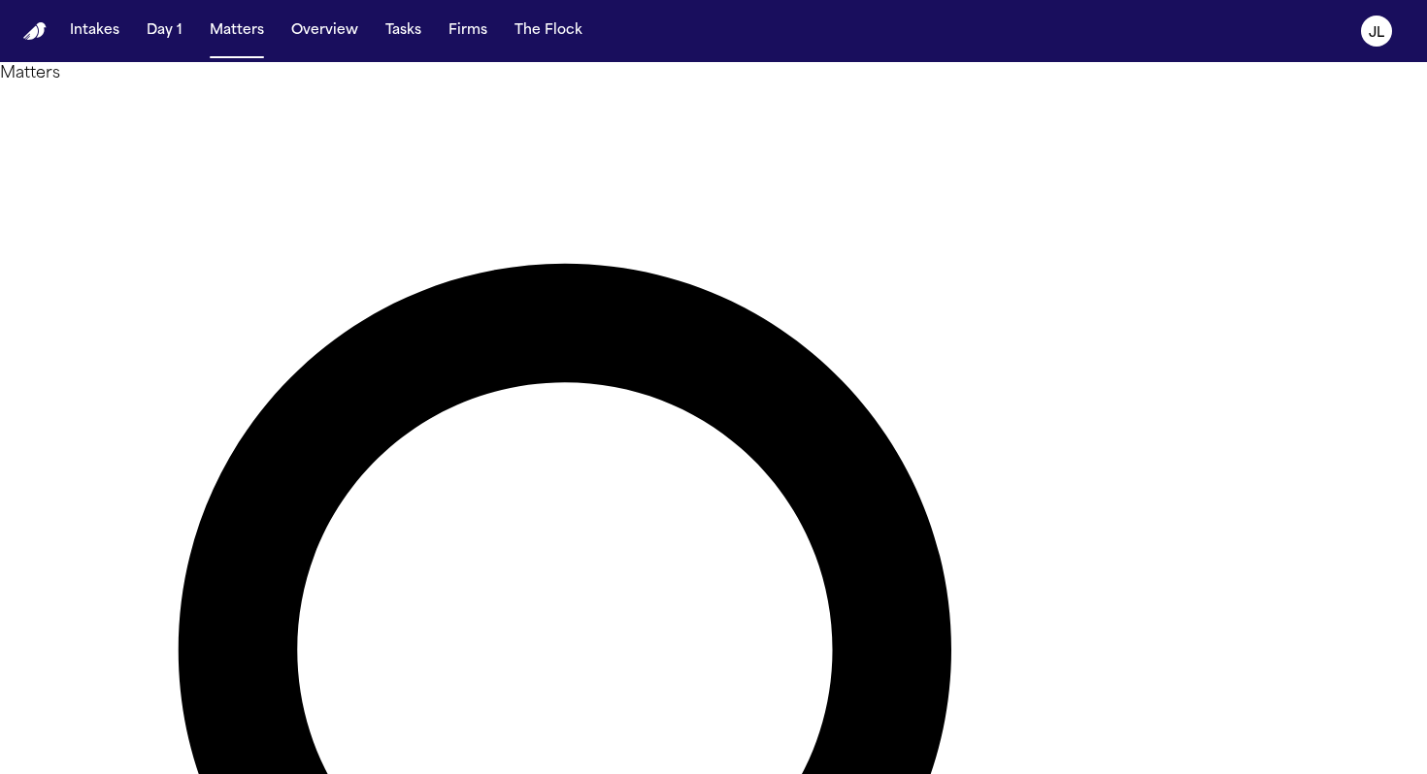
type input "*****"
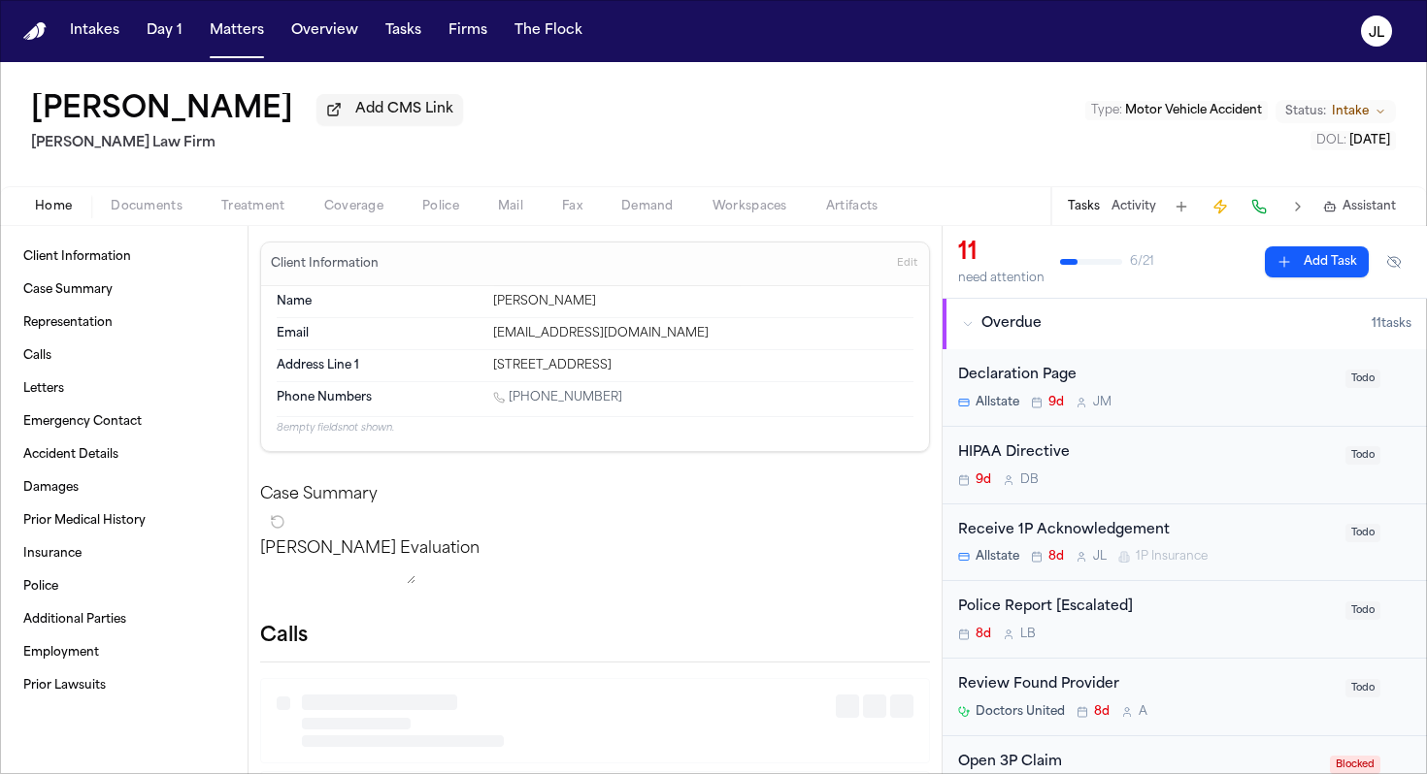
click at [163, 204] on span "Documents" at bounding box center [147, 207] width 72 height 16
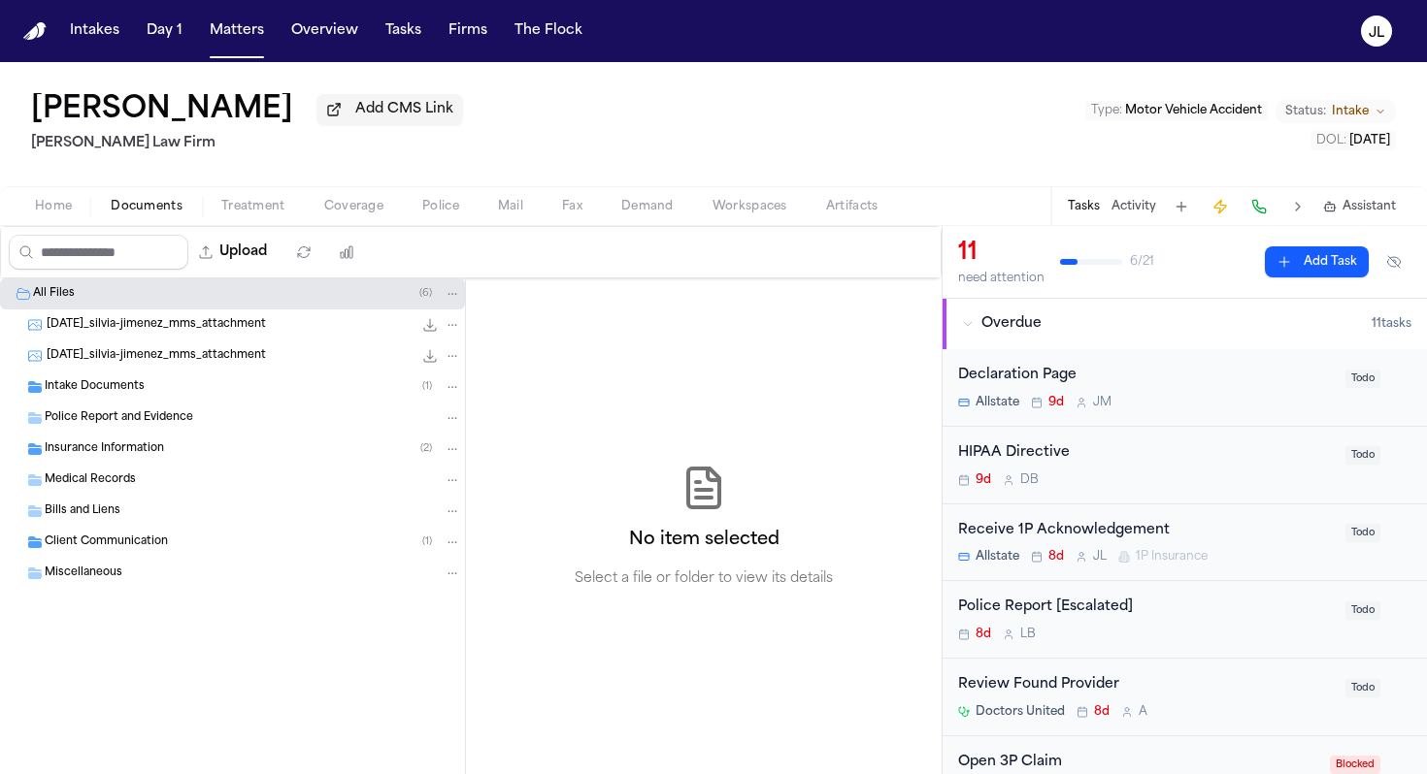
click at [182, 445] on div "Insurance Information ( 2 )" at bounding box center [253, 449] width 416 height 17
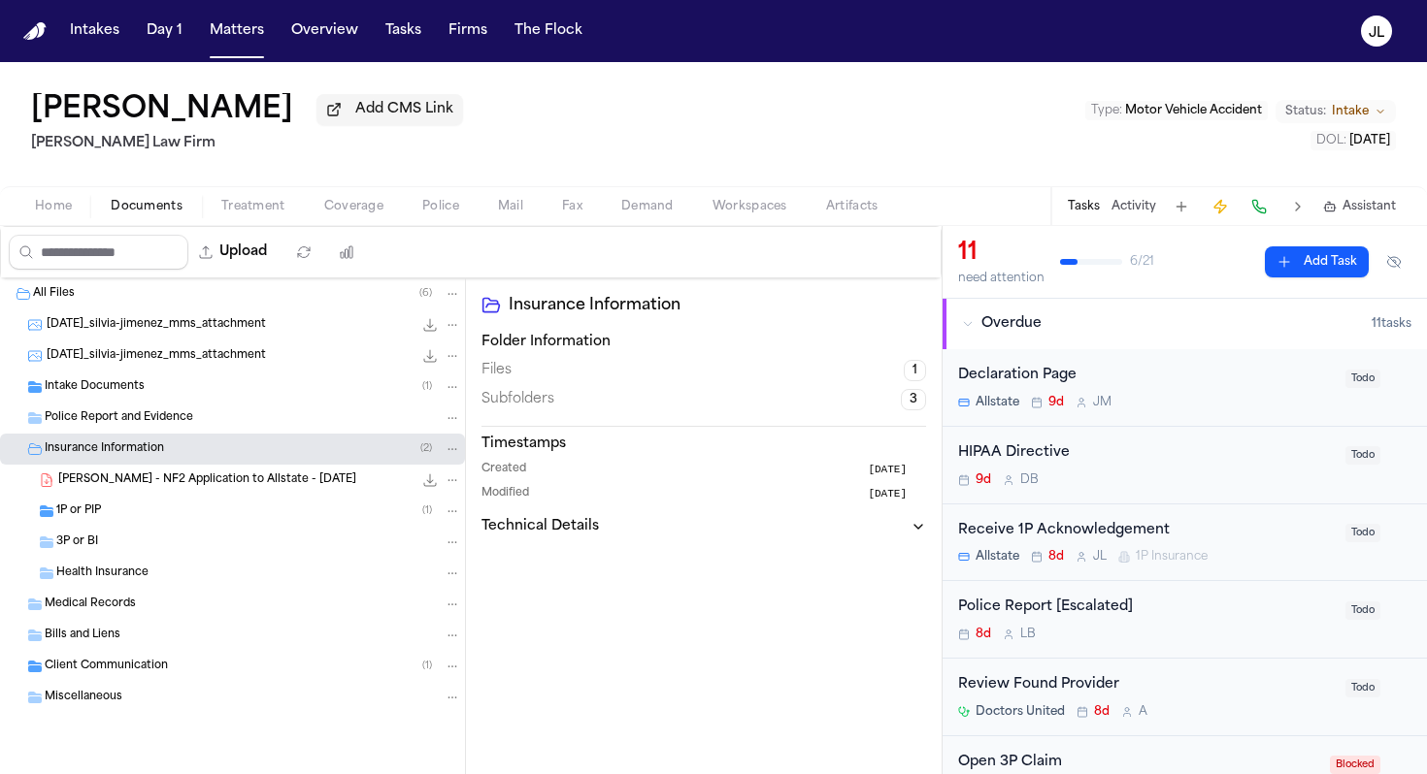
click at [170, 517] on div "1P or PIP ( 1 )" at bounding box center [258, 511] width 405 height 17
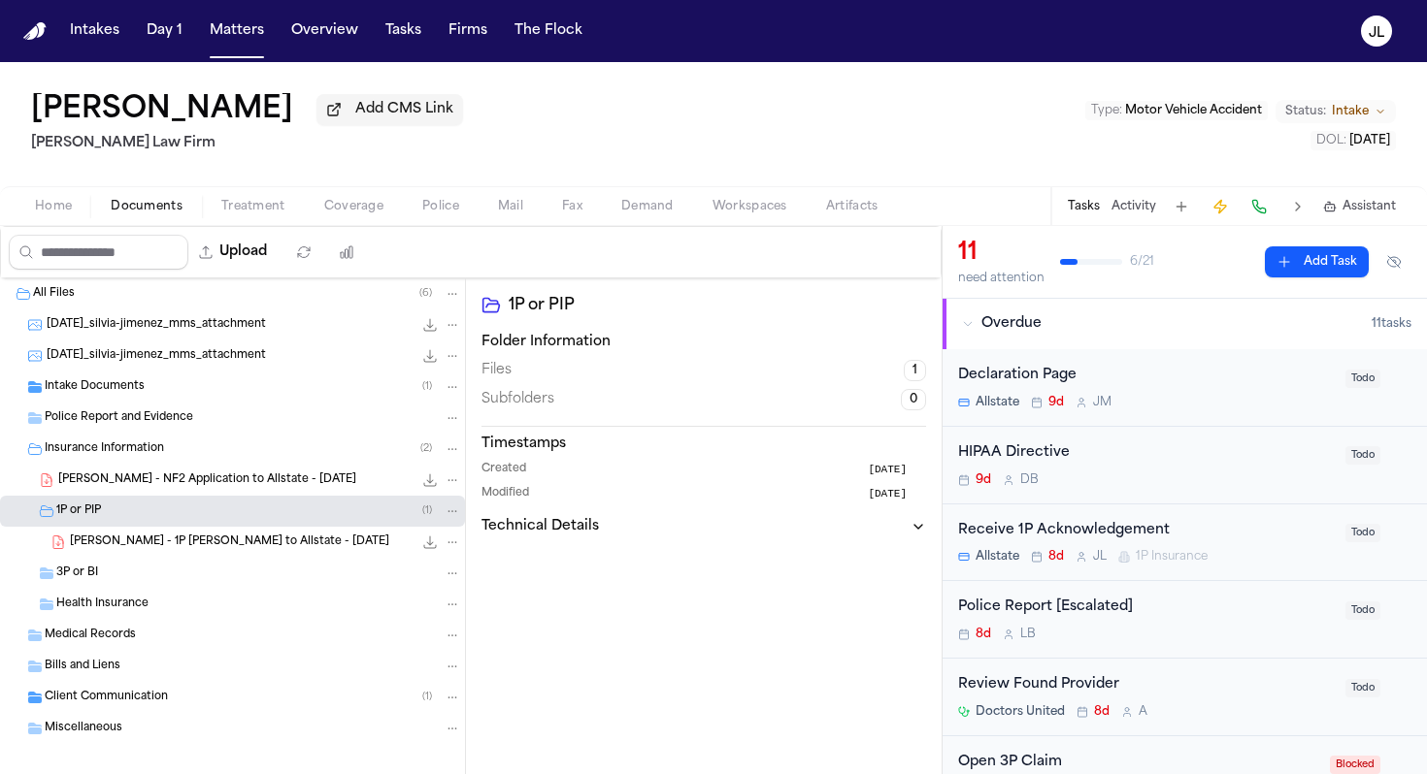
click at [160, 582] on div "3P or BI" at bounding box center [258, 573] width 405 height 17
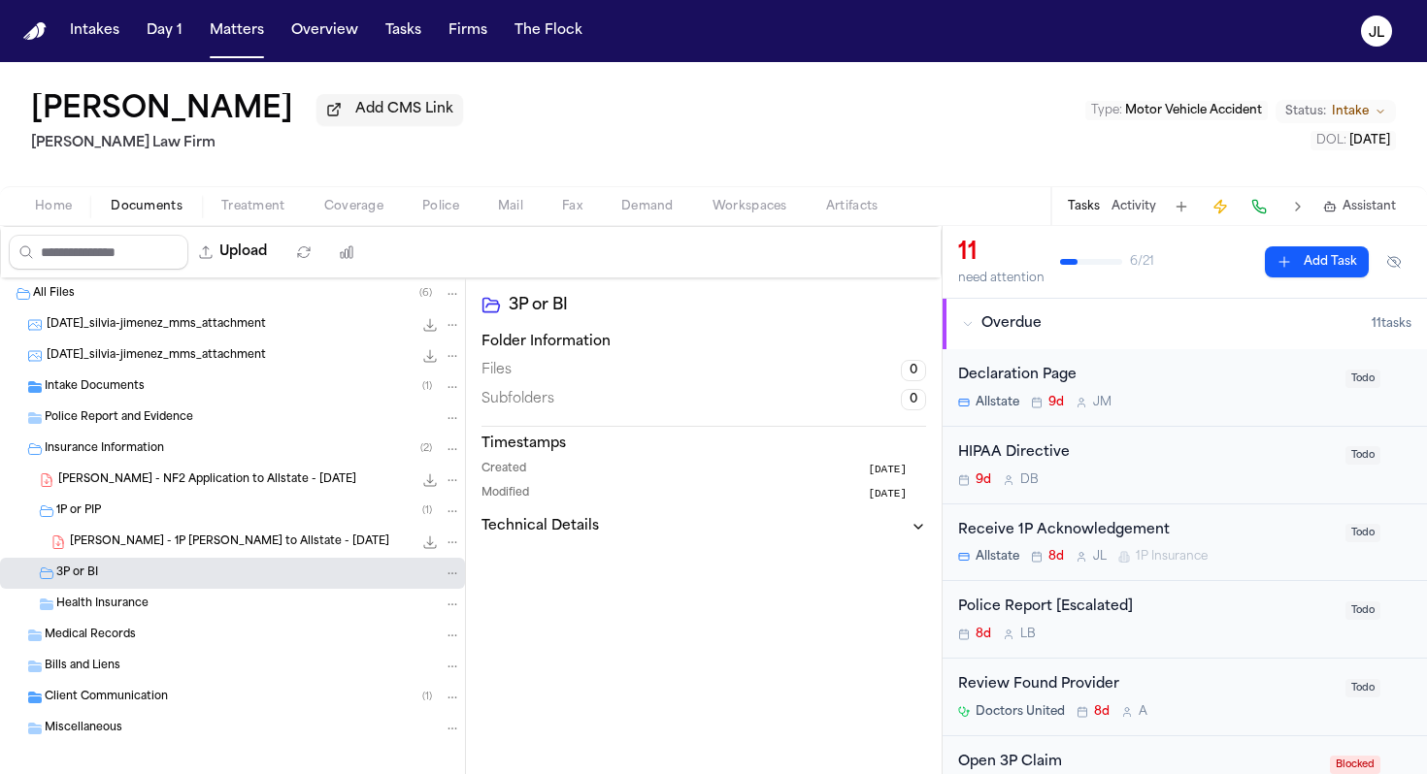
click at [346, 207] on span "Coverage" at bounding box center [353, 207] width 59 height 16
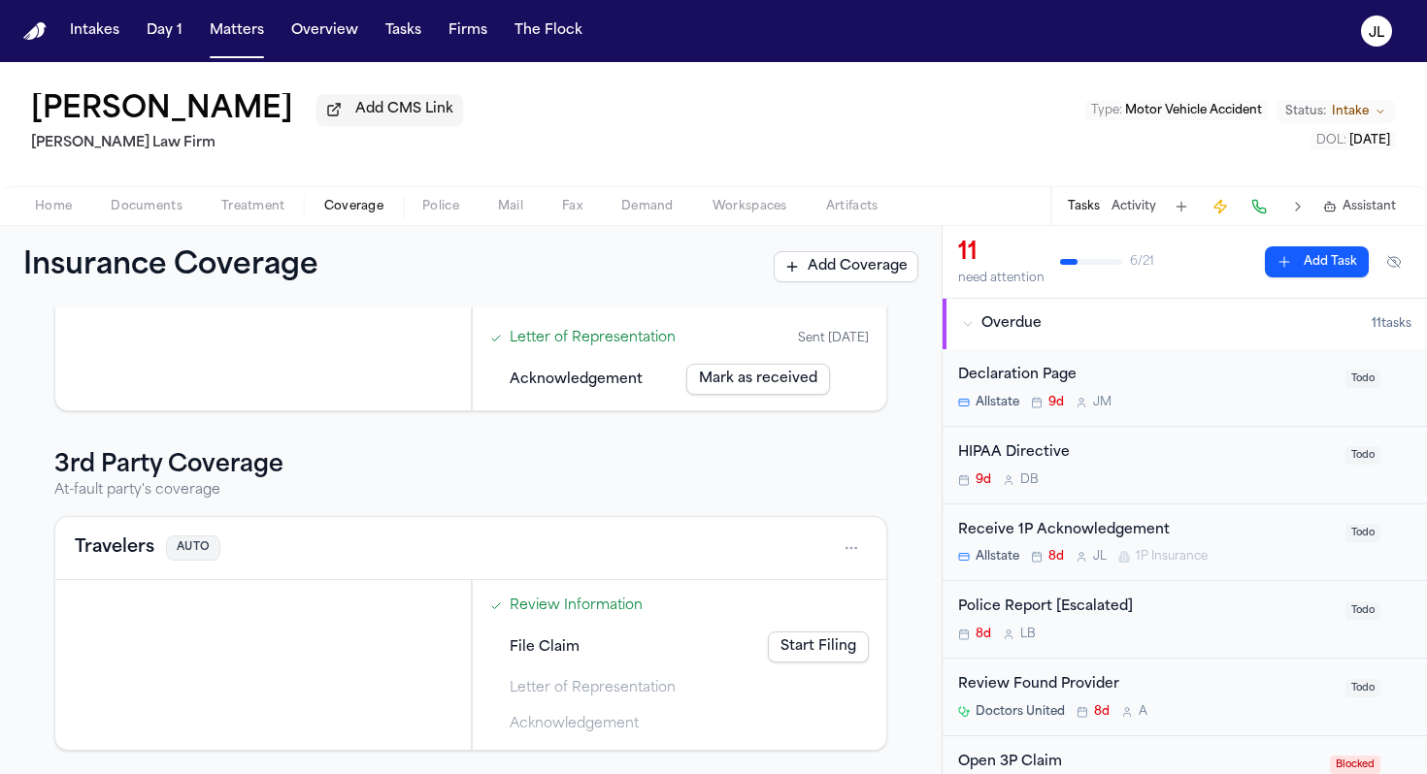
scroll to position [224, 0]
click at [136, 552] on button "Travelers" at bounding box center [115, 548] width 80 height 27
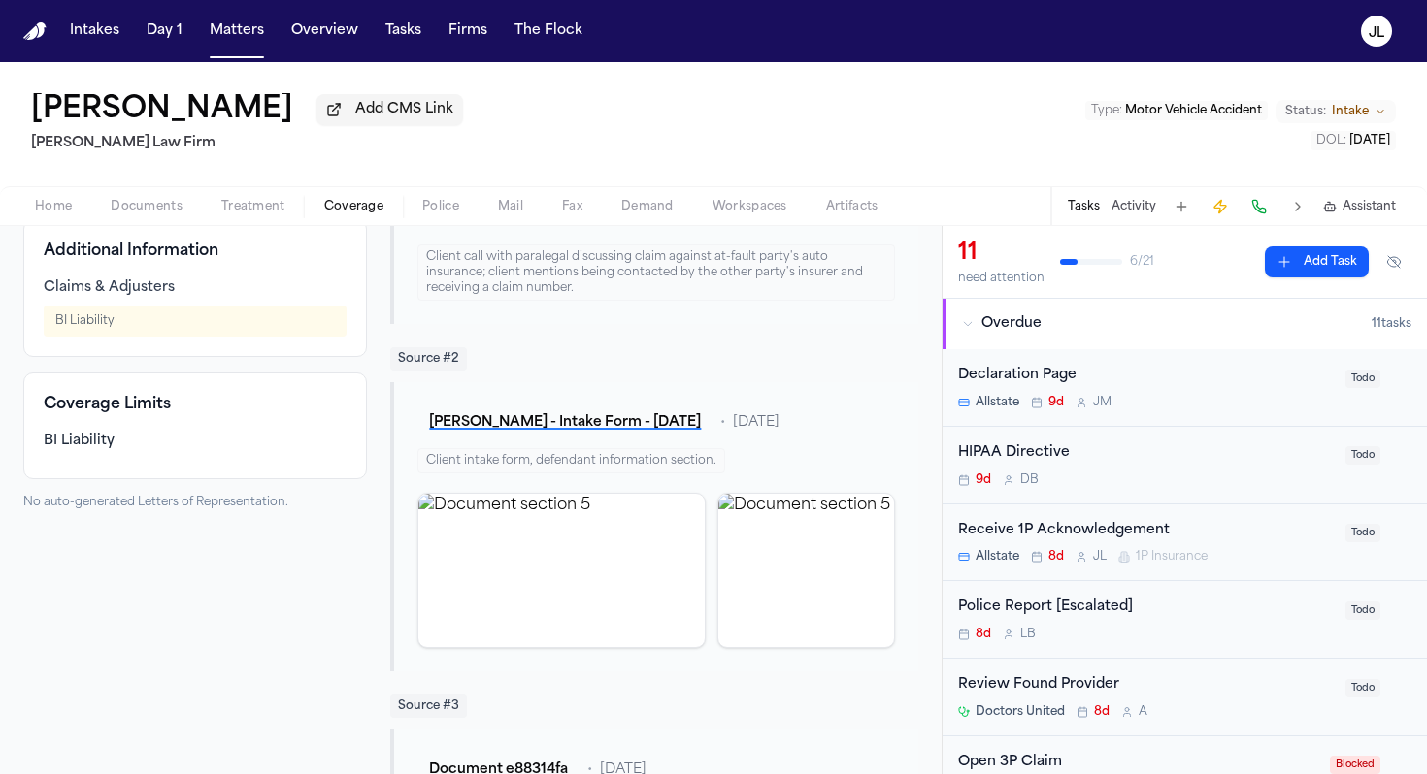
scroll to position [242, 0]
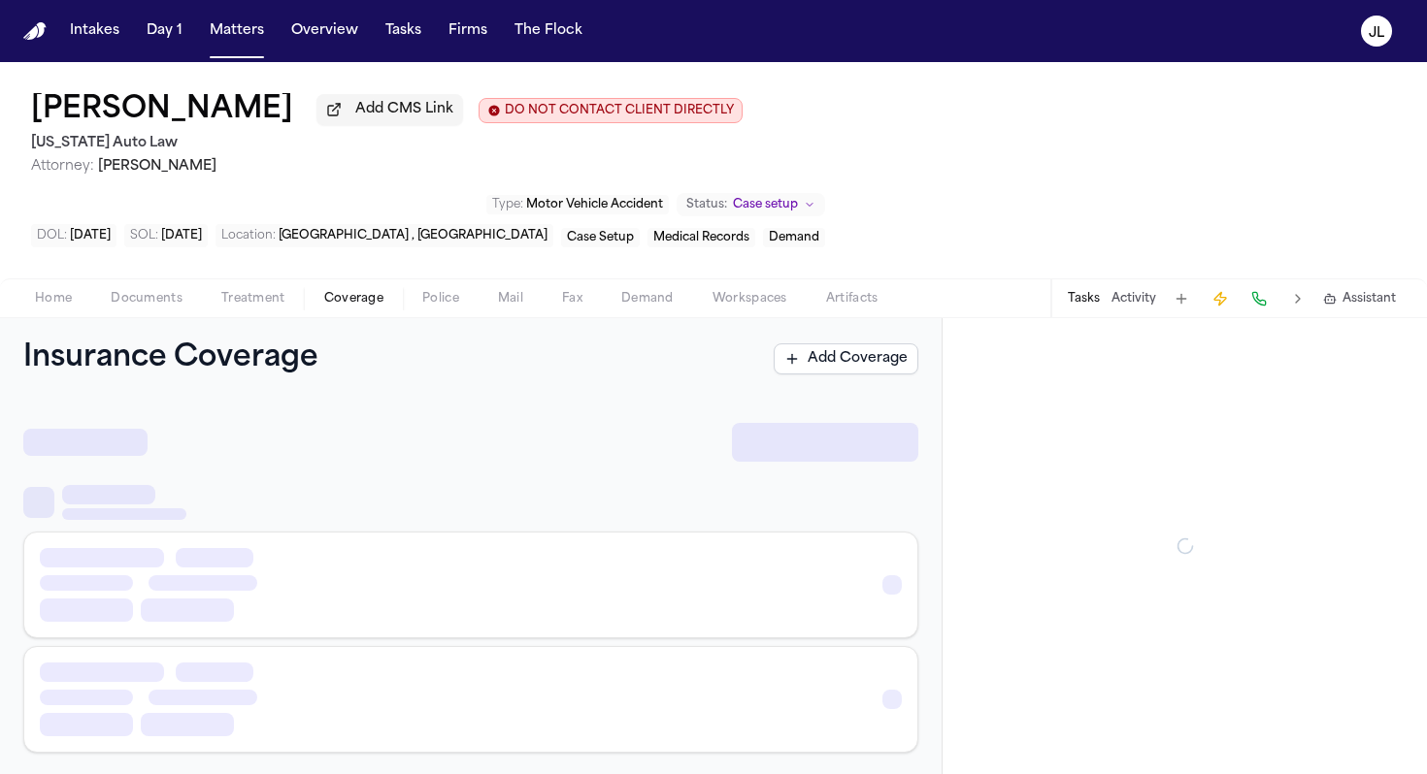
click at [361, 291] on span "Coverage" at bounding box center [353, 299] width 59 height 16
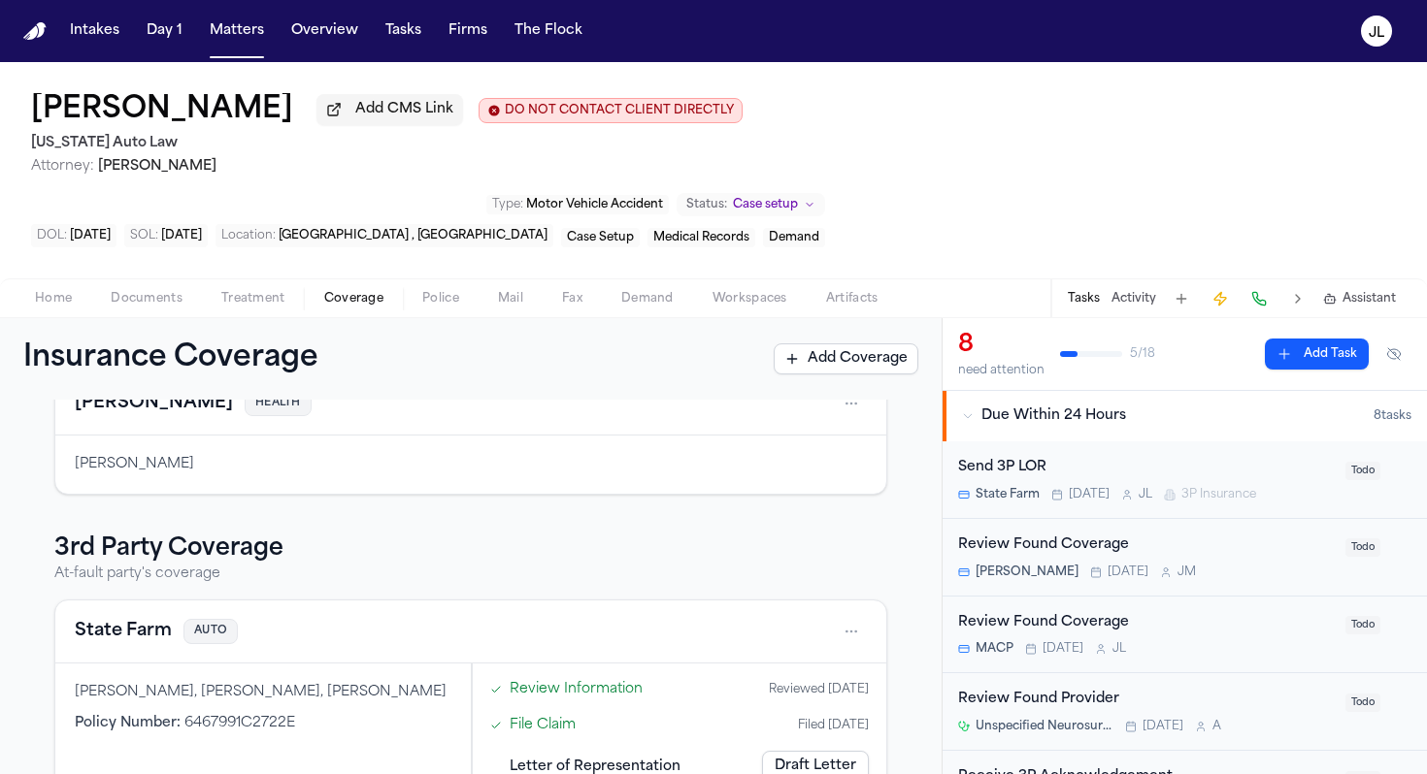
scroll to position [384, 0]
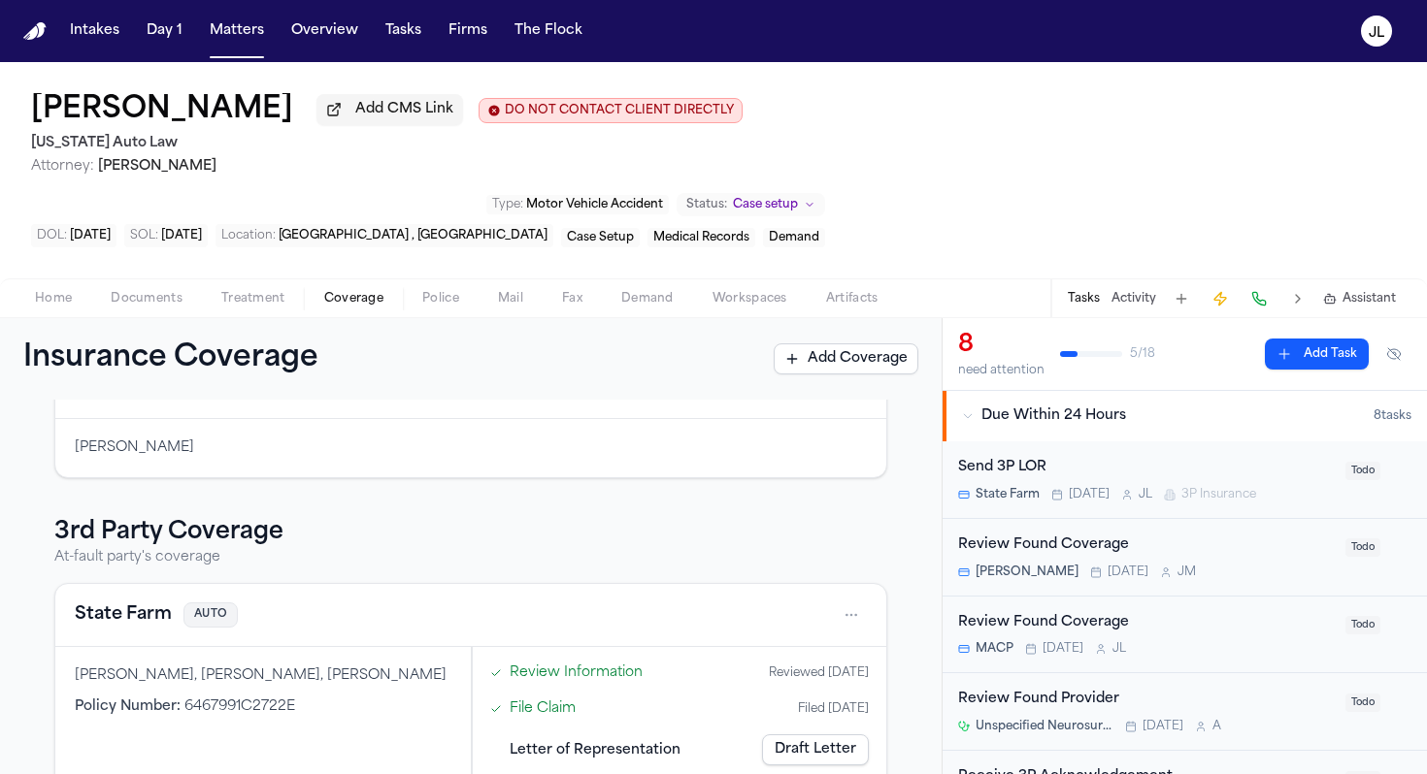
click at [775, 735] on link "Draft Letter" at bounding box center [815, 750] width 107 height 31
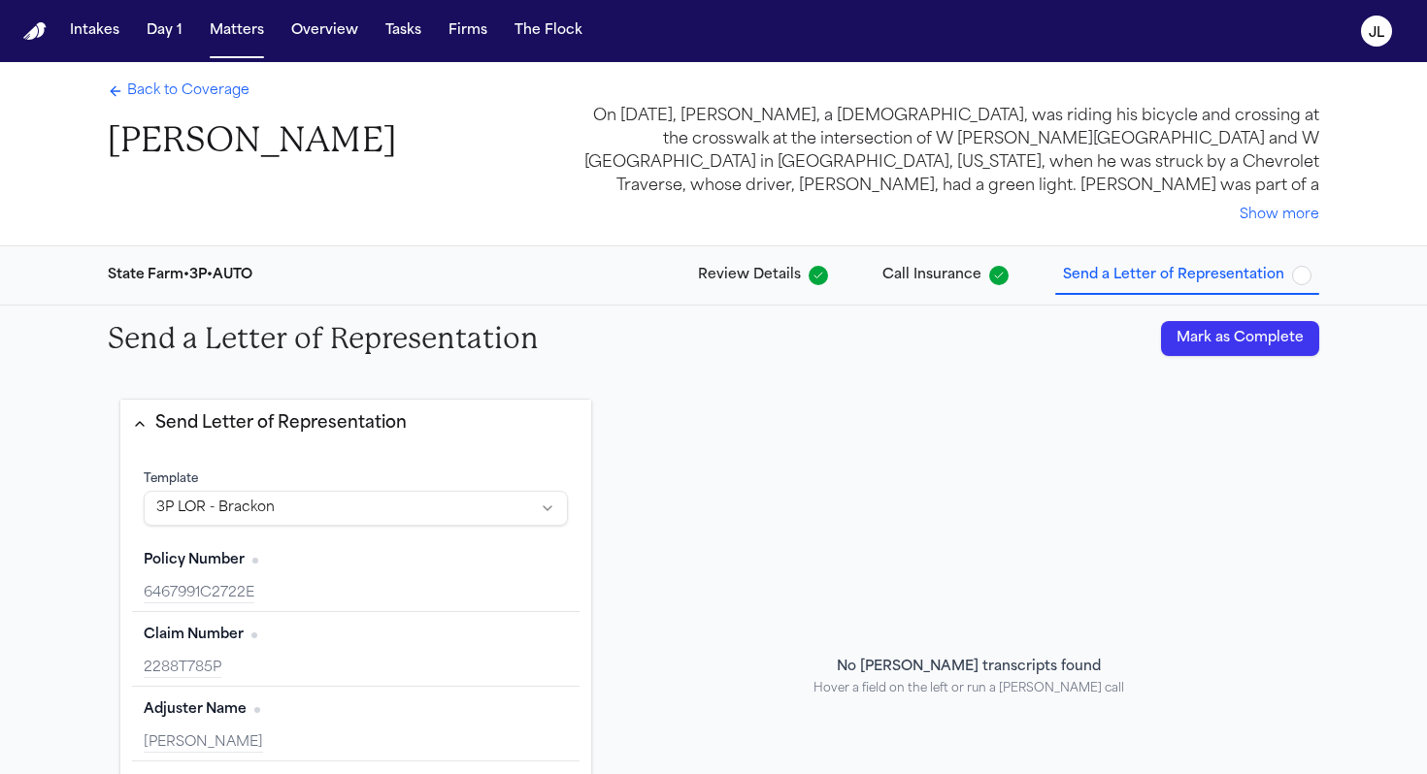
click at [1236, 346] on button "Mark as Complete" at bounding box center [1240, 338] width 158 height 35
click at [149, 108] on div "Back to Coverage [PERSON_NAME]" at bounding box center [252, 122] width 288 height 81
click at [149, 105] on div "Back to Coverage [PERSON_NAME]" at bounding box center [252, 122] width 288 height 81
click at [149, 101] on span "Back to Coverage" at bounding box center [188, 91] width 122 height 19
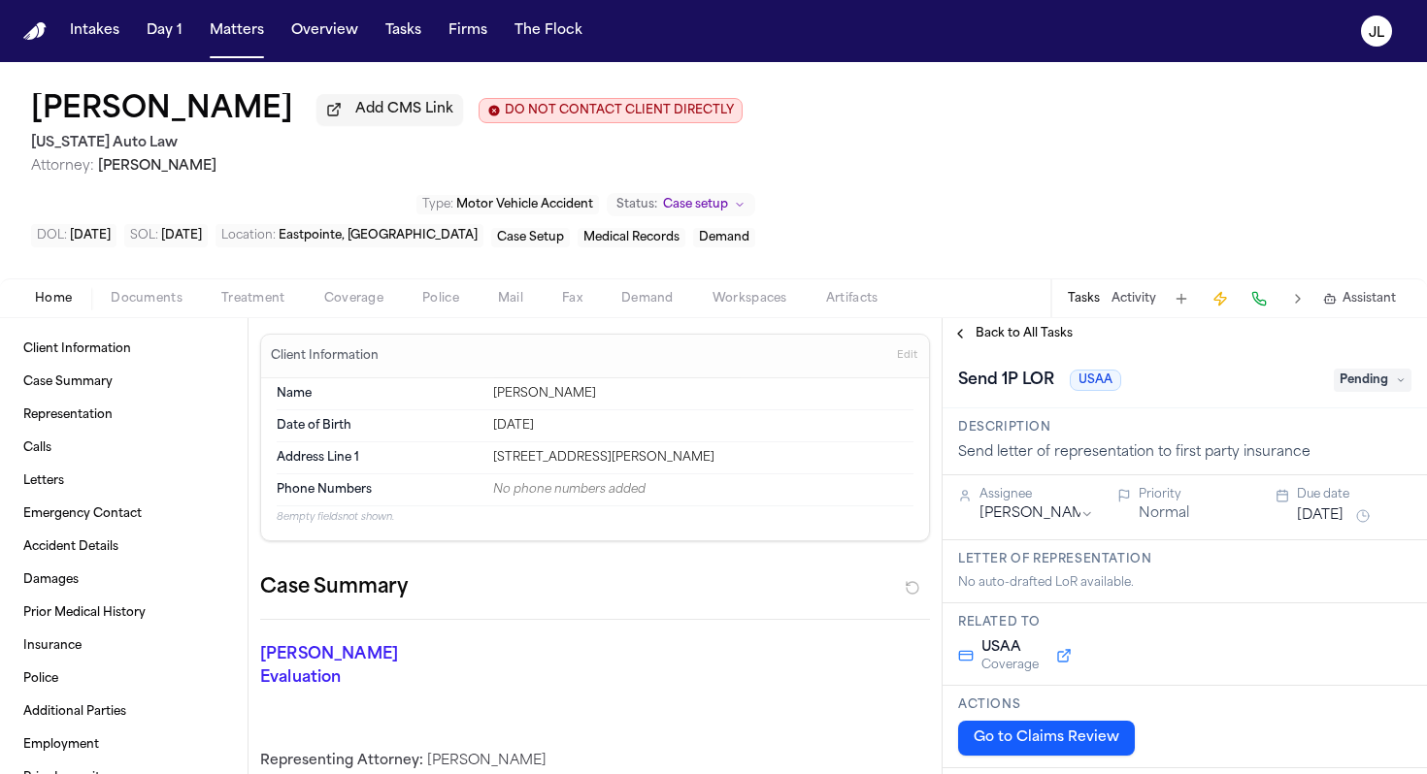
click at [371, 304] on span "Coverage" at bounding box center [353, 299] width 59 height 16
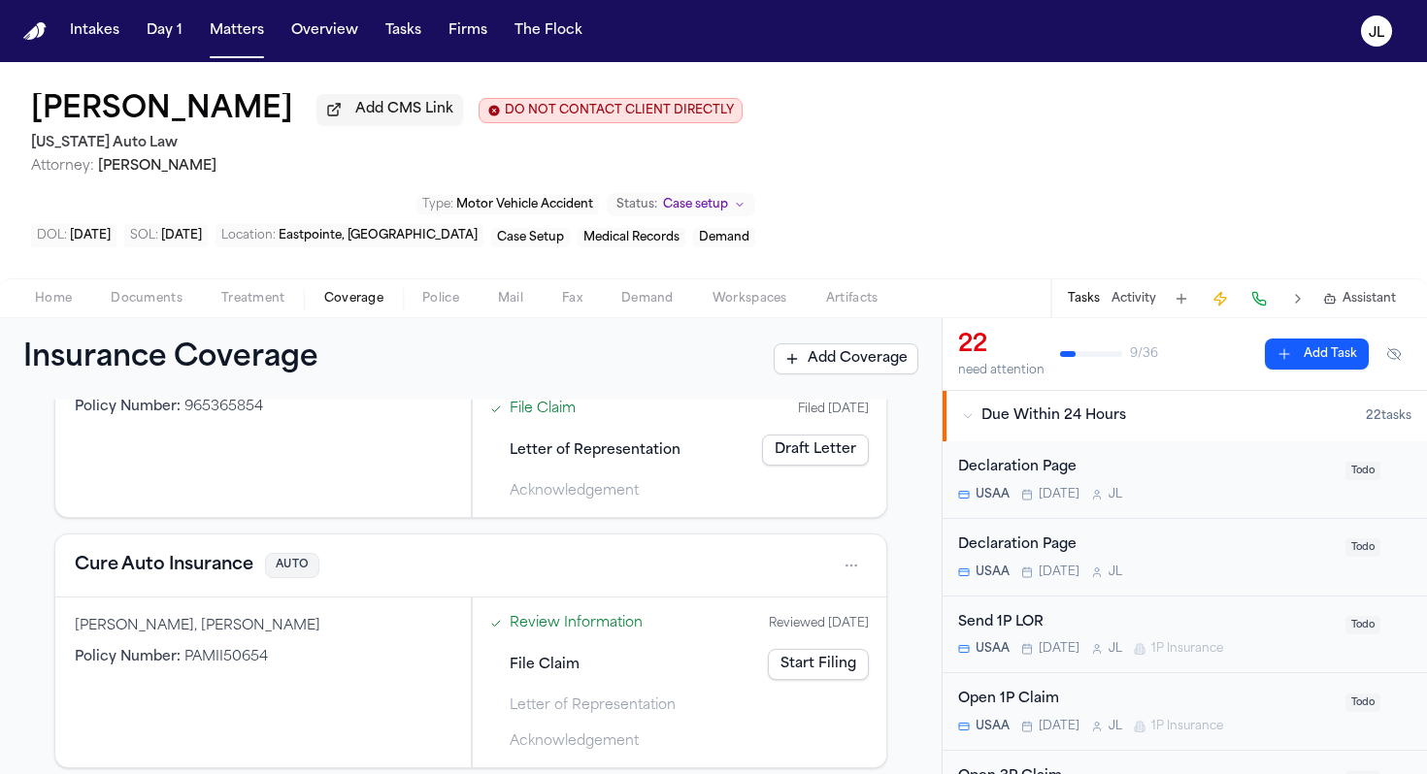
scroll to position [707, 0]
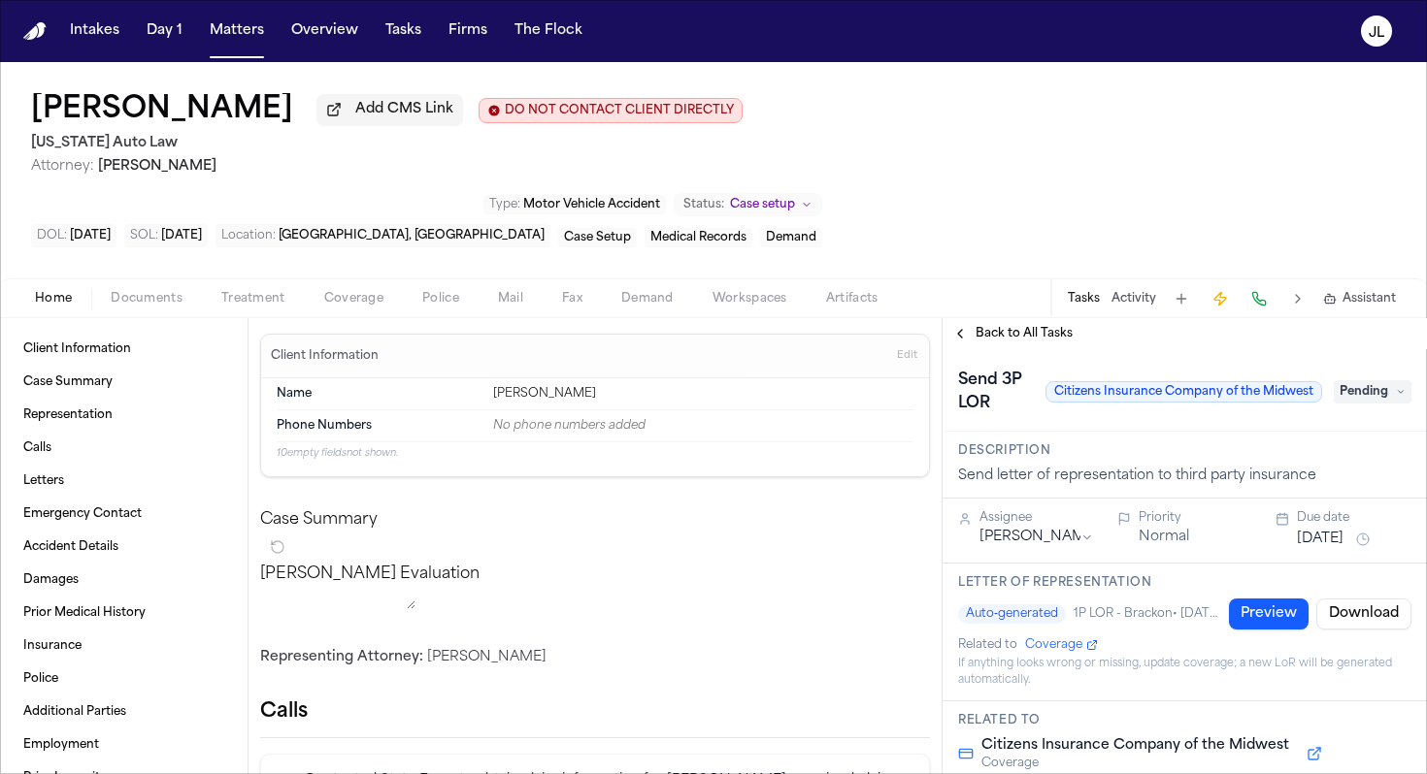
click at [133, 304] on span "Documents" at bounding box center [147, 299] width 72 height 16
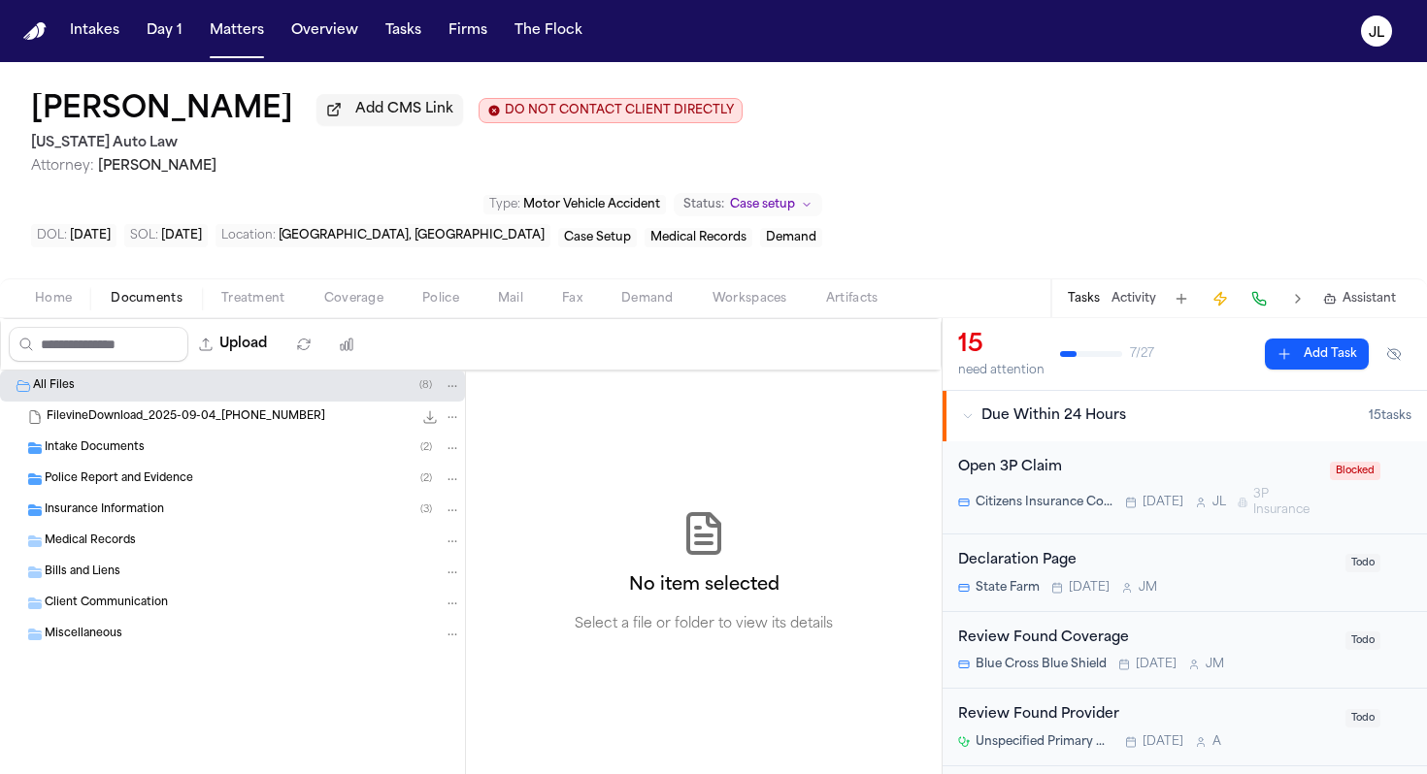
click at [93, 508] on span "Insurance Information" at bounding box center [104, 511] width 119 height 16
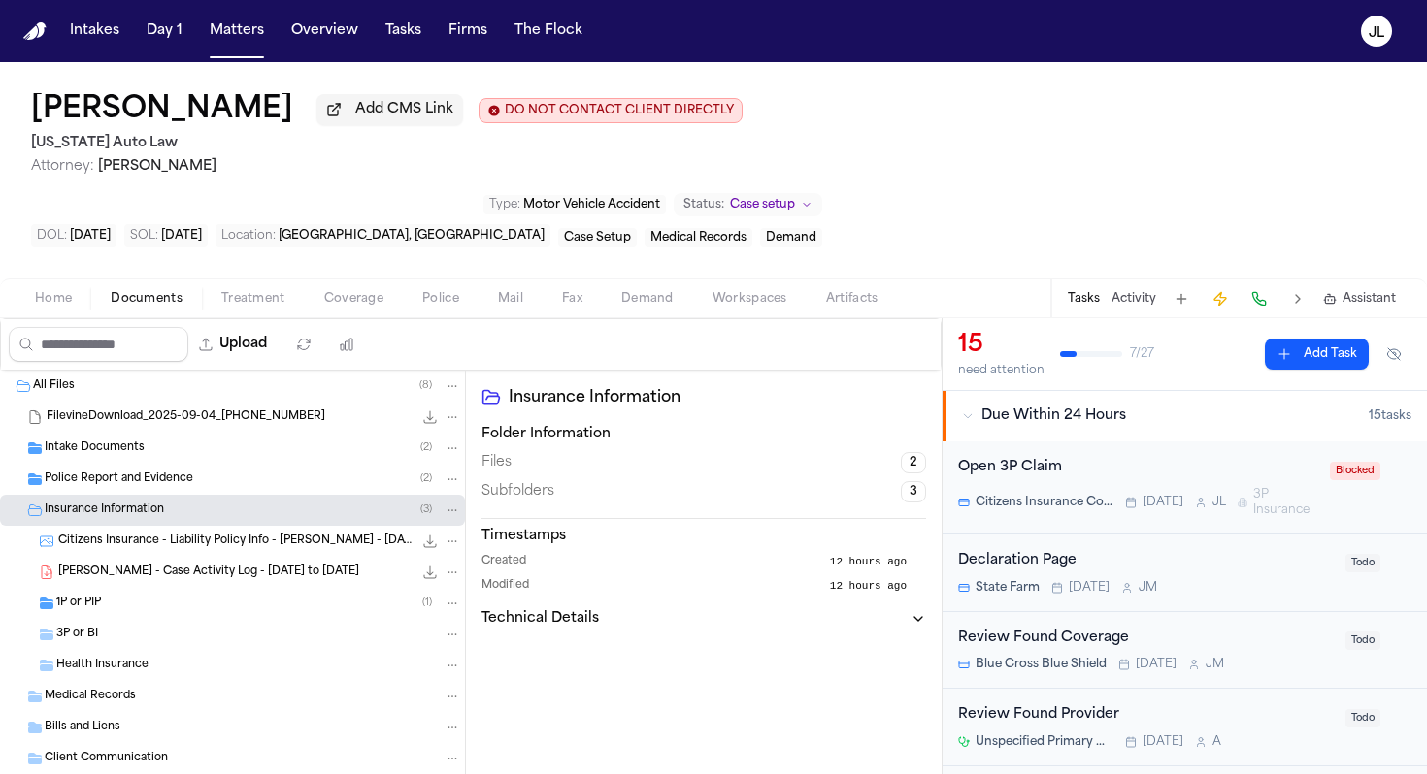
click at [86, 631] on div "3P or BI" at bounding box center [258, 634] width 405 height 17
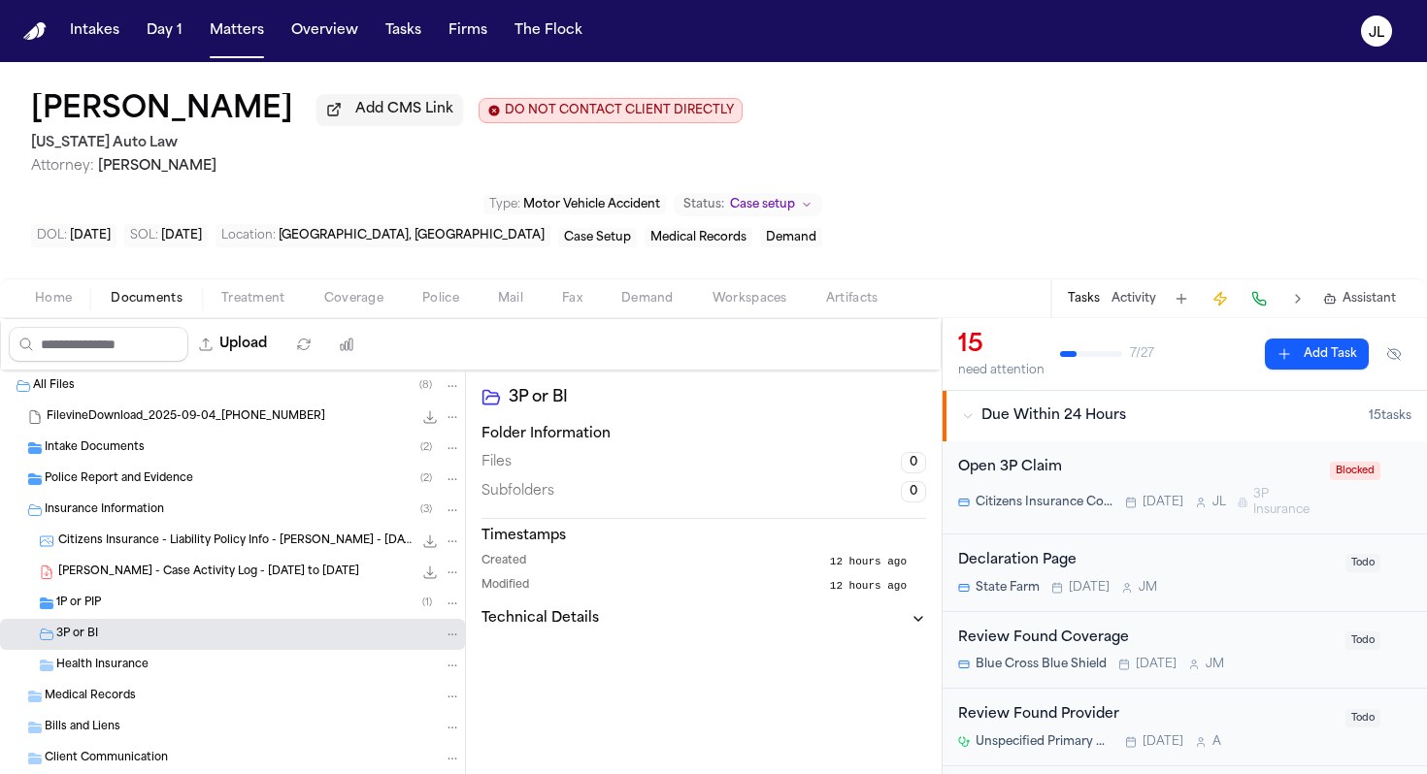
click at [1104, 488] on div "Open 3P Claim Citizens Insurance Company of the Midwest [DATE] [PERSON_NAME] 3P…" at bounding box center [1138, 487] width 360 height 61
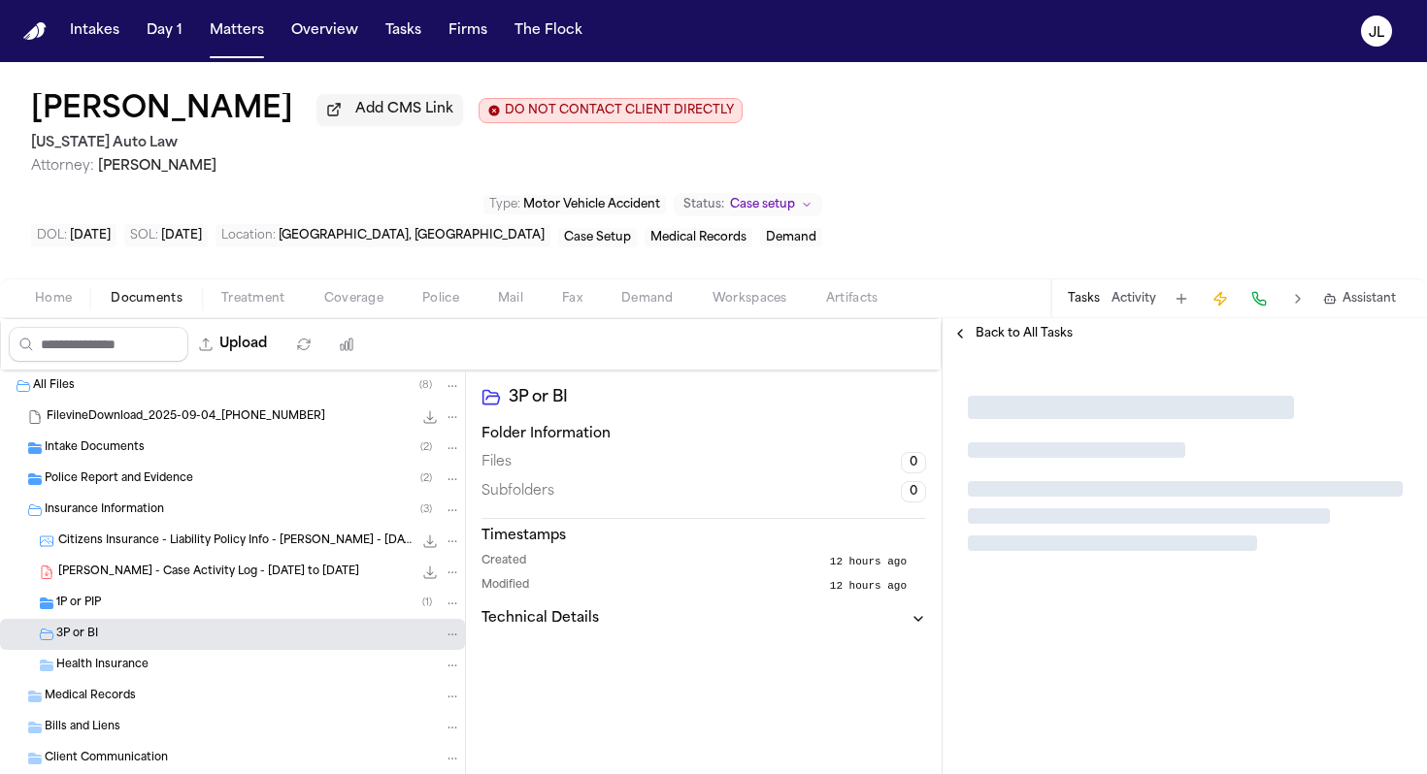
click at [1100, 480] on div at bounding box center [1185, 473] width 435 height 155
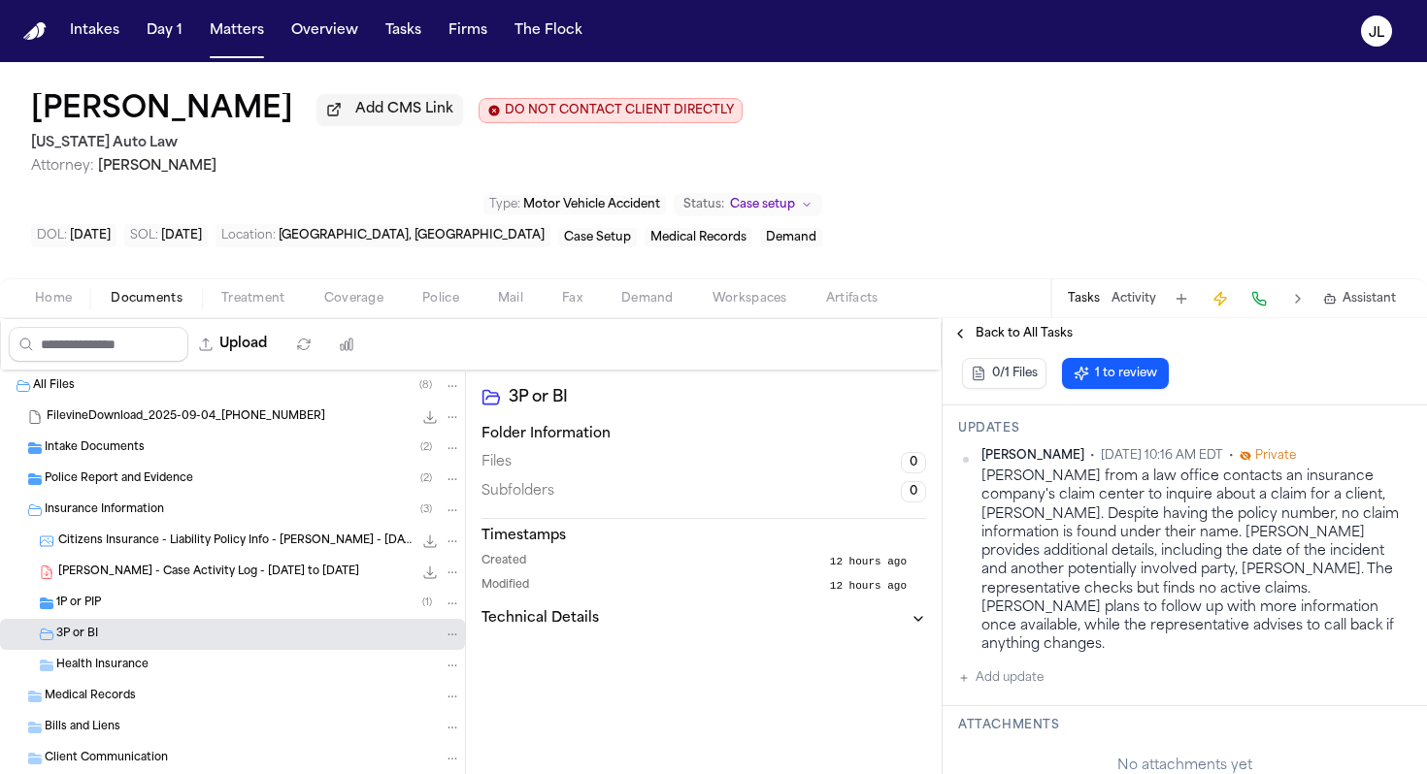
scroll to position [412, 0]
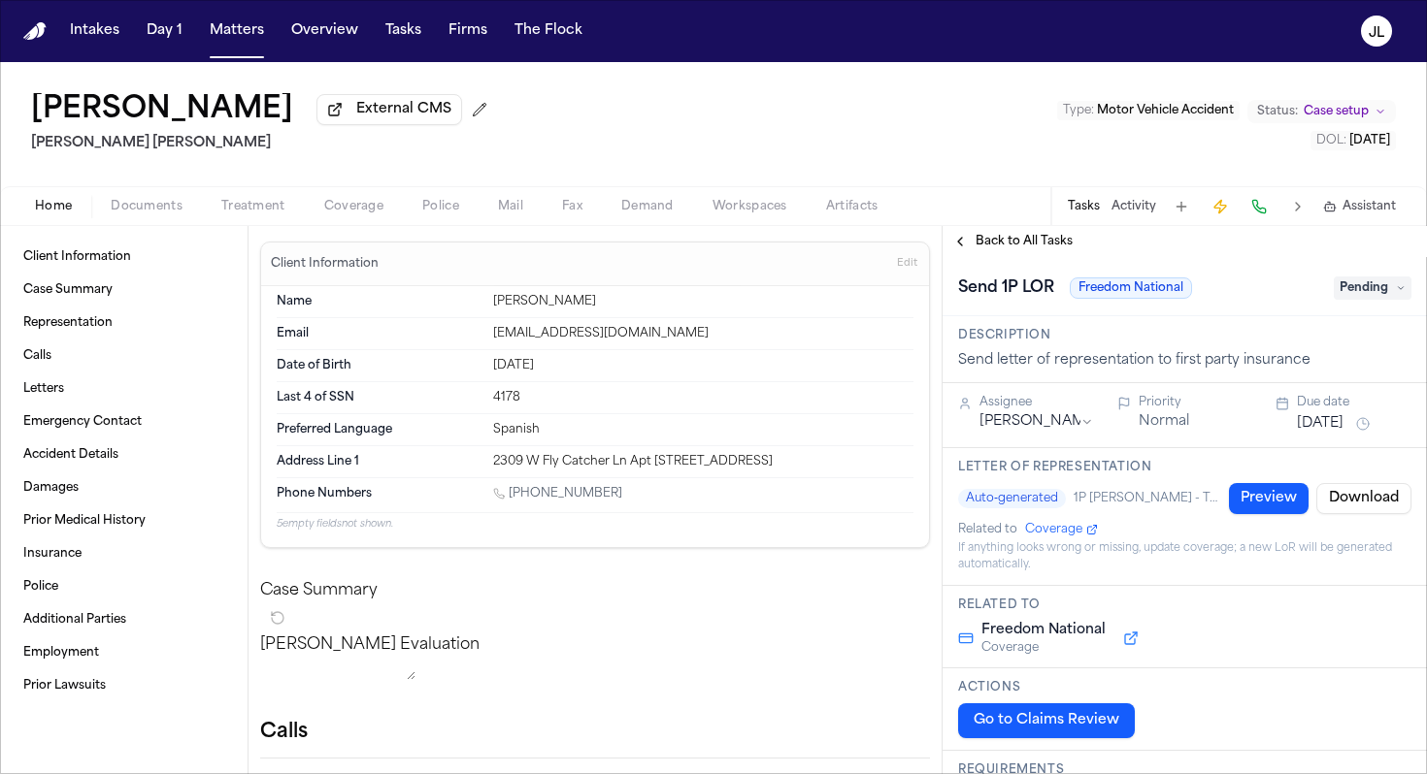
click at [330, 204] on span "Coverage" at bounding box center [353, 207] width 59 height 16
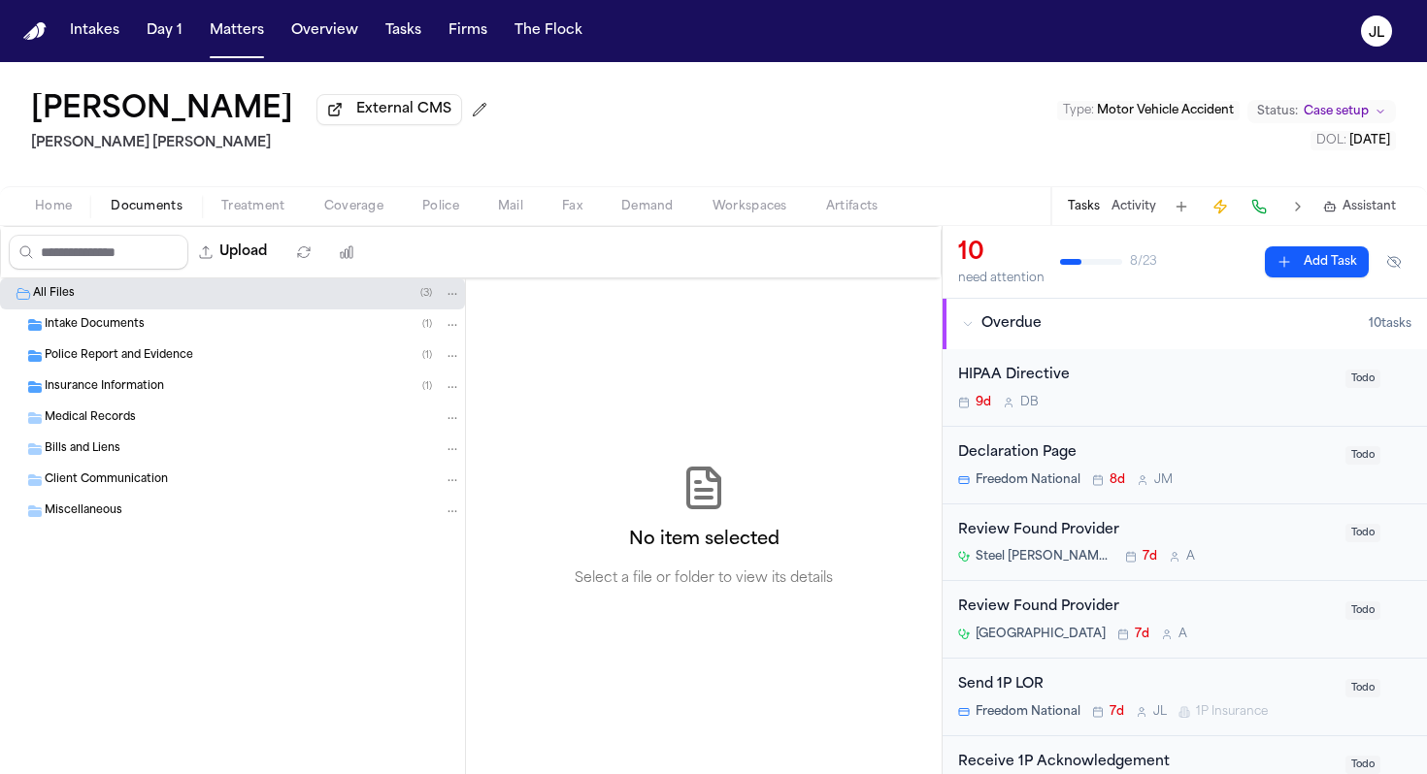
click at [160, 218] on span "button" at bounding box center [146, 217] width 95 height 2
click at [123, 396] on span "Insurance Information" at bounding box center [104, 387] width 119 height 16
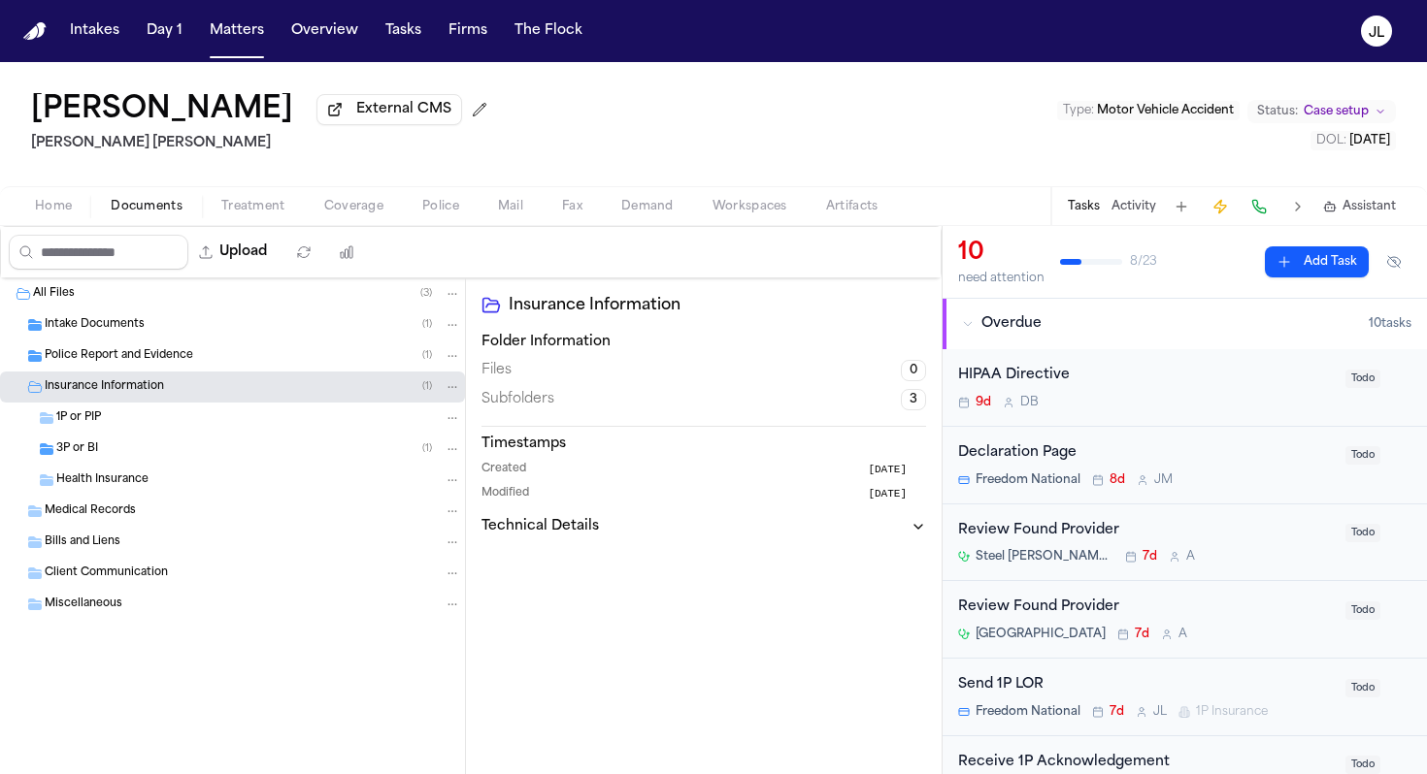
click at [109, 463] on div "3P or BI ( 1 )" at bounding box center [232, 449] width 465 height 31
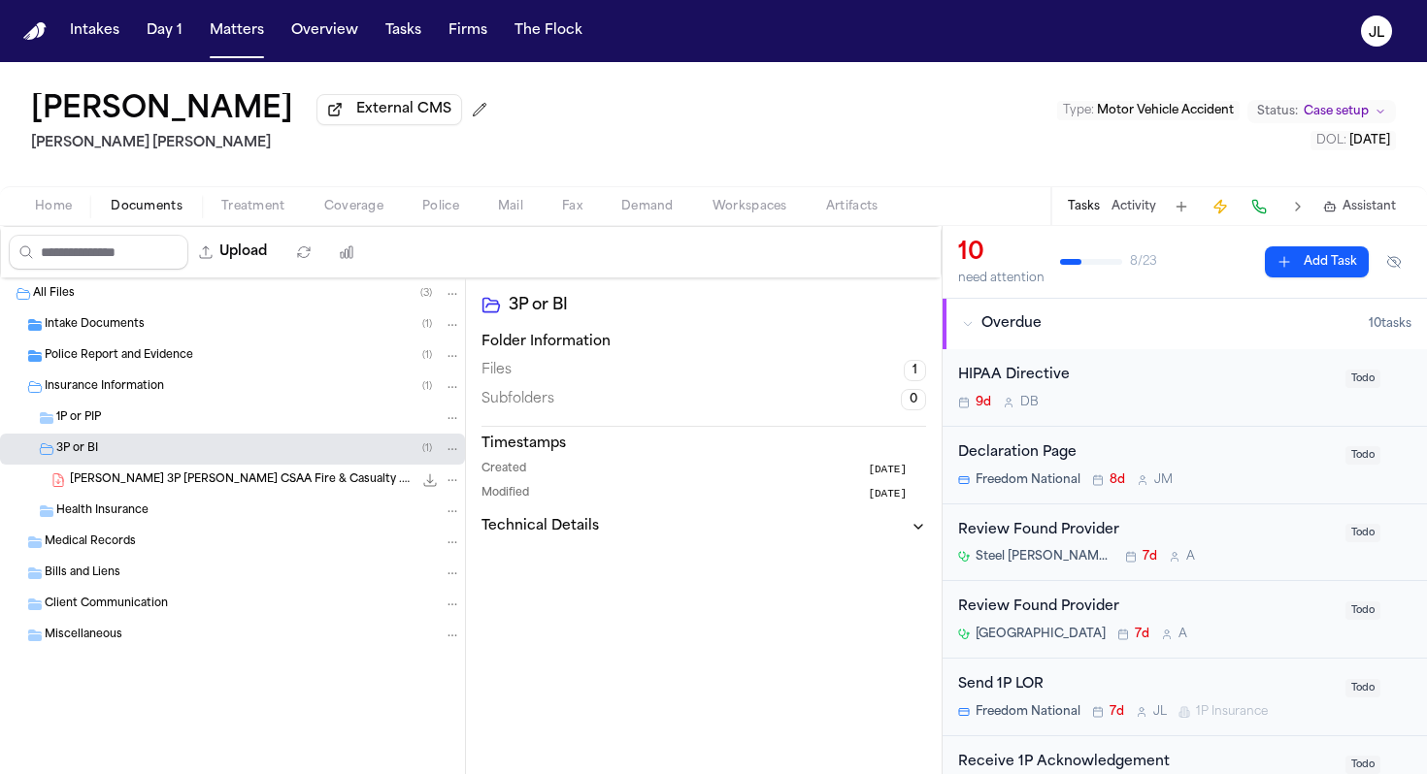
click at [339, 204] on span "Coverage" at bounding box center [353, 207] width 59 height 16
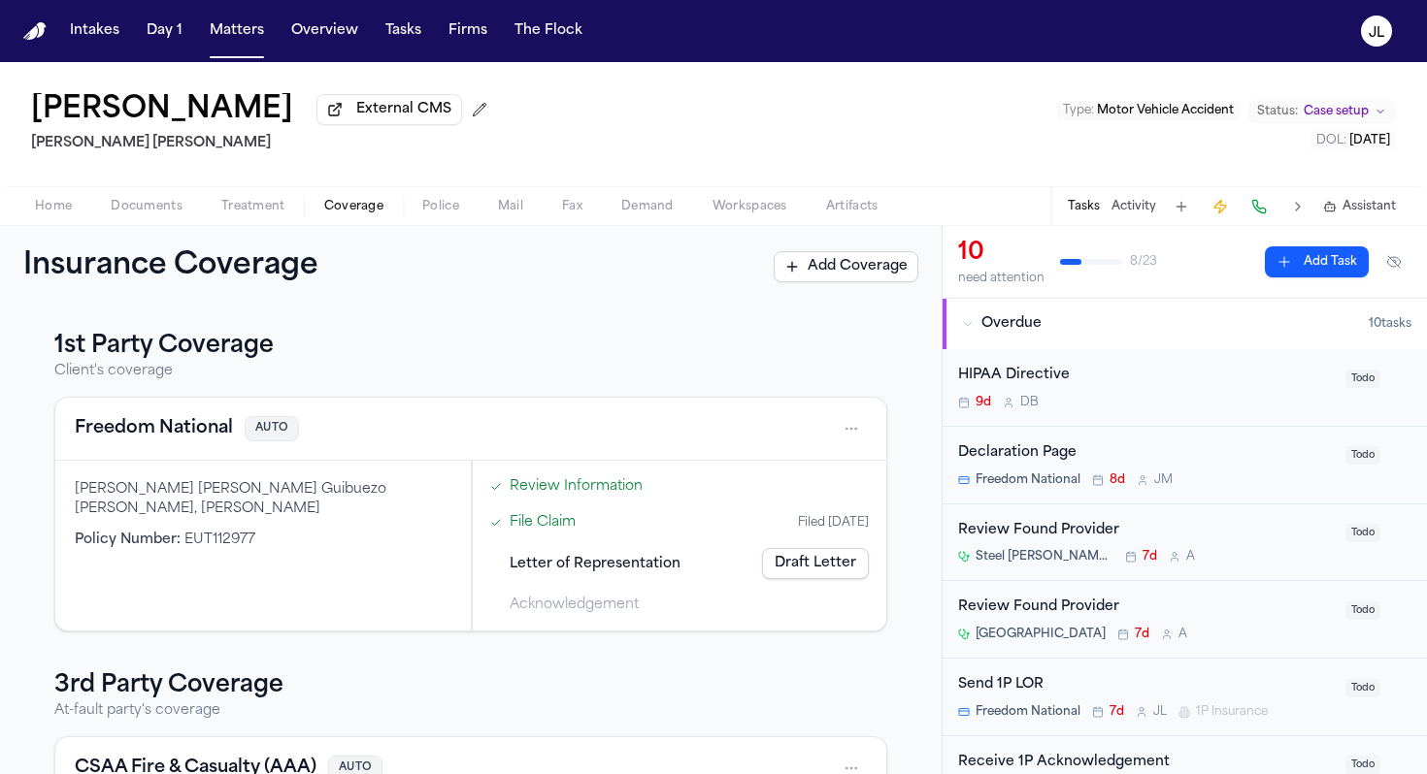
click at [193, 426] on button "Freedom National" at bounding box center [154, 428] width 158 height 27
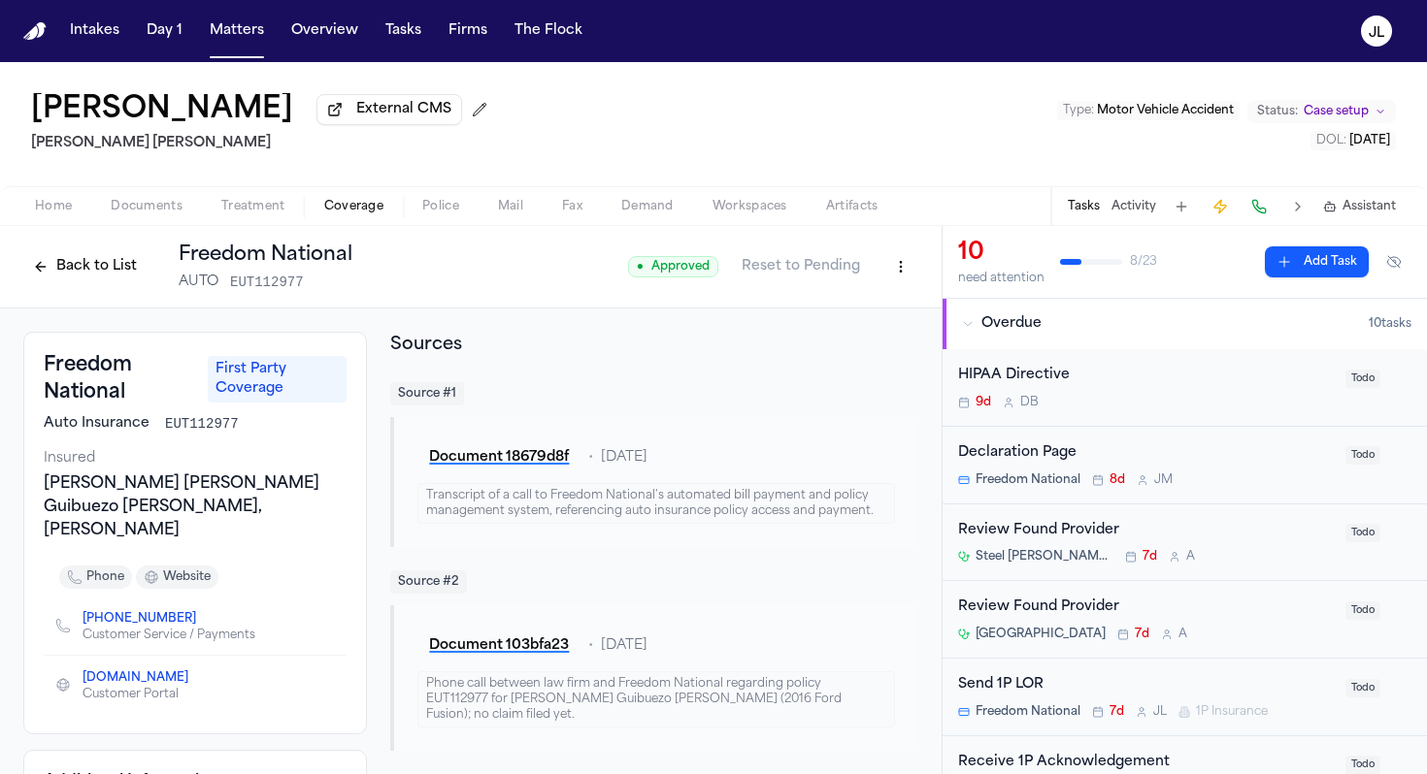
click at [99, 281] on button "Back to List" at bounding box center [84, 266] width 123 height 31
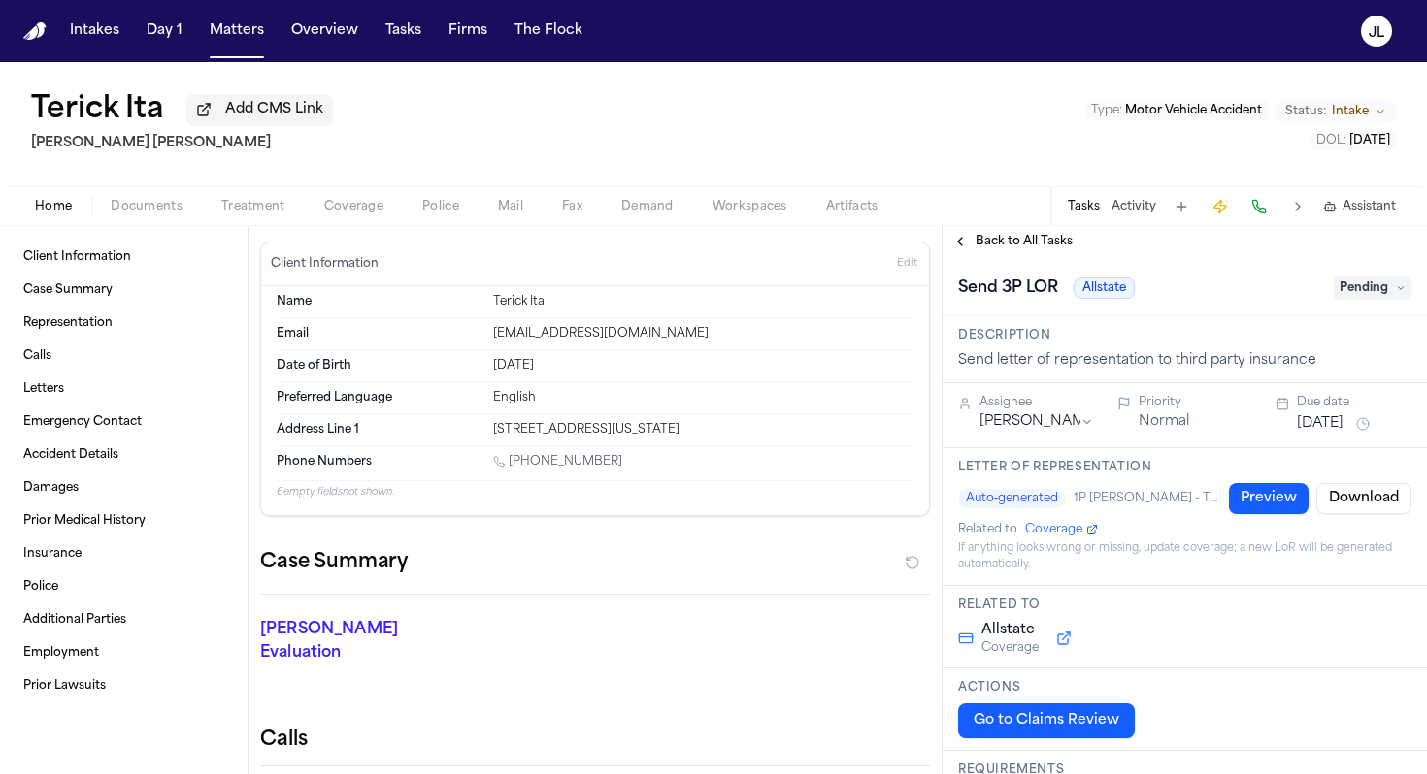
click at [337, 214] on span "Coverage" at bounding box center [353, 207] width 59 height 16
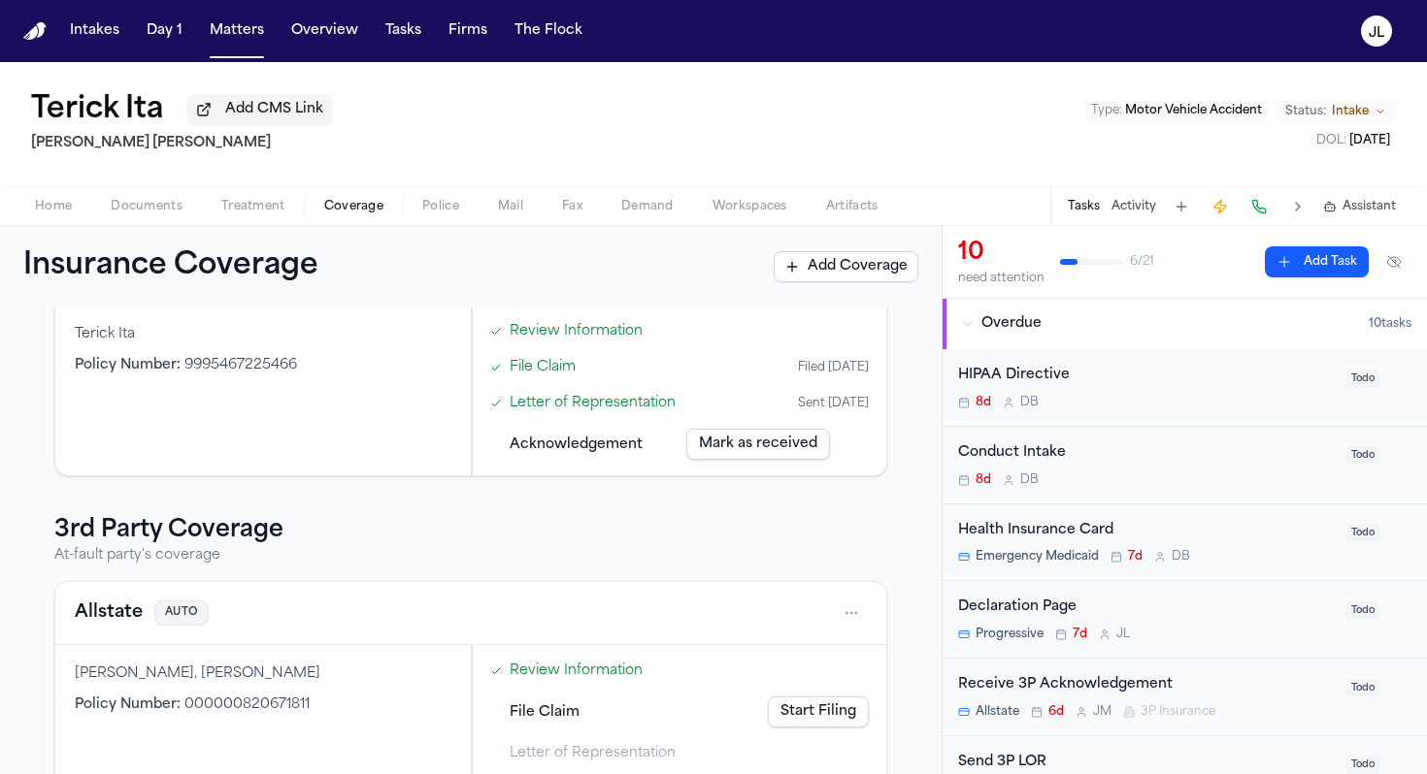
scroll to position [363, 0]
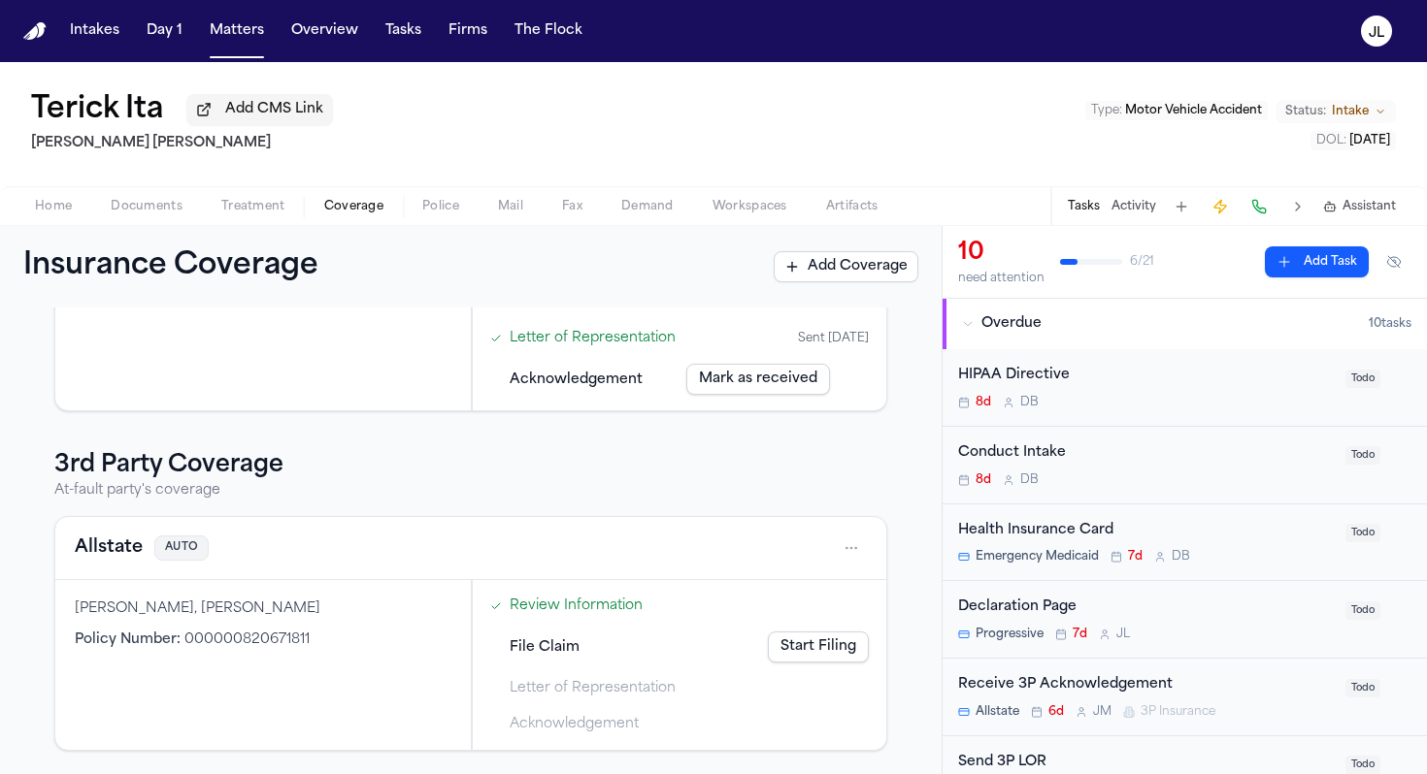
click at [104, 550] on button "Allstate" at bounding box center [109, 548] width 68 height 27
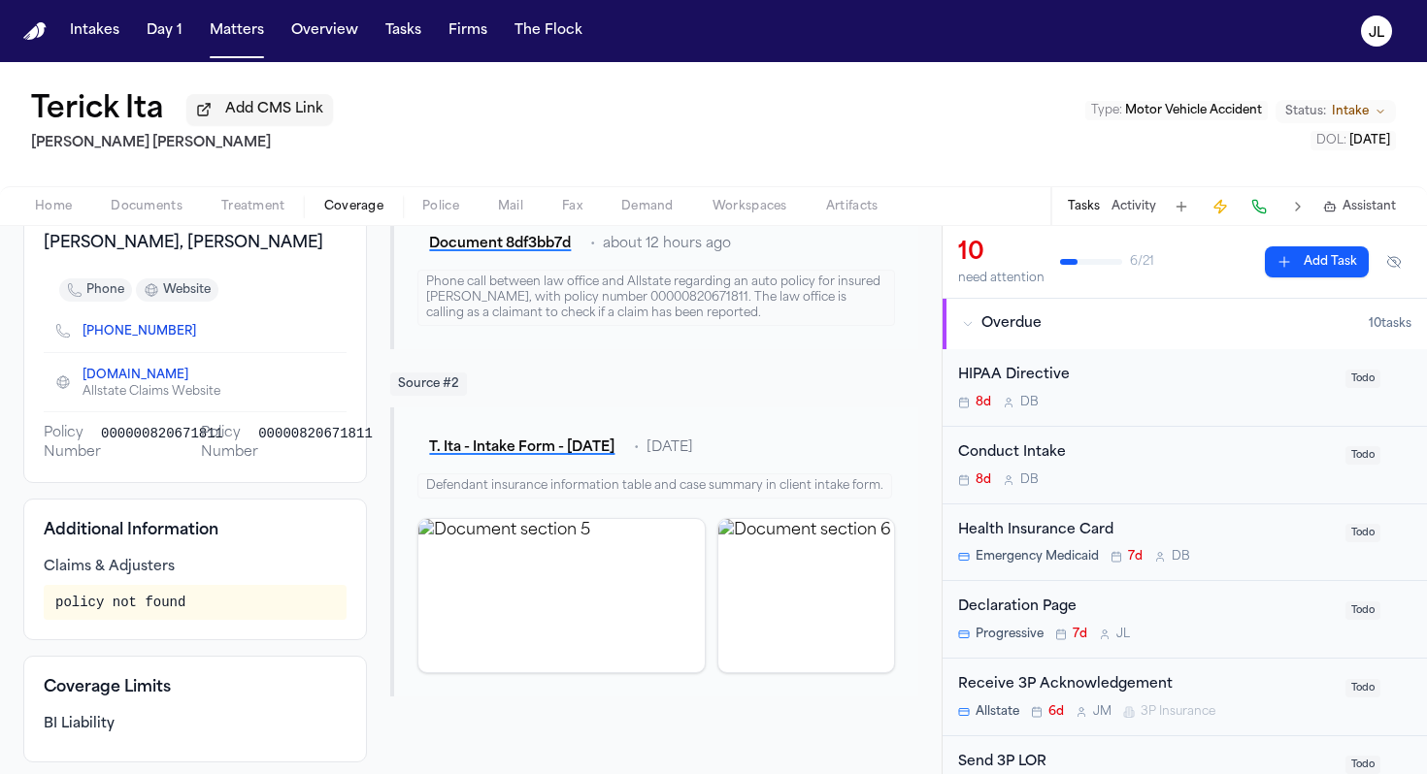
scroll to position [260, 0]
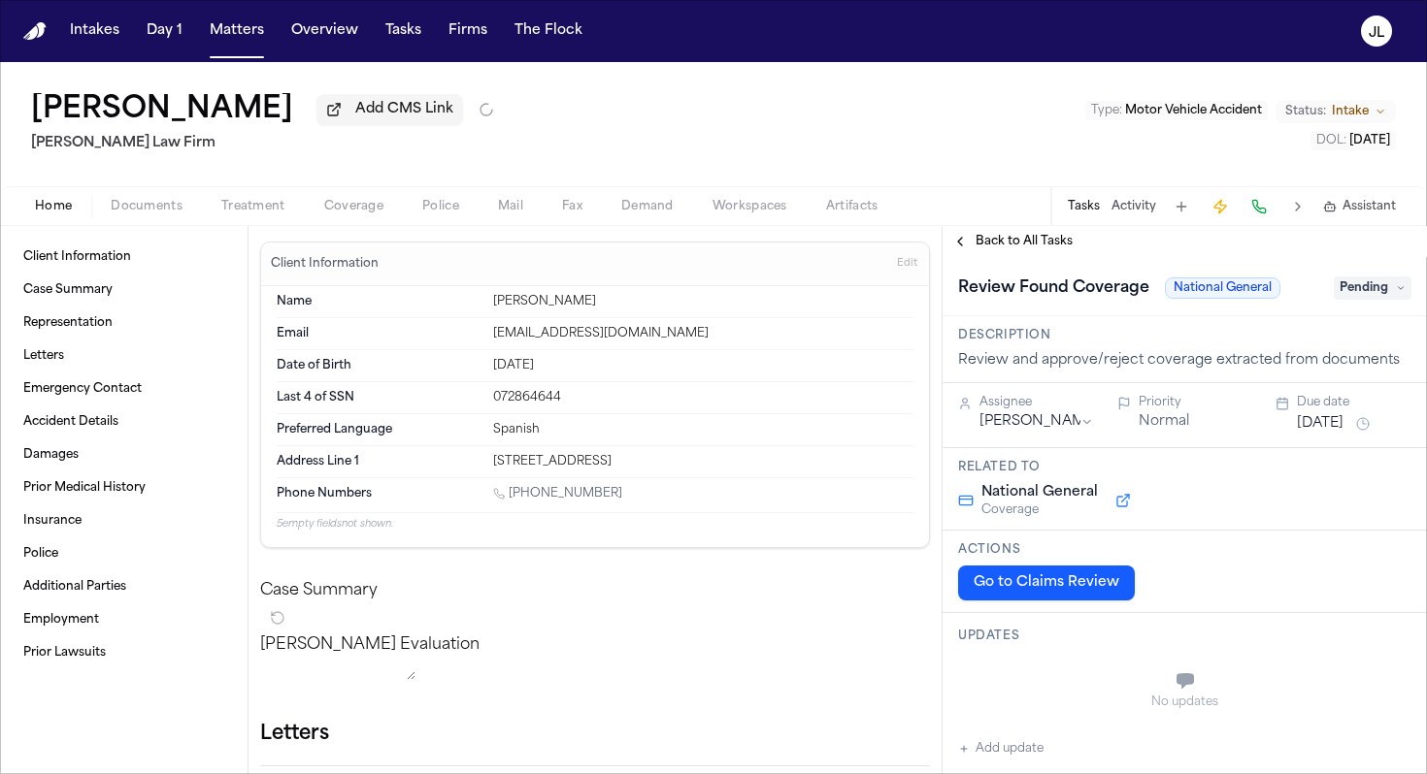
click at [347, 213] on span "Coverage" at bounding box center [353, 207] width 59 height 16
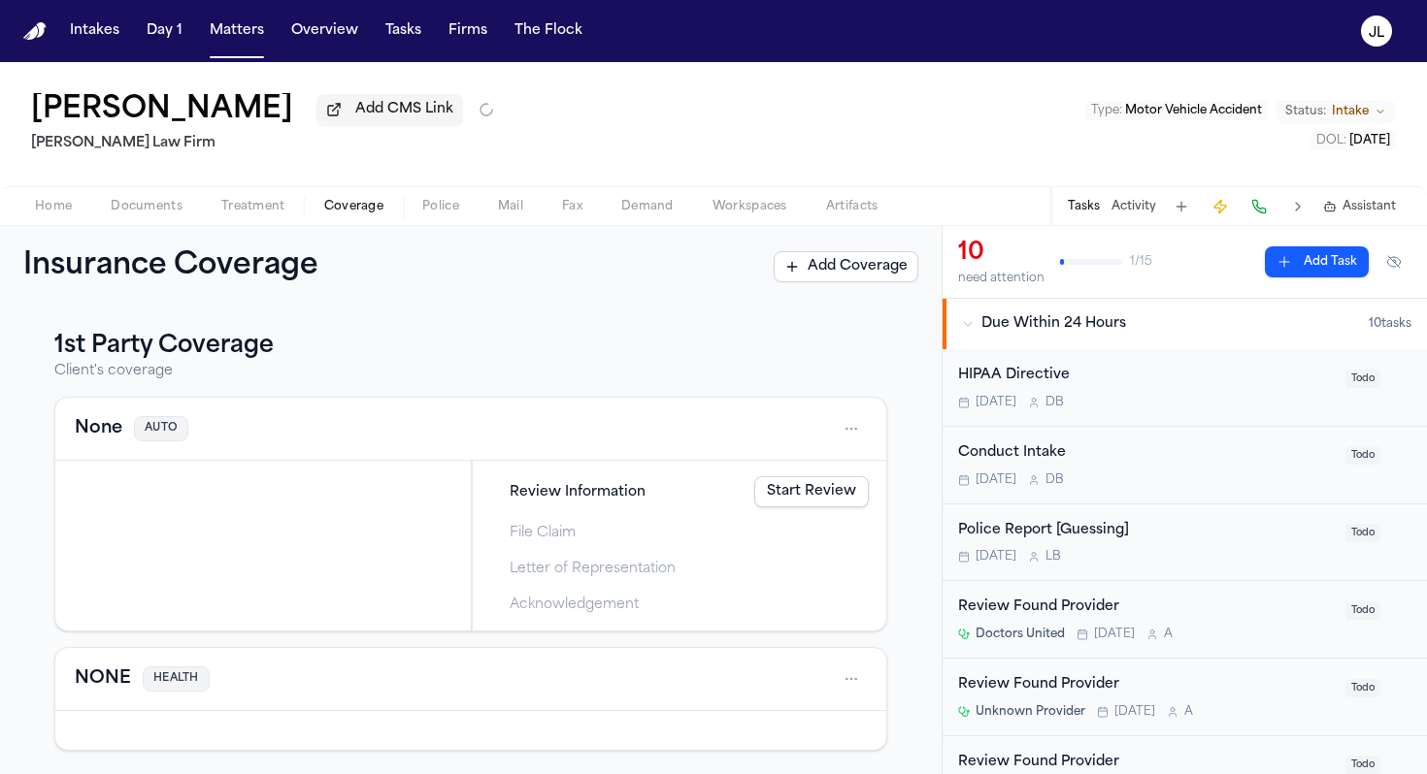
click at [853, 437] on html "Intakes Day 1 Matters Overview Tasks Firms The Flock JL Miguel Benjamin Medina …" at bounding box center [713, 387] width 1427 height 774
click at [769, 530] on div "Delete" at bounding box center [789, 524] width 146 height 31
click at [854, 440] on html "Intakes Day 1 Matters Overview Tasks Firms The Flock JL Miguel Benjamin Medina …" at bounding box center [713, 387] width 1427 height 774
click at [763, 516] on div "Delete" at bounding box center [789, 524] width 146 height 31
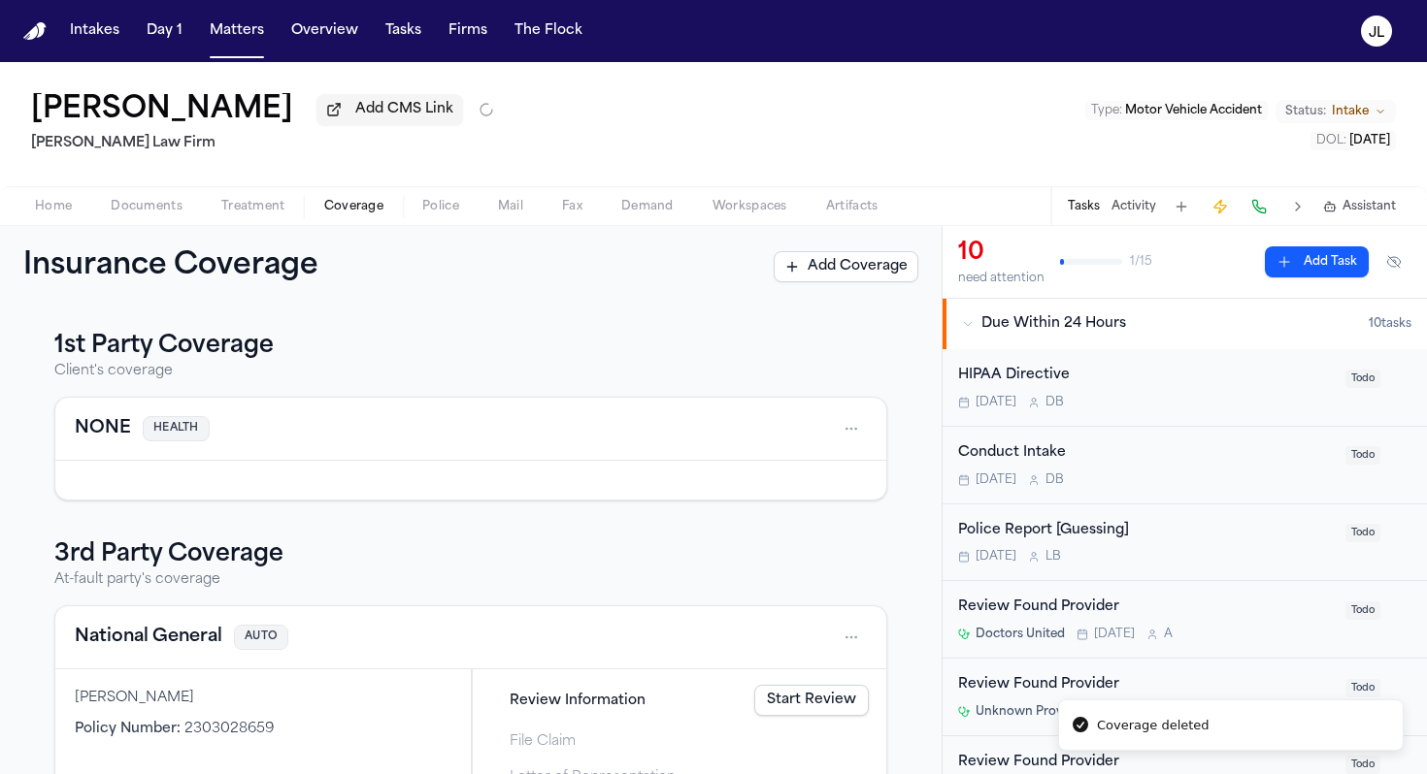
click at [843, 451] on div "NONE HEALTH" at bounding box center [470, 429] width 831 height 63
click at [846, 425] on html "Coverage deleted Intakes Day 1 Matters Overview Tasks Firms The Flock JL Miguel…" at bounding box center [713, 387] width 1427 height 774
click at [789, 522] on div "Delete" at bounding box center [789, 524] width 146 height 31
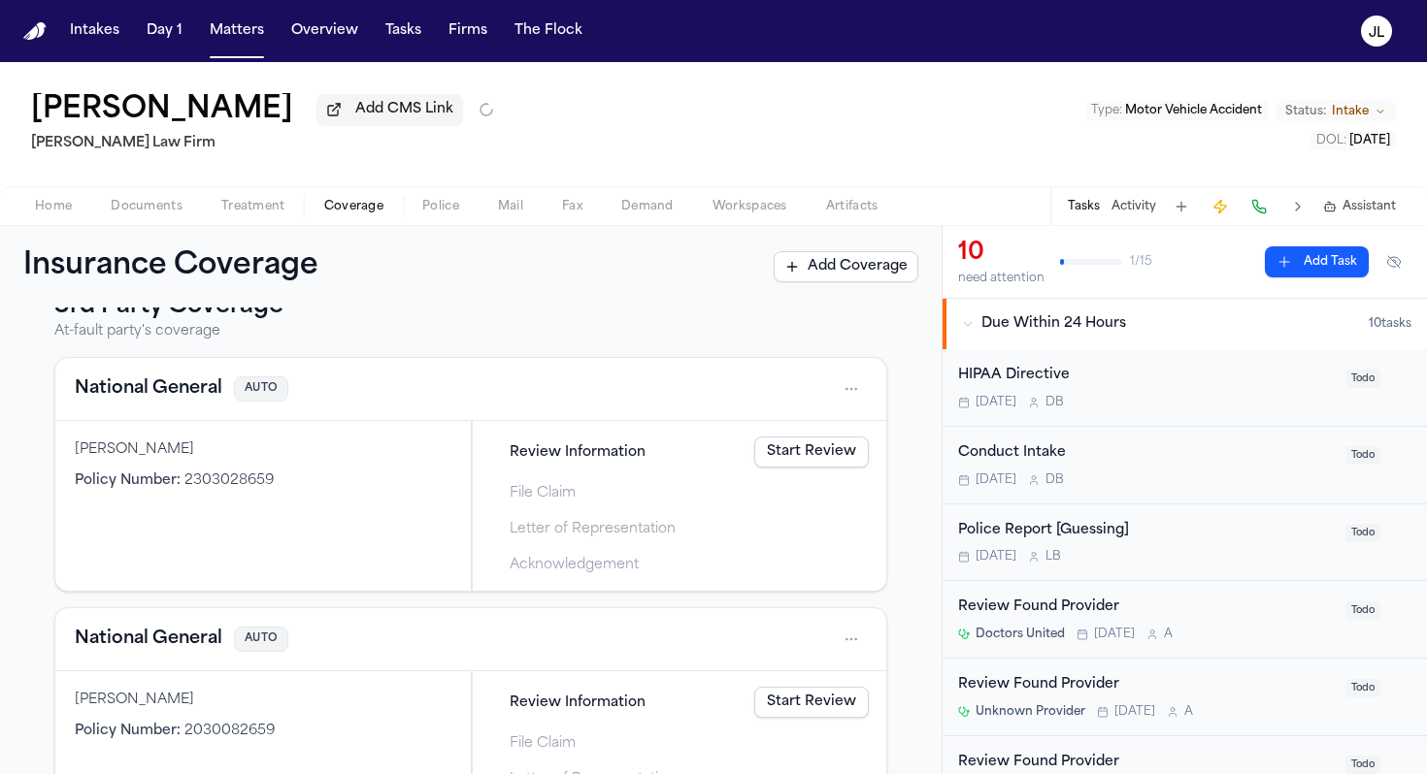
scroll to position [283, 0]
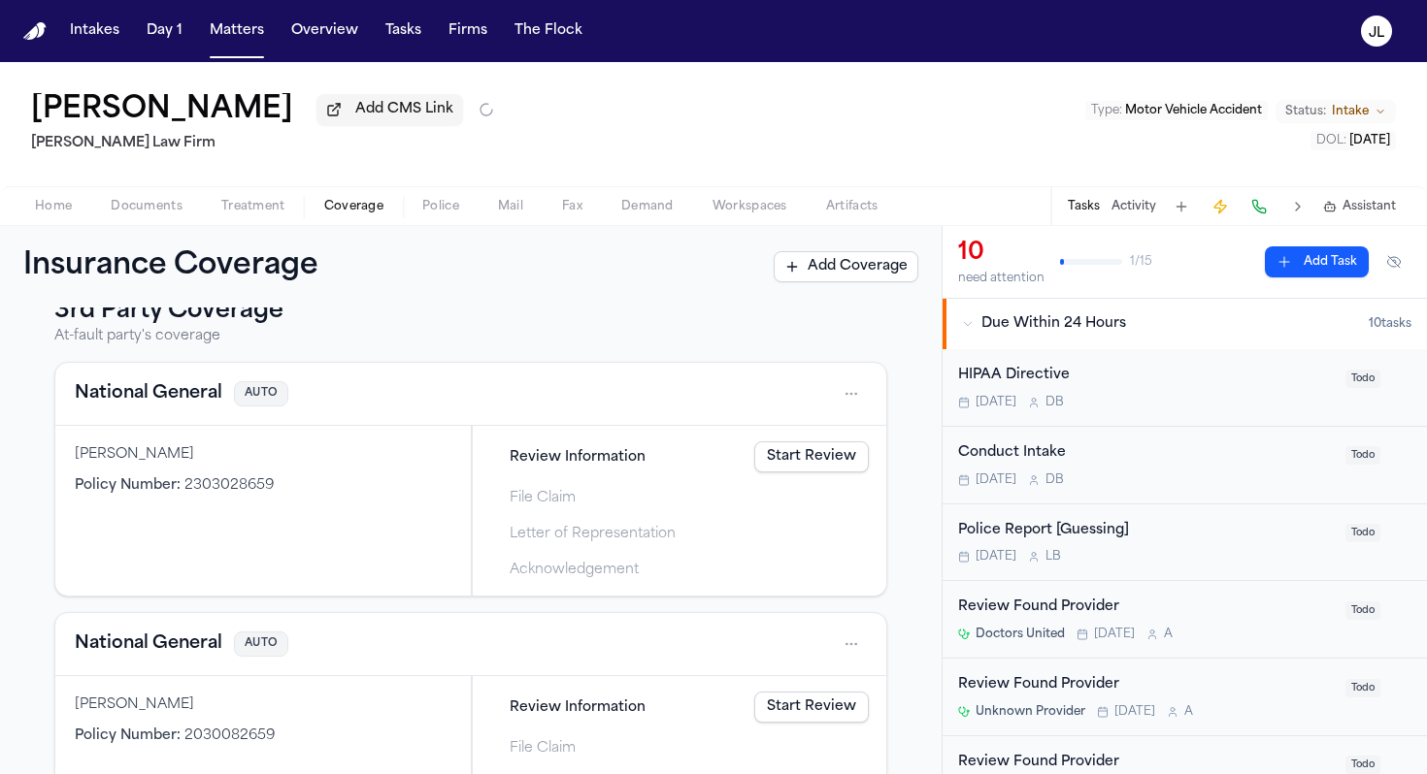
click at [864, 401] on html "Intakes Day 1 Matters Overview Tasks Firms The Flock JL Miguel Benjamin Medina …" at bounding box center [713, 387] width 1427 height 774
click at [759, 490] on div "Delete" at bounding box center [789, 488] width 146 height 31
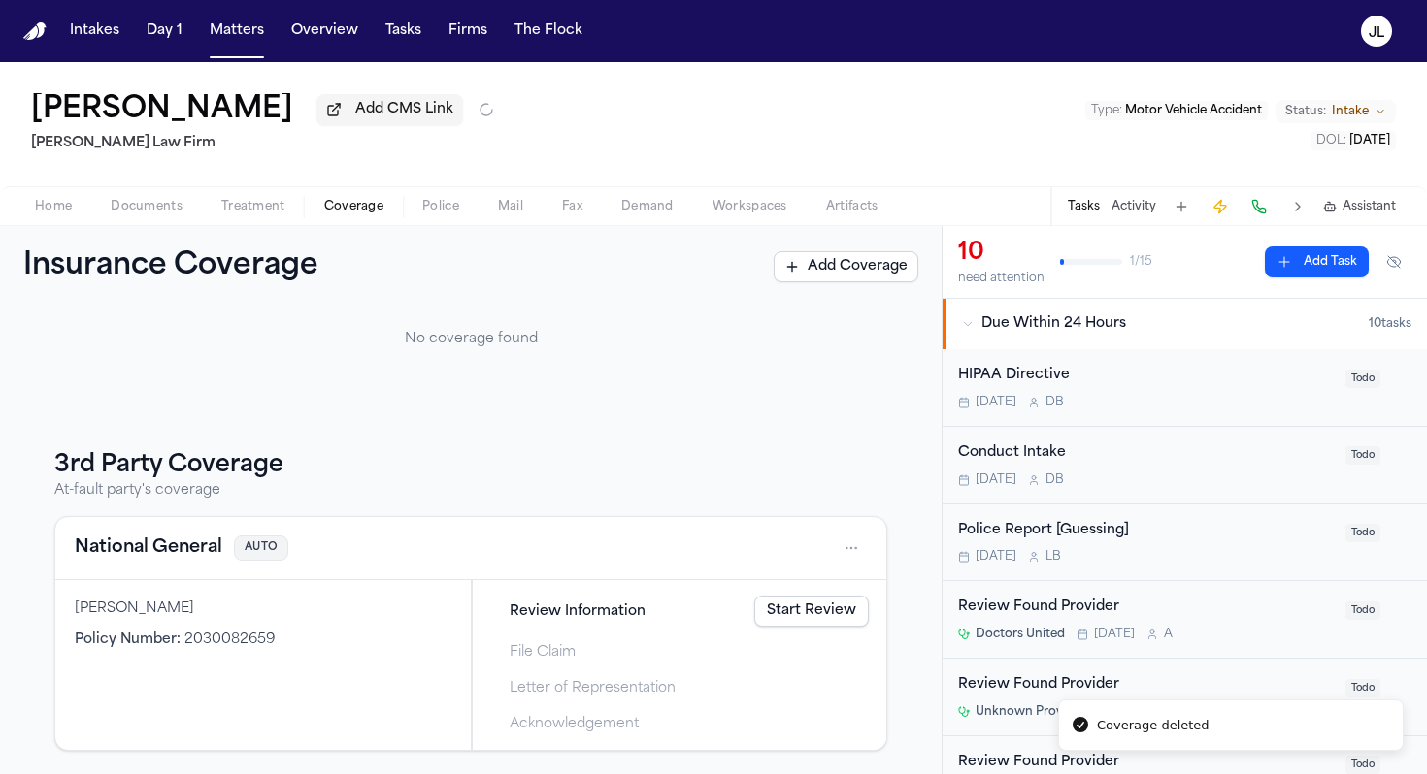
scroll to position [133, 0]
click at [191, 557] on button "National General" at bounding box center [149, 548] width 148 height 27
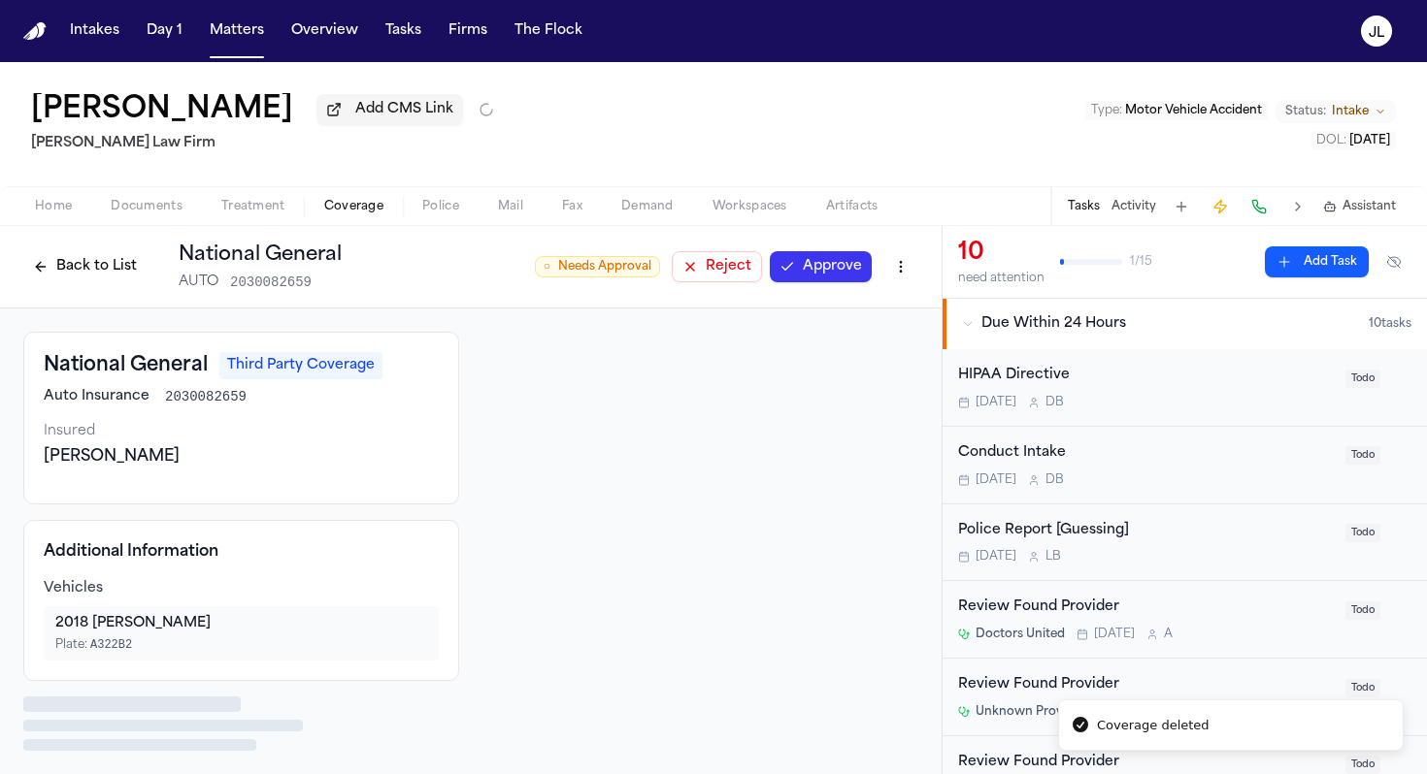
click at [840, 272] on button "Approve" at bounding box center [821, 266] width 102 height 31
click at [121, 263] on button "Back to List" at bounding box center [84, 266] width 123 height 31
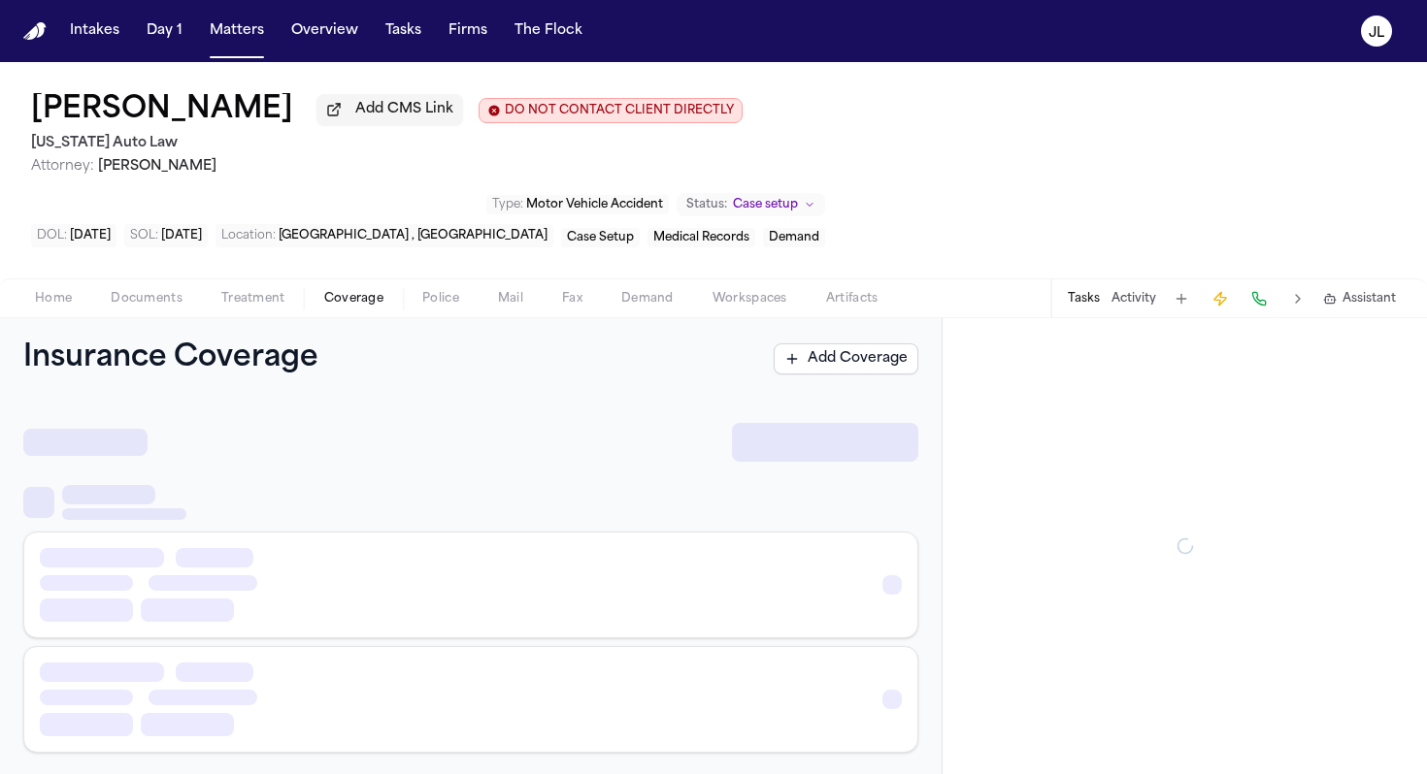
click at [318, 287] on button "Coverage" at bounding box center [354, 298] width 98 height 23
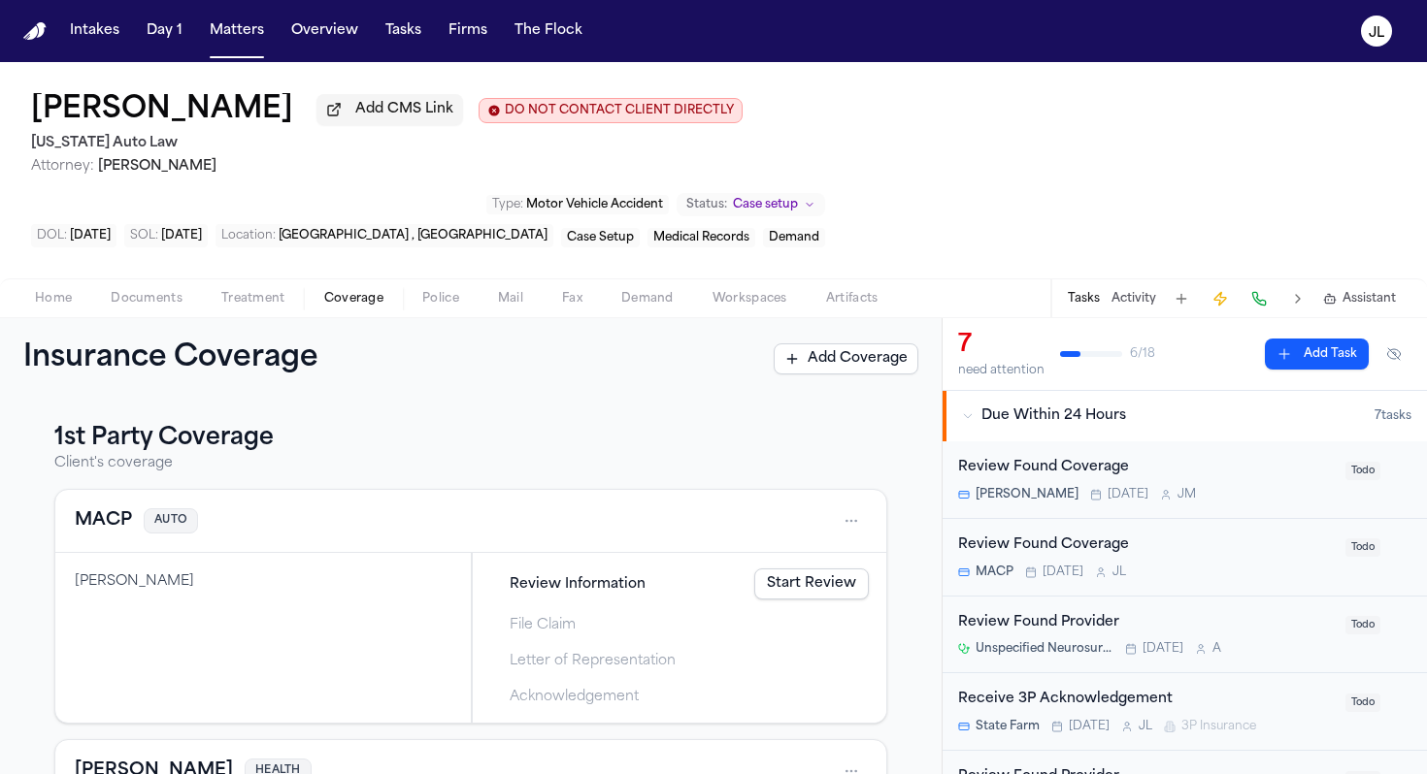
click at [792, 569] on link "Start Review" at bounding box center [811, 584] width 115 height 31
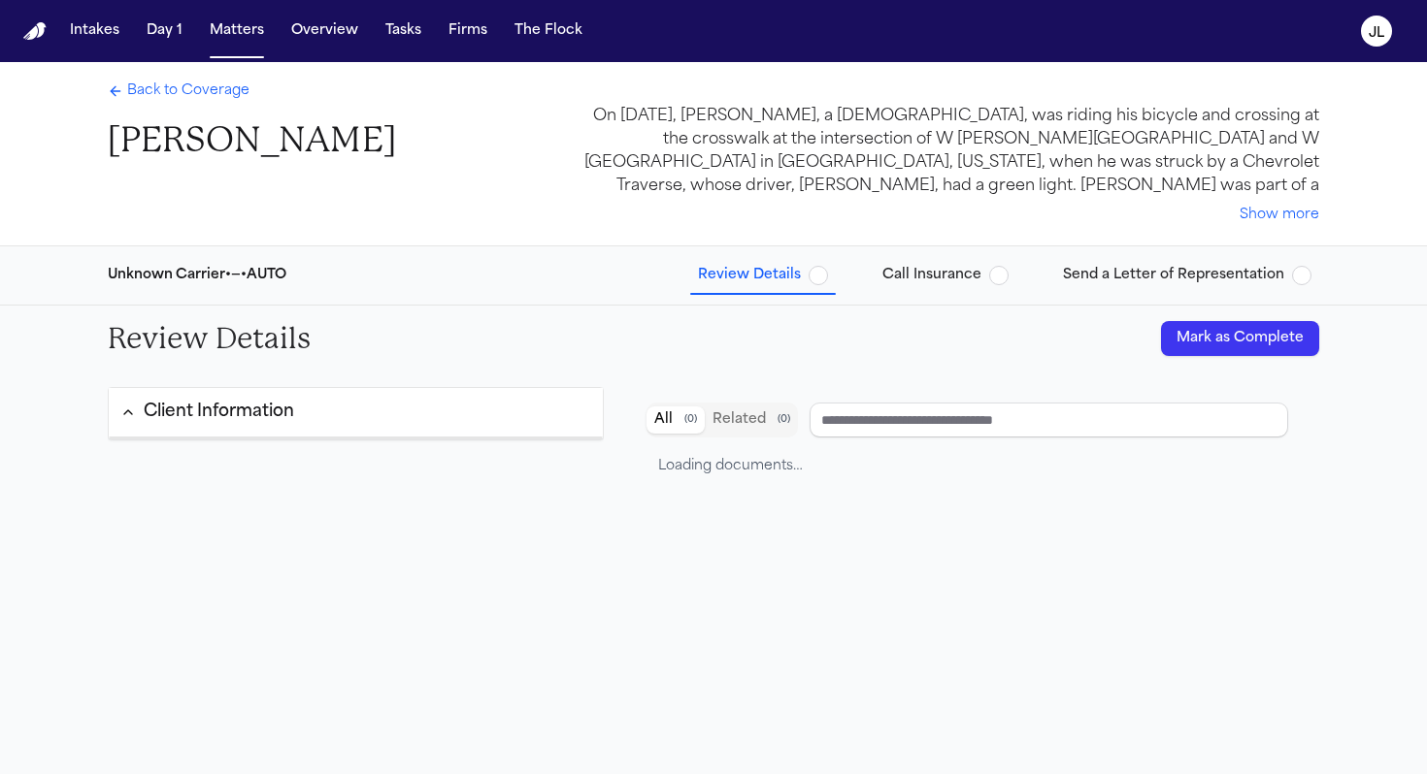
type input "****"
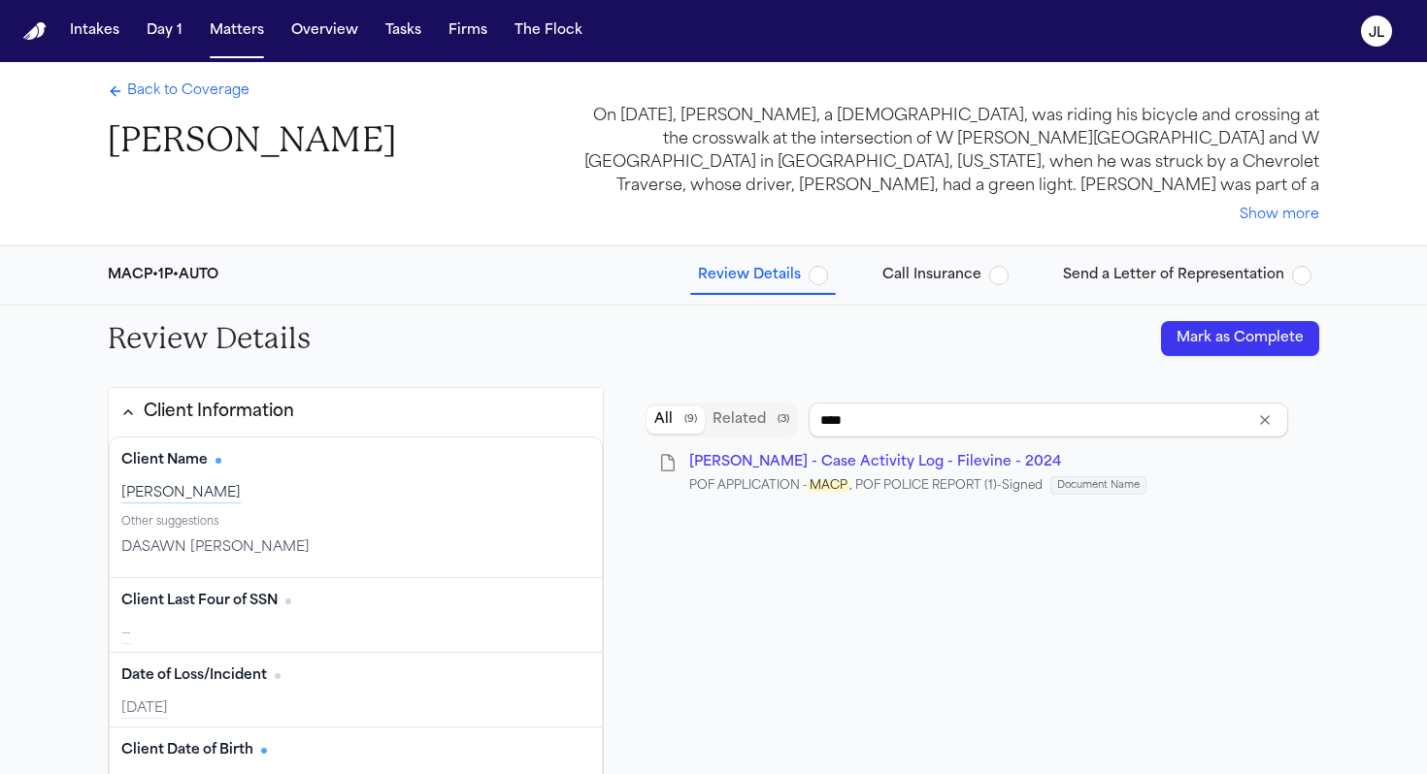
click at [133, 91] on span "Back to Coverage" at bounding box center [188, 91] width 122 height 19
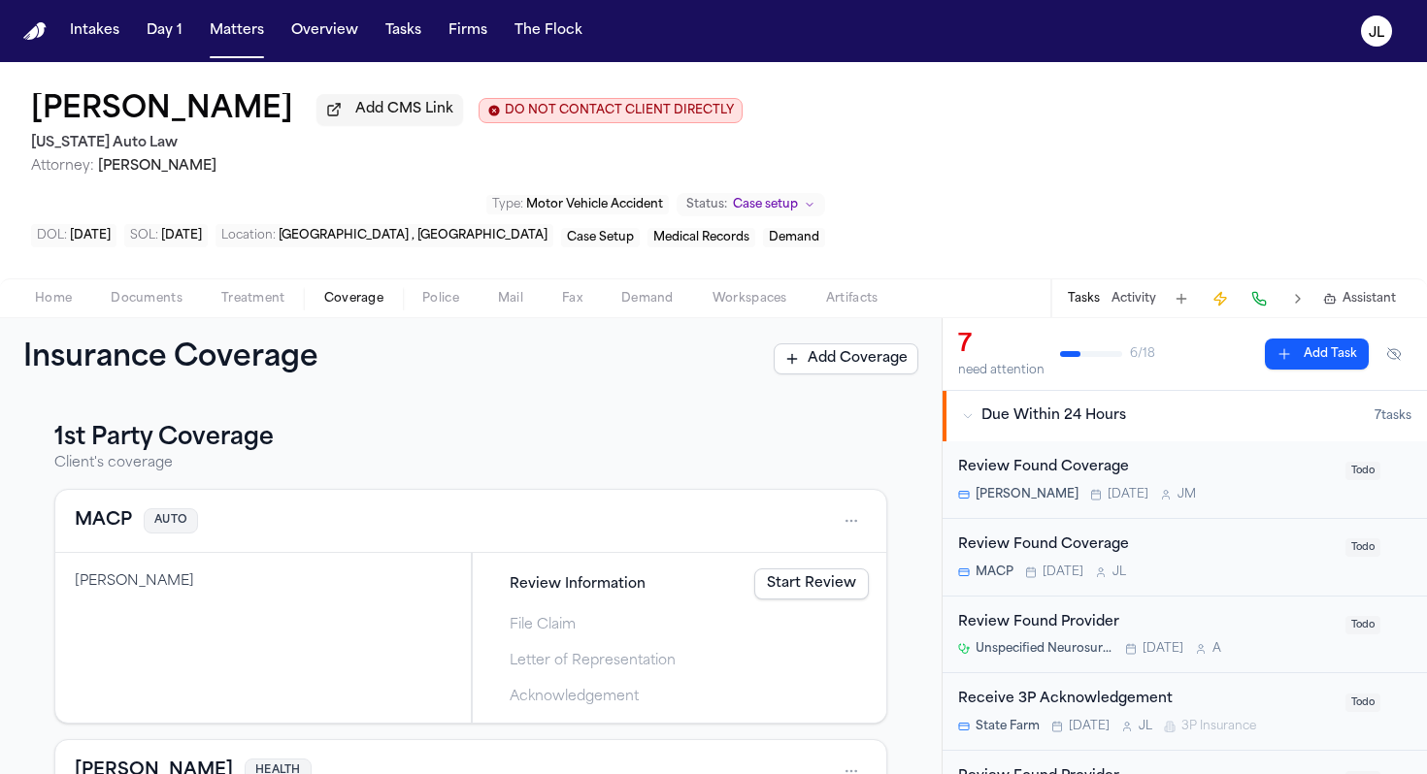
click at [125, 508] on button "MACP" at bounding box center [103, 521] width 57 height 27
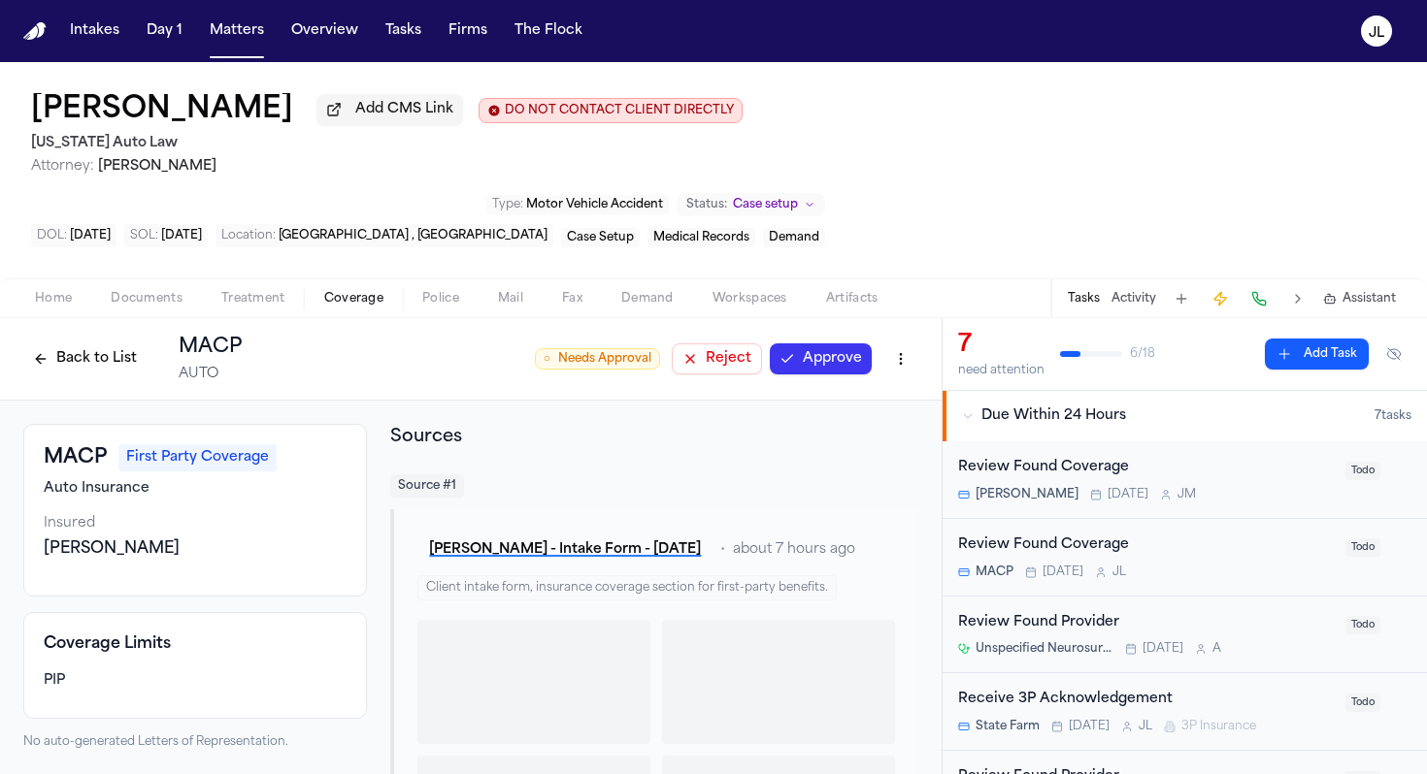
click at [842, 344] on button "Approve" at bounding box center [821, 359] width 102 height 31
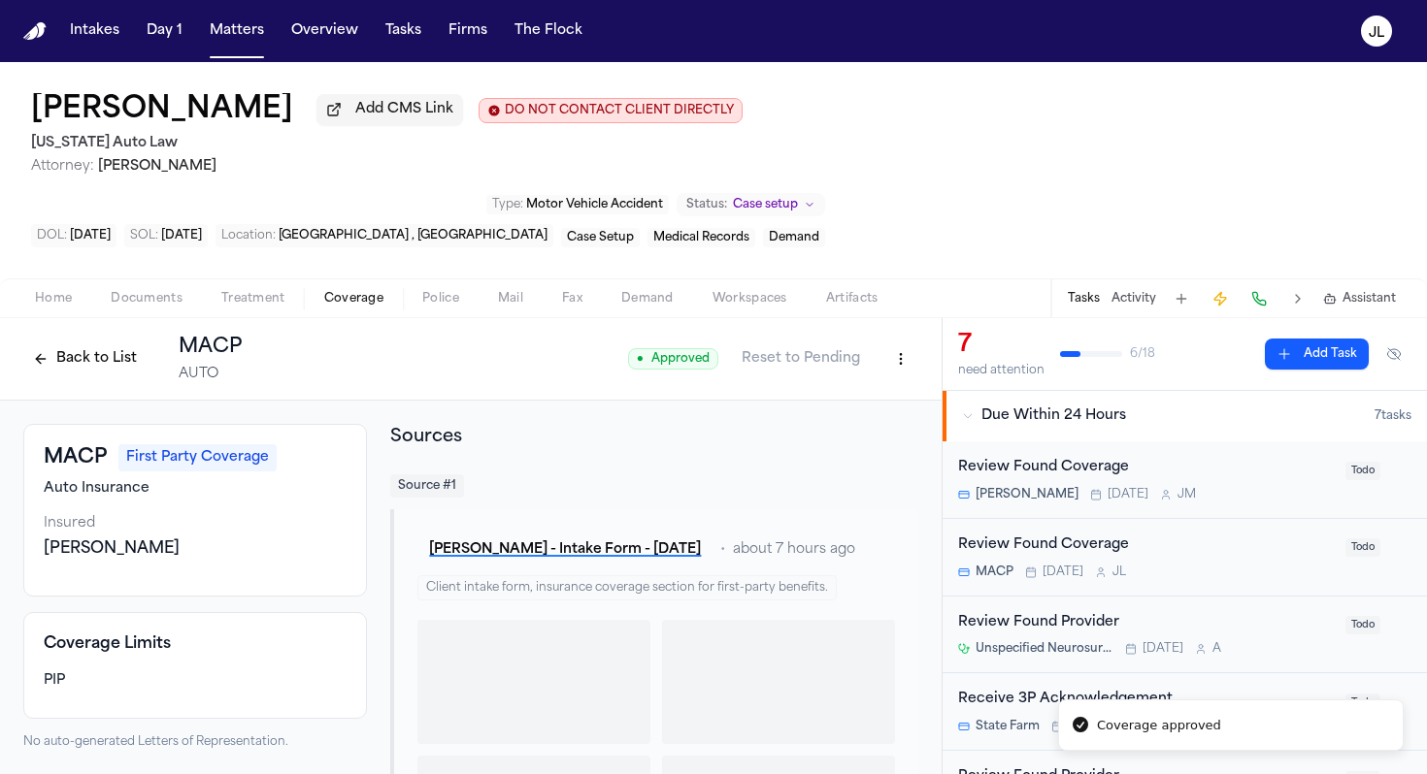
click at [67, 344] on button "Back to List" at bounding box center [84, 359] width 123 height 31
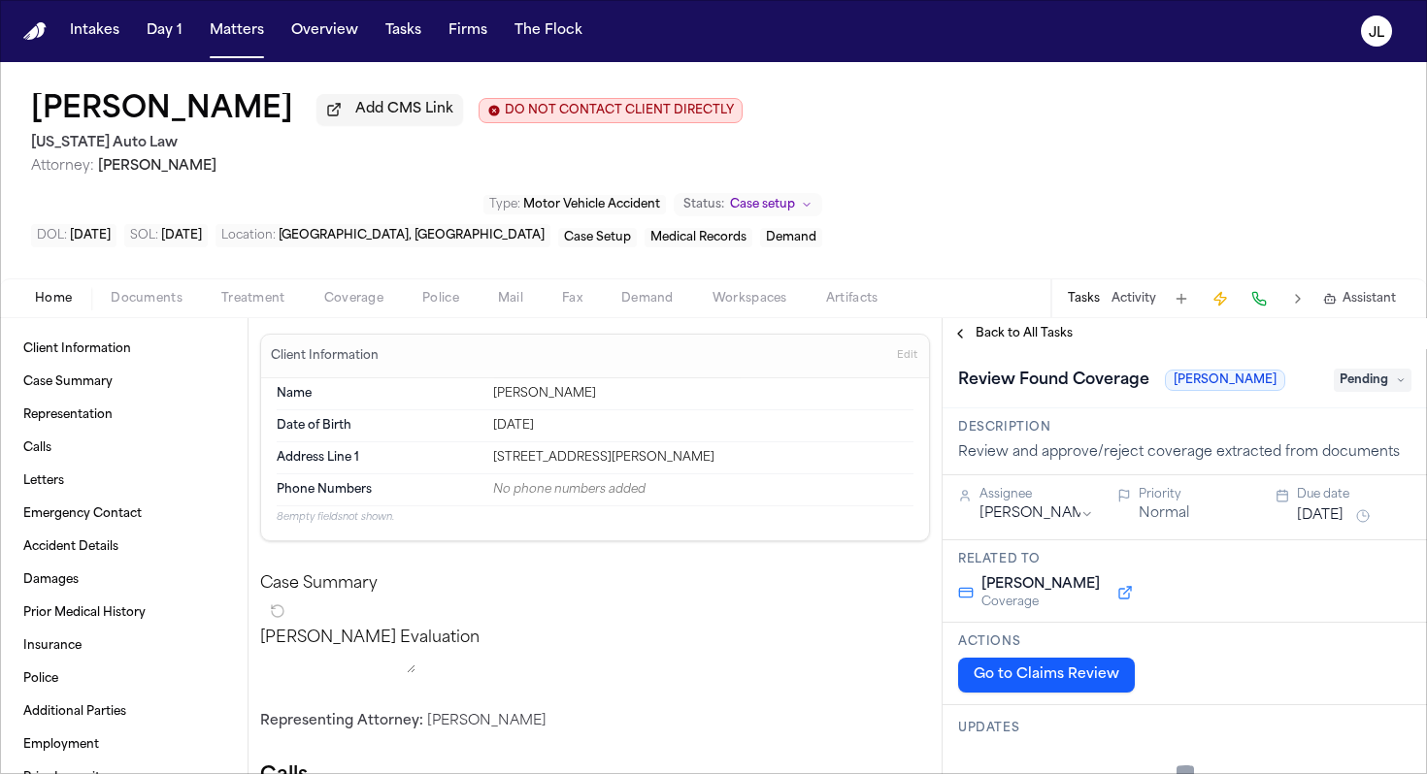
click at [338, 291] on span "Coverage" at bounding box center [353, 299] width 59 height 16
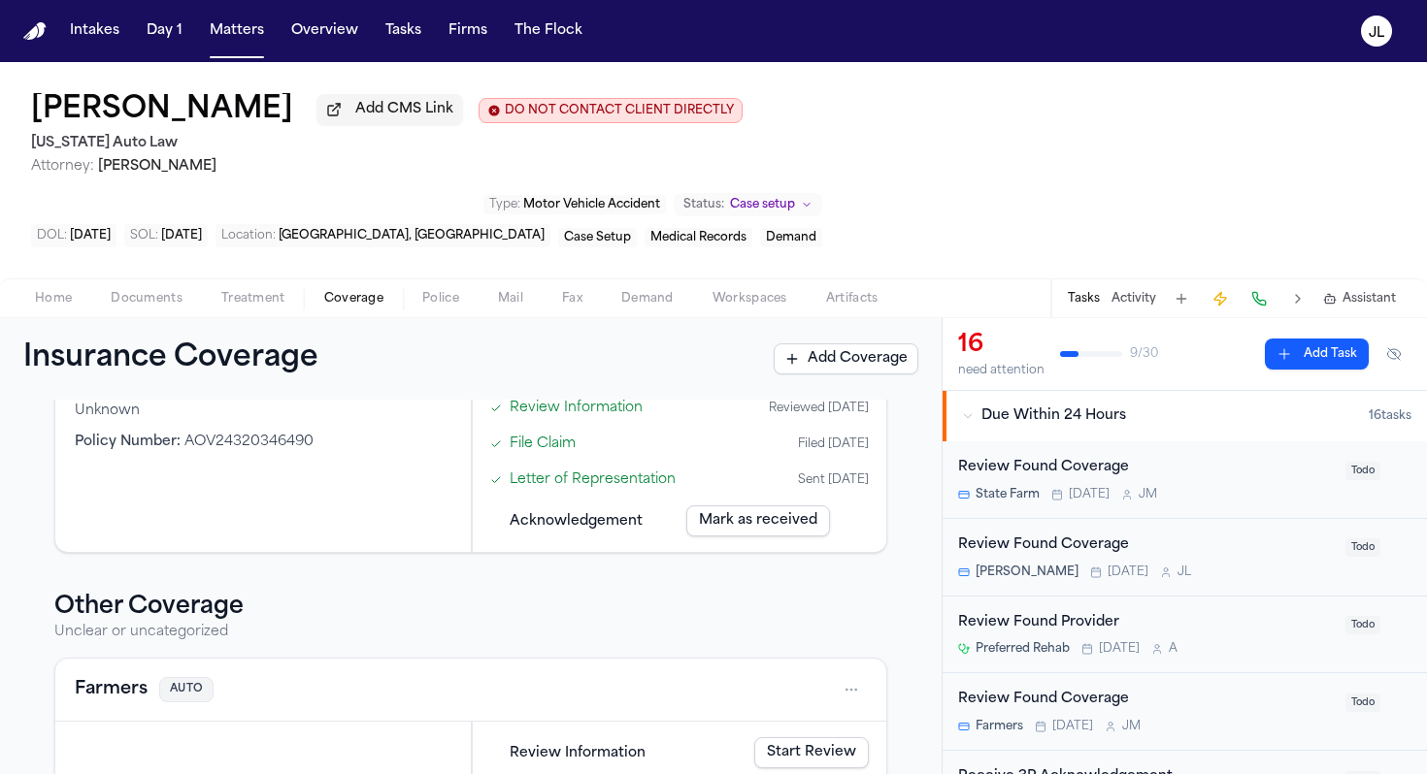
scroll to position [974, 0]
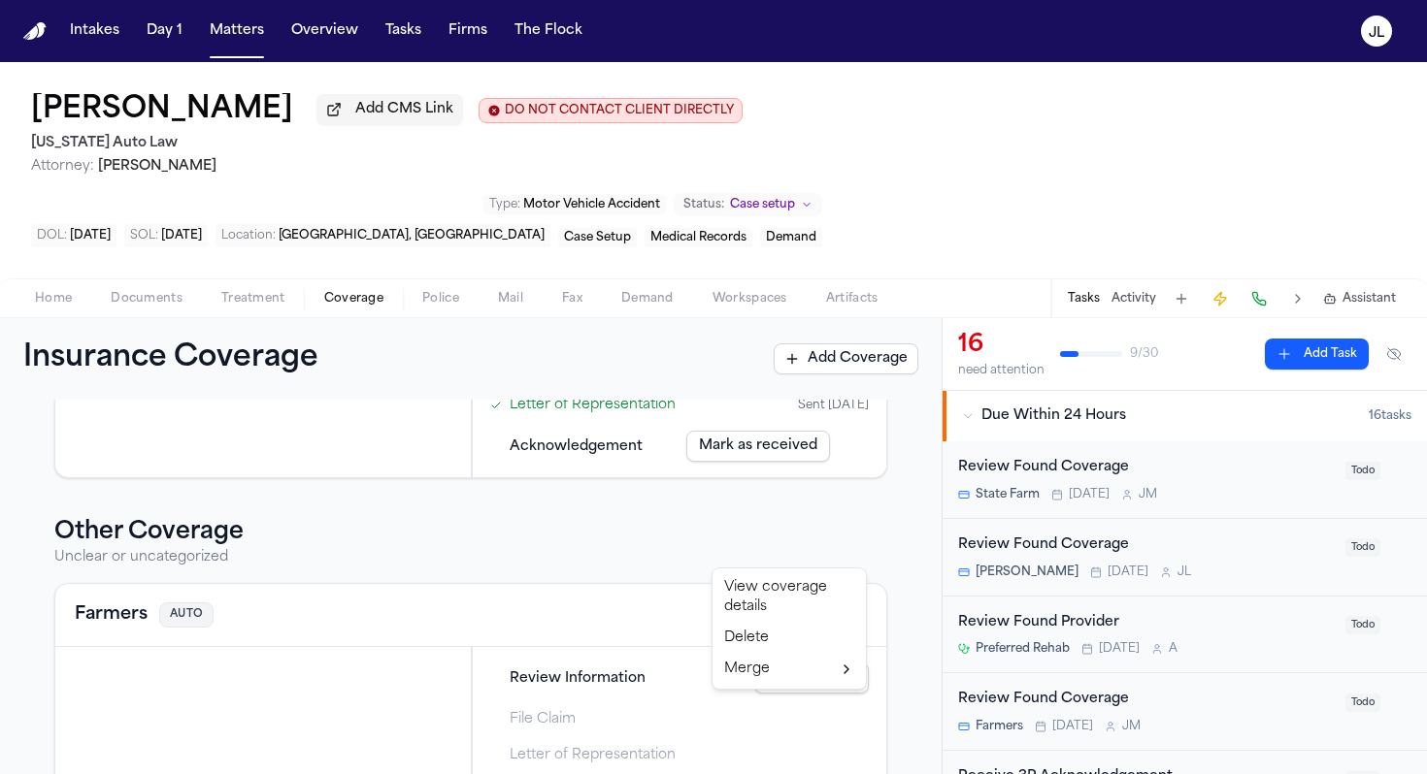
click at [858, 543] on html "Intakes Day 1 Matters Overview Tasks Firms The [PERSON_NAME] [PERSON_NAME] Add …" at bounding box center [713, 387] width 1427 height 774
click at [755, 637] on div "Delete" at bounding box center [789, 638] width 146 height 31
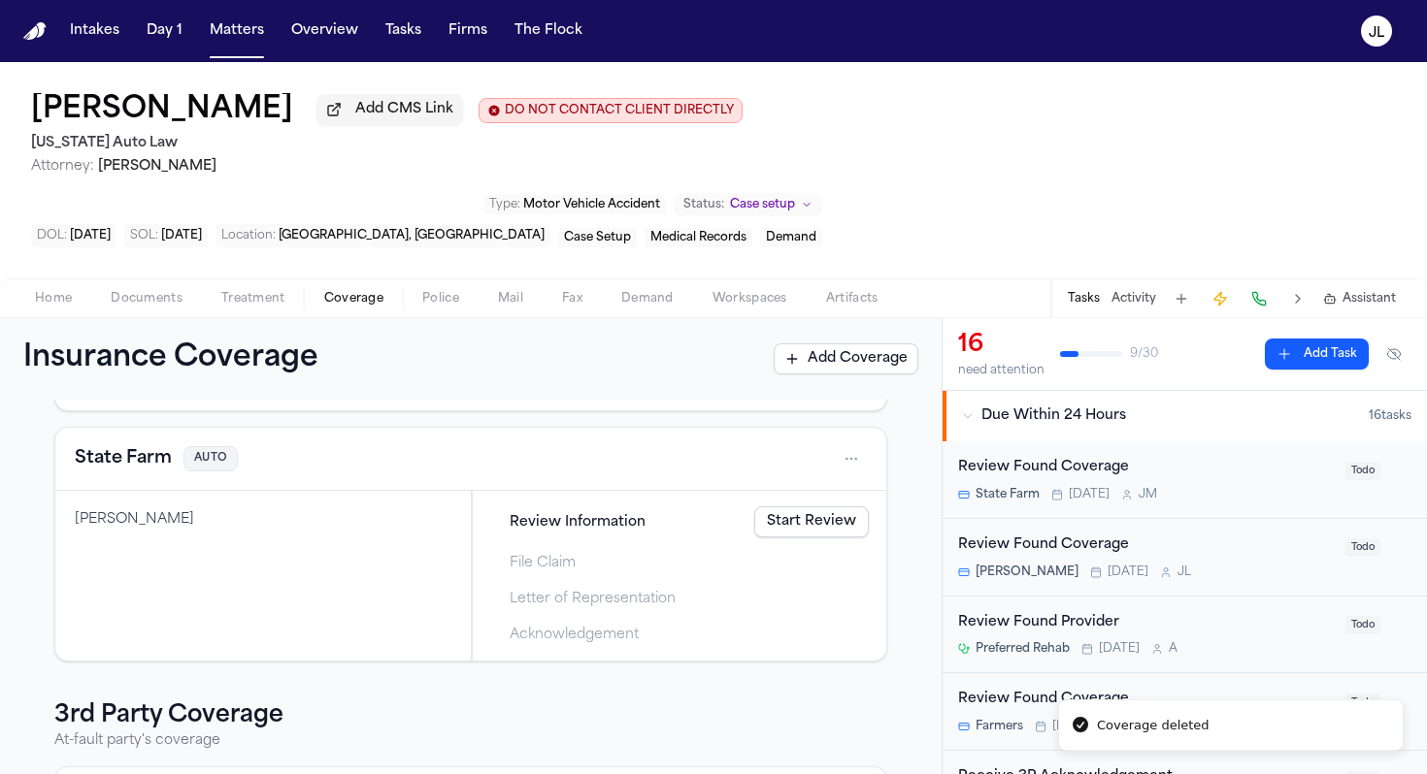
scroll to position [193, 0]
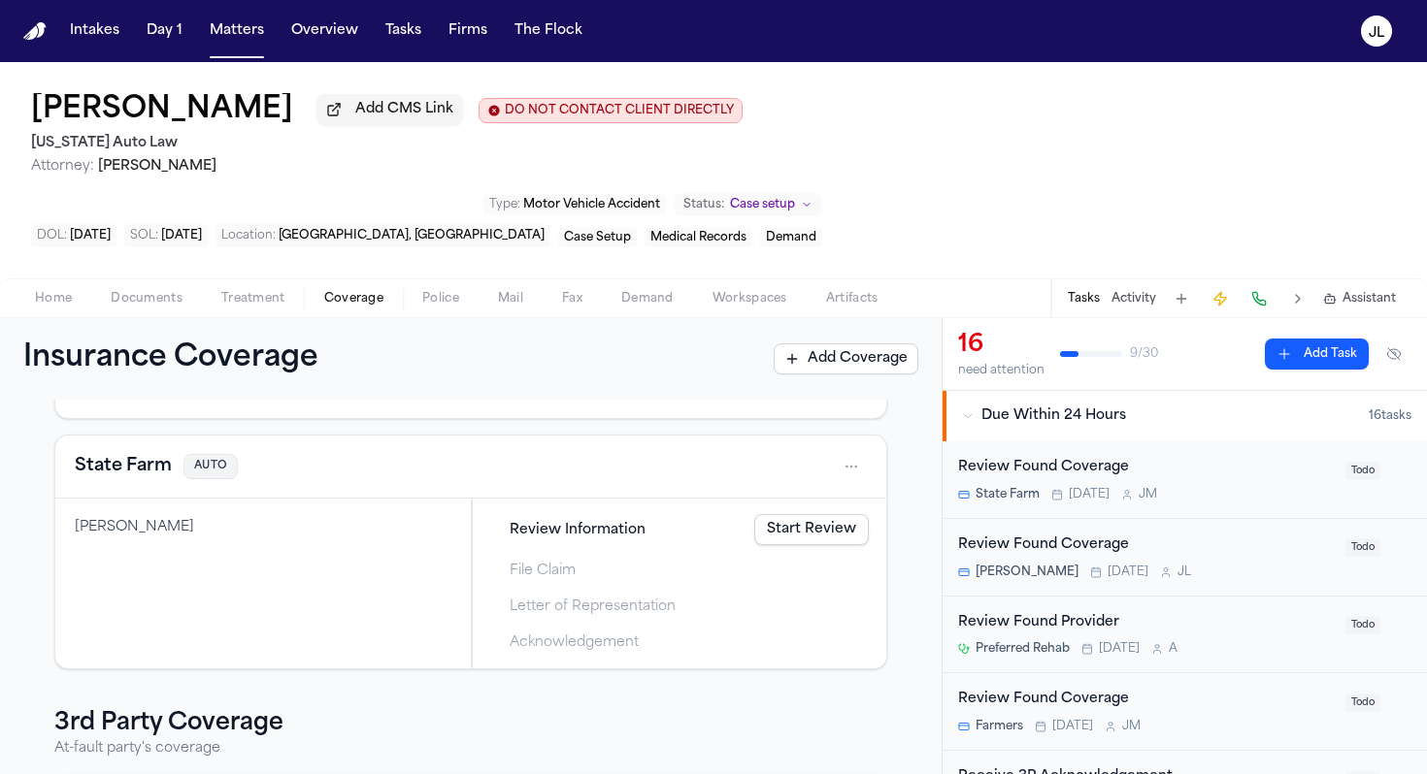
click at [156, 453] on button "State Farm" at bounding box center [123, 466] width 97 height 27
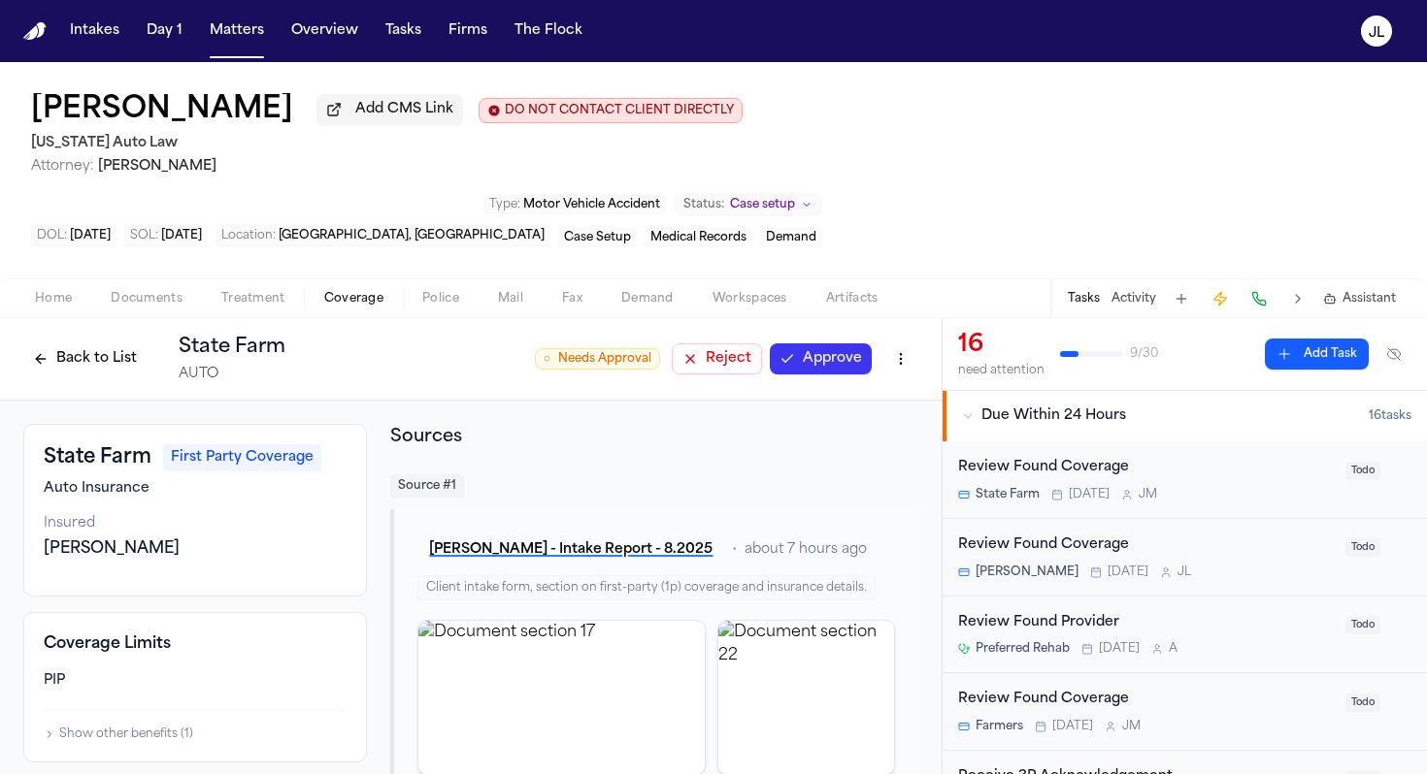
click at [839, 344] on button "Approve" at bounding box center [821, 359] width 102 height 31
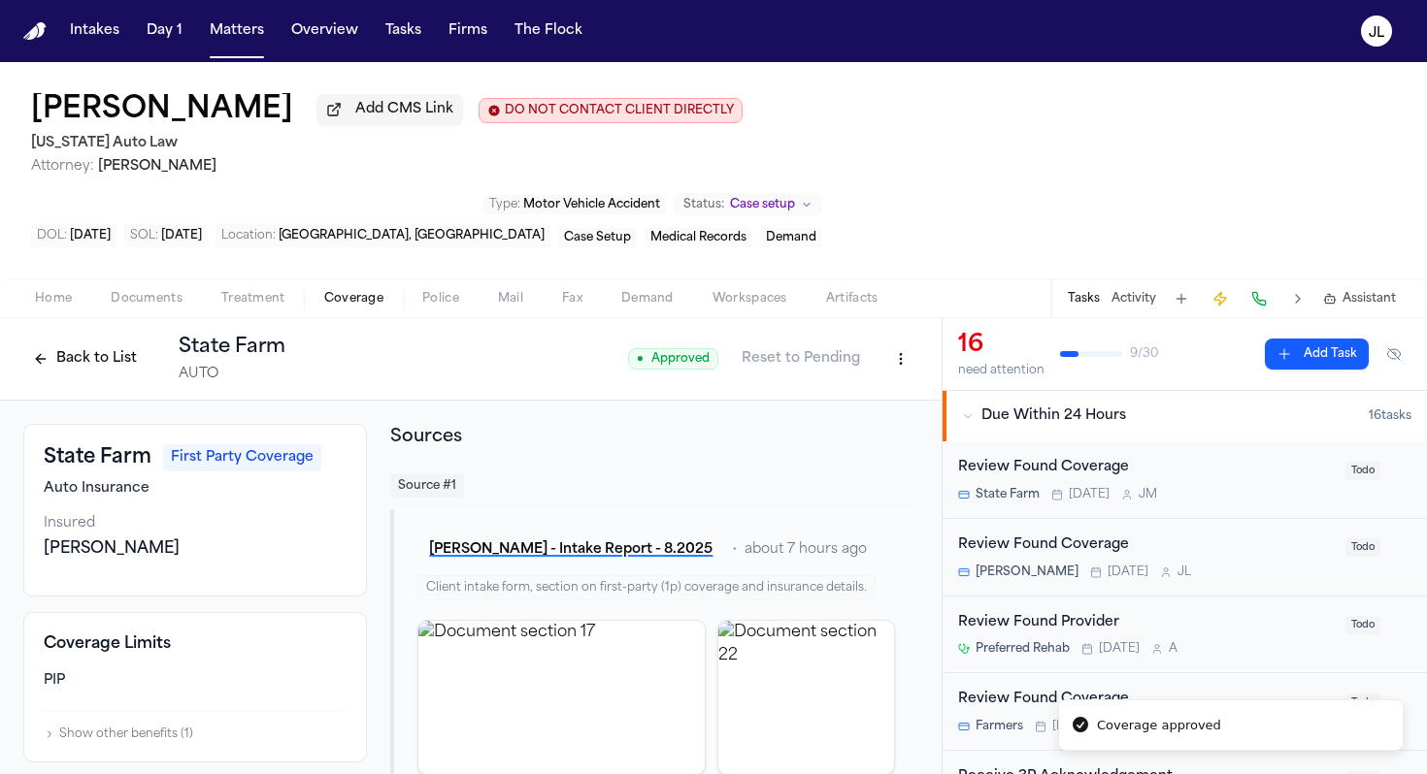
click at [82, 344] on button "Back to List" at bounding box center [84, 359] width 123 height 31
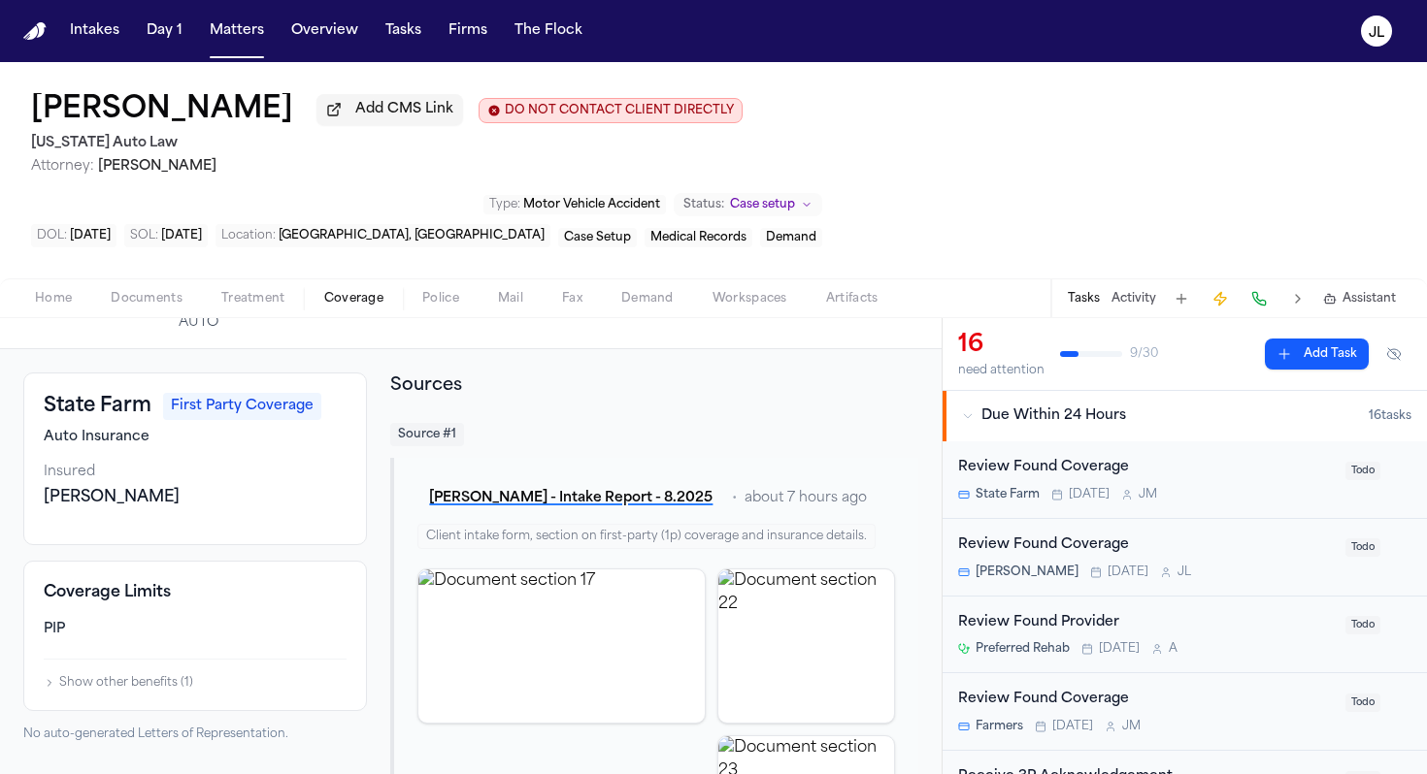
scroll to position [148, 0]
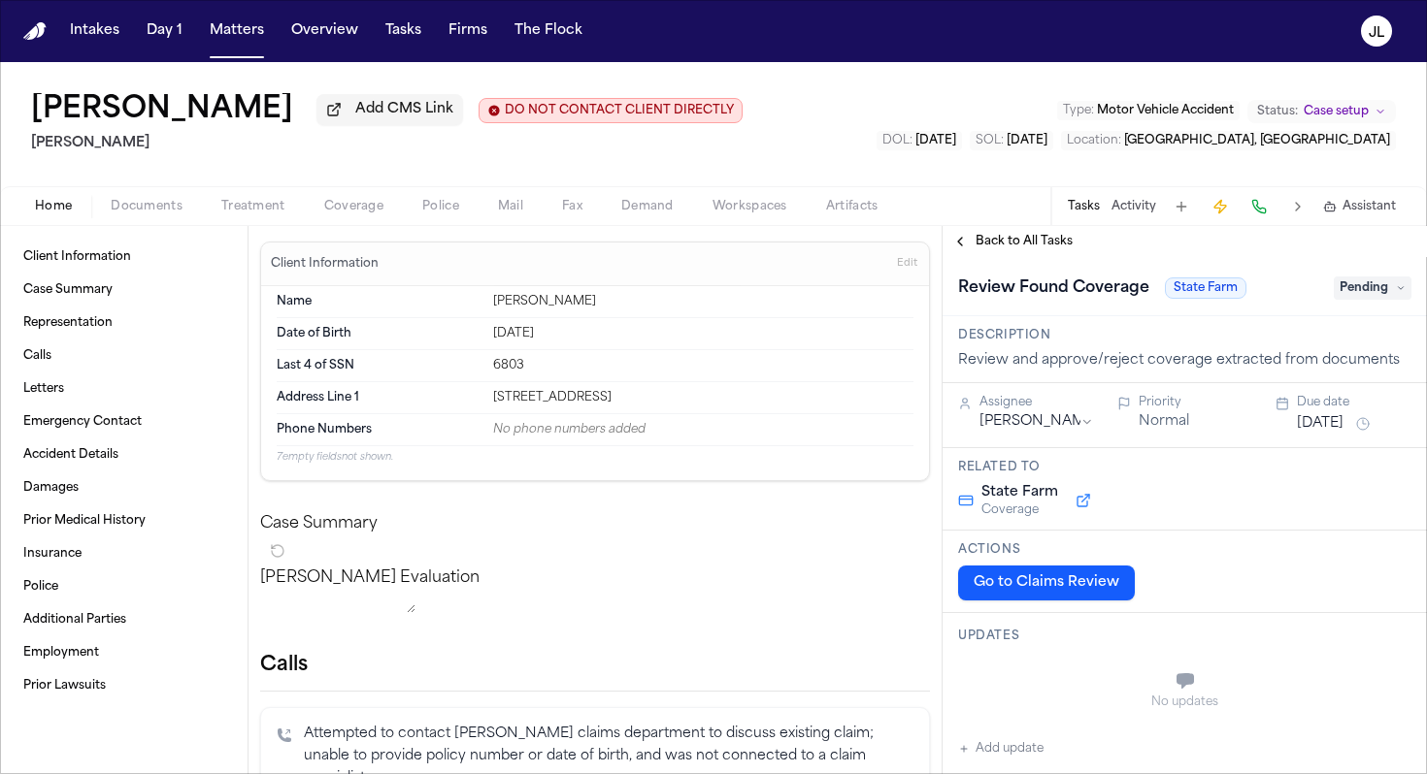
click at [154, 207] on span "Documents" at bounding box center [147, 207] width 72 height 16
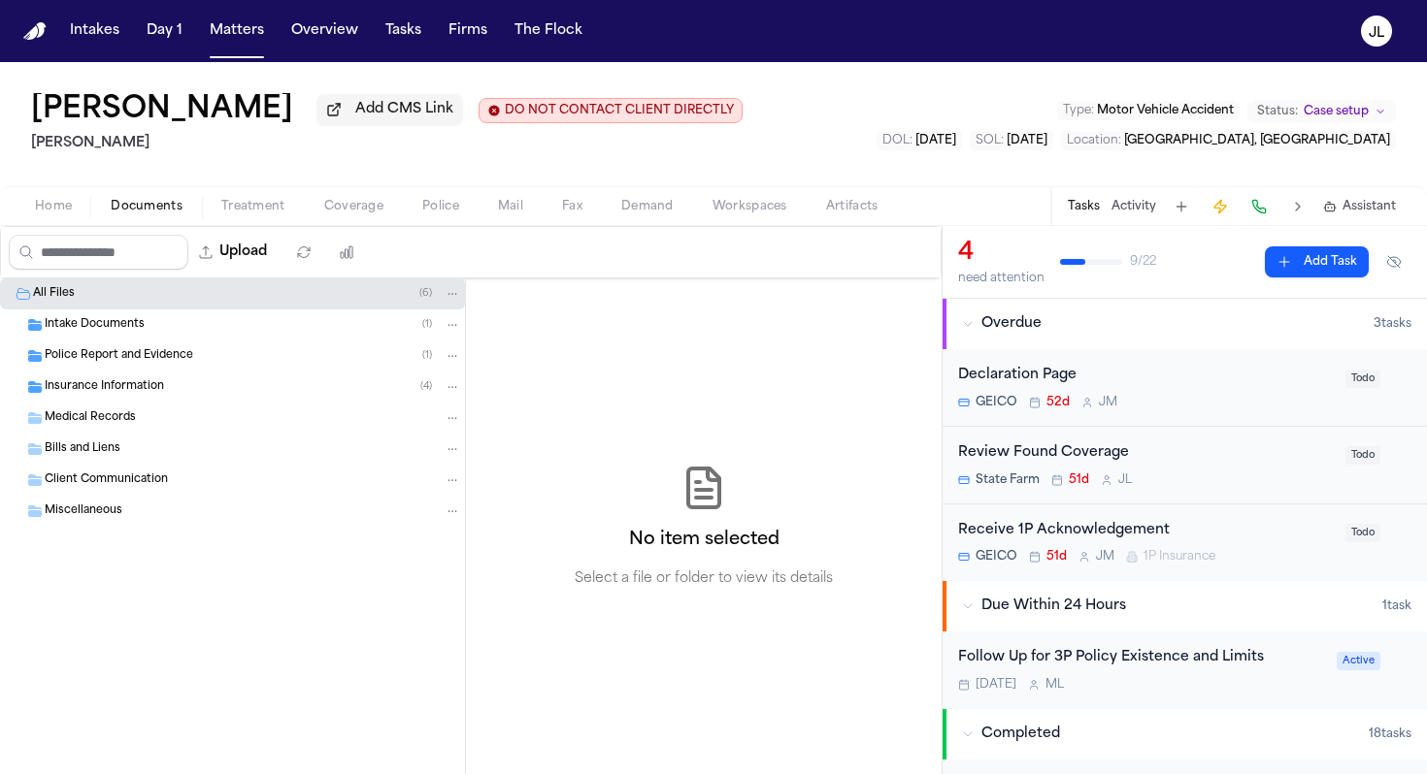
click at [141, 395] on span "Insurance Information" at bounding box center [104, 387] width 119 height 16
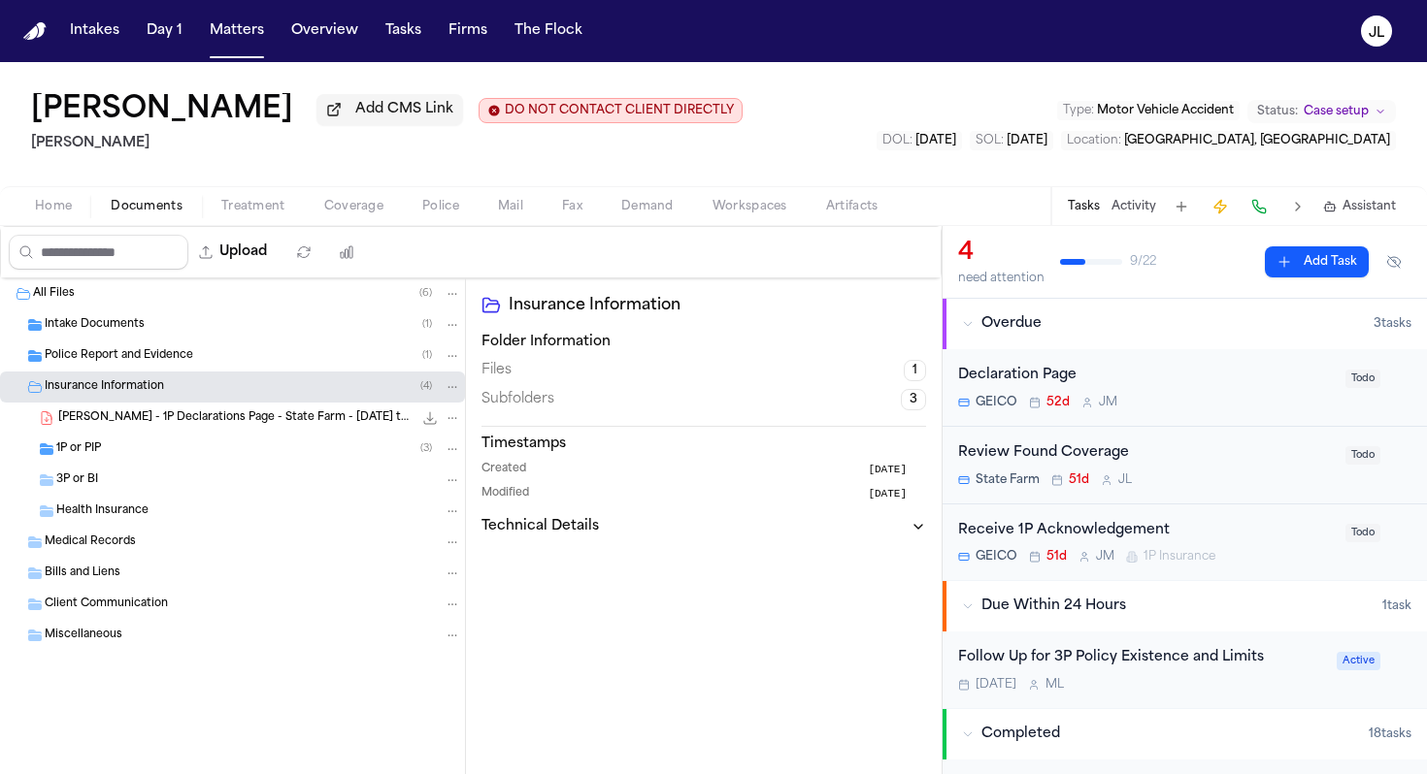
click at [146, 484] on div "3P or BI" at bounding box center [258, 480] width 405 height 17
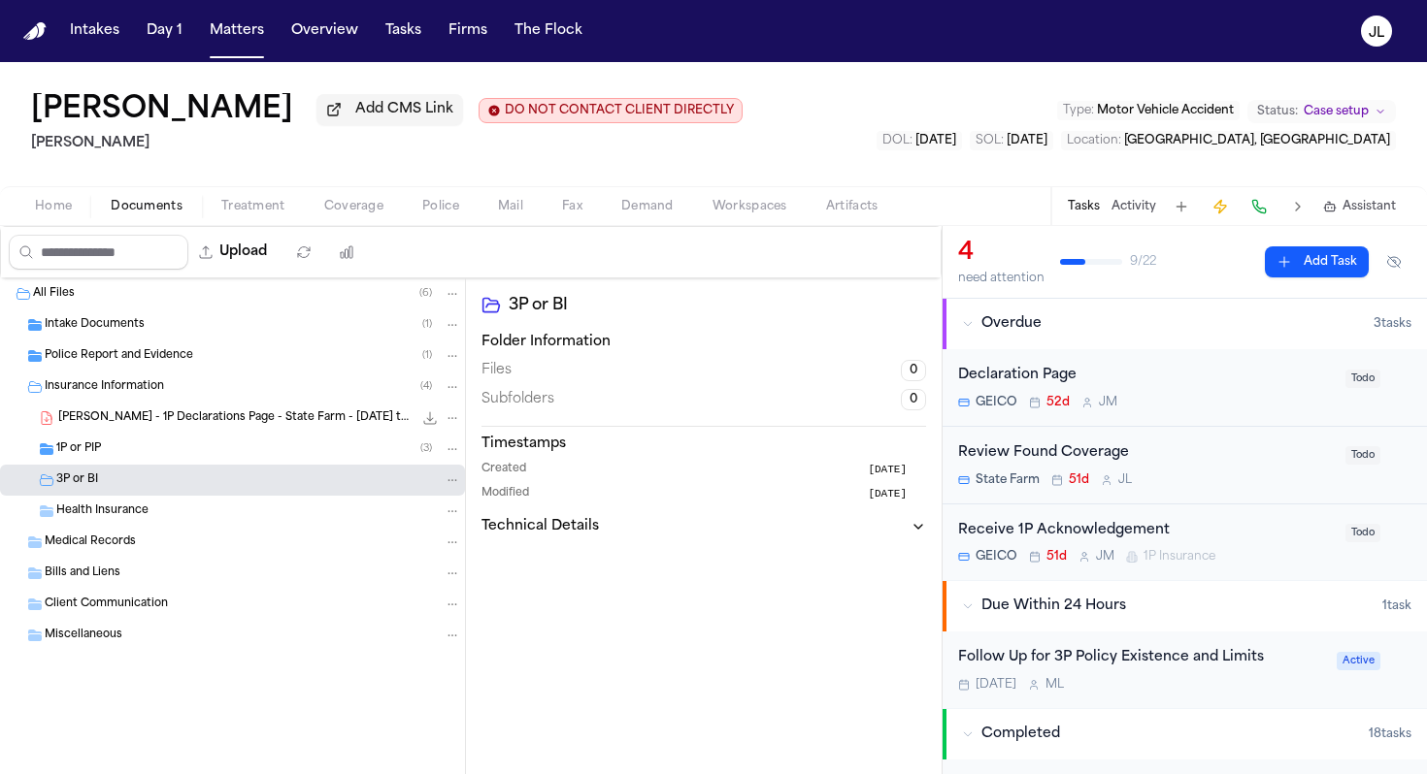
click at [146, 472] on div "3P or BI" at bounding box center [232, 480] width 465 height 31
click at [143, 463] on div "1P or PIP ( 3 )" at bounding box center [232, 449] width 465 height 31
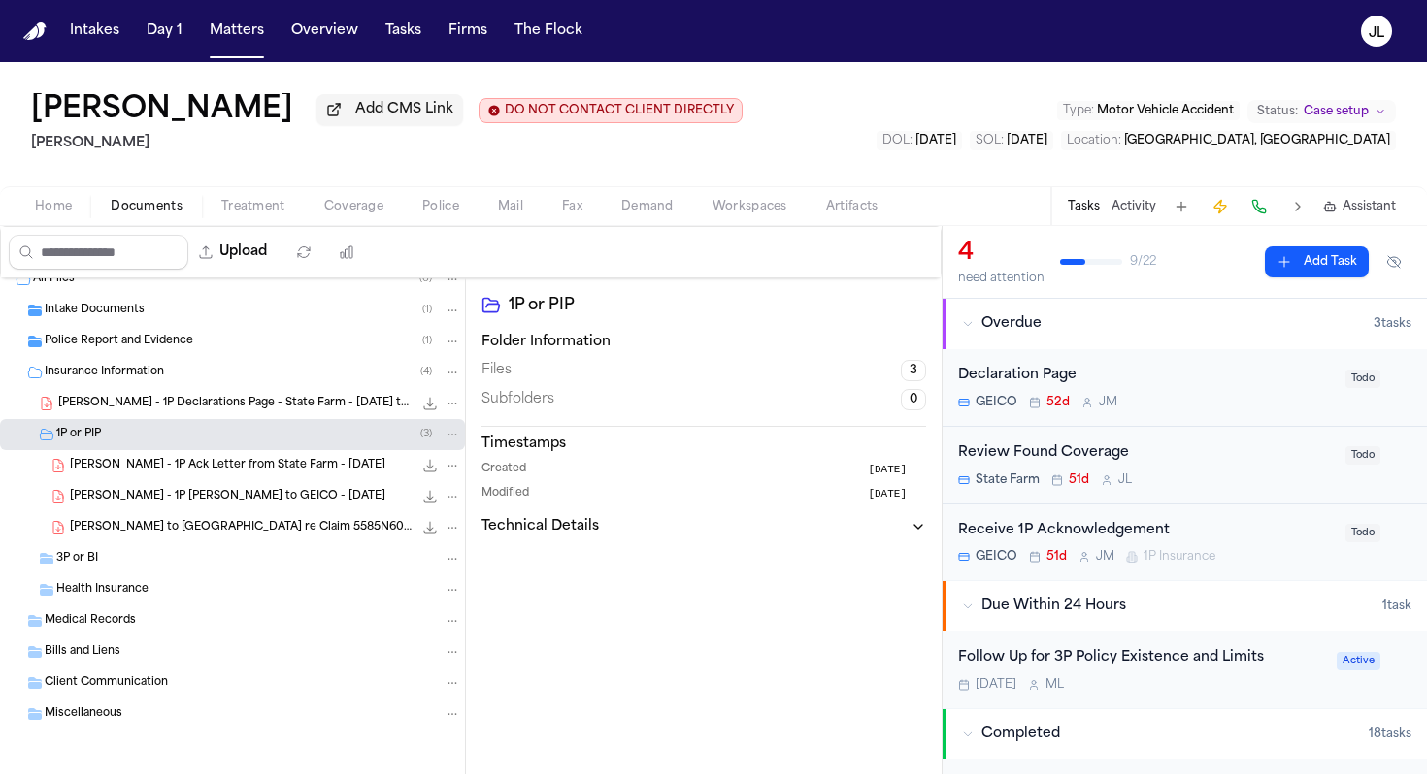
scroll to position [18, 0]
click at [358, 205] on div "Artifact Statistics Artifact Statistics" at bounding box center [361, 212] width 124 height 27
click at [371, 212] on span "Coverage" at bounding box center [353, 207] width 59 height 16
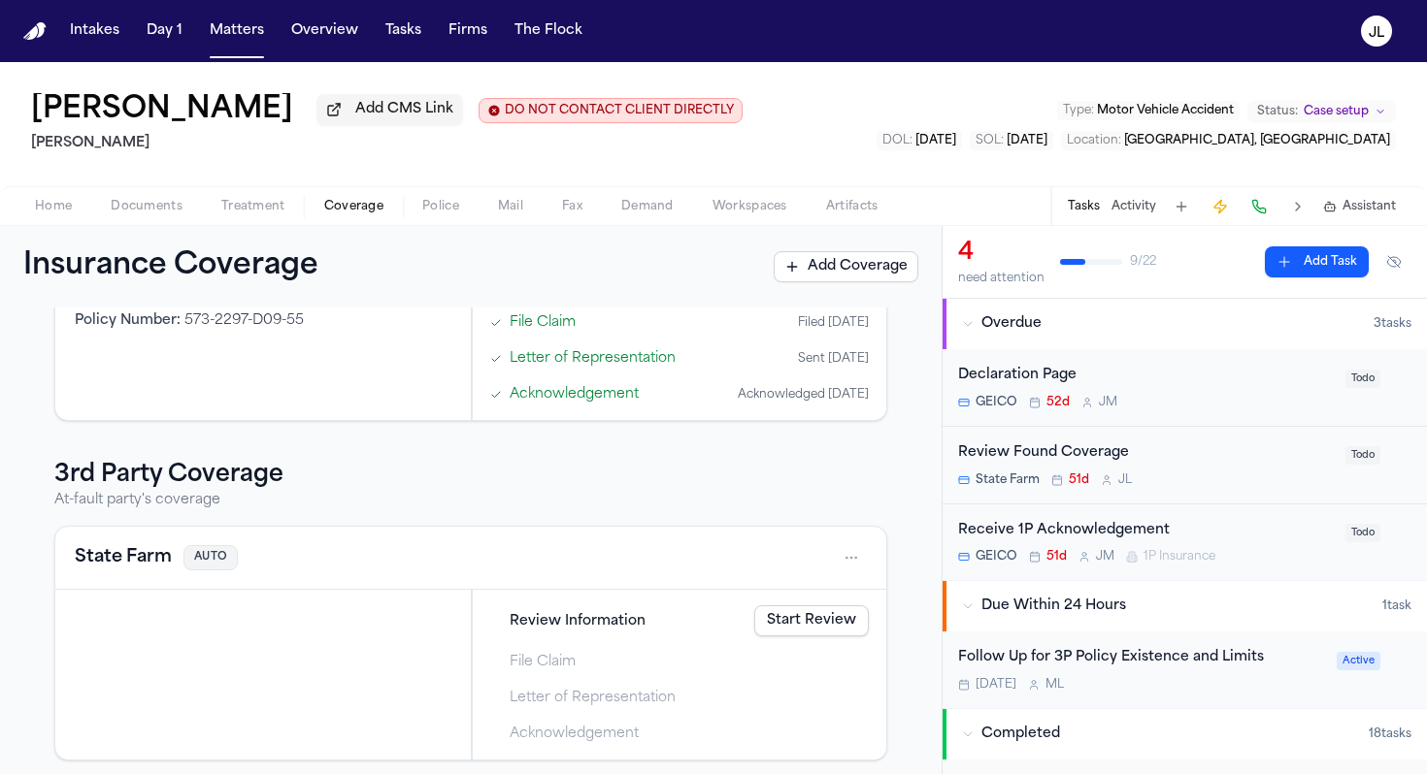
scroll to position [464, 0]
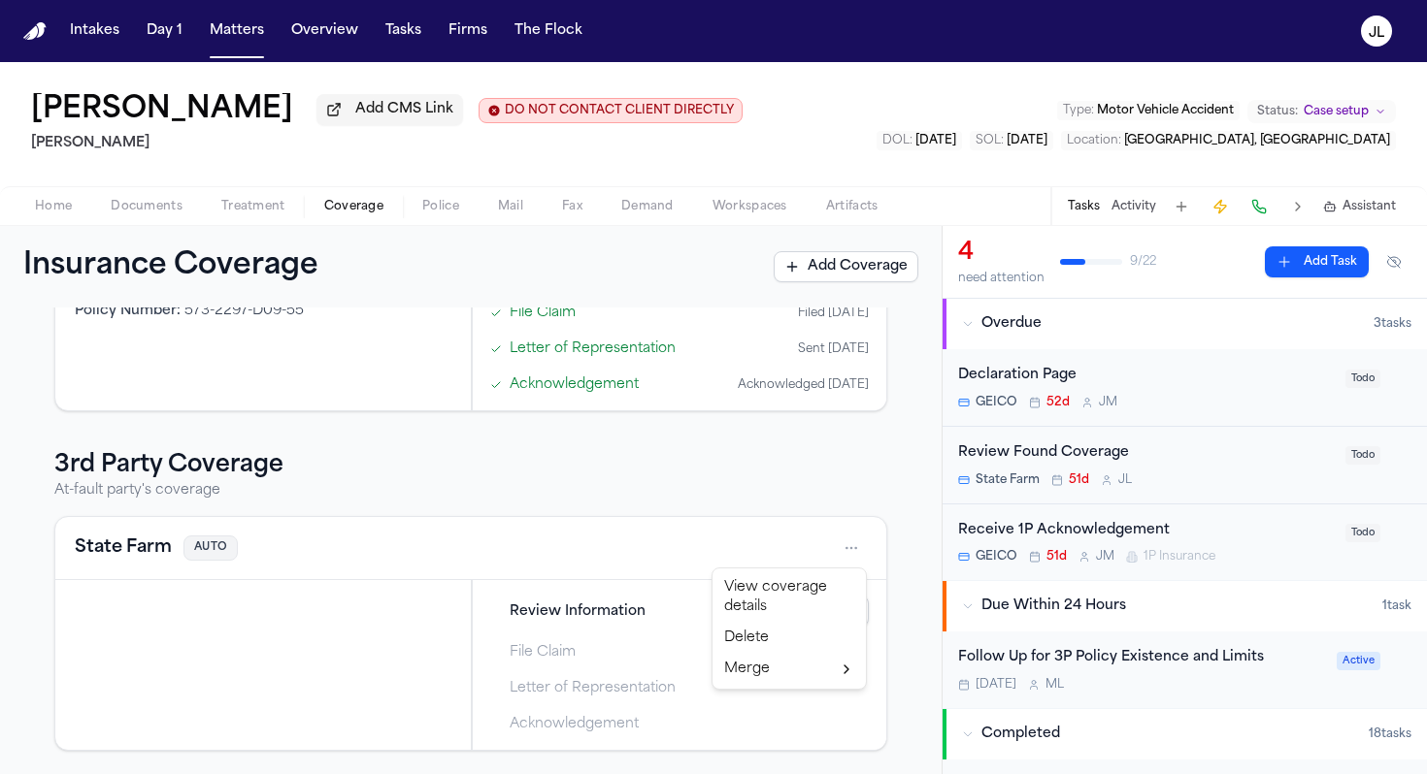
click at [855, 543] on html "Intakes Day 1 Matters Overview Tasks Firms The [PERSON_NAME] [PERSON_NAME] Add …" at bounding box center [713, 387] width 1427 height 774
click at [734, 644] on div "Delete" at bounding box center [789, 638] width 146 height 31
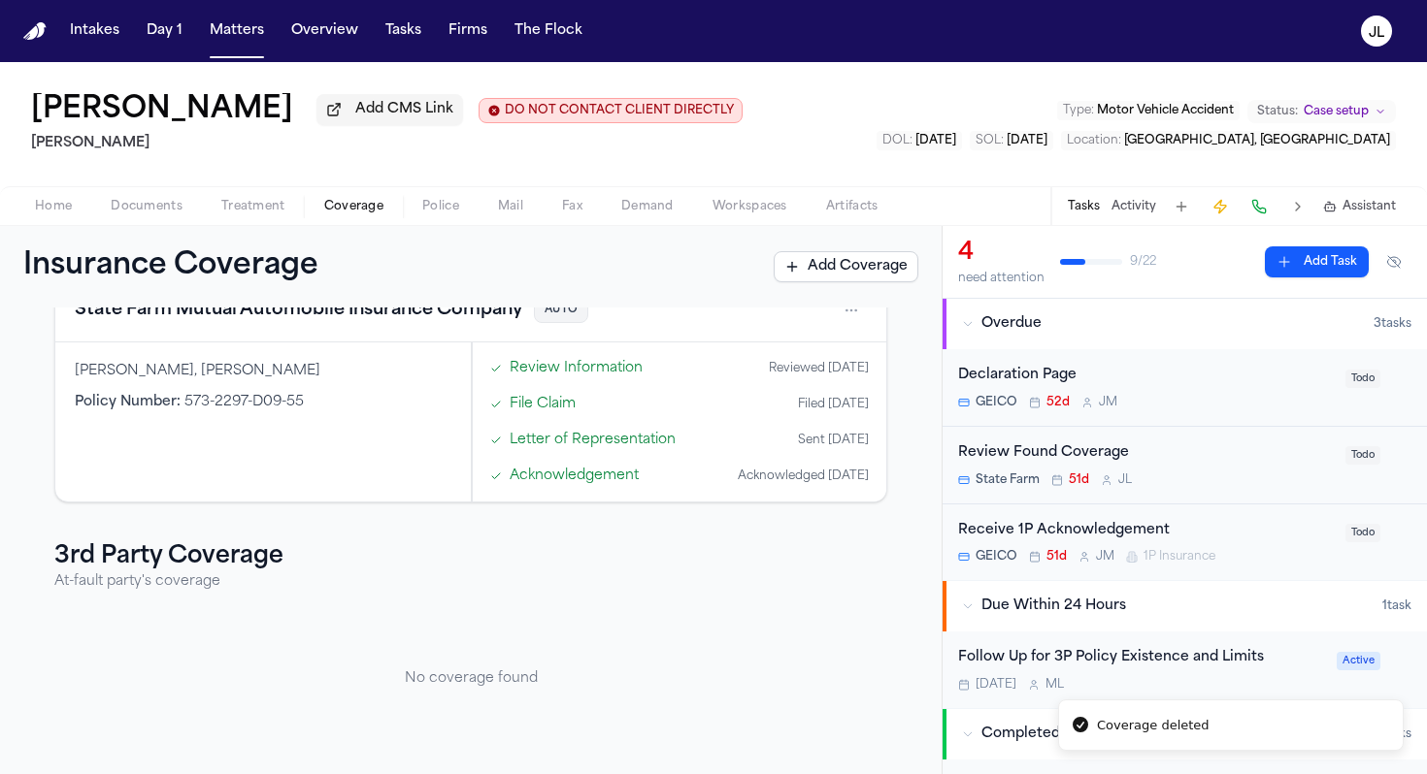
scroll to position [373, 0]
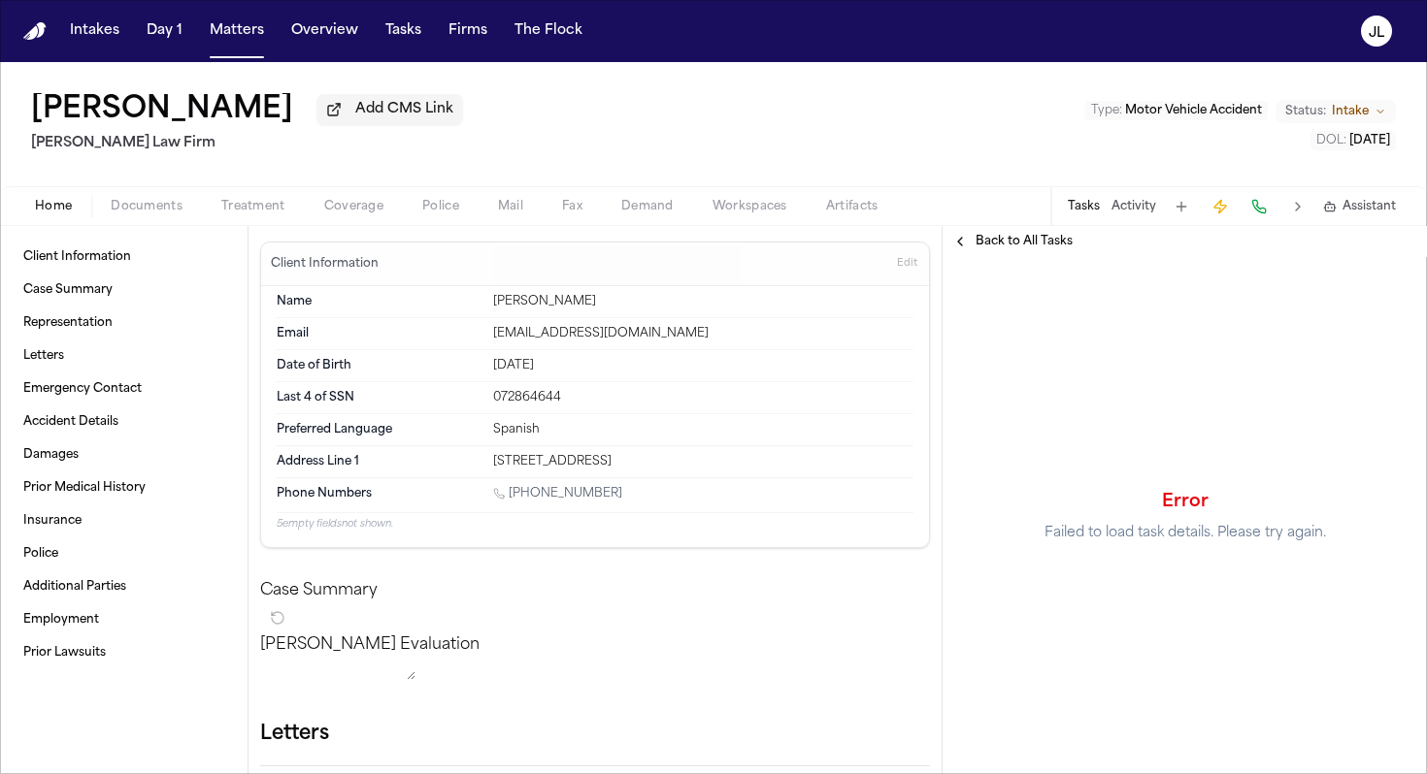
click at [370, 210] on span "Coverage" at bounding box center [353, 207] width 59 height 16
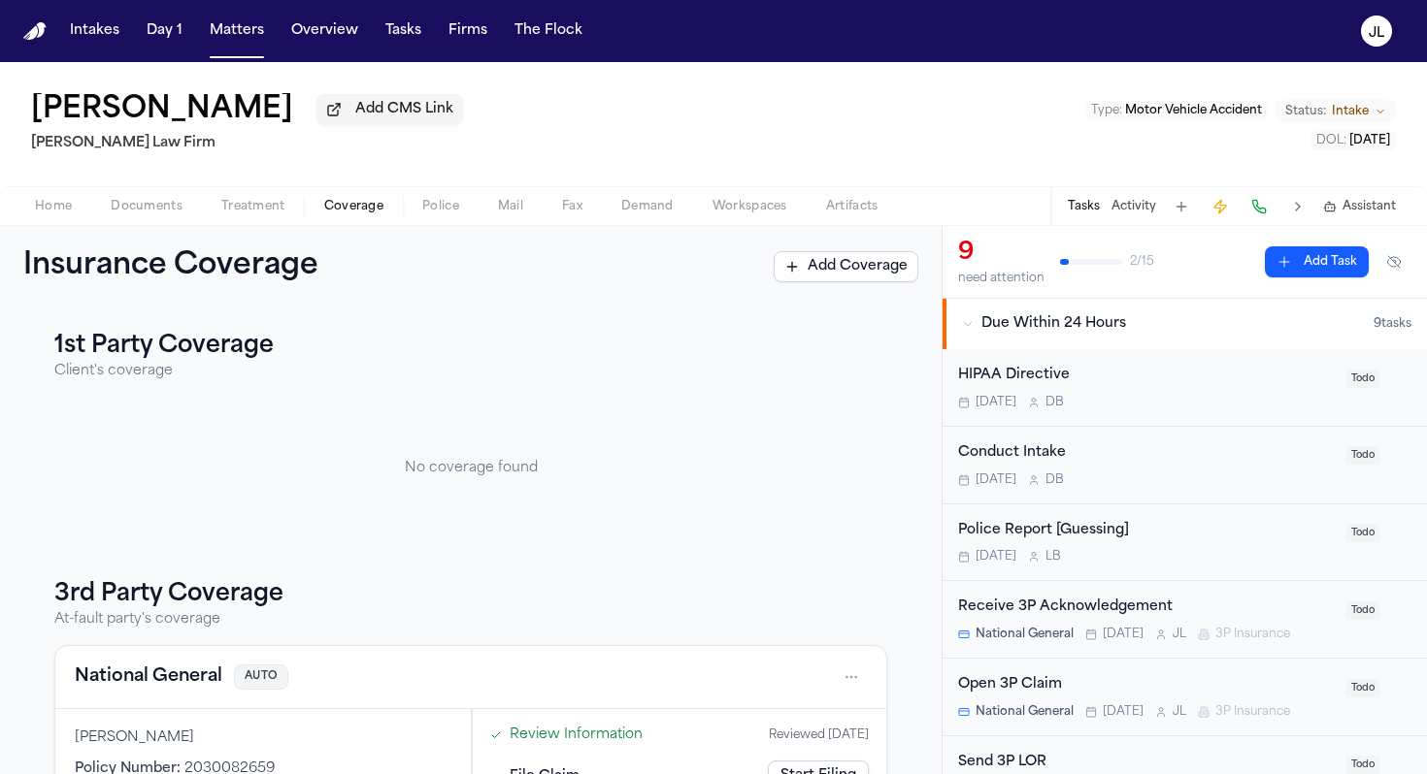
scroll to position [133, 0]
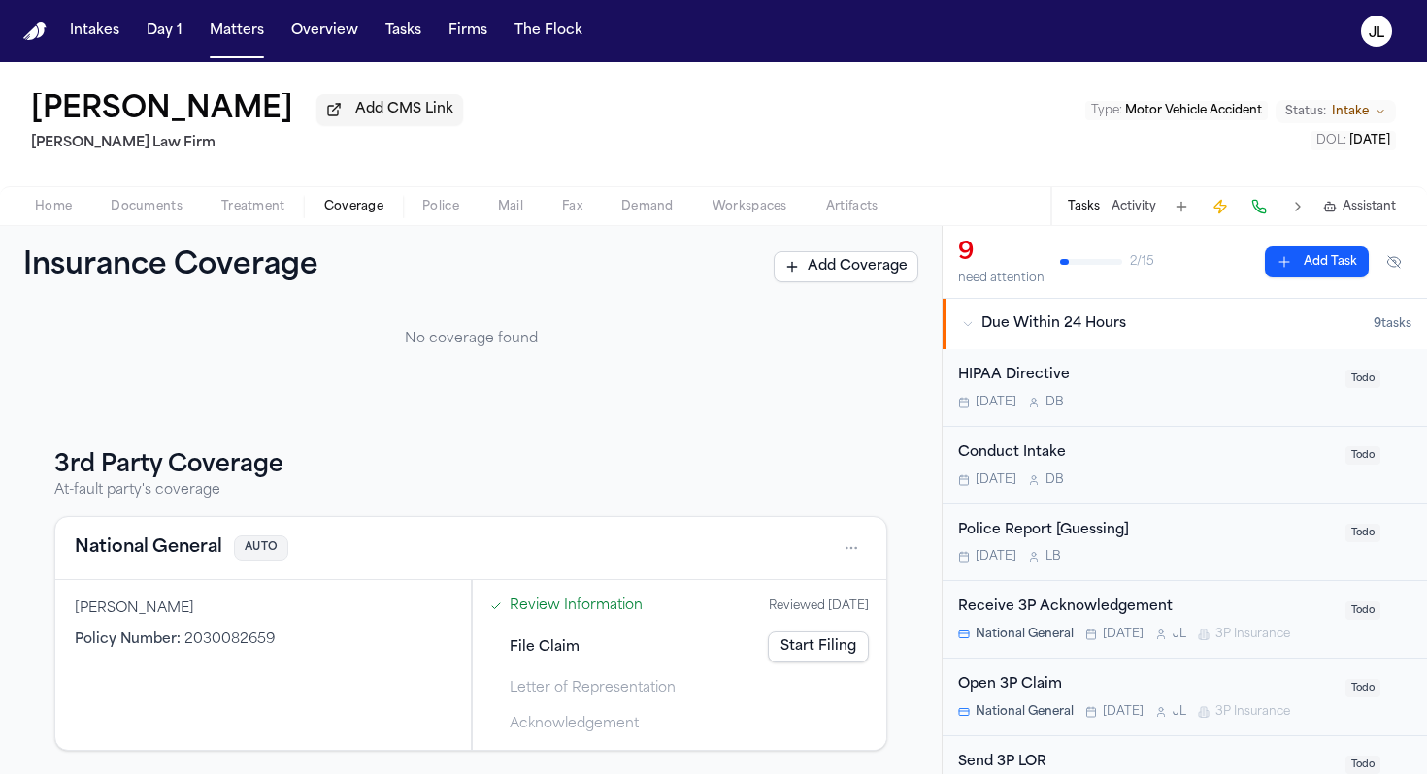
click at [155, 547] on button "National General" at bounding box center [149, 548] width 148 height 27
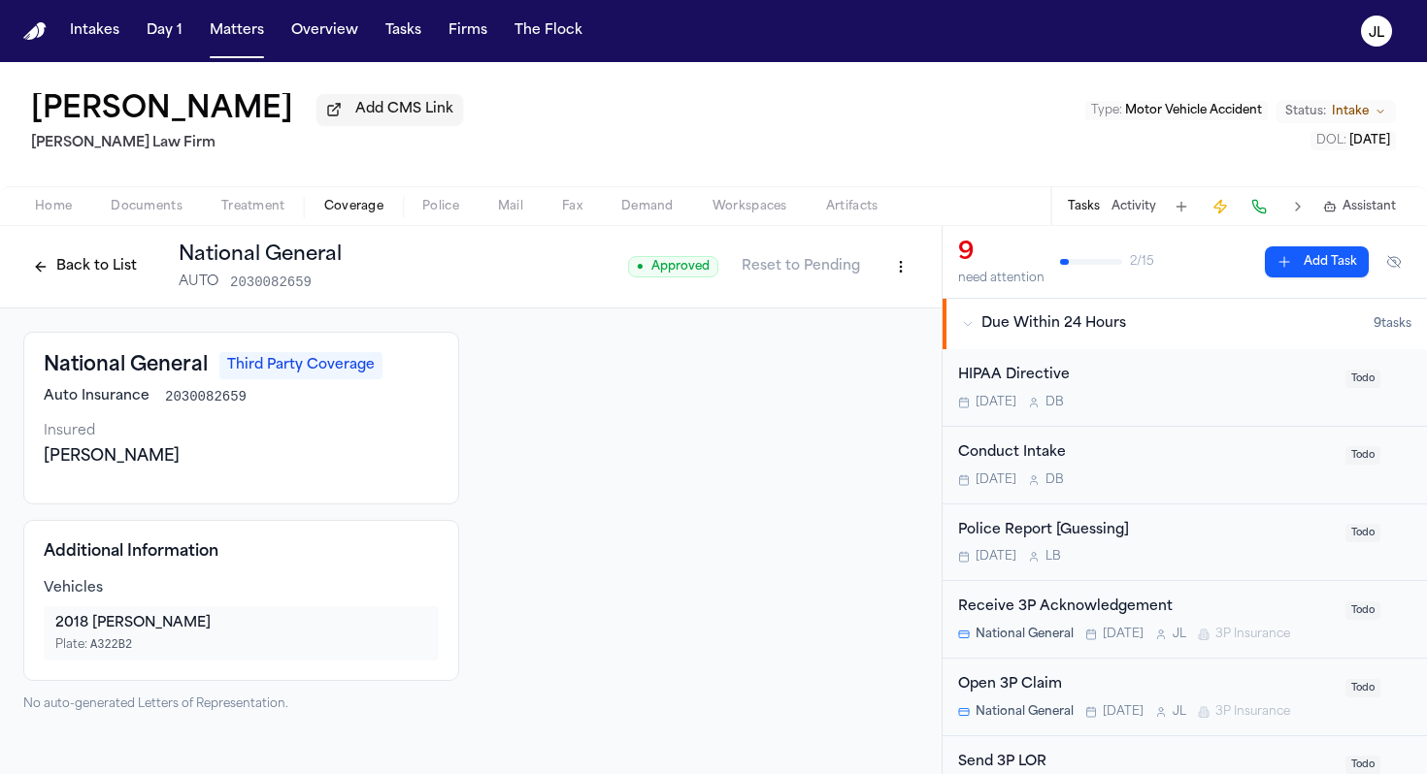
click at [102, 262] on button "Back to List" at bounding box center [84, 266] width 123 height 31
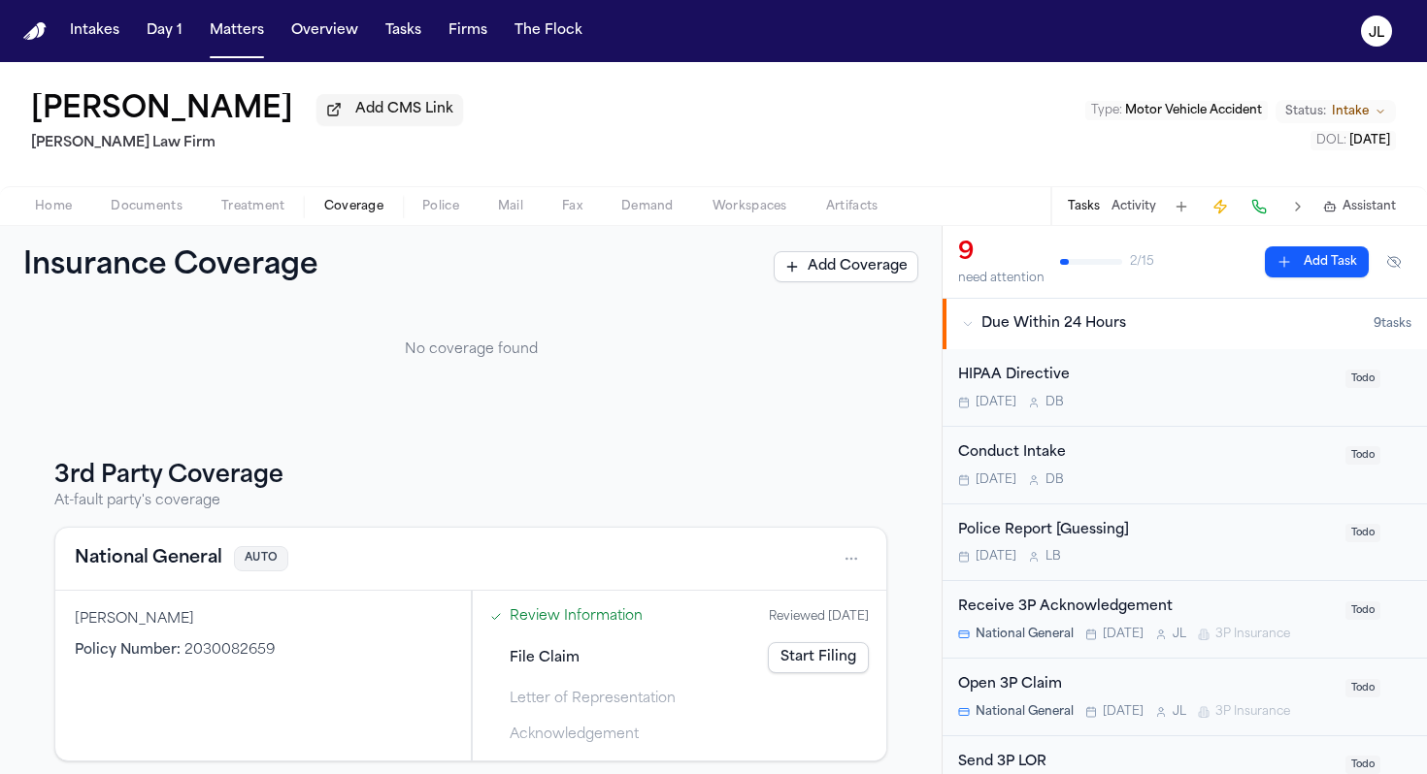
scroll to position [133, 0]
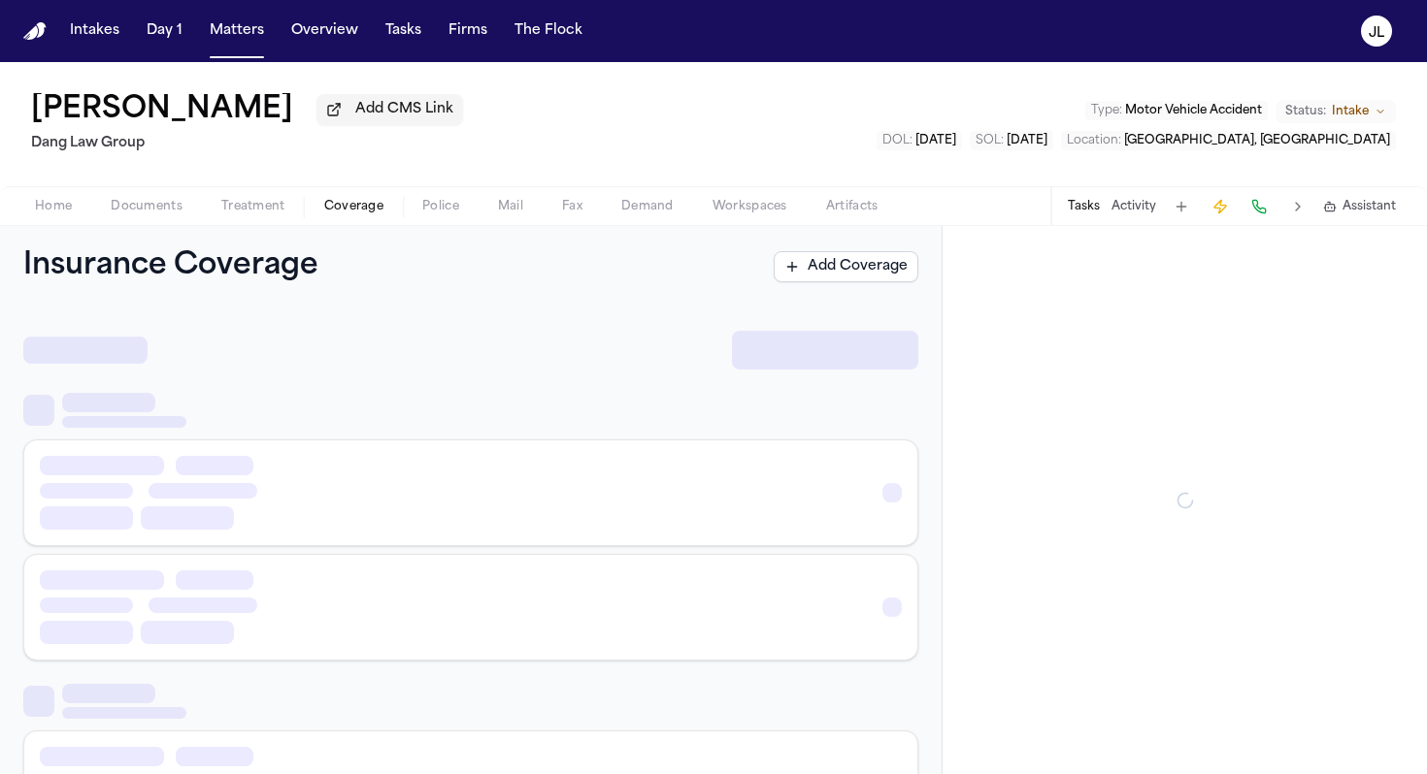
click at [381, 199] on button "Coverage" at bounding box center [354, 206] width 98 height 23
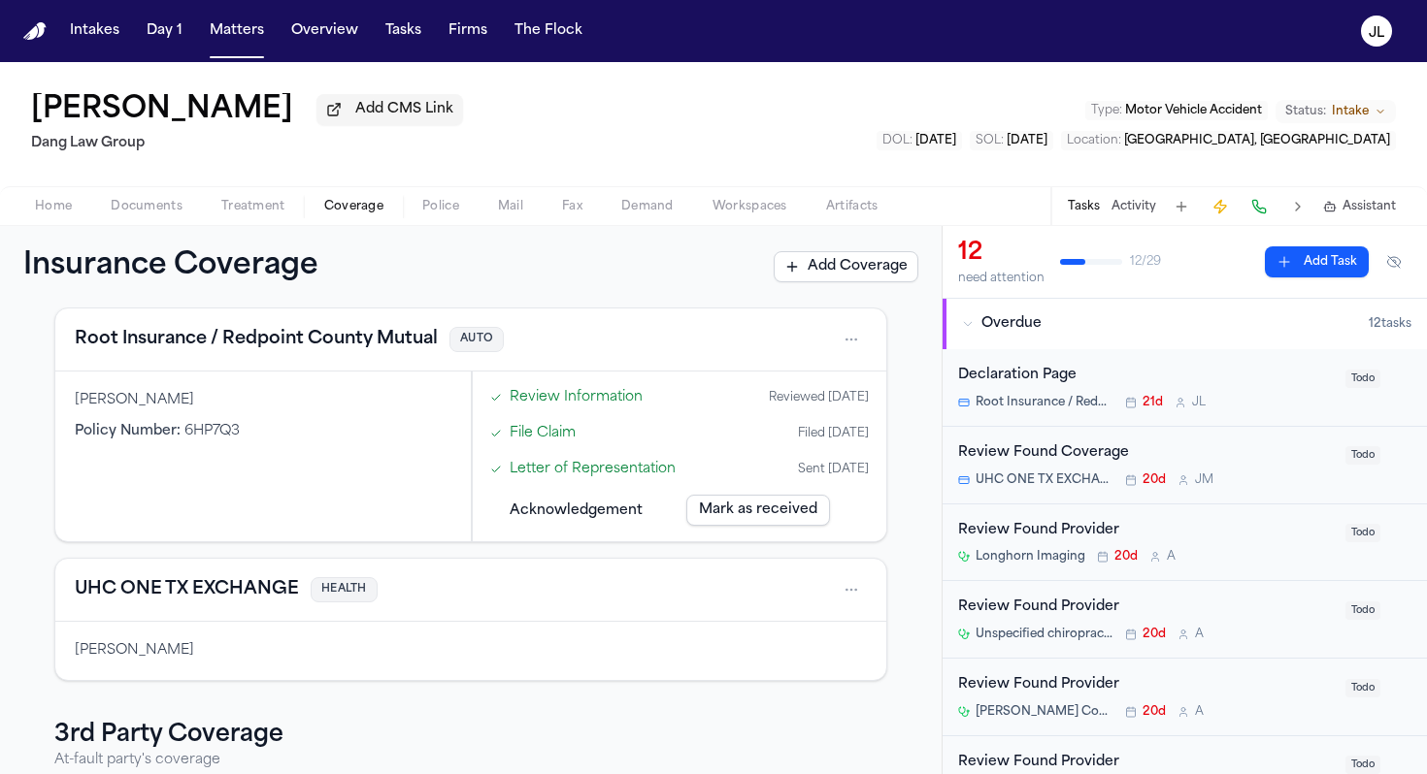
scroll to position [77, 0]
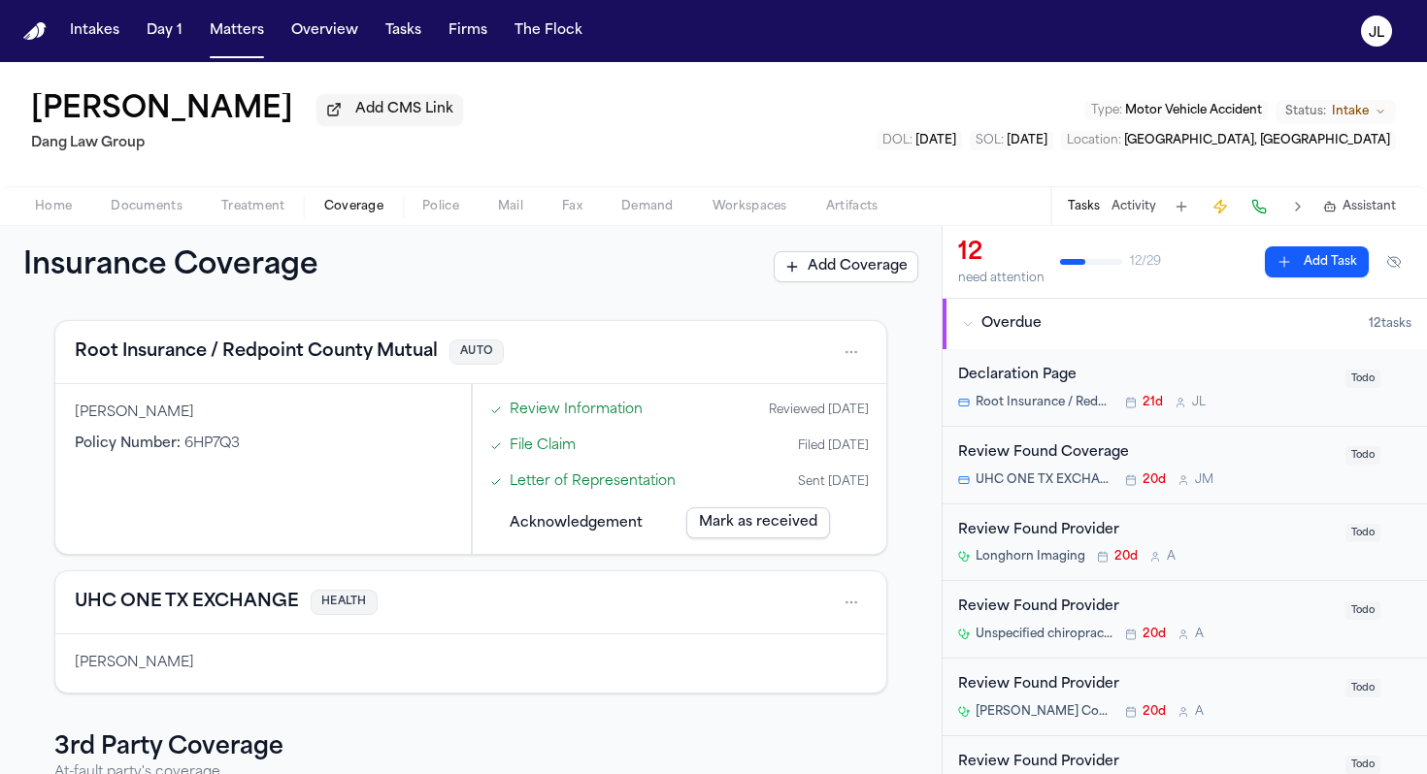
click at [375, 623] on div "UHC ONE TX EXCHANGE HEALTH" at bounding box center [470, 603] width 831 height 63
click at [249, 616] on button "UHC ONE TX EXCHANGE" at bounding box center [187, 602] width 224 height 27
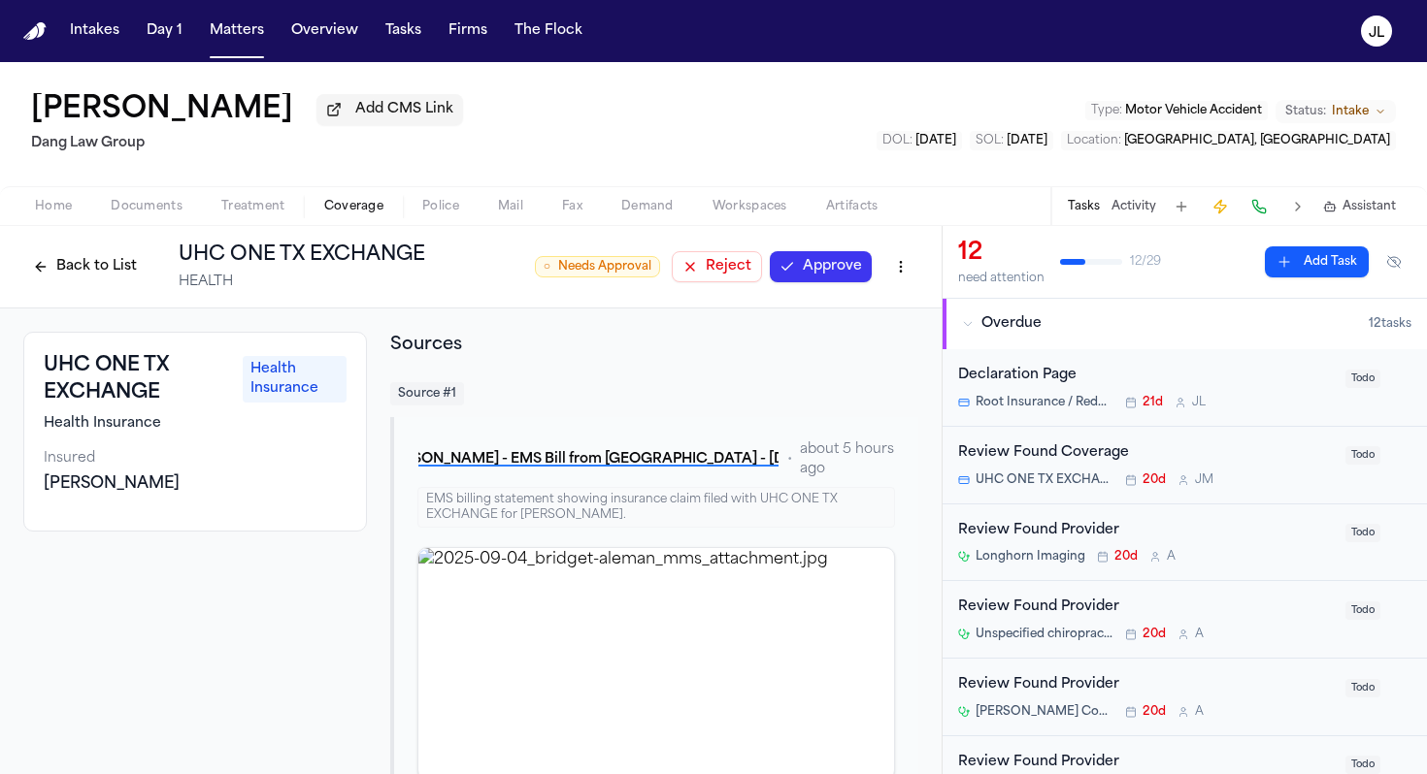
click at [829, 272] on button "Approve" at bounding box center [821, 266] width 102 height 31
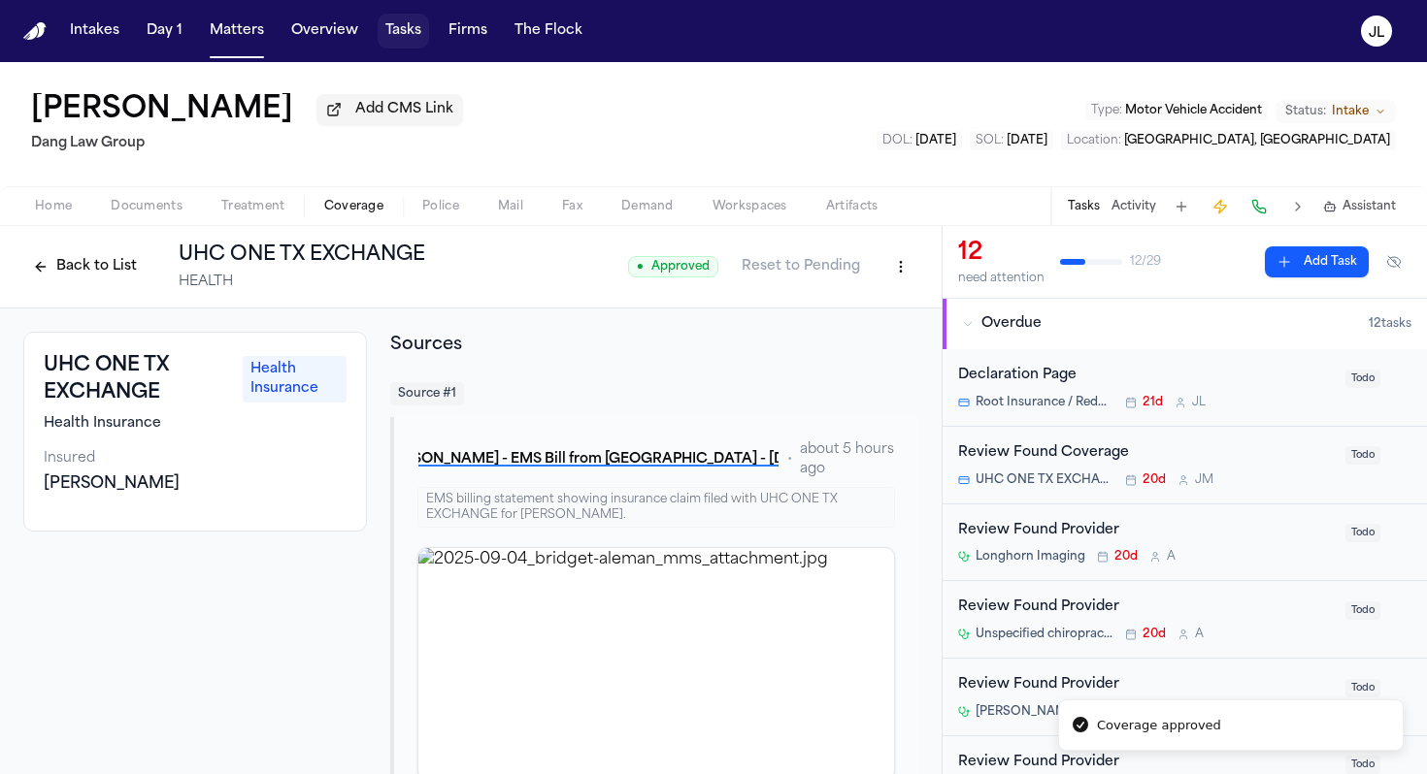
click at [412, 24] on button "Tasks" at bounding box center [403, 31] width 51 height 35
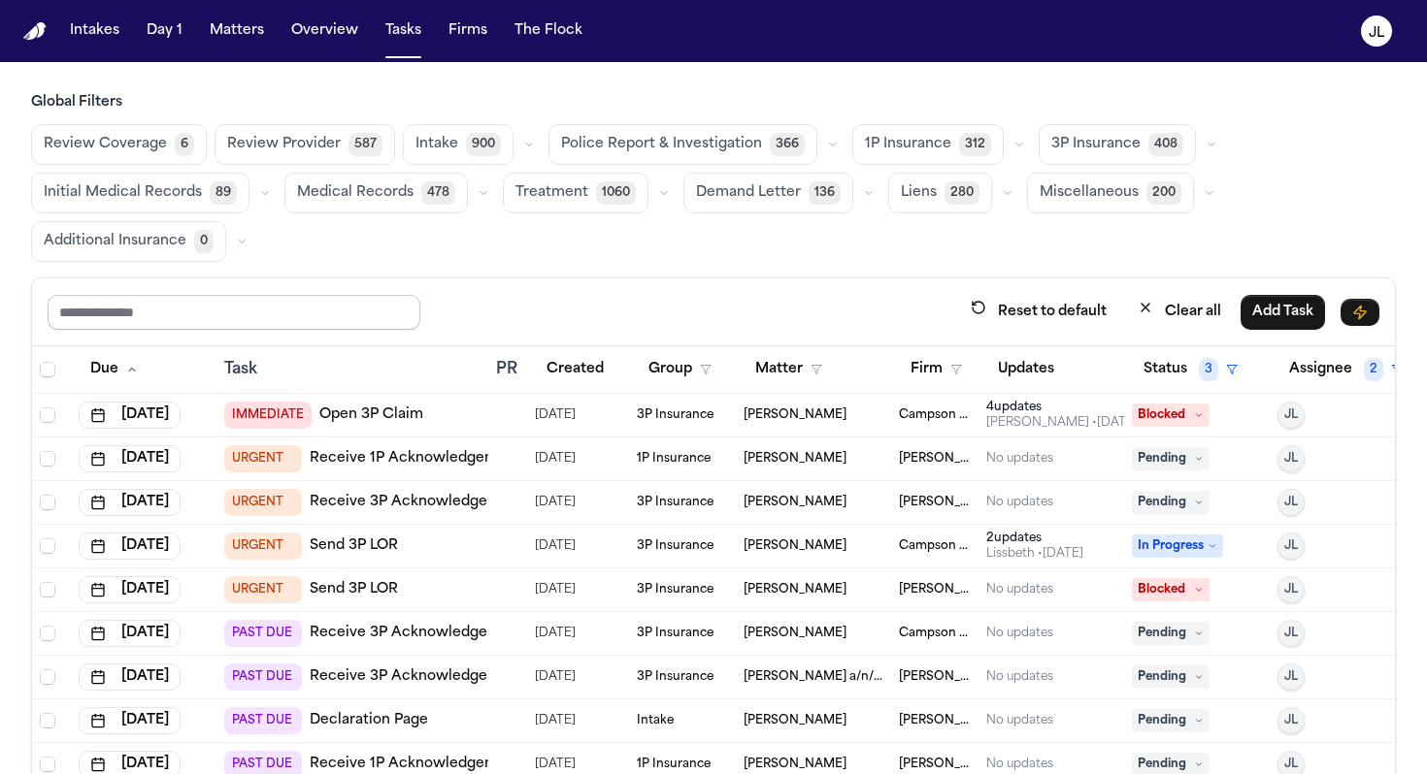
click at [294, 309] on input "text" at bounding box center [234, 312] width 373 height 35
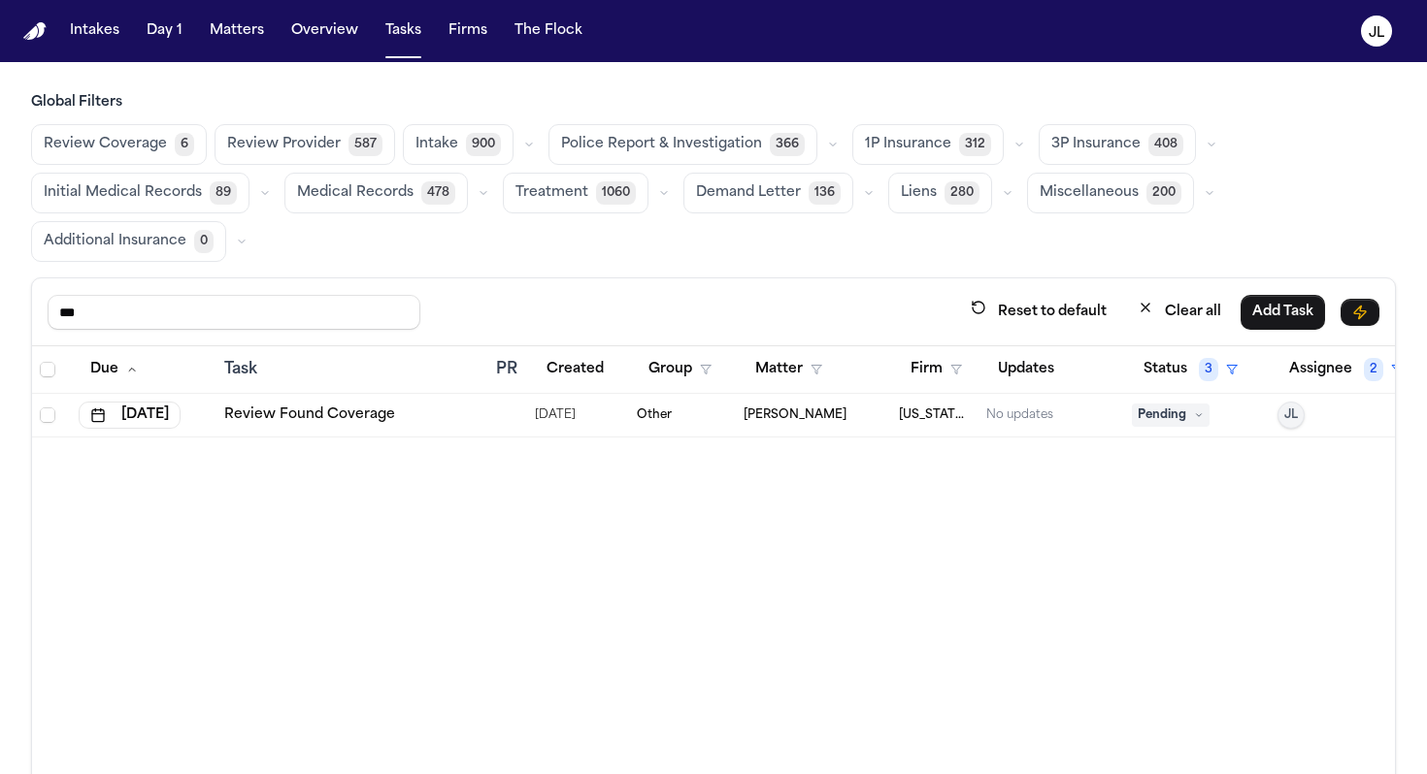
type input "***"
click at [313, 418] on link "Review Found Coverage" at bounding box center [309, 415] width 171 height 19
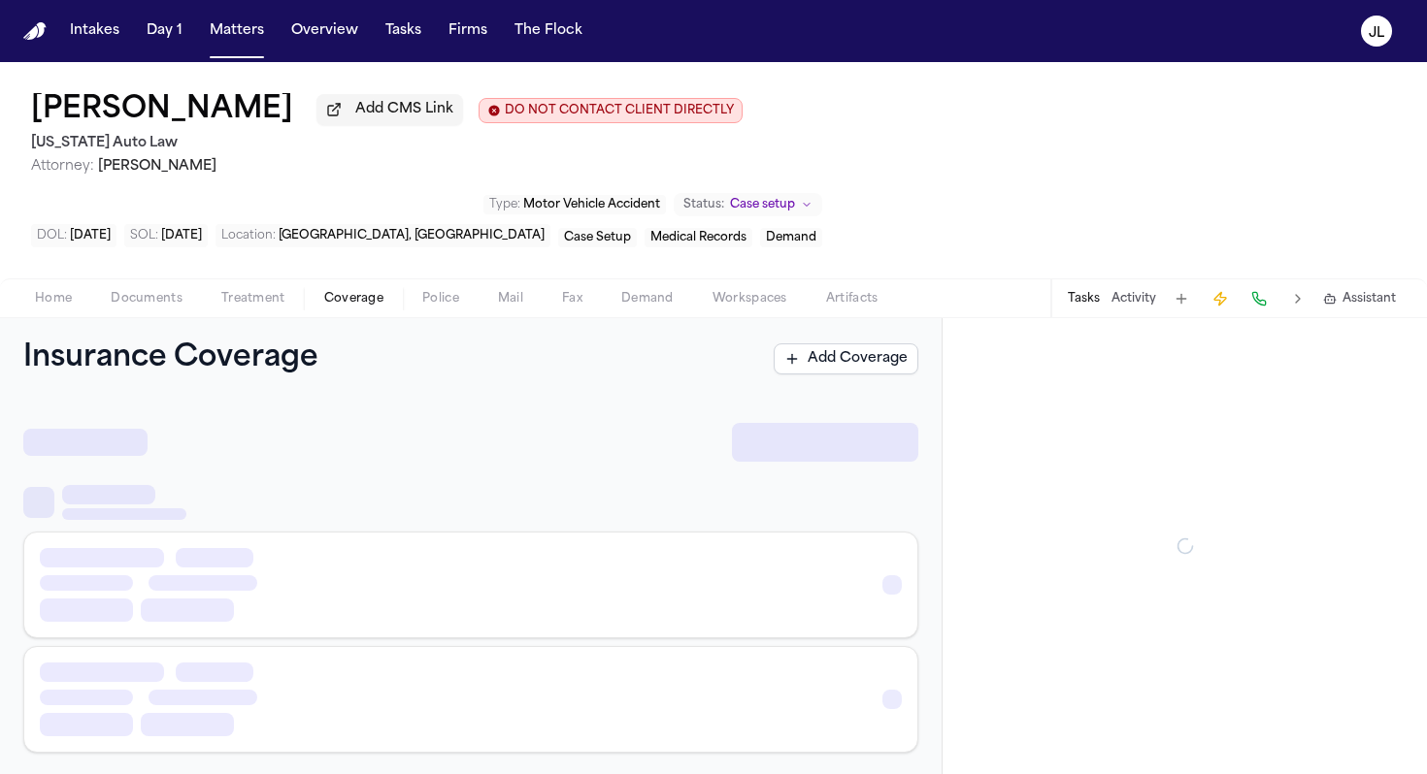
click at [366, 291] on span "Coverage" at bounding box center [353, 299] width 59 height 16
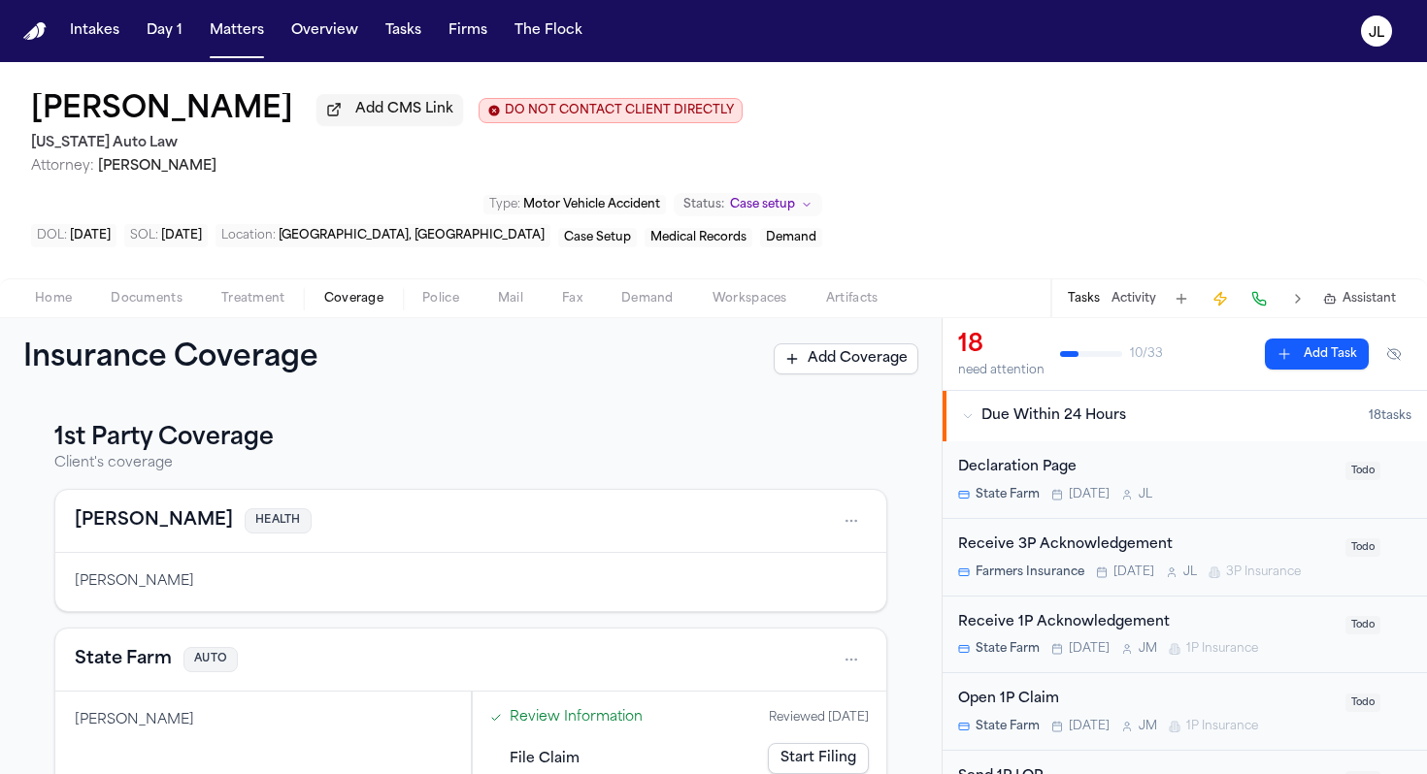
click at [121, 508] on button "[PERSON_NAME]" at bounding box center [154, 521] width 158 height 27
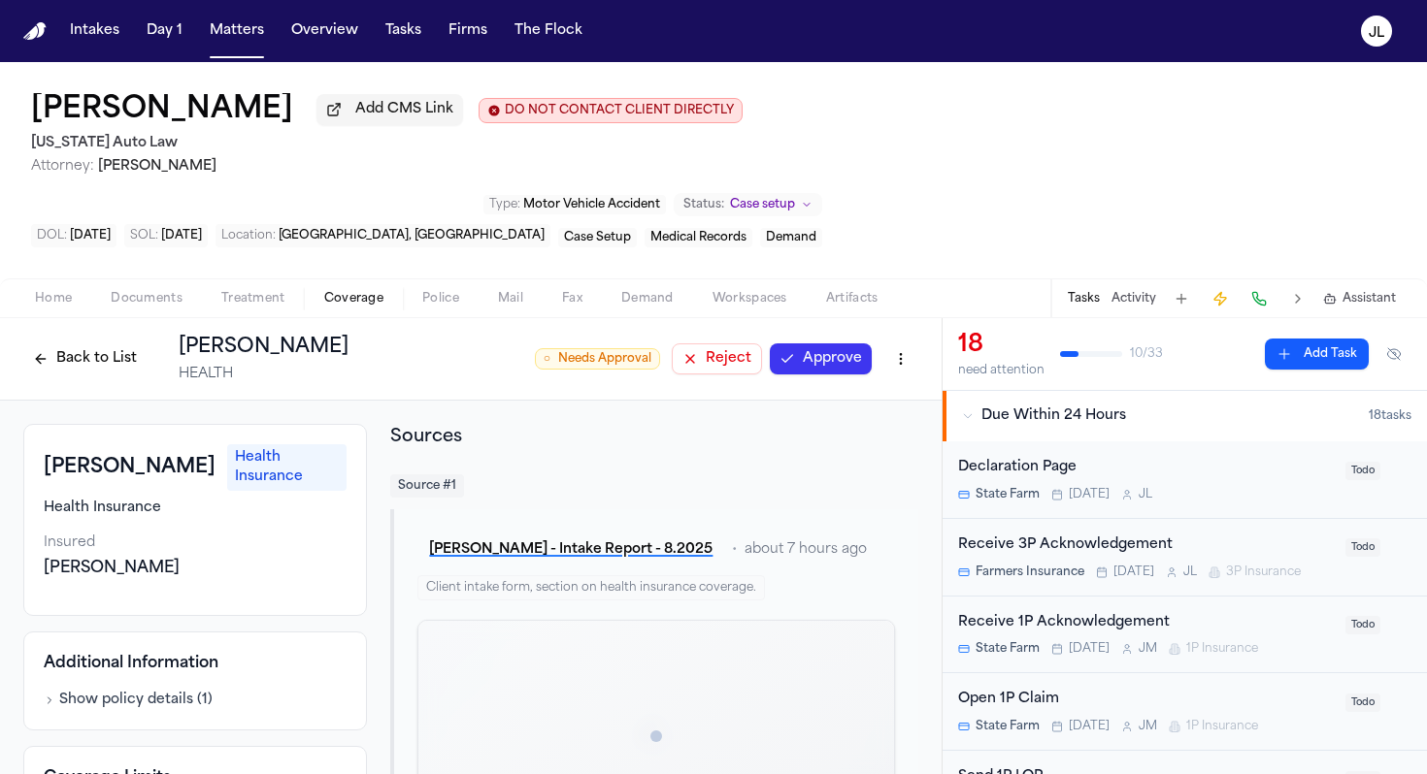
click at [846, 344] on button "Approve" at bounding box center [821, 359] width 102 height 31
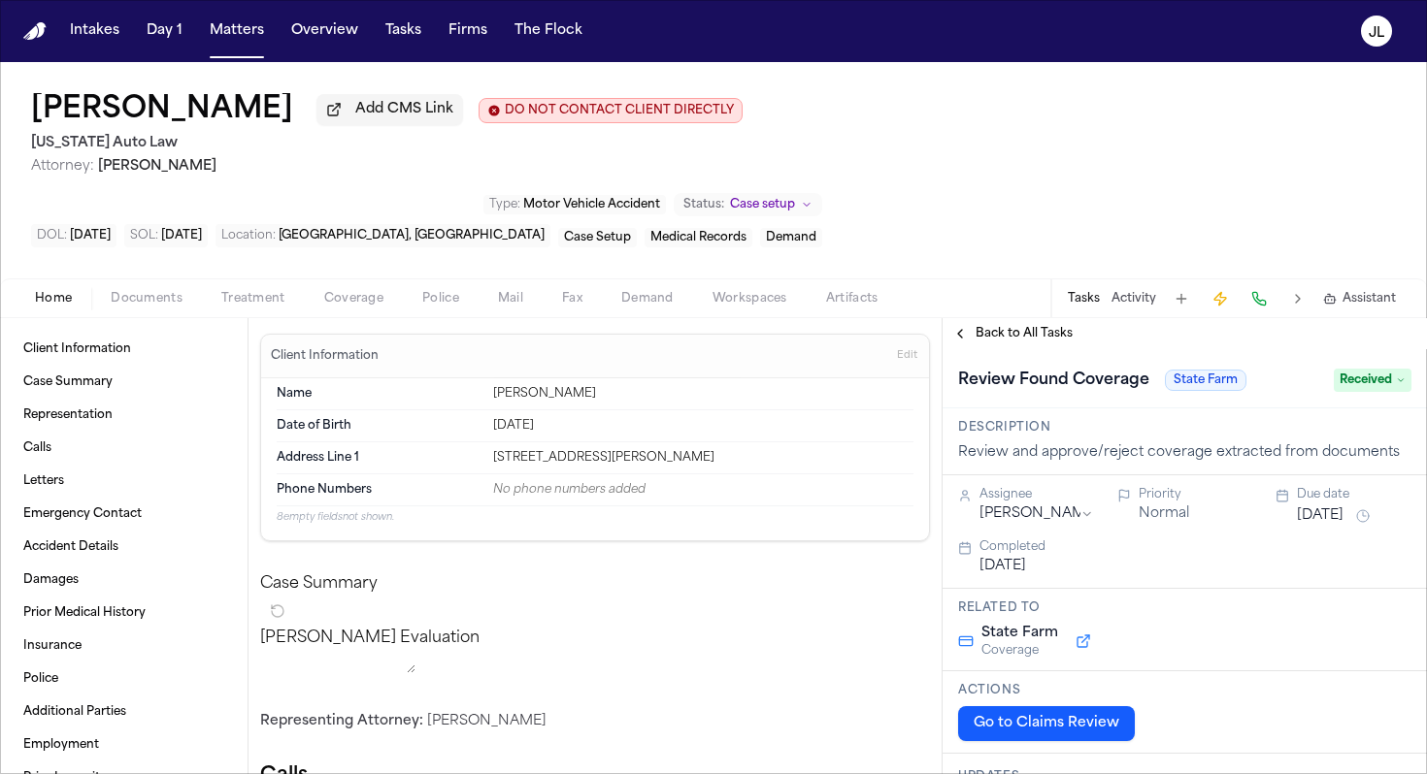
click at [353, 291] on span "Coverage" at bounding box center [353, 299] width 59 height 16
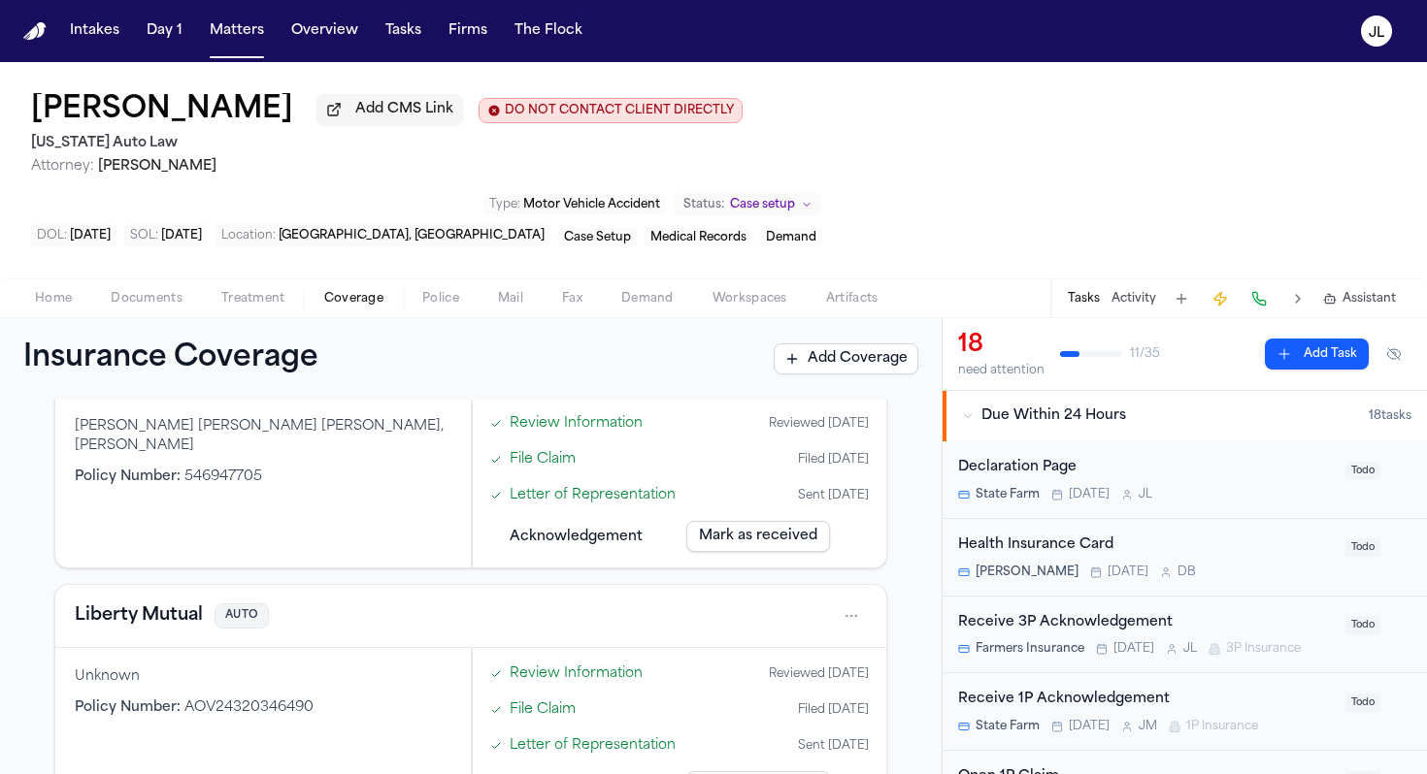
scroll to position [635, 0]
